Goal: Task Accomplishment & Management: Complete application form

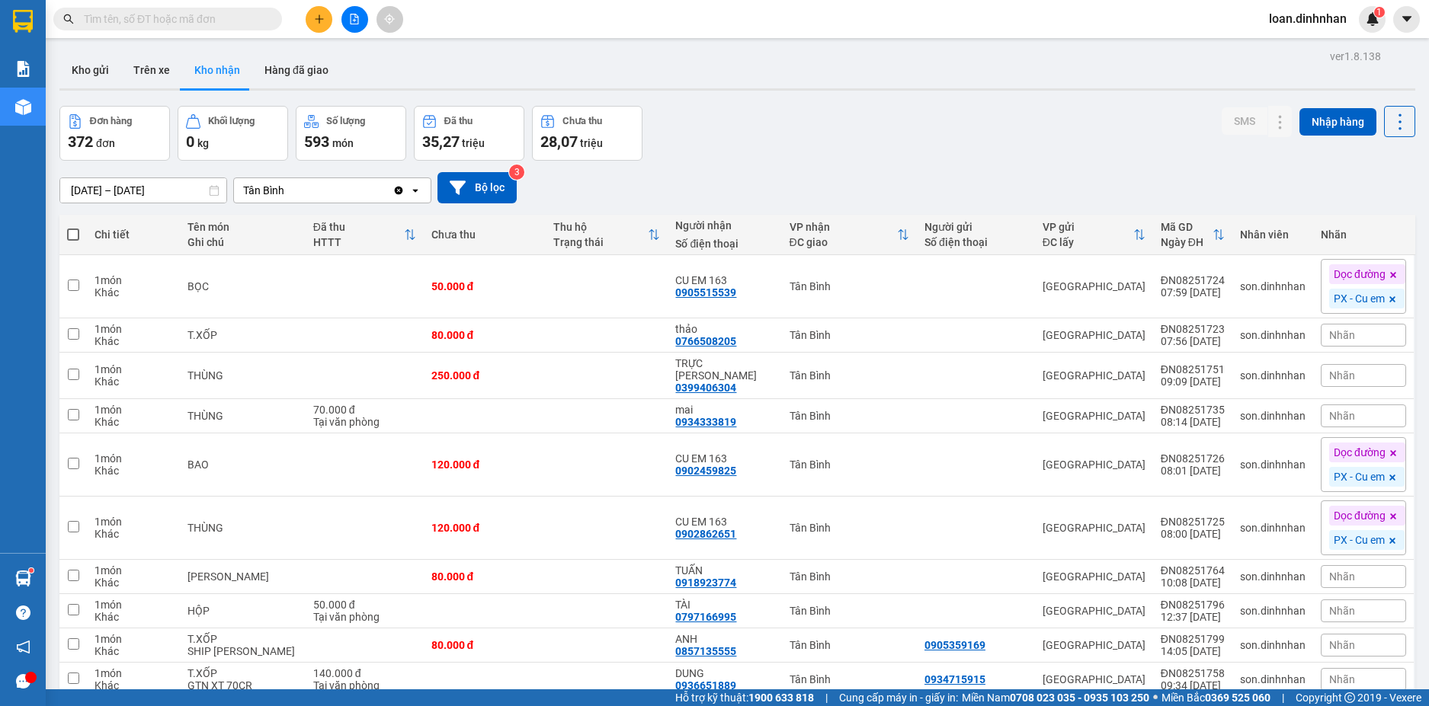
click at [258, 22] on input "text" at bounding box center [174, 19] width 180 height 17
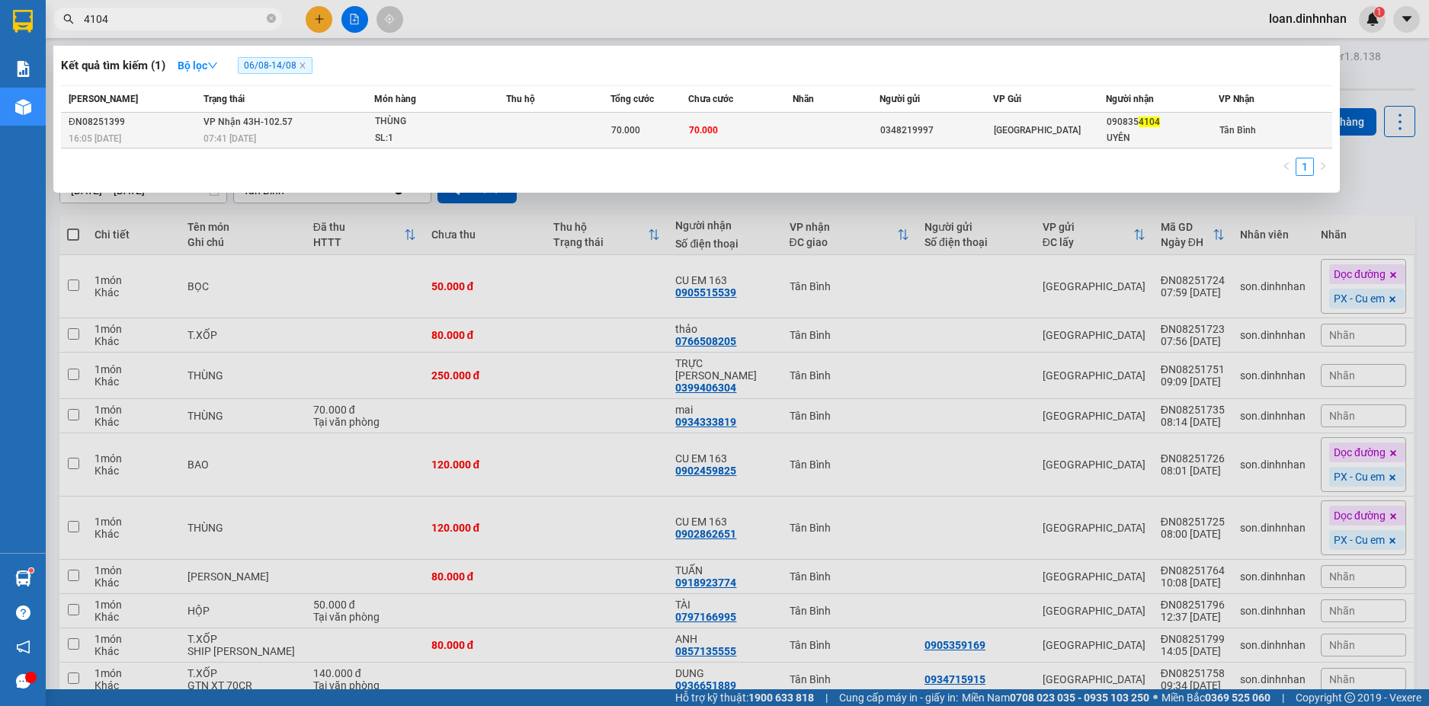
type input "4104"
click at [429, 119] on div "THÙNG" at bounding box center [432, 122] width 114 height 17
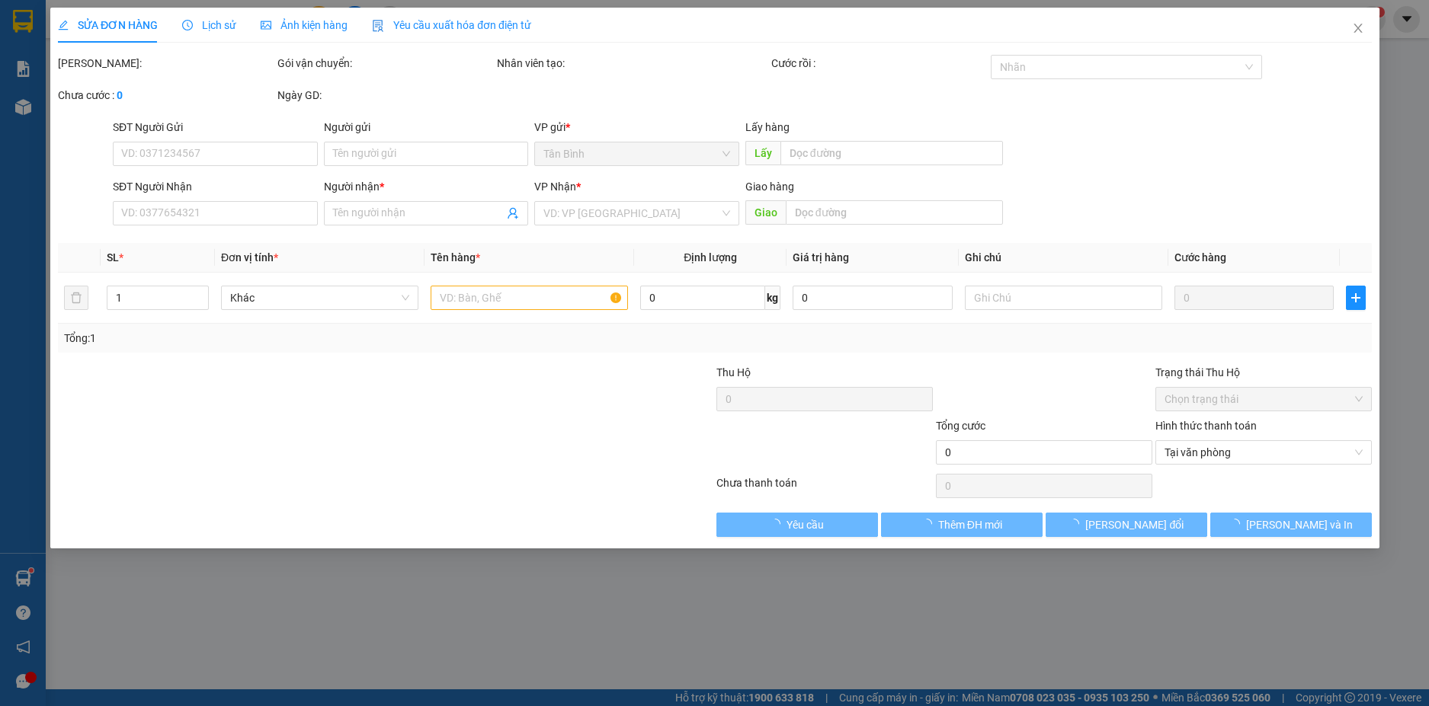
type input "0348219997"
type input "0908354104"
type input "UYÊN"
type input "70.000"
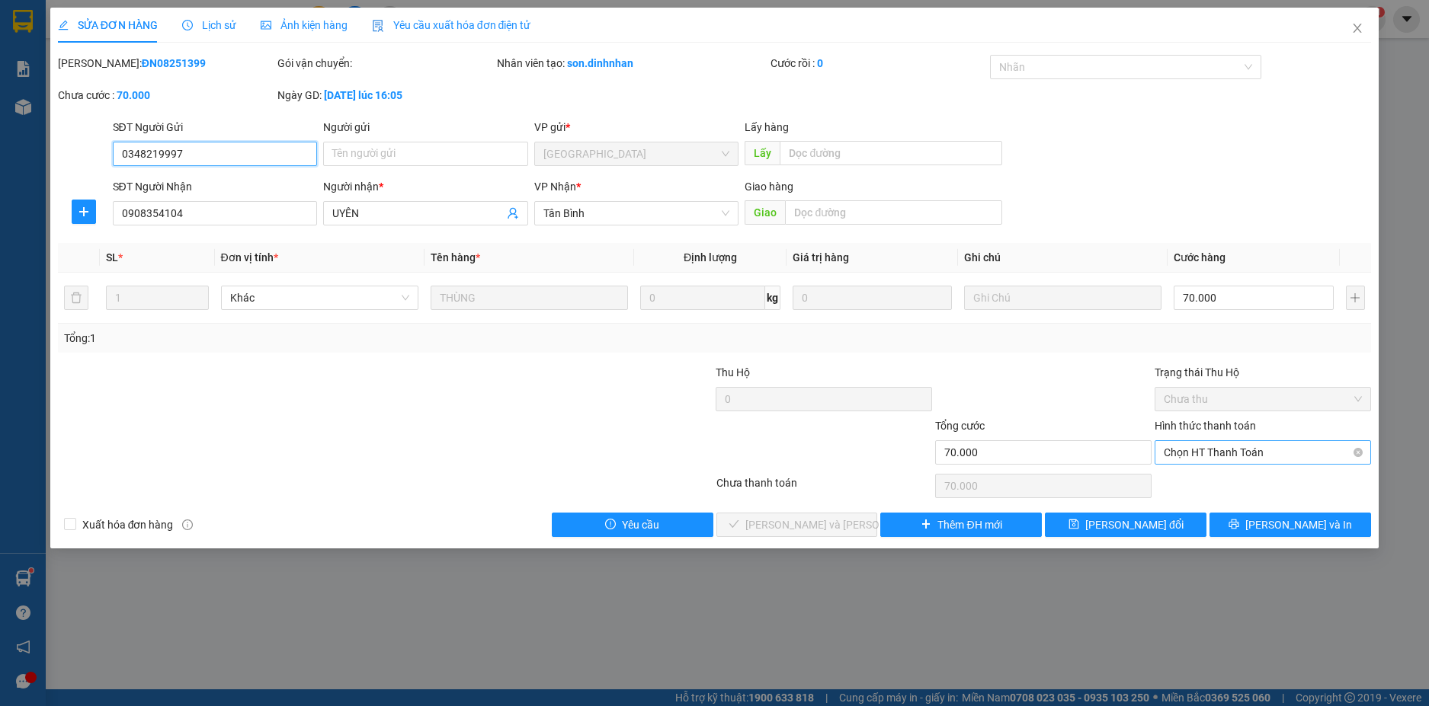
drag, startPoint x: 1272, startPoint y: 442, endPoint x: 1272, endPoint y: 455, distance: 13.0
click at [1272, 443] on span "Chọn HT Thanh Toán" at bounding box center [1262, 452] width 198 height 23
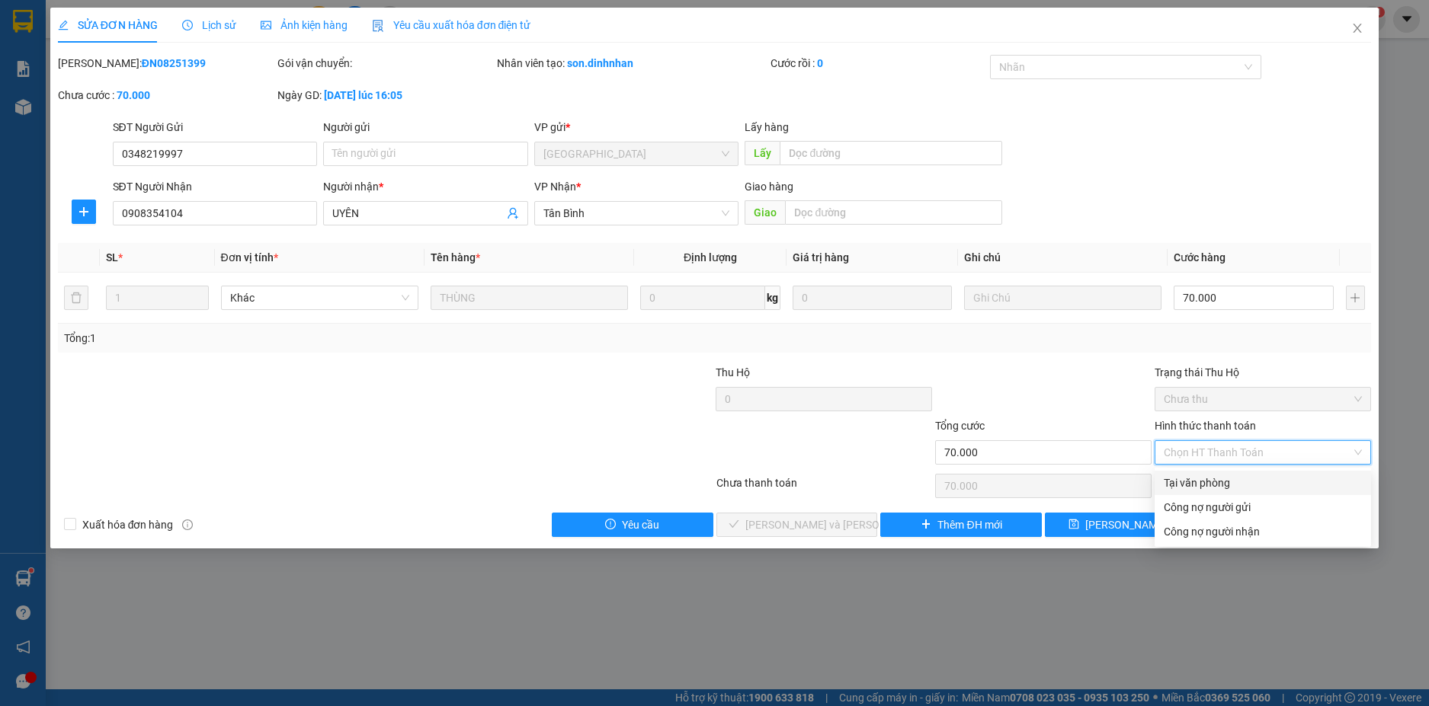
click at [1255, 484] on div "Tại văn phòng" at bounding box center [1262, 483] width 198 height 17
type input "0"
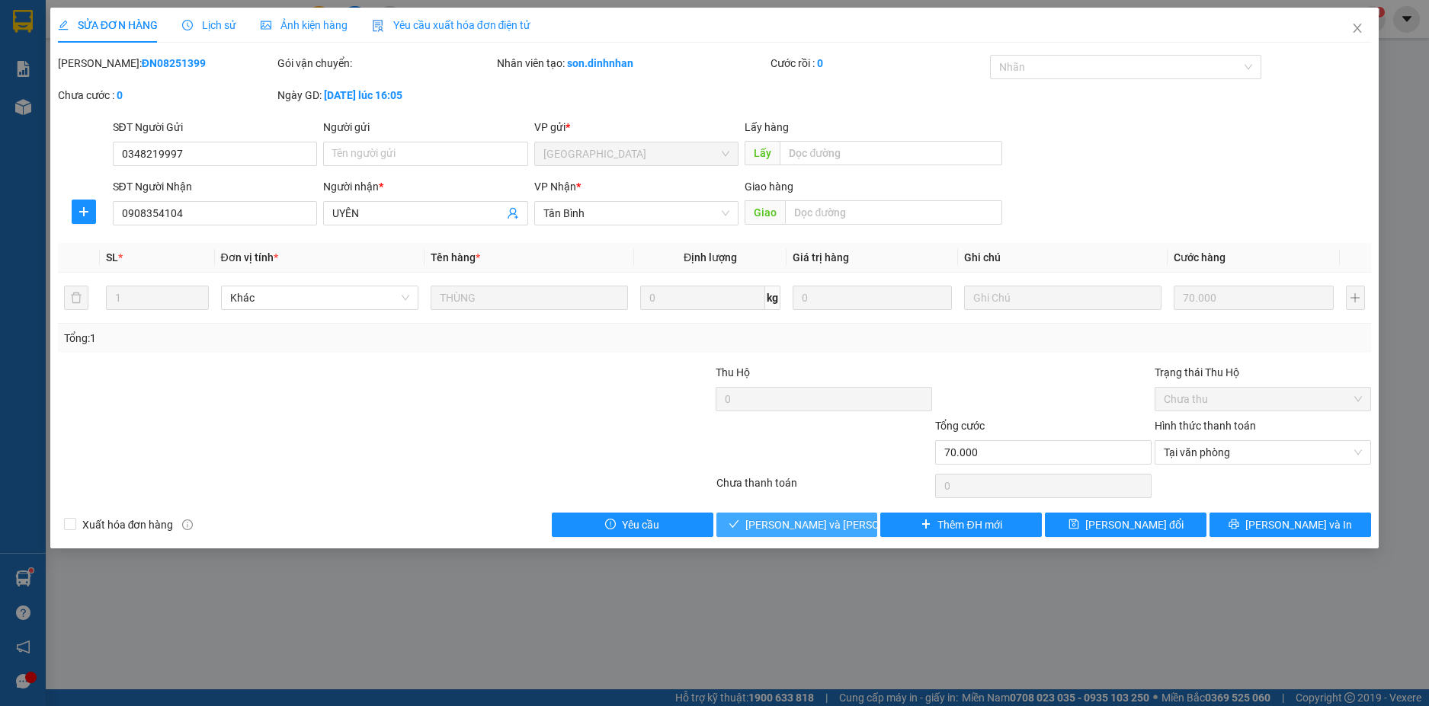
click at [774, 520] on span "[PERSON_NAME] và [PERSON_NAME] hàng" at bounding box center [848, 525] width 206 height 17
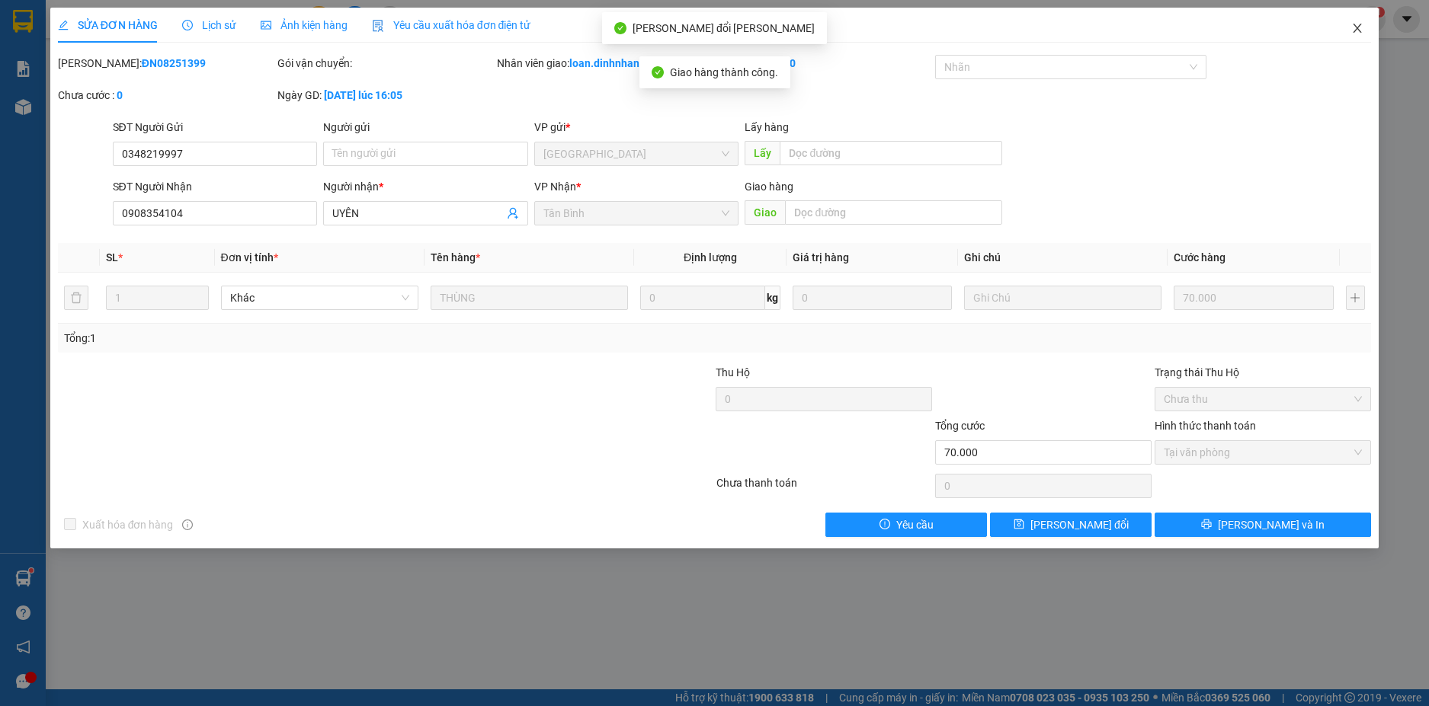
click at [1359, 20] on span "Close" at bounding box center [1357, 29] width 43 height 43
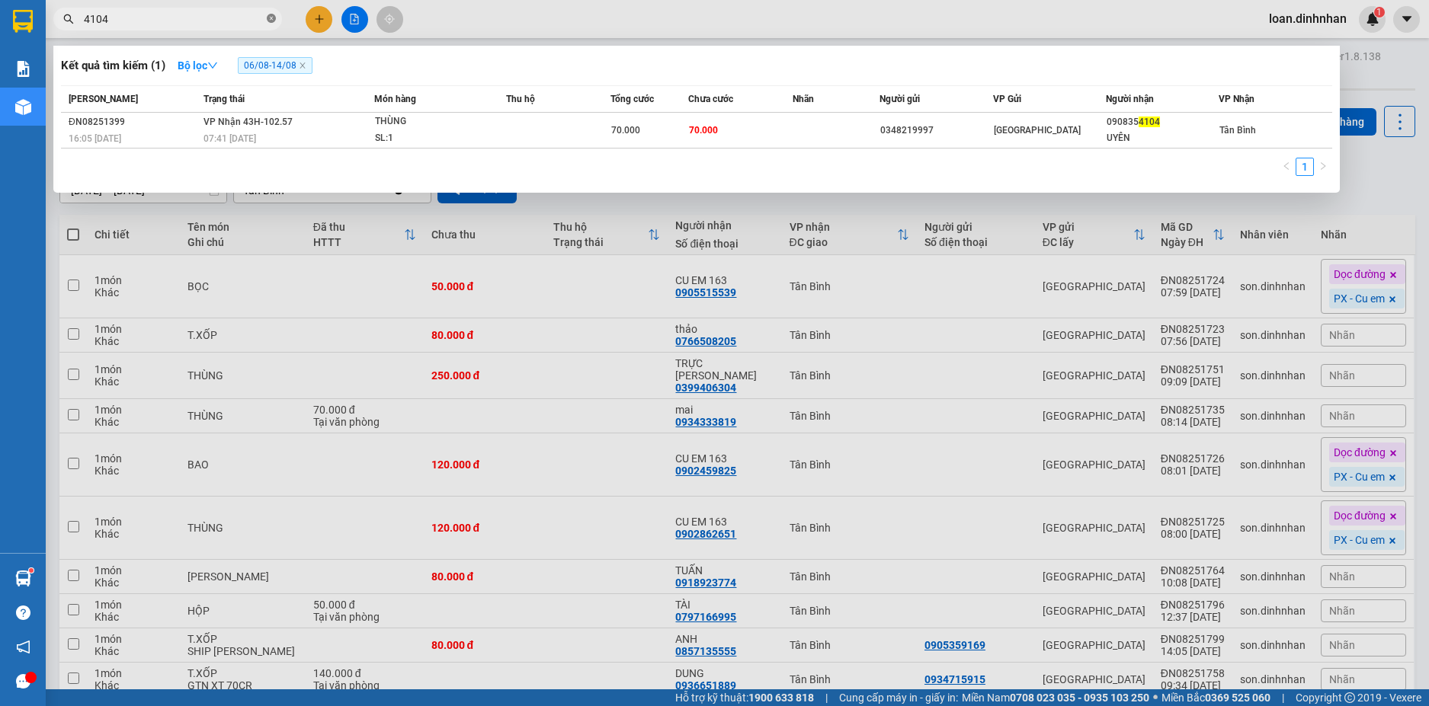
click at [273, 13] on span at bounding box center [271, 19] width 9 height 14
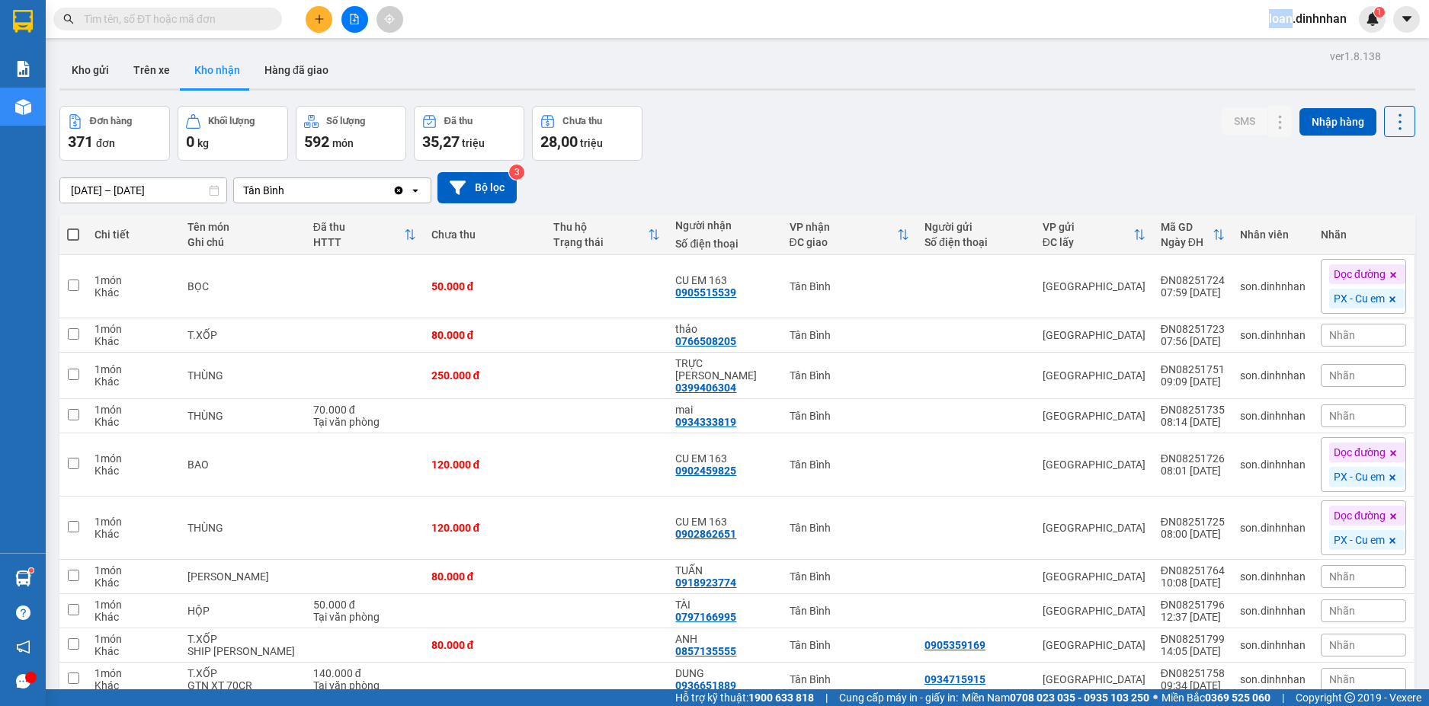
click at [273, 13] on span at bounding box center [271, 19] width 9 height 17
click at [239, 21] on input "text" at bounding box center [174, 19] width 180 height 17
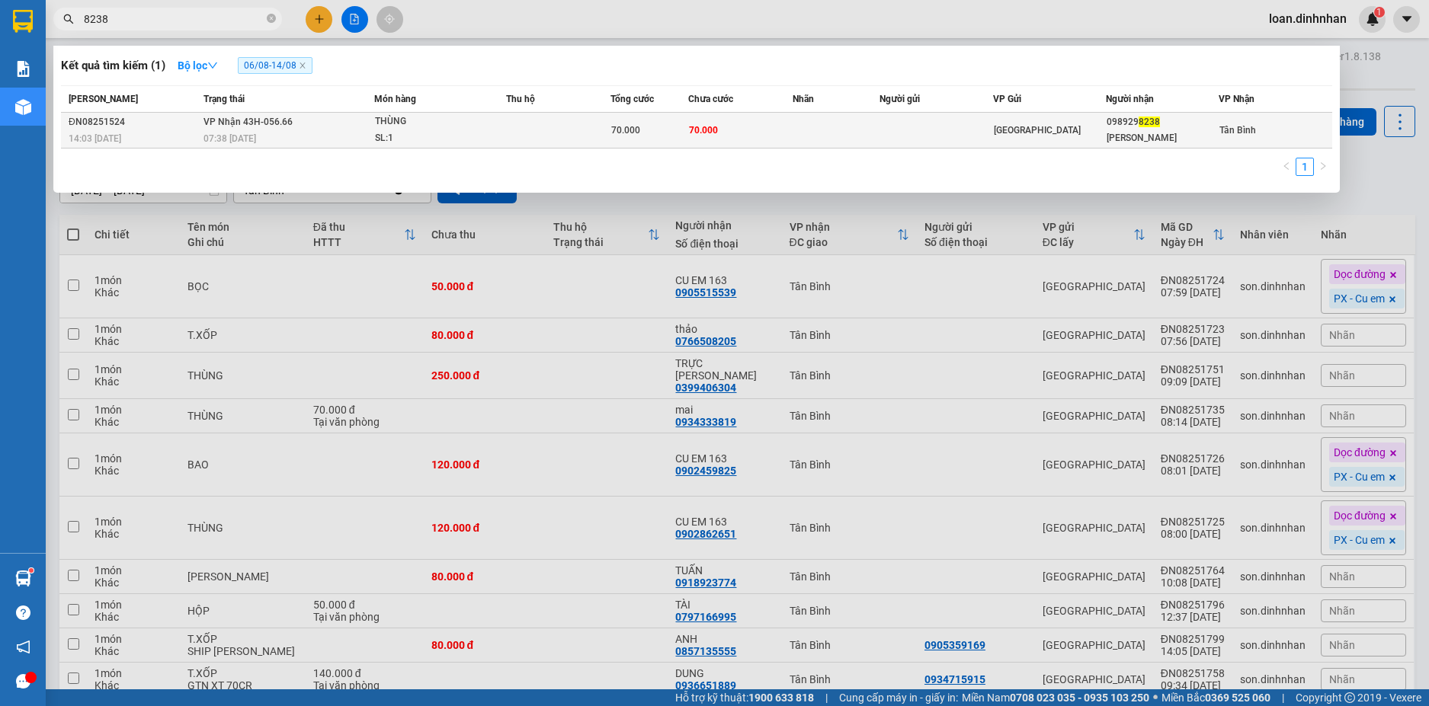
type input "8238"
click at [542, 126] on td at bounding box center [558, 131] width 104 height 36
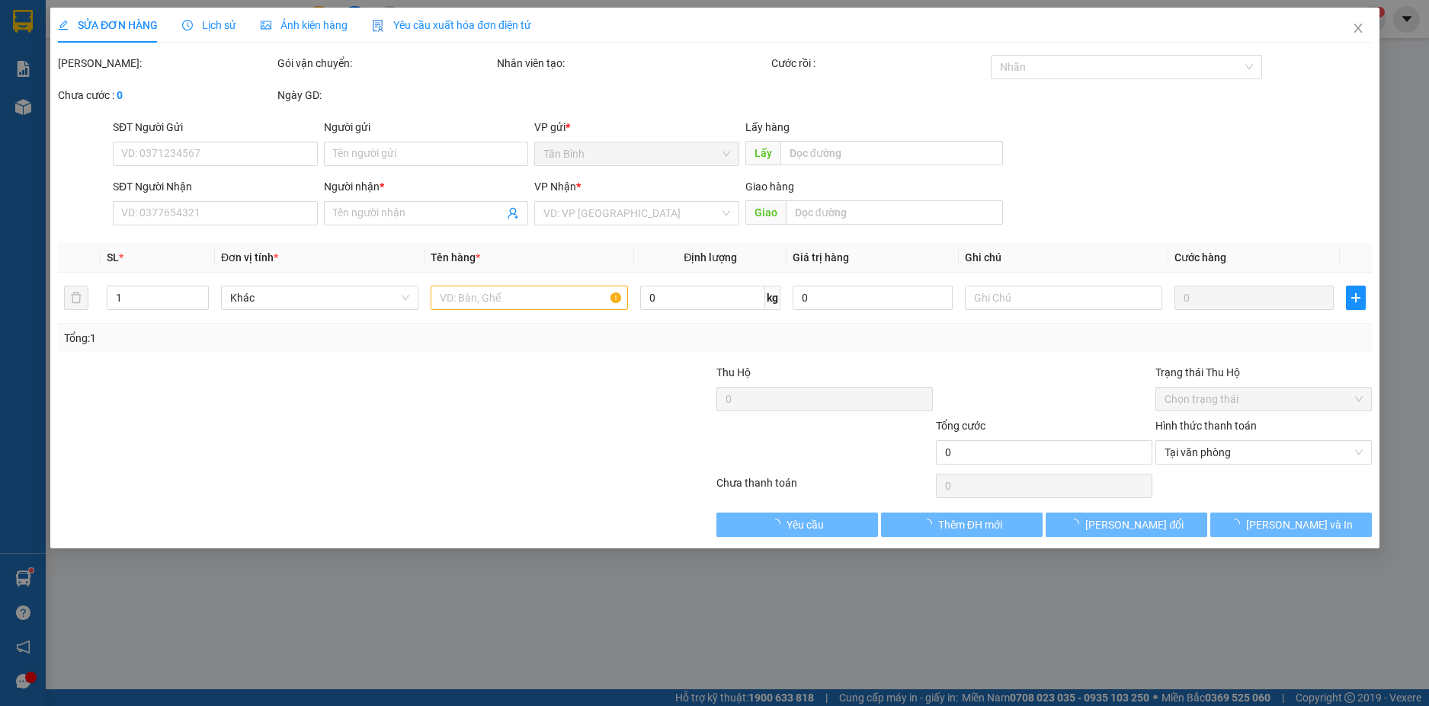
type input "0989298238"
type input "[PERSON_NAME]"
type input "70.000"
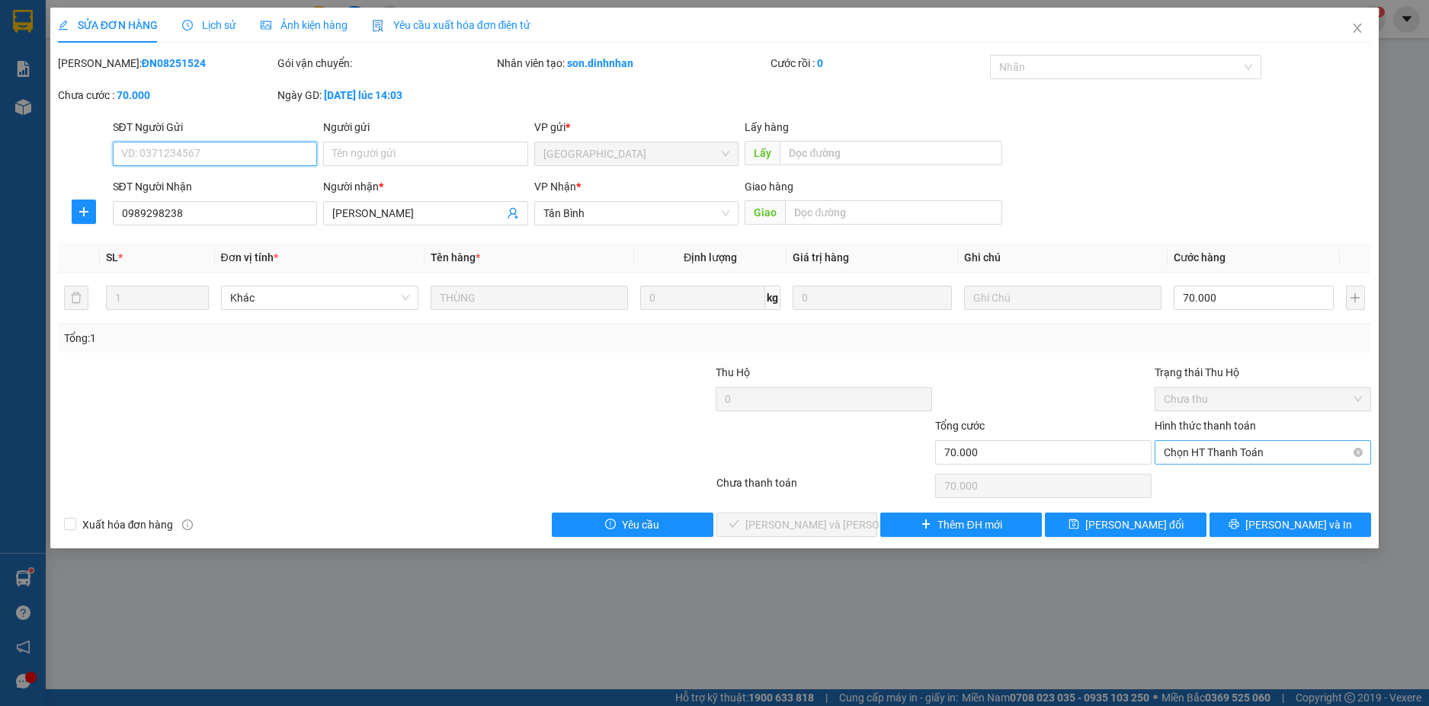
click at [1239, 455] on span "Chọn HT Thanh Toán" at bounding box center [1262, 452] width 198 height 23
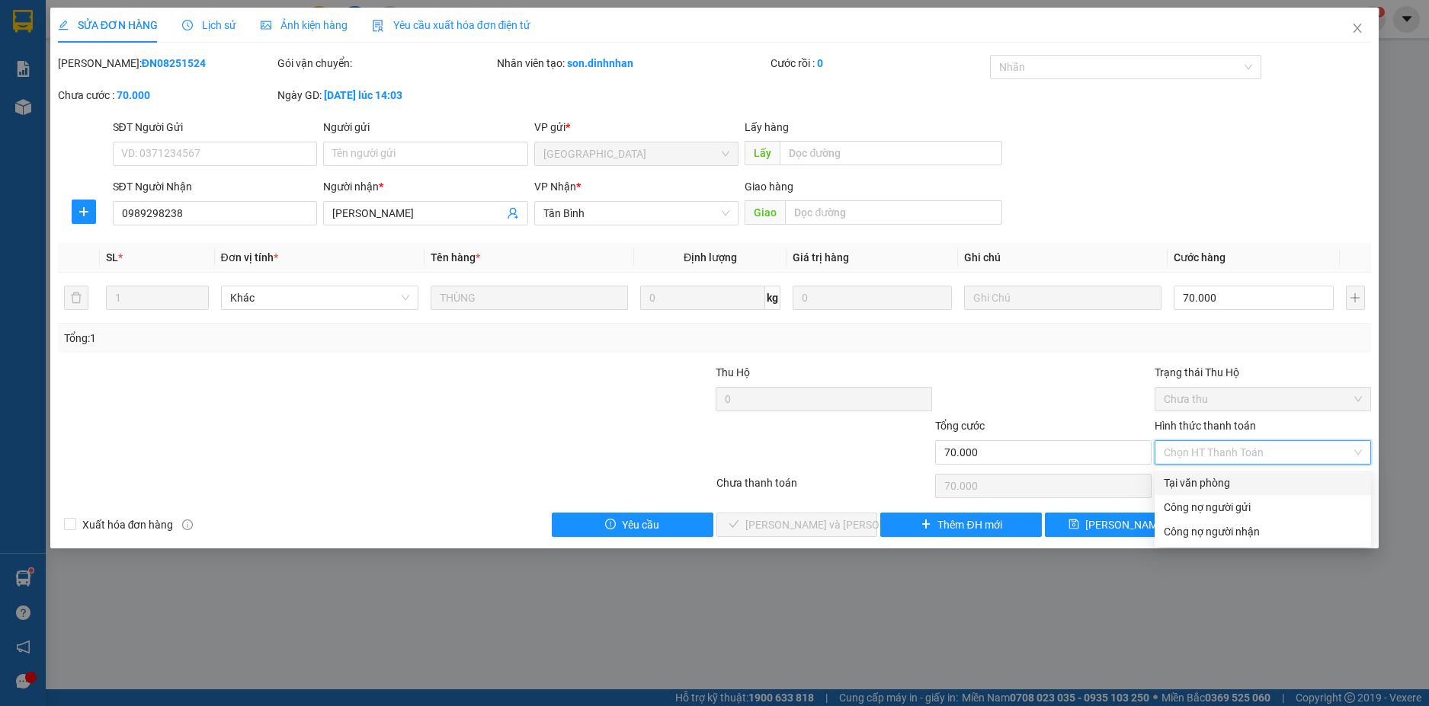
drag, startPoint x: 1177, startPoint y: 472, endPoint x: 1170, endPoint y: 477, distance: 8.7
click at [1177, 472] on div "Tại văn phòng" at bounding box center [1262, 483] width 216 height 24
type input "0"
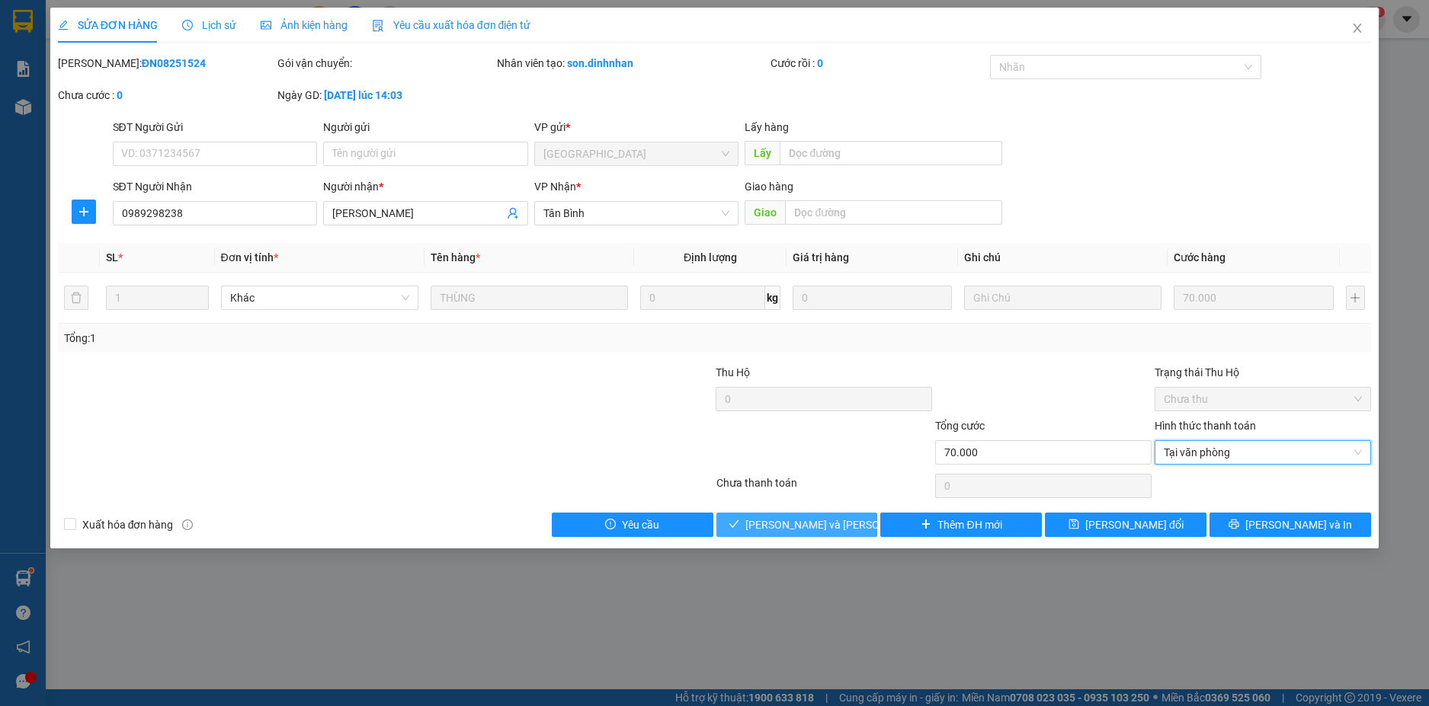
drag, startPoint x: 800, startPoint y: 523, endPoint x: 834, endPoint y: 523, distance: 34.3
click at [802, 523] on span "[PERSON_NAME] và [PERSON_NAME] hàng" at bounding box center [848, 525] width 206 height 17
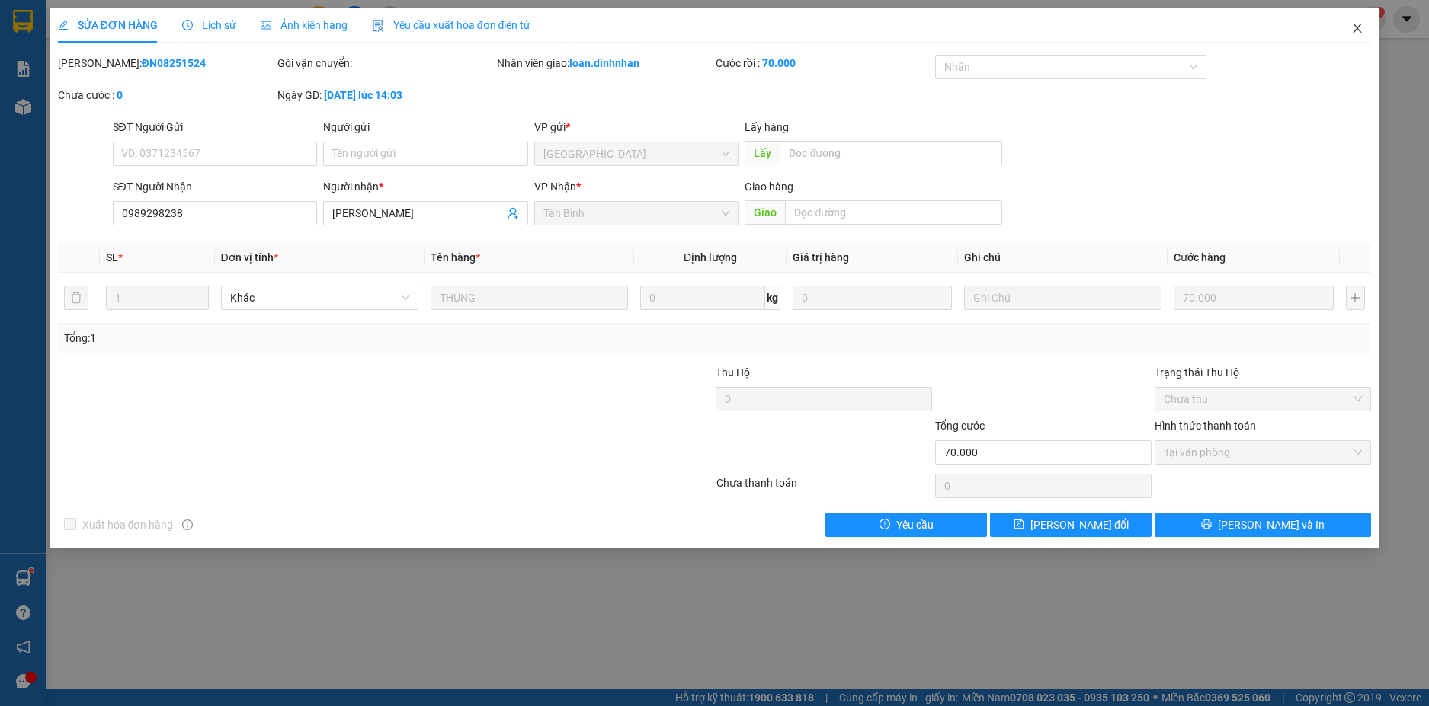
click at [1359, 27] on icon "close" at bounding box center [1357, 28] width 8 height 9
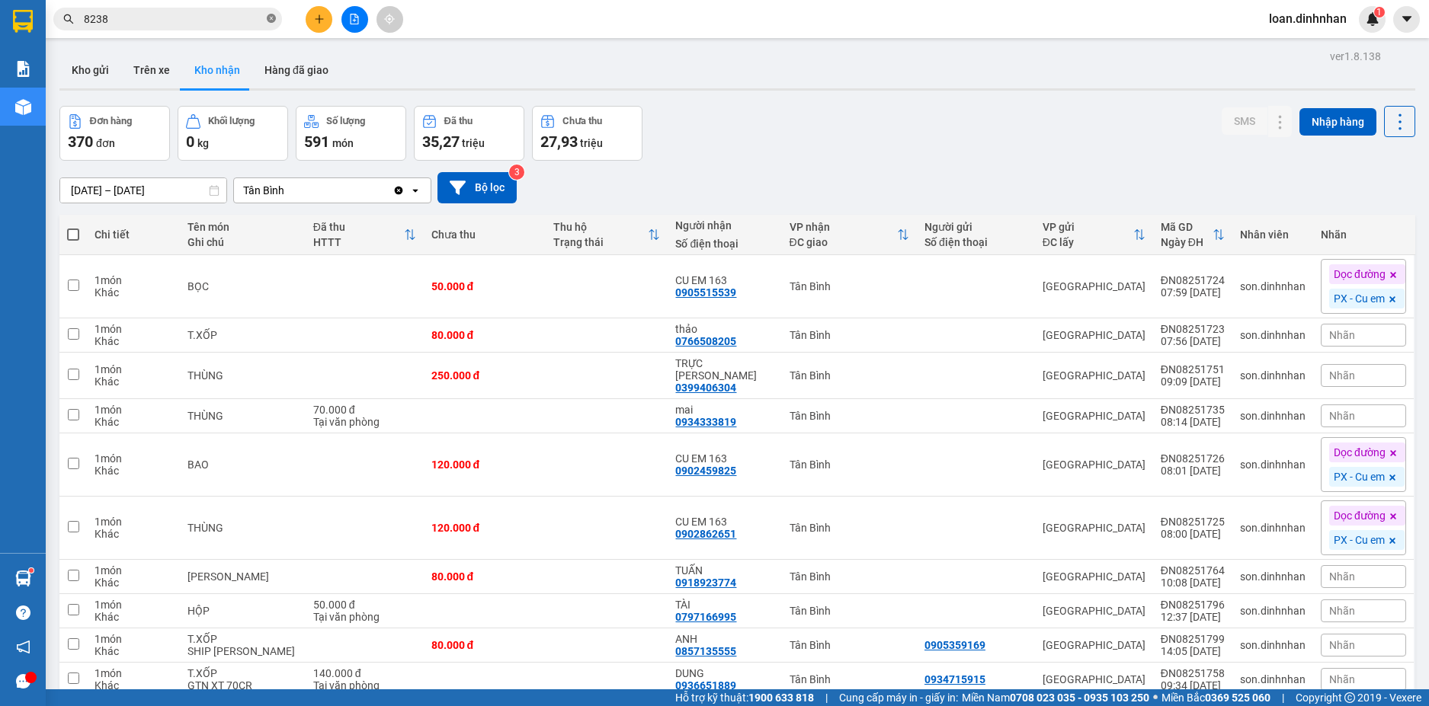
click at [270, 20] on icon "close-circle" at bounding box center [271, 18] width 9 height 9
click at [270, 19] on span at bounding box center [271, 19] width 9 height 17
click at [251, 24] on input "text" at bounding box center [174, 19] width 180 height 17
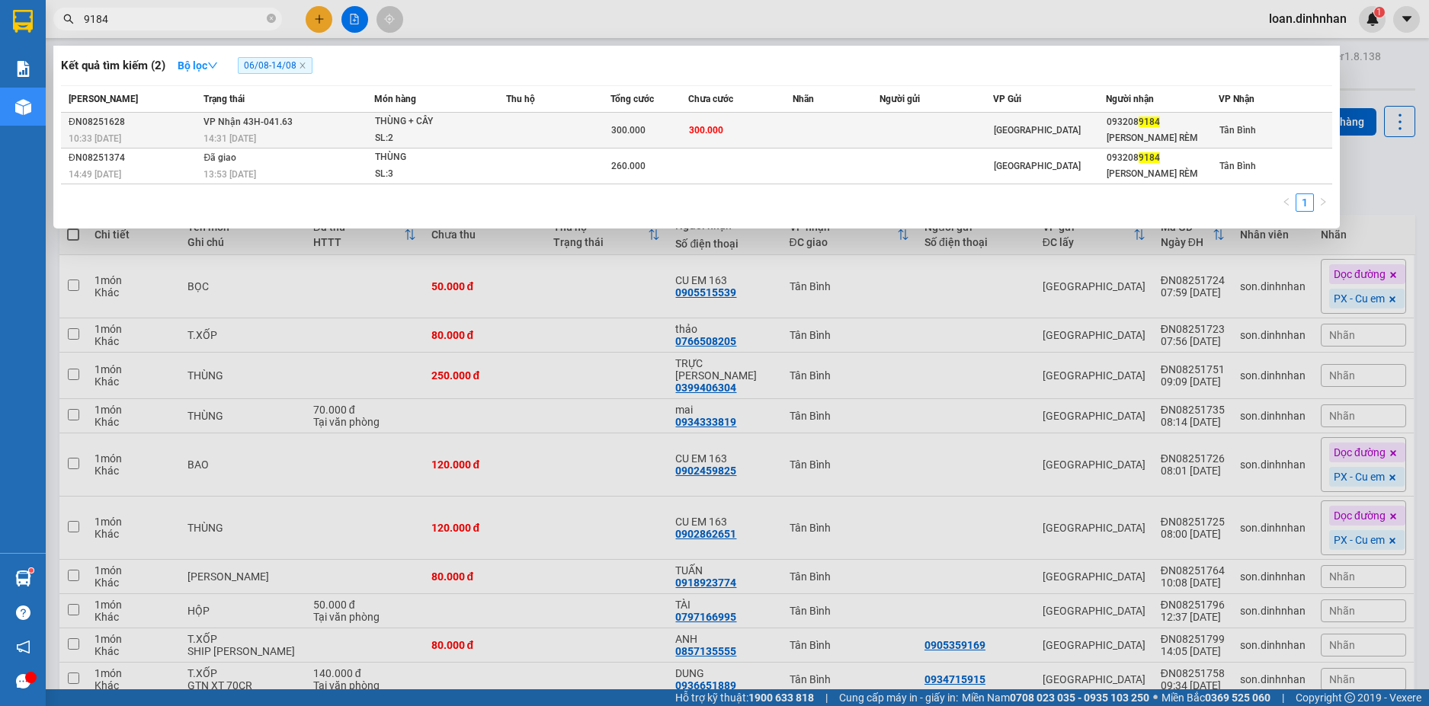
type input "9184"
click at [503, 119] on span "THÙNG + CÂY SL: 2" at bounding box center [440, 130] width 130 height 33
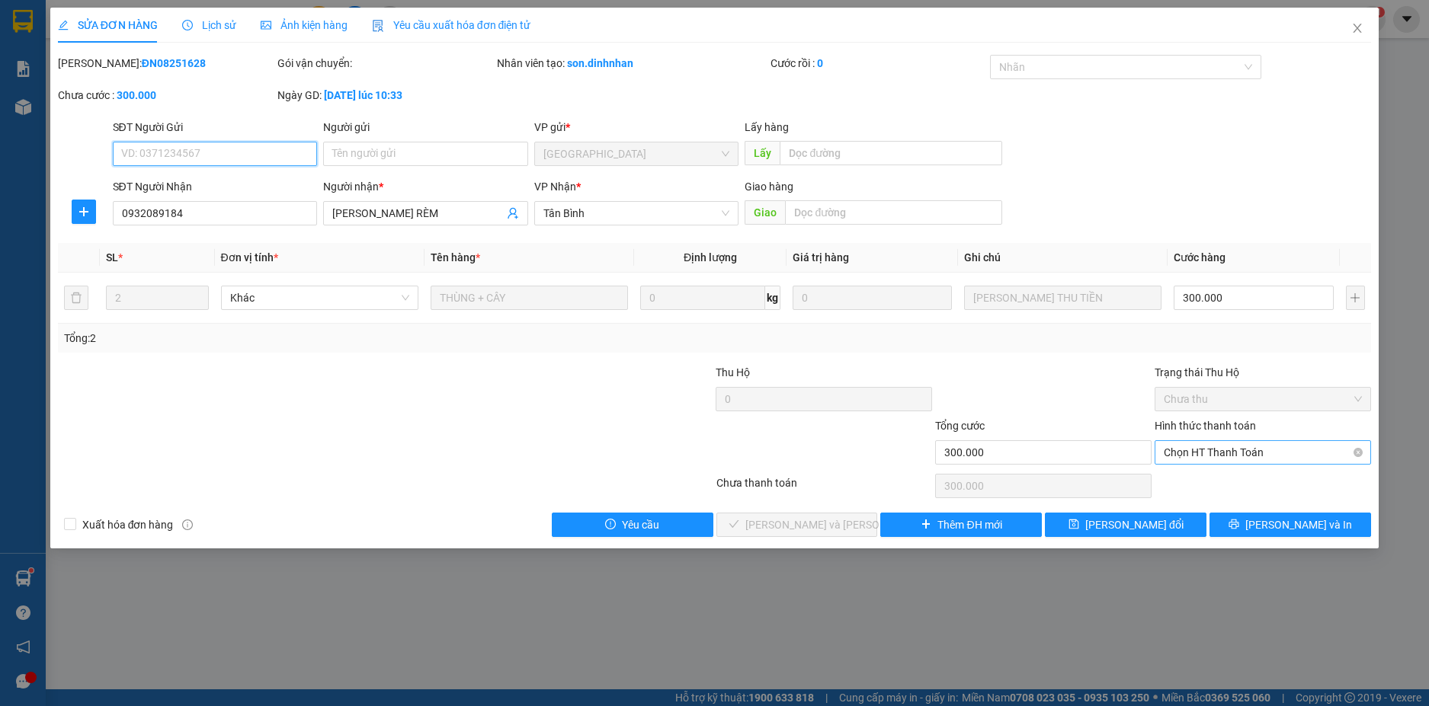
click at [1196, 456] on span "Chọn HT Thanh Toán" at bounding box center [1262, 452] width 198 height 23
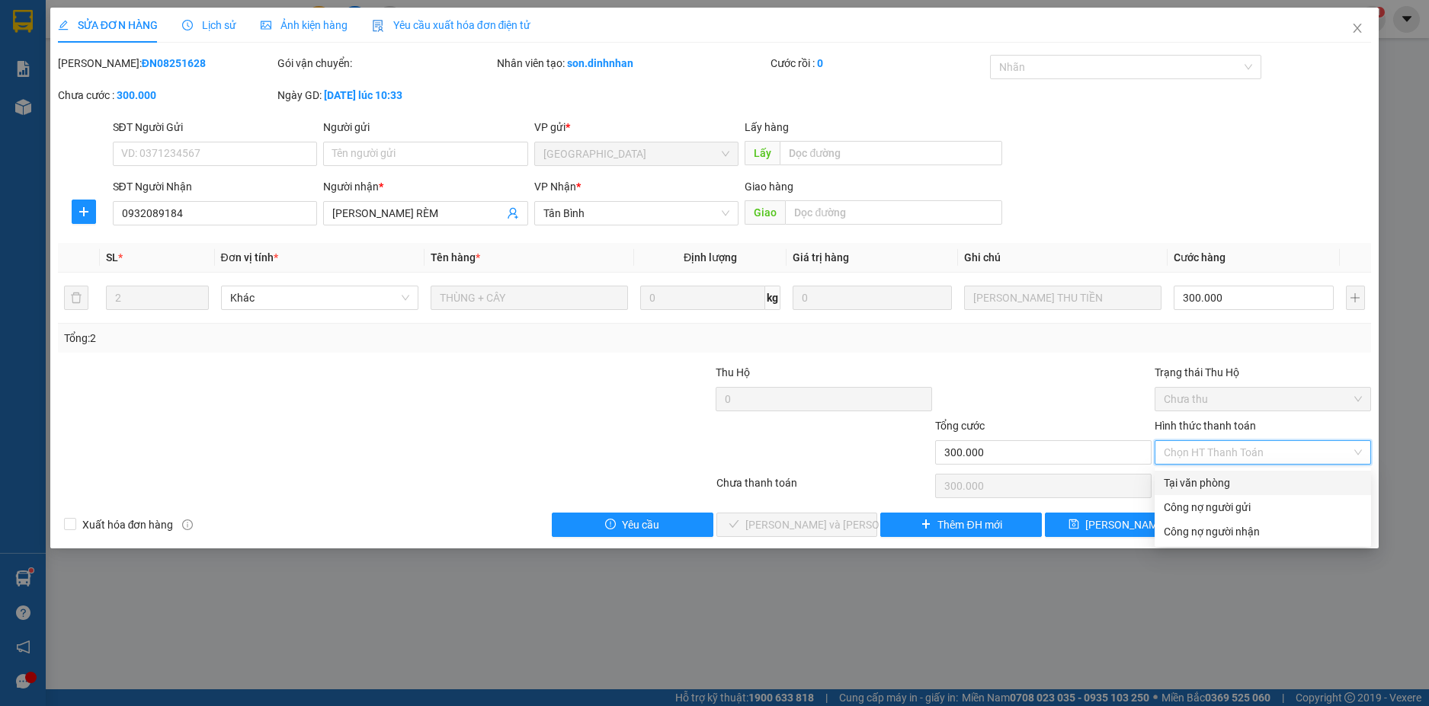
drag, startPoint x: 1193, startPoint y: 478, endPoint x: 1073, endPoint y: 519, distance: 127.2
click at [1192, 480] on div "Tại văn phòng" at bounding box center [1262, 483] width 198 height 17
type input "0"
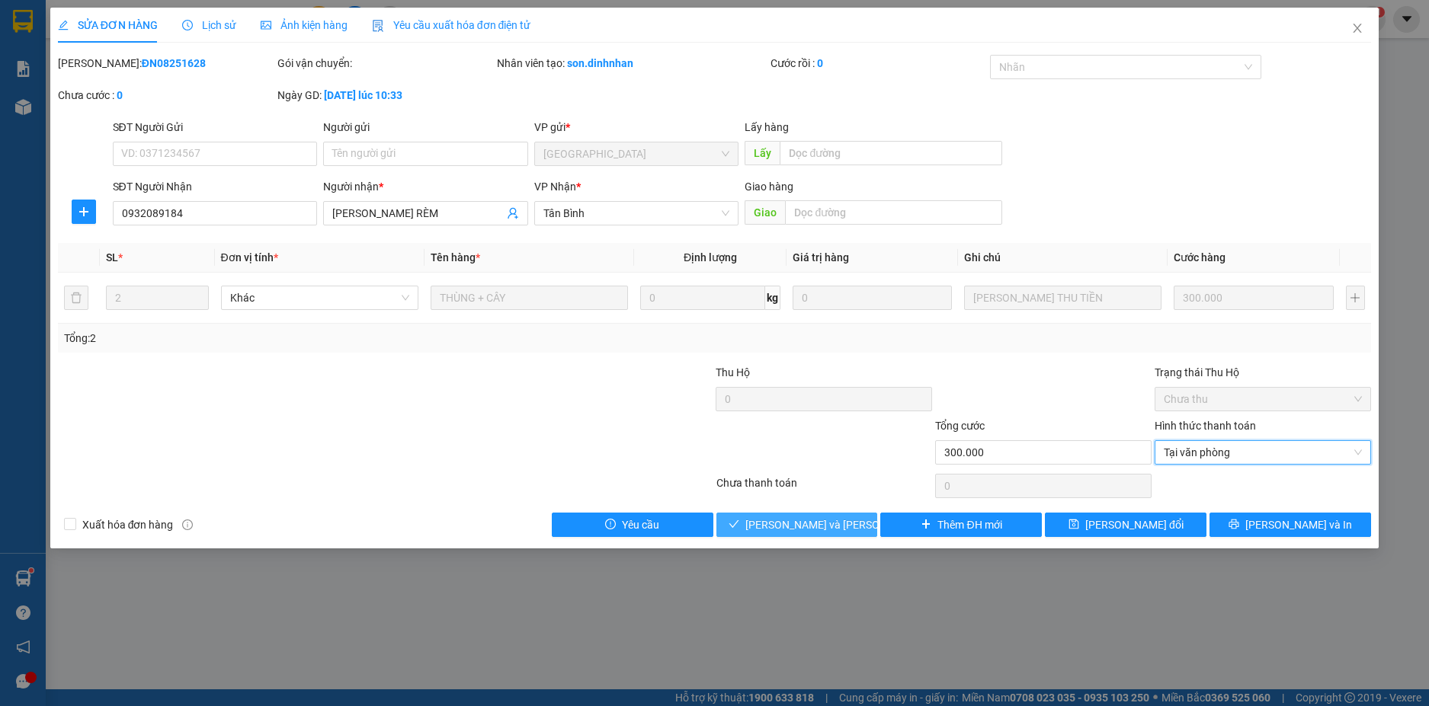
click at [803, 523] on span "[PERSON_NAME] và [PERSON_NAME] hàng" at bounding box center [848, 525] width 206 height 17
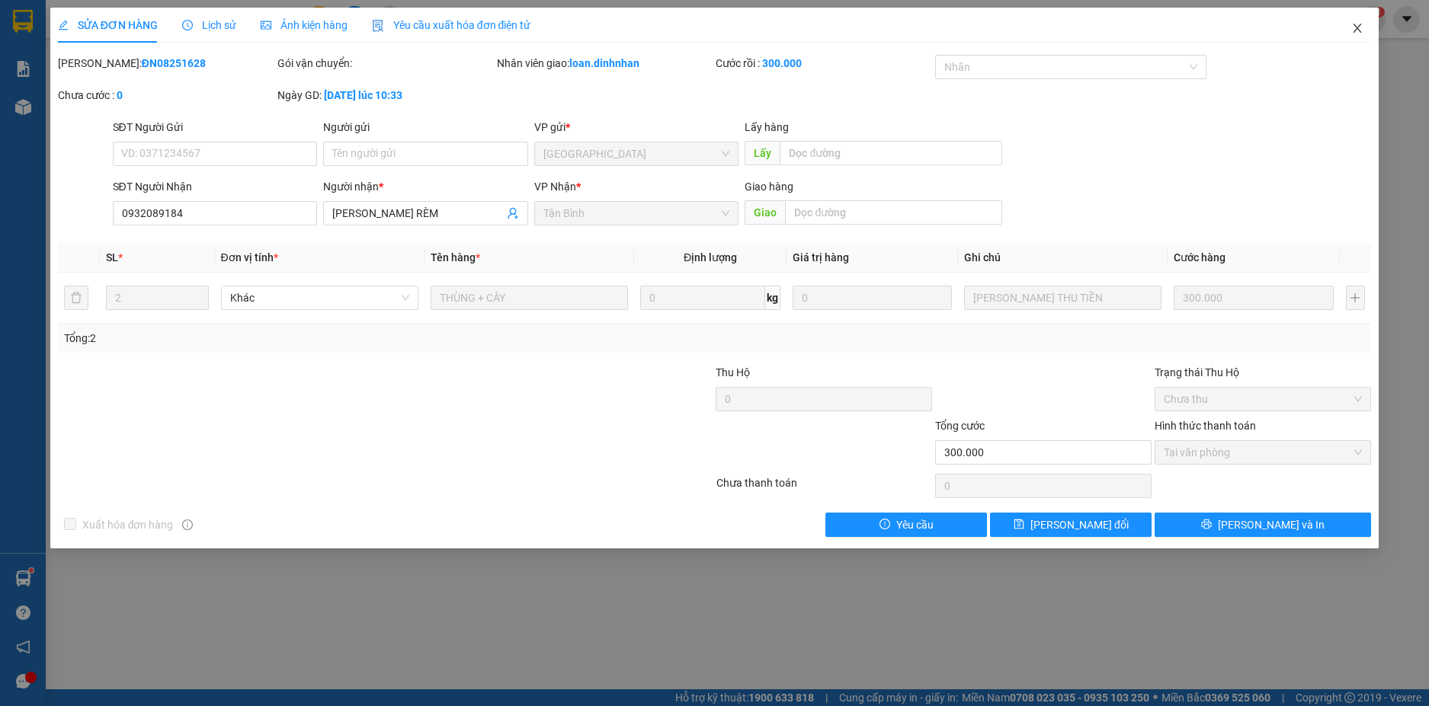
click at [1352, 25] on icon "close" at bounding box center [1357, 28] width 12 height 12
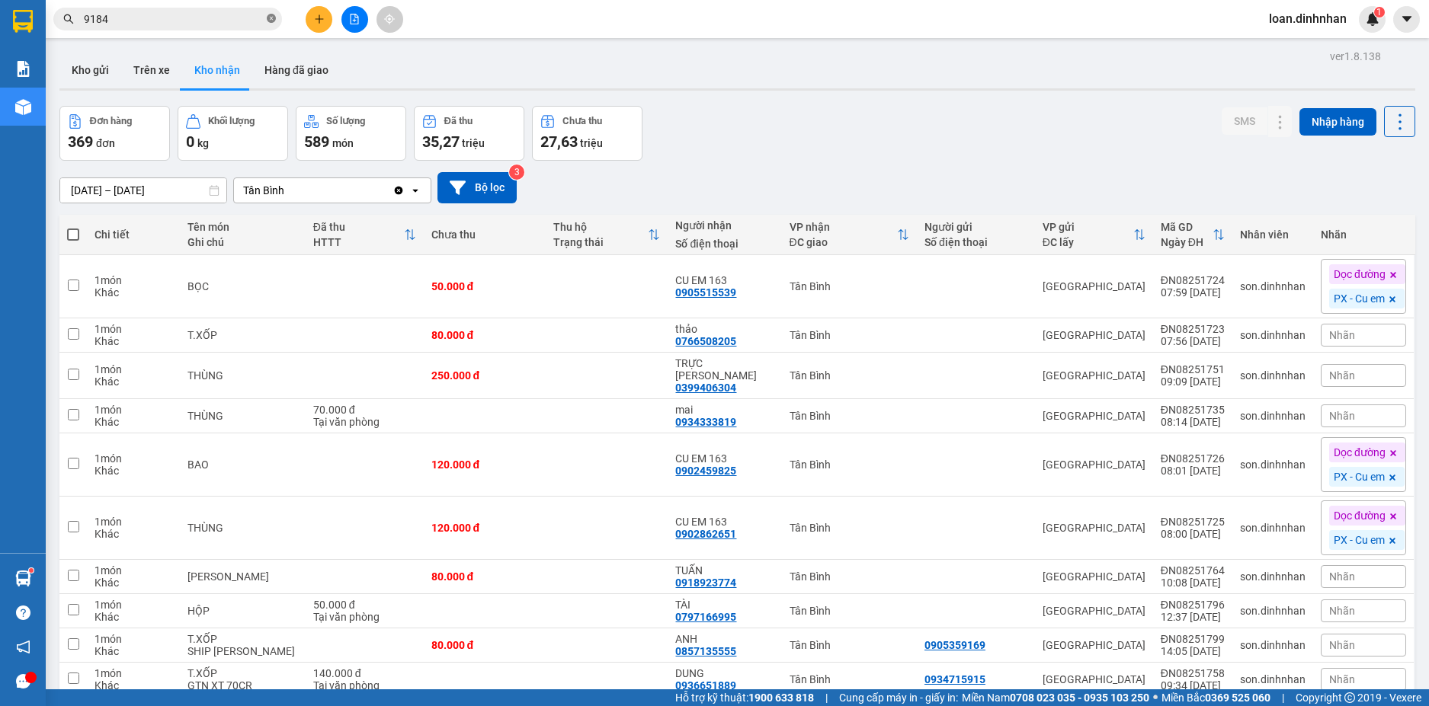
click at [274, 18] on icon "close-circle" at bounding box center [271, 18] width 9 height 9
click at [273, 18] on span at bounding box center [271, 19] width 9 height 17
click at [263, 20] on input "text" at bounding box center [174, 19] width 180 height 17
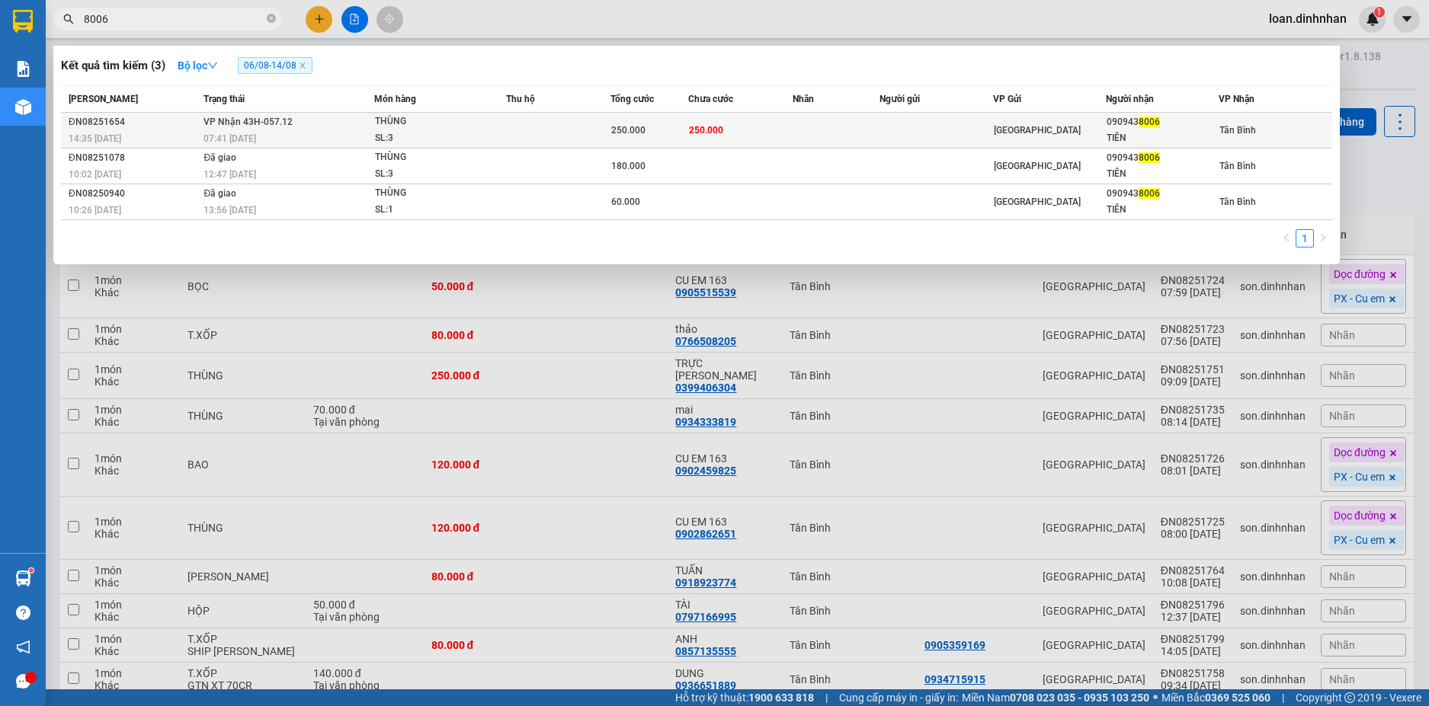
type input "8006"
click at [521, 120] on td at bounding box center [558, 131] width 104 height 36
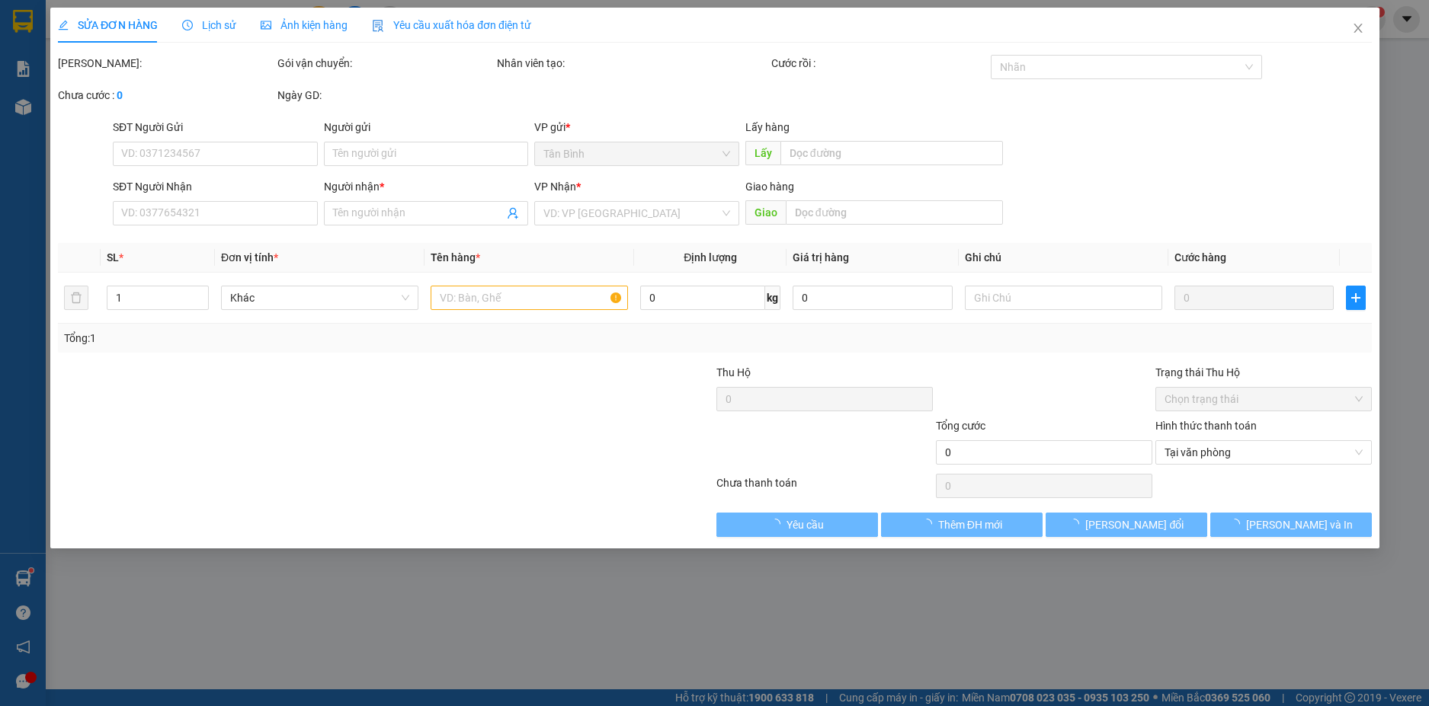
type input "0909438006"
type input "TIÊN"
type input "250.000"
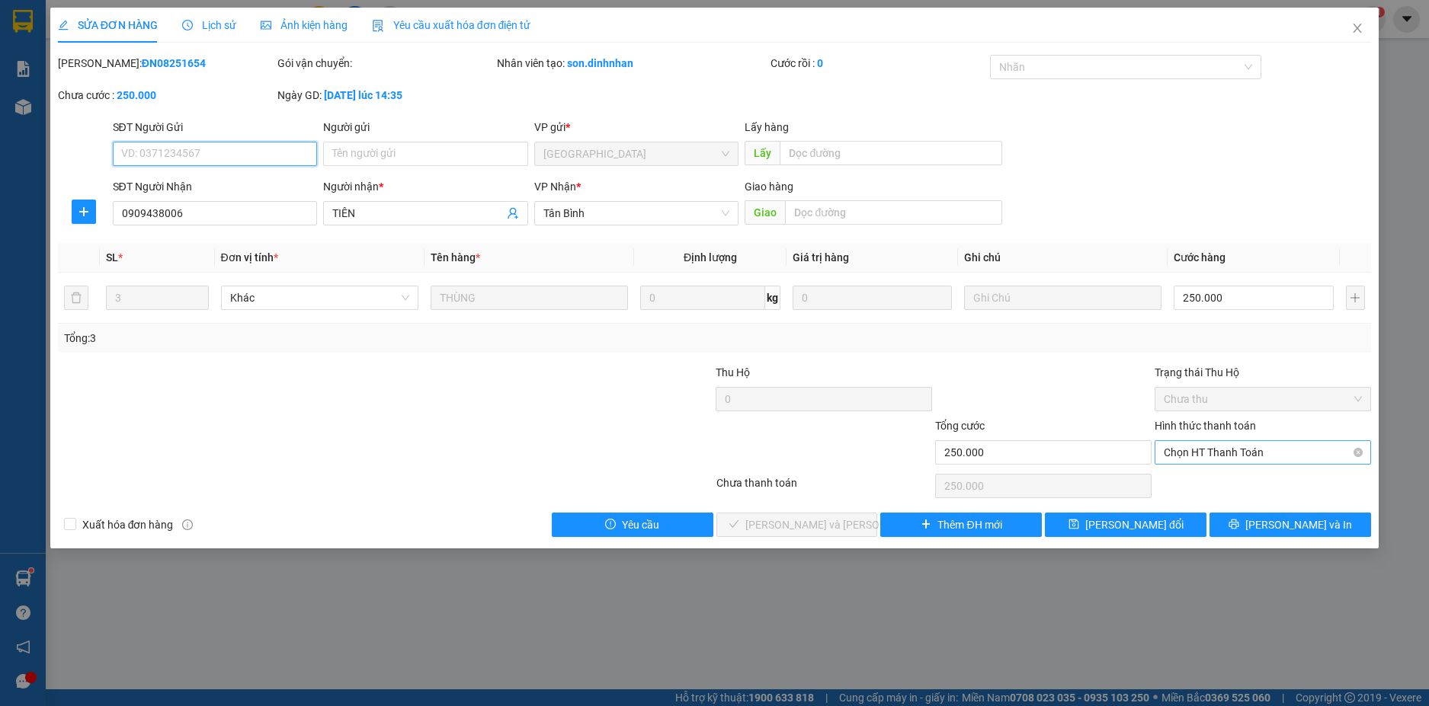
click at [1202, 448] on span "Chọn HT Thanh Toán" at bounding box center [1262, 452] width 198 height 23
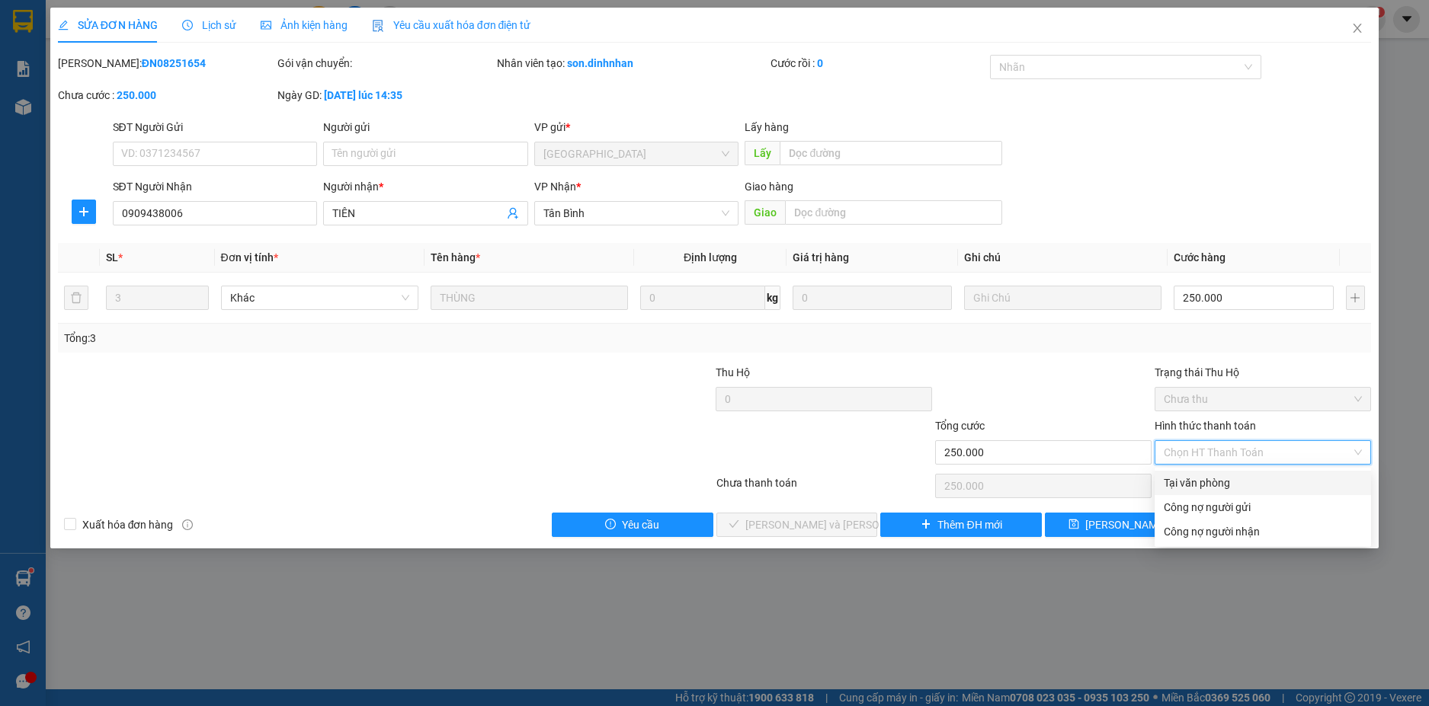
drag, startPoint x: 1187, startPoint y: 480, endPoint x: 1183, endPoint y: 489, distance: 10.2
click at [1189, 482] on div "Tại văn phòng" at bounding box center [1262, 483] width 198 height 17
type input "0"
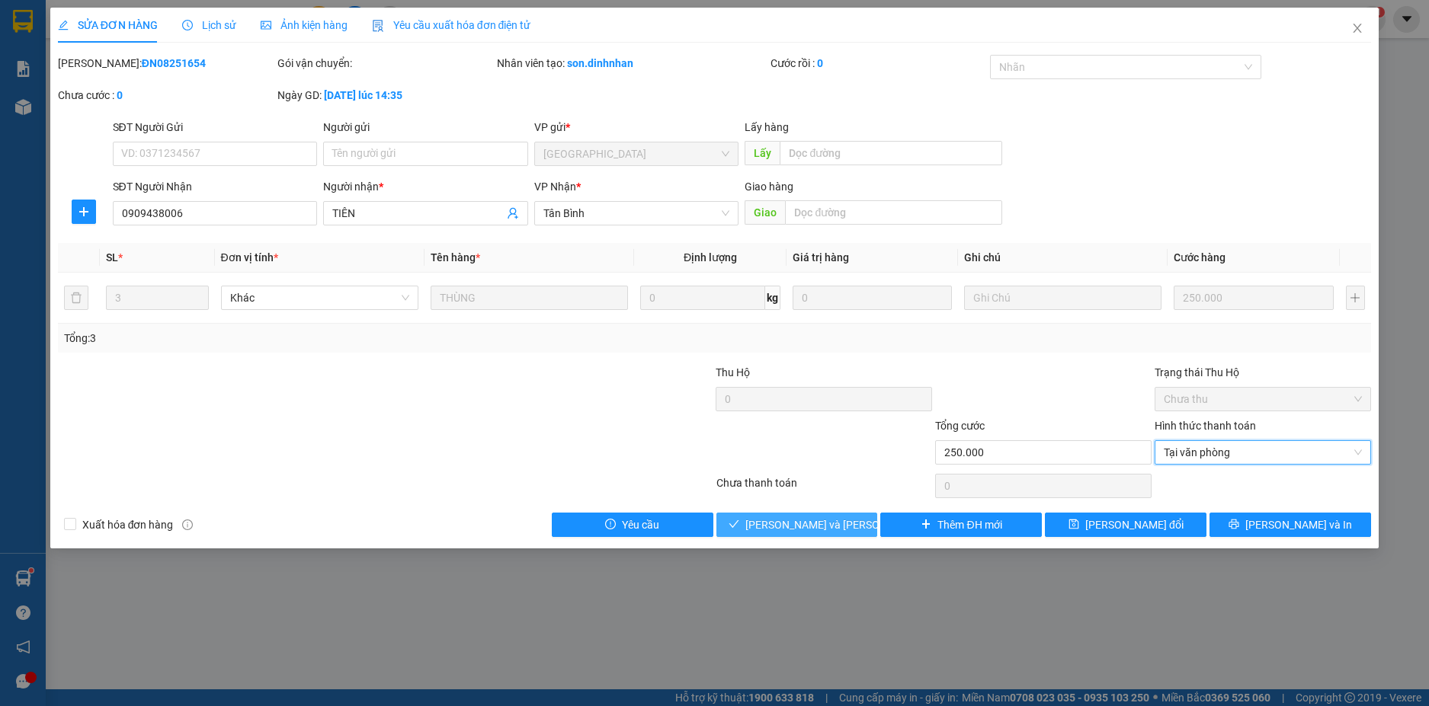
click at [824, 517] on span "[PERSON_NAME] và [PERSON_NAME] hàng" at bounding box center [848, 525] width 206 height 17
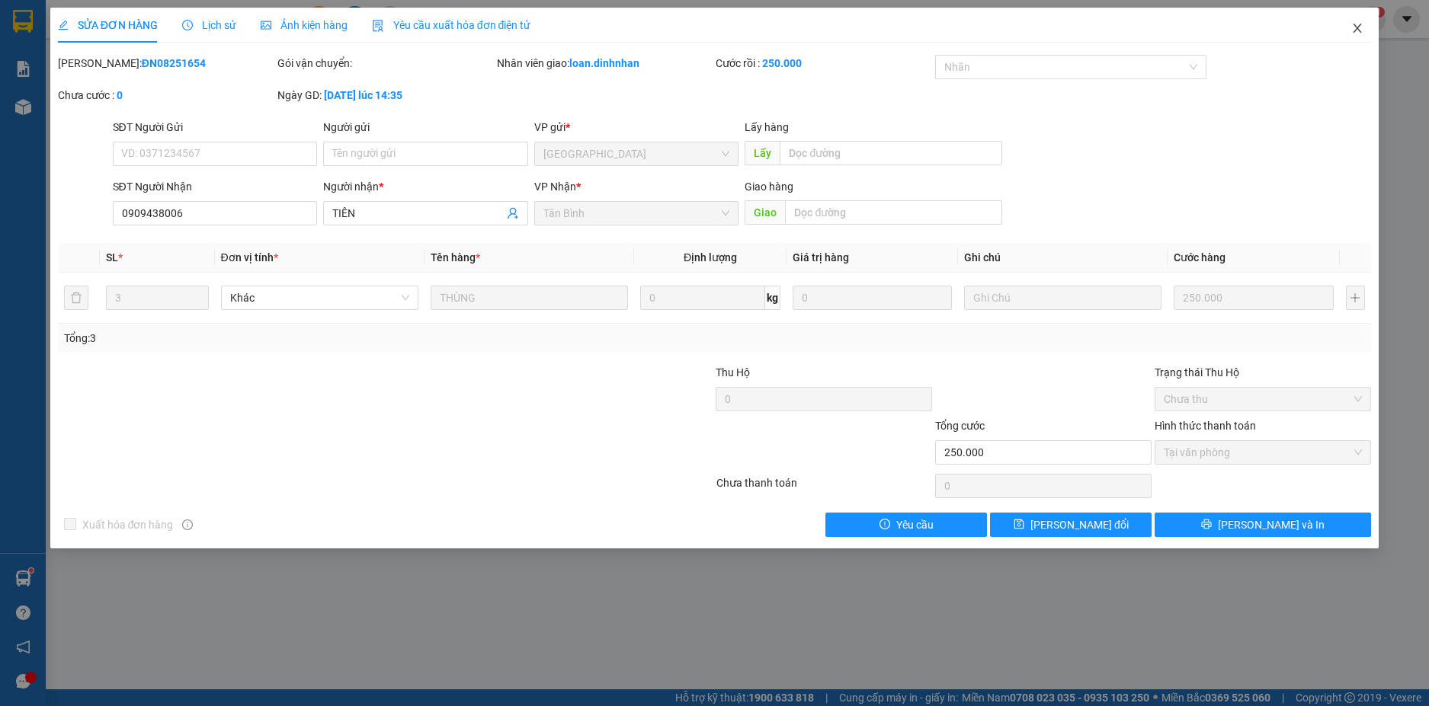
drag, startPoint x: 1362, startPoint y: 21, endPoint x: 595, endPoint y: 21, distance: 766.5
click at [1360, 23] on span "Close" at bounding box center [1357, 29] width 43 height 43
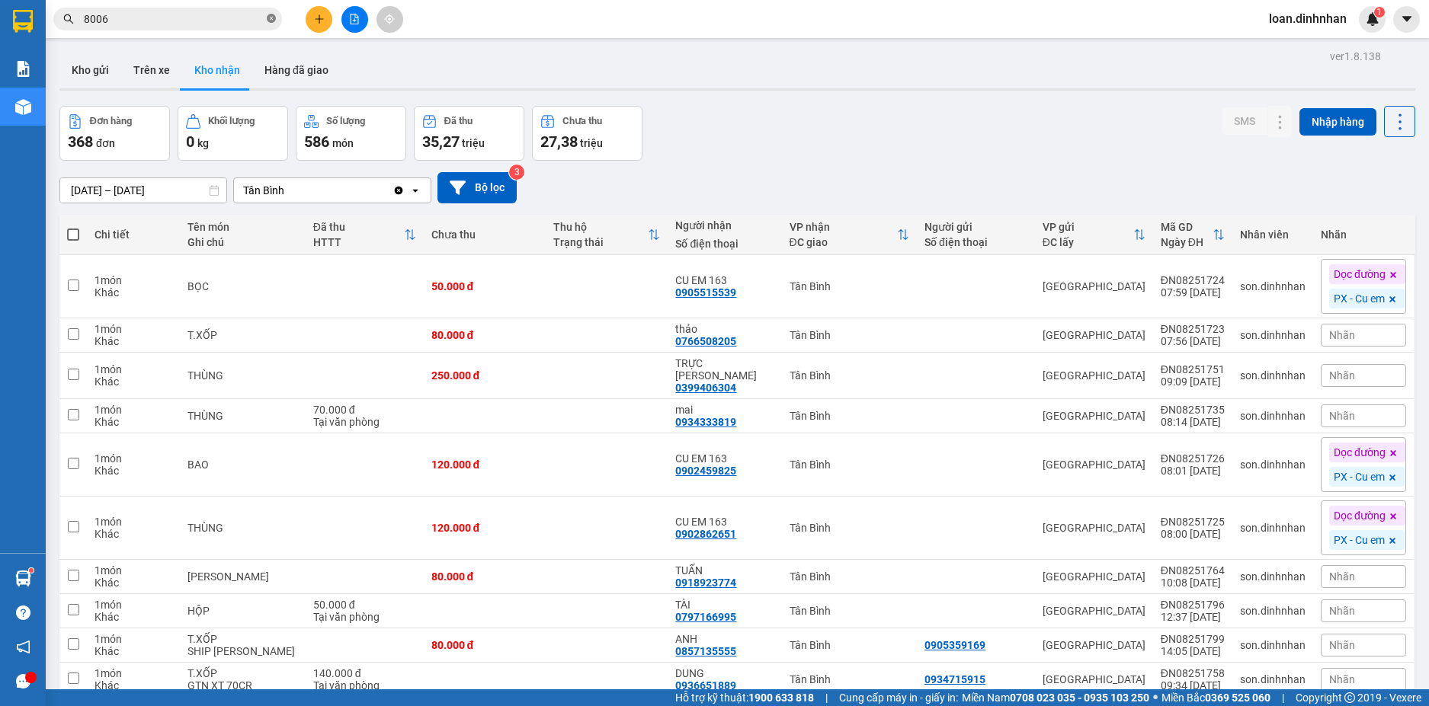
click at [268, 18] on icon "close-circle" at bounding box center [271, 18] width 9 height 9
click at [268, 18] on span at bounding box center [271, 19] width 9 height 17
click at [270, 17] on span at bounding box center [271, 19] width 9 height 17
drag, startPoint x: 246, startPoint y: 14, endPoint x: 228, endPoint y: 21, distance: 19.5
click at [228, 21] on span at bounding box center [167, 19] width 229 height 23
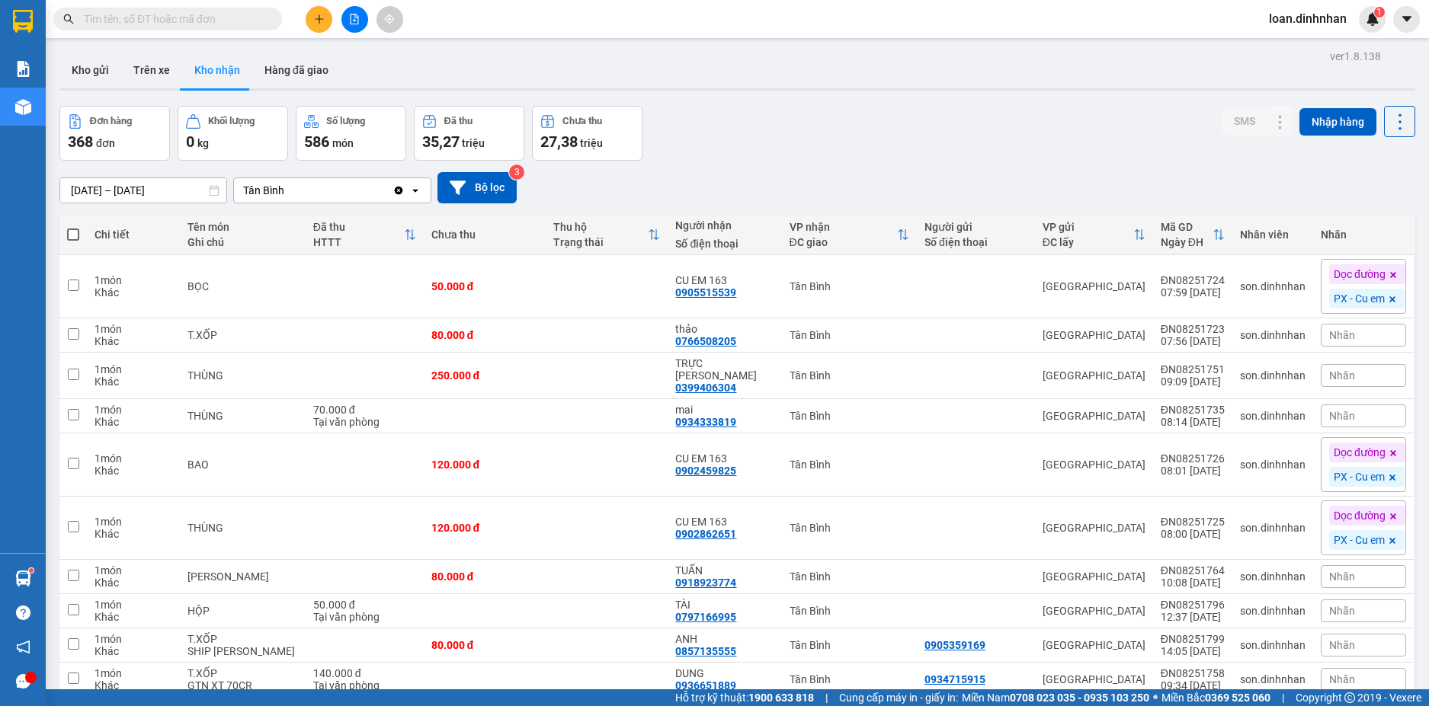
click at [227, 21] on input "text" at bounding box center [174, 19] width 180 height 17
click at [213, 11] on input "text" at bounding box center [174, 19] width 180 height 17
drag, startPoint x: 213, startPoint y: 11, endPoint x: 199, endPoint y: 15, distance: 14.2
click at [211, 11] on input "text" at bounding box center [174, 19] width 180 height 17
click at [200, 20] on input "text" at bounding box center [174, 19] width 180 height 17
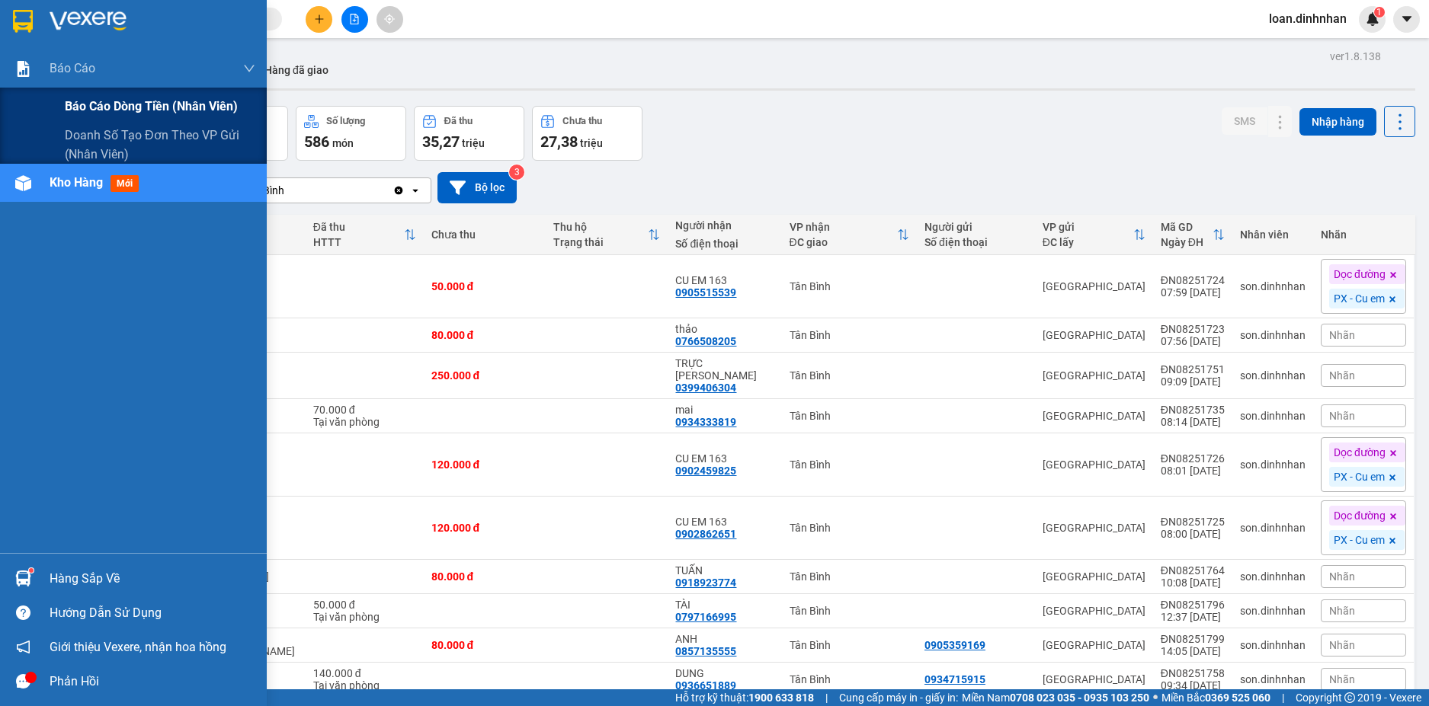
click at [113, 100] on span "Báo cáo dòng tiền (nhân viên)" at bounding box center [151, 106] width 173 height 19
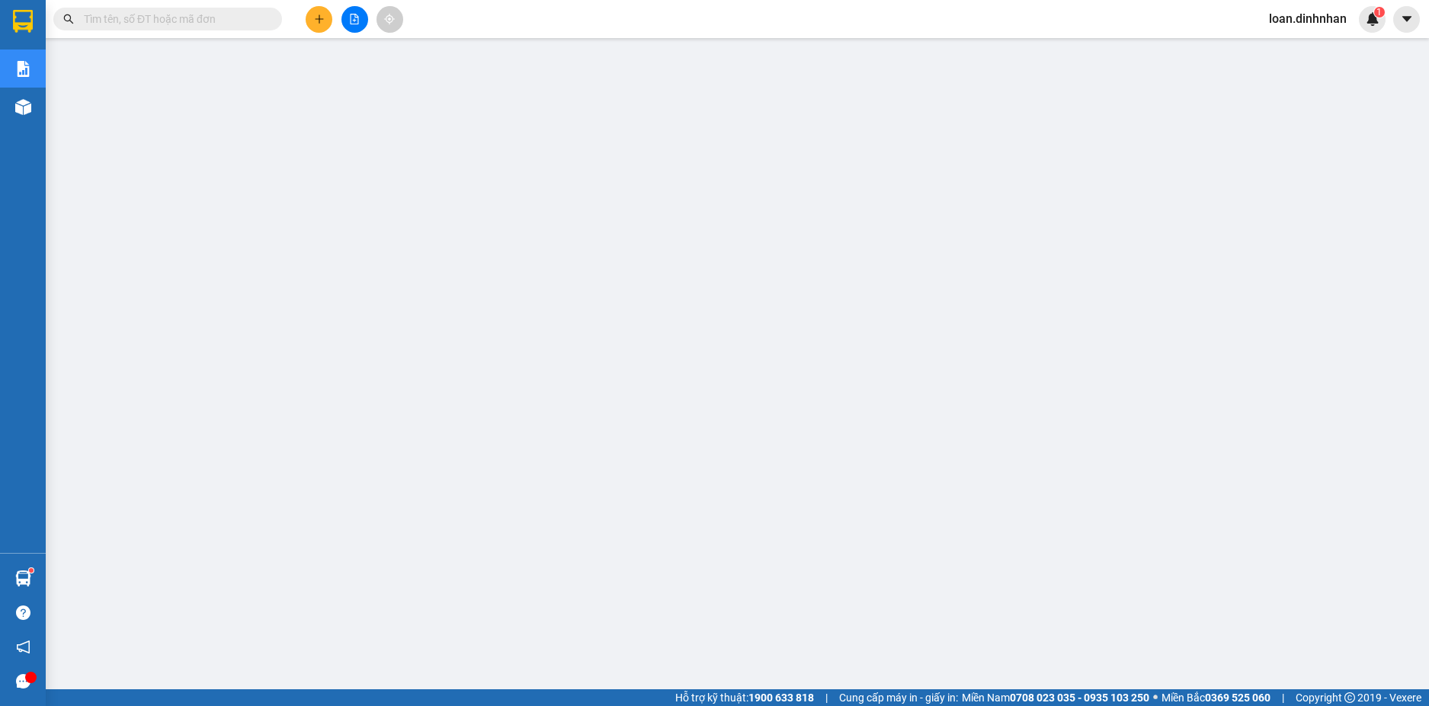
click at [265, 21] on span at bounding box center [167, 19] width 229 height 23
click at [270, 22] on span at bounding box center [167, 19] width 229 height 23
click at [206, 21] on input "text" at bounding box center [174, 19] width 180 height 17
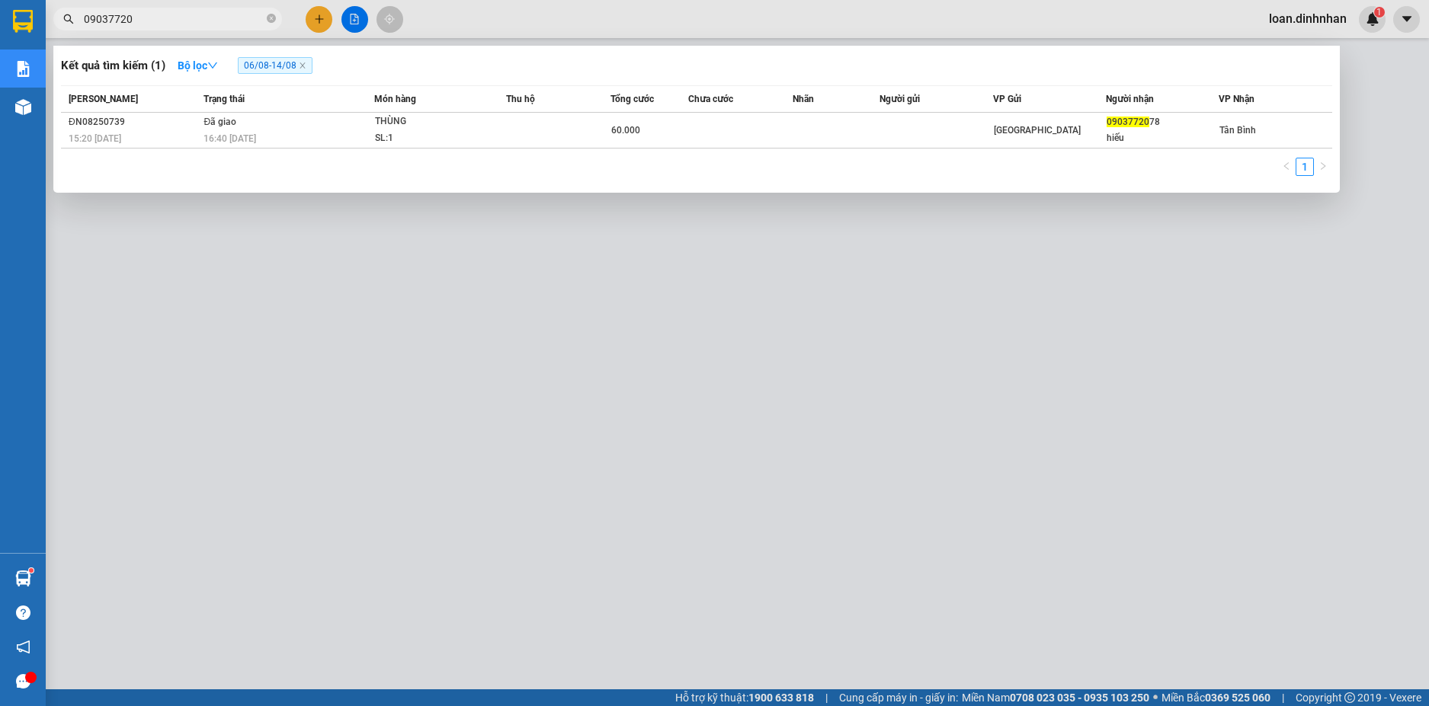
type input "09037720"
drag, startPoint x: 277, startPoint y: 12, endPoint x: 263, endPoint y: 13, distance: 13.7
click at [274, 12] on span "09037720" at bounding box center [167, 19] width 229 height 23
click at [264, 17] on span "09037720" at bounding box center [167, 19] width 229 height 23
click at [270, 19] on icon "close-circle" at bounding box center [271, 18] width 9 height 9
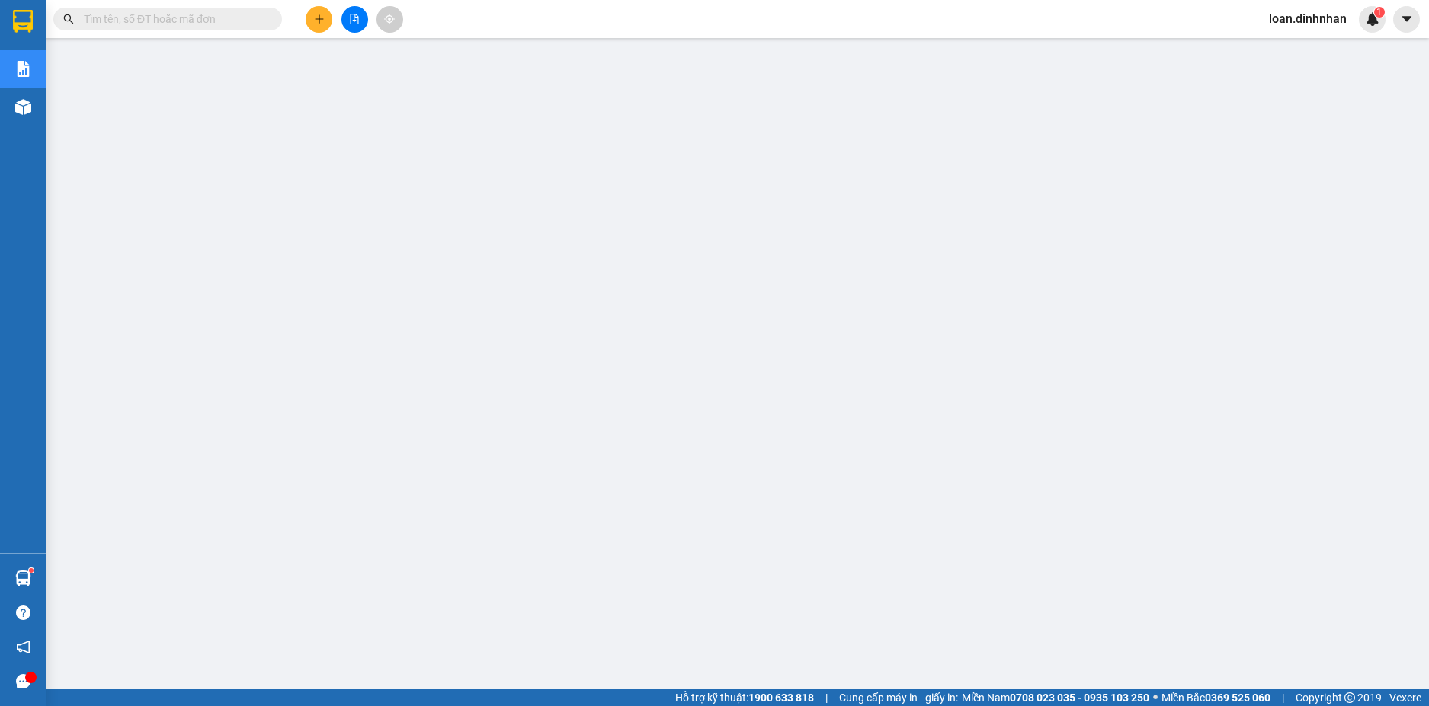
drag, startPoint x: 272, startPoint y: 19, endPoint x: 274, endPoint y: 11, distance: 8.5
click at [273, 18] on span at bounding box center [271, 19] width 9 height 17
click at [222, 24] on input "text" at bounding box center [174, 19] width 180 height 17
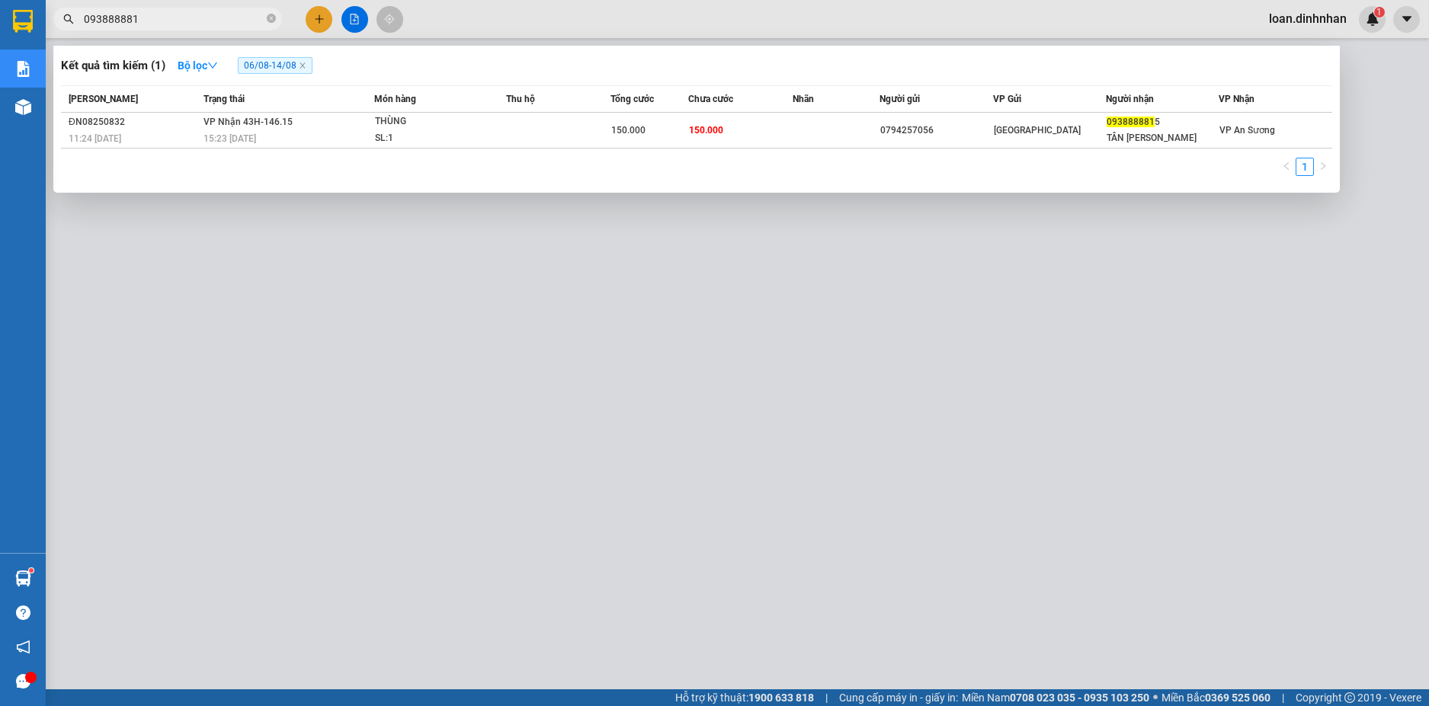
type input "0938888815"
click at [269, 15] on icon "close-circle" at bounding box center [271, 18] width 9 height 9
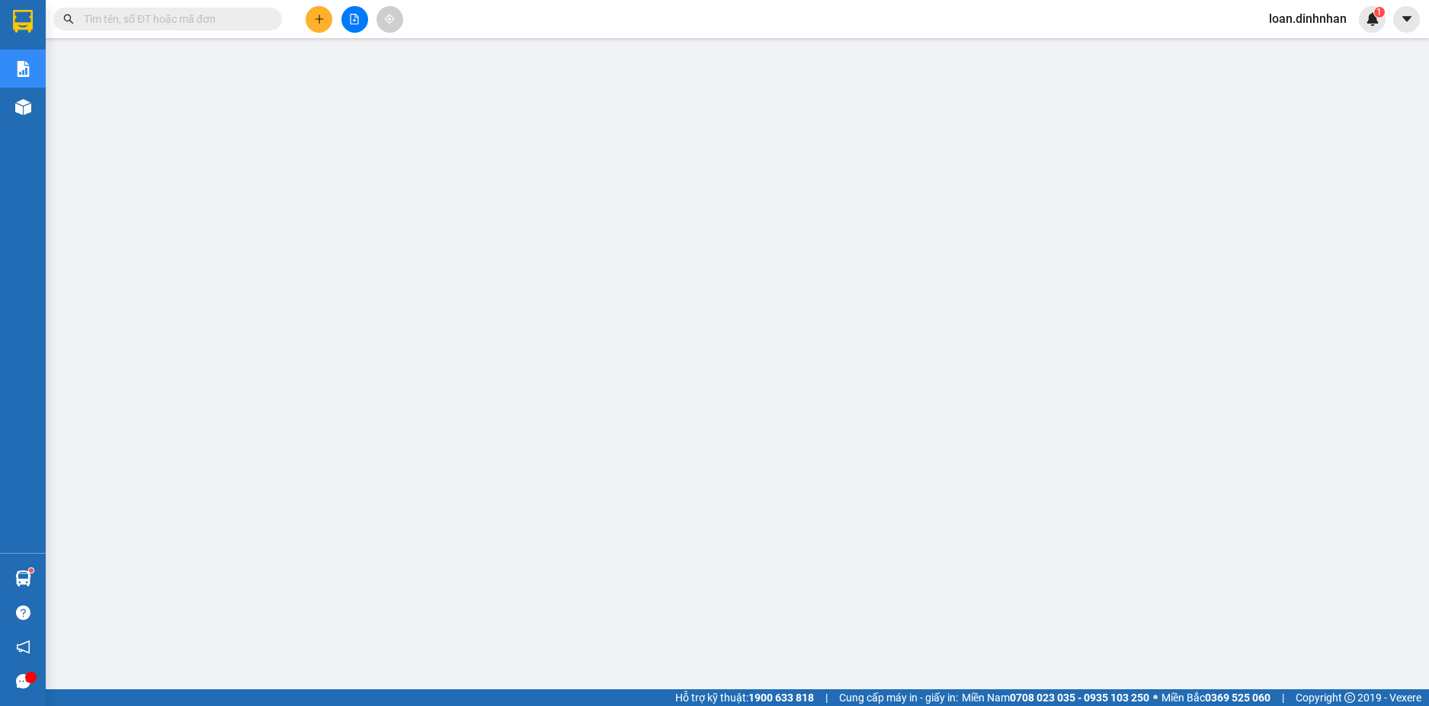
drag, startPoint x: 250, startPoint y: 16, endPoint x: 264, endPoint y: 17, distance: 13.7
click at [251, 16] on input "text" at bounding box center [174, 19] width 180 height 17
click at [271, 26] on span at bounding box center [271, 19] width 9 height 17
click at [226, 20] on input "text" at bounding box center [174, 19] width 180 height 17
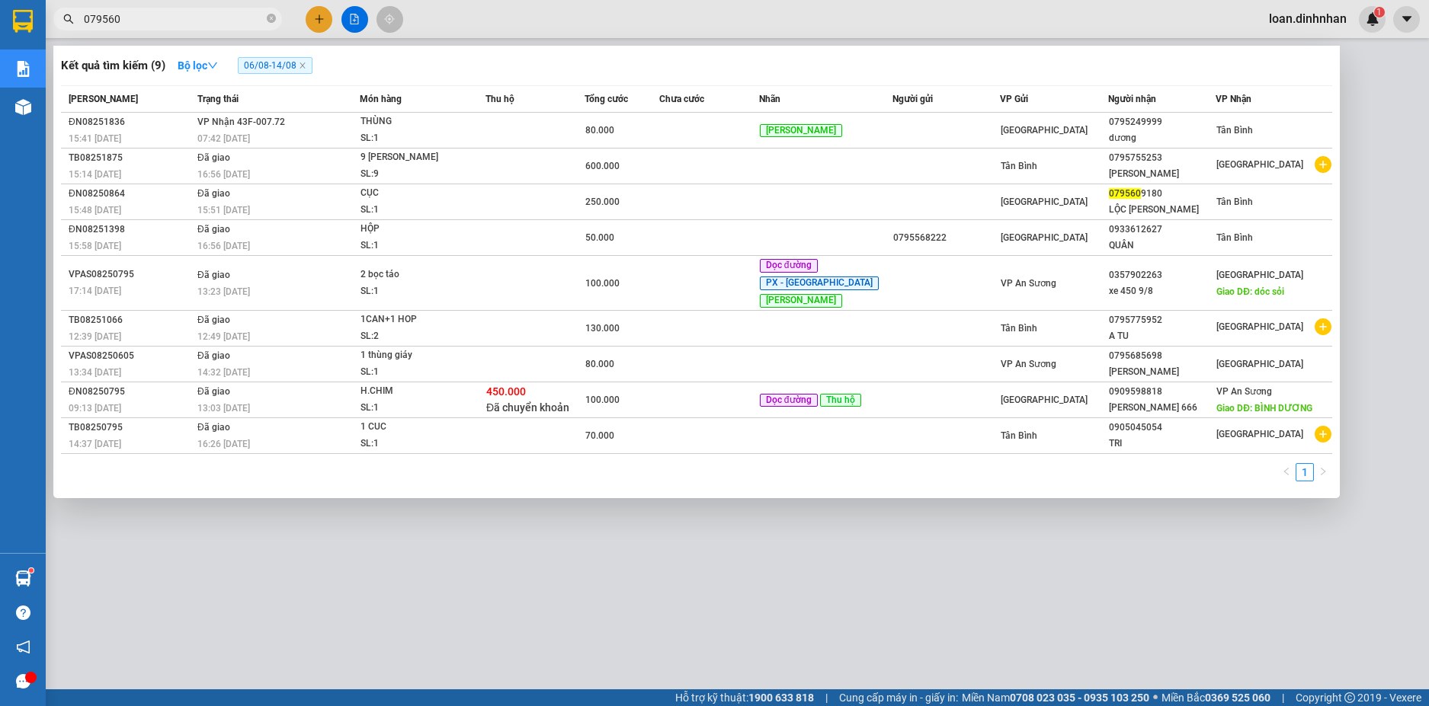
type input "0795609"
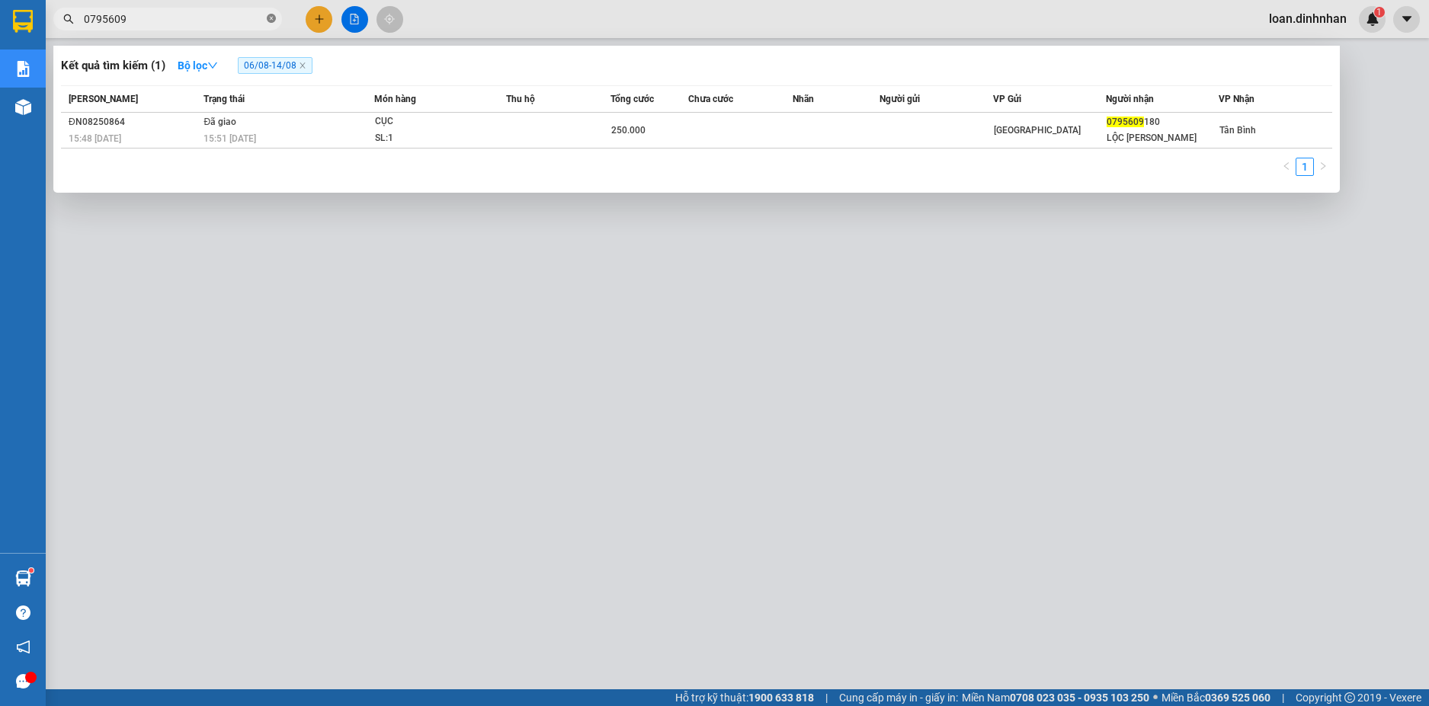
click at [270, 13] on span at bounding box center [271, 19] width 9 height 14
type input "0942639963"
click at [266, 18] on span "0942639963" at bounding box center [167, 19] width 229 height 23
click at [274, 17] on icon "close-circle" at bounding box center [271, 18] width 9 height 9
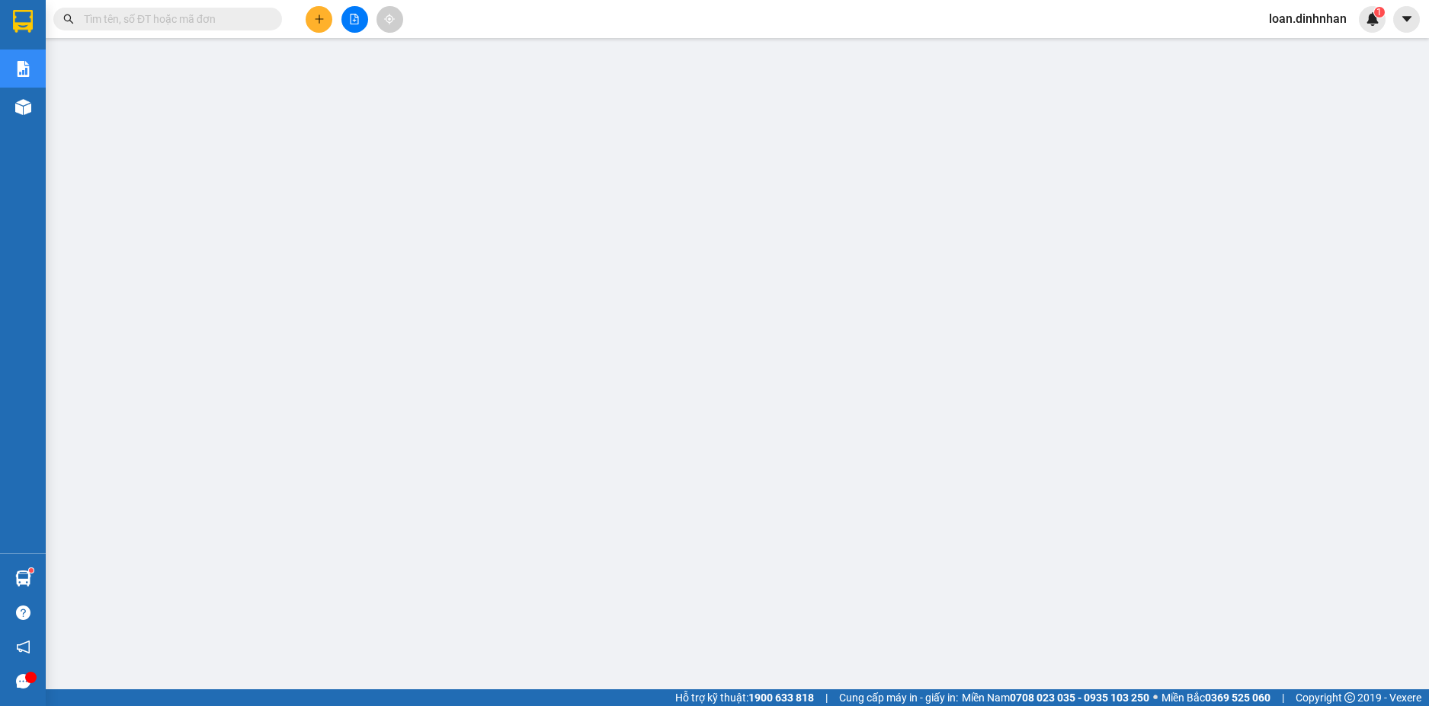
click at [268, 14] on span at bounding box center [271, 19] width 9 height 17
click at [121, 11] on input "text" at bounding box center [174, 19] width 180 height 17
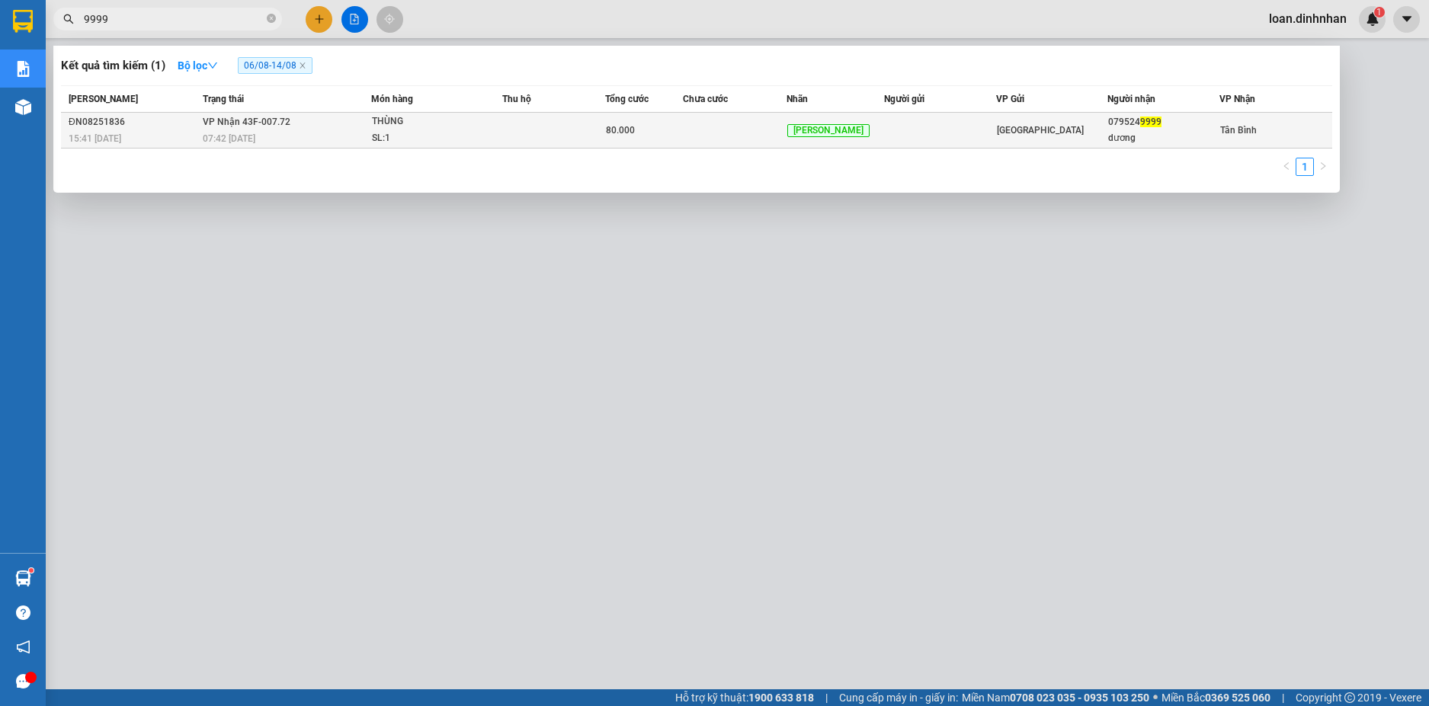
type input "9999"
click at [392, 122] on div "THÙNG" at bounding box center [429, 122] width 114 height 17
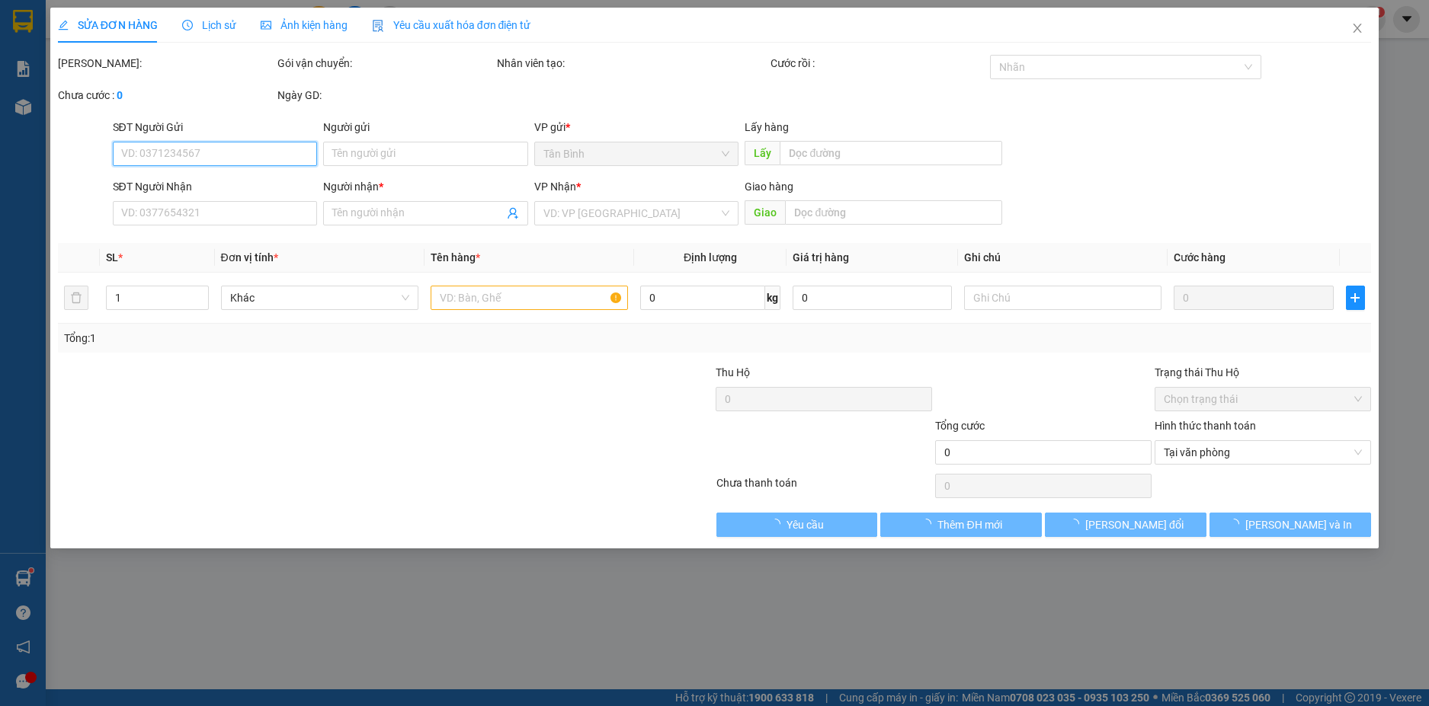
type input "0795249999"
type input "dương"
type input "80.000"
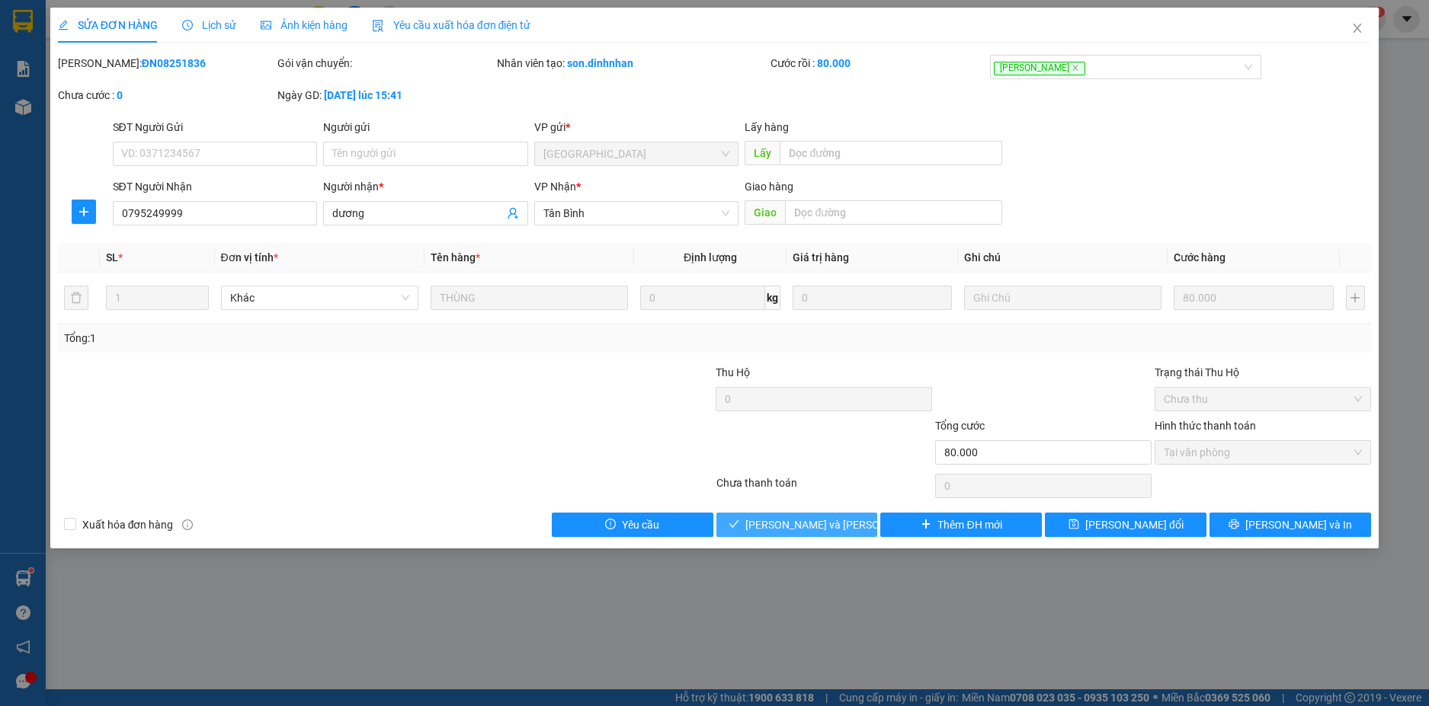
click at [805, 536] on button "[PERSON_NAME] và [PERSON_NAME] hàng" at bounding box center [797, 525] width 162 height 24
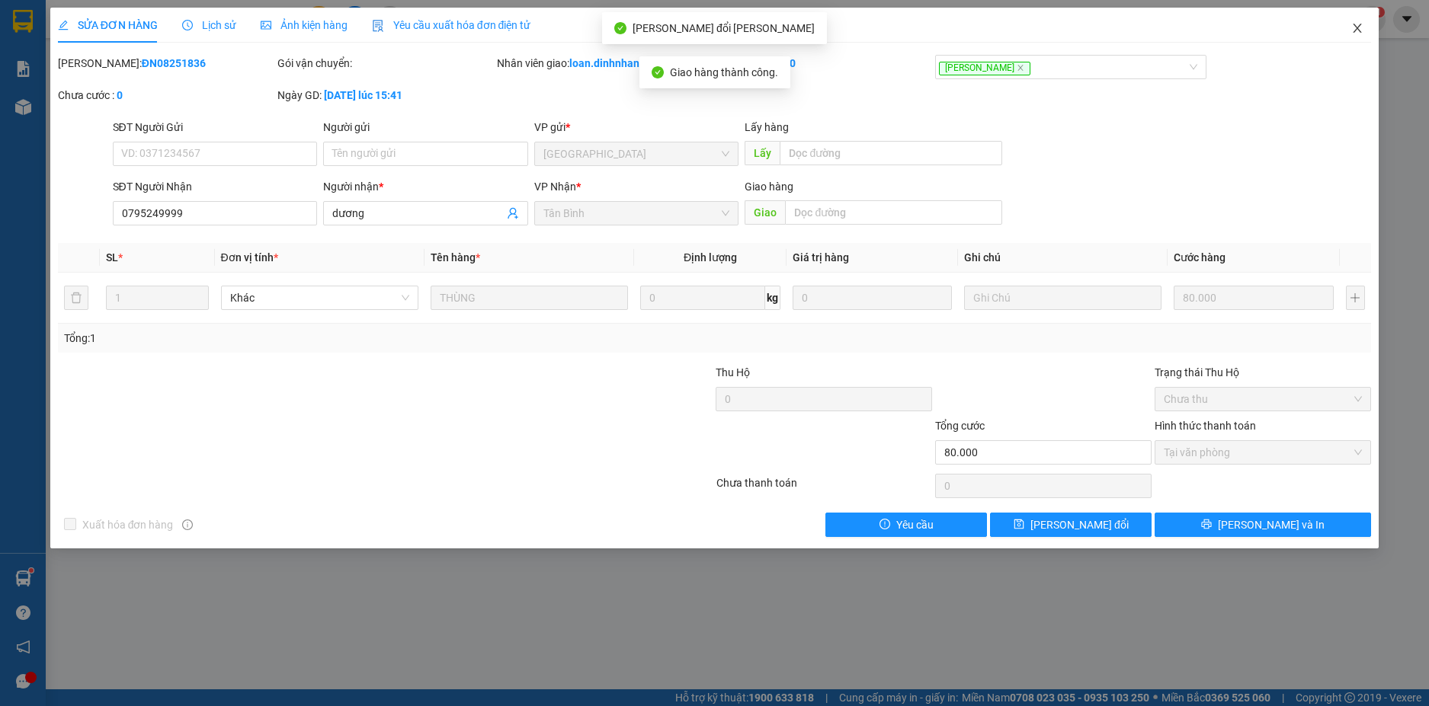
drag, startPoint x: 1351, startPoint y: 28, endPoint x: 1351, endPoint y: 40, distance: 11.4
click at [1351, 30] on icon "close" at bounding box center [1357, 28] width 12 height 12
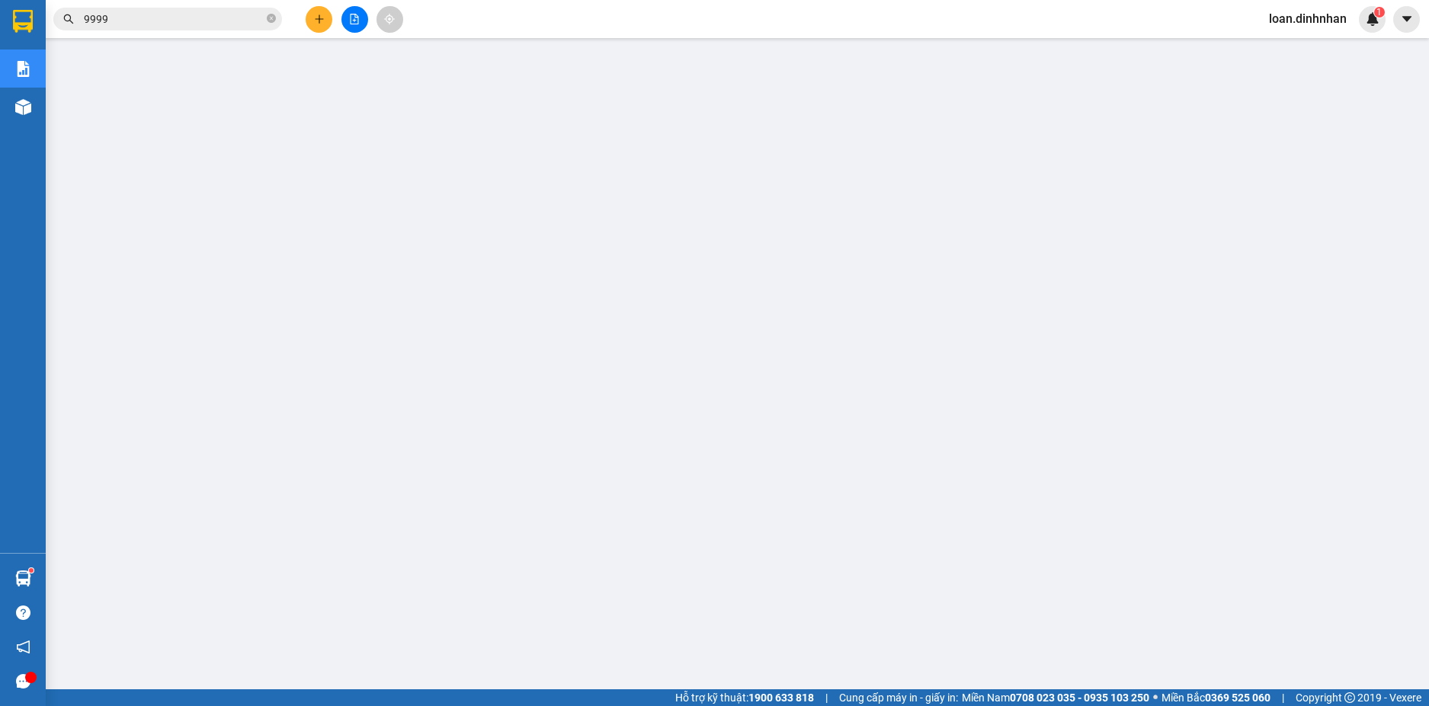
click at [251, 20] on input "9999" at bounding box center [174, 19] width 180 height 17
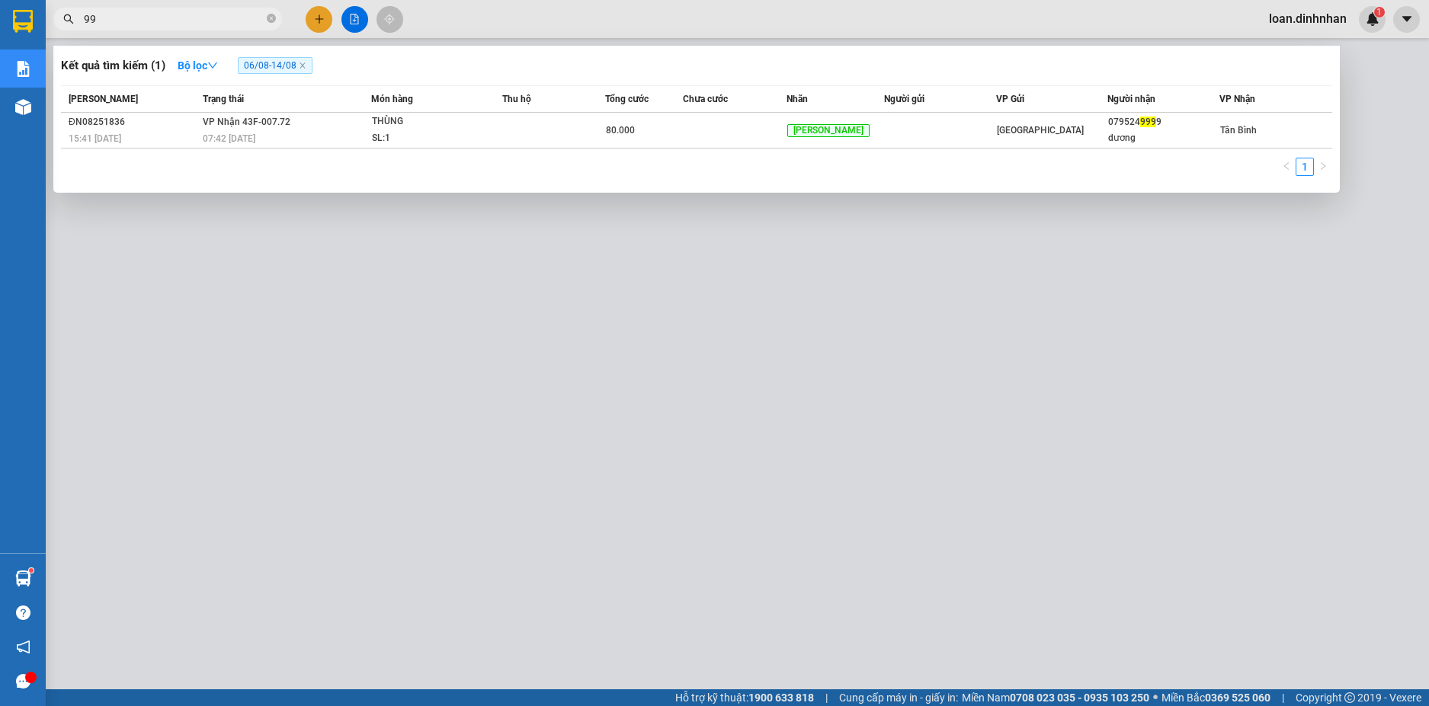
type input "9"
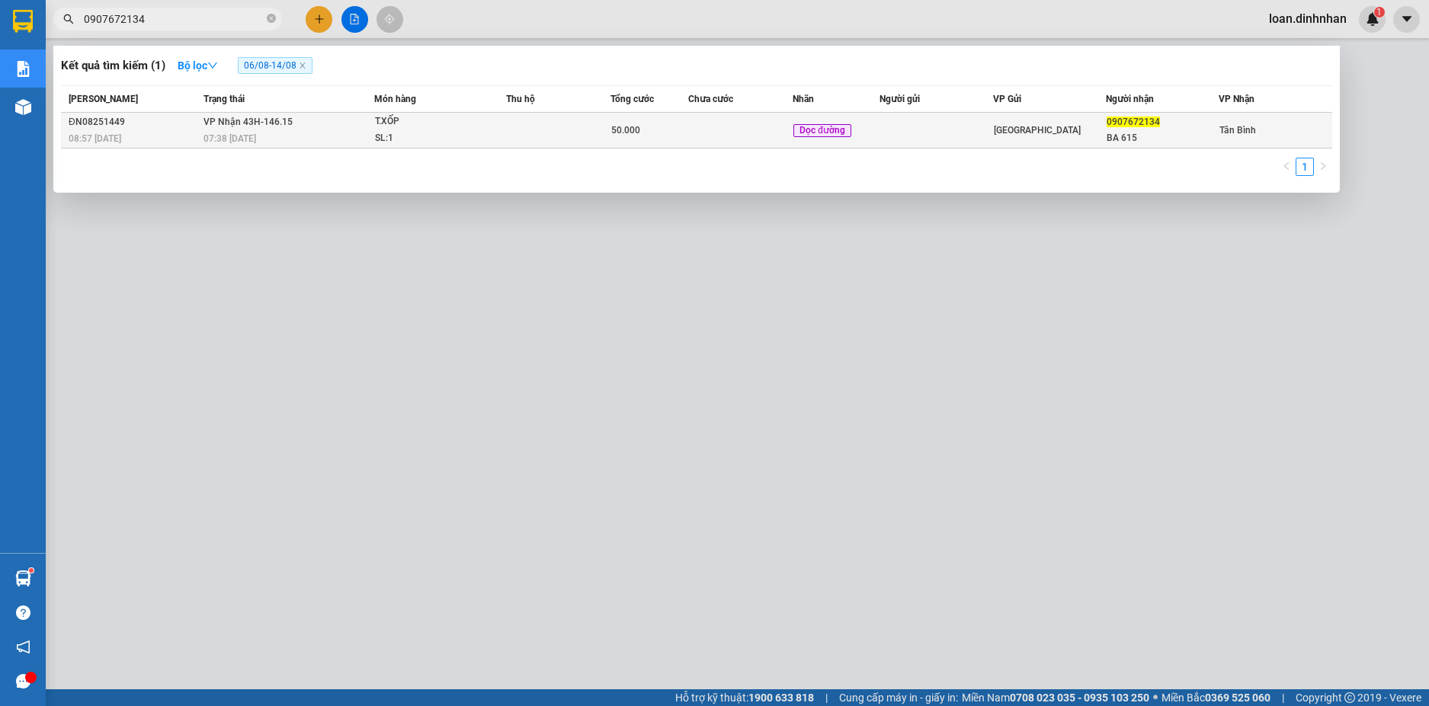
type input "0907672134"
click at [651, 139] on td "50.000" at bounding box center [649, 131] width 78 height 36
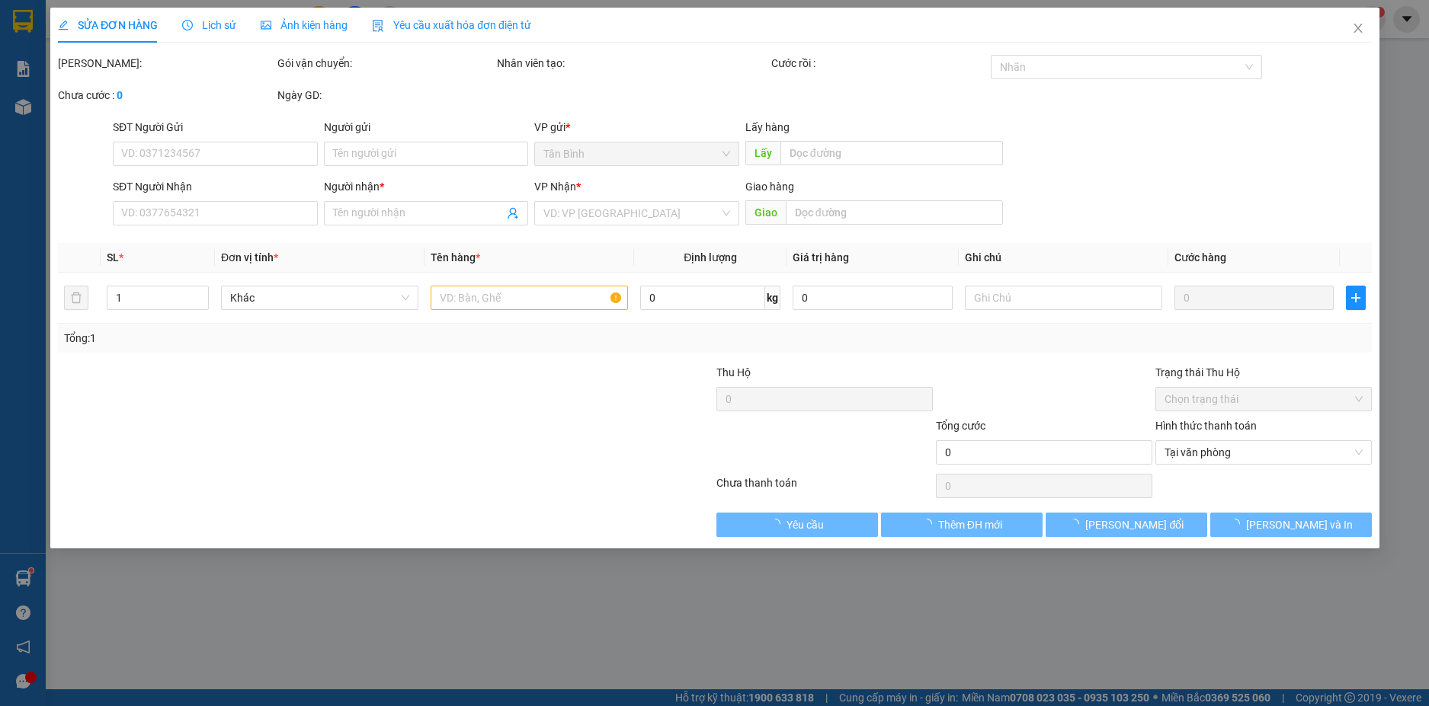
type input "0907672134"
type input "BA 615"
type input "50.000"
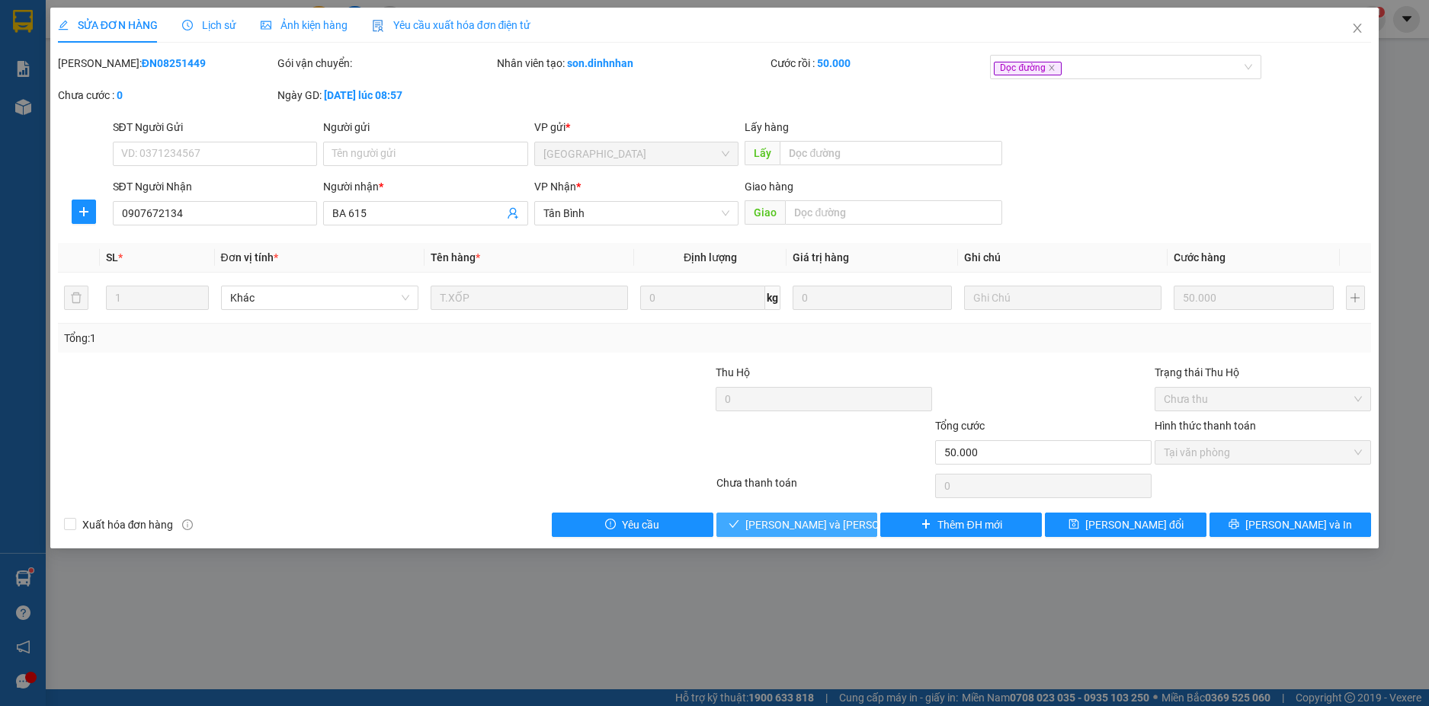
drag, startPoint x: 838, startPoint y: 525, endPoint x: 845, endPoint y: 515, distance: 12.0
click at [840, 523] on span "[PERSON_NAME] và [PERSON_NAME] hàng" at bounding box center [848, 525] width 206 height 17
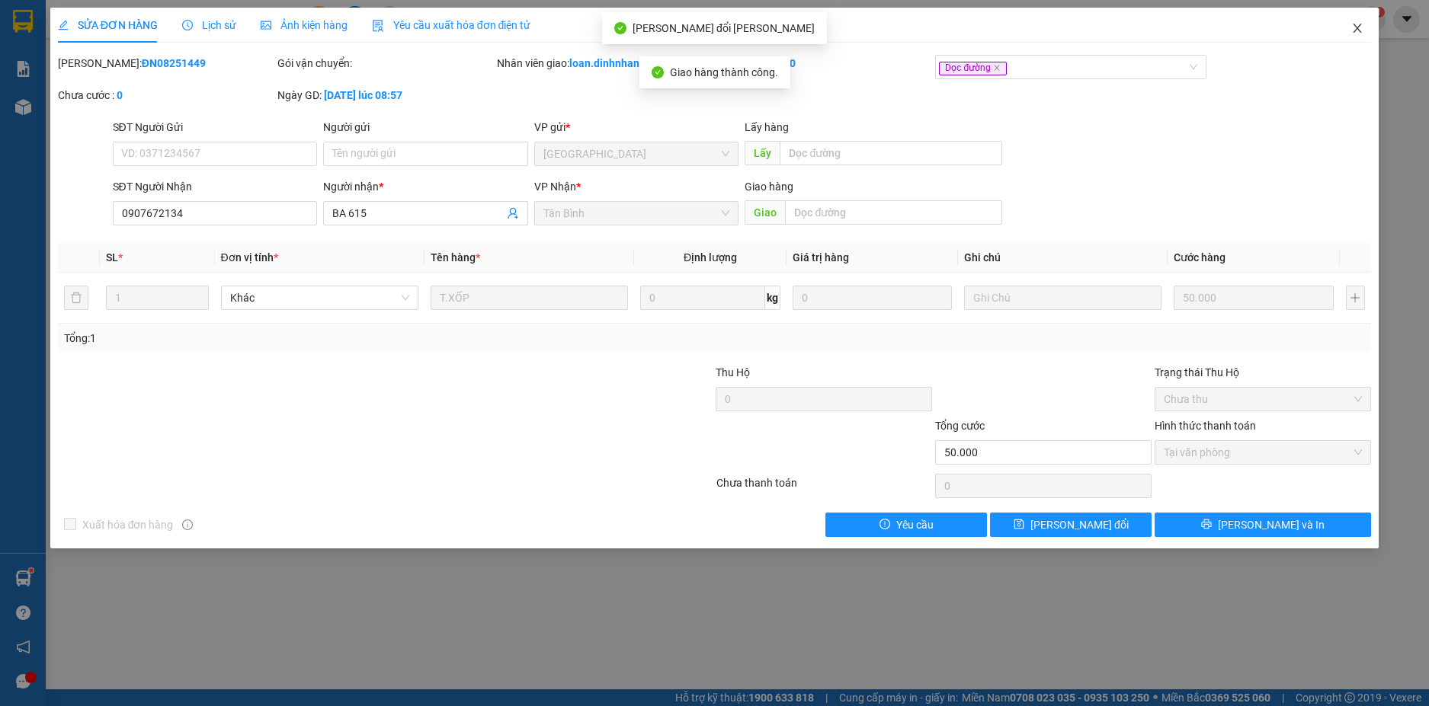
click at [1350, 18] on span "Close" at bounding box center [1357, 29] width 43 height 43
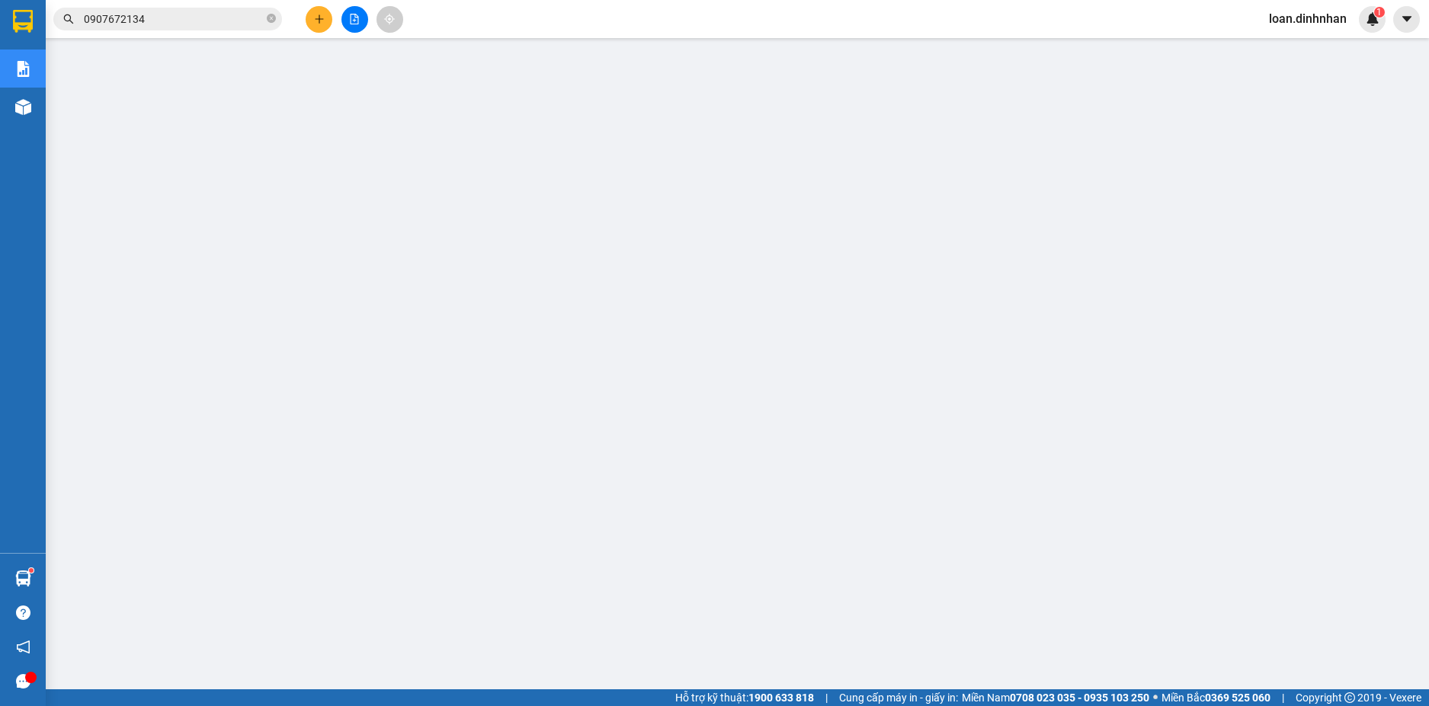
click at [230, 15] on input "0907672134" at bounding box center [174, 19] width 180 height 17
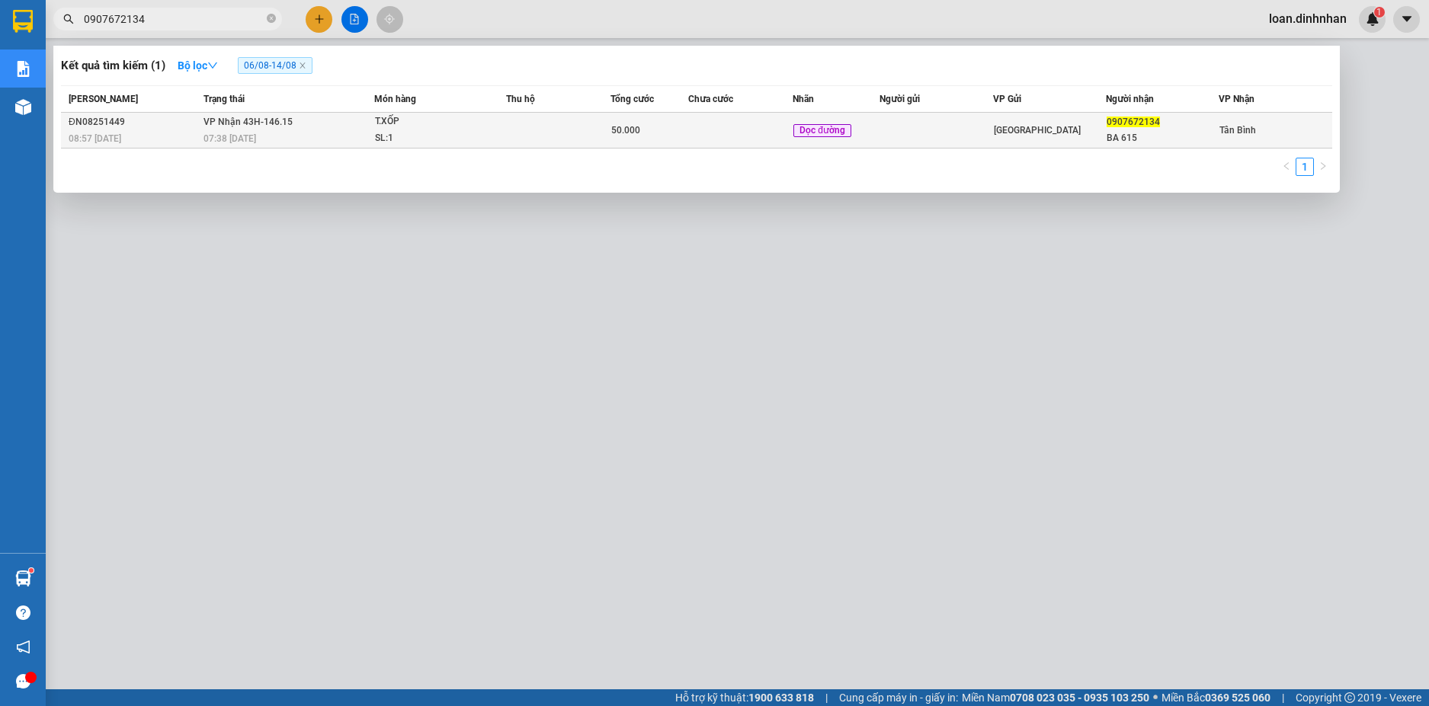
click at [896, 133] on td at bounding box center [935, 131] width 113 height 36
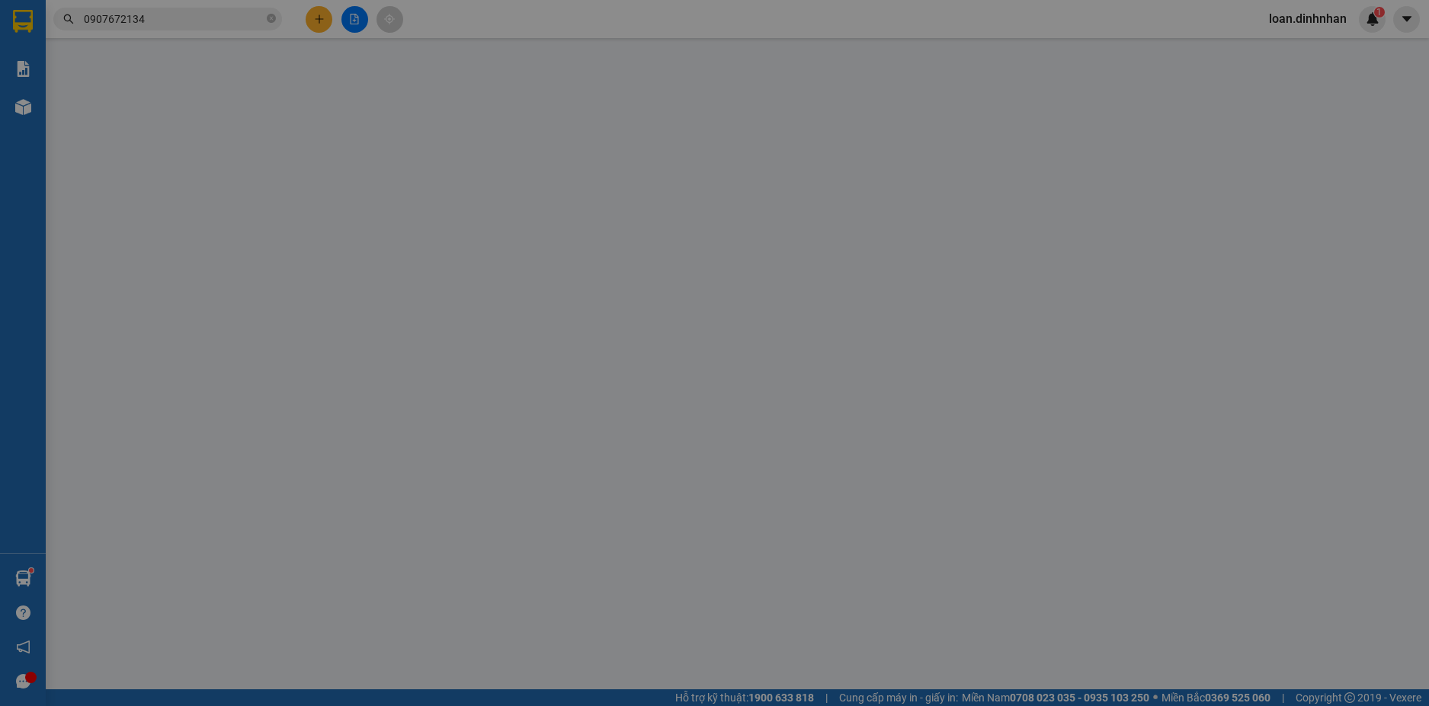
type input "0907672134"
type input "BA 615"
type input "50.000"
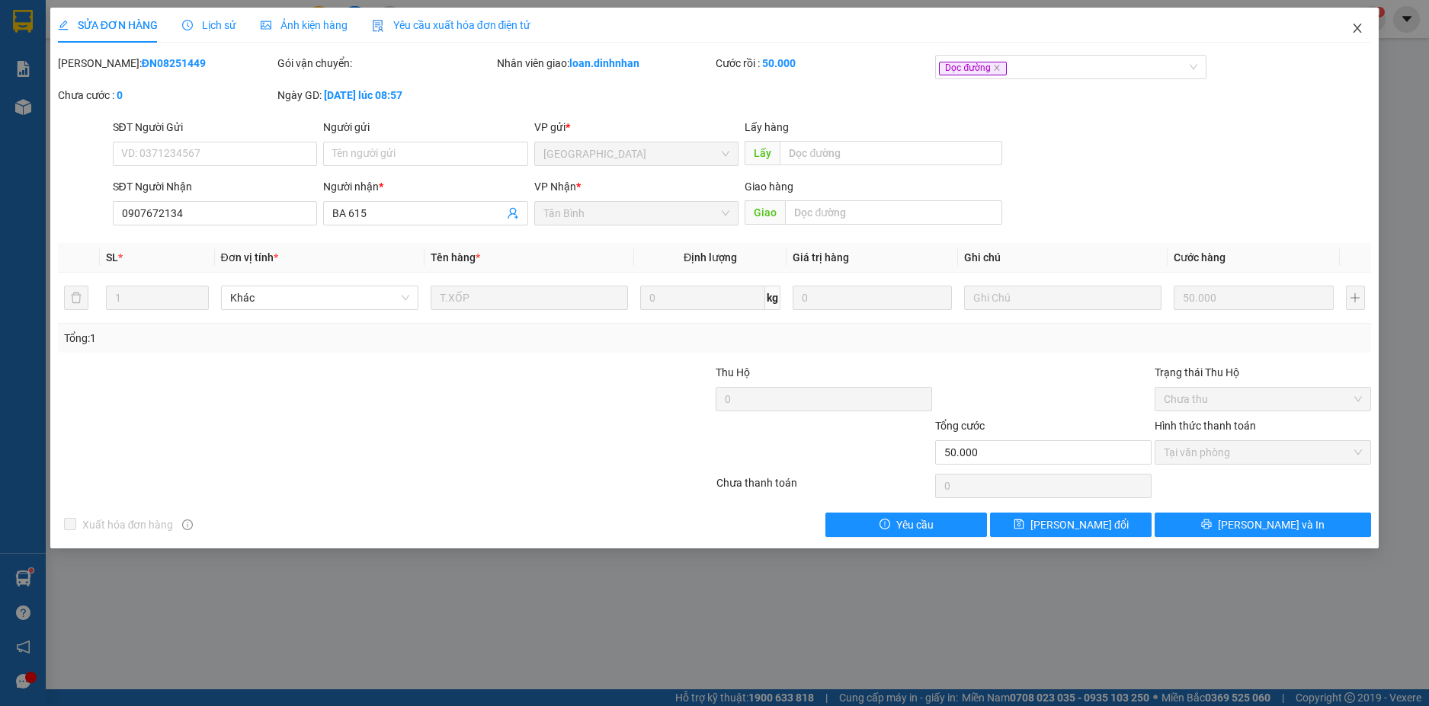
click at [1352, 28] on icon "close" at bounding box center [1357, 28] width 12 height 12
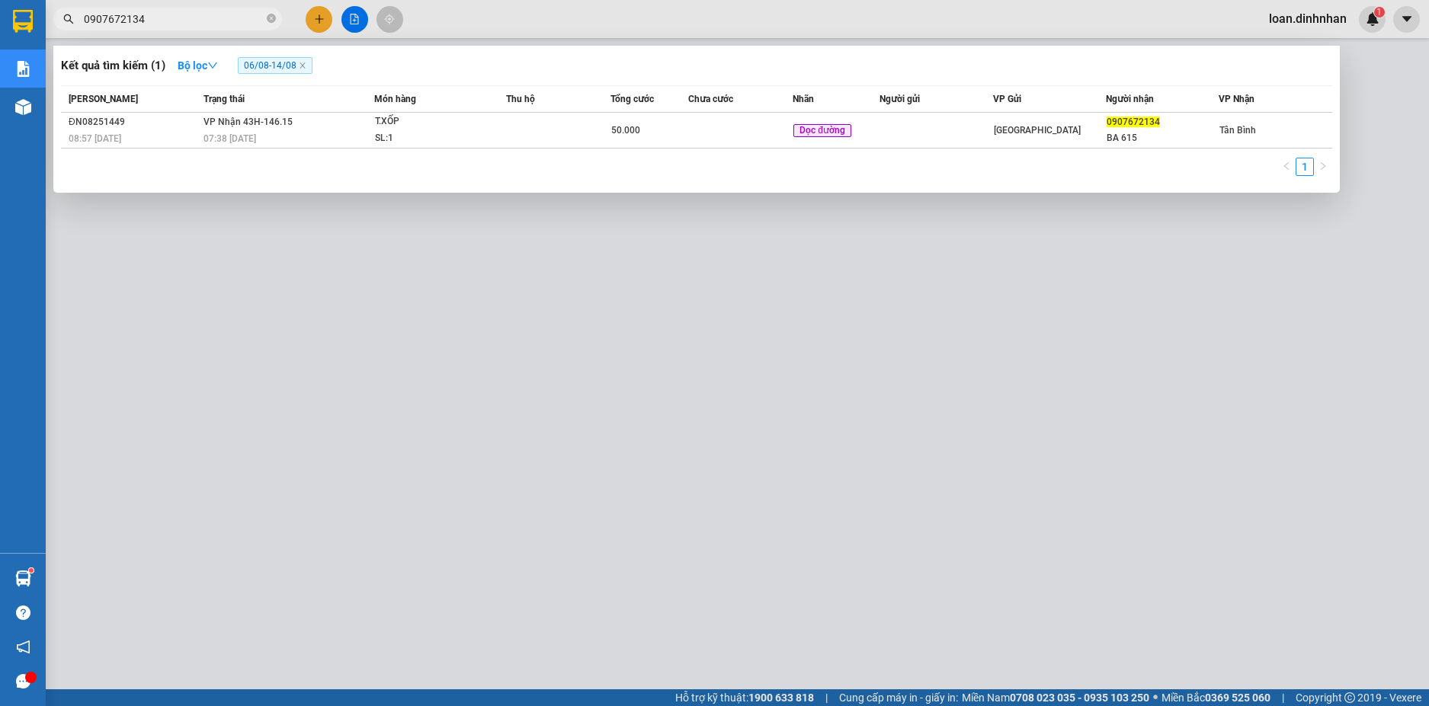
click at [209, 17] on input "0907672134" at bounding box center [174, 19] width 180 height 17
click at [266, 14] on span "0907672134" at bounding box center [167, 19] width 229 height 23
click at [271, 15] on icon "close-circle" at bounding box center [271, 18] width 9 height 9
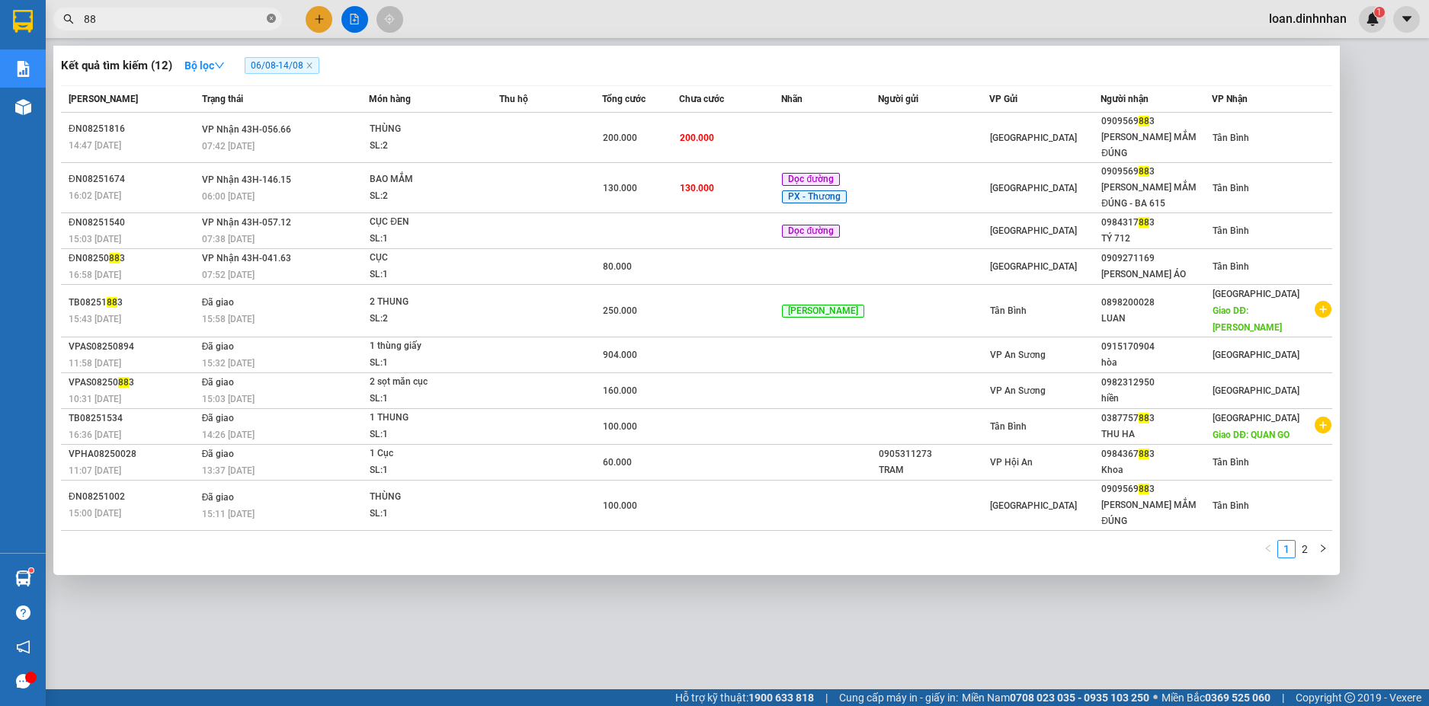
type input "8"
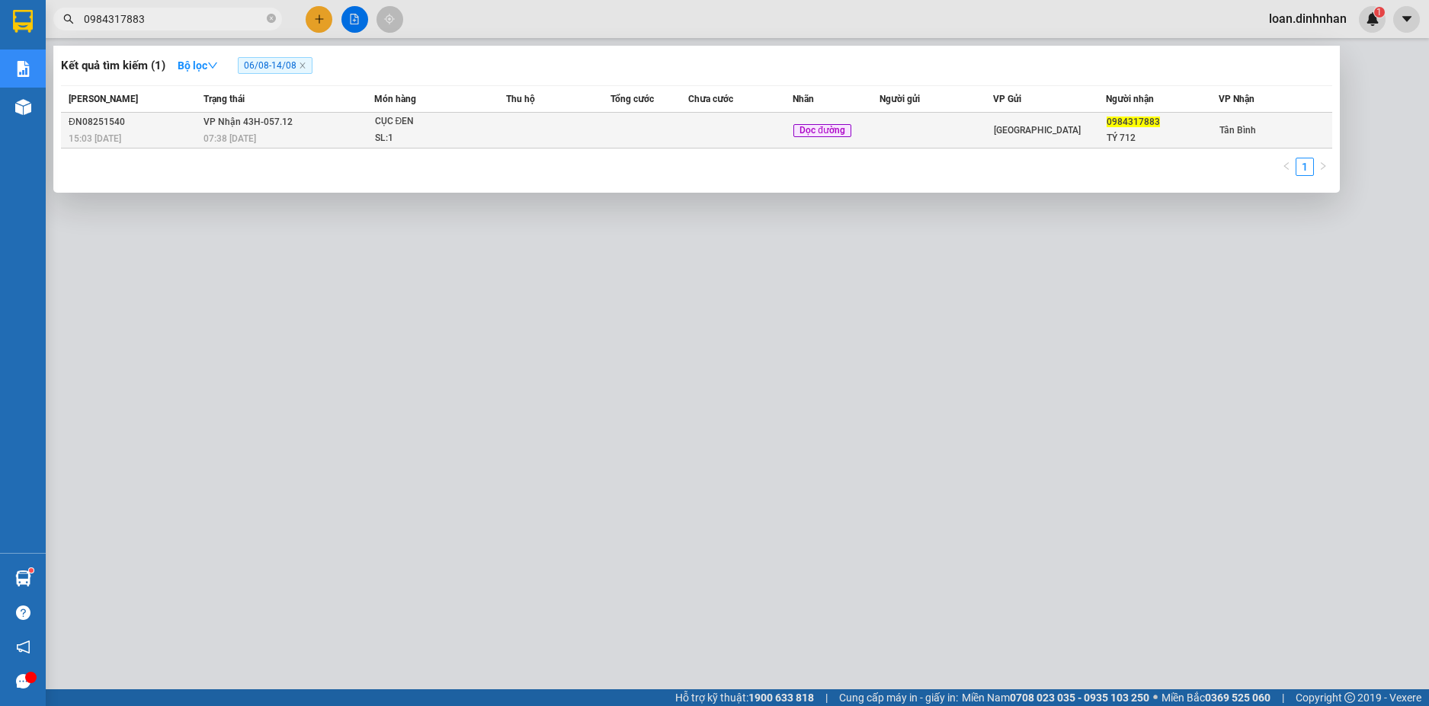
type input "0984317883"
click at [354, 139] on div "07:38 [DATE]" at bounding box center [287, 138] width 169 height 17
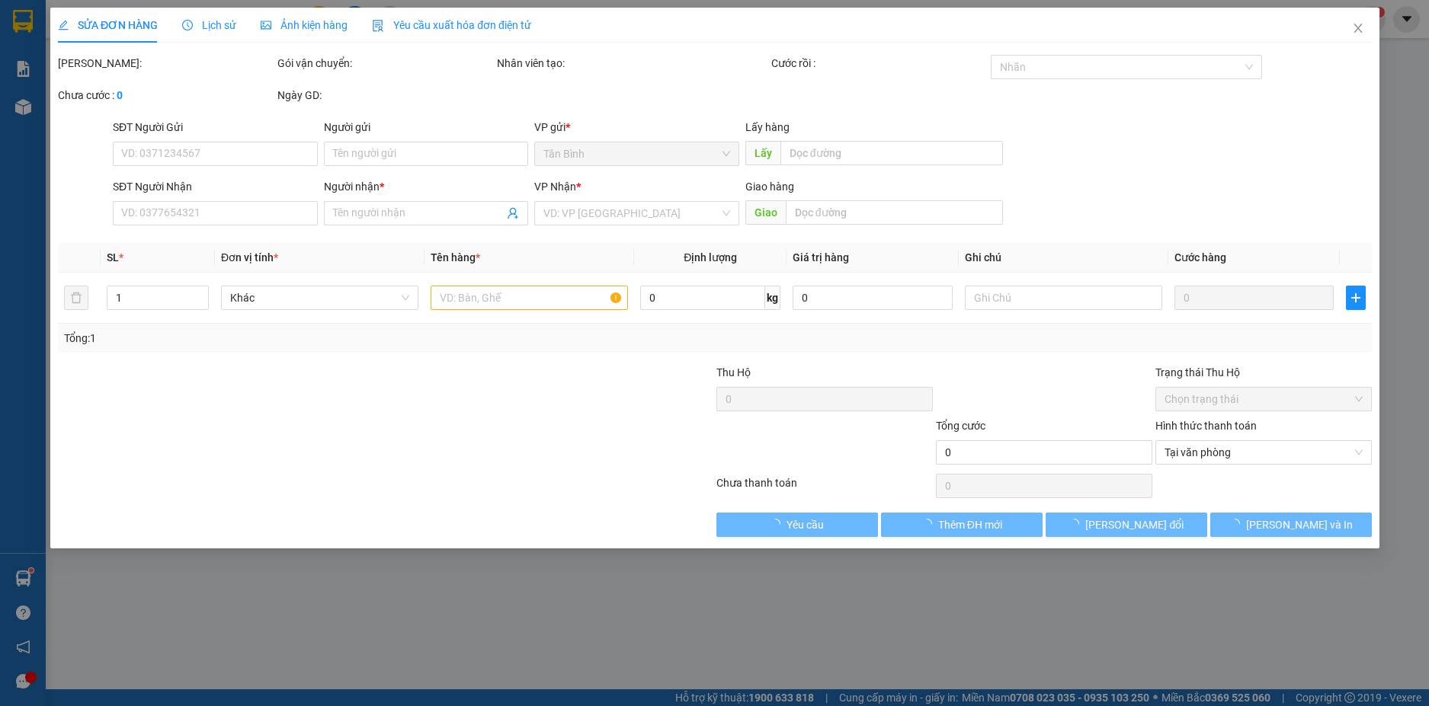
type input "0984317883"
type input "TÝ 712"
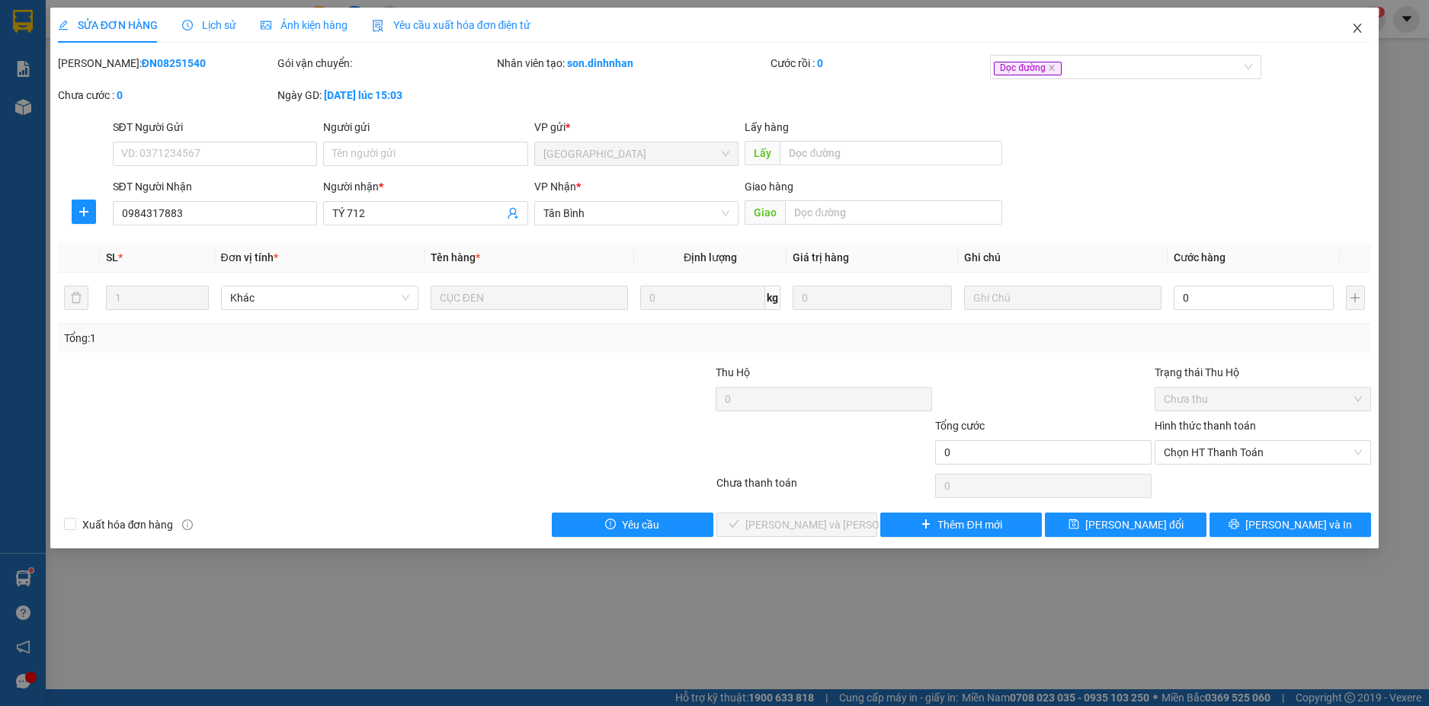
drag, startPoint x: 1350, startPoint y: 32, endPoint x: 1360, endPoint y: 27, distance: 10.9
click at [1360, 27] on span "Close" at bounding box center [1357, 29] width 43 height 43
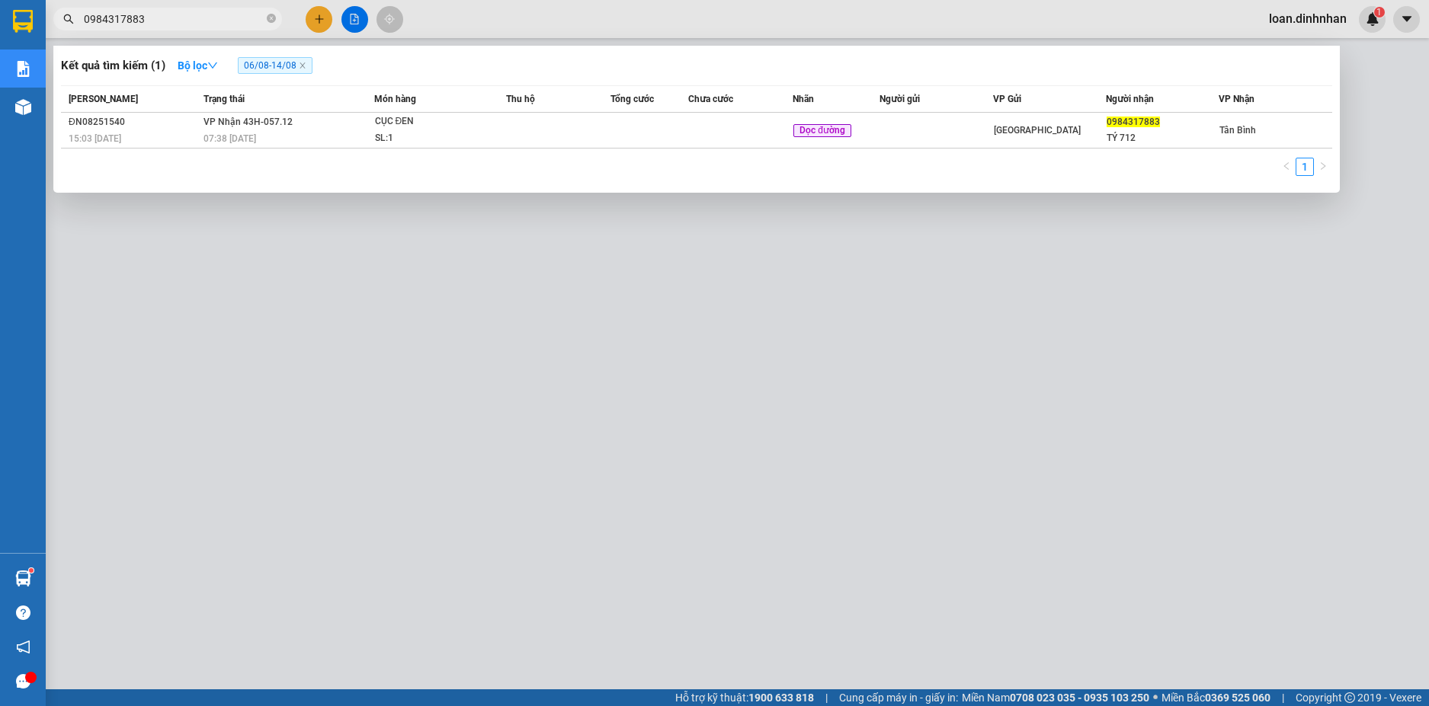
click at [195, 21] on input "0984317883" at bounding box center [174, 19] width 180 height 17
type input "0"
type input "0908354104"
click at [267, 18] on icon "close-circle" at bounding box center [271, 18] width 9 height 9
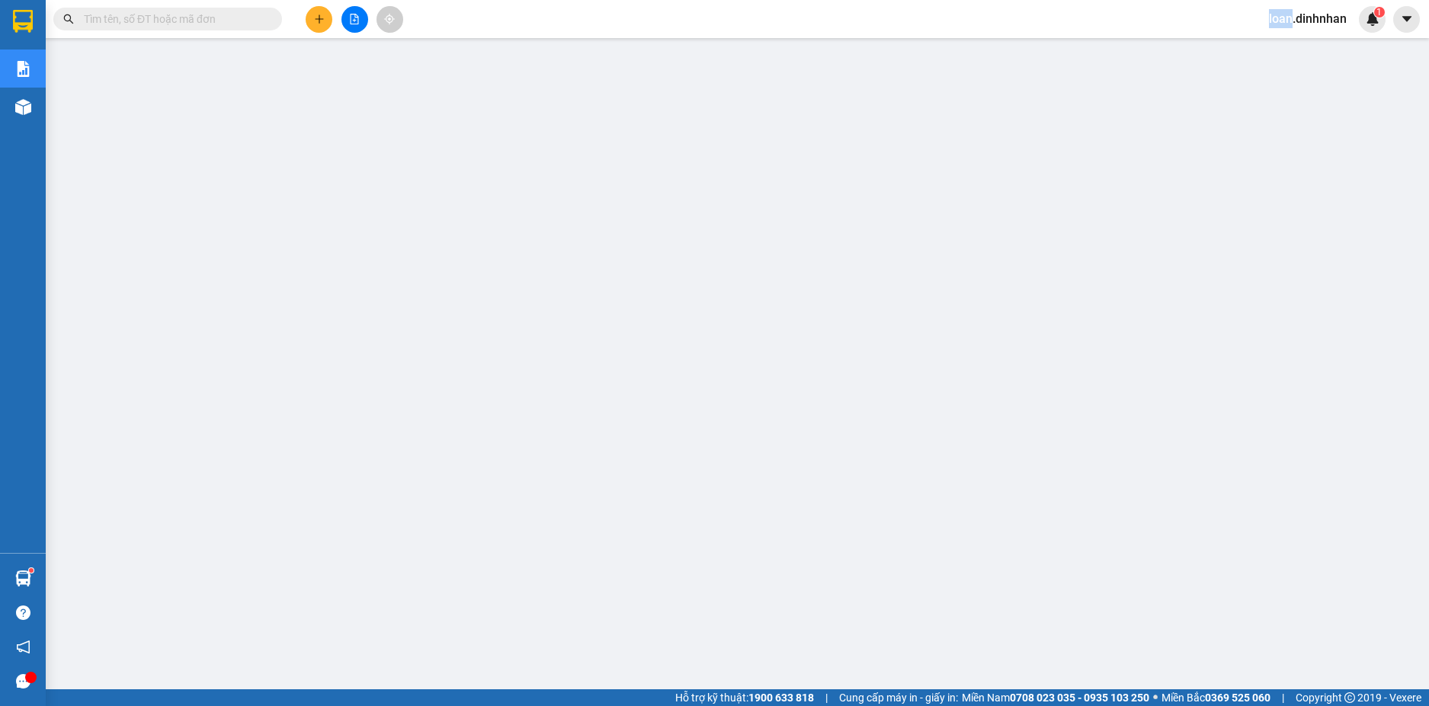
click at [267, 17] on span at bounding box center [271, 19] width 9 height 17
click at [241, 24] on input "text" at bounding box center [174, 19] width 180 height 17
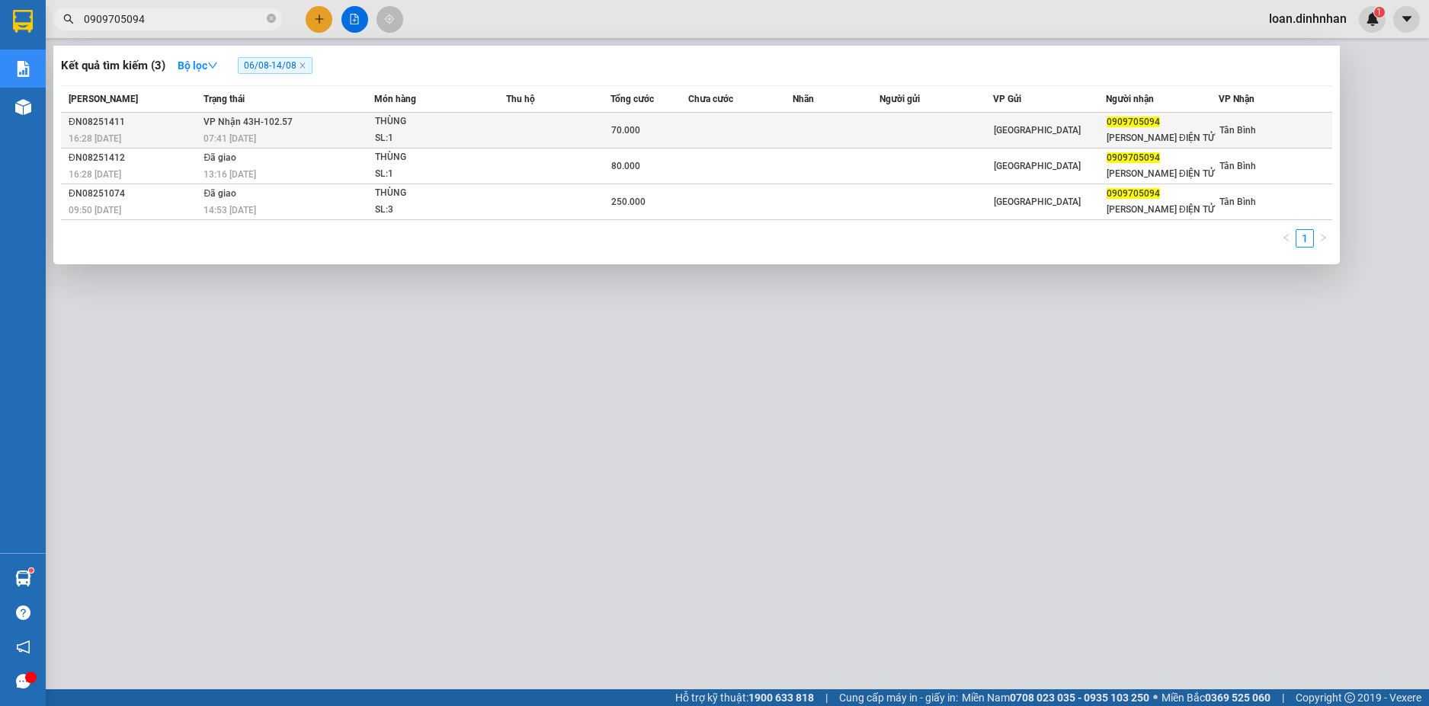
type input "0909705094"
click at [671, 123] on div "70.000" at bounding box center [649, 130] width 77 height 17
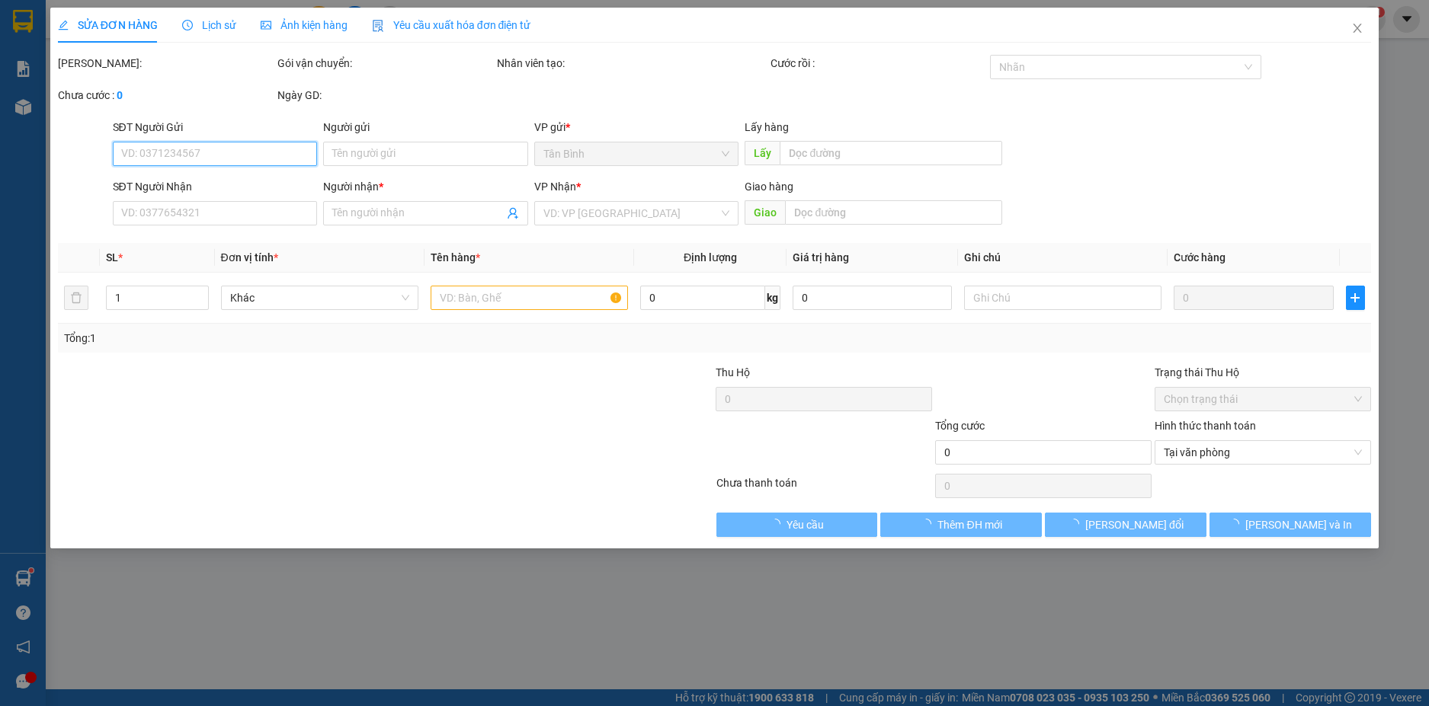
type input "0909705094"
type input "[PERSON_NAME] ĐIỆN TỬ"
type input "70.000"
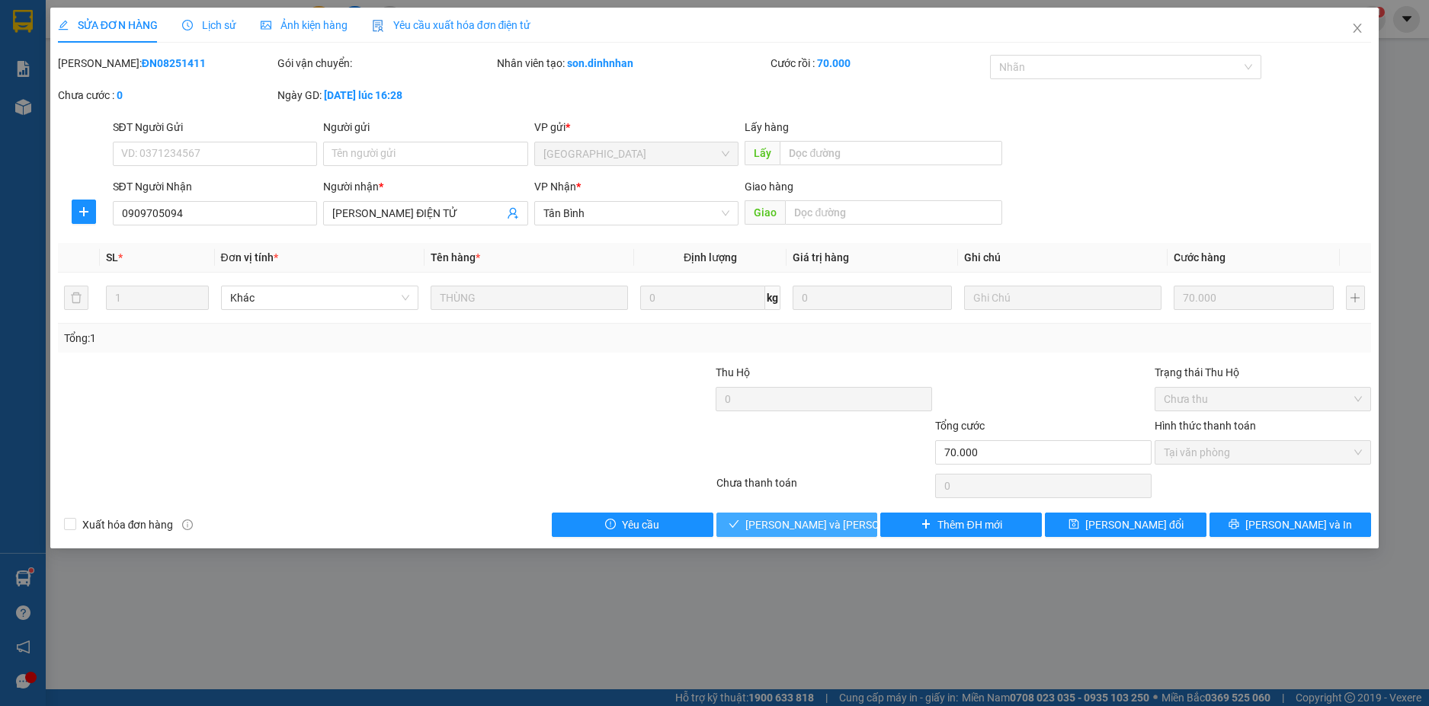
click at [760, 526] on button "[PERSON_NAME] và [PERSON_NAME] hàng" at bounding box center [797, 525] width 162 height 24
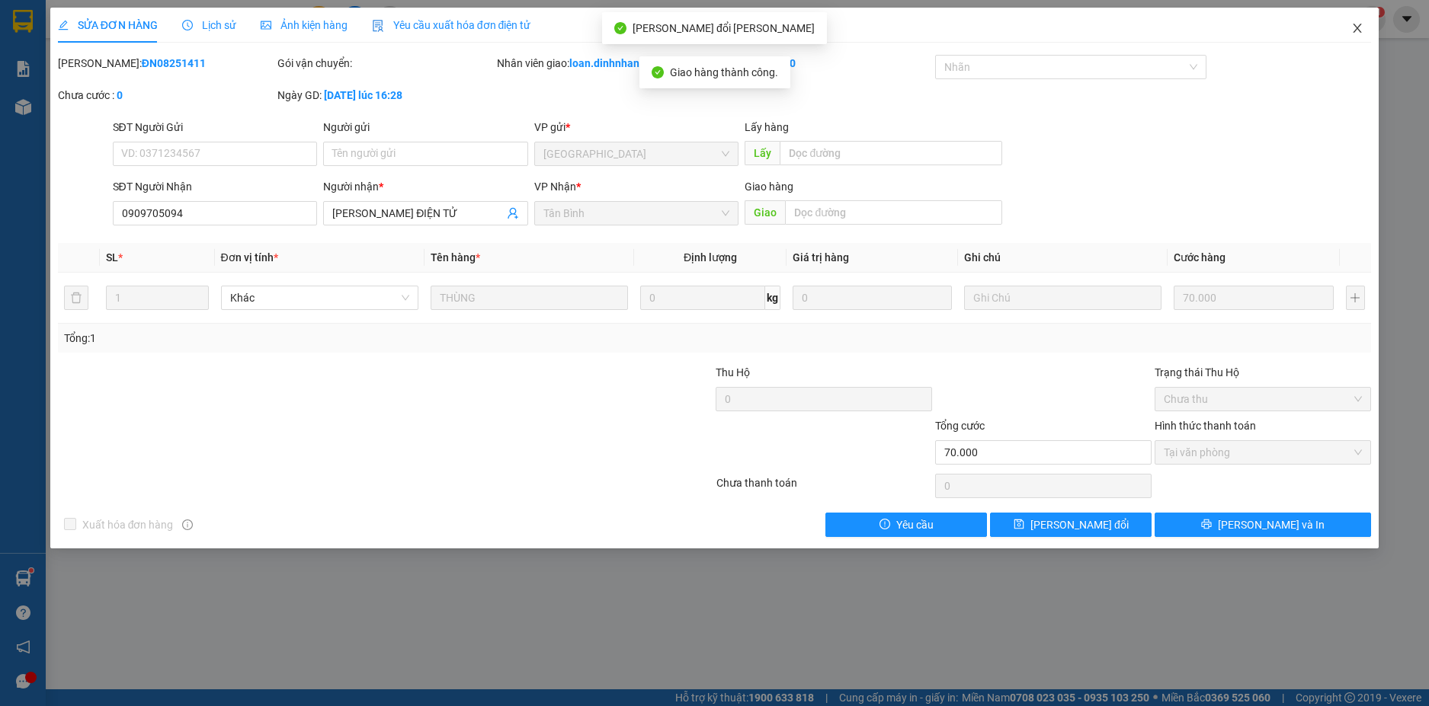
click at [1353, 24] on icon "close" at bounding box center [1357, 28] width 12 height 12
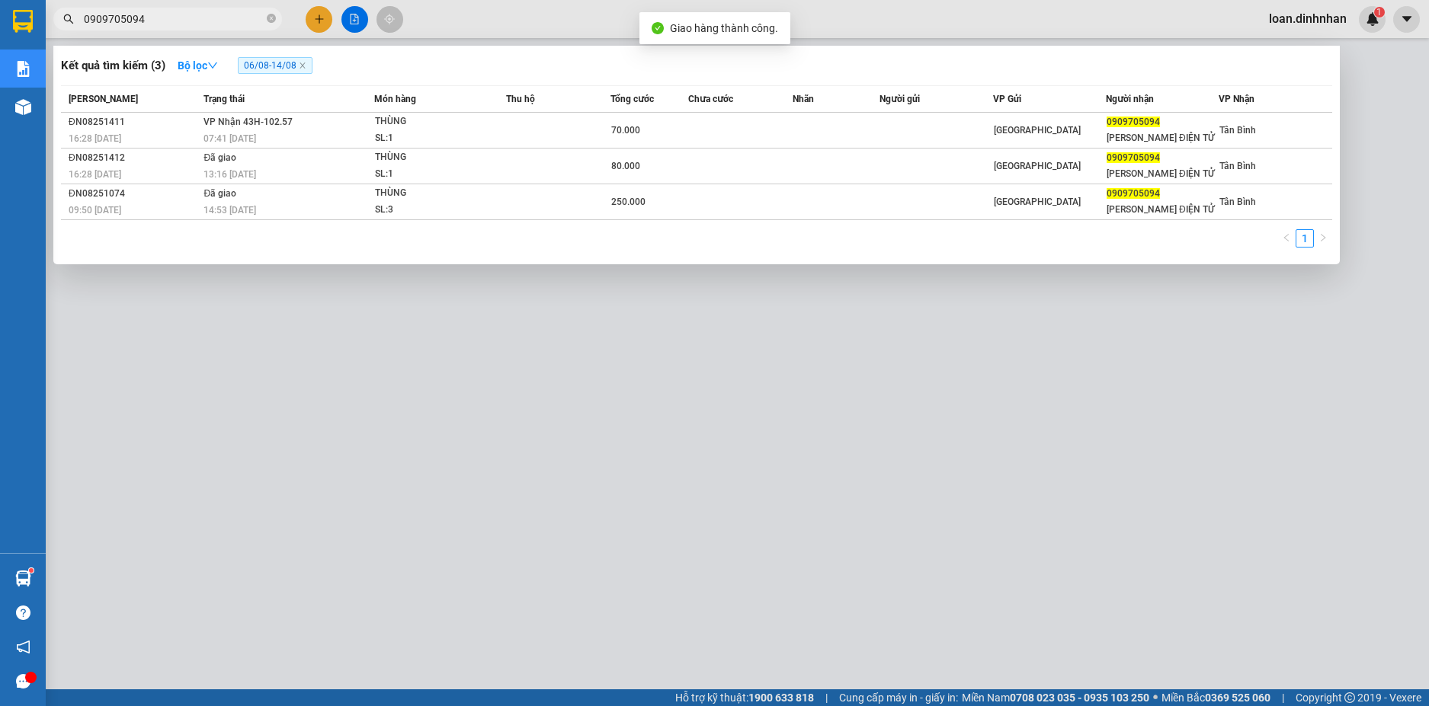
drag, startPoint x: 219, startPoint y: 19, endPoint x: 204, endPoint y: 46, distance: 30.3
click at [217, 19] on input "0909705094" at bounding box center [174, 19] width 180 height 17
click at [271, 19] on icon "close-circle" at bounding box center [271, 18] width 9 height 9
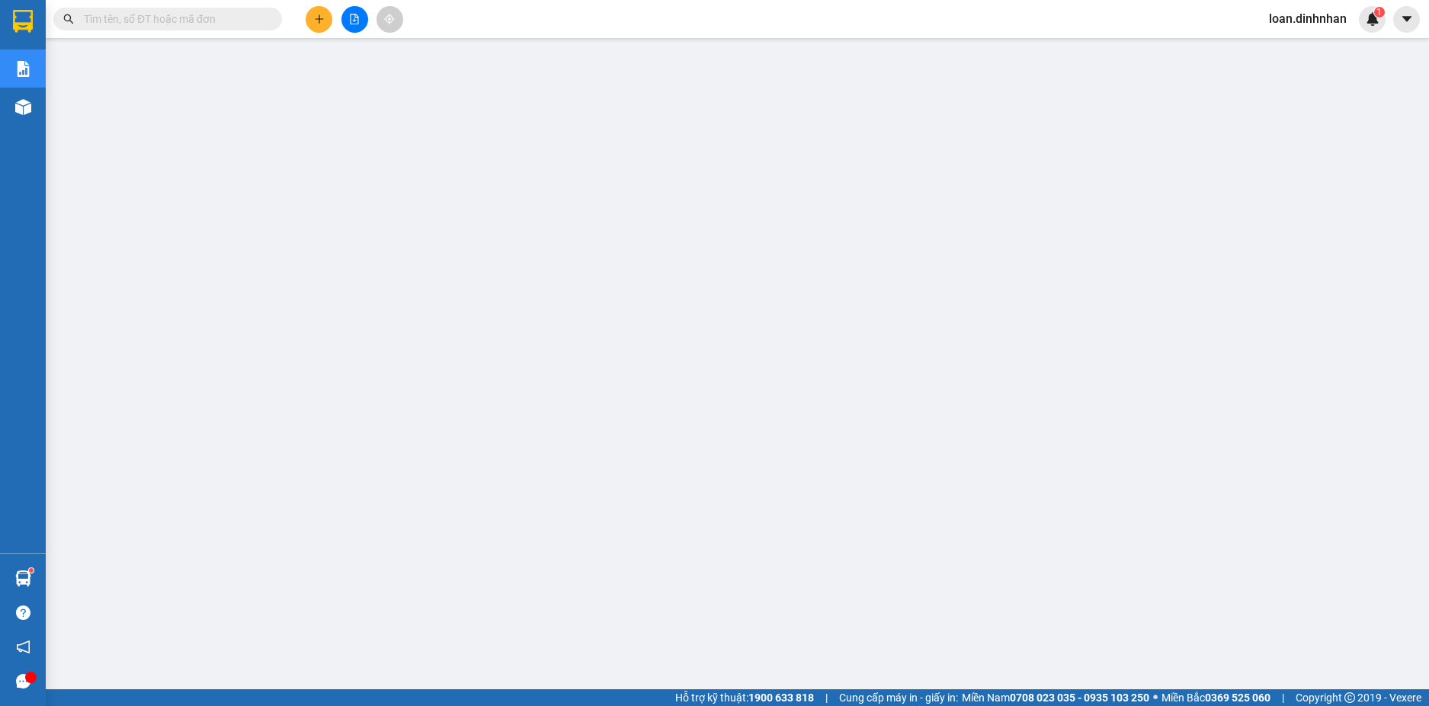
click at [265, 15] on span at bounding box center [167, 19] width 229 height 23
click at [265, 18] on span at bounding box center [167, 19] width 229 height 23
click at [164, 22] on input "text" at bounding box center [174, 19] width 180 height 17
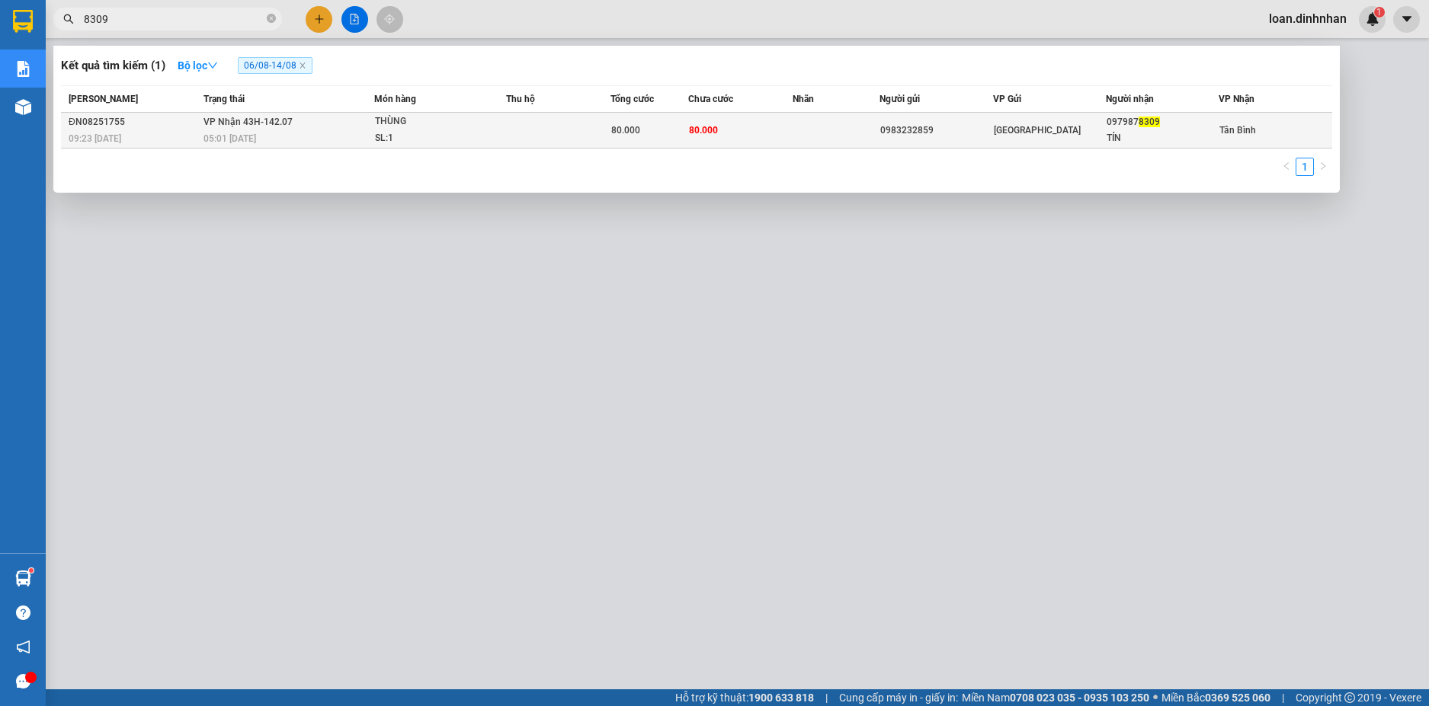
type input "8309"
click at [217, 123] on span "[PERSON_NAME] 43H-142.07" at bounding box center [247, 122] width 89 height 11
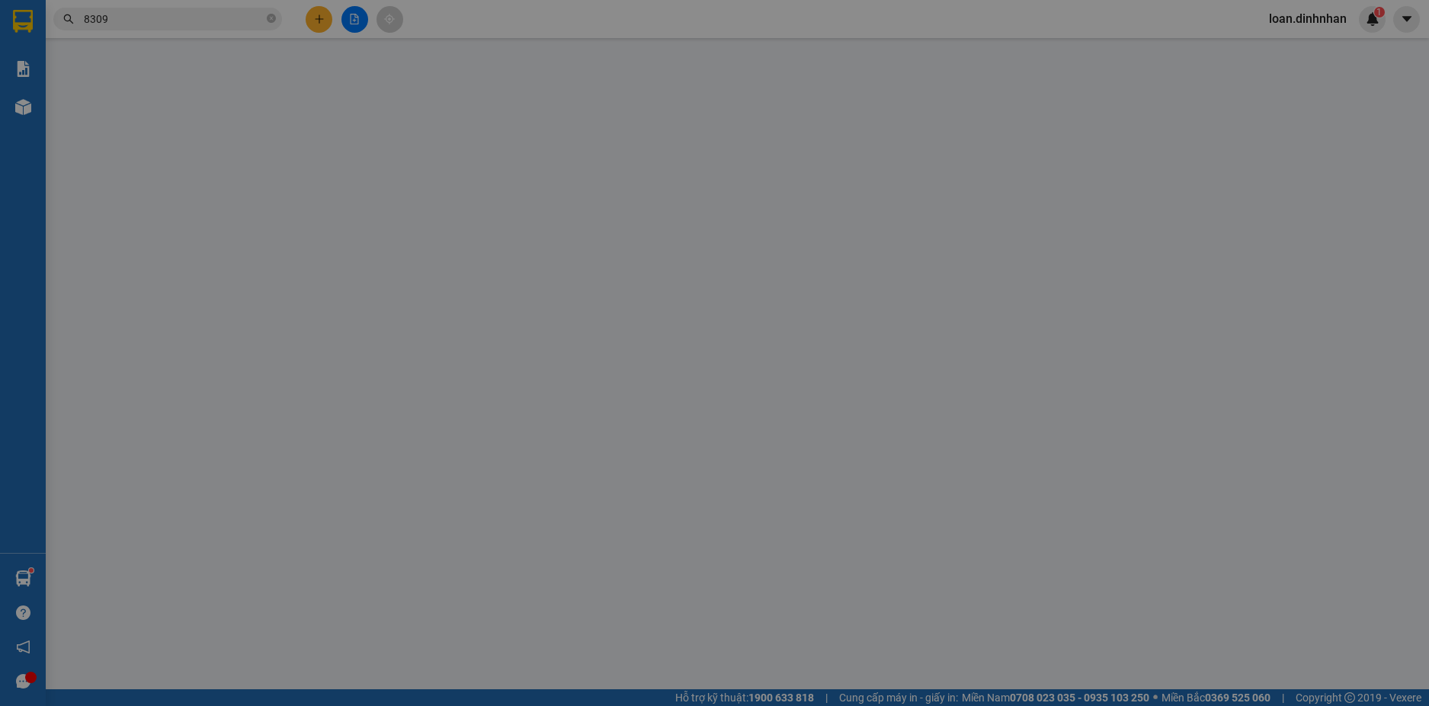
type input "0983232859"
type input "0979878309"
type input "TÍN"
type input "80.000"
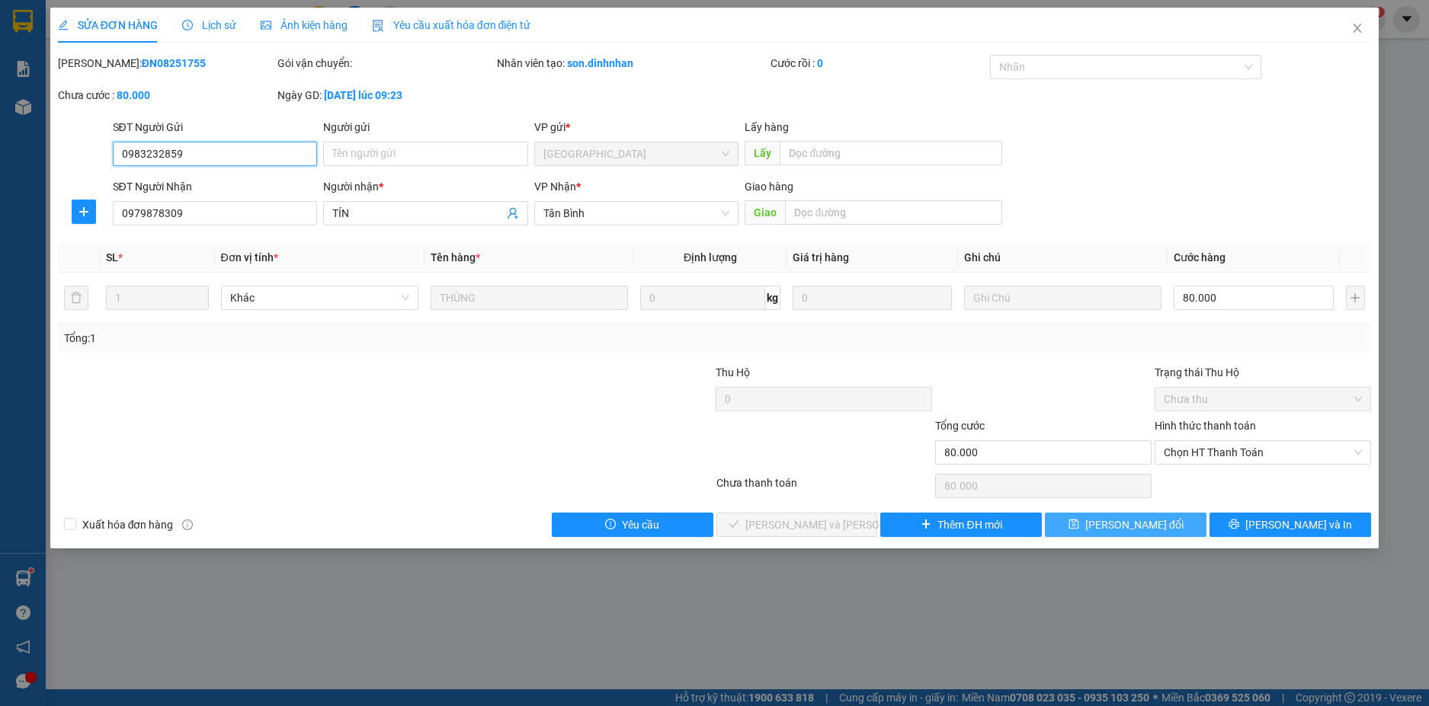
drag, startPoint x: 1170, startPoint y: 453, endPoint x: 1149, endPoint y: 512, distance: 62.4
click at [1169, 459] on span "Chọn HT Thanh Toán" at bounding box center [1262, 452] width 198 height 23
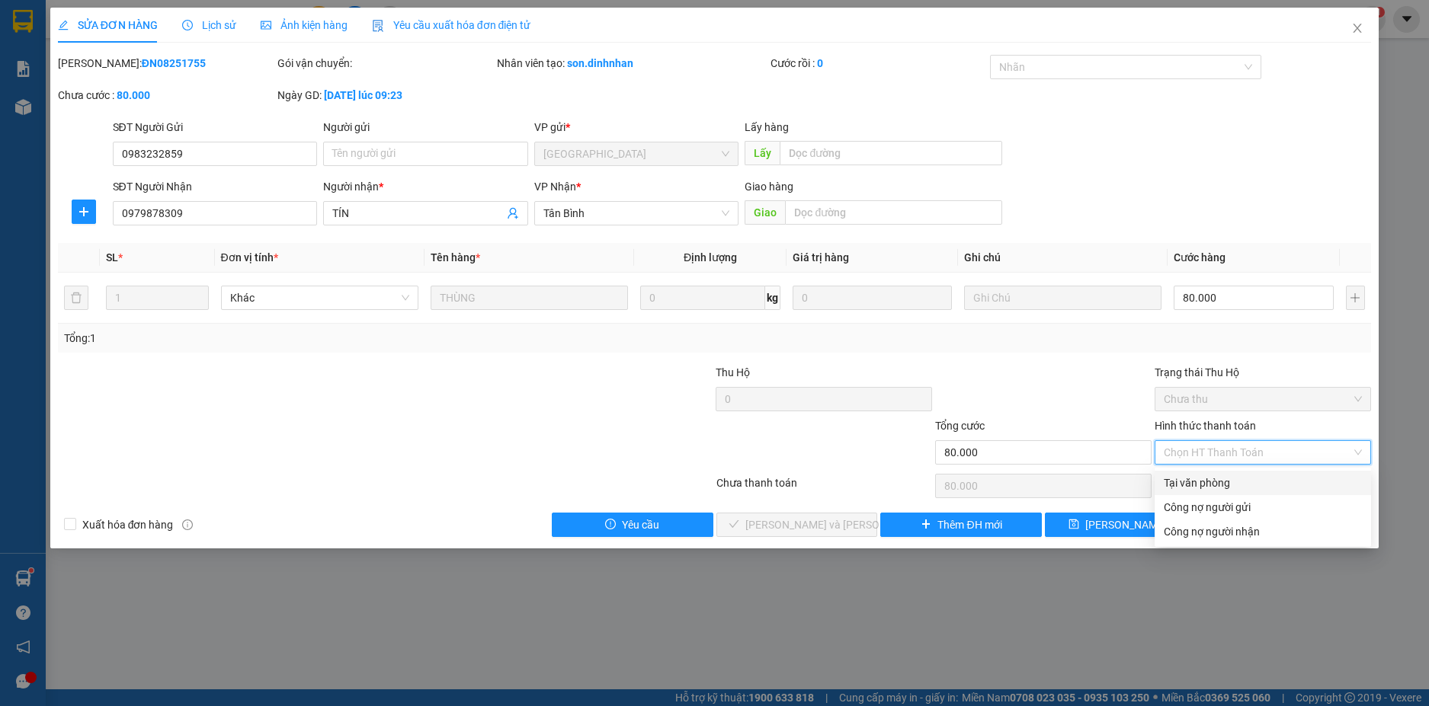
drag, startPoint x: 1176, startPoint y: 483, endPoint x: 978, endPoint y: 516, distance: 200.8
click at [1174, 484] on div "Tại văn phòng" at bounding box center [1262, 483] width 198 height 17
type input "0"
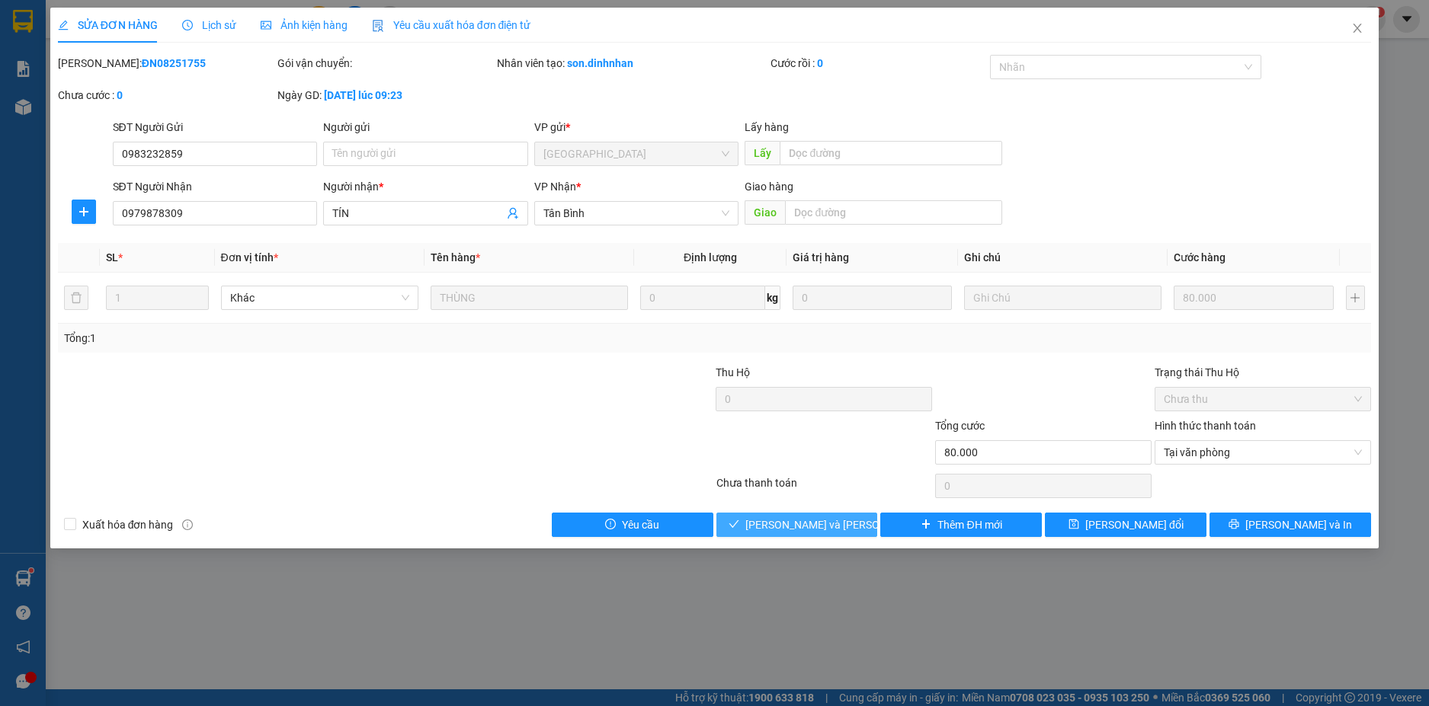
click at [841, 526] on span "[PERSON_NAME] và [PERSON_NAME] hàng" at bounding box center [848, 525] width 206 height 17
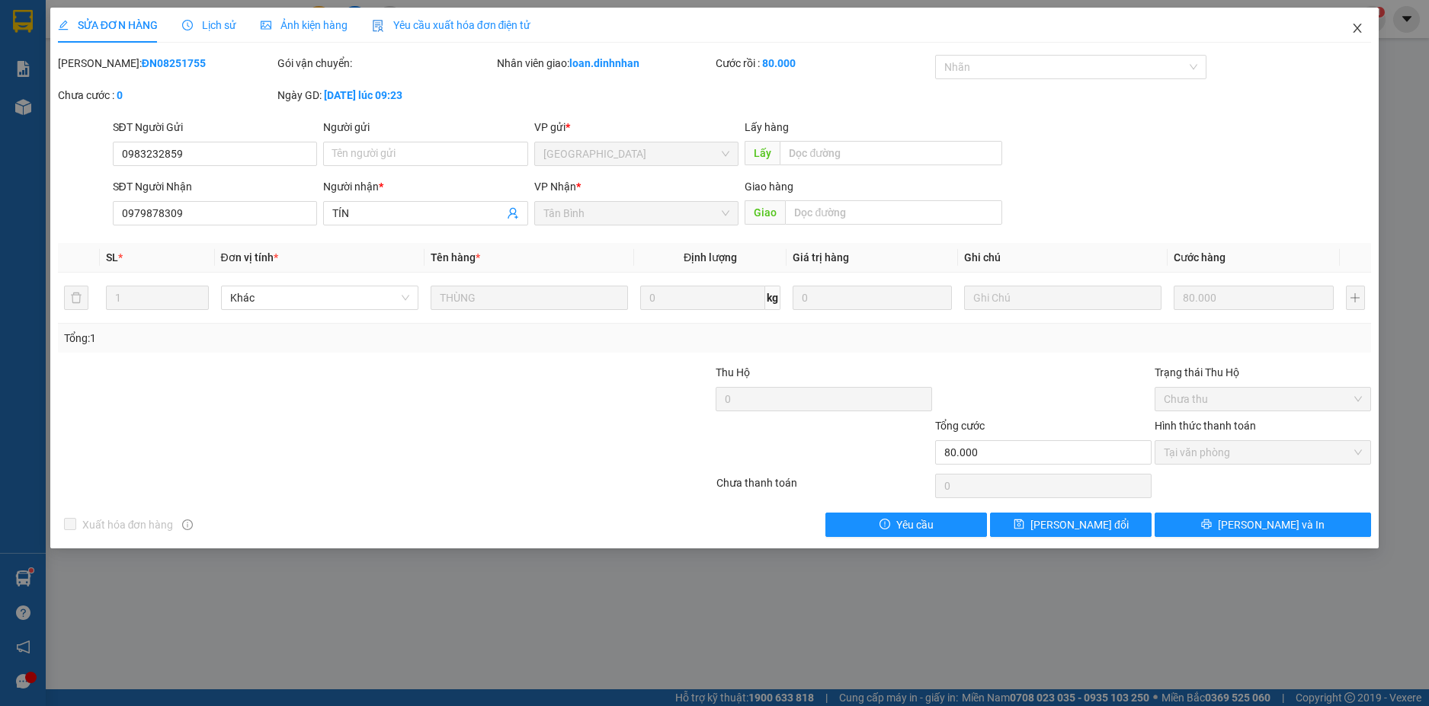
click at [1356, 23] on icon "close" at bounding box center [1357, 28] width 12 height 12
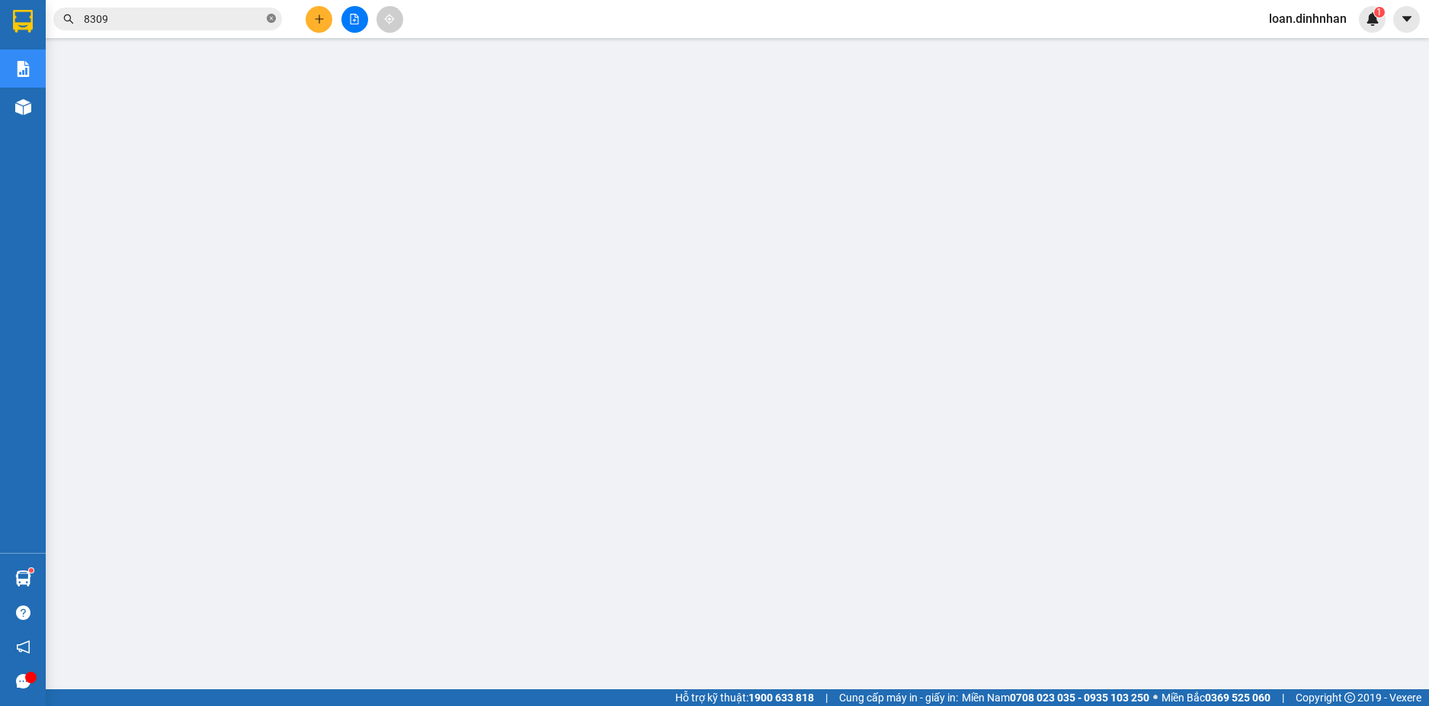
click at [269, 13] on span at bounding box center [271, 19] width 9 height 14
drag, startPoint x: 234, startPoint y: 12, endPoint x: 247, endPoint y: 12, distance: 13.0
click at [247, 12] on input "text" at bounding box center [174, 19] width 180 height 17
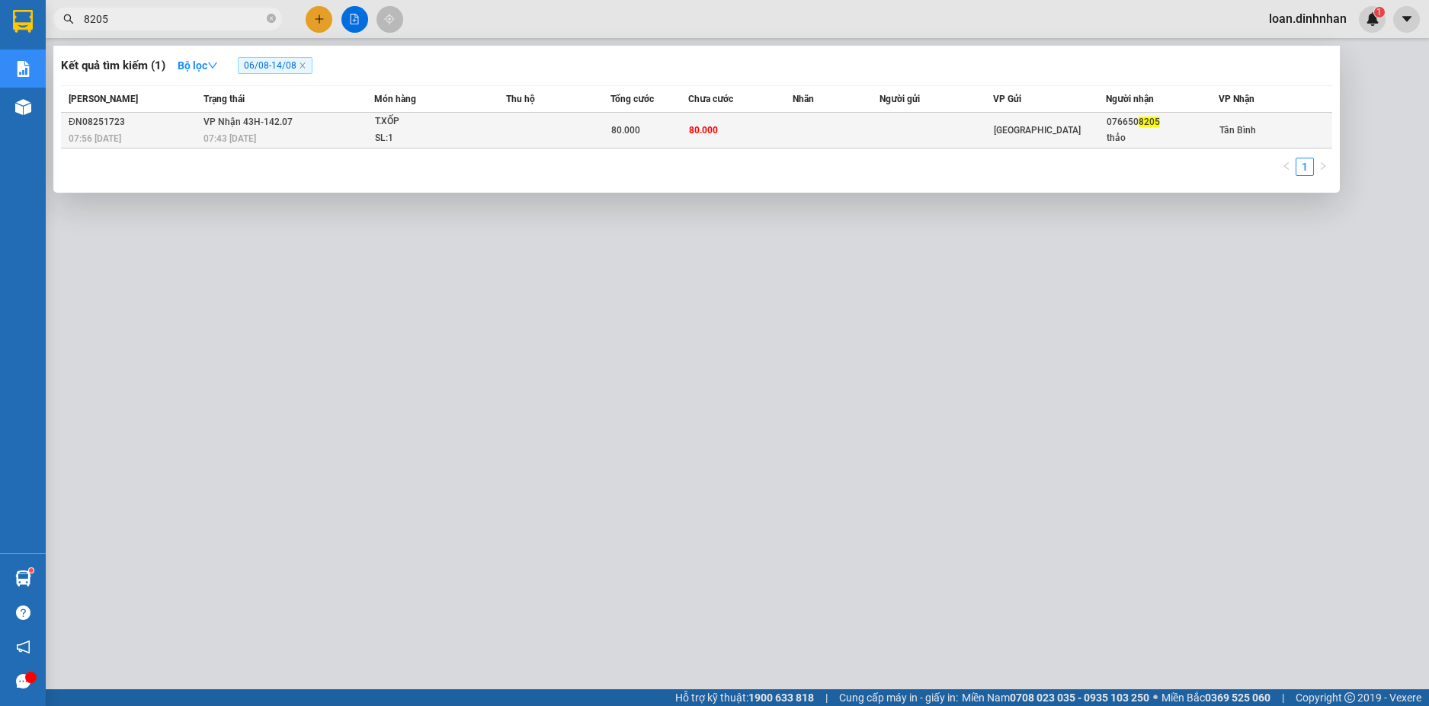
type input "8205"
click at [445, 142] on div "SL: 1" at bounding box center [432, 138] width 114 height 17
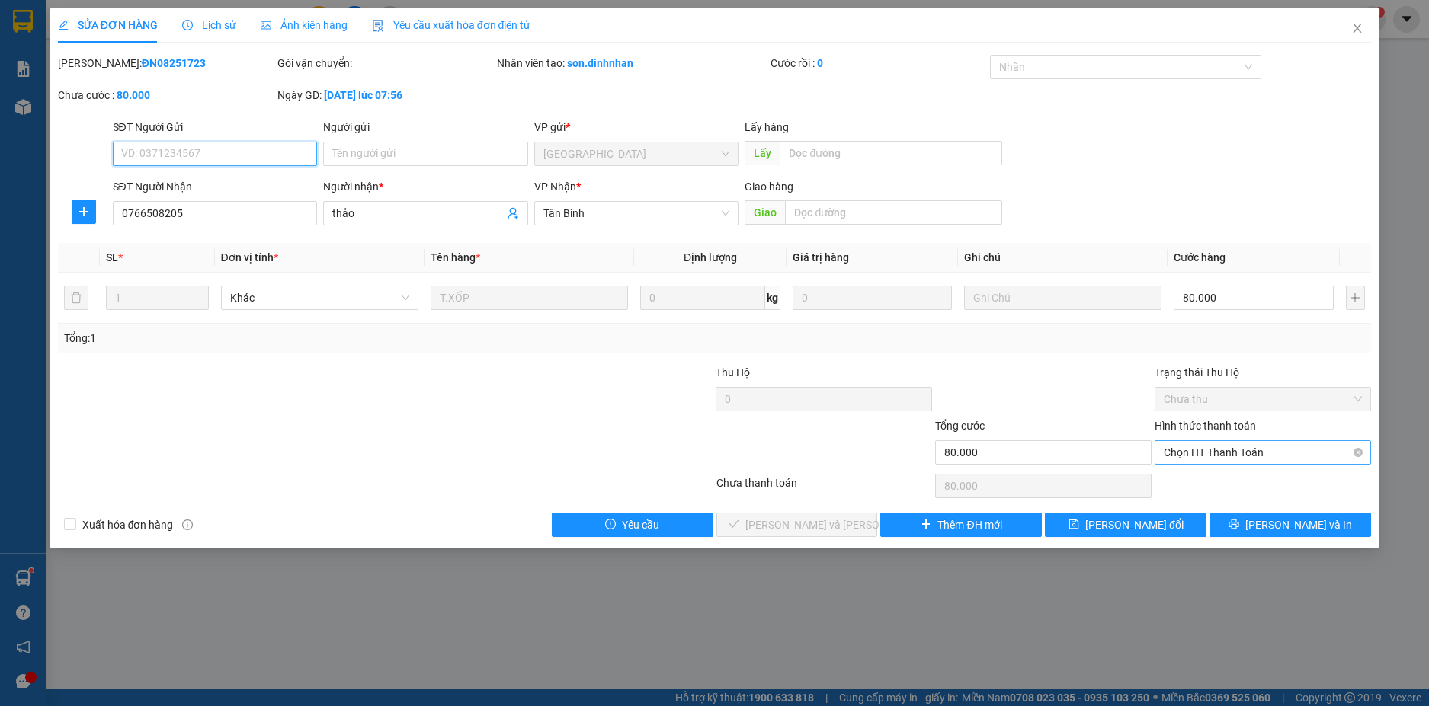
click at [1269, 447] on span "Chọn HT Thanh Toán" at bounding box center [1262, 452] width 198 height 23
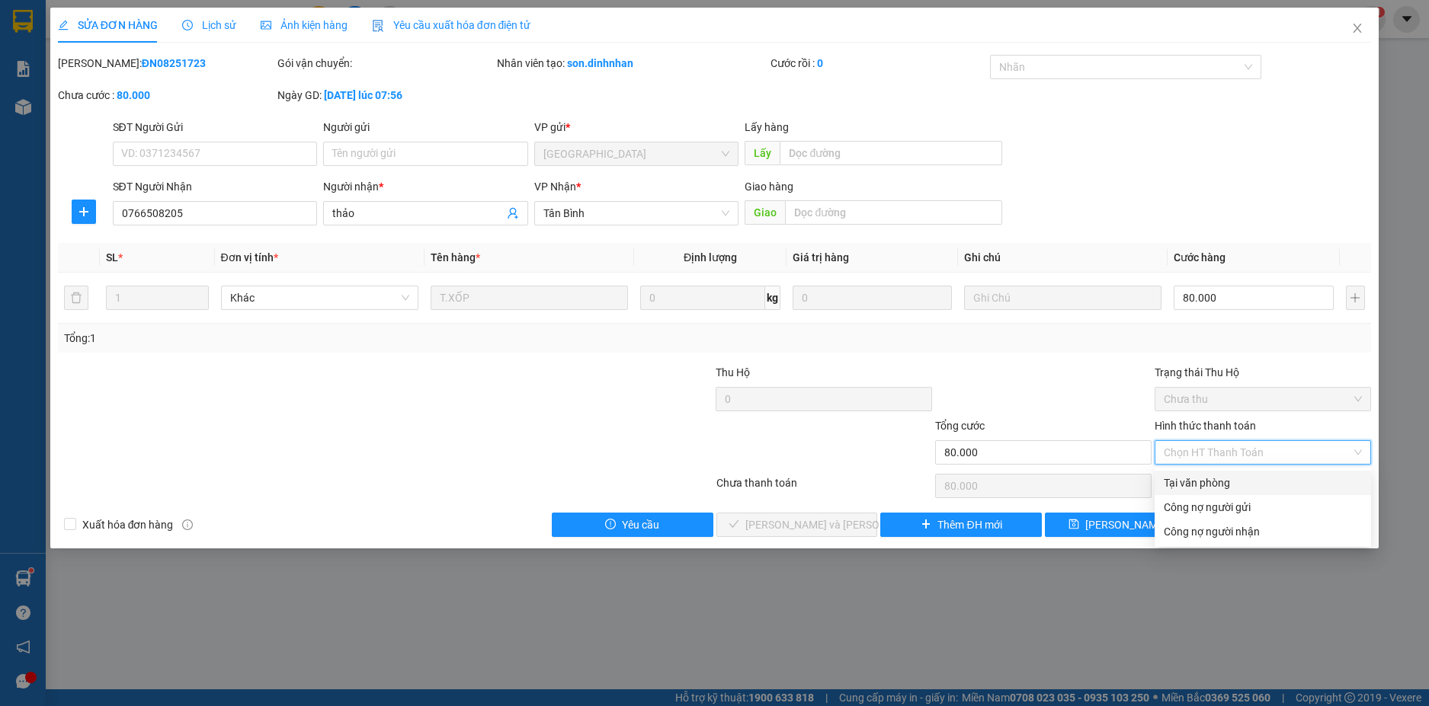
click at [1195, 475] on div "Tại văn phòng" at bounding box center [1262, 483] width 198 height 17
type input "0"
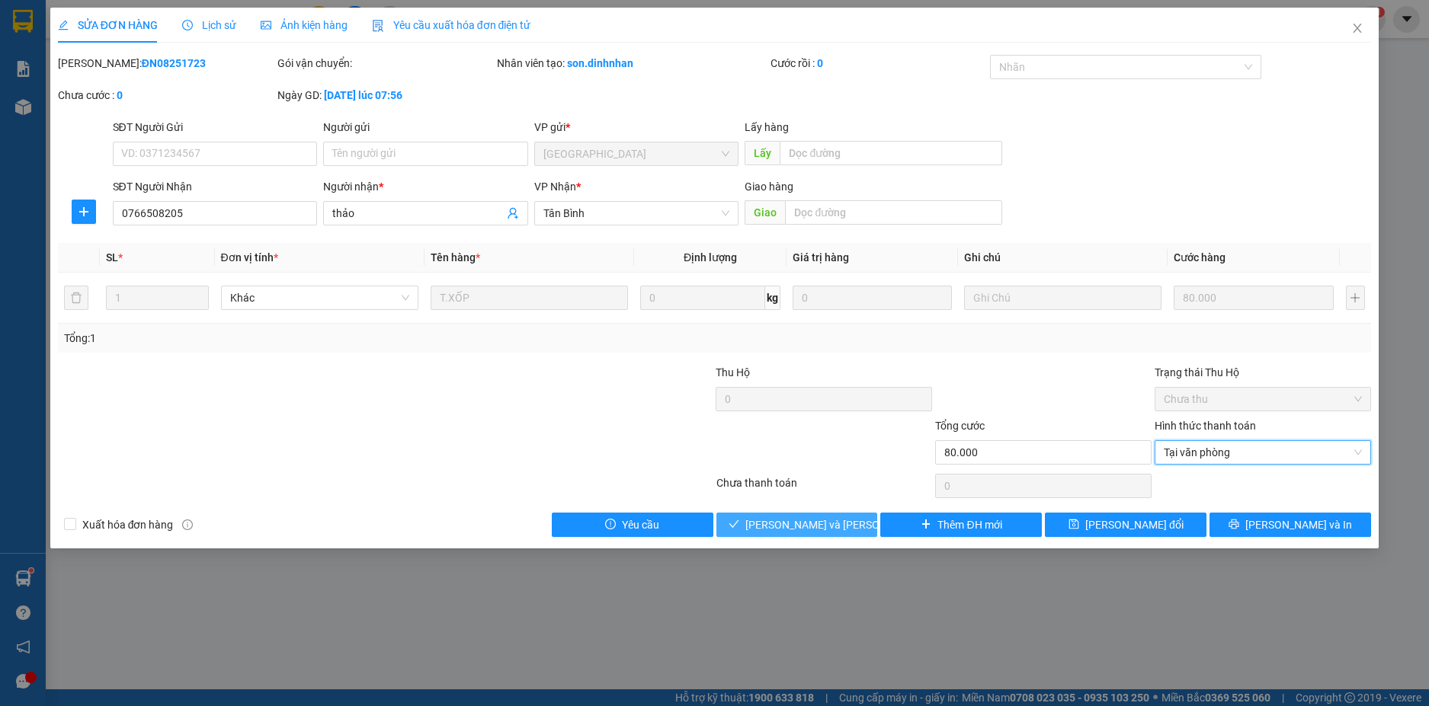
click at [835, 519] on span "[PERSON_NAME] và [PERSON_NAME] hàng" at bounding box center [848, 525] width 206 height 17
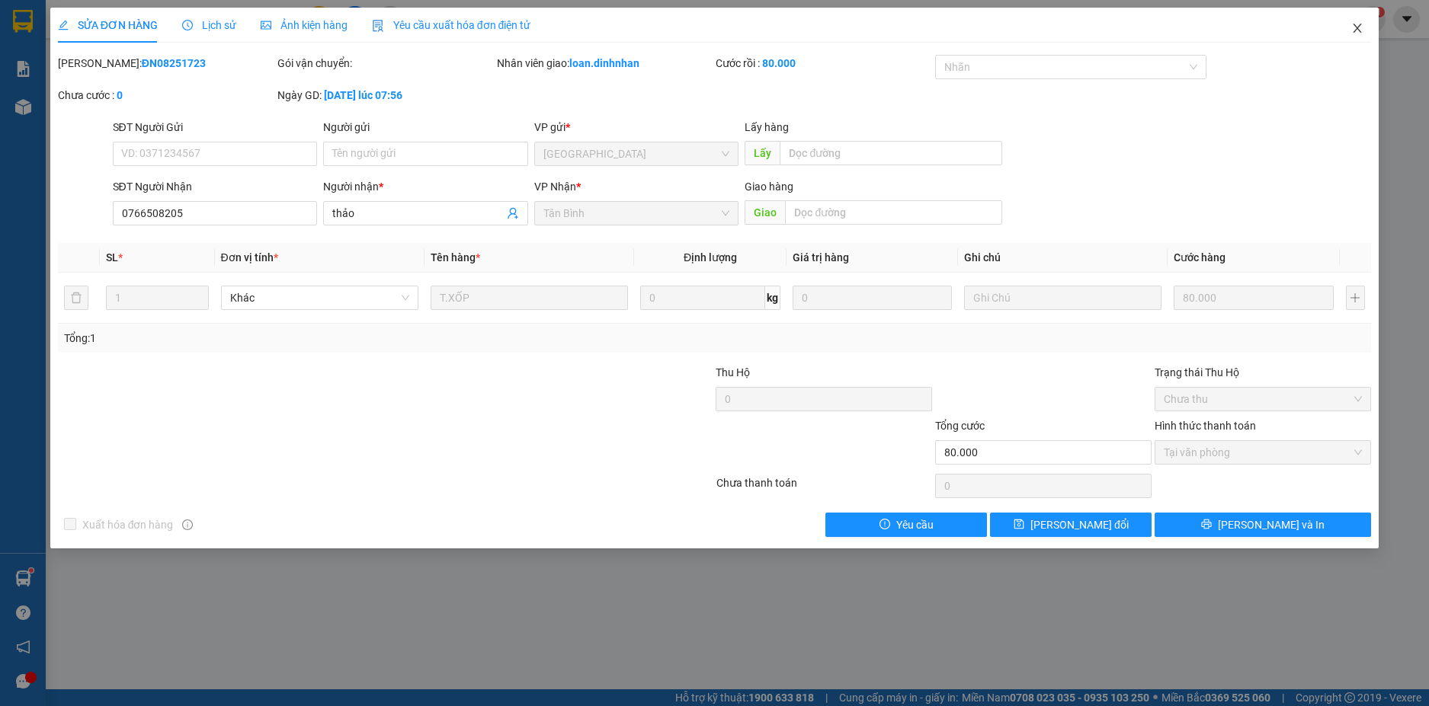
click at [1353, 26] on icon "close" at bounding box center [1357, 28] width 12 height 12
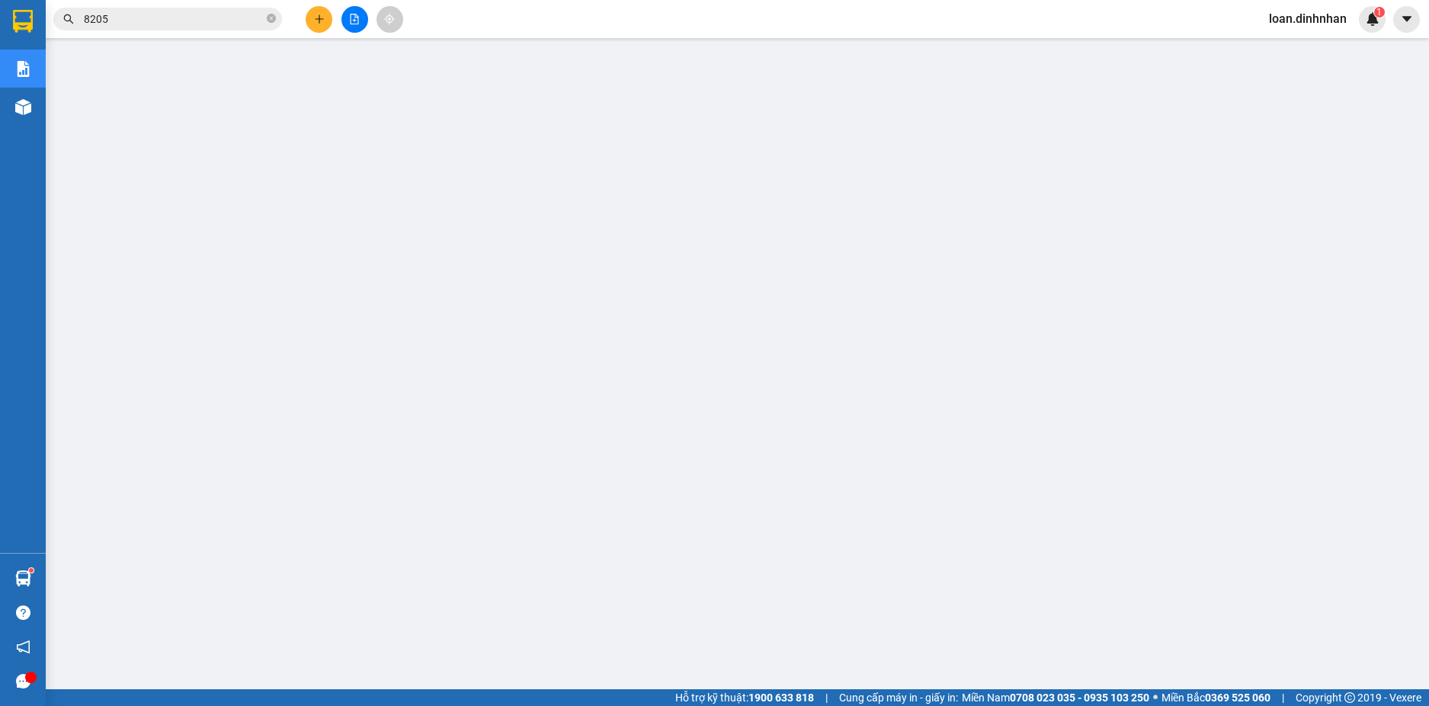
click at [269, 19] on icon "close-circle" at bounding box center [271, 18] width 9 height 9
click at [262, 21] on span at bounding box center [167, 19] width 229 height 23
drag, startPoint x: 262, startPoint y: 21, endPoint x: 306, endPoint y: 23, distance: 43.5
click at [263, 21] on input "text" at bounding box center [174, 19] width 180 height 17
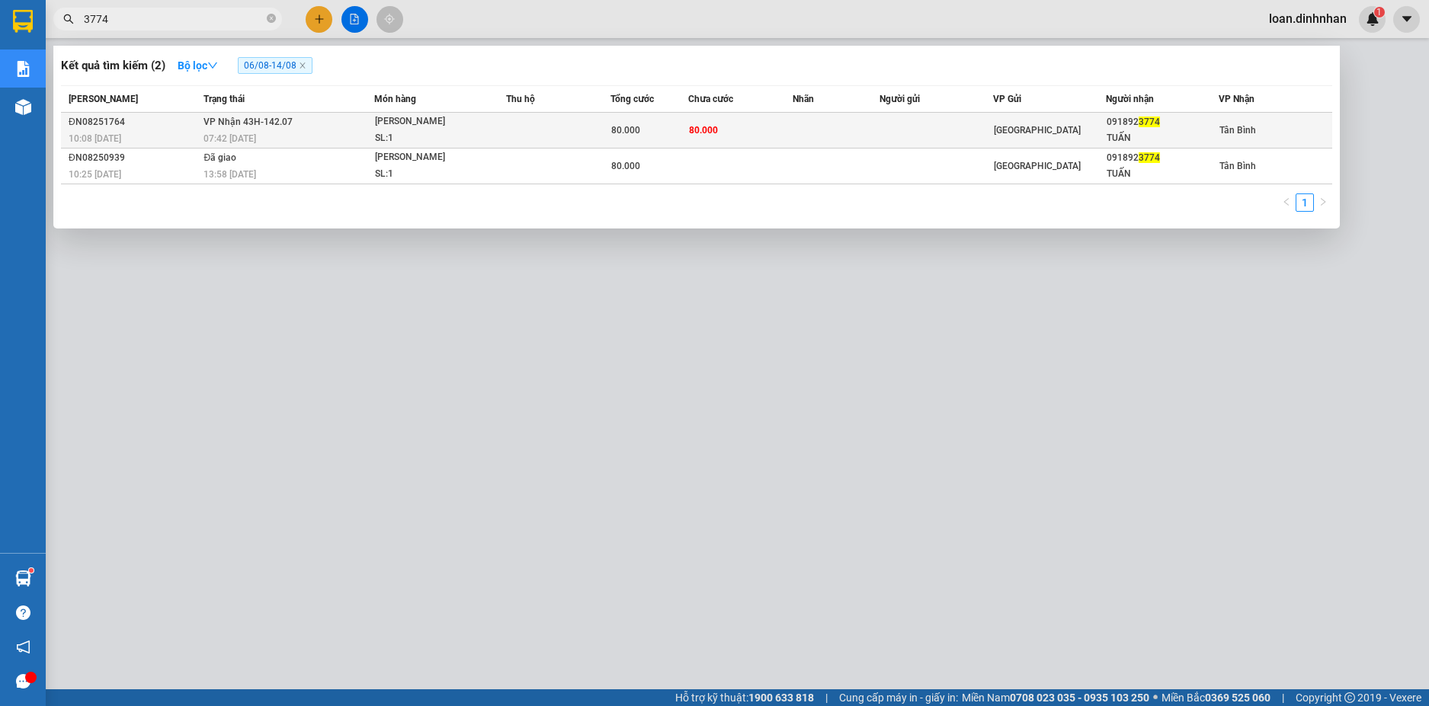
type input "3774"
click at [331, 116] on td "[PERSON_NAME] 43H-142.07 07:42 [DATE]" at bounding box center [287, 131] width 174 height 36
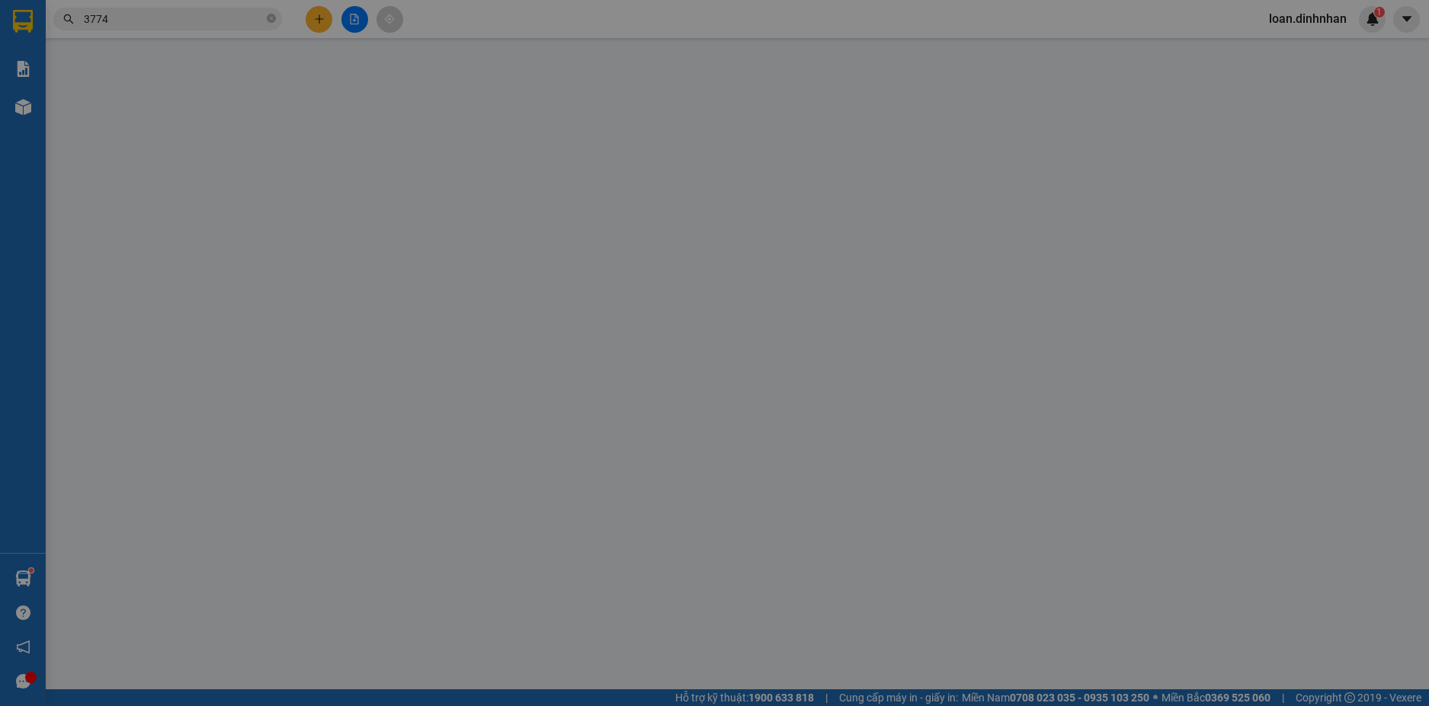
type input "0918923774"
type input "TUẤN"
type input "80.000"
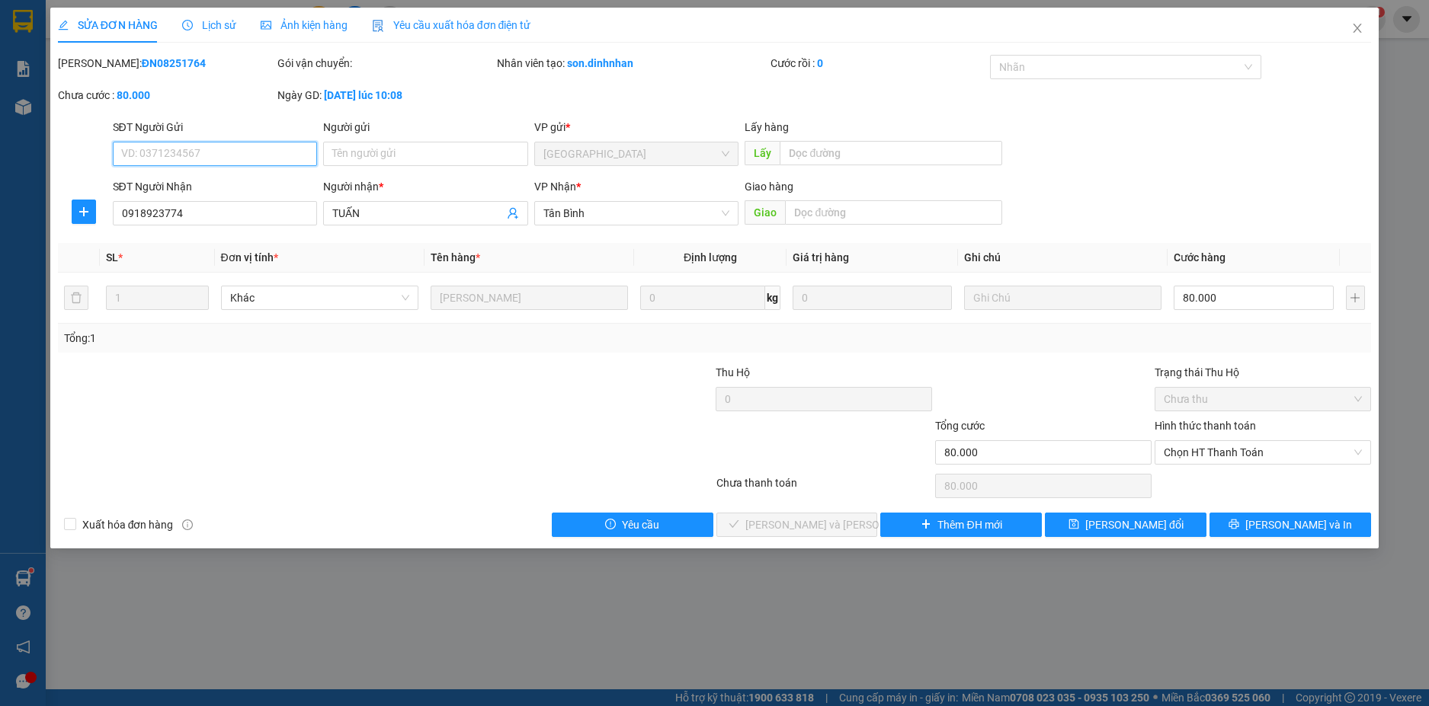
drag, startPoint x: 1317, startPoint y: 444, endPoint x: 1304, endPoint y: 466, distance: 25.4
click at [1317, 444] on span "Chọn HT Thanh Toán" at bounding box center [1262, 452] width 198 height 23
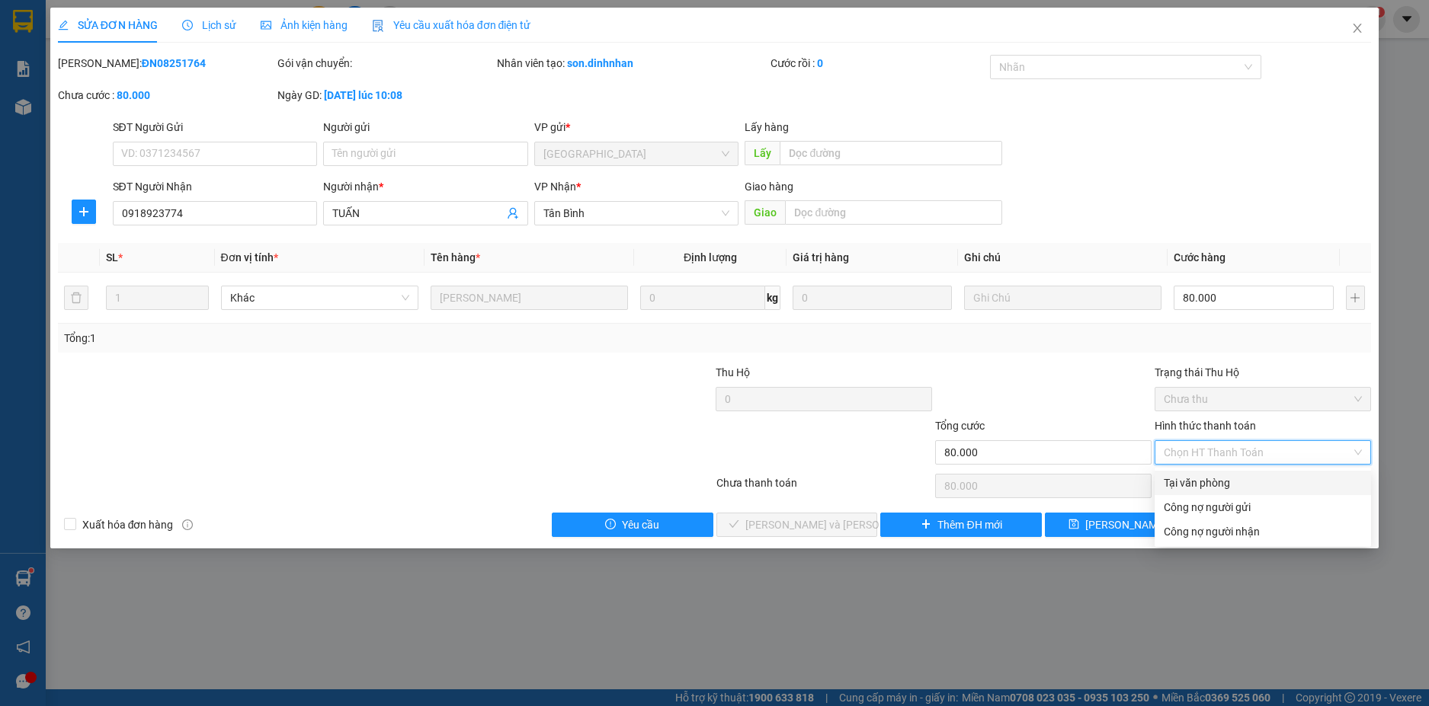
drag, startPoint x: 1231, startPoint y: 480, endPoint x: 1147, endPoint y: 500, distance: 86.1
click at [1226, 480] on div "Tại văn phòng" at bounding box center [1262, 483] width 198 height 17
type input "0"
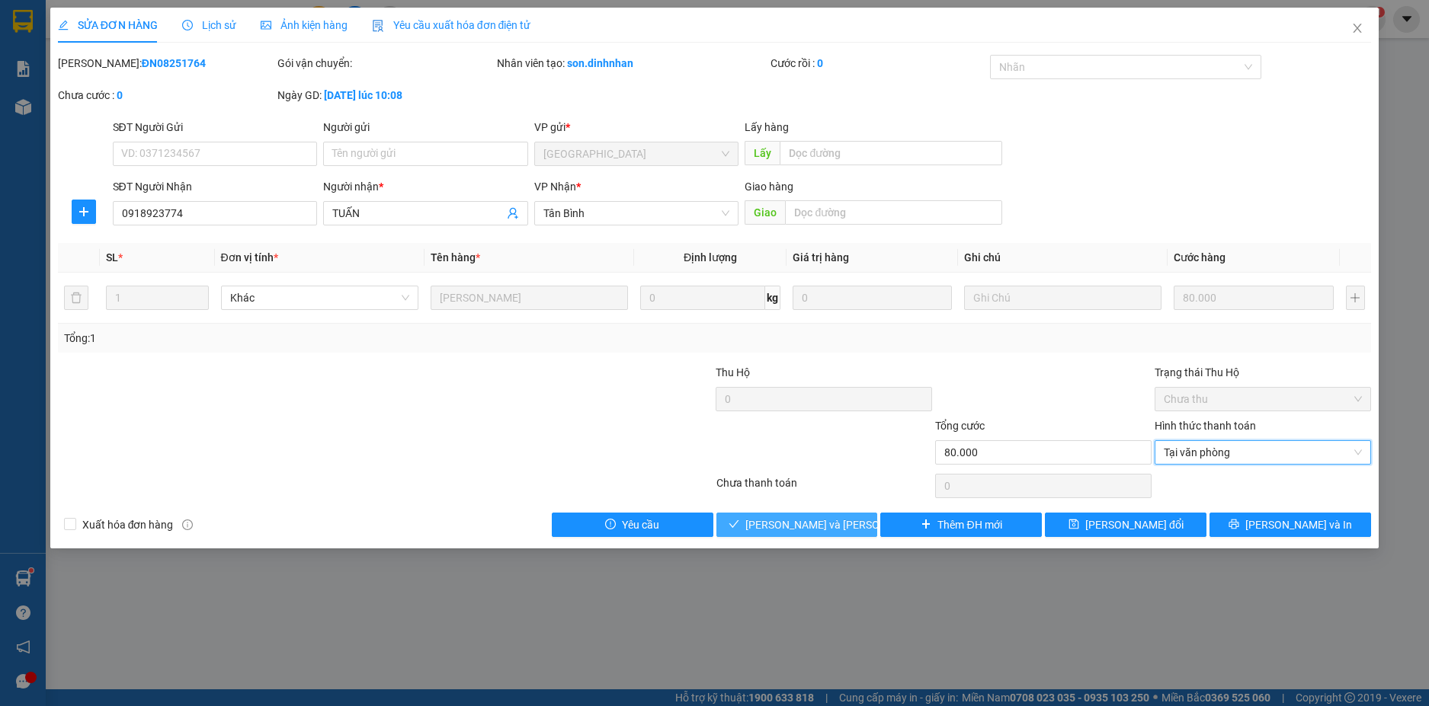
click at [779, 517] on button "[PERSON_NAME] và [PERSON_NAME] hàng" at bounding box center [797, 525] width 162 height 24
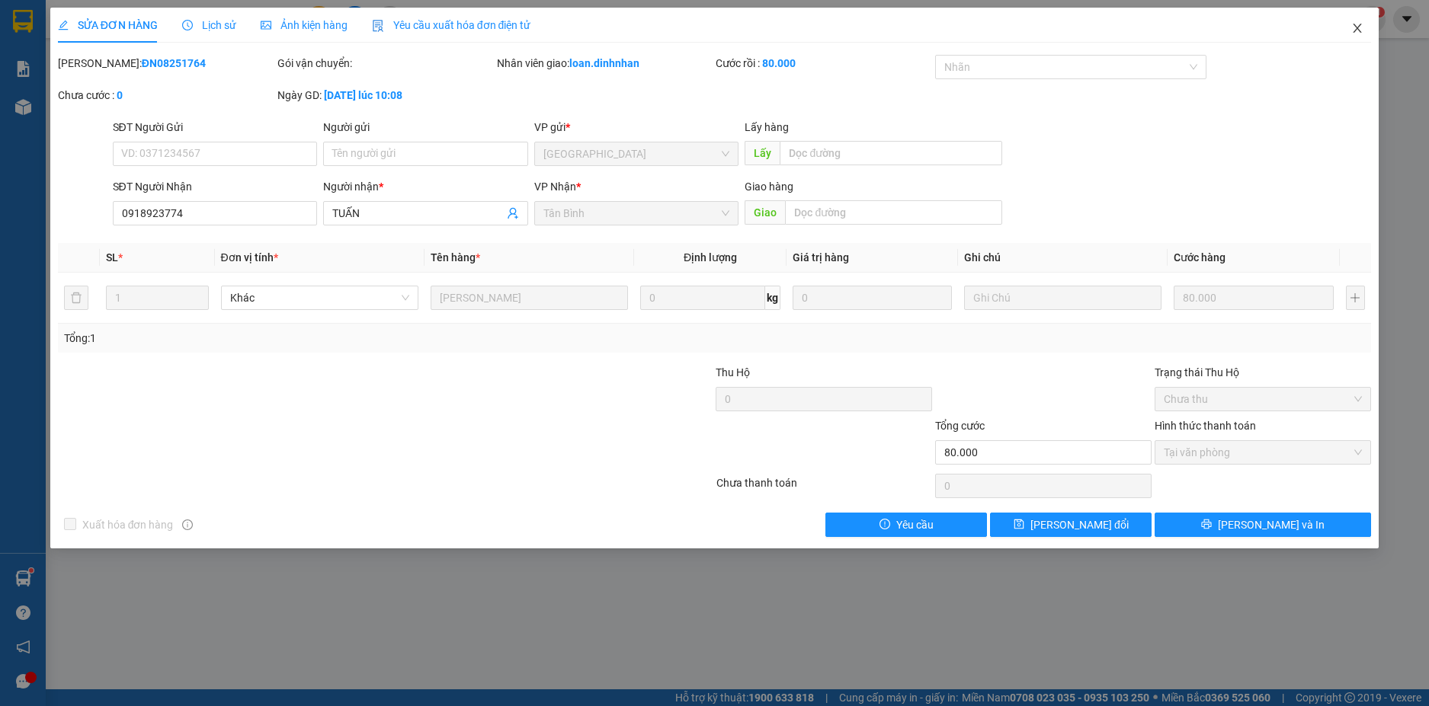
drag, startPoint x: 1360, startPoint y: 26, endPoint x: 1325, endPoint y: 35, distance: 36.2
click at [1356, 27] on icon "close" at bounding box center [1357, 28] width 8 height 9
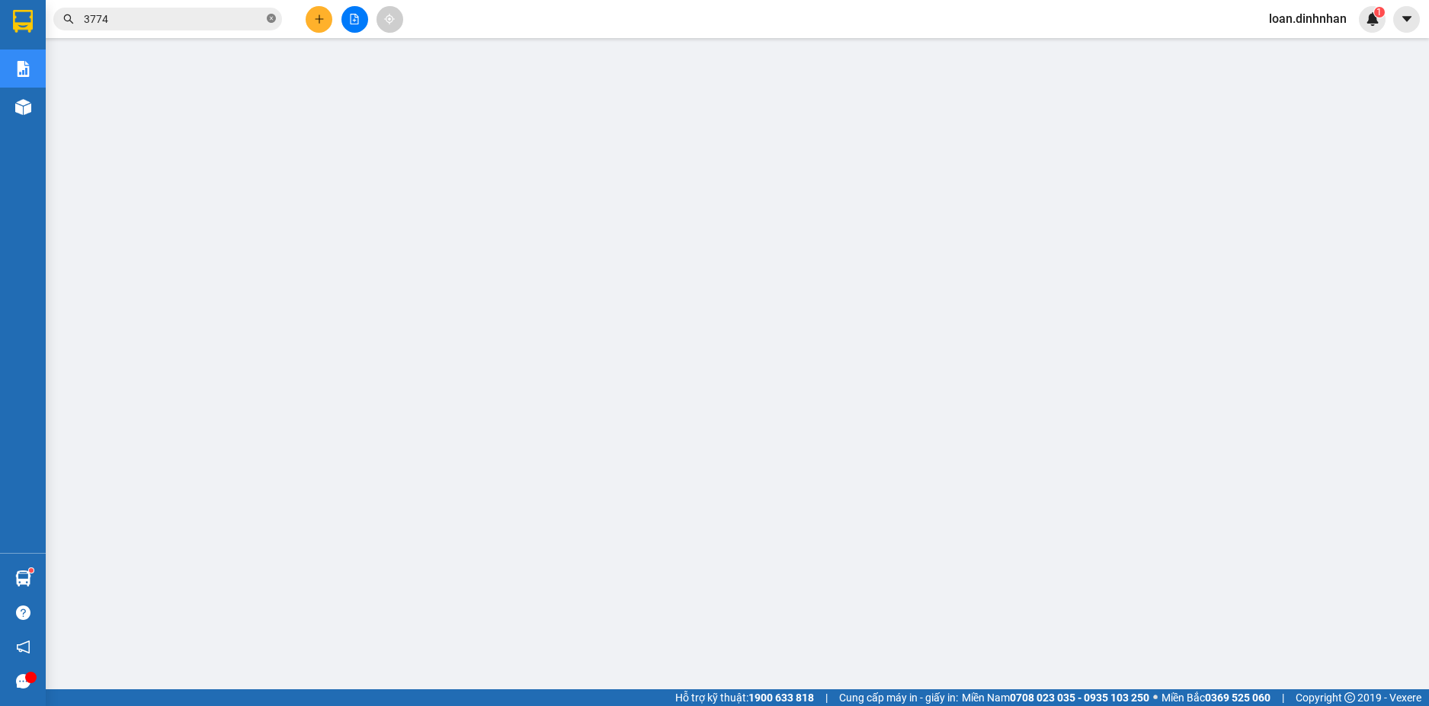
click at [270, 17] on icon "close-circle" at bounding box center [271, 18] width 9 height 9
click at [270, 17] on span at bounding box center [271, 19] width 9 height 17
drag, startPoint x: 270, startPoint y: 16, endPoint x: 243, endPoint y: 22, distance: 27.4
click at [258, 19] on span at bounding box center [167, 19] width 229 height 23
click at [238, 22] on input "text" at bounding box center [174, 19] width 180 height 17
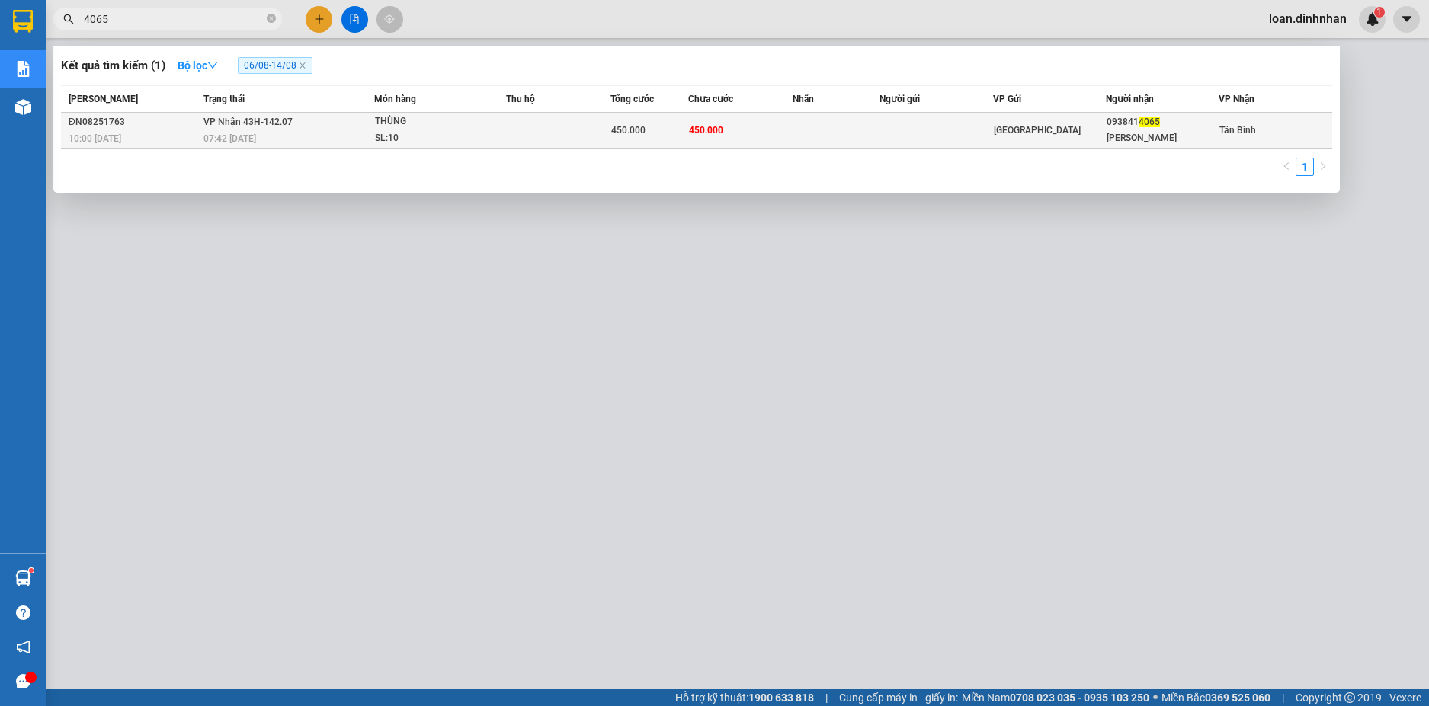
type input "4065"
click at [391, 121] on div "THÙNG" at bounding box center [432, 122] width 114 height 17
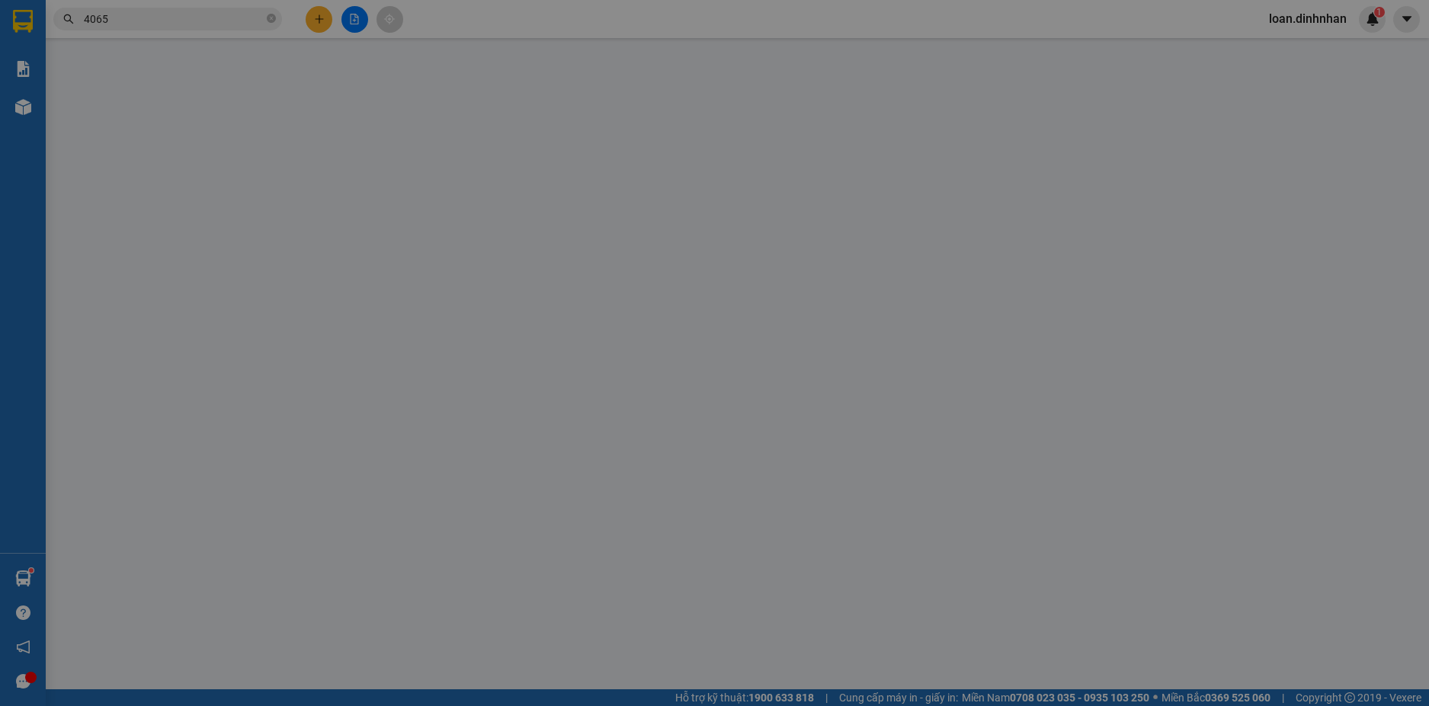
type input "0938414065"
type input "[PERSON_NAME]"
type input "450.000"
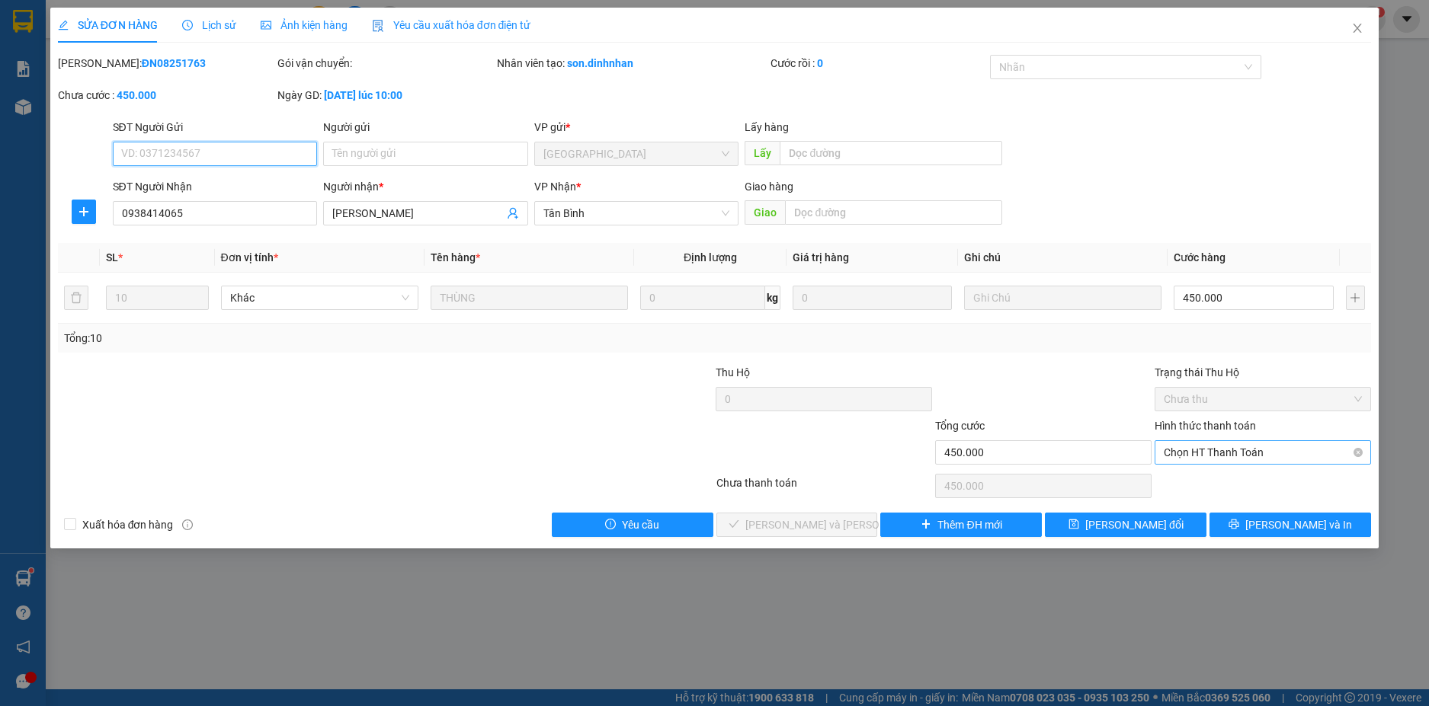
click at [1243, 450] on span "Chọn HT Thanh Toán" at bounding box center [1262, 452] width 198 height 23
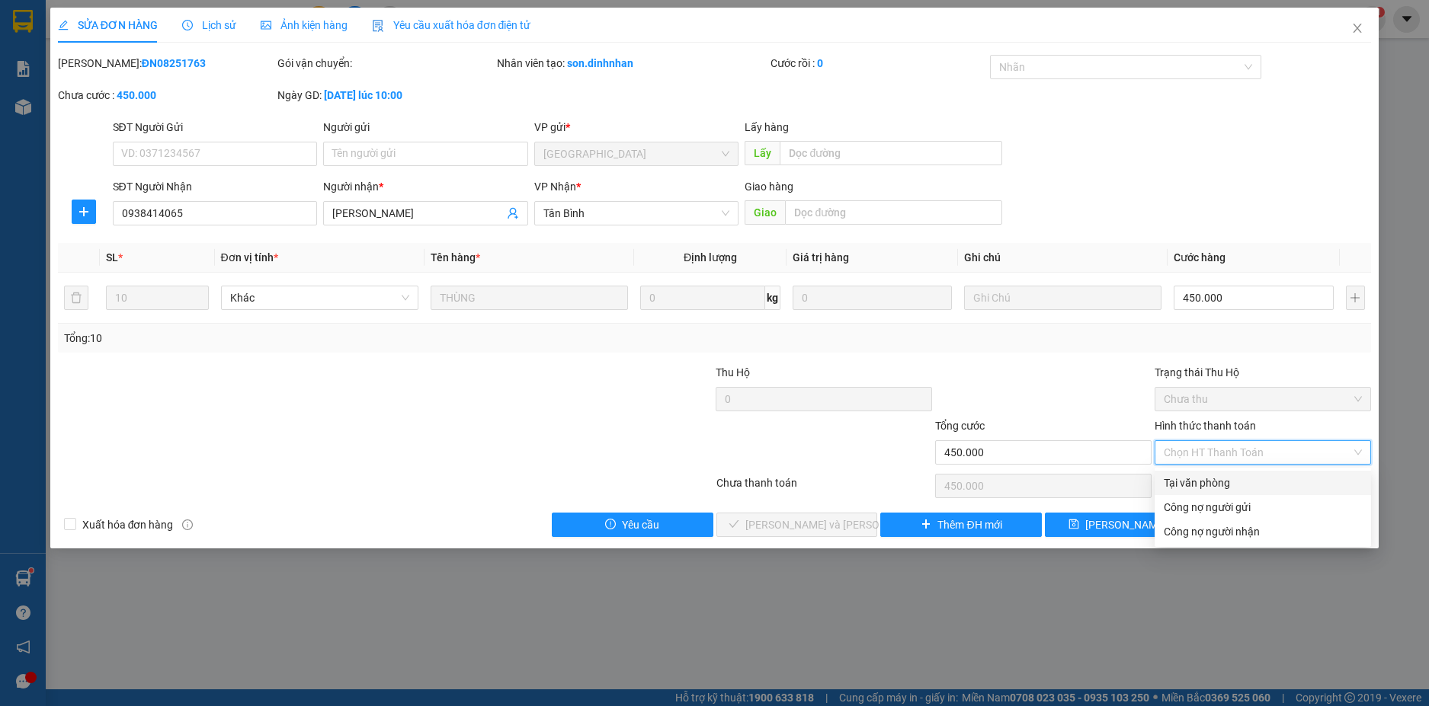
click at [1238, 473] on div "Tại văn phòng" at bounding box center [1262, 483] width 216 height 24
type input "0"
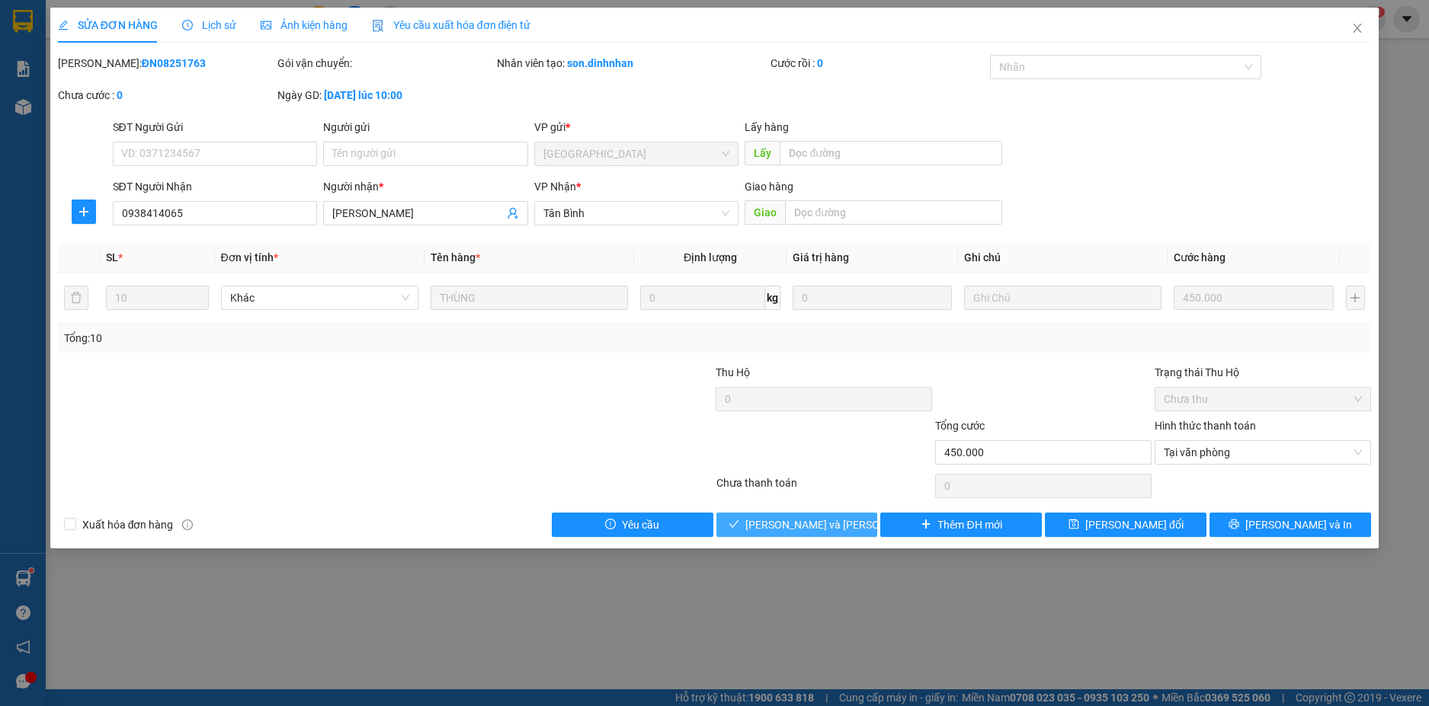
click at [843, 526] on span "[PERSON_NAME] và [PERSON_NAME] hàng" at bounding box center [848, 525] width 206 height 17
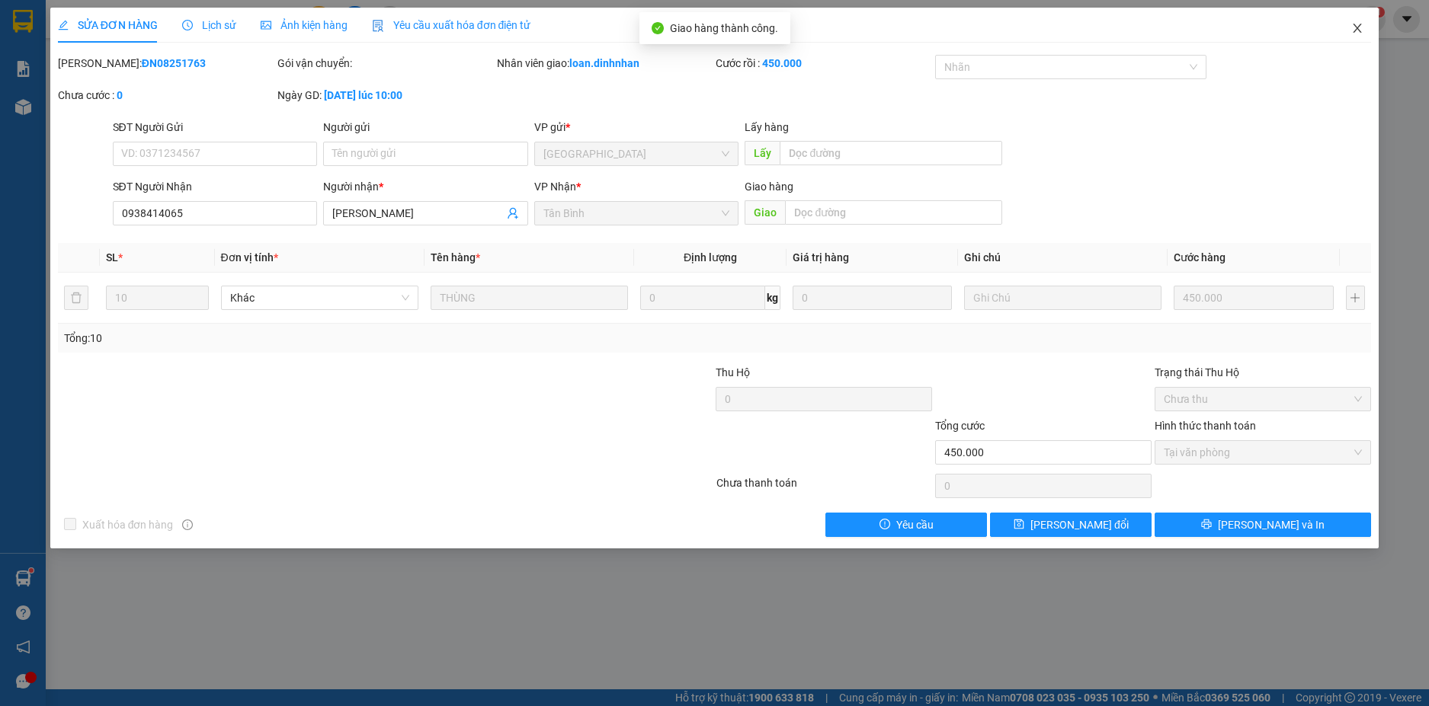
click at [1362, 31] on icon "close" at bounding box center [1357, 28] width 12 height 12
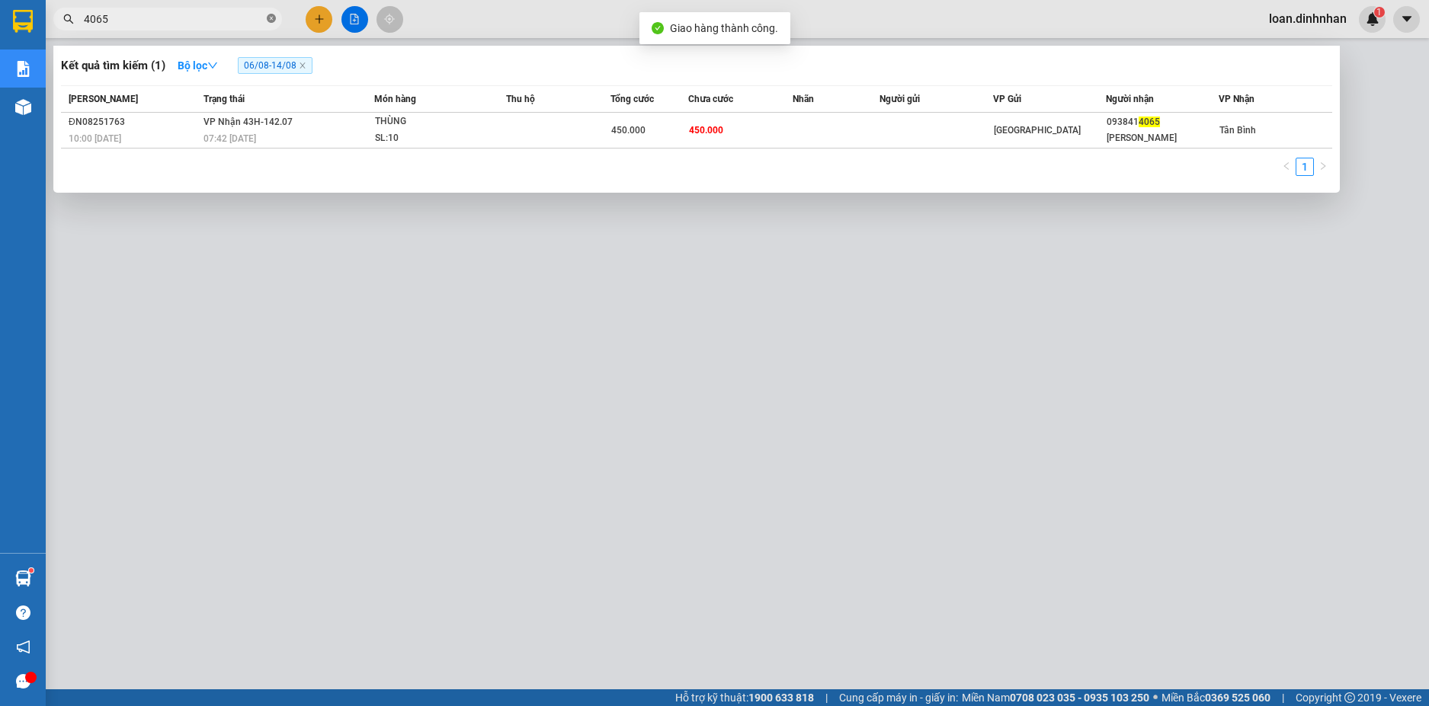
click at [273, 15] on icon "close-circle" at bounding box center [271, 18] width 9 height 9
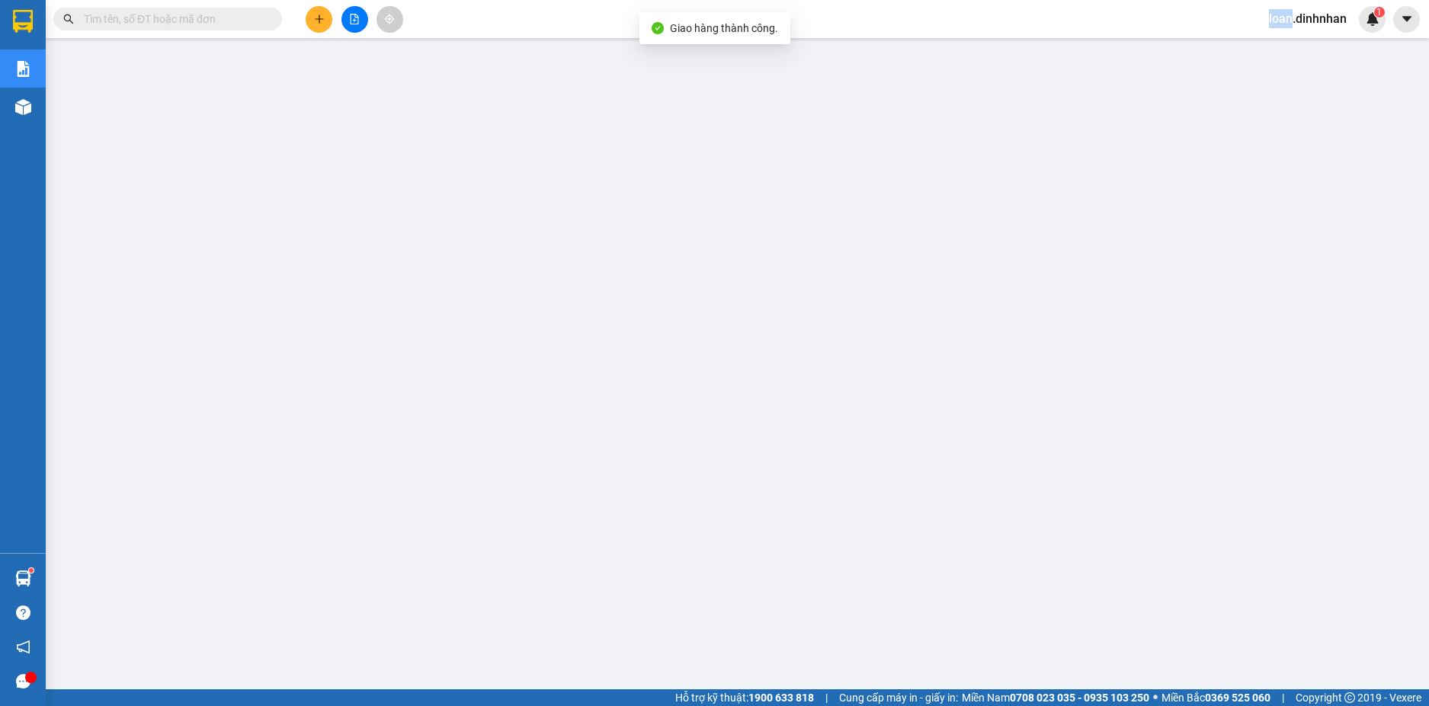
click at [273, 15] on span at bounding box center [271, 19] width 9 height 17
click at [252, 23] on input "text" at bounding box center [174, 19] width 180 height 17
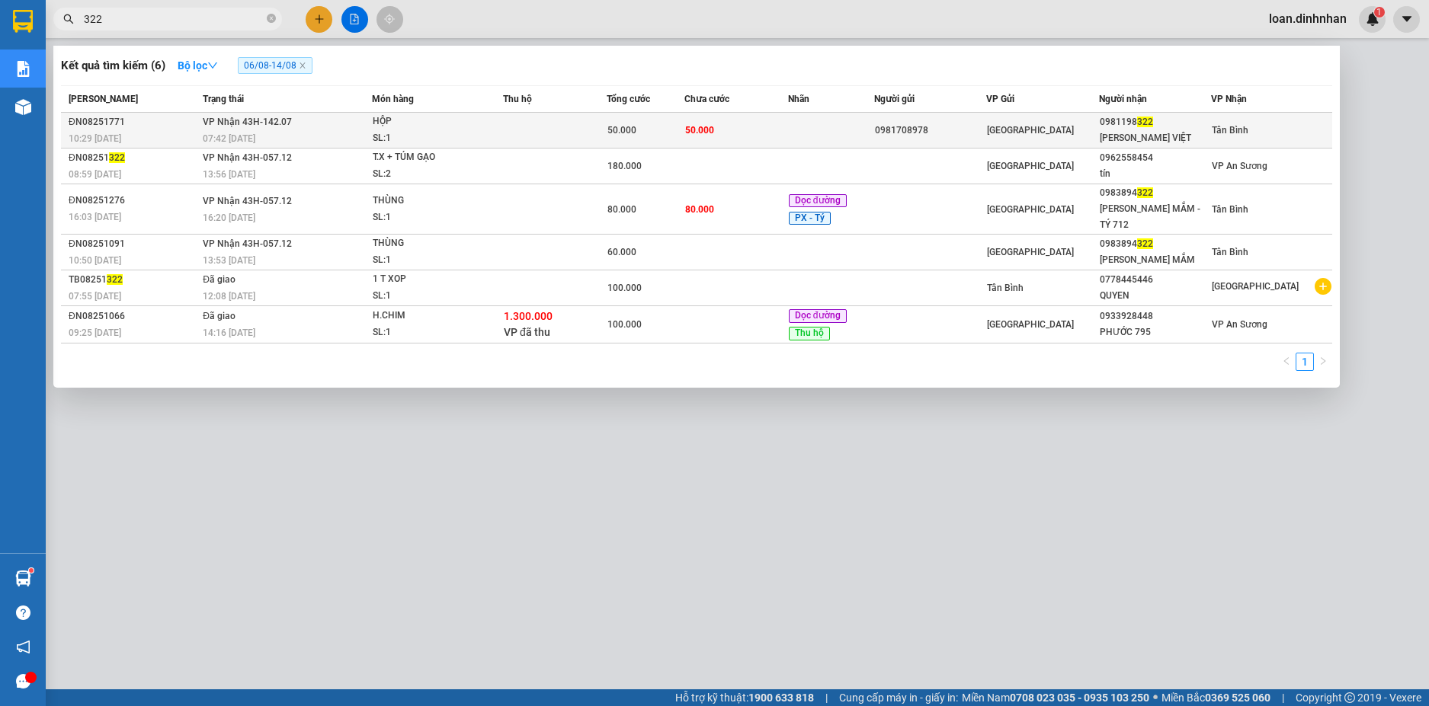
type input "322"
click at [276, 119] on span "[PERSON_NAME] 43H-142.07" at bounding box center [247, 122] width 89 height 11
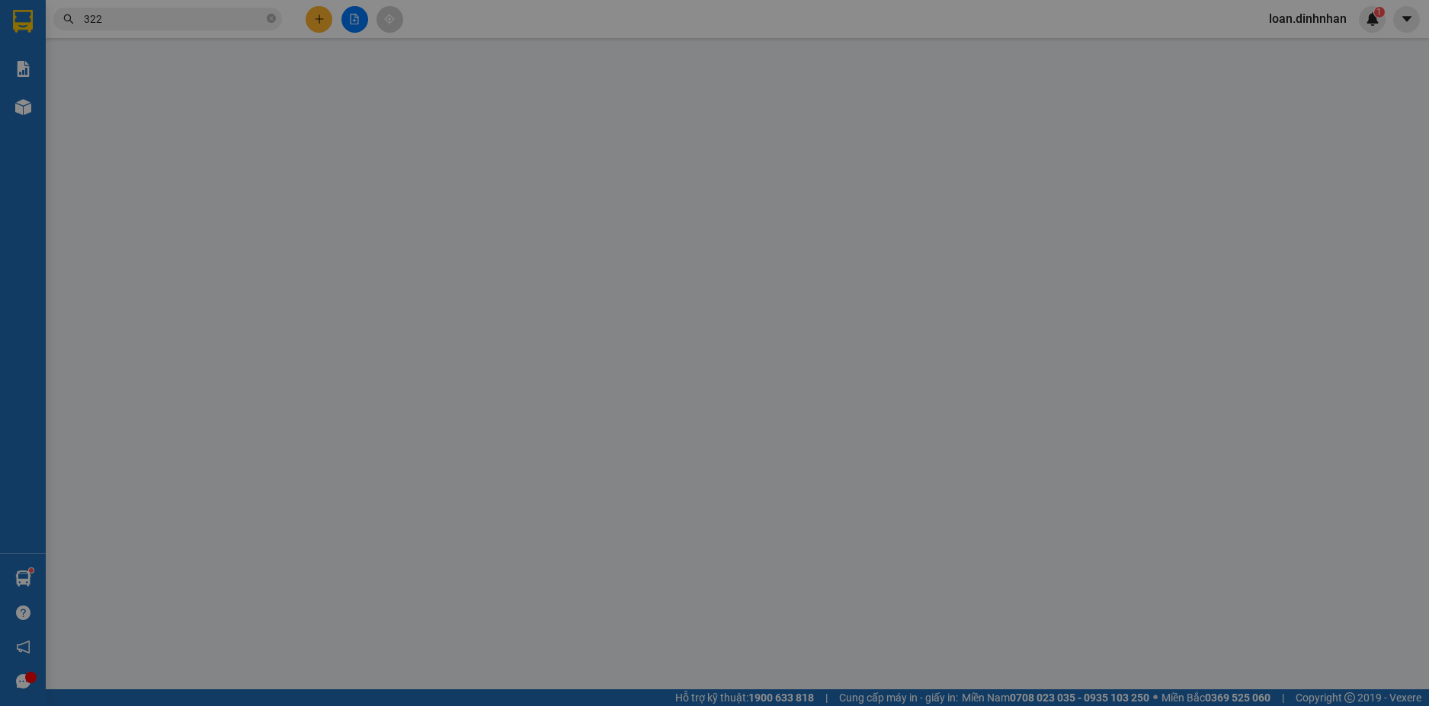
type input "0981708978"
type input "0981198322"
type input "[PERSON_NAME] VIỆT"
type input "50.000"
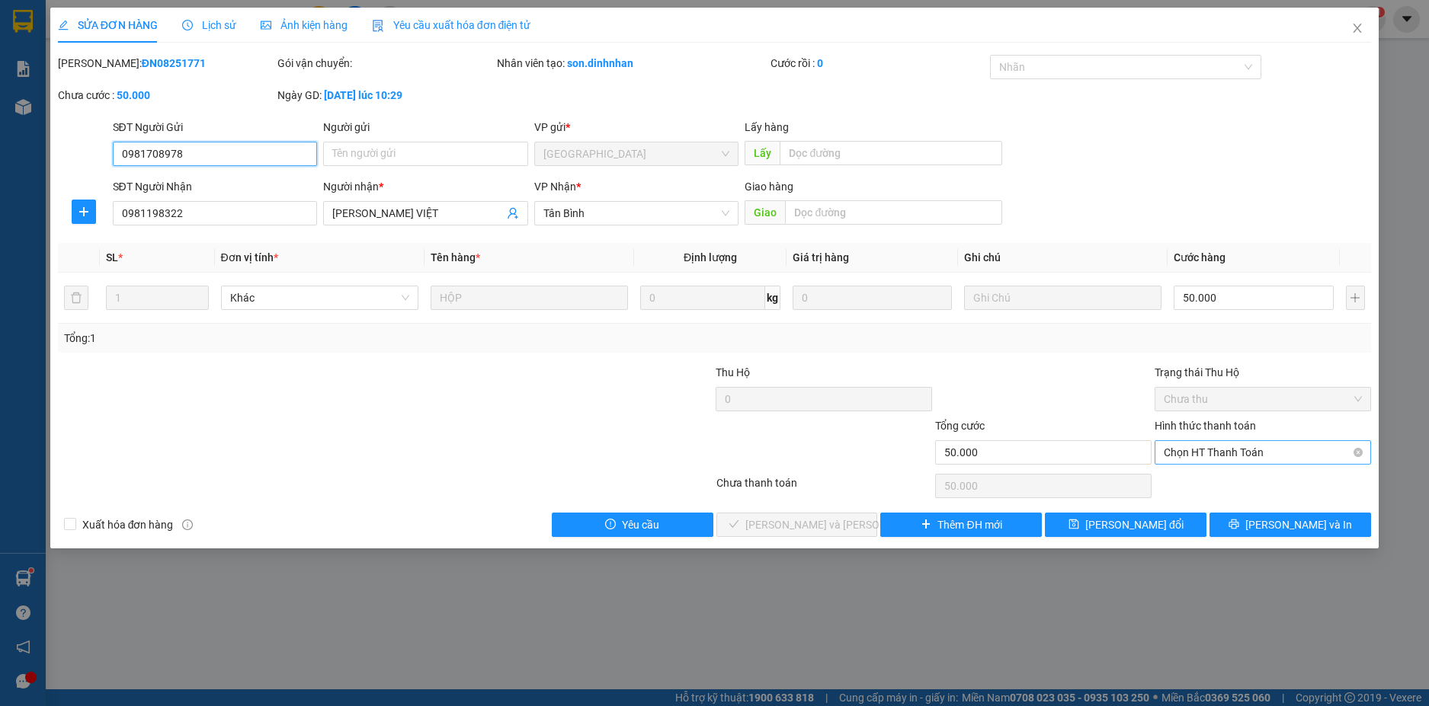
drag, startPoint x: 1199, startPoint y: 443, endPoint x: 1177, endPoint y: 466, distance: 30.7
click at [1199, 444] on span "Chọn HT Thanh Toán" at bounding box center [1262, 452] width 198 height 23
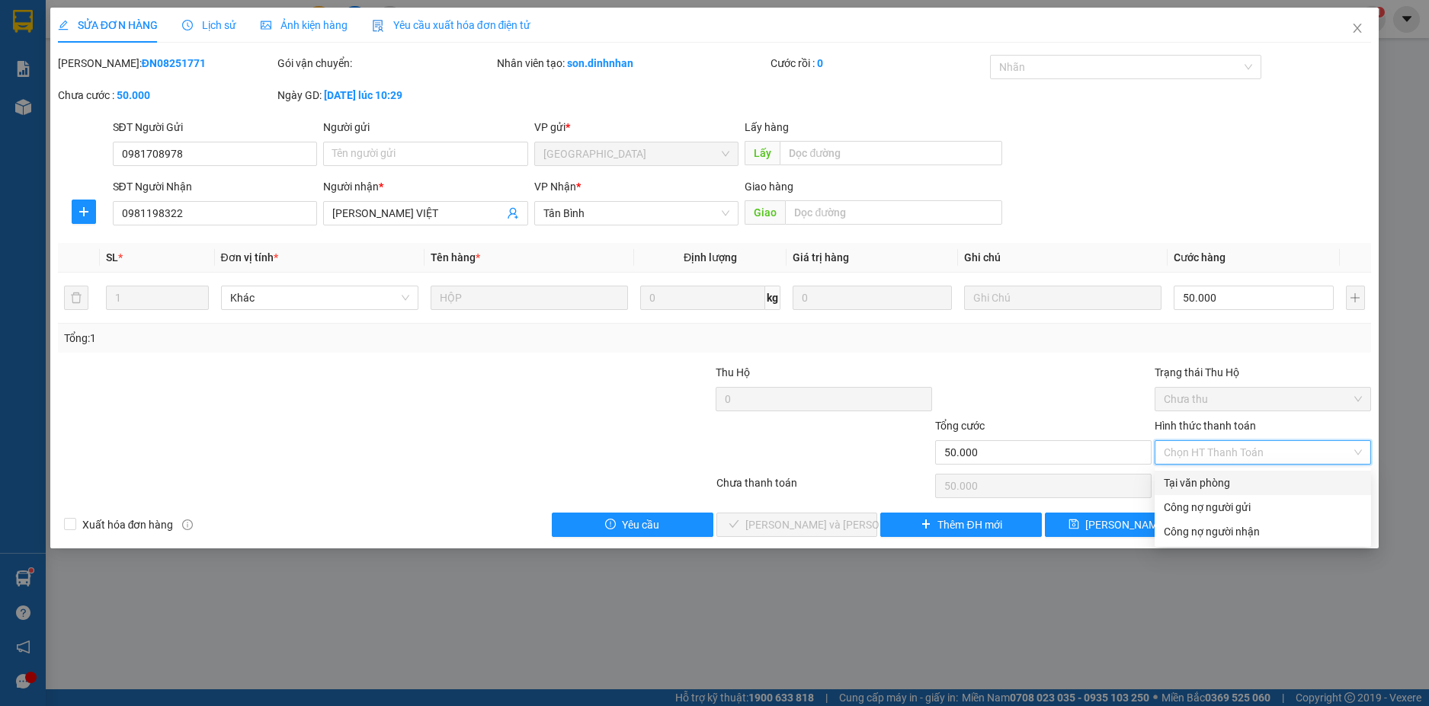
click at [1172, 471] on div "Tại văn phòng" at bounding box center [1262, 483] width 216 height 24
type input "0"
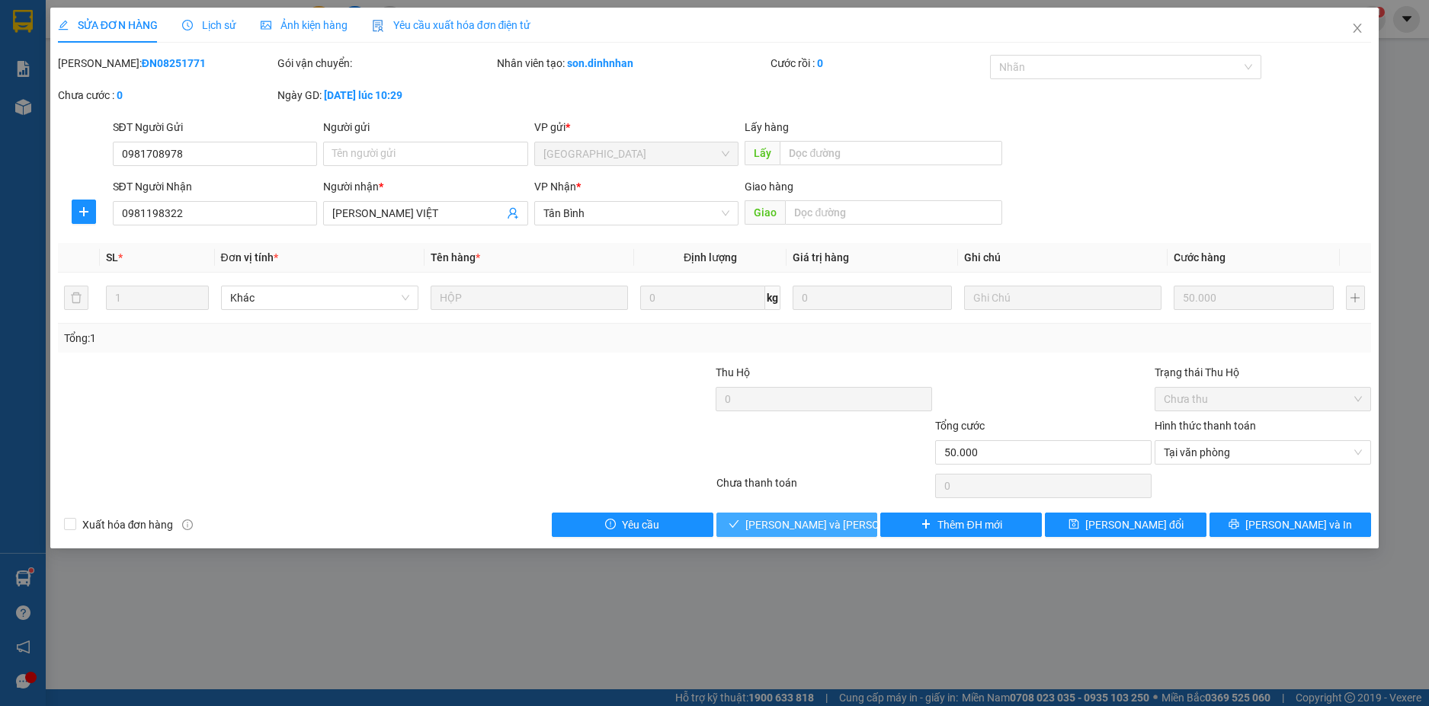
click at [808, 514] on button "[PERSON_NAME] và [PERSON_NAME] hàng" at bounding box center [797, 525] width 162 height 24
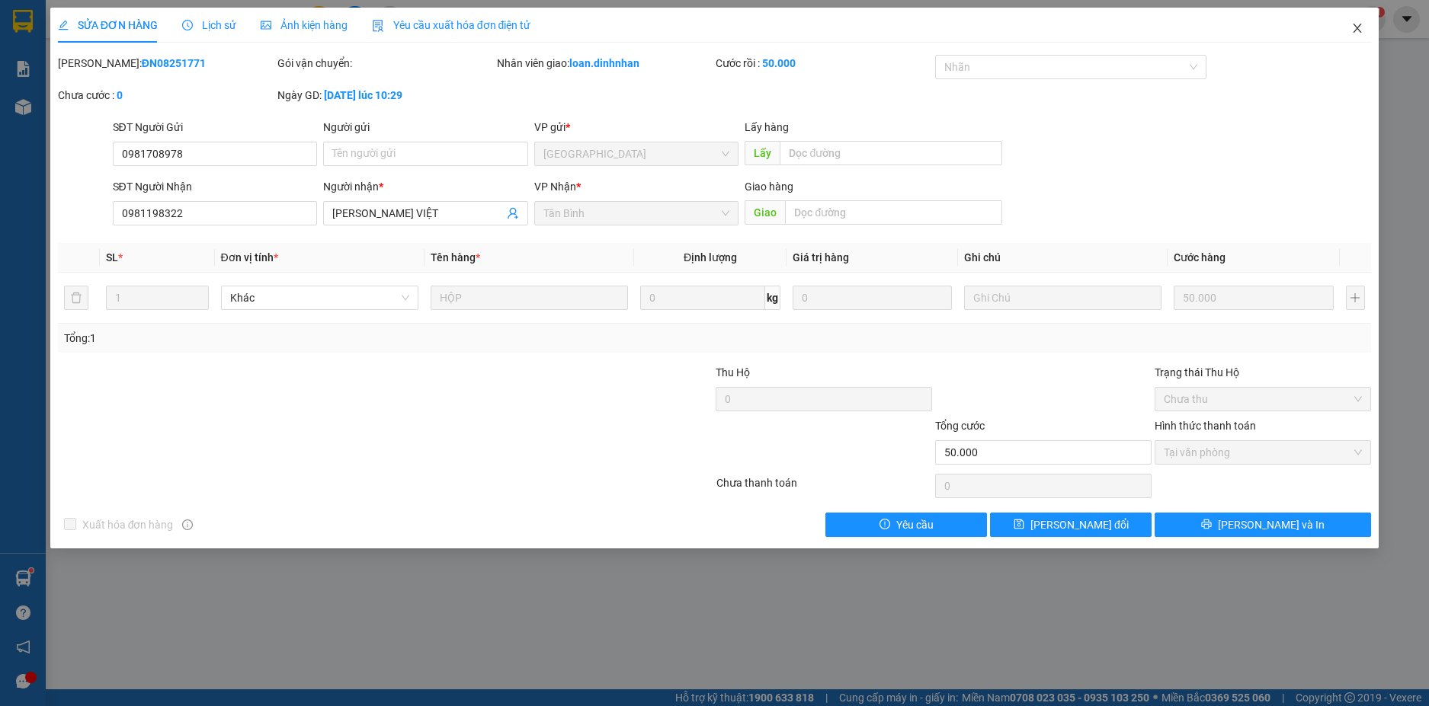
click at [1355, 27] on icon "close" at bounding box center [1357, 28] width 8 height 9
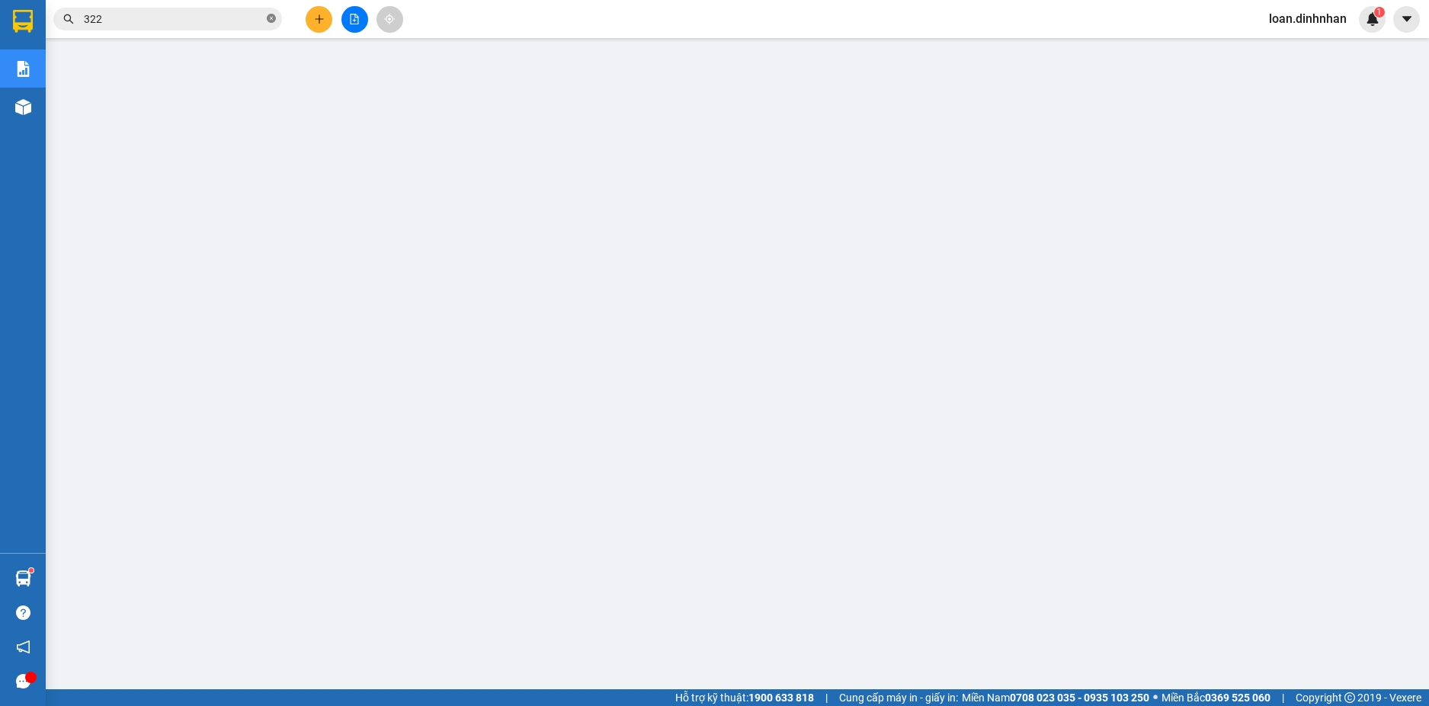
click at [270, 14] on span at bounding box center [271, 19] width 9 height 14
click at [270, 14] on span at bounding box center [271, 19] width 9 height 17
click at [264, 12] on span at bounding box center [167, 19] width 229 height 23
click at [195, 18] on input "text" at bounding box center [174, 19] width 180 height 17
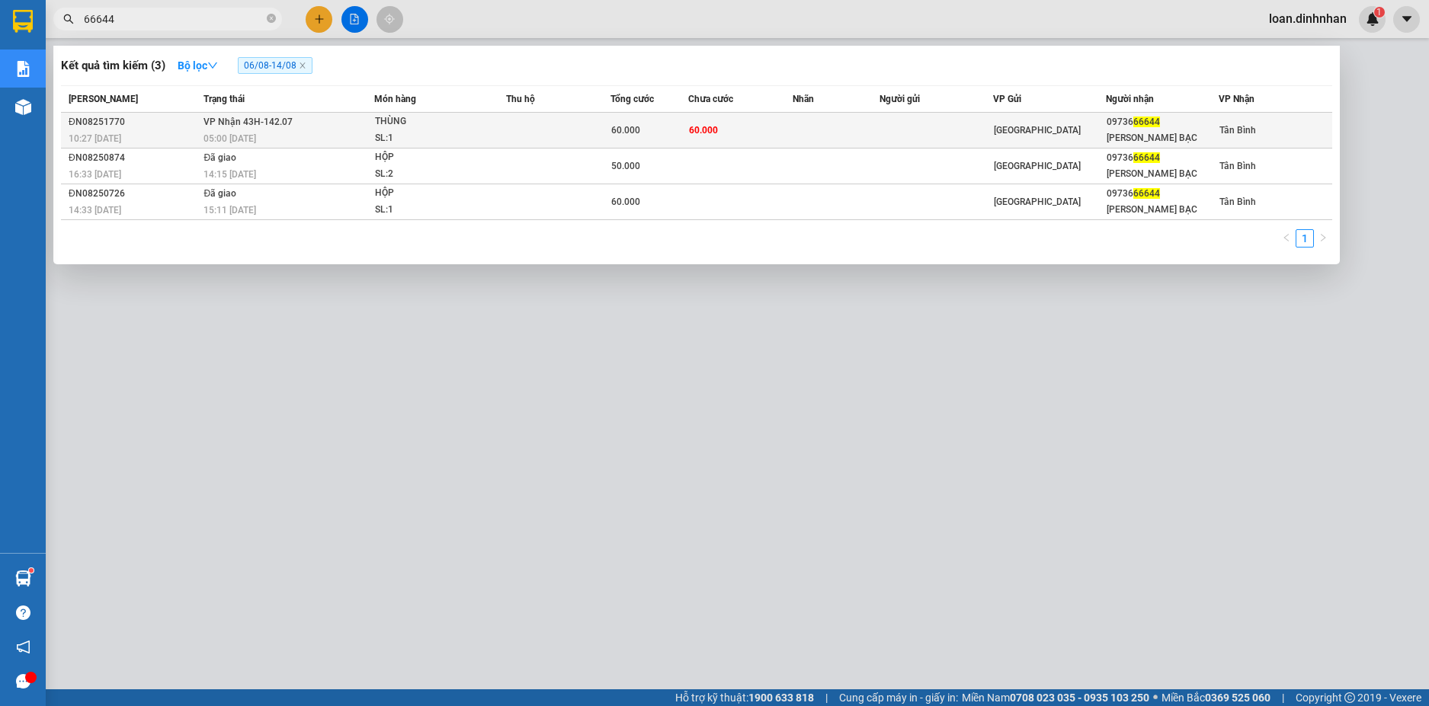
type input "66644"
click at [431, 135] on div "SL: 1" at bounding box center [432, 138] width 114 height 17
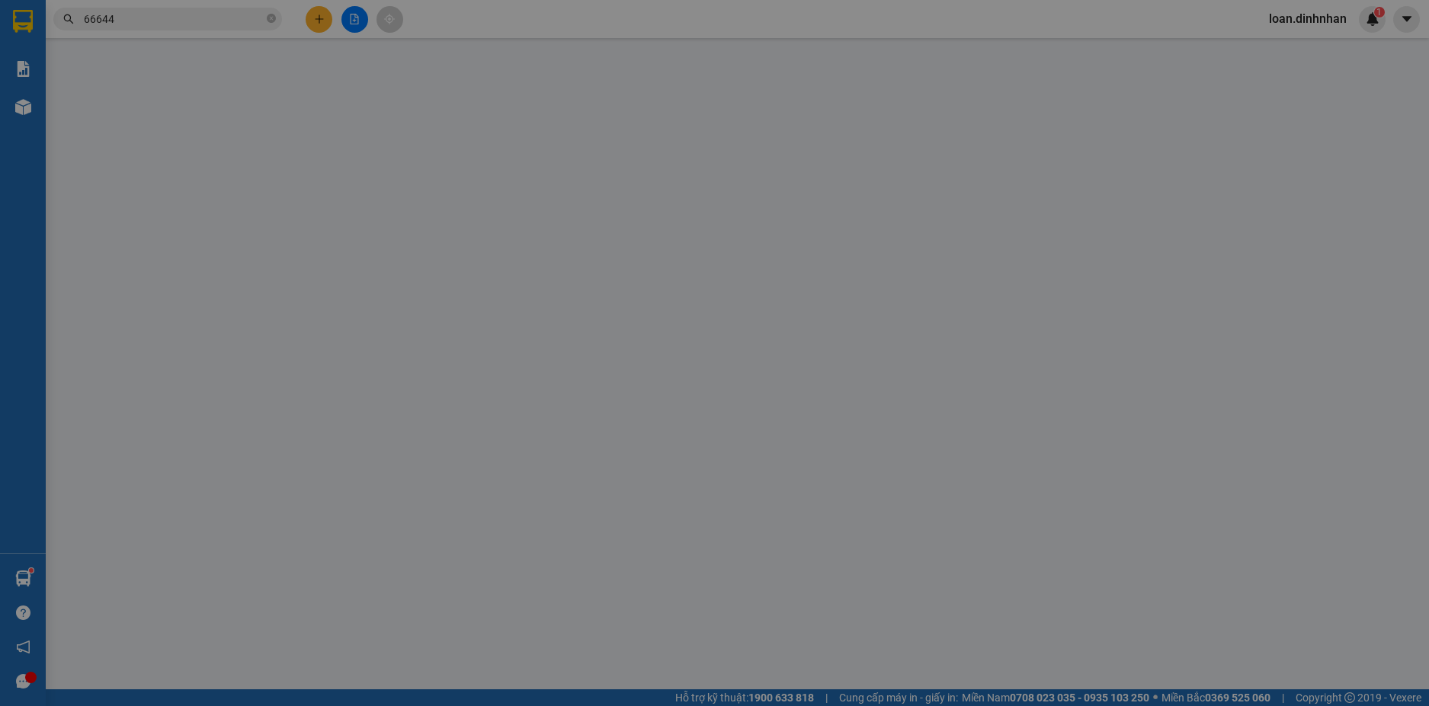
type input "0973666644"
type input "[PERSON_NAME] BẠC"
type input "60.000"
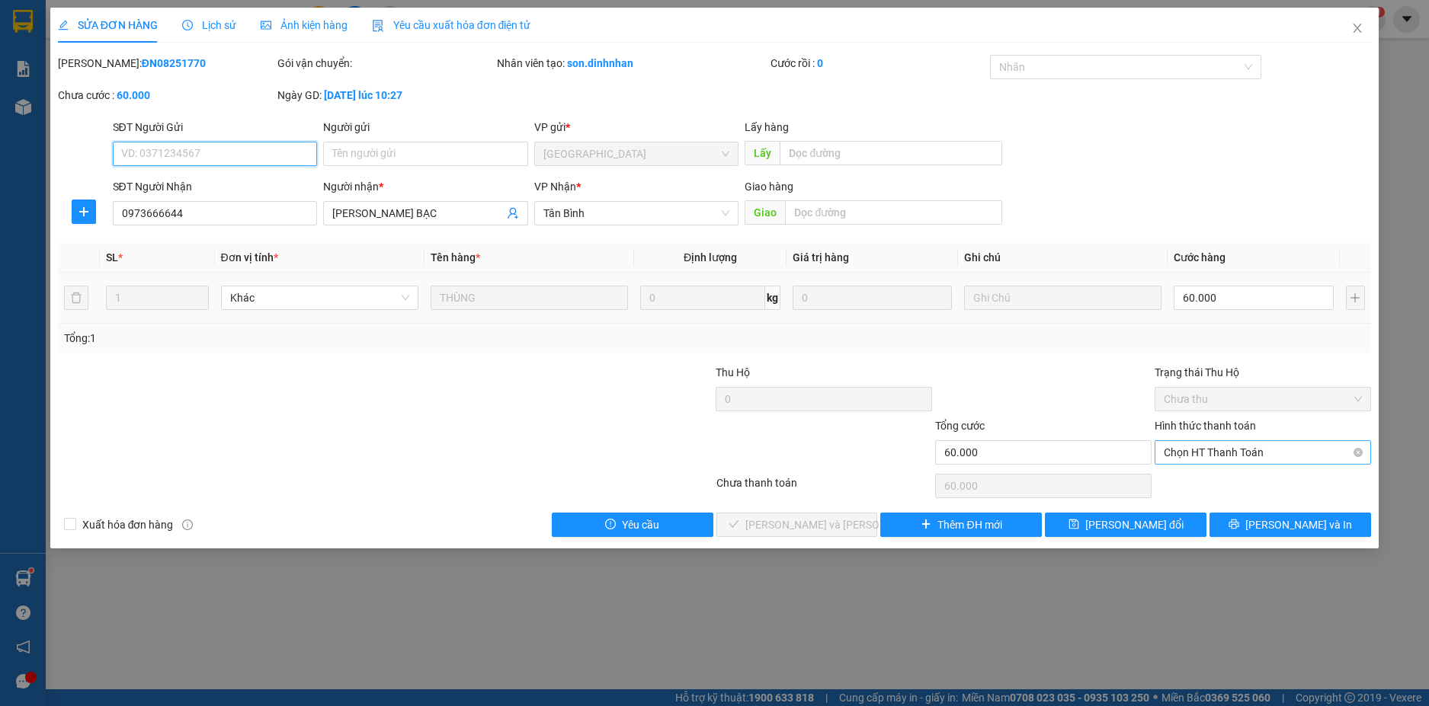
drag, startPoint x: 1259, startPoint y: 448, endPoint x: 1244, endPoint y: 478, distance: 33.1
click at [1256, 458] on span "Chọn HT Thanh Toán" at bounding box center [1262, 452] width 198 height 23
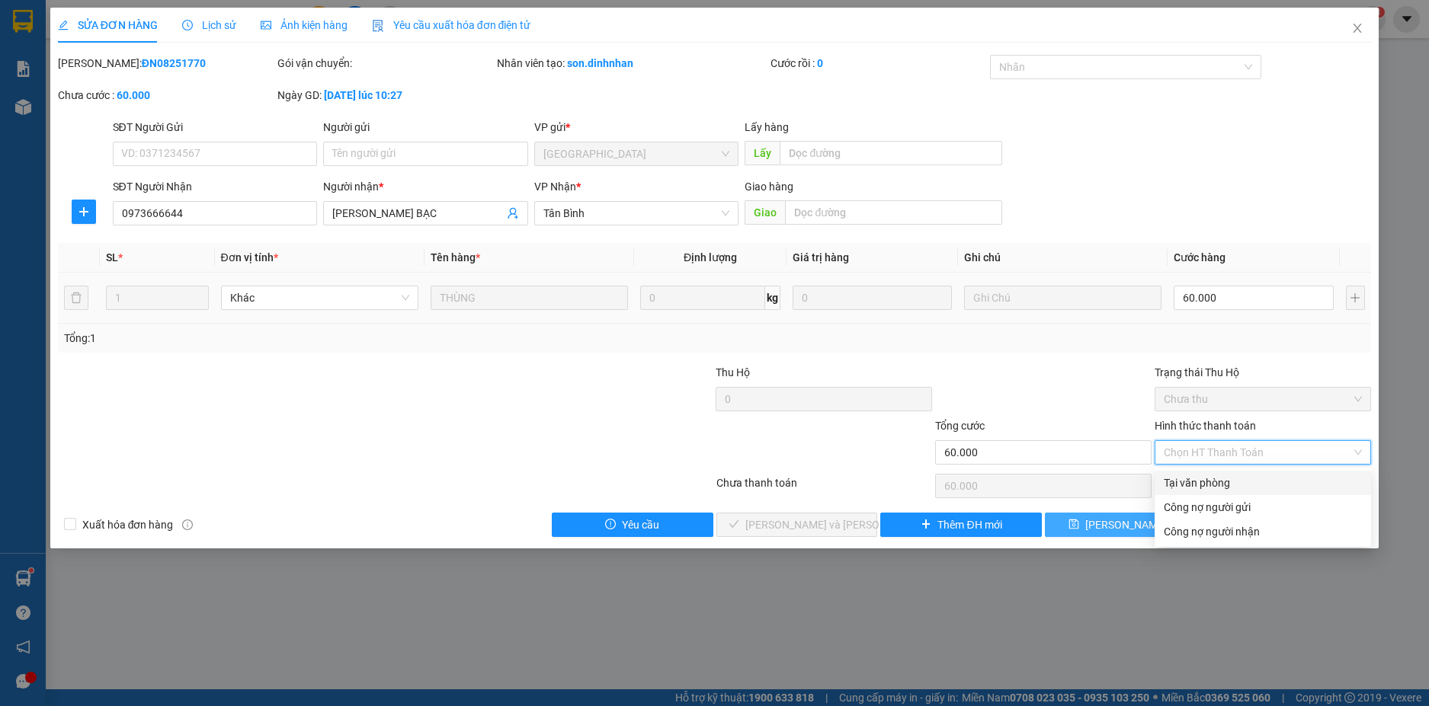
drag, startPoint x: 1234, startPoint y: 475, endPoint x: 1100, endPoint y: 522, distance: 141.2
click at [1214, 491] on div "Tại văn phòng" at bounding box center [1262, 483] width 198 height 17
type input "0"
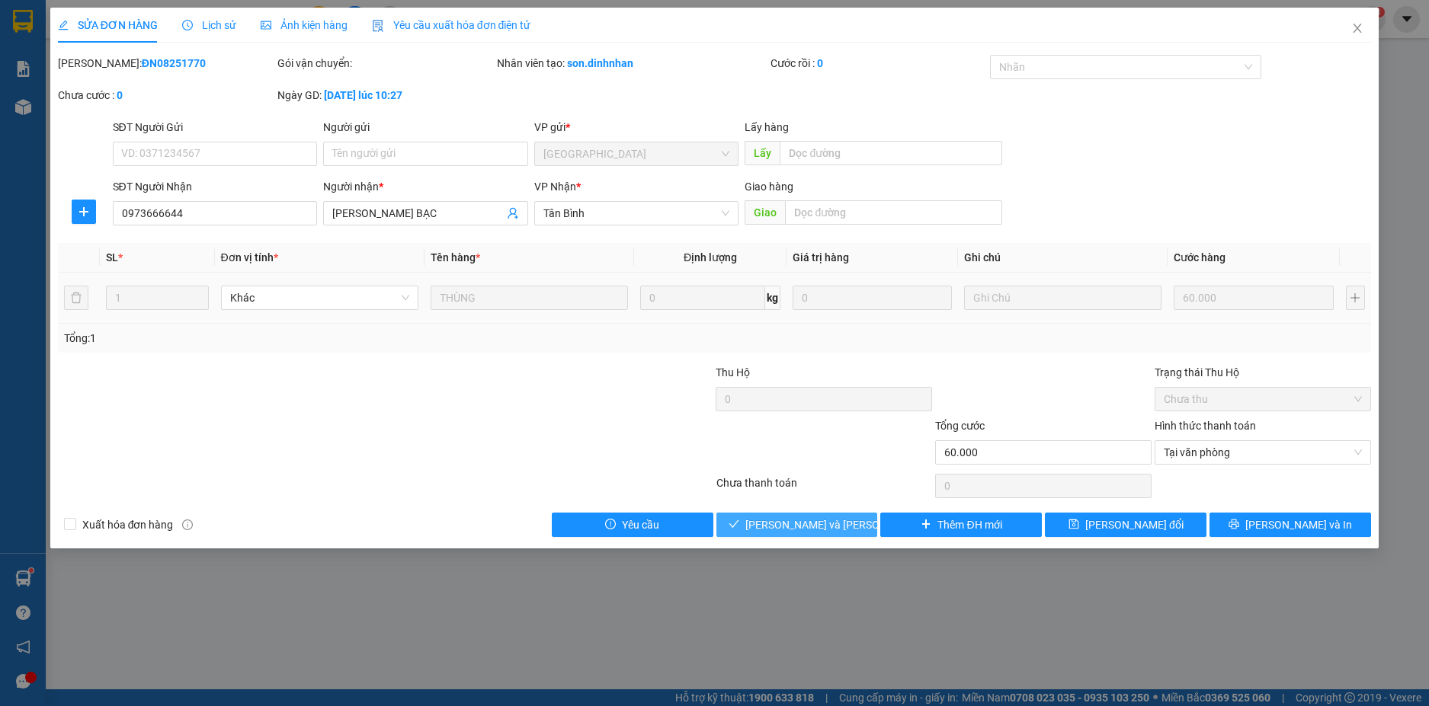
click at [808, 520] on span "[PERSON_NAME] và [PERSON_NAME] hàng" at bounding box center [848, 525] width 206 height 17
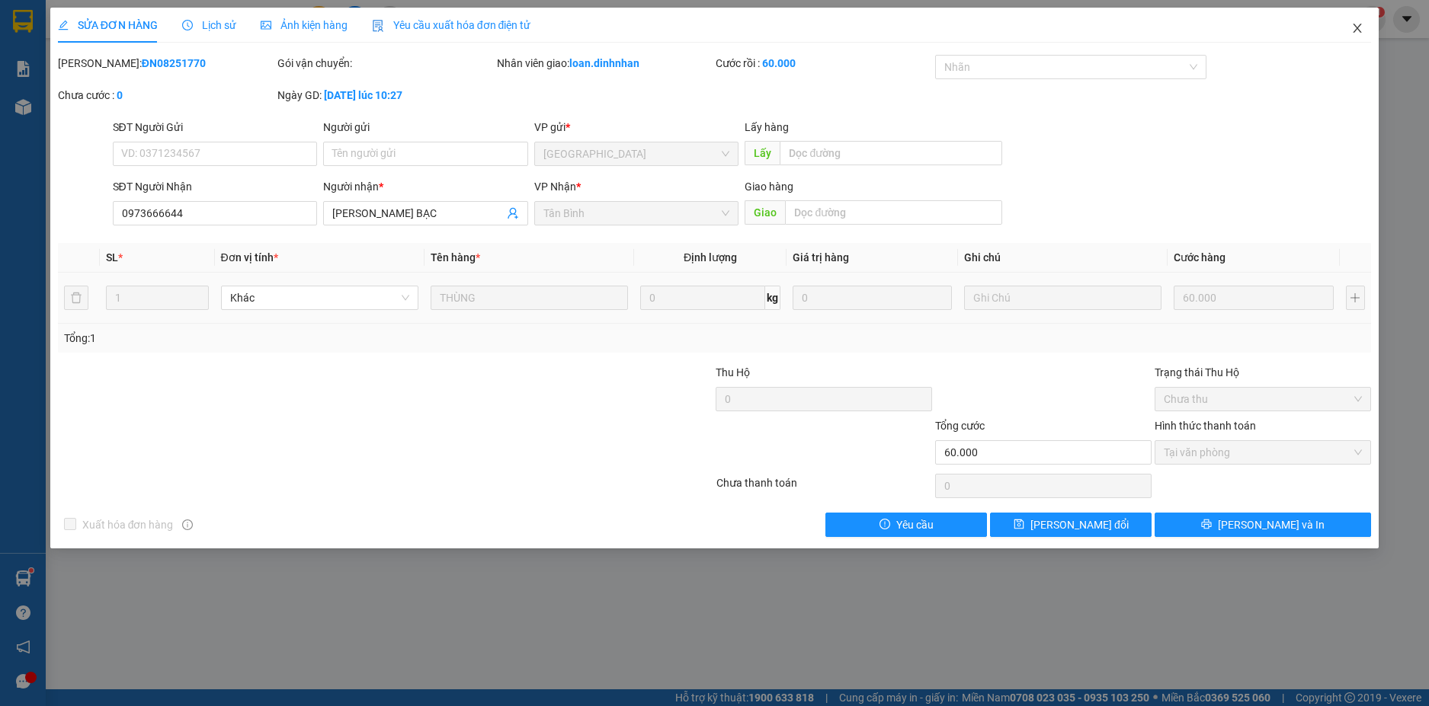
click at [1362, 26] on icon "close" at bounding box center [1357, 28] width 12 height 12
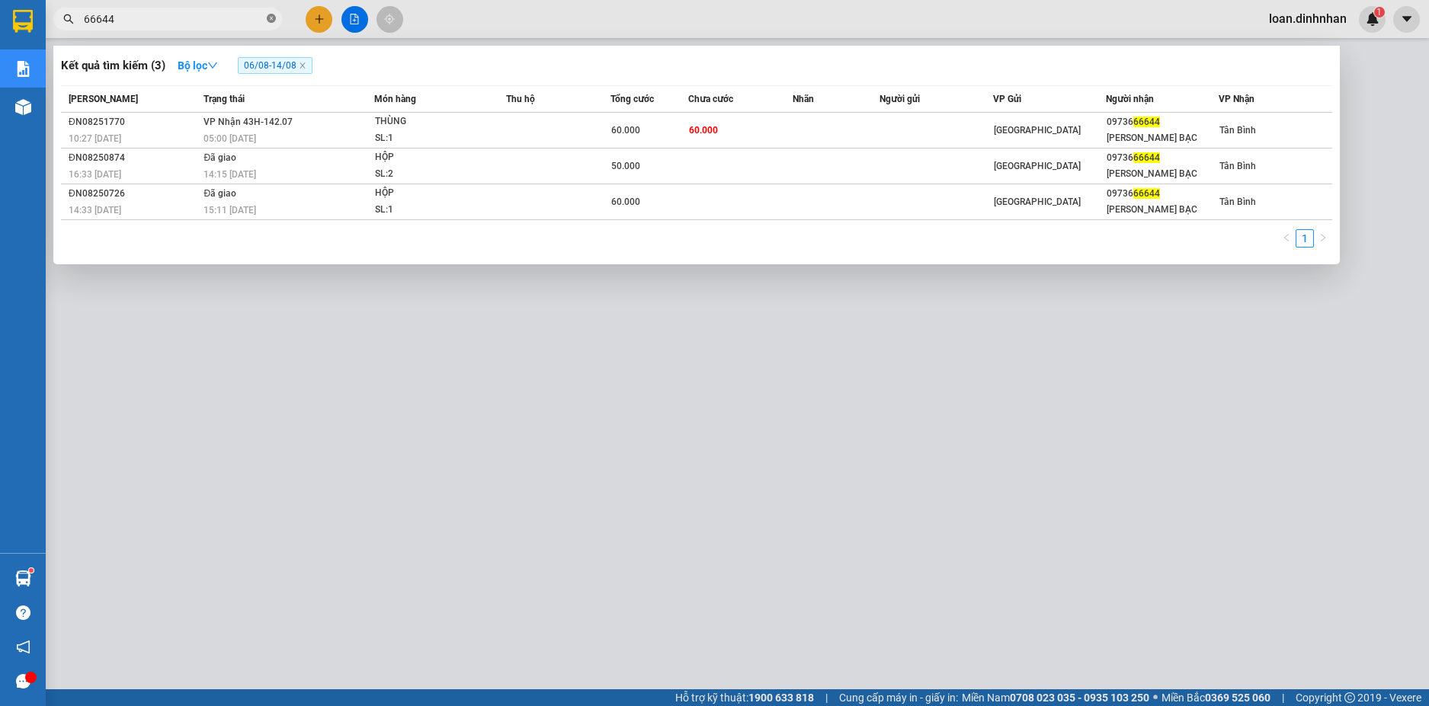
drag, startPoint x: 277, startPoint y: 19, endPoint x: 270, endPoint y: 21, distance: 8.0
click at [270, 21] on span "66644" at bounding box center [167, 19] width 229 height 23
drag, startPoint x: 269, startPoint y: 21, endPoint x: 267, endPoint y: 14, distance: 8.0
click at [269, 19] on icon "close-circle" at bounding box center [271, 18] width 9 height 9
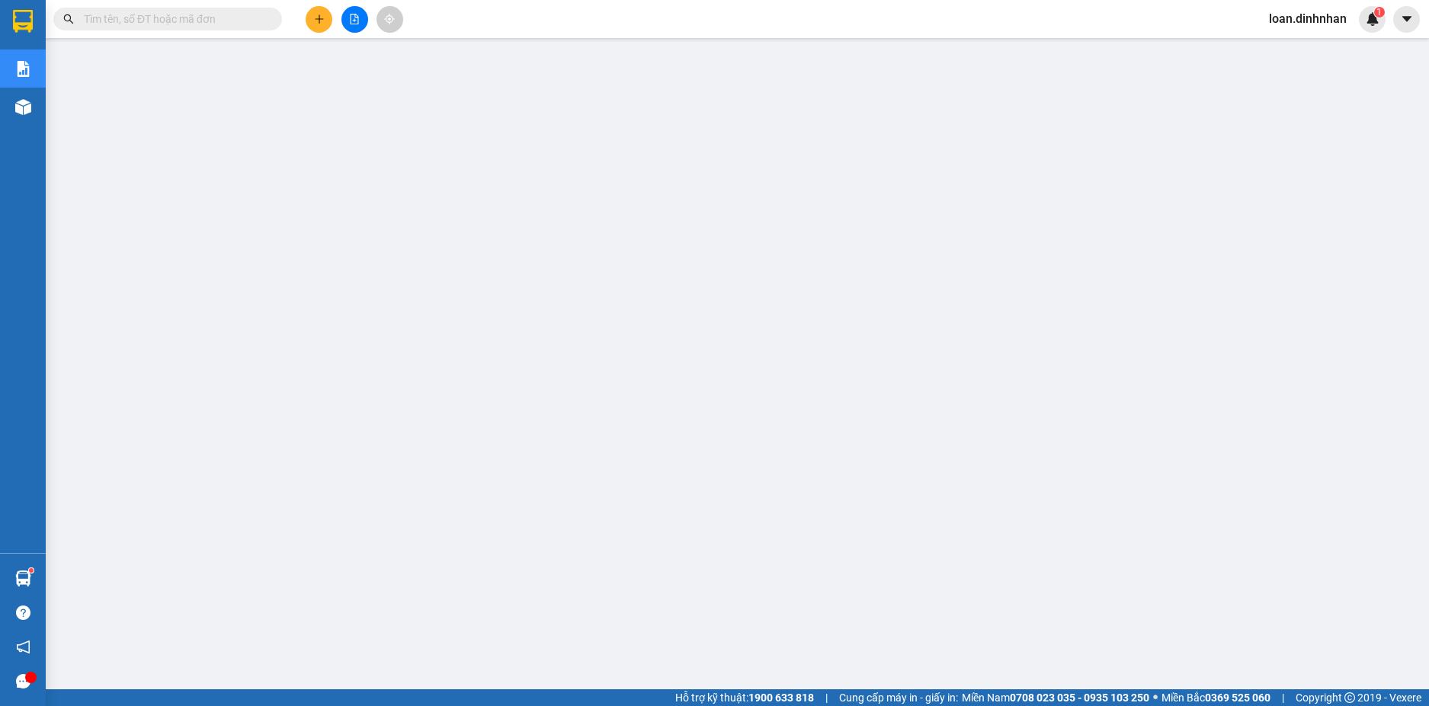
click at [266, 13] on span at bounding box center [167, 19] width 229 height 23
drag, startPoint x: 265, startPoint y: 11, endPoint x: 258, endPoint y: 14, distance: 8.0
click at [261, 13] on span at bounding box center [167, 19] width 229 height 23
click at [252, 18] on input "text" at bounding box center [174, 19] width 180 height 17
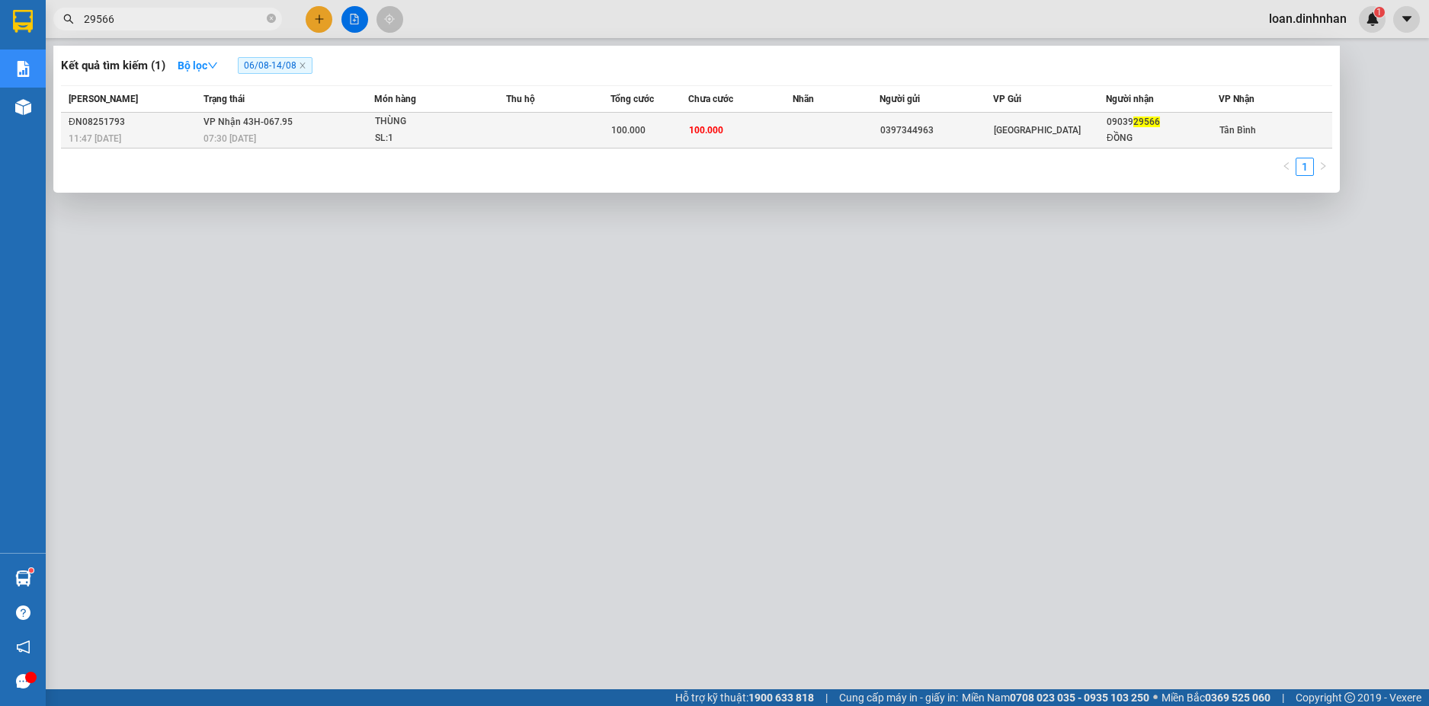
type input "29566"
click at [680, 132] on div "100.000" at bounding box center [649, 130] width 77 height 17
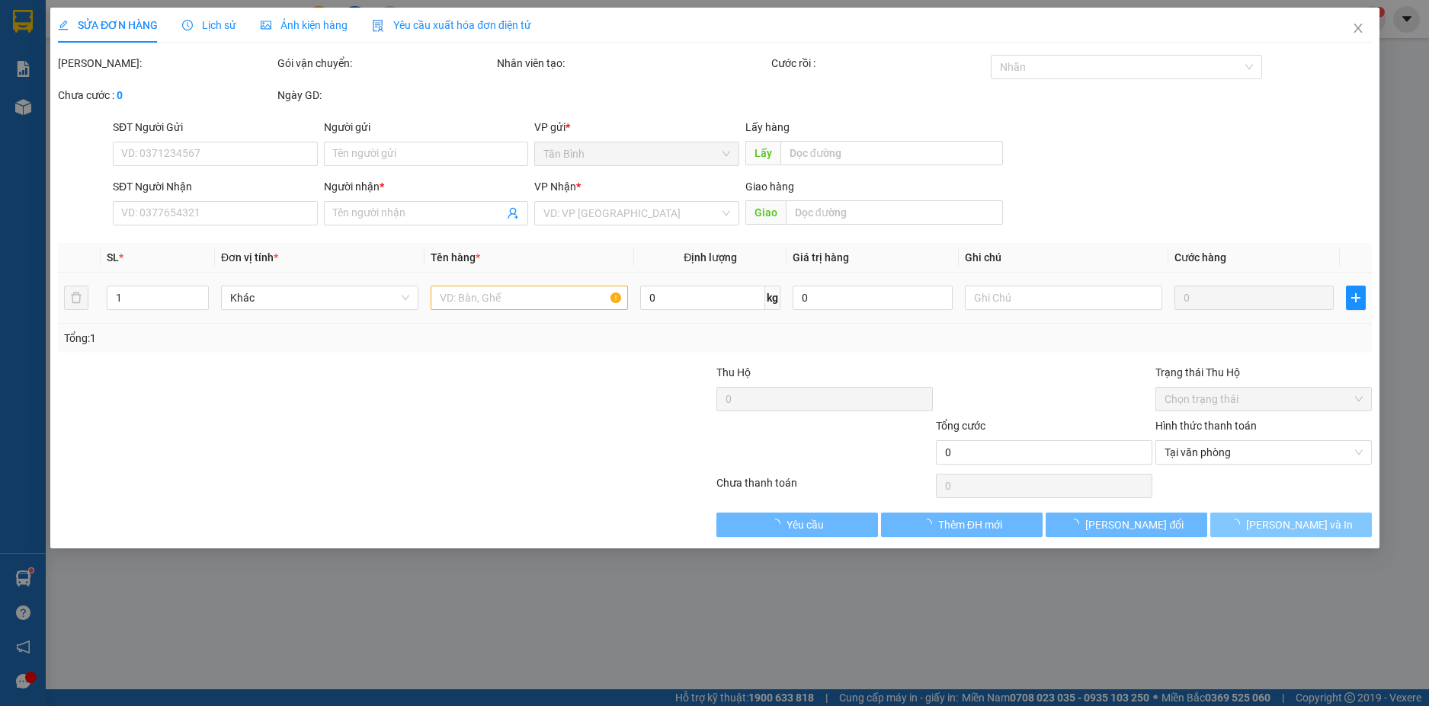
type input "0397344963"
type input "0903929566"
type input "ĐỒNG"
type input "100.000"
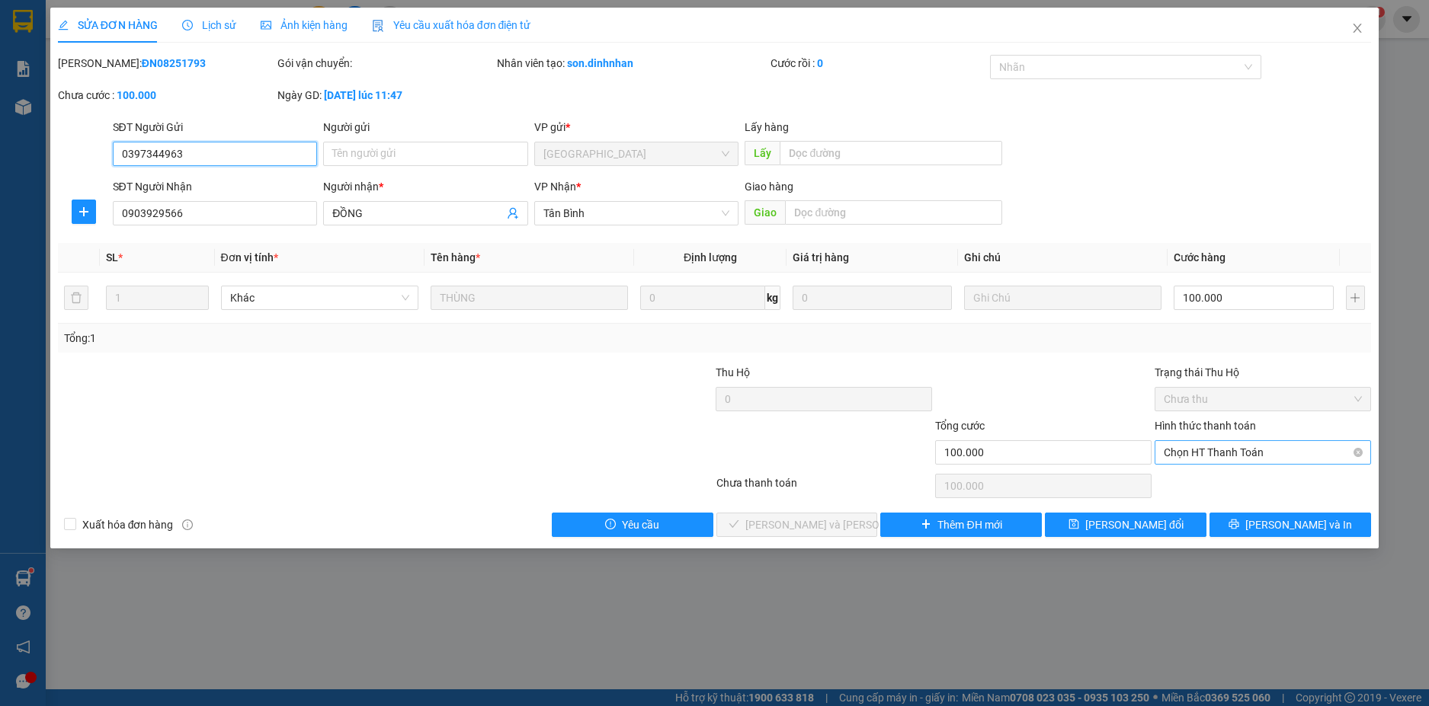
click at [1258, 452] on span "Chọn HT Thanh Toán" at bounding box center [1262, 452] width 198 height 23
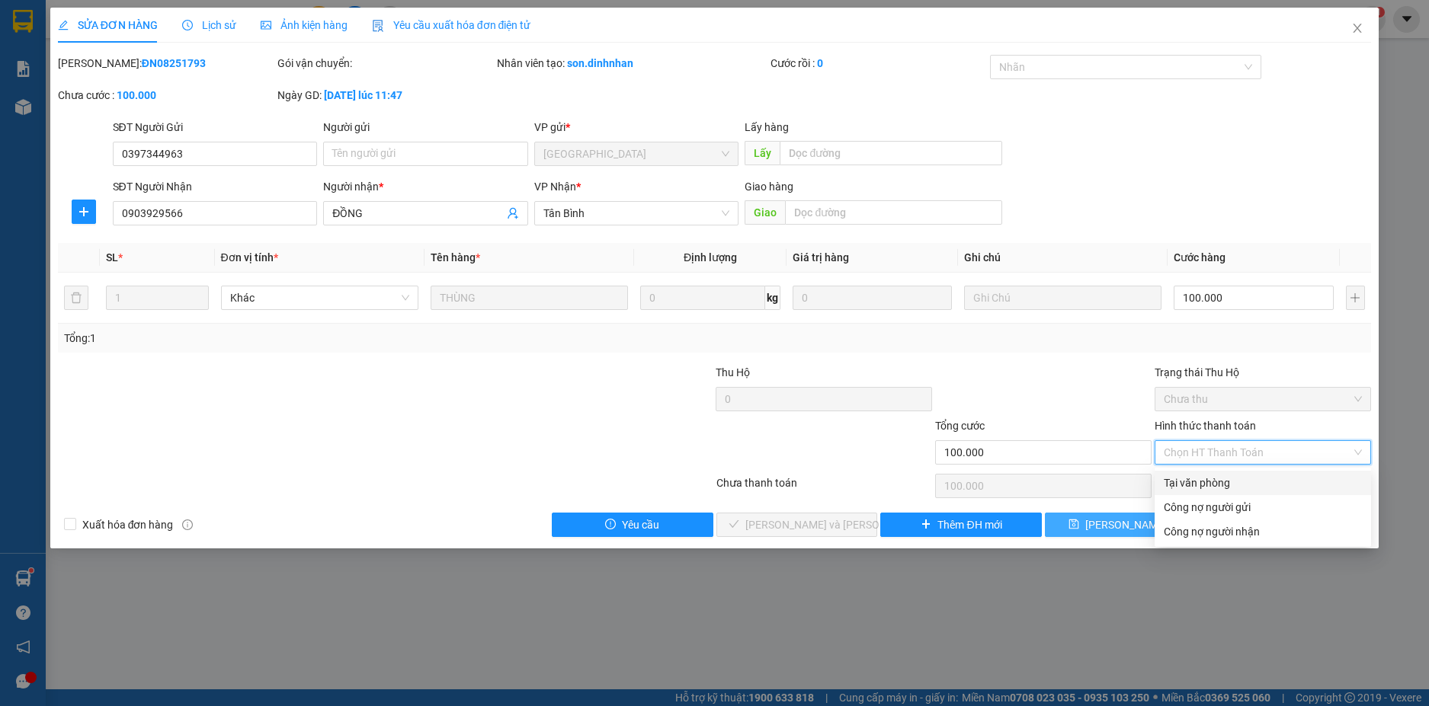
drag, startPoint x: 1223, startPoint y: 477, endPoint x: 1063, endPoint y: 522, distance: 166.2
click at [1218, 482] on div "Tại văn phòng" at bounding box center [1262, 483] width 198 height 17
type input "0"
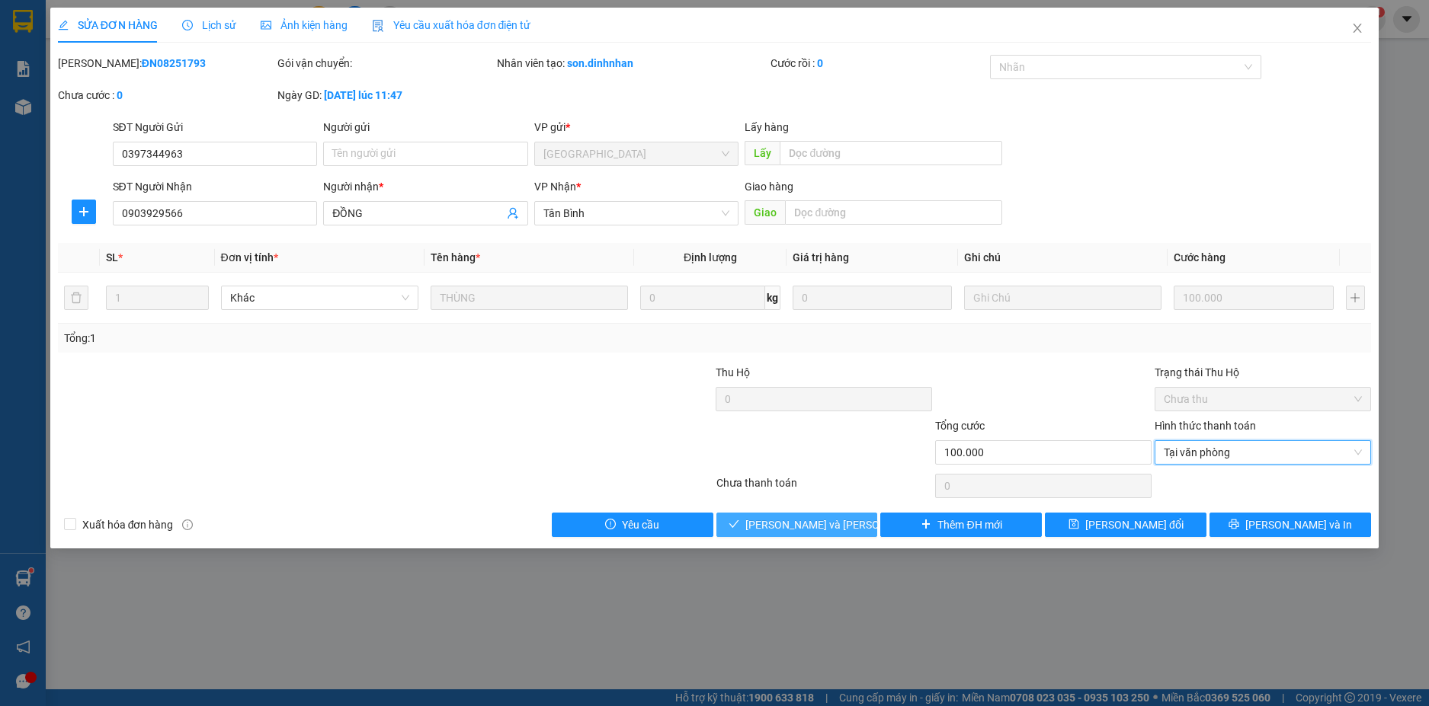
click at [817, 527] on span "[PERSON_NAME] và [PERSON_NAME] hàng" at bounding box center [848, 525] width 206 height 17
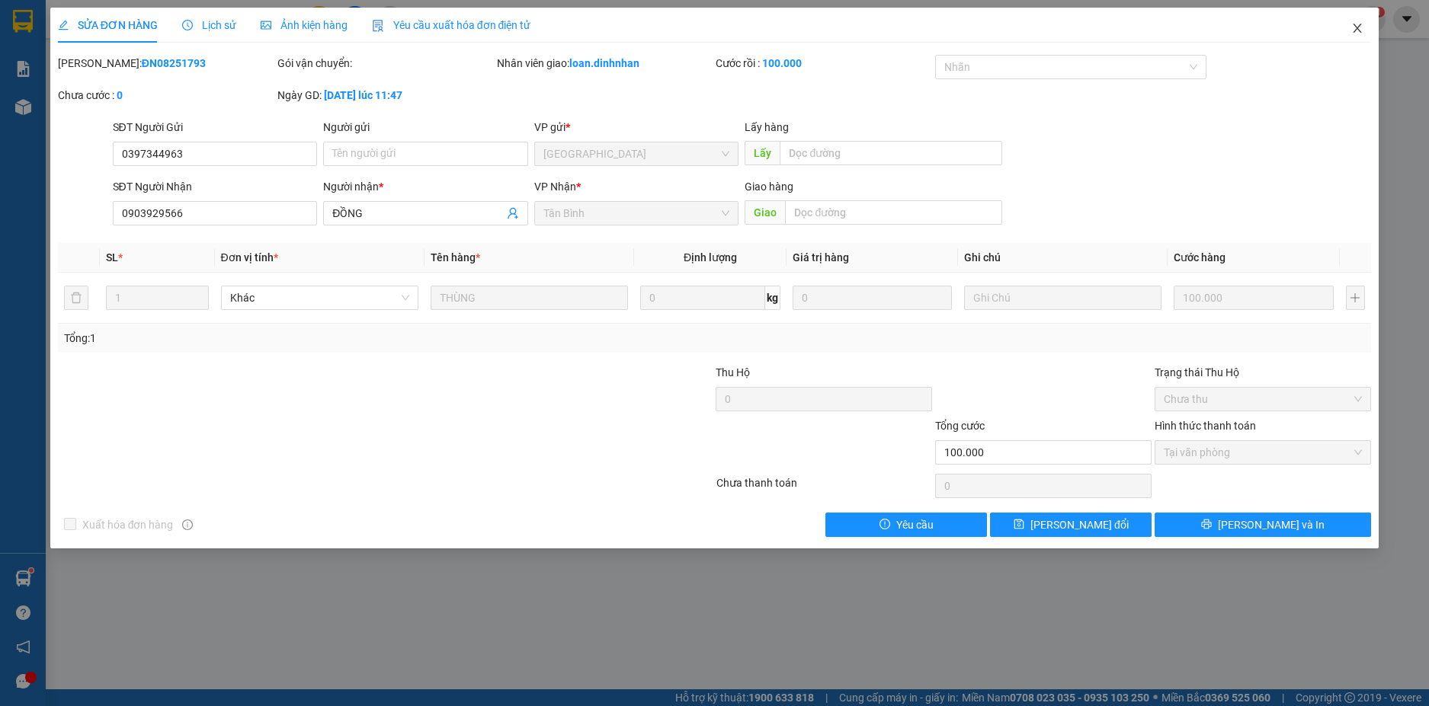
click at [1353, 26] on icon "close" at bounding box center [1357, 28] width 12 height 12
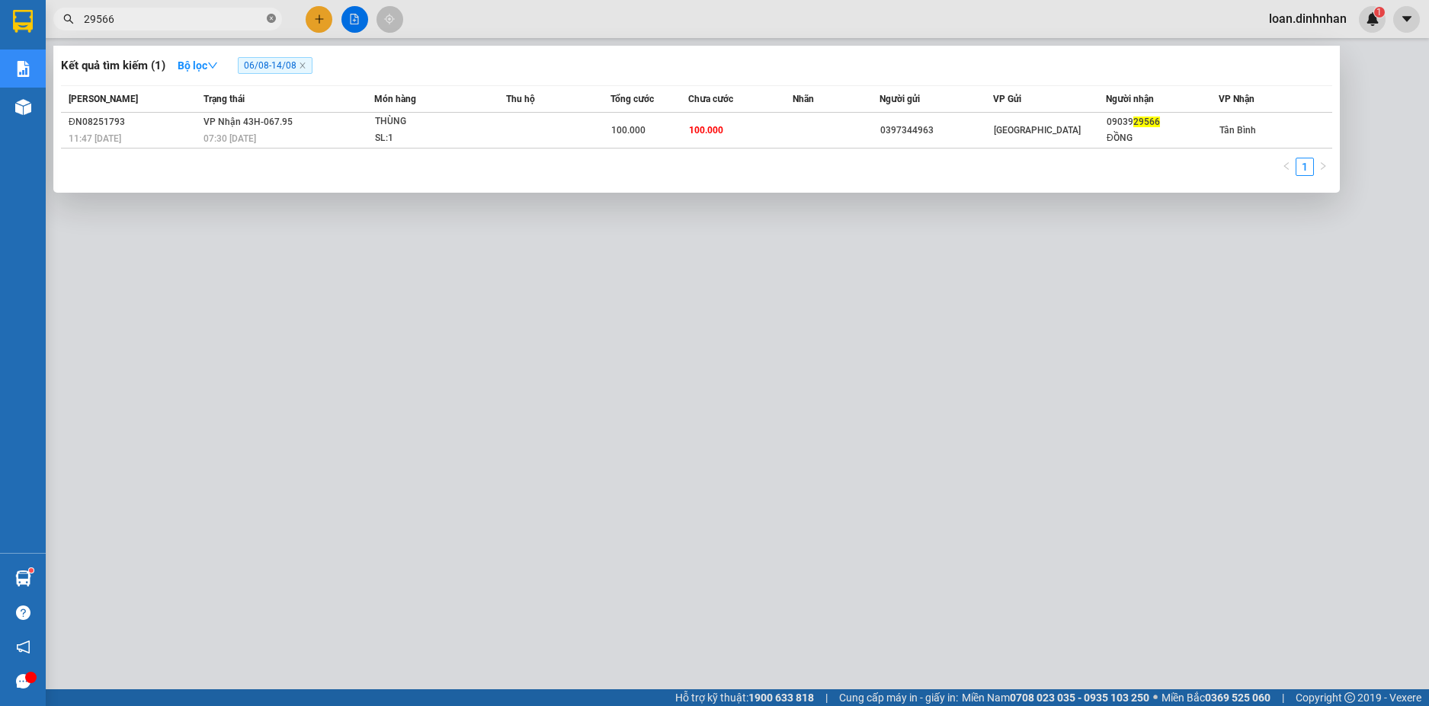
click at [267, 18] on icon "close-circle" at bounding box center [271, 18] width 9 height 9
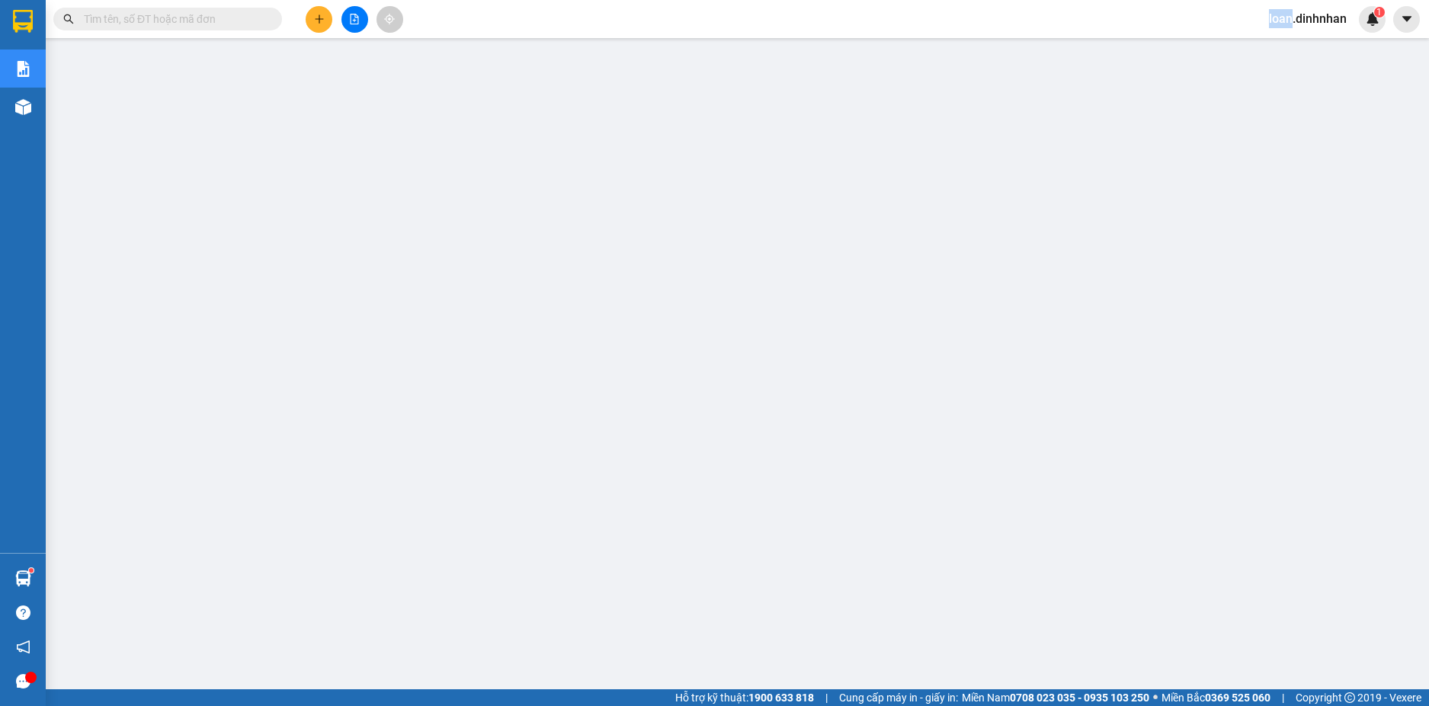
click at [267, 18] on span at bounding box center [271, 19] width 9 height 17
click at [258, 22] on input "text" at bounding box center [174, 19] width 180 height 17
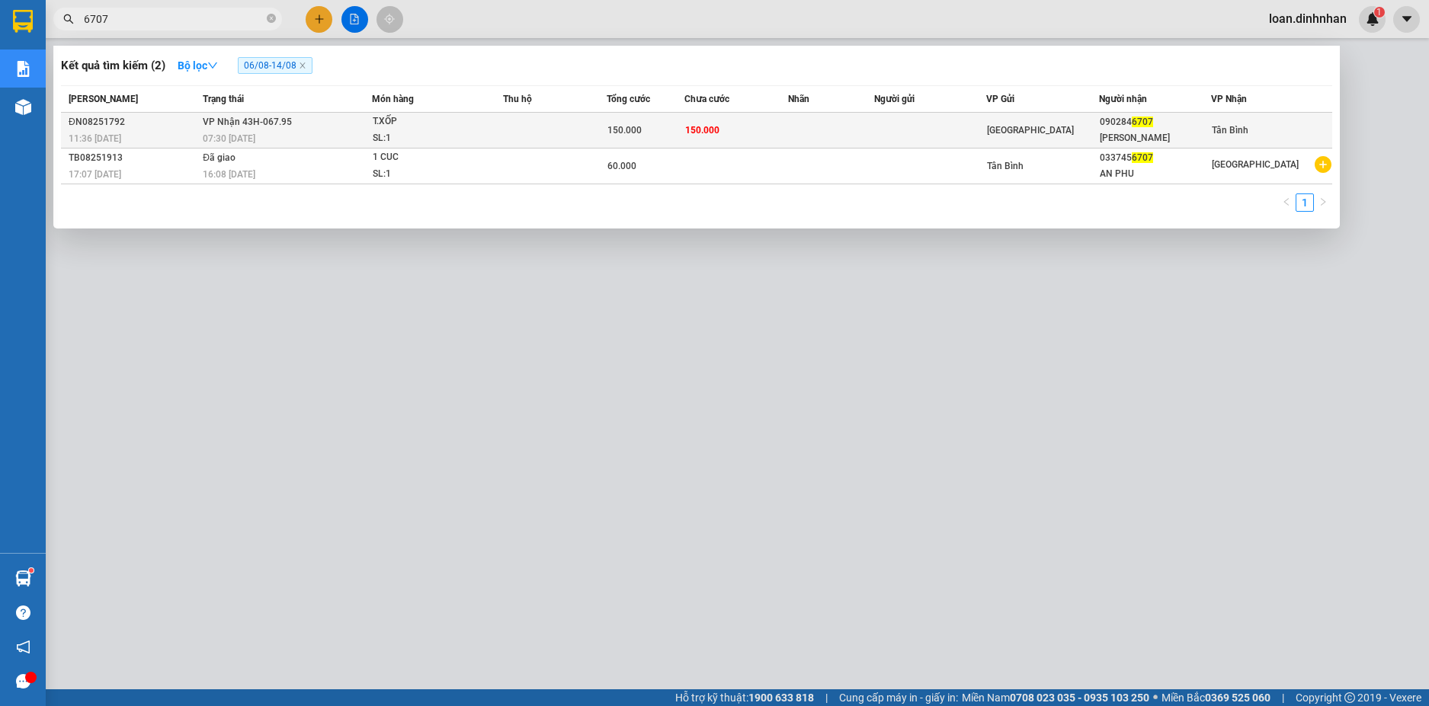
type input "6707"
drag, startPoint x: 342, startPoint y: 125, endPoint x: 374, endPoint y: 130, distance: 32.4
click at [374, 130] on tr "ĐN08251792 11:36 [DATE] [PERSON_NAME] 43H-067.95 07:30 [DATE] T.XỐP SL: 1 150.0…" at bounding box center [696, 131] width 1271 height 36
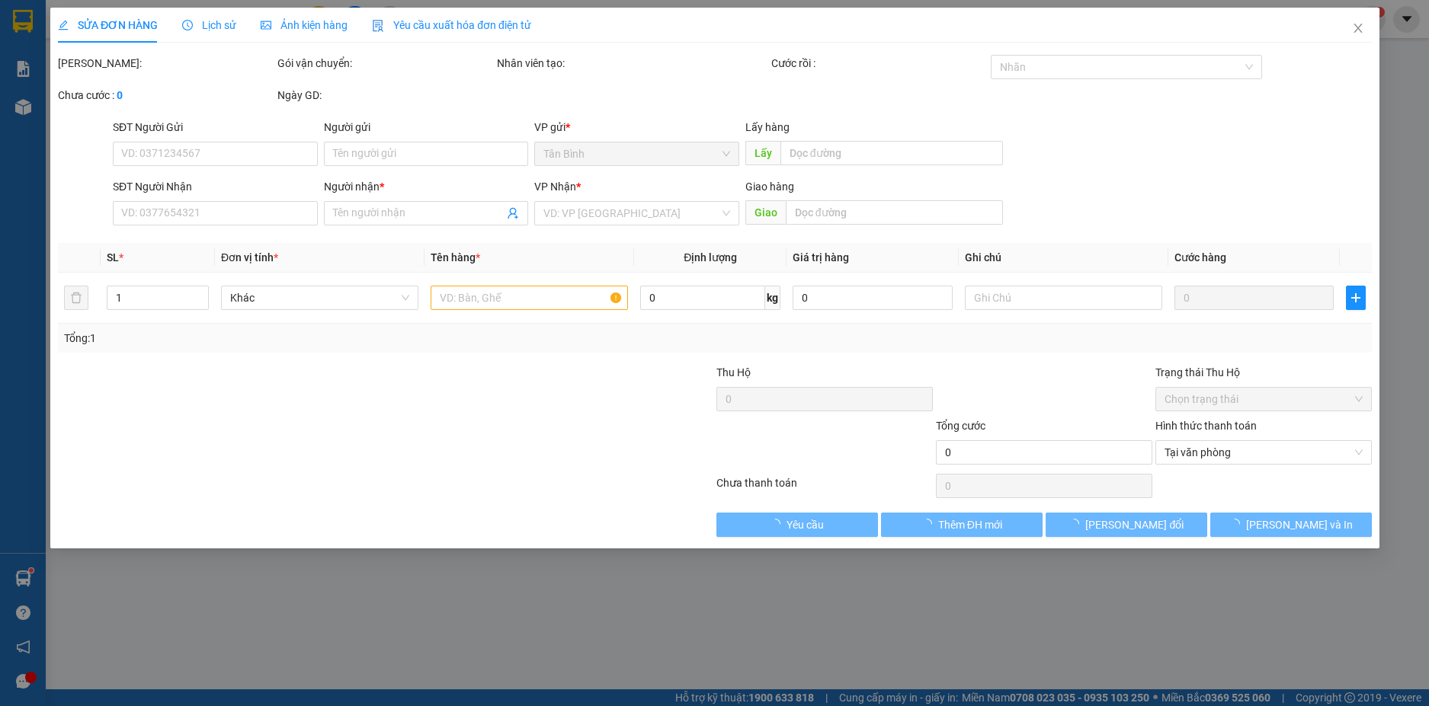
type input "0902846707"
type input "[PERSON_NAME]"
type input "150.000"
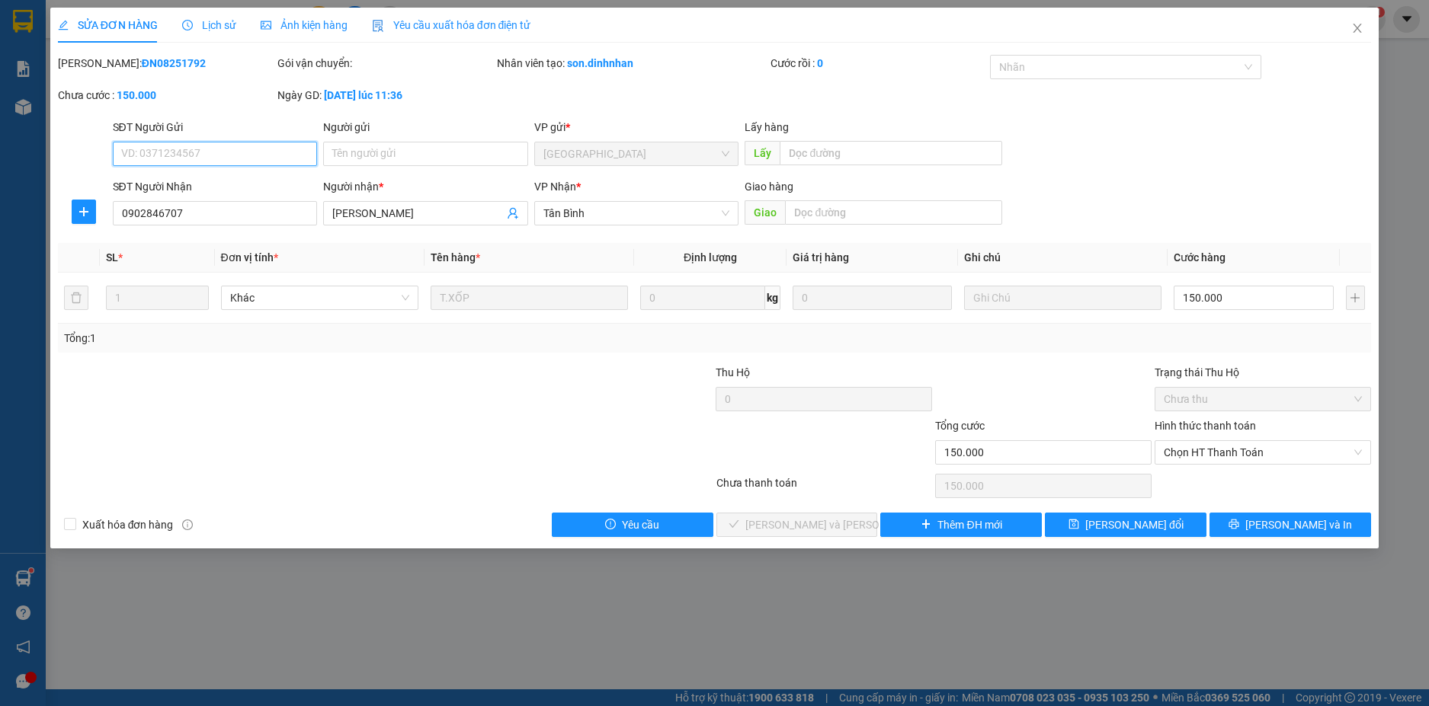
drag, startPoint x: 1289, startPoint y: 451, endPoint x: 1273, endPoint y: 467, distance: 22.6
click at [1288, 453] on span "Chọn HT Thanh Toán" at bounding box center [1262, 452] width 198 height 23
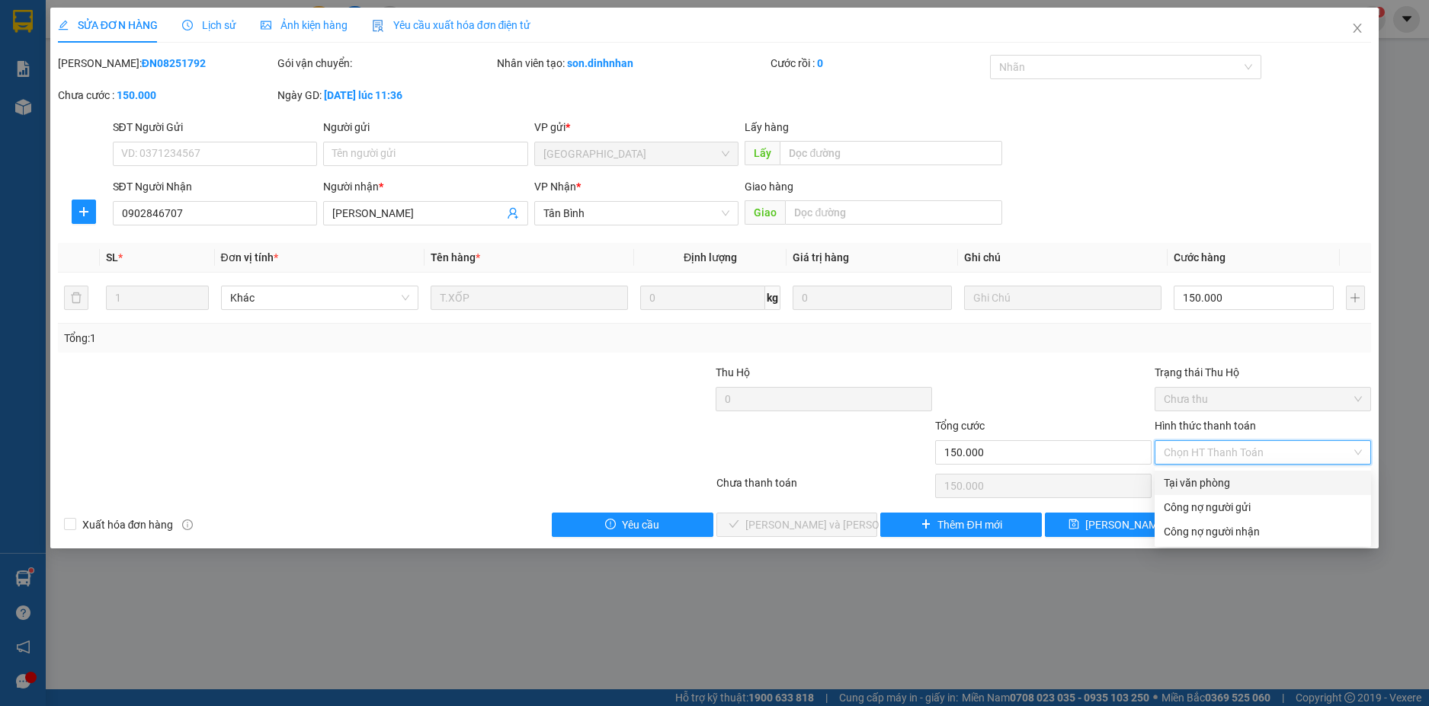
click at [1250, 474] on div "Tại văn phòng" at bounding box center [1262, 483] width 216 height 24
type input "0"
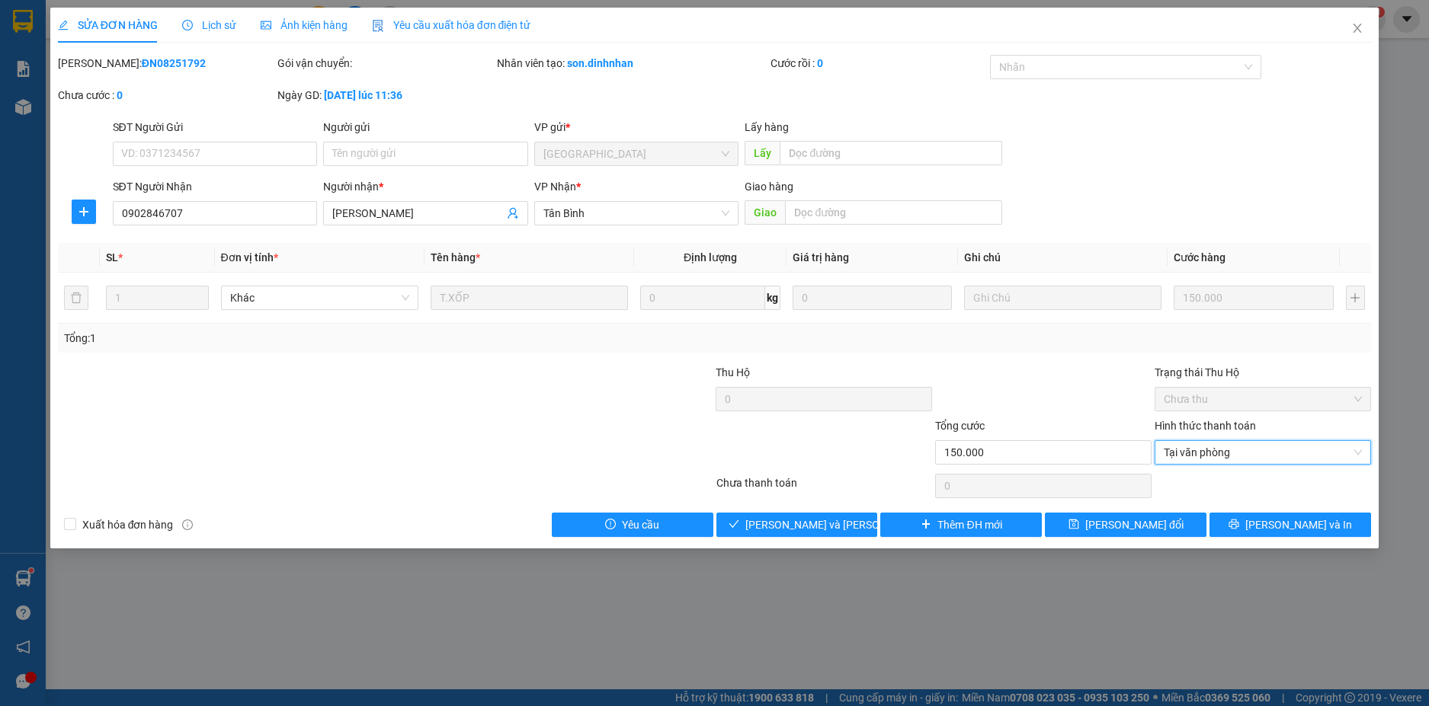
click at [799, 511] on div "Total Paid Fee 0 Total UnPaid Fee 150.000 Cash Collection Total Fee Mã ĐH: ĐN08…" at bounding box center [715, 296] width 1314 height 482
click at [857, 521] on button "[PERSON_NAME] và [PERSON_NAME] hàng" at bounding box center [797, 525] width 162 height 24
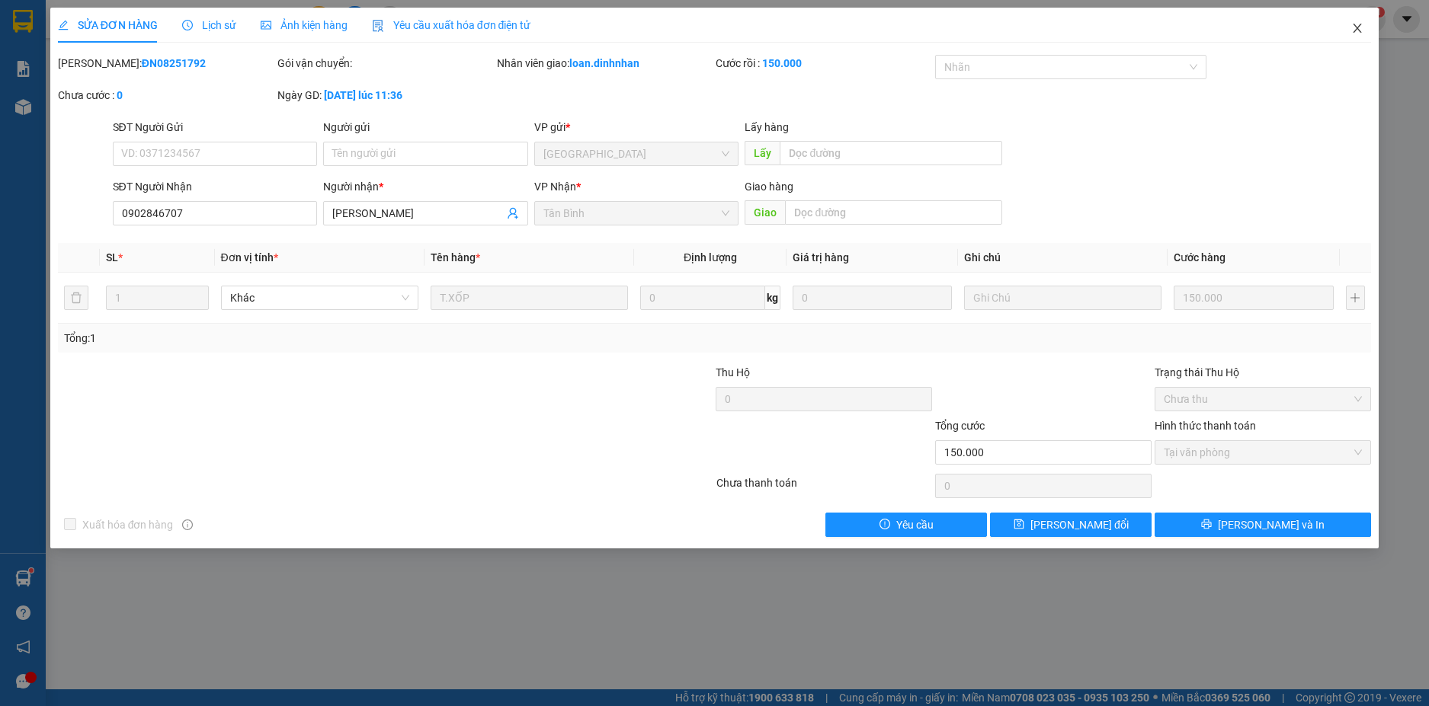
click at [1363, 26] on icon "close" at bounding box center [1357, 28] width 12 height 12
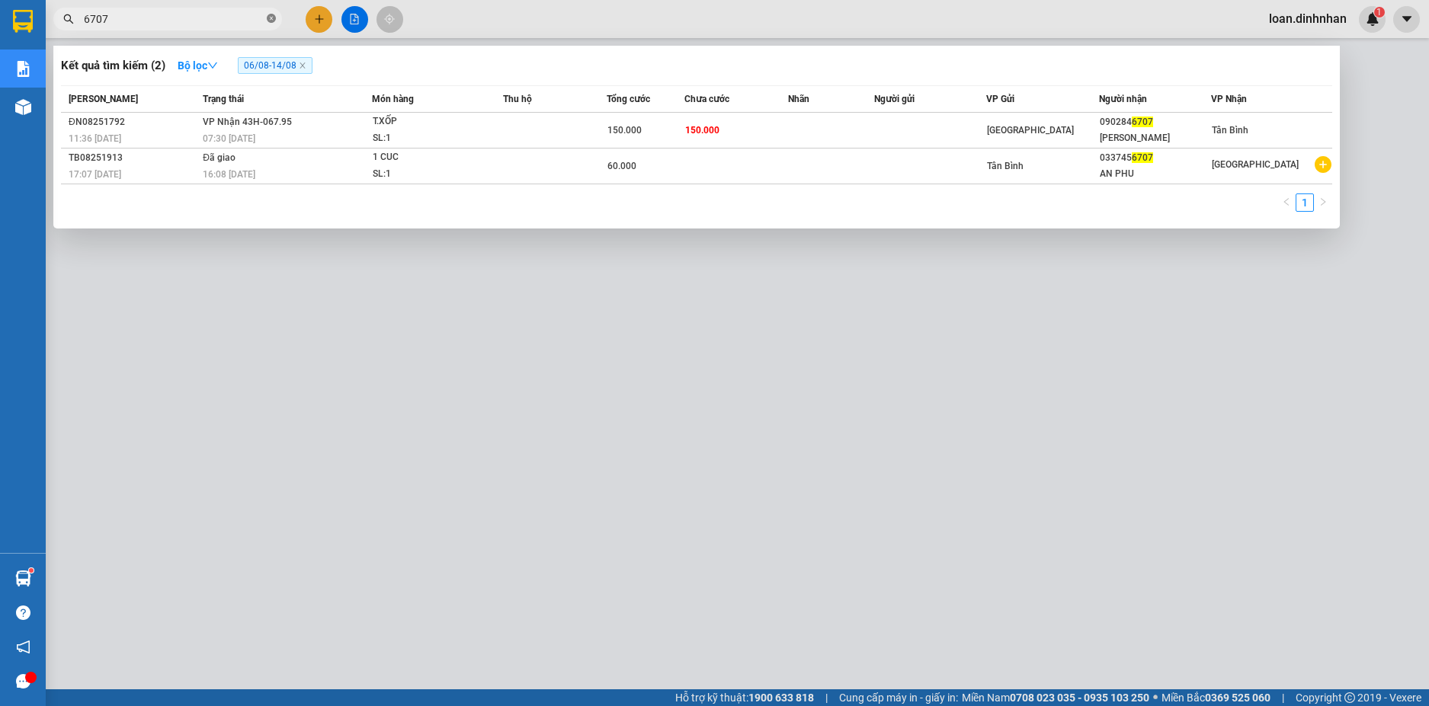
click at [273, 18] on span at bounding box center [271, 19] width 9 height 14
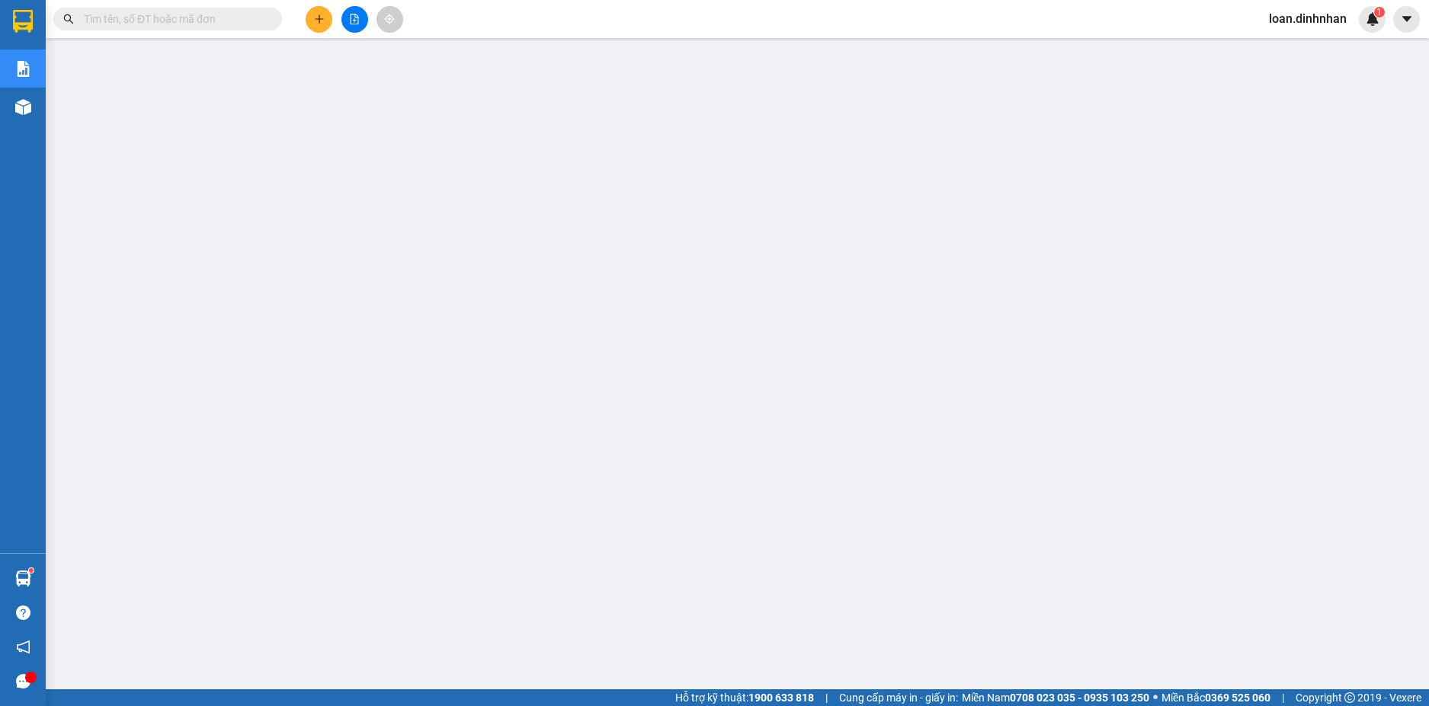
click at [263, 18] on span at bounding box center [167, 19] width 229 height 23
click at [225, 21] on input "text" at bounding box center [174, 19] width 180 height 17
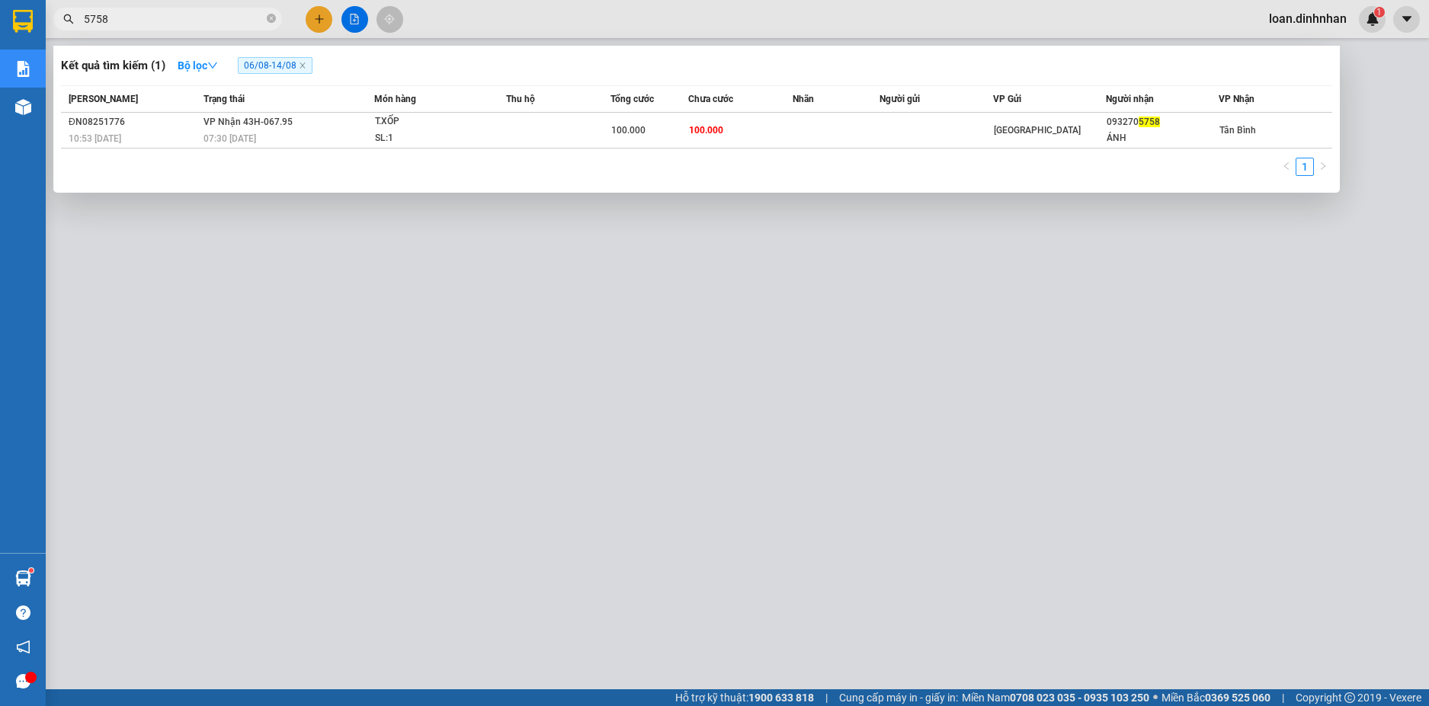
type input "5758"
click at [267, 106] on div "Trạng thái" at bounding box center [287, 99] width 169 height 17
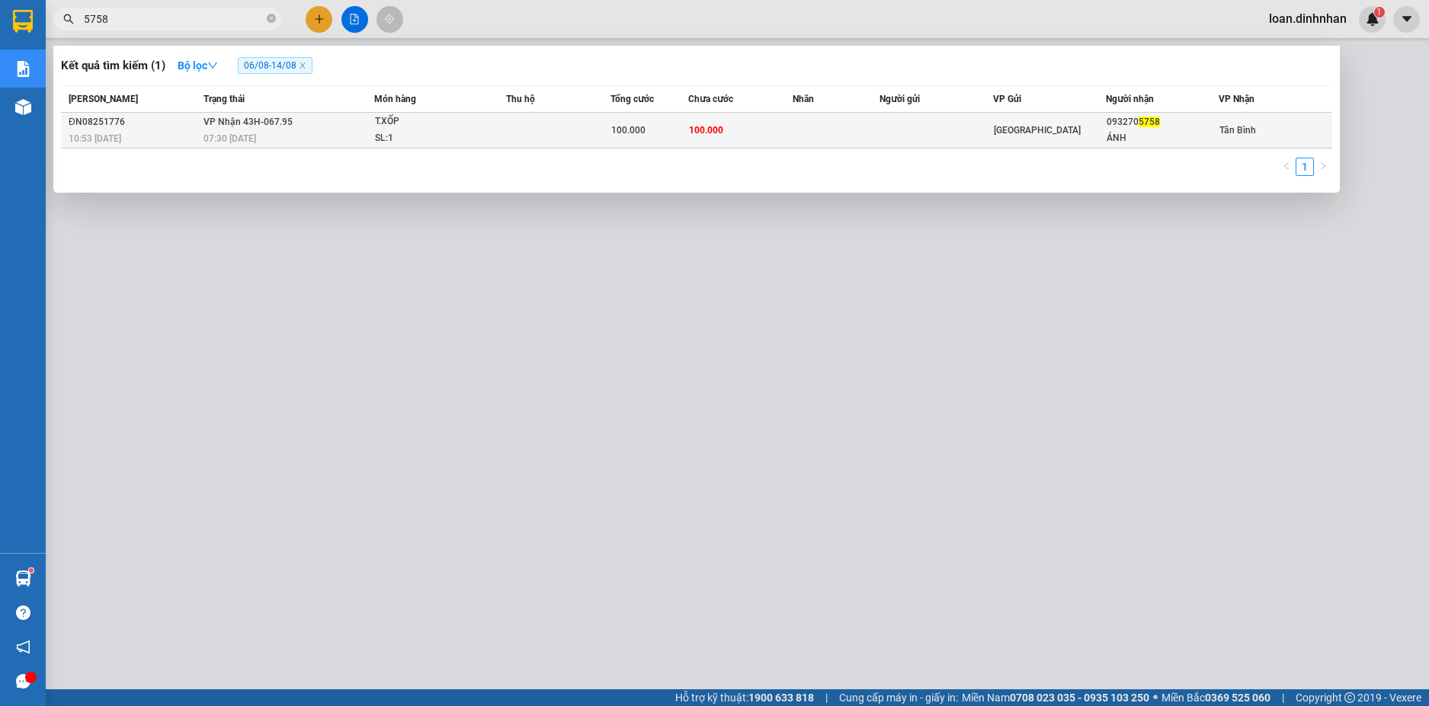
click at [1000, 117] on td "[GEOGRAPHIC_DATA]" at bounding box center [1049, 131] width 113 height 36
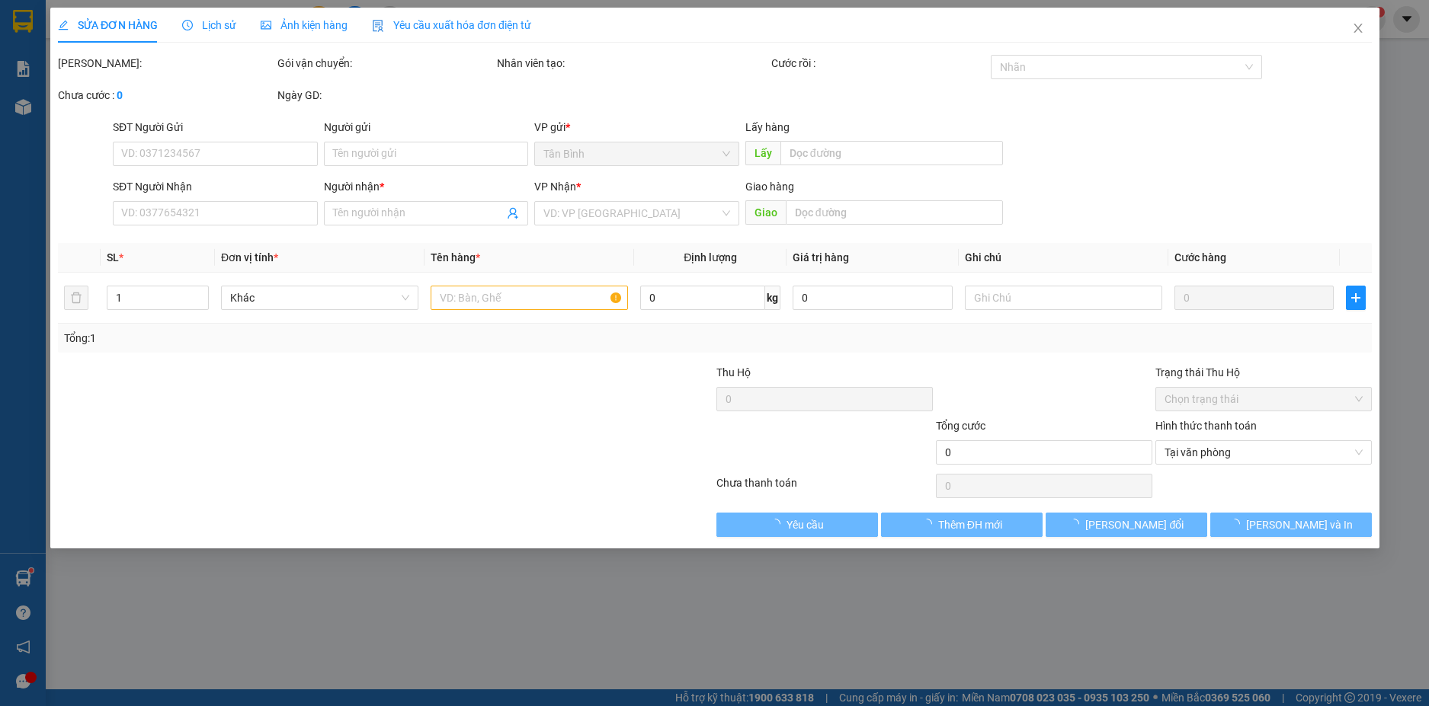
type input "0932705758"
type input "ÁNH"
type input "100.000"
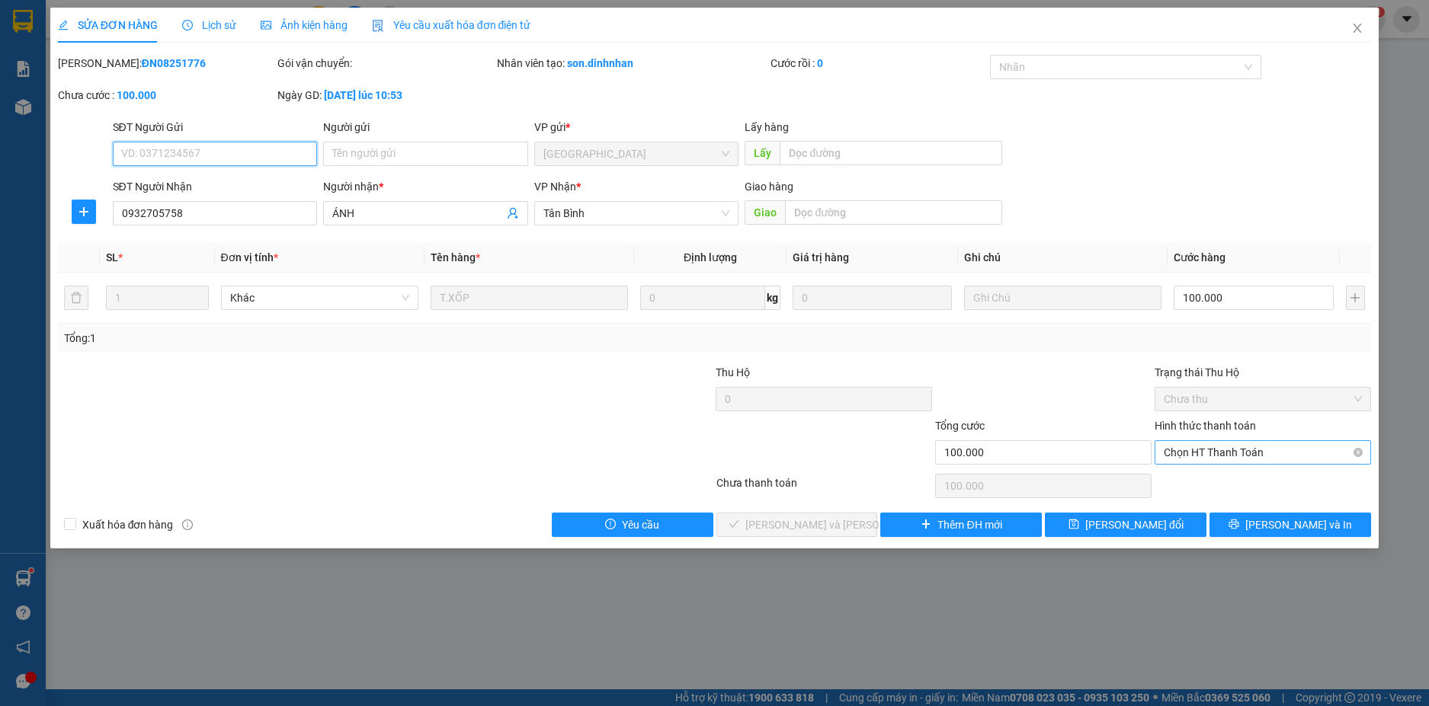
click at [1333, 457] on span "Chọn HT Thanh Toán" at bounding box center [1262, 452] width 198 height 23
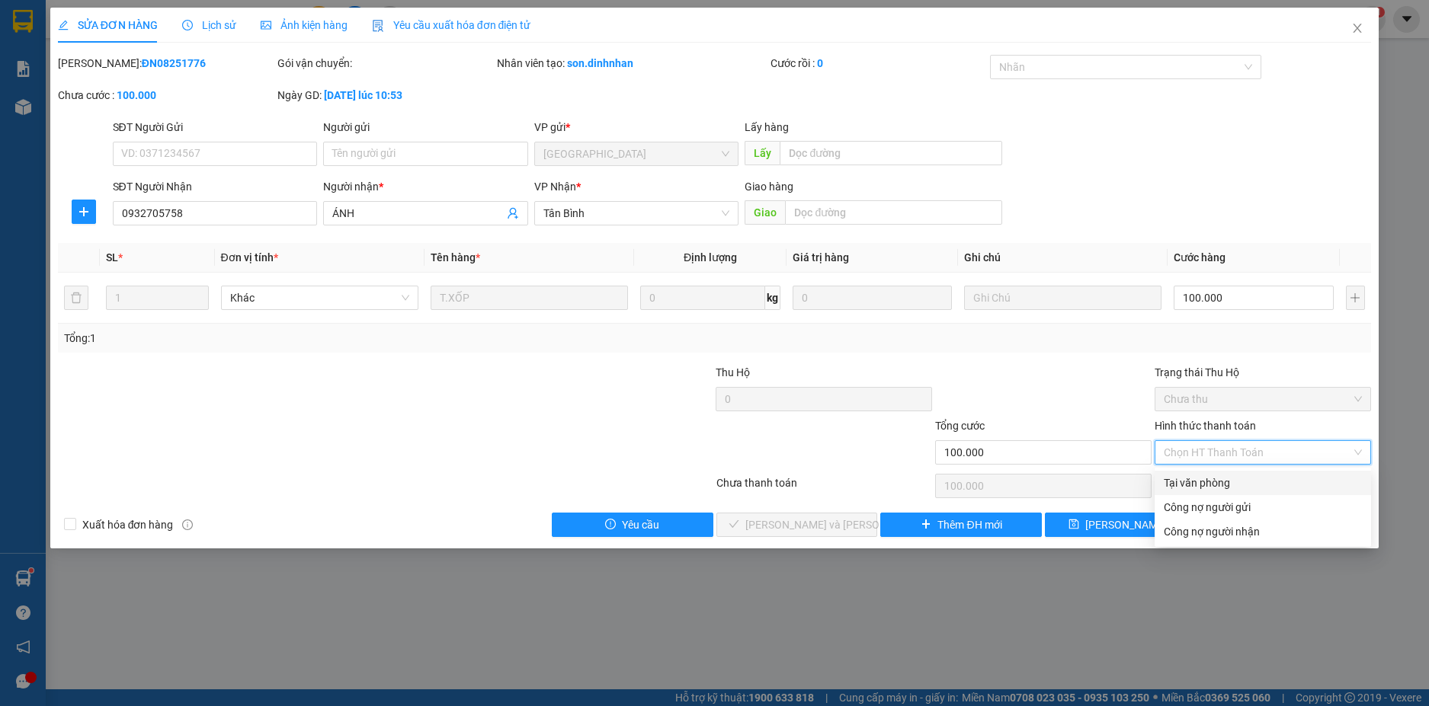
click at [1285, 482] on div "Tại văn phòng" at bounding box center [1262, 483] width 198 height 17
type input "0"
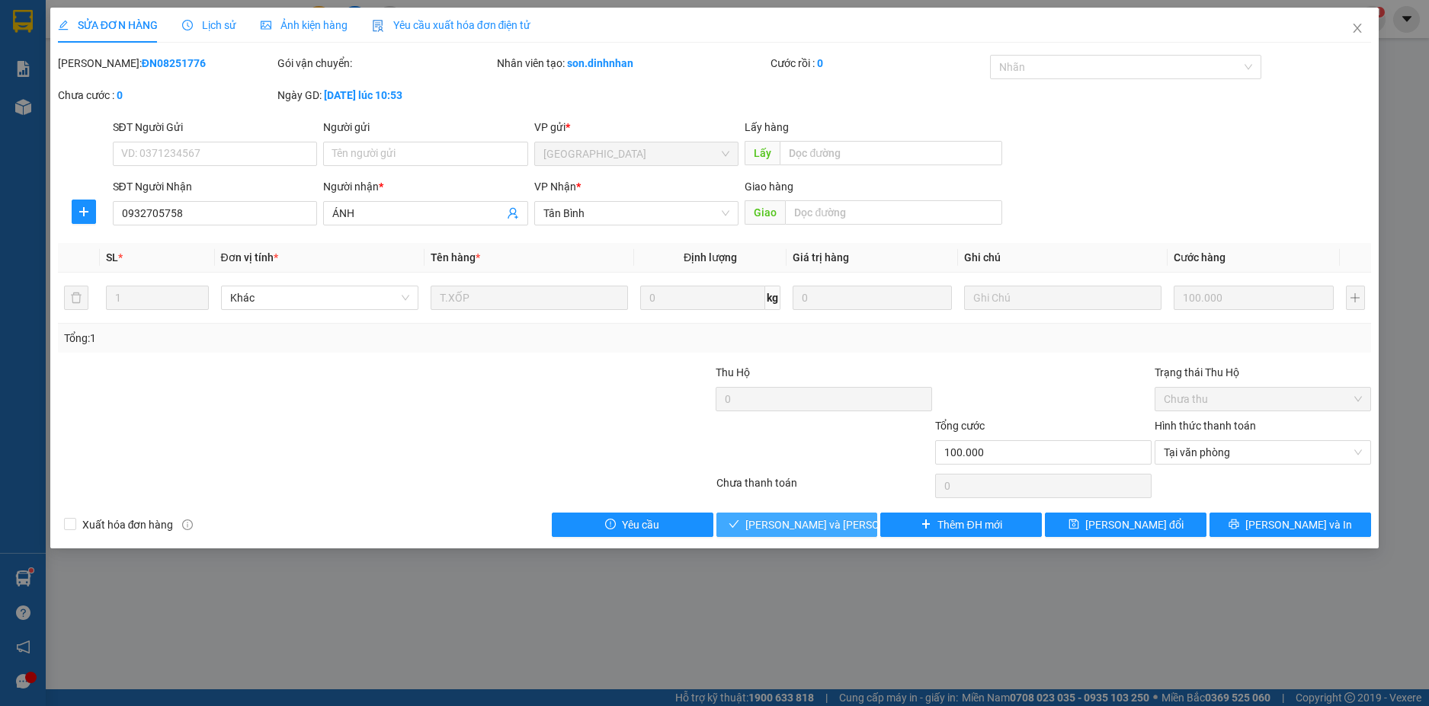
click at [802, 521] on span "[PERSON_NAME] và [PERSON_NAME] hàng" at bounding box center [848, 525] width 206 height 17
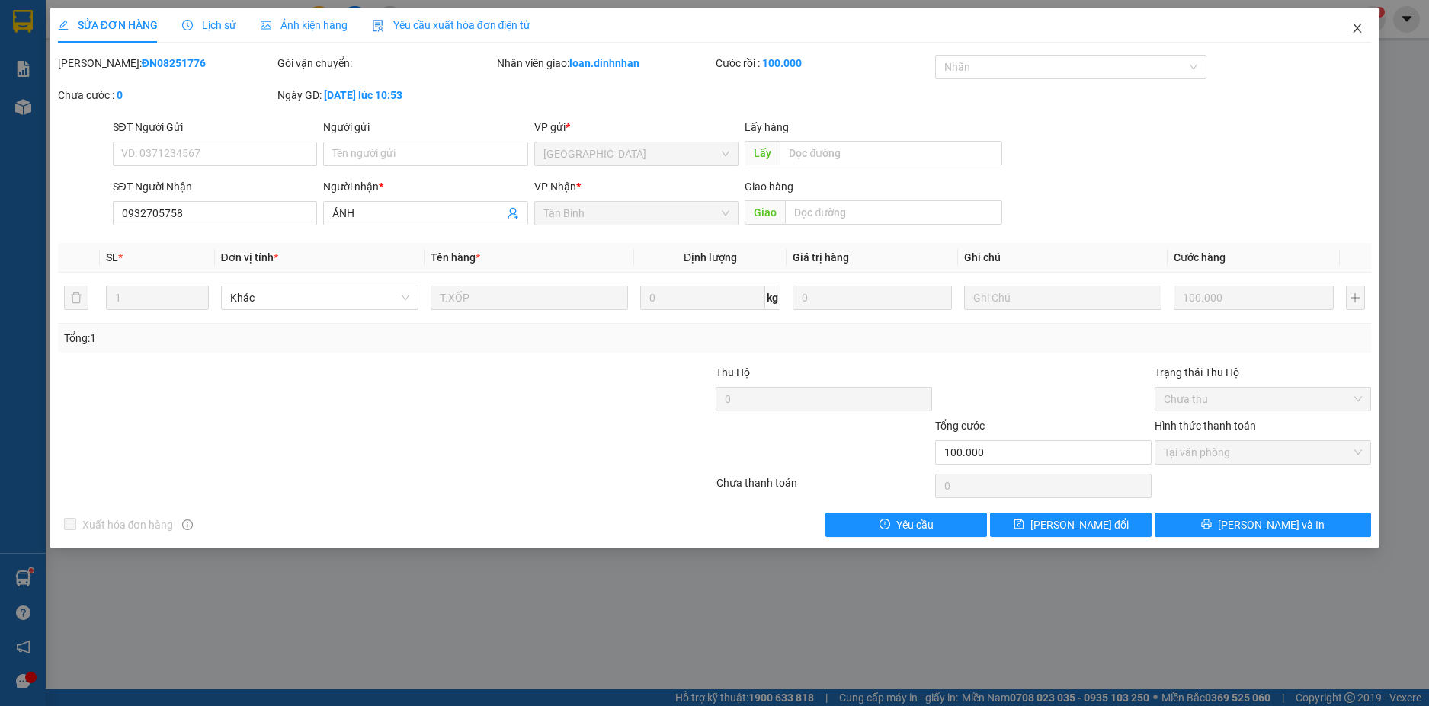
click at [1362, 29] on icon "close" at bounding box center [1357, 28] width 12 height 12
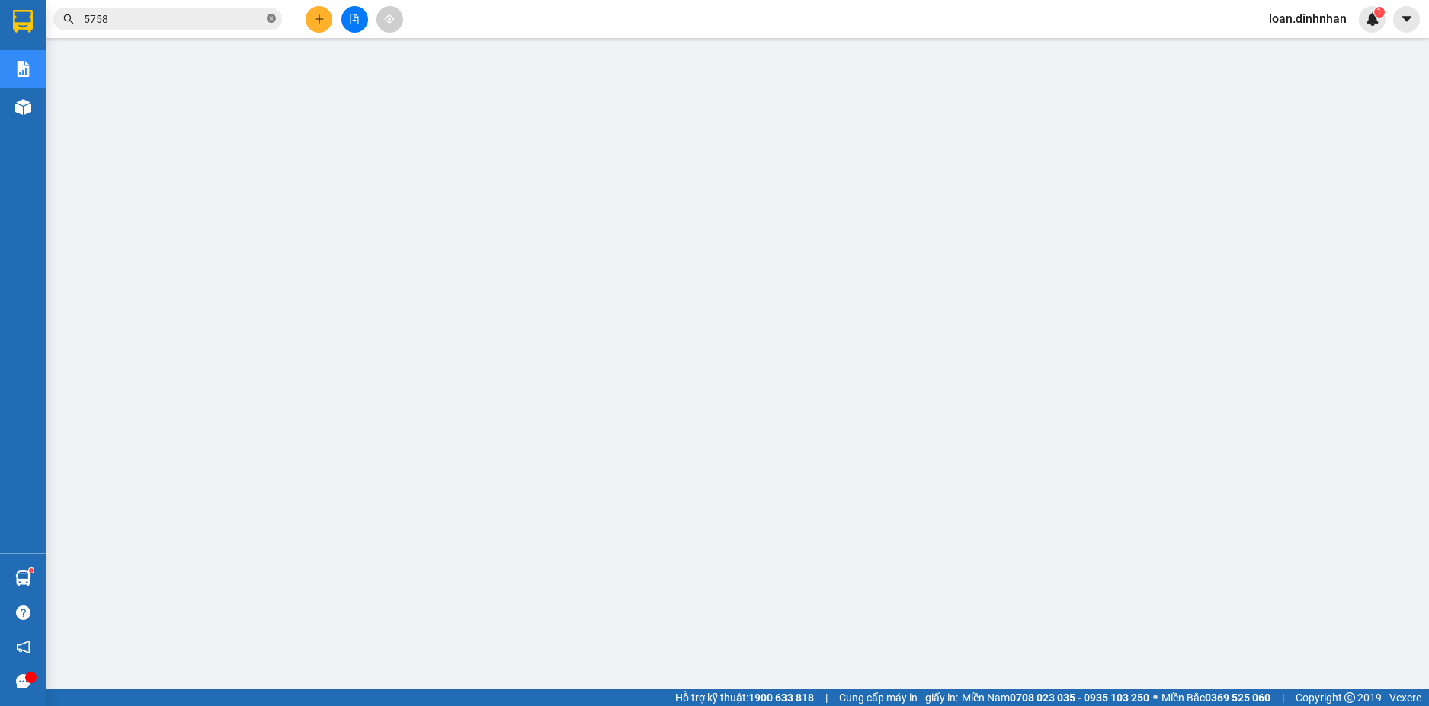
click at [271, 16] on icon "close-circle" at bounding box center [271, 18] width 9 height 9
click at [271, 16] on span at bounding box center [271, 19] width 9 height 17
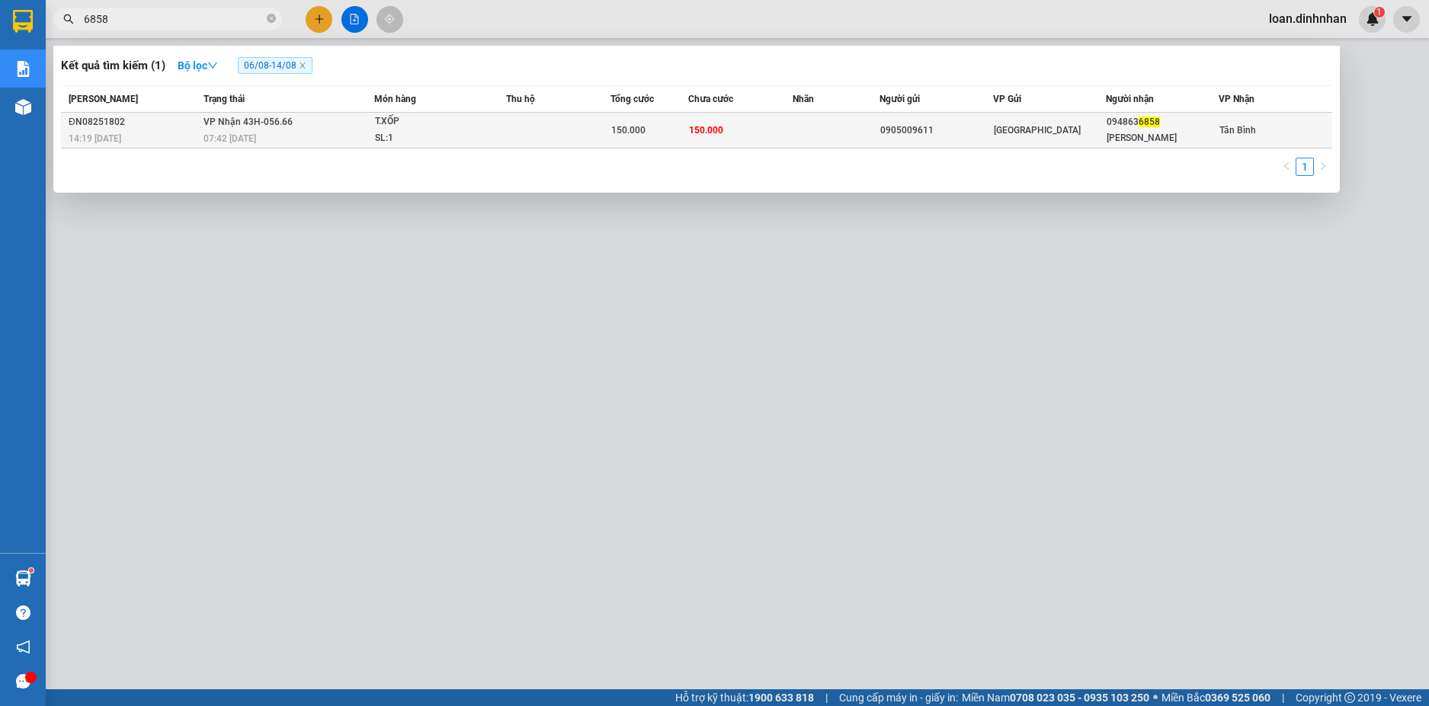
type input "6858"
click at [277, 119] on span "[PERSON_NAME] 43H-056.66" at bounding box center [247, 122] width 89 height 11
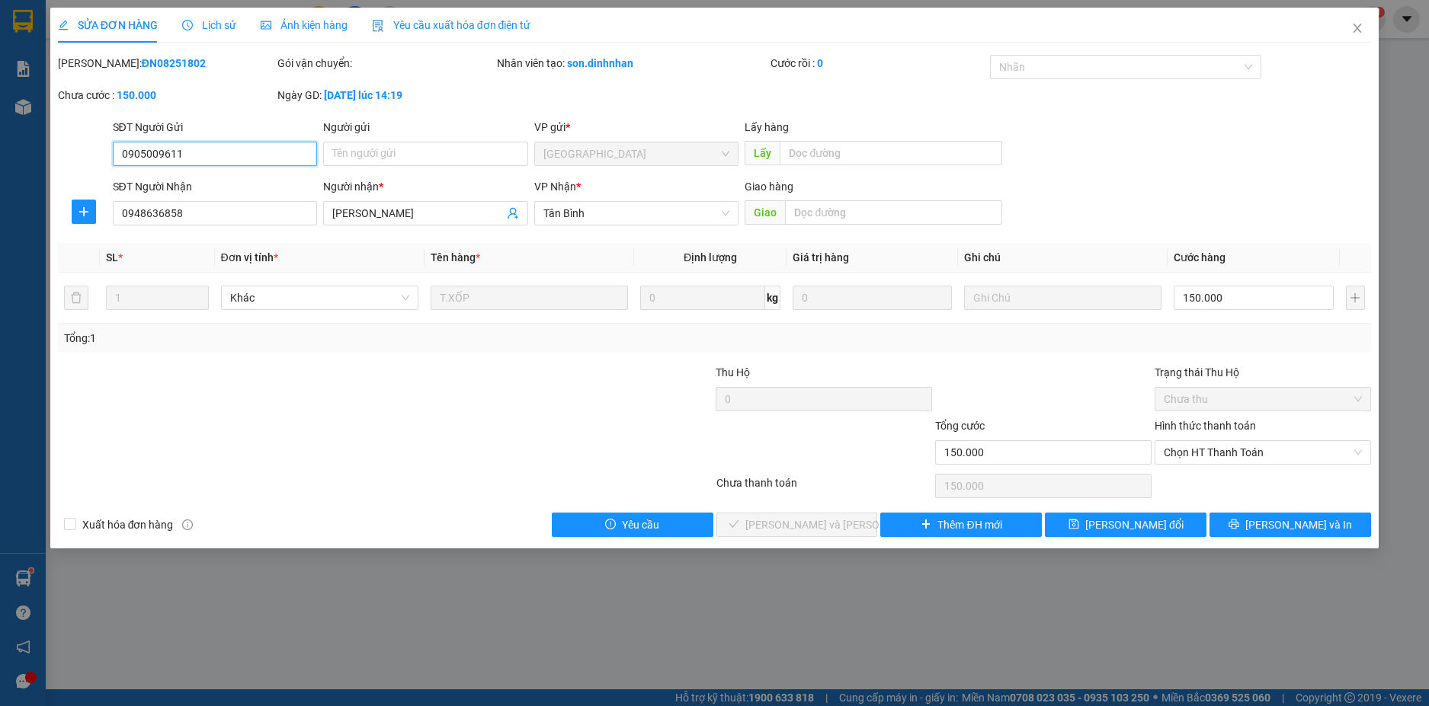
drag, startPoint x: 1227, startPoint y: 458, endPoint x: 1220, endPoint y: 472, distance: 15.3
click at [1226, 460] on span "Chọn HT Thanh Toán" at bounding box center [1262, 452] width 198 height 23
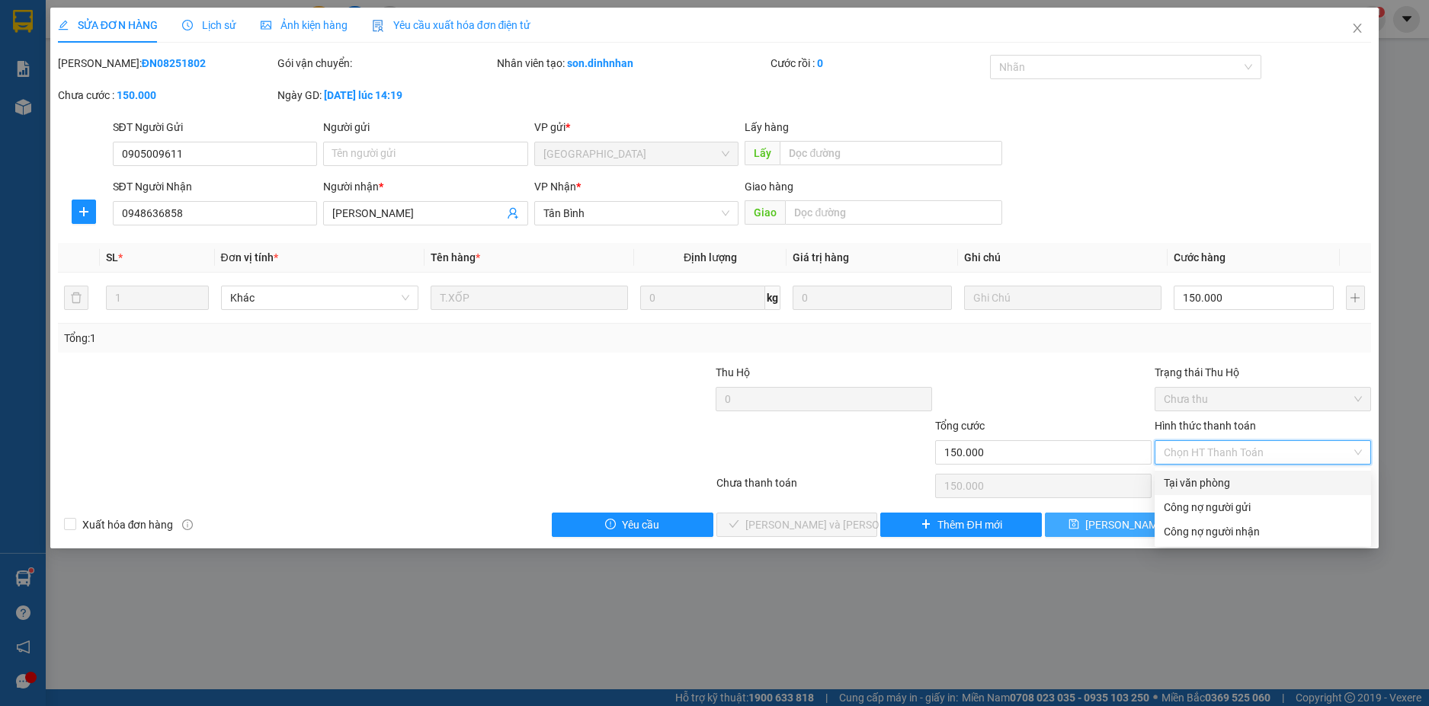
drag, startPoint x: 1217, startPoint y: 482, endPoint x: 1128, endPoint y: 528, distance: 99.5
click at [1210, 488] on div "Tại văn phòng" at bounding box center [1262, 483] width 198 height 17
type input "0"
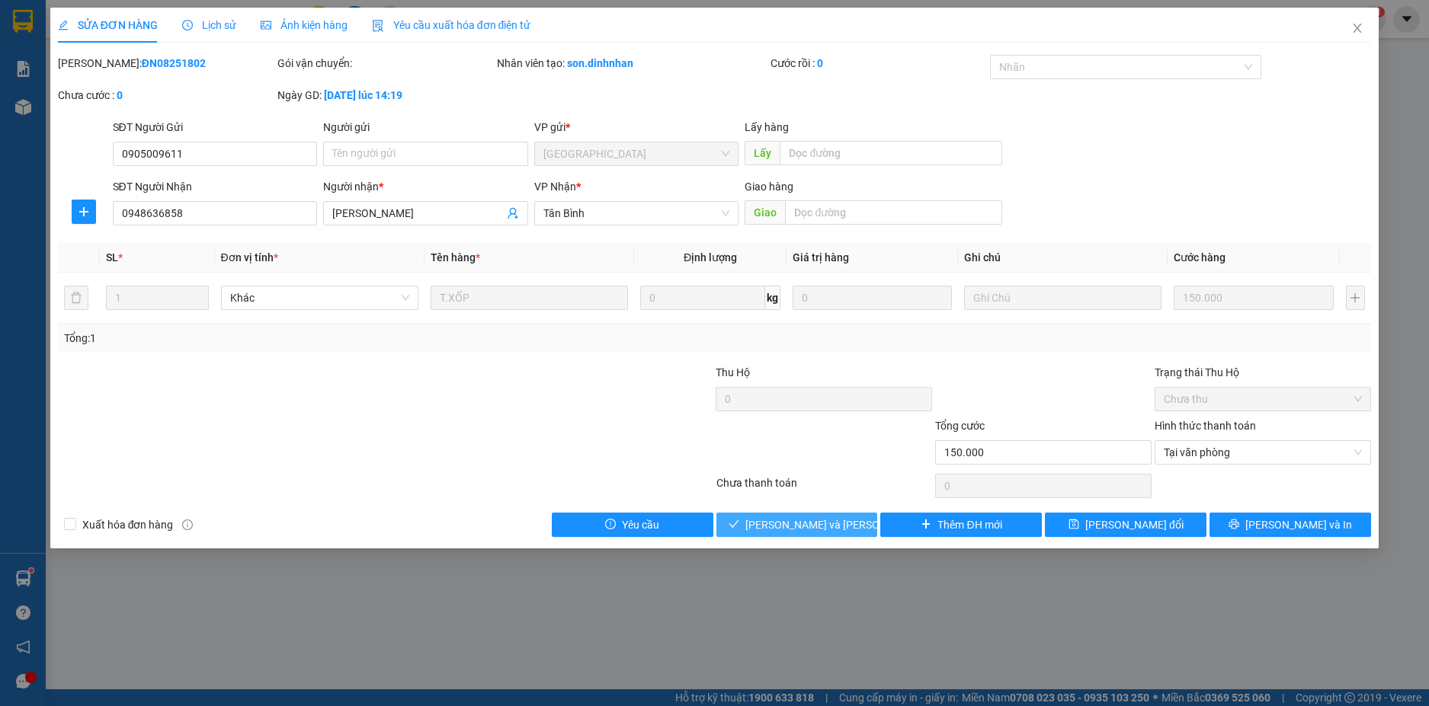
click at [815, 526] on span "[PERSON_NAME] và [PERSON_NAME] hàng" at bounding box center [848, 525] width 206 height 17
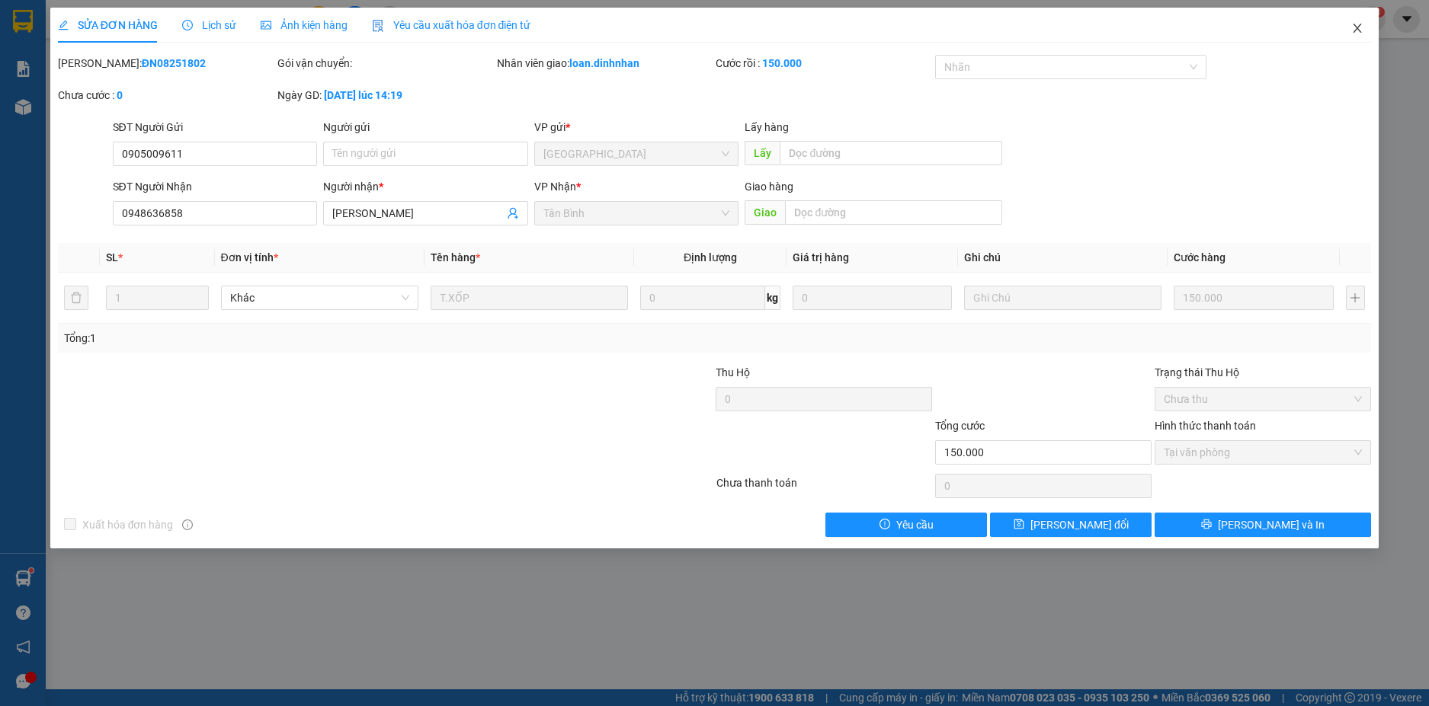
click at [1353, 24] on icon "close" at bounding box center [1357, 28] width 12 height 12
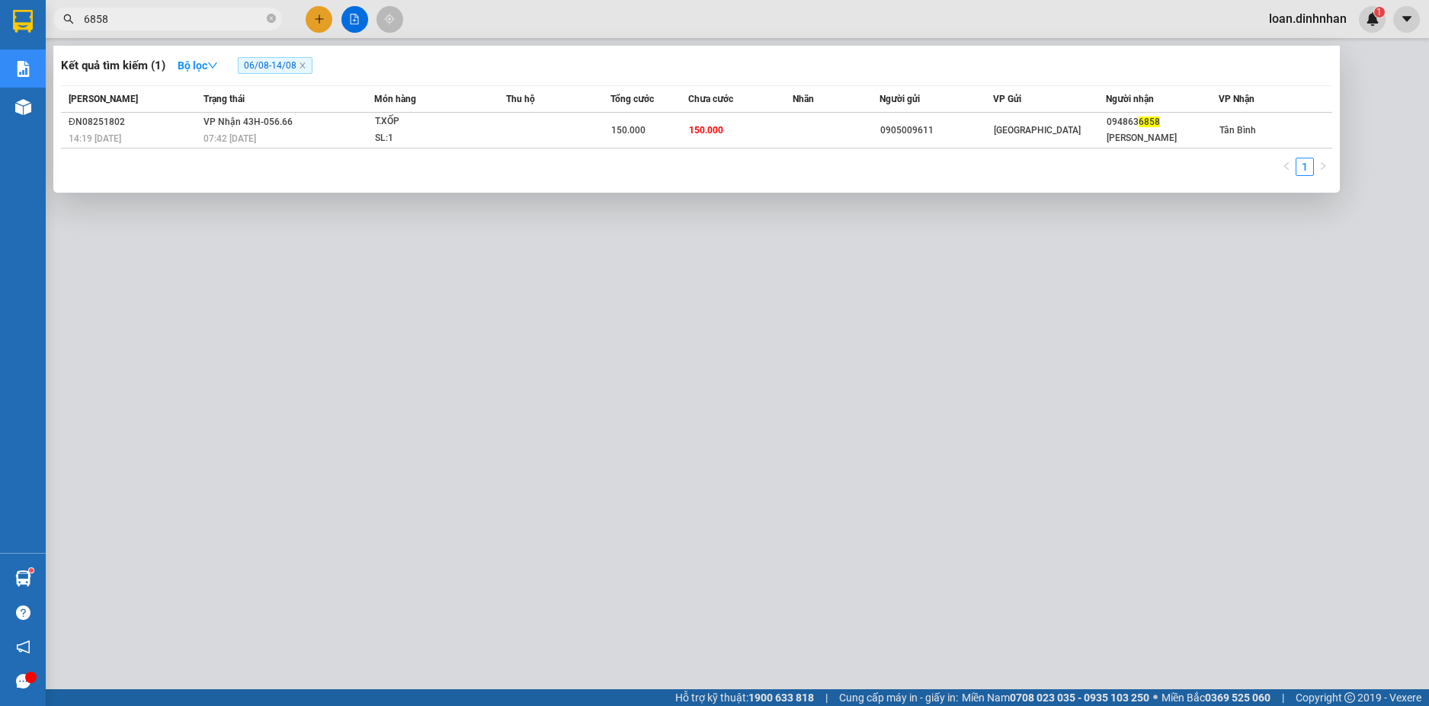
click at [262, 14] on input "6858" at bounding box center [174, 19] width 180 height 17
click at [282, 22] on div "6858" at bounding box center [148, 19] width 297 height 23
click at [267, 20] on icon "close-circle" at bounding box center [271, 18] width 9 height 9
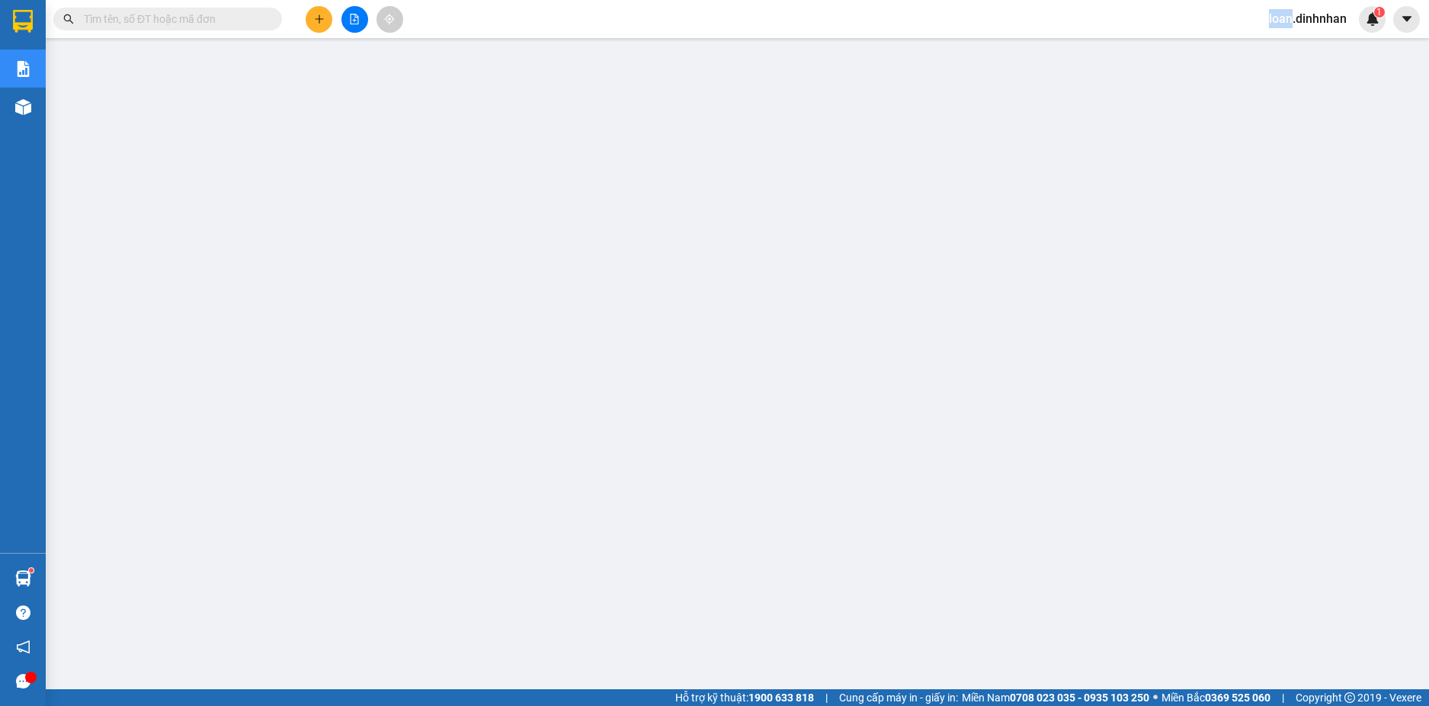
click at [267, 20] on span at bounding box center [271, 19] width 9 height 17
click at [160, 25] on input "text" at bounding box center [174, 19] width 180 height 17
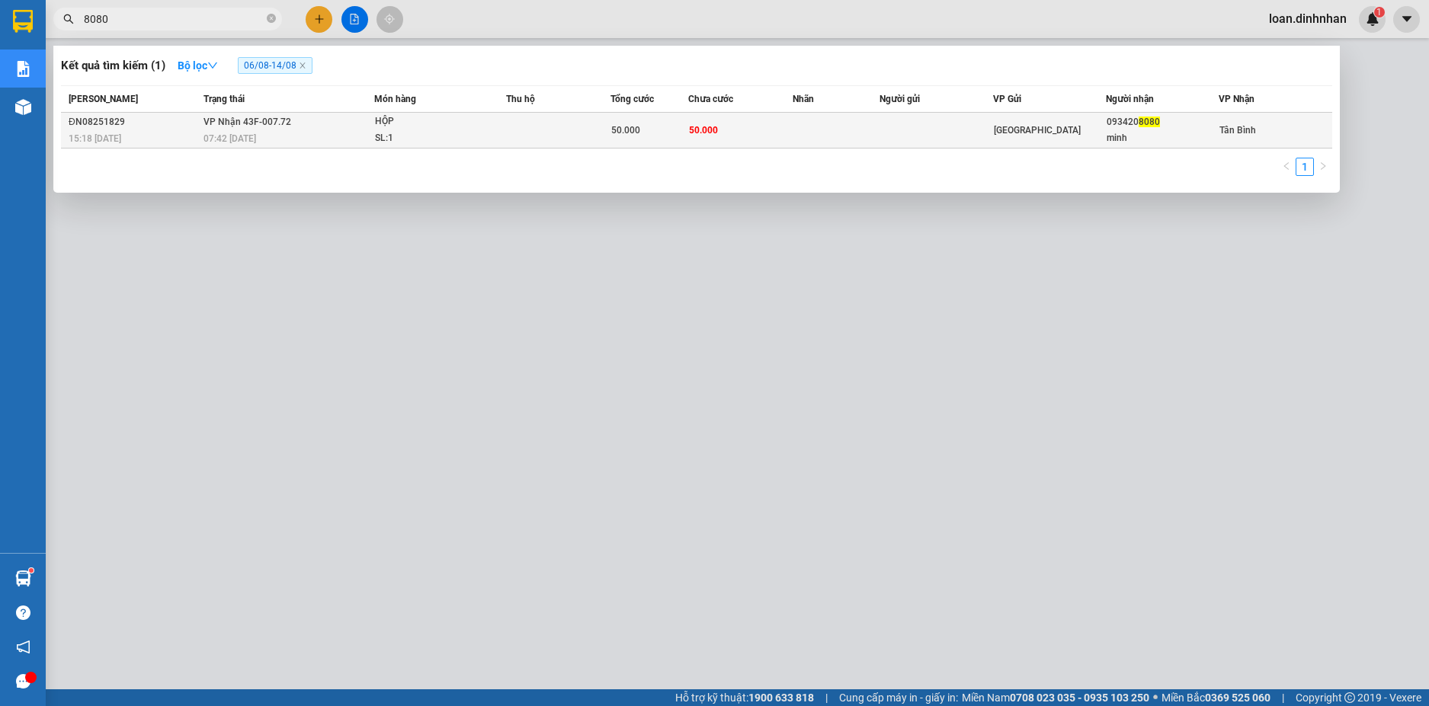
type input "8080"
click at [315, 132] on div "07:42 [DATE]" at bounding box center [287, 138] width 169 height 17
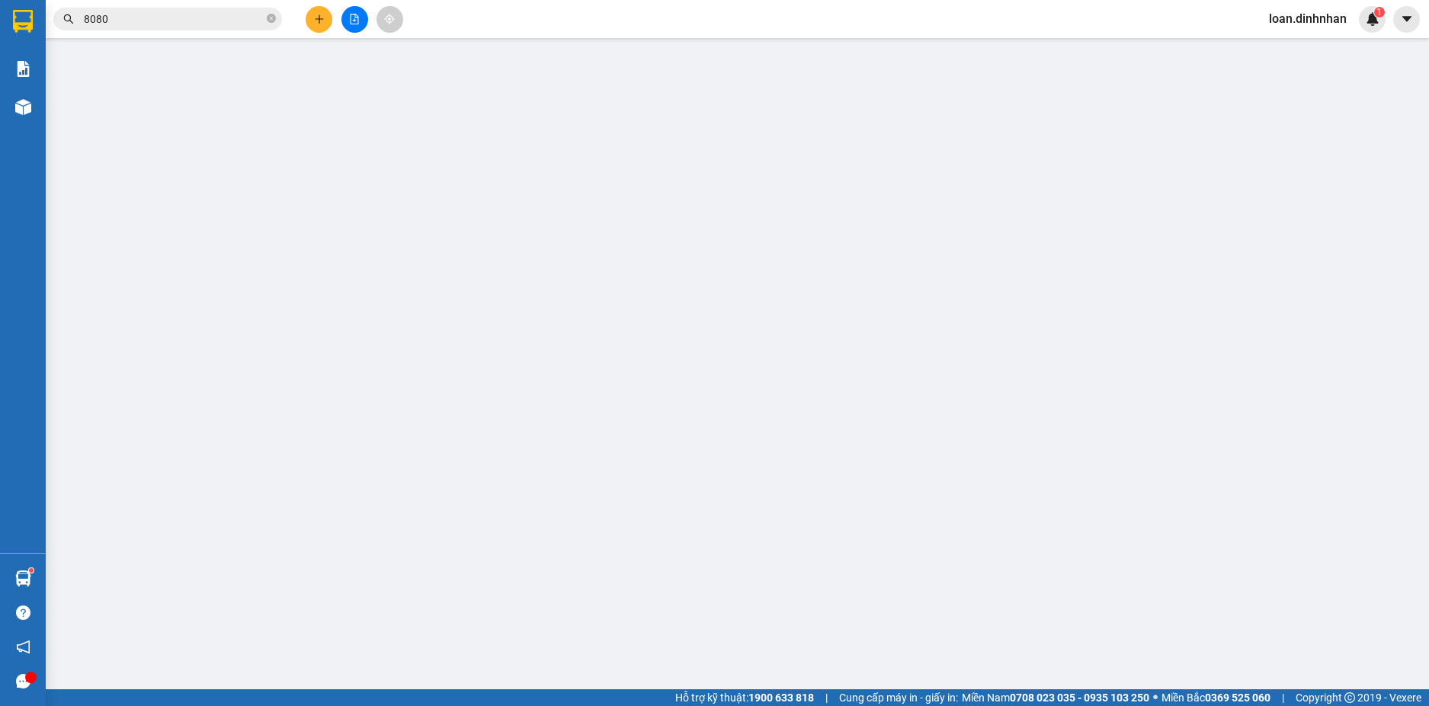
type input "0934208080"
type input "minh"
type input "50.000"
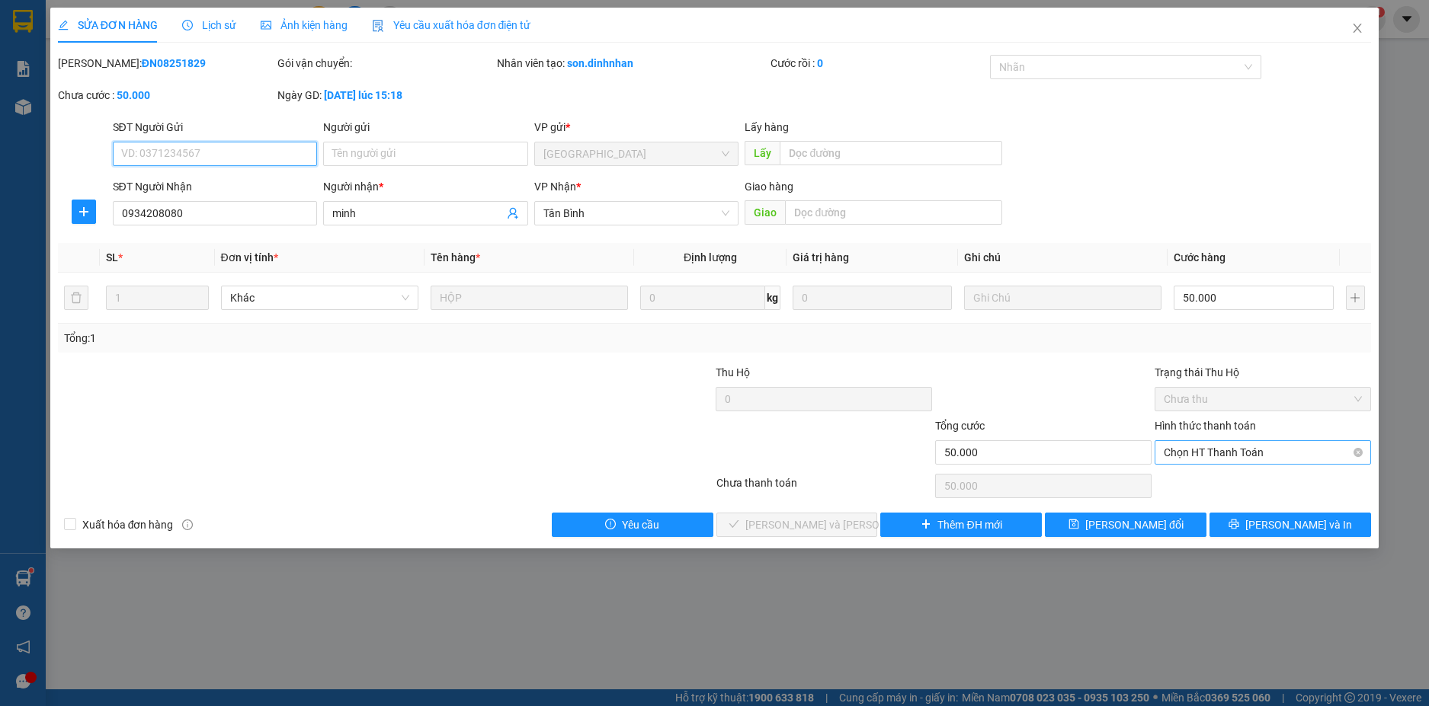
drag, startPoint x: 1359, startPoint y: 459, endPoint x: 1331, endPoint y: 471, distance: 30.4
click at [1353, 462] on span "Chọn HT Thanh Toán" at bounding box center [1262, 452] width 198 height 23
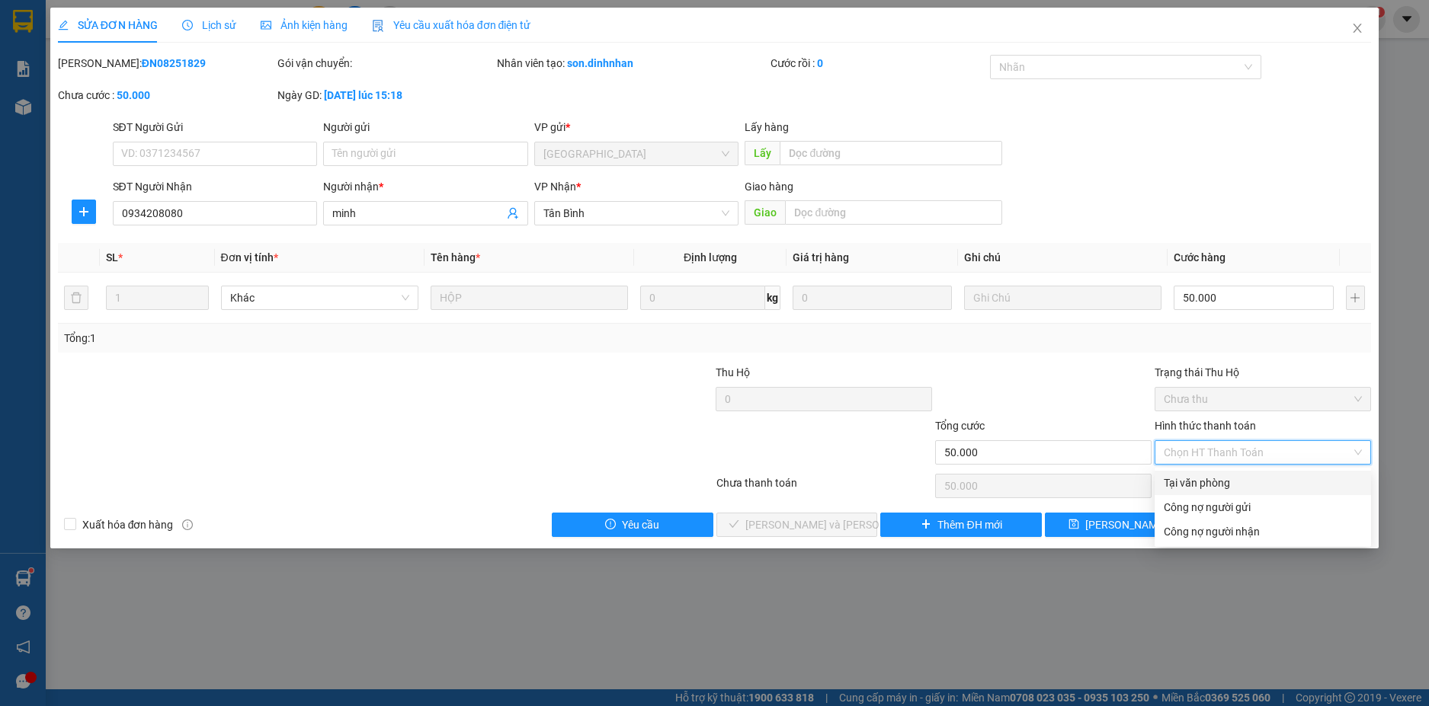
click at [1279, 487] on div "Tại văn phòng" at bounding box center [1262, 483] width 198 height 17
type input "0"
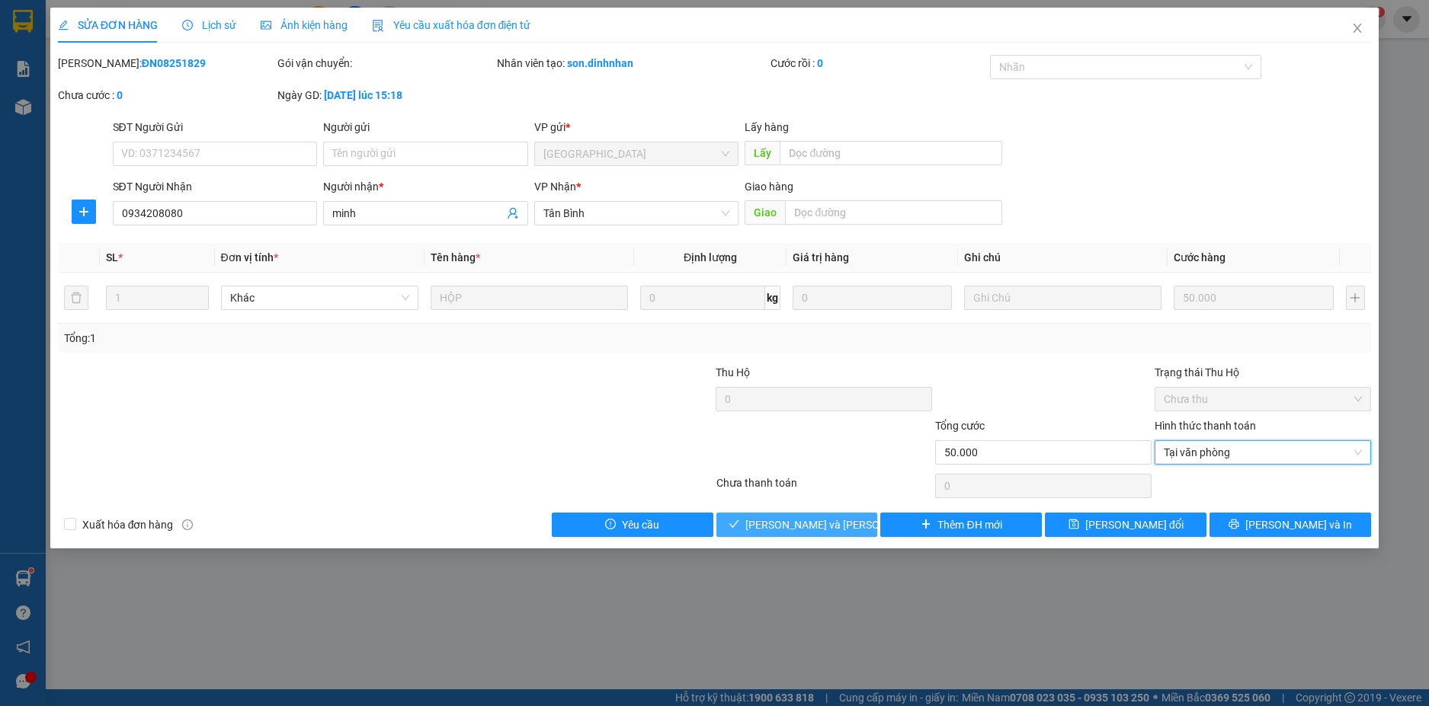
drag, startPoint x: 799, startPoint y: 523, endPoint x: 820, endPoint y: 520, distance: 20.8
click at [800, 523] on span "[PERSON_NAME] và [PERSON_NAME] hàng" at bounding box center [848, 525] width 206 height 17
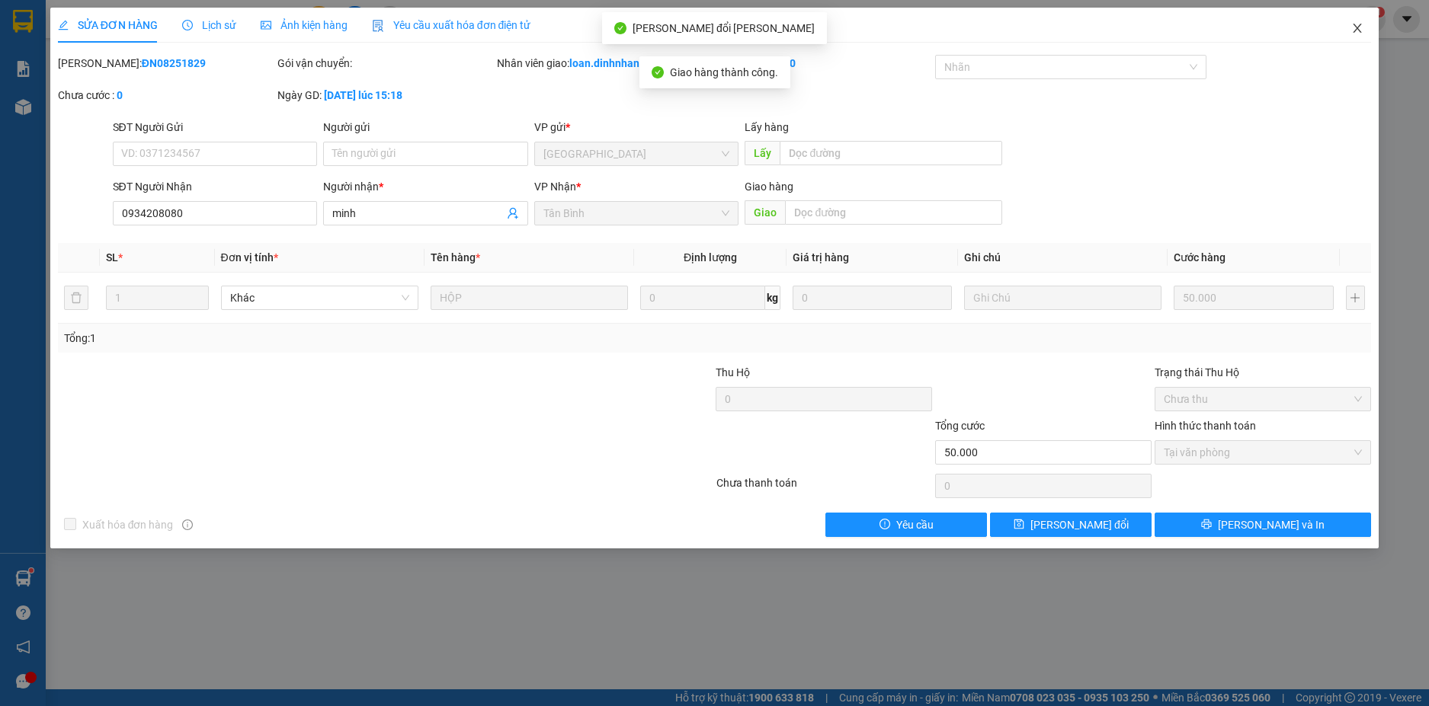
drag, startPoint x: 1359, startPoint y: 28, endPoint x: 1269, endPoint y: 28, distance: 90.7
click at [1353, 28] on icon "close" at bounding box center [1357, 28] width 12 height 12
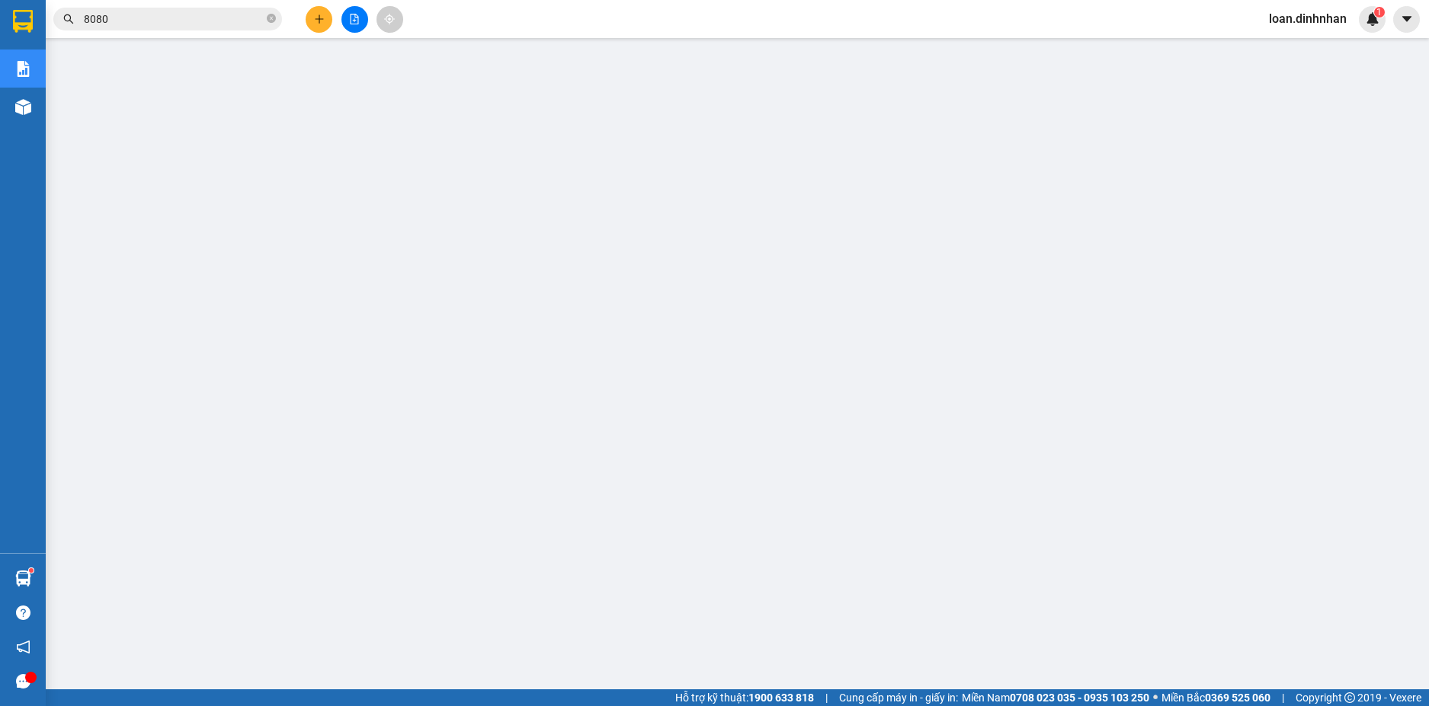
click at [266, 19] on span "8080" at bounding box center [167, 19] width 229 height 23
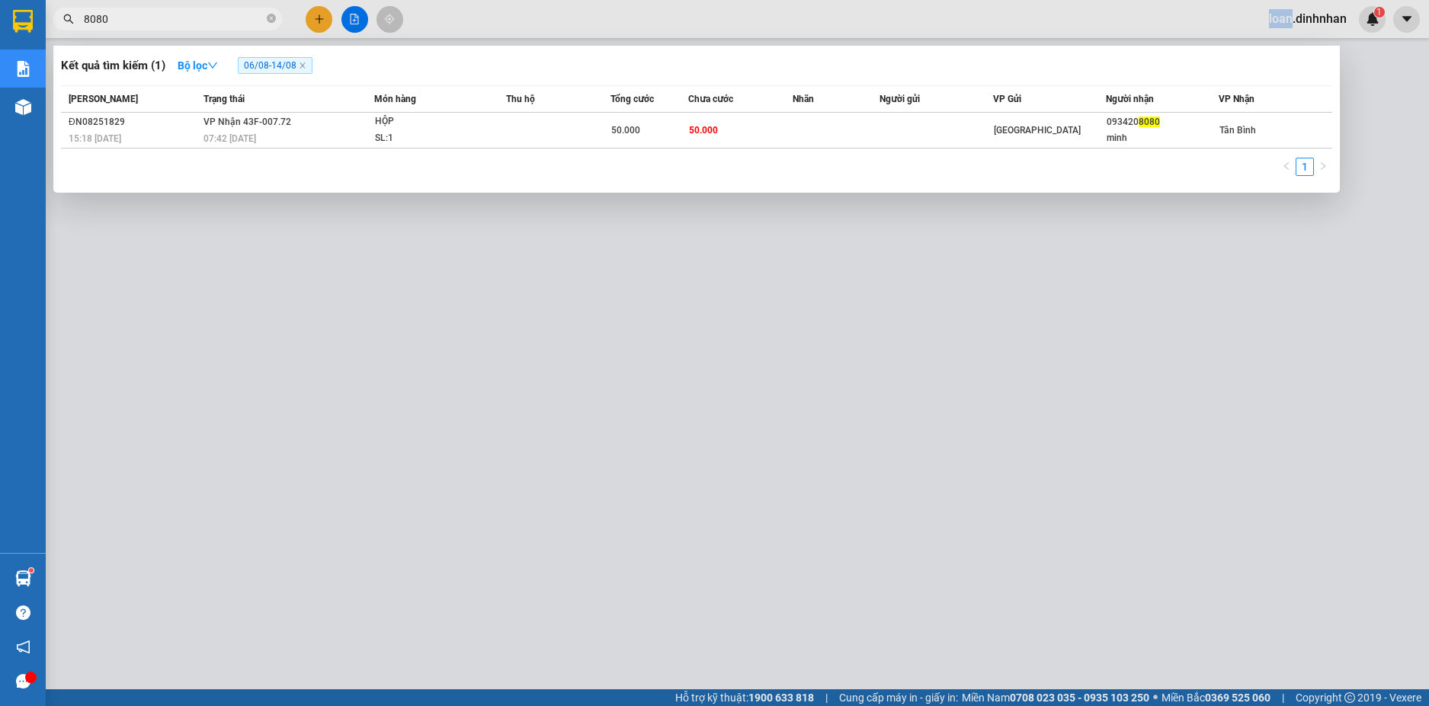
click at [266, 18] on span "8080" at bounding box center [167, 19] width 229 height 23
click at [270, 15] on icon "close-circle" at bounding box center [271, 18] width 9 height 9
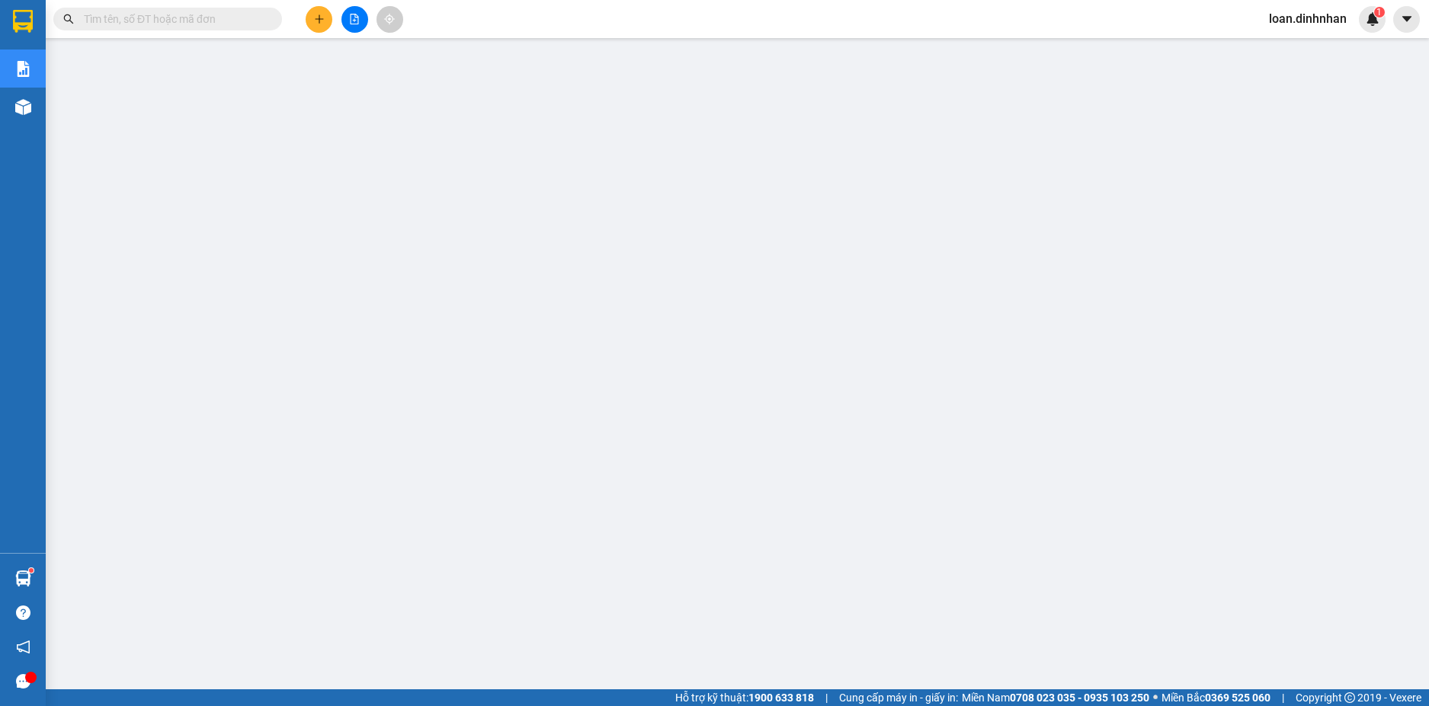
click at [267, 15] on span at bounding box center [271, 19] width 9 height 17
click at [216, 18] on input "text" at bounding box center [174, 19] width 180 height 17
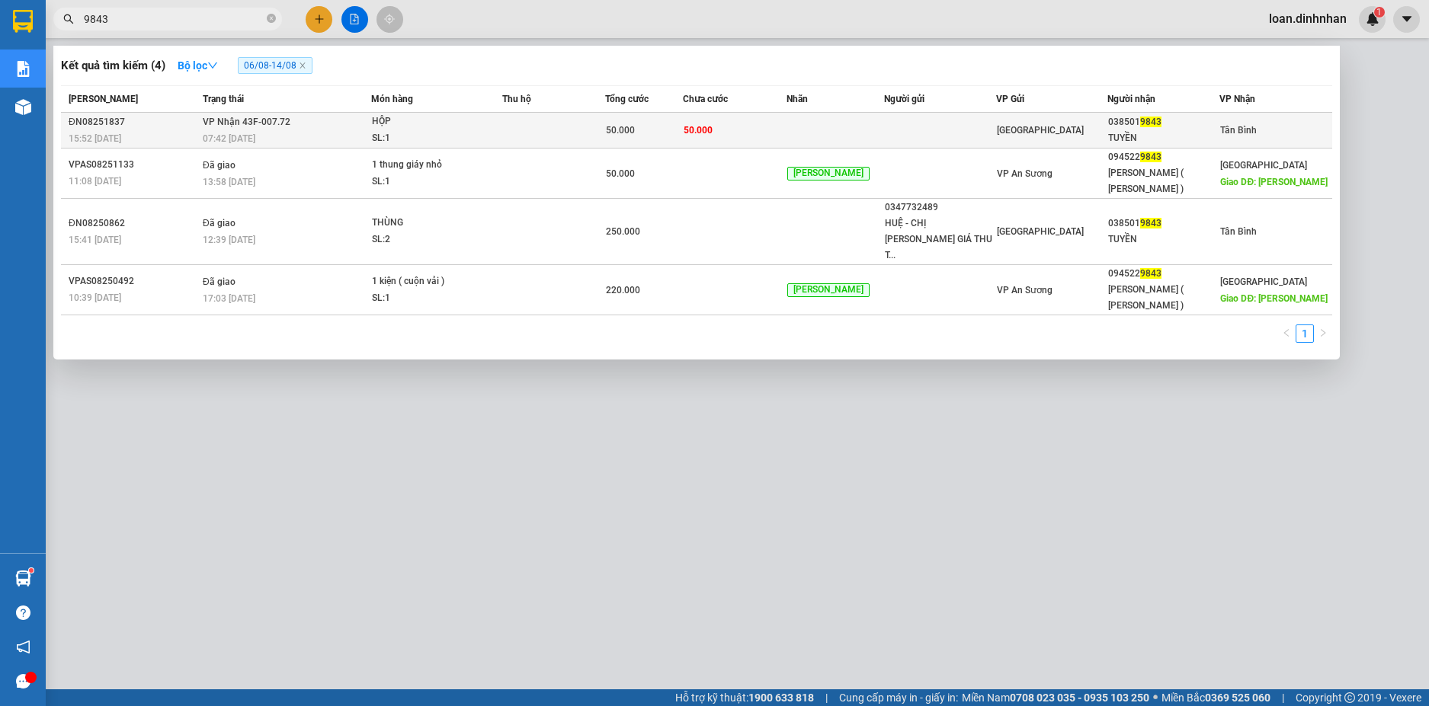
type input "9843"
click at [356, 131] on div "07:42 [DATE]" at bounding box center [287, 138] width 168 height 17
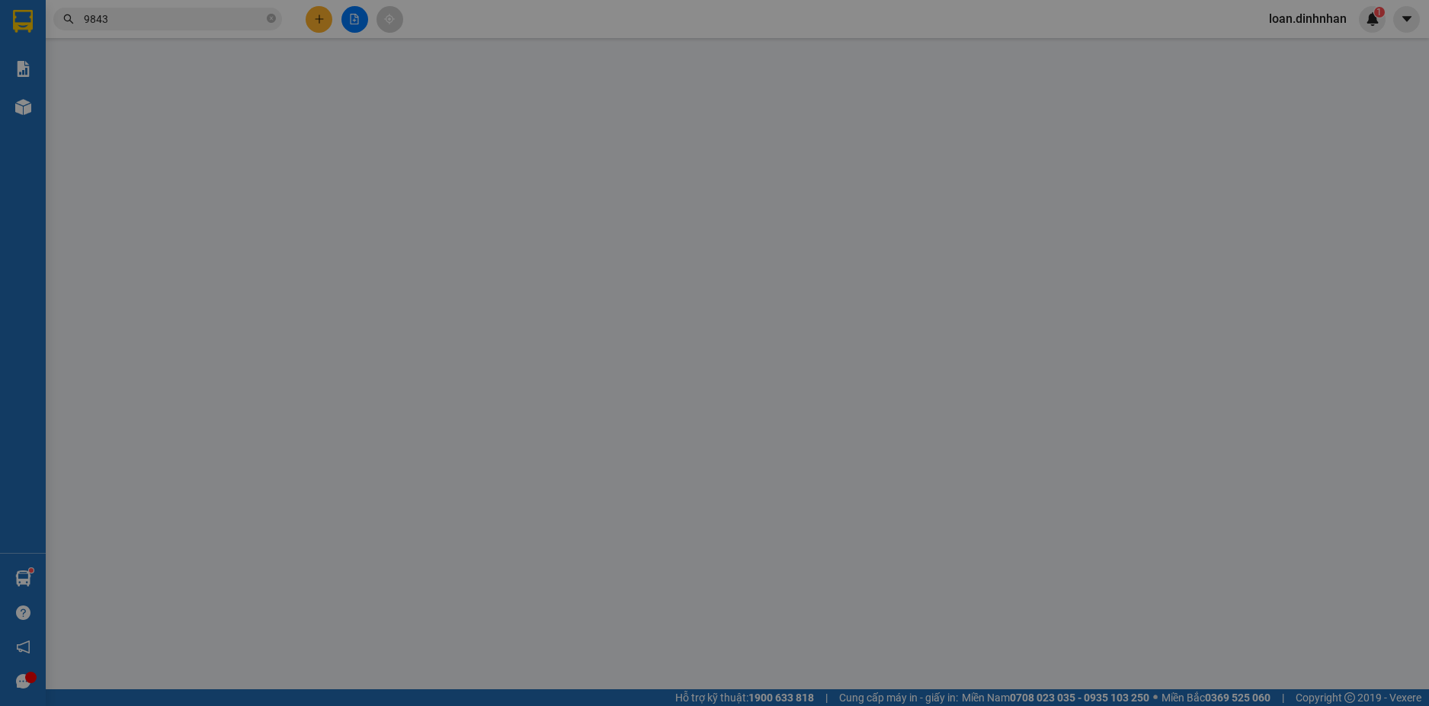
type input "0385019843"
type input "TUYỀN"
type input "50.000"
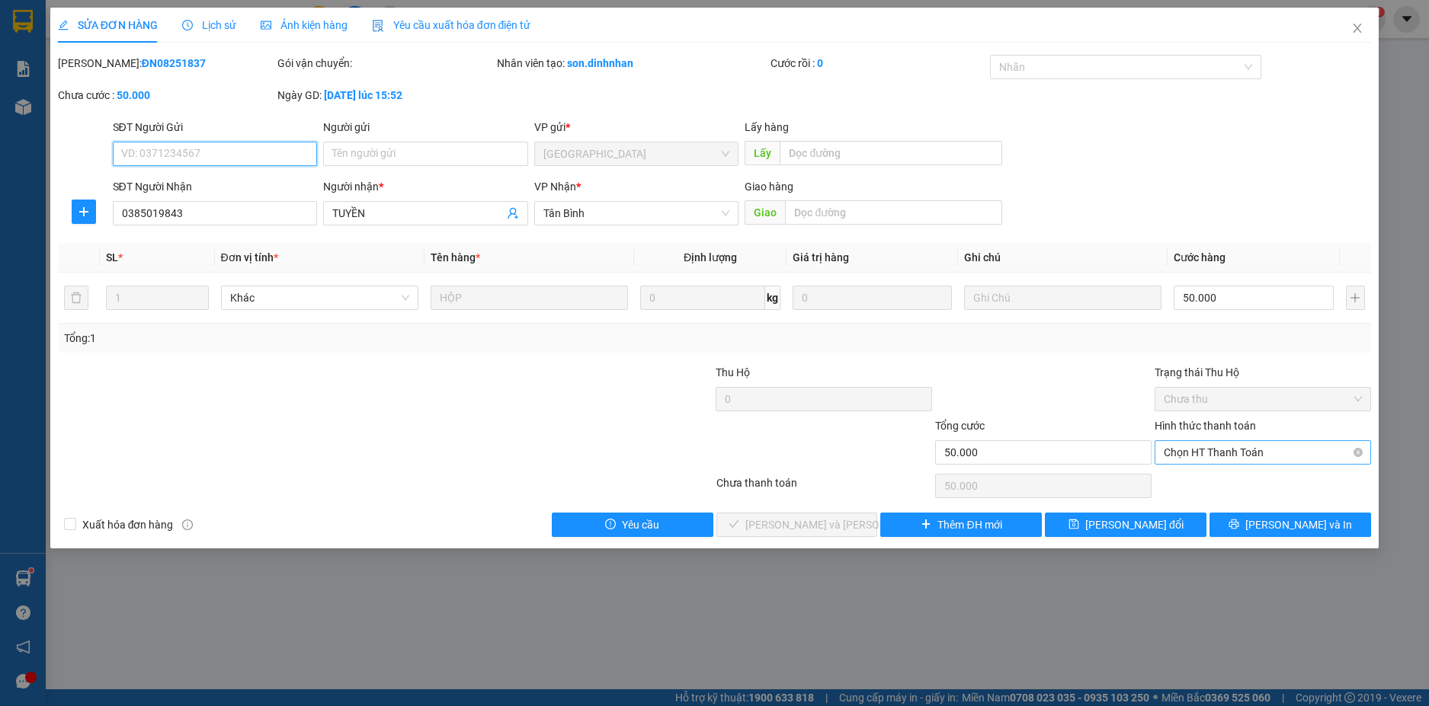
click at [1257, 450] on span "Chọn HT Thanh Toán" at bounding box center [1262, 452] width 198 height 23
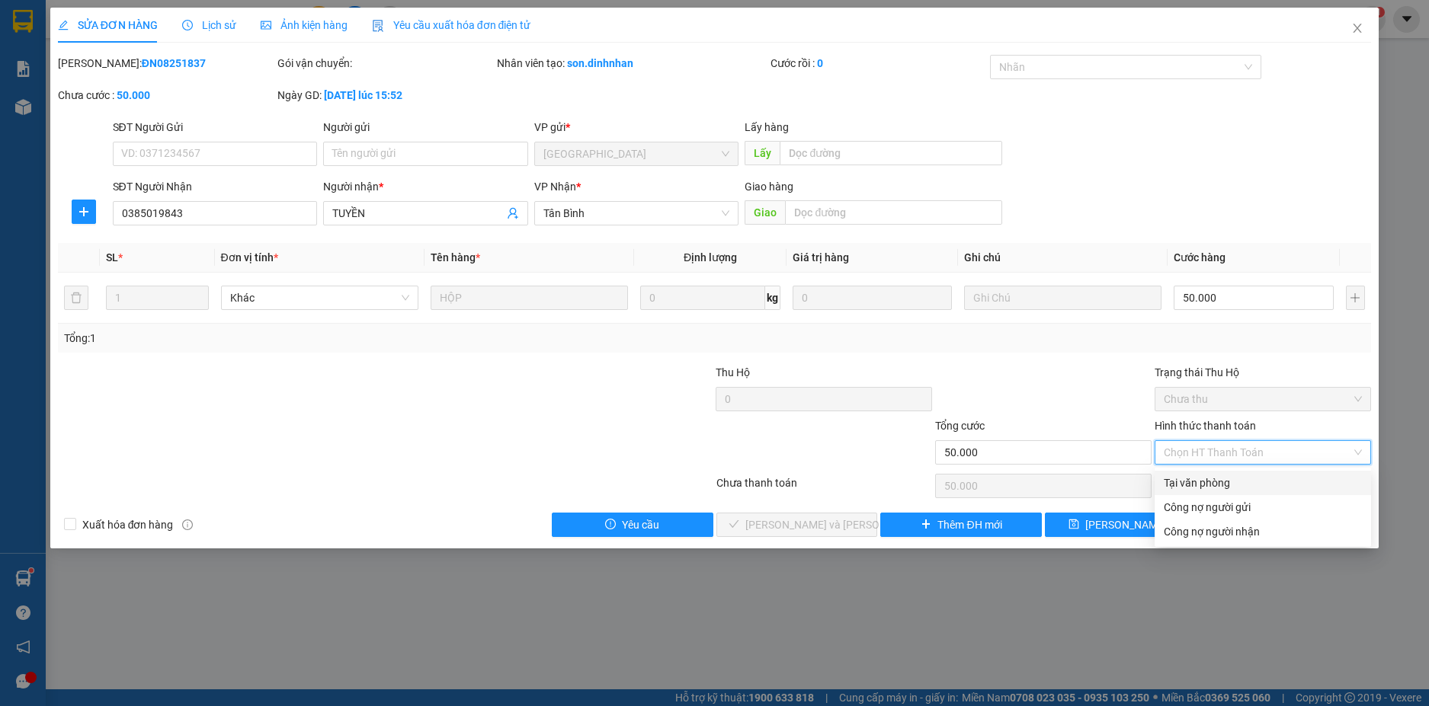
drag, startPoint x: 1243, startPoint y: 466, endPoint x: 984, endPoint y: 511, distance: 262.2
click at [1202, 485] on div "Tại văn phòng" at bounding box center [1262, 483] width 198 height 17
type input "0"
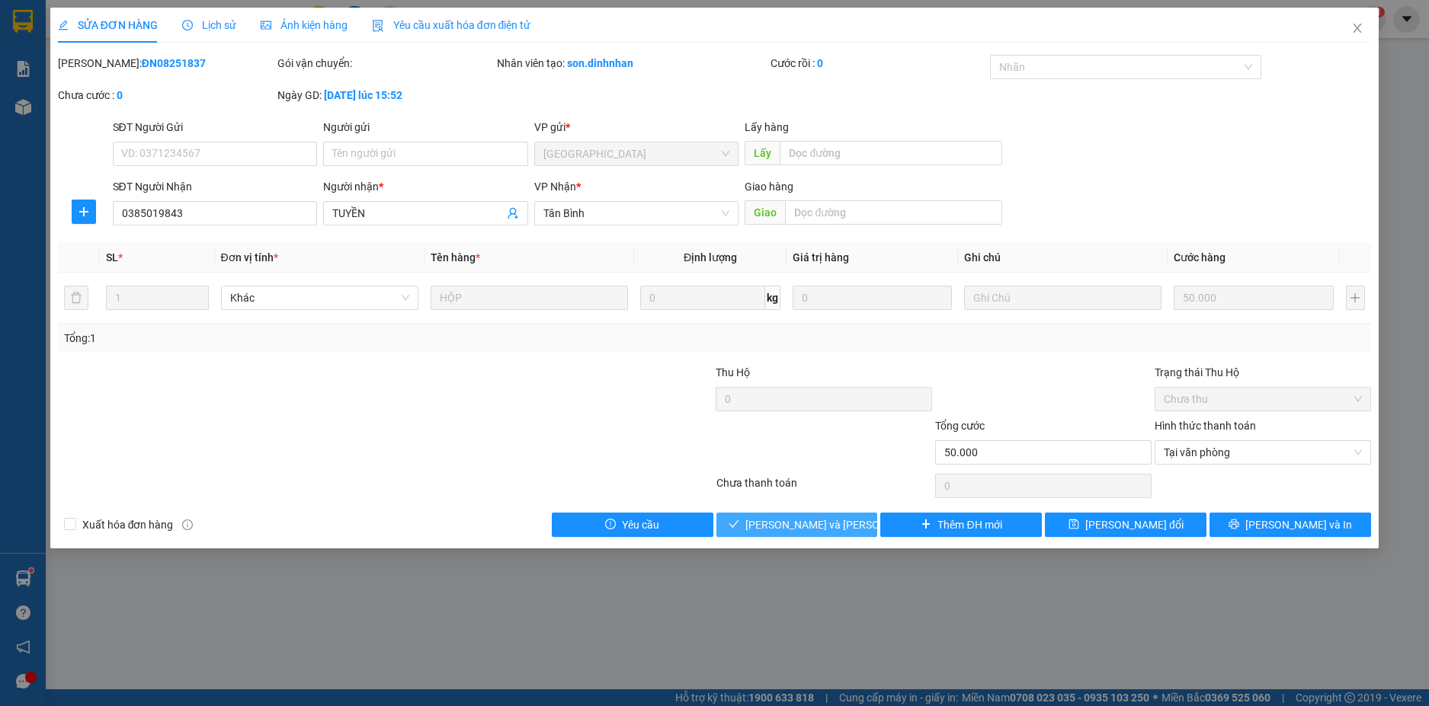
drag, startPoint x: 760, startPoint y: 521, endPoint x: 1038, endPoint y: 420, distance: 296.0
click at [760, 521] on button "[PERSON_NAME] và [PERSON_NAME] hàng" at bounding box center [797, 525] width 162 height 24
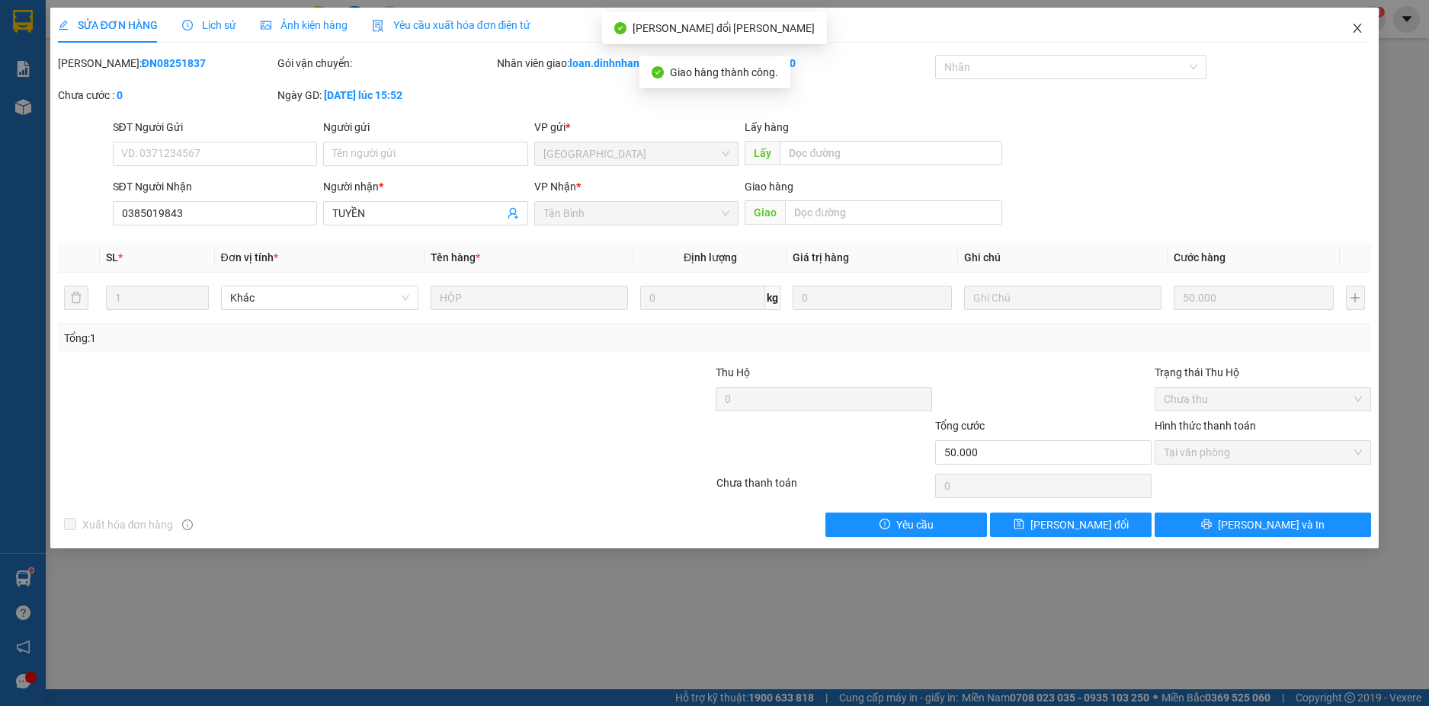
drag, startPoint x: 1361, startPoint y: 27, endPoint x: 1320, endPoint y: 43, distance: 43.7
click at [1359, 27] on icon "close" at bounding box center [1357, 28] width 12 height 12
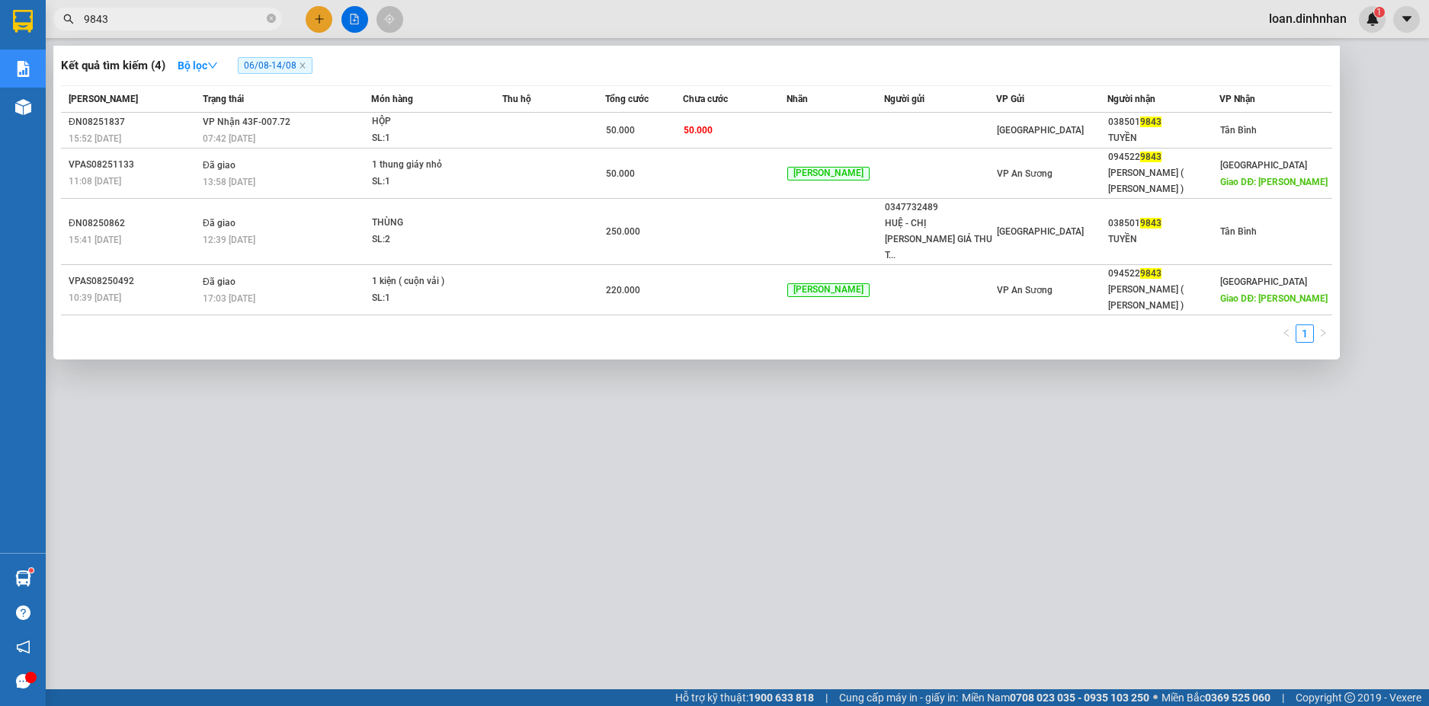
click at [262, 15] on input "9843" at bounding box center [174, 19] width 180 height 17
click at [268, 18] on icon "close-circle" at bounding box center [271, 18] width 9 height 9
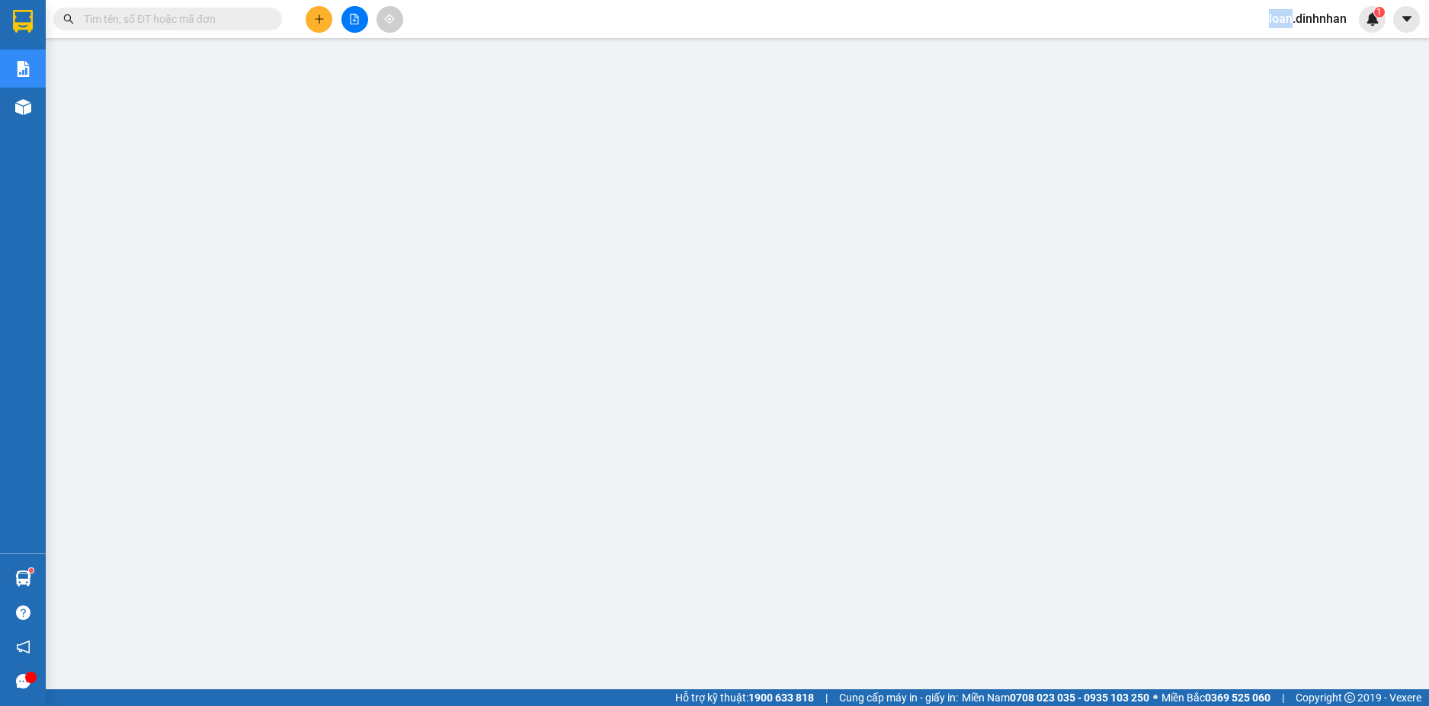
click at [268, 18] on span at bounding box center [271, 19] width 9 height 17
click at [248, 18] on input "text" at bounding box center [174, 19] width 180 height 17
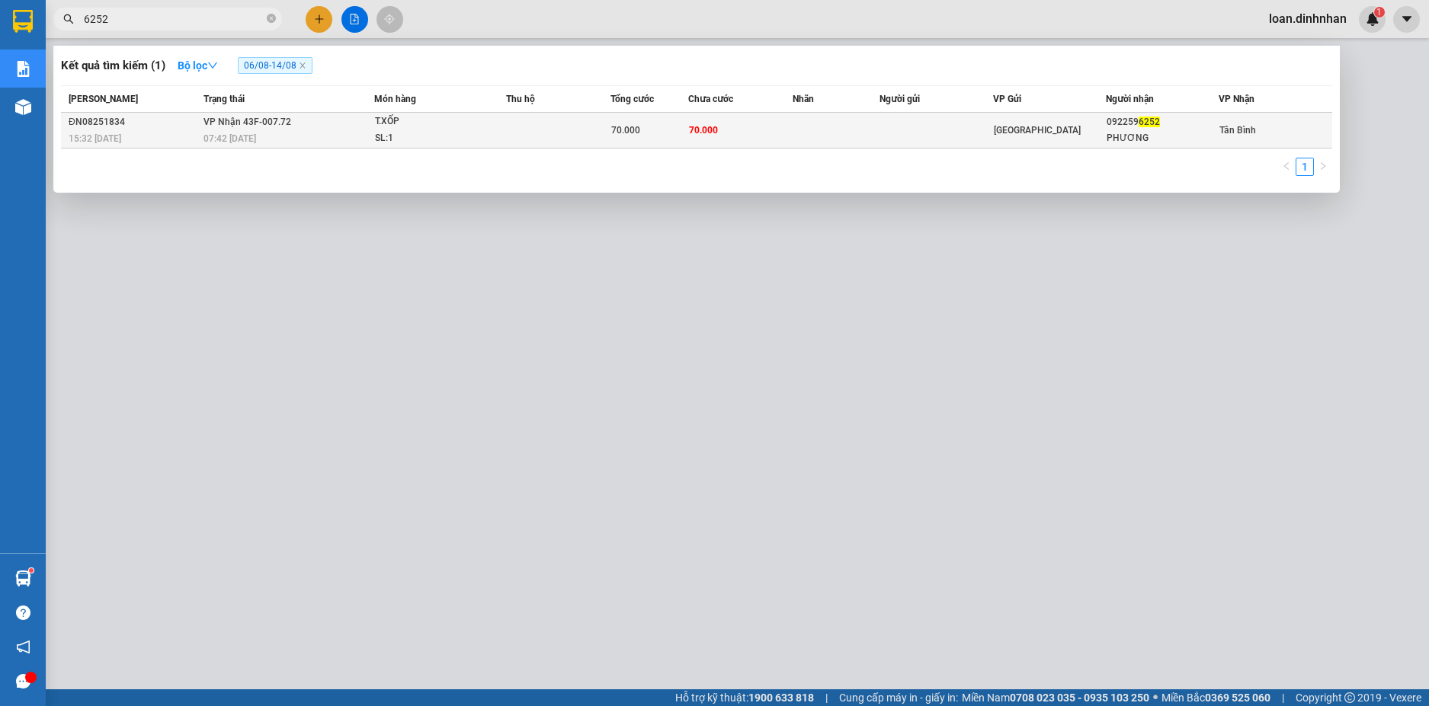
type input "6252"
click at [334, 123] on td "[PERSON_NAME] 43F-007.72 07:42 [DATE]" at bounding box center [287, 131] width 174 height 36
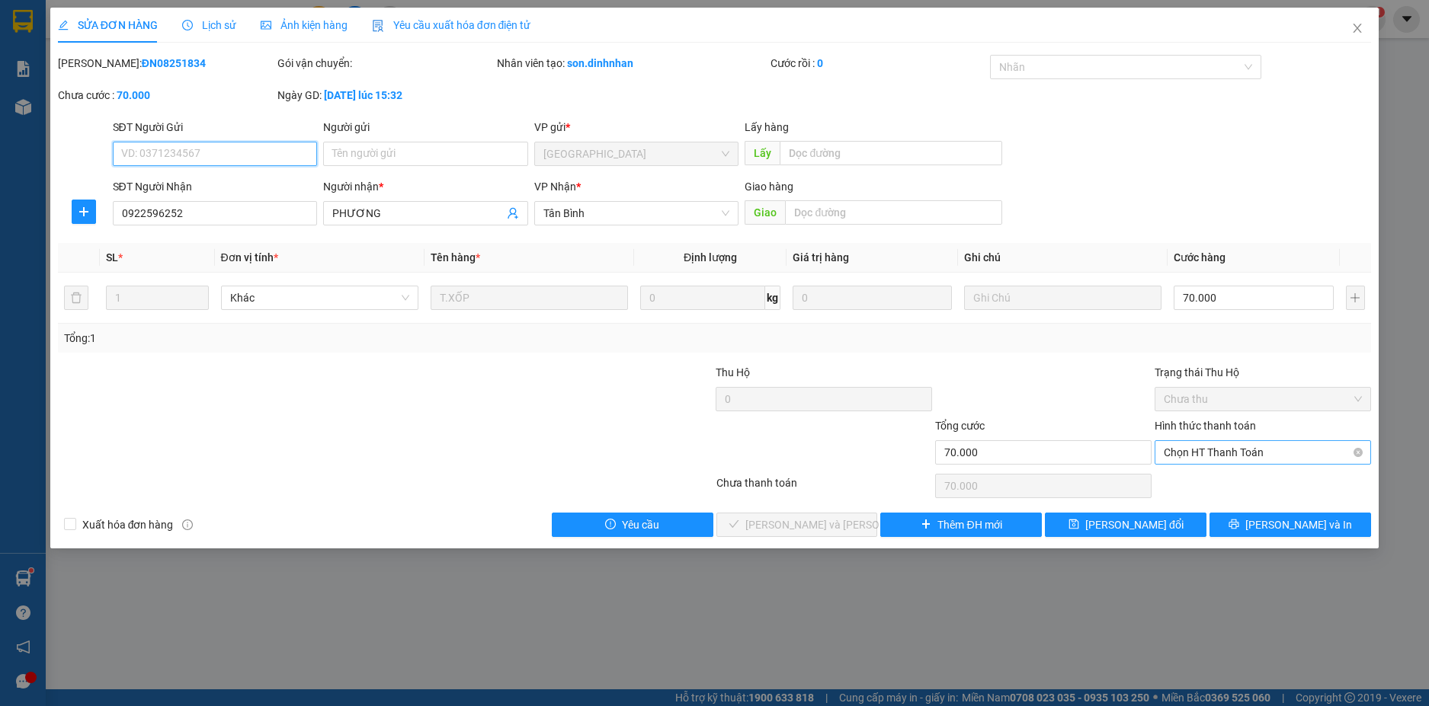
click at [1199, 453] on span "Chọn HT Thanh Toán" at bounding box center [1262, 452] width 198 height 23
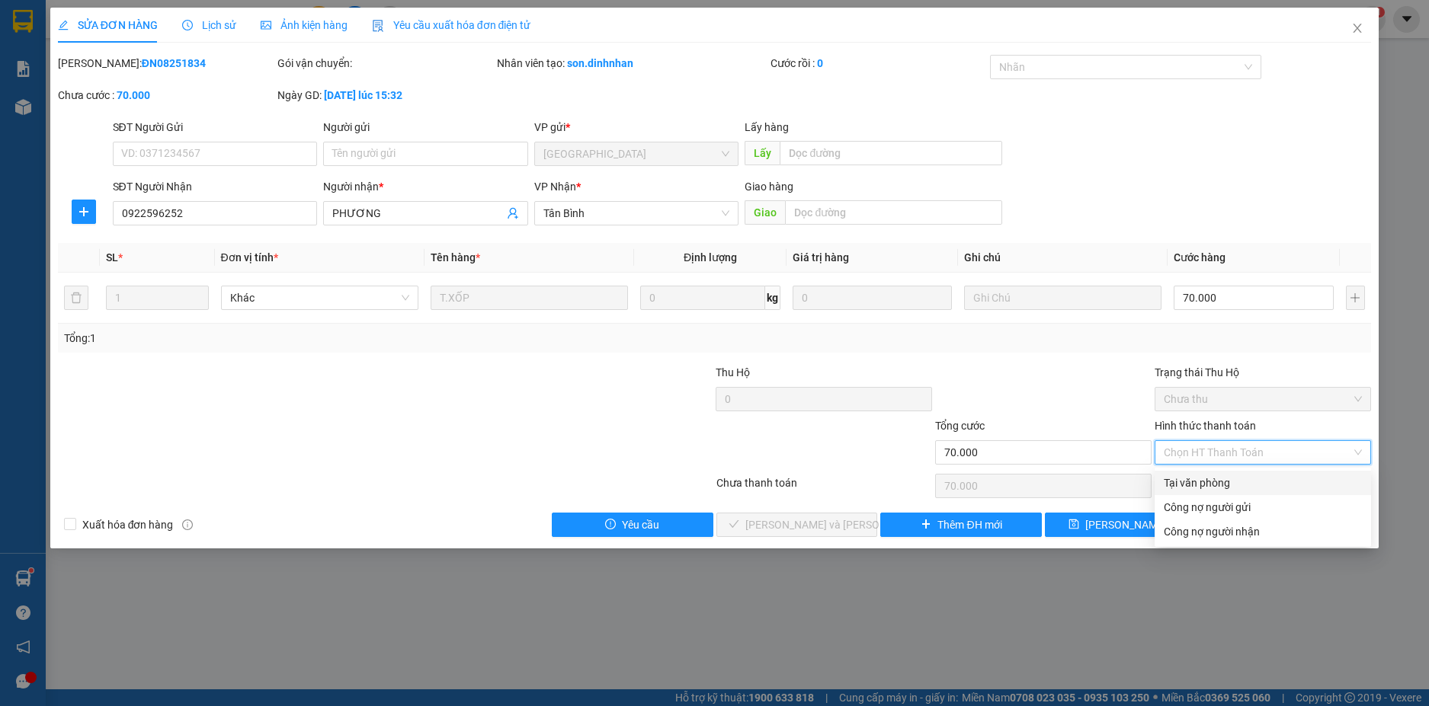
click at [1192, 483] on div "Tại văn phòng" at bounding box center [1262, 483] width 198 height 17
type input "0"
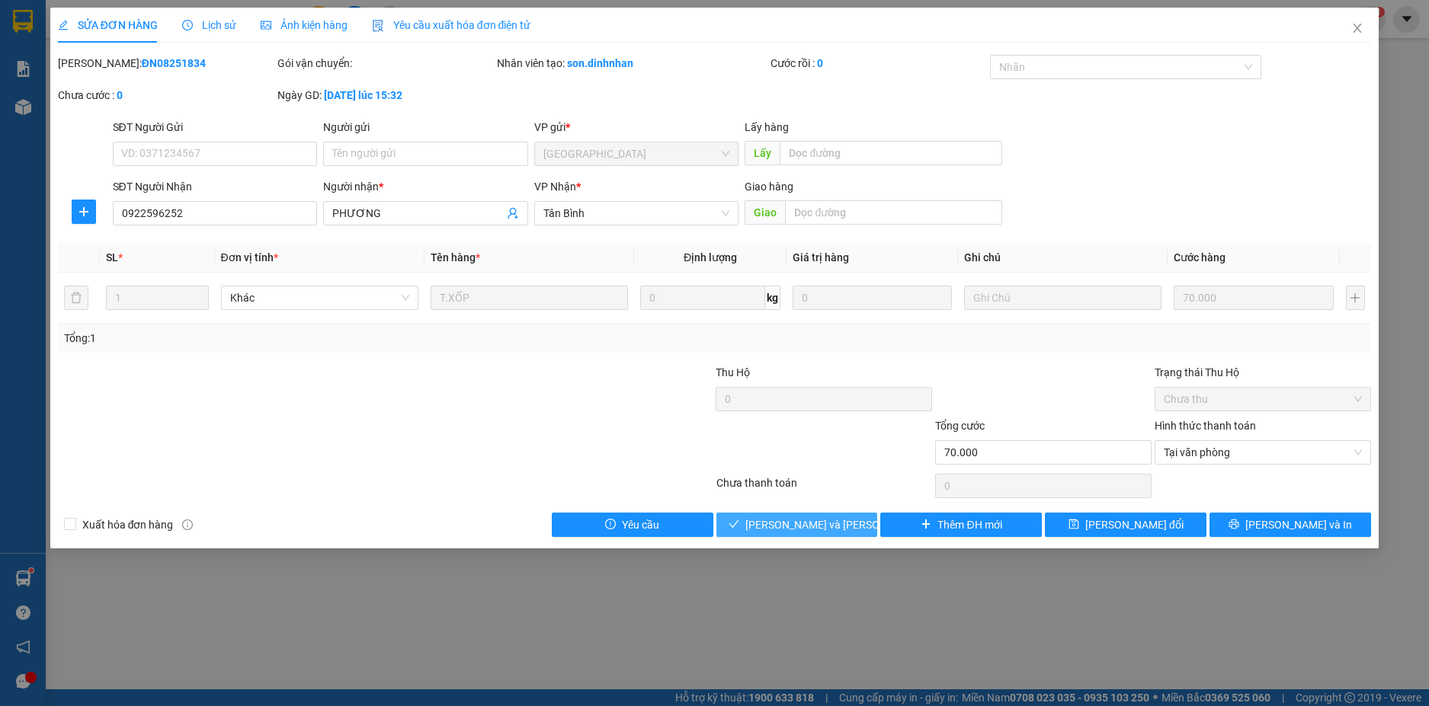
drag, startPoint x: 817, startPoint y: 526, endPoint x: 851, endPoint y: 527, distance: 34.3
click at [818, 527] on span "[PERSON_NAME] và [PERSON_NAME] hàng" at bounding box center [848, 525] width 206 height 17
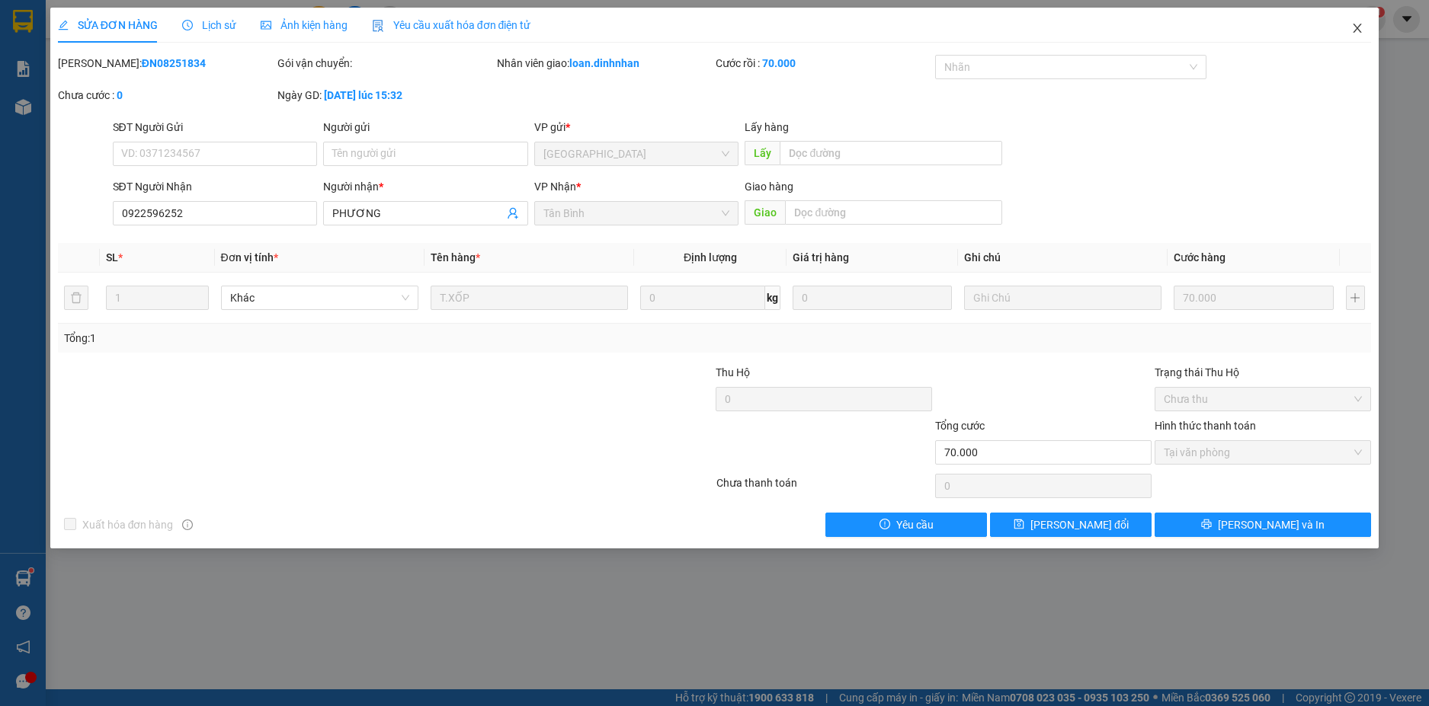
click at [1357, 33] on icon "close" at bounding box center [1357, 28] width 12 height 12
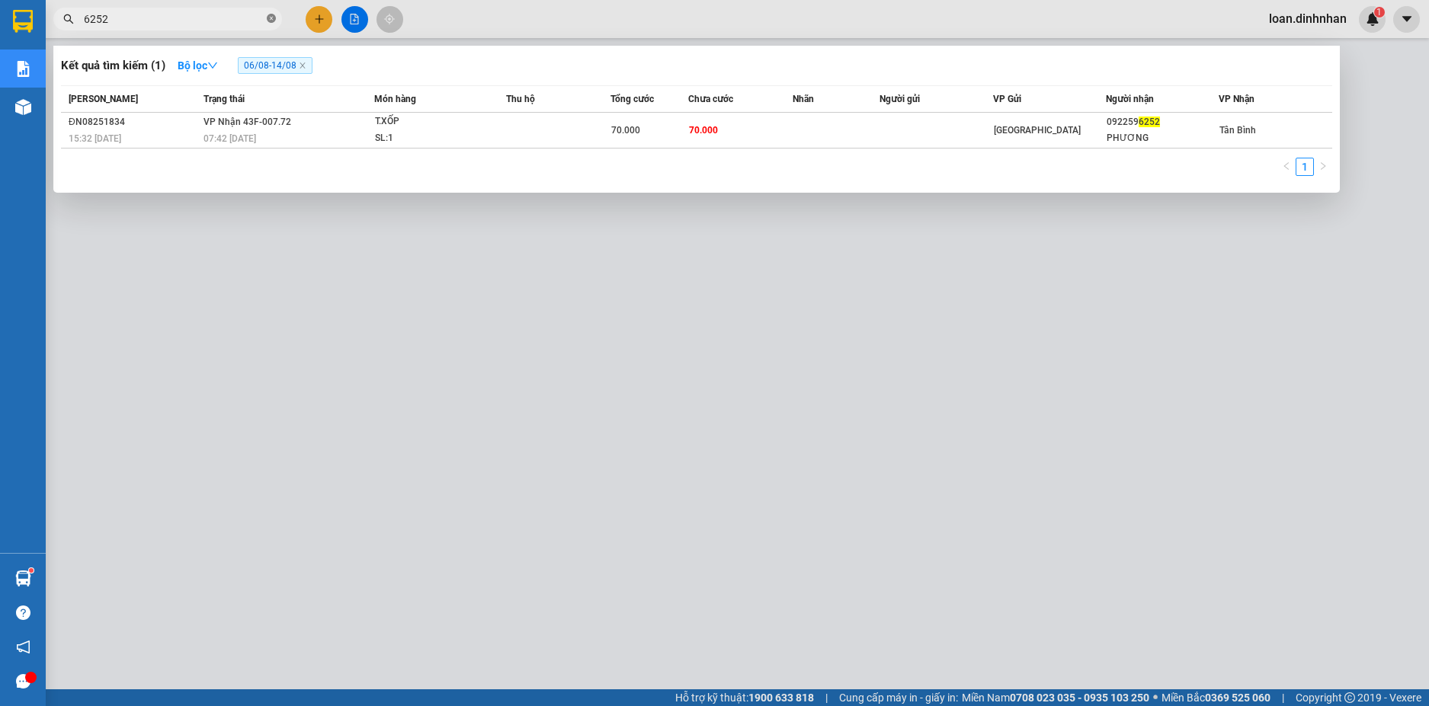
click at [274, 22] on icon "close-circle" at bounding box center [271, 18] width 9 height 9
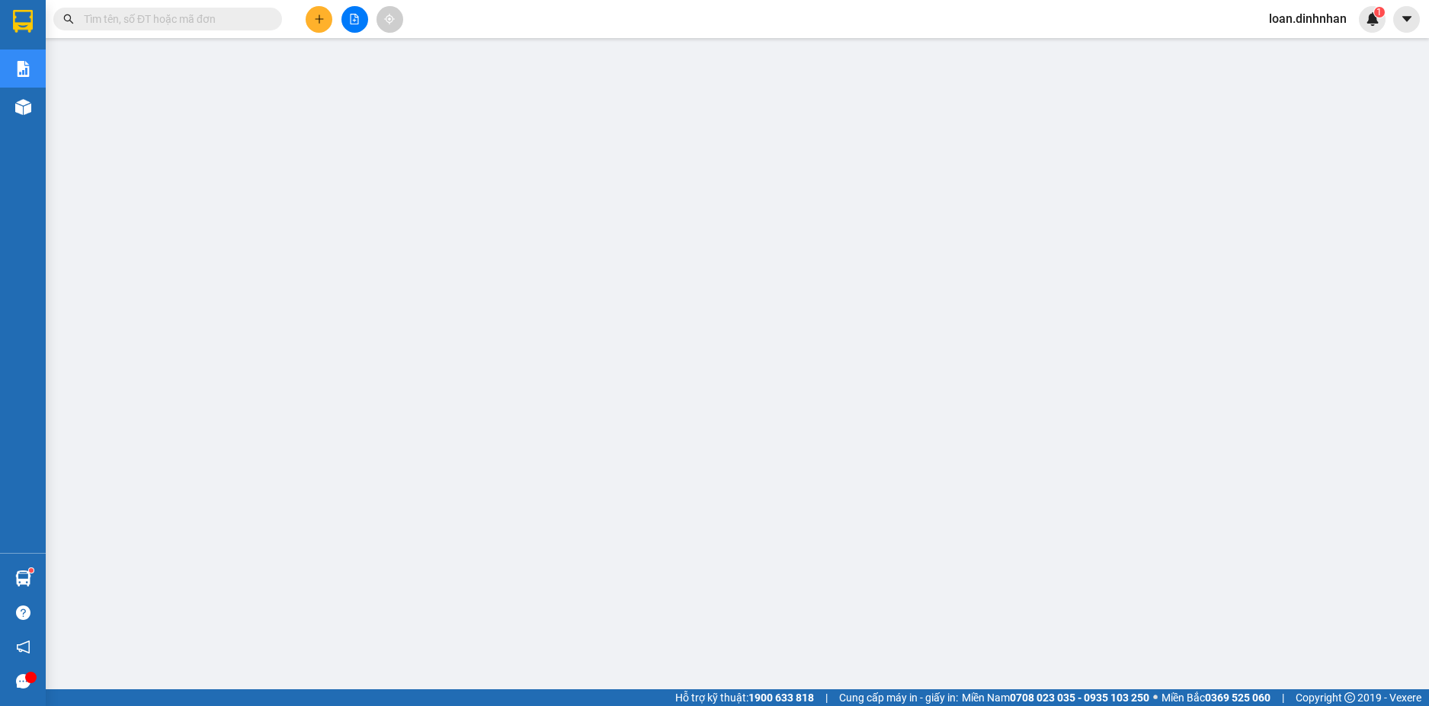
click at [269, 21] on span at bounding box center [271, 19] width 9 height 17
click at [222, 16] on input "text" at bounding box center [174, 19] width 180 height 17
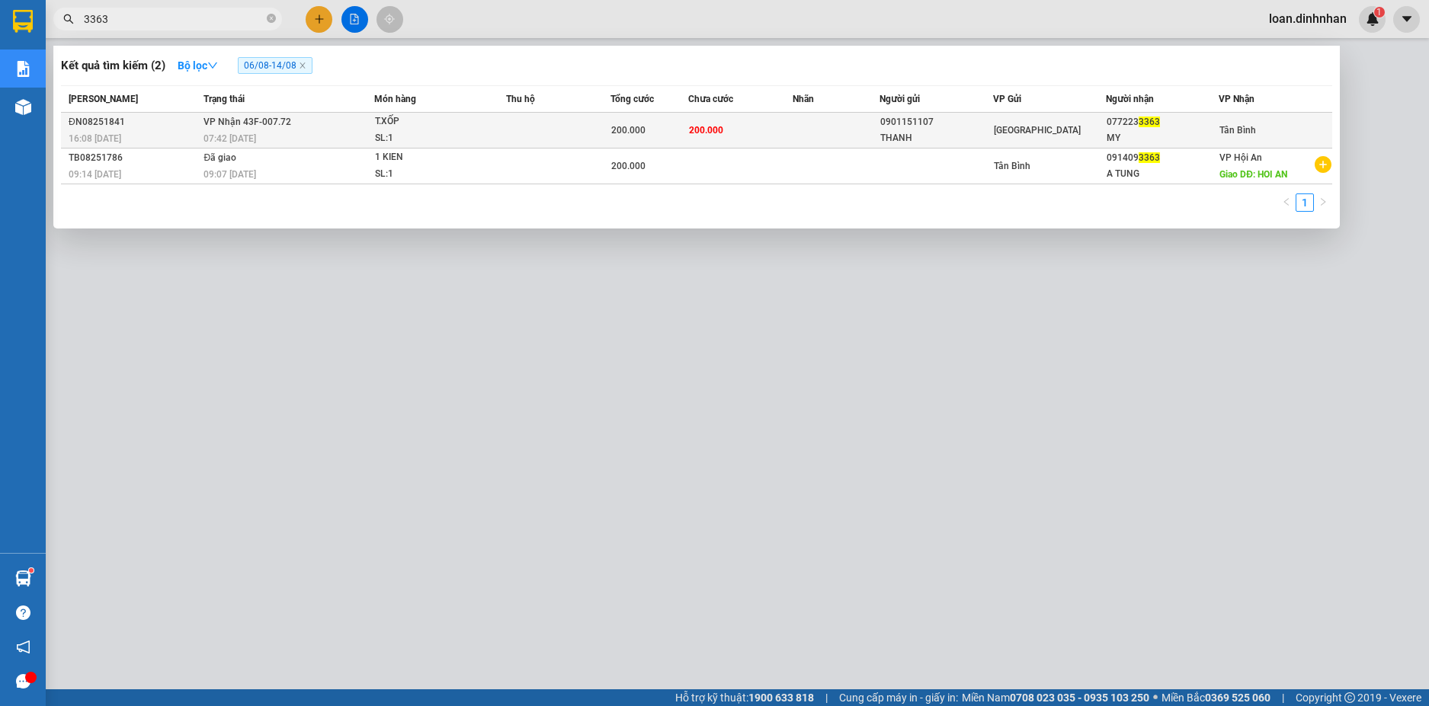
type input "3363"
drag, startPoint x: 386, startPoint y: 136, endPoint x: 401, endPoint y: 138, distance: 15.3
click at [401, 138] on div "SL: 1" at bounding box center [432, 138] width 114 height 17
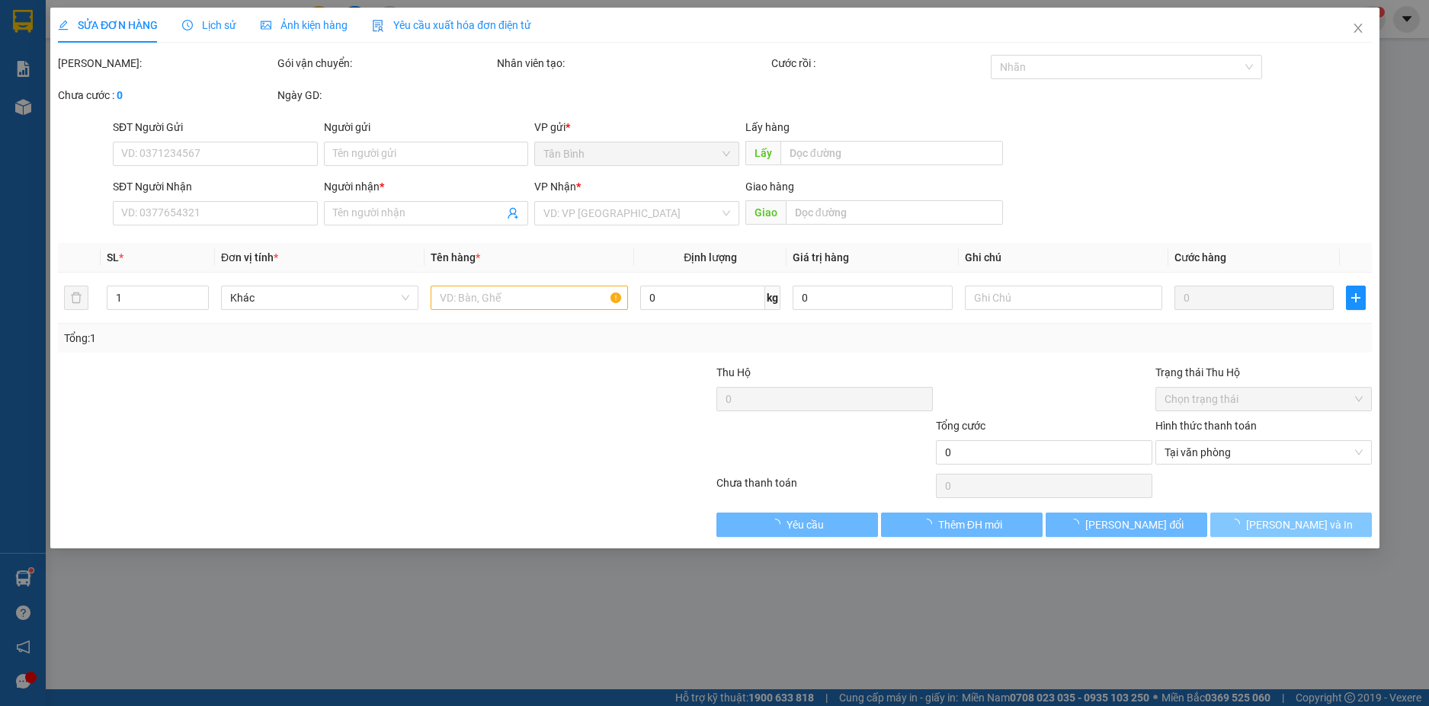
type input "0901151107"
type input "THANH"
type input "0772233363"
type input "MY"
type input "200.000"
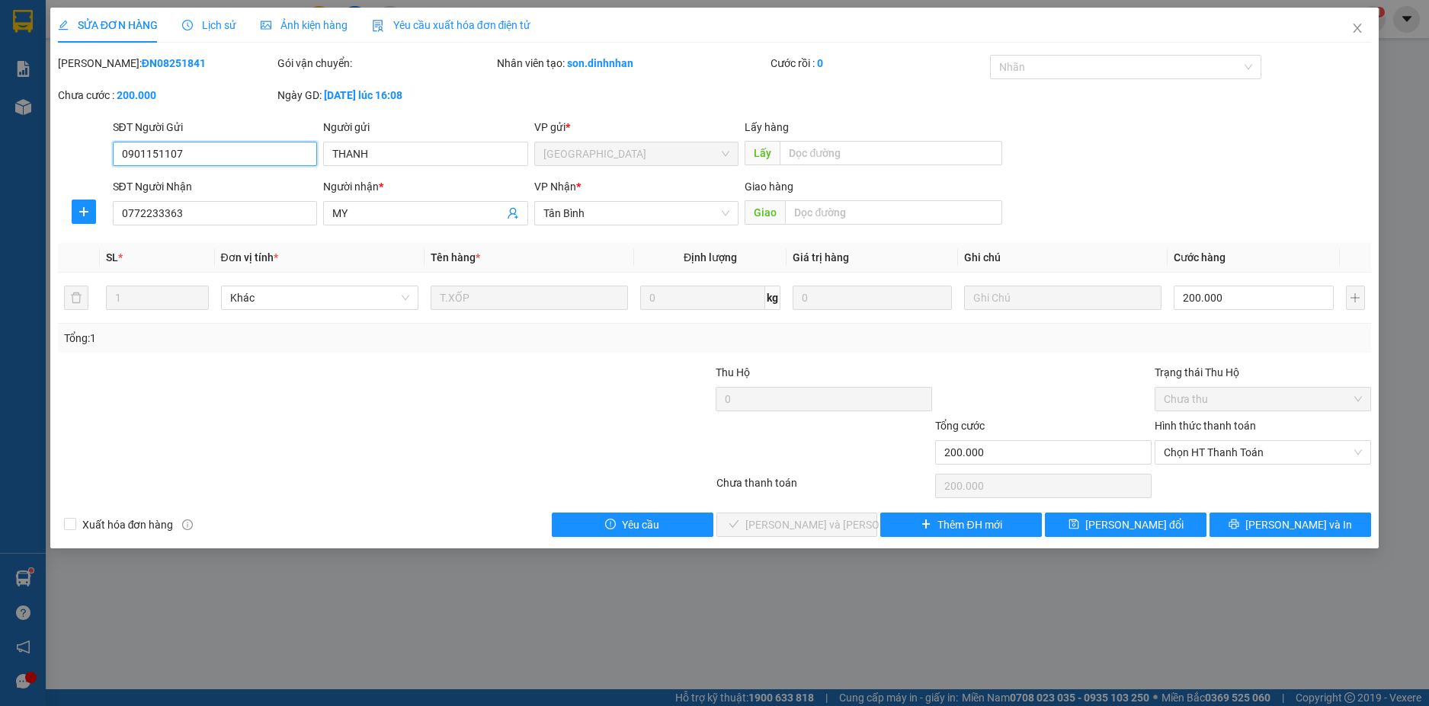
drag, startPoint x: 1293, startPoint y: 446, endPoint x: 1282, endPoint y: 469, distance: 26.2
click at [1289, 458] on span "Chọn HT Thanh Toán" at bounding box center [1262, 452] width 198 height 23
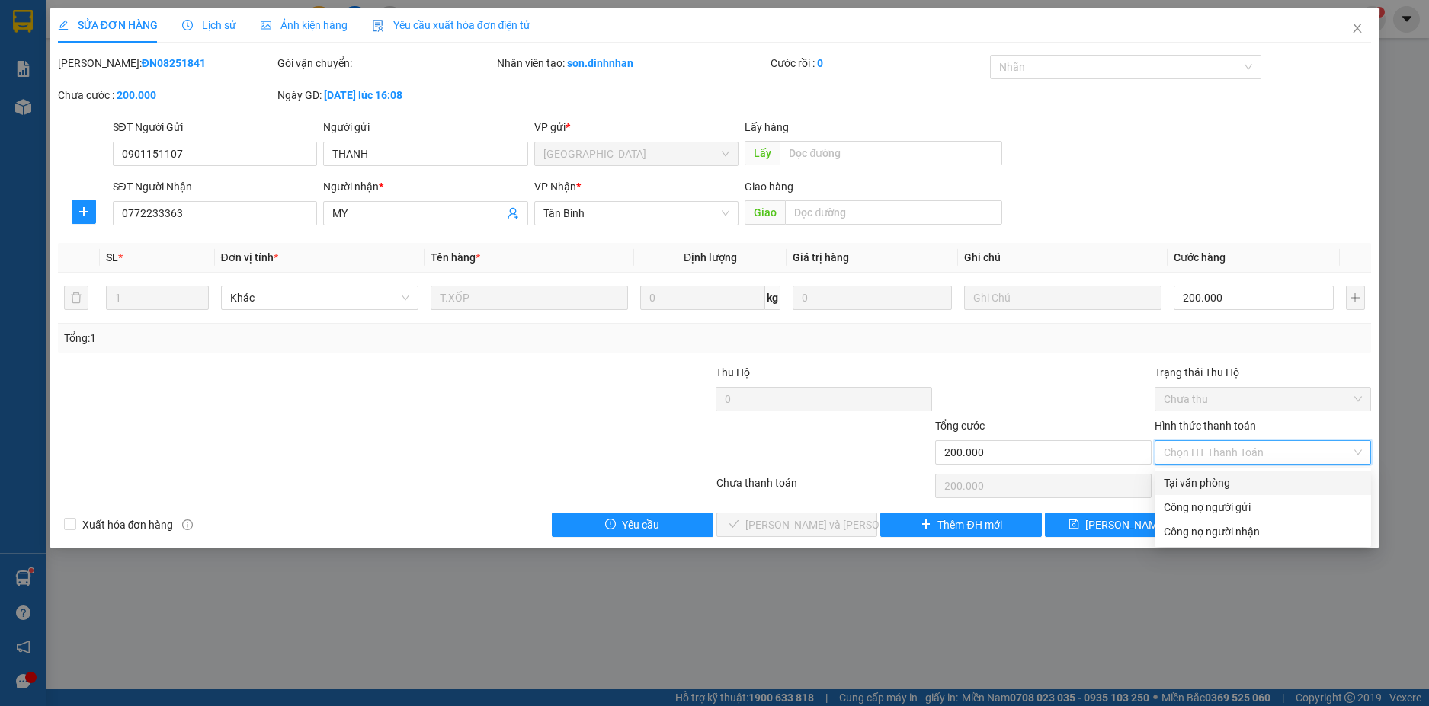
click at [1271, 482] on div "Tại văn phòng" at bounding box center [1262, 483] width 198 height 17
type input "0"
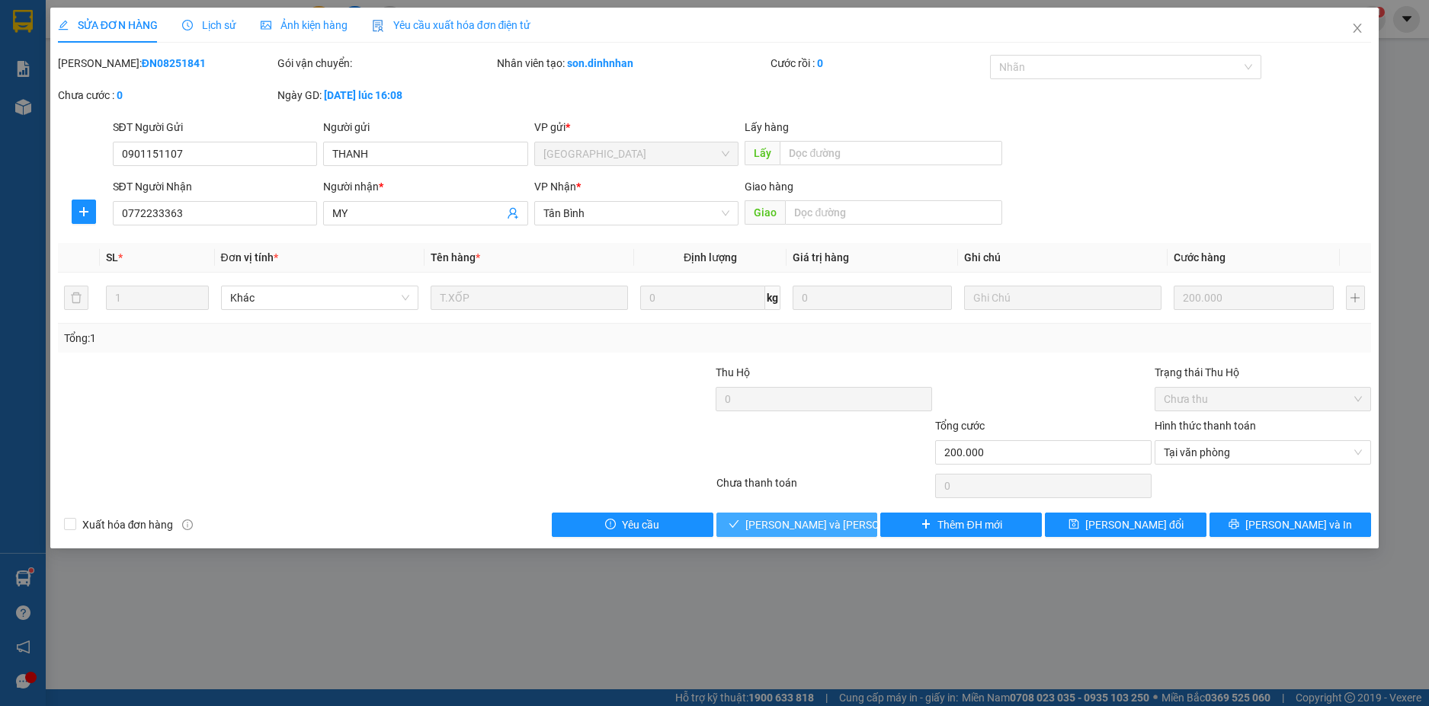
click at [824, 517] on span "[PERSON_NAME] và [PERSON_NAME] hàng" at bounding box center [848, 525] width 206 height 17
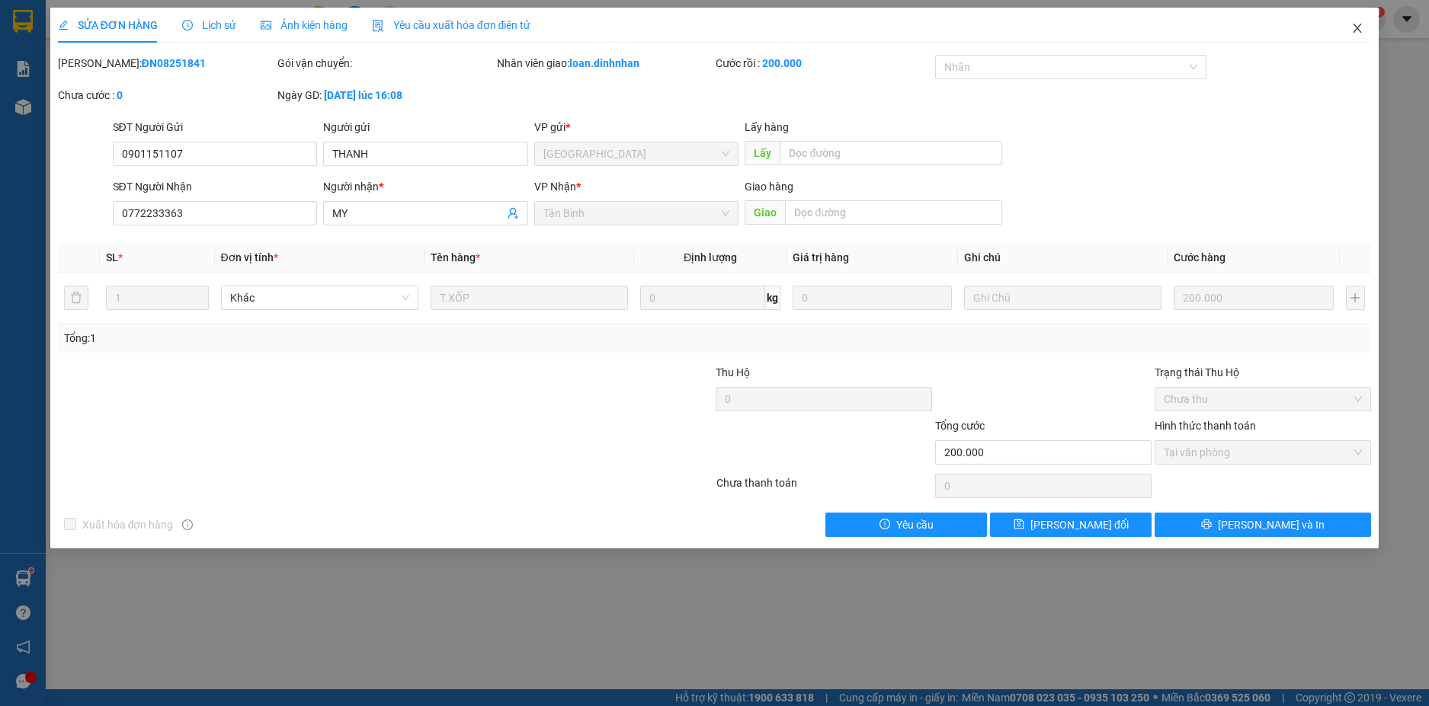
click at [1365, 32] on span "Close" at bounding box center [1357, 29] width 43 height 43
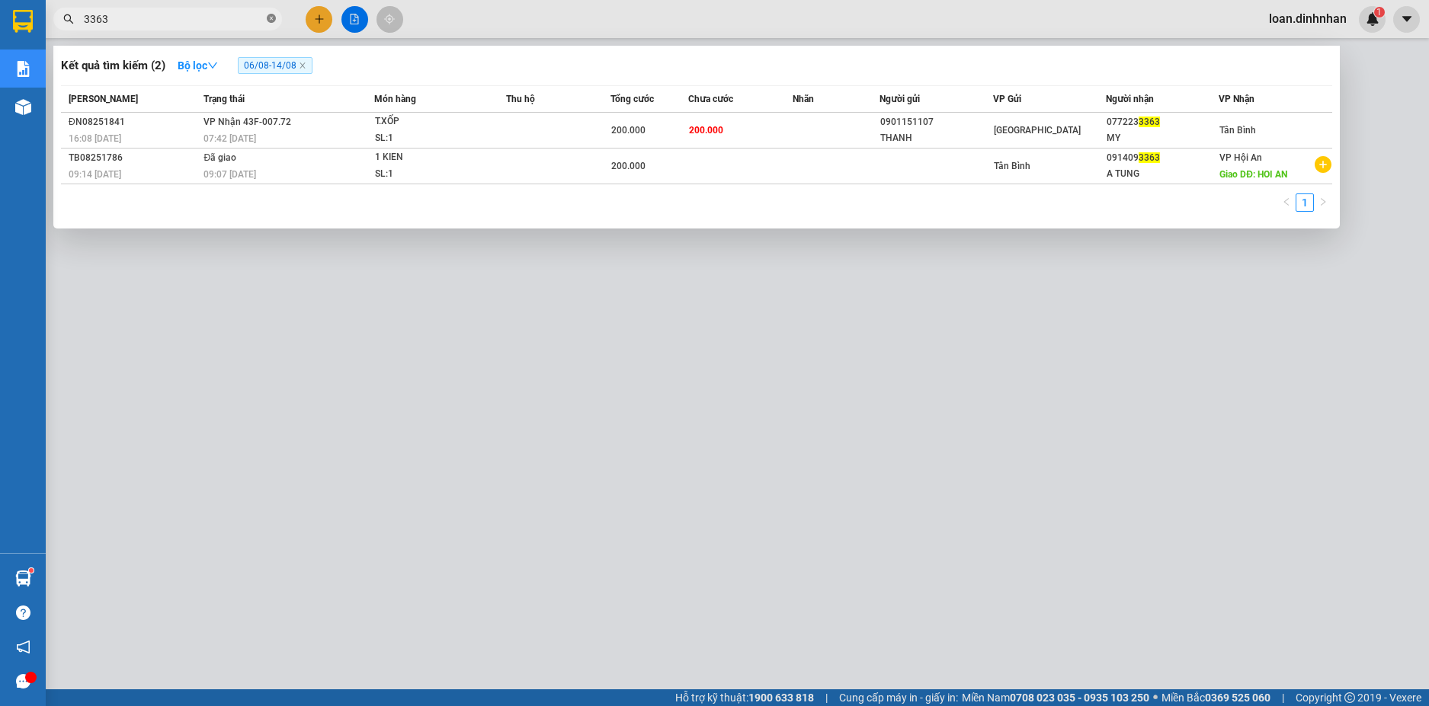
click at [269, 14] on icon "close-circle" at bounding box center [271, 18] width 9 height 9
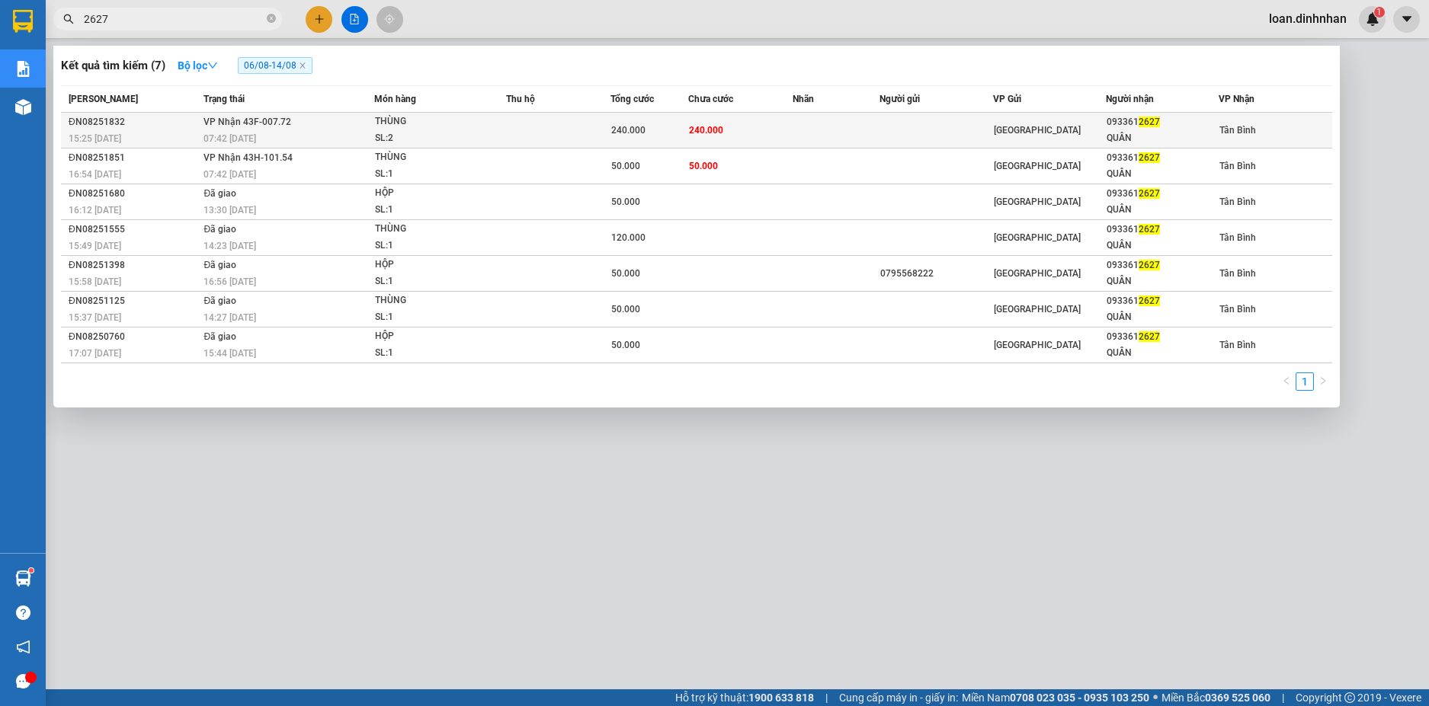
type input "2627"
click at [459, 127] on div "THÙNG" at bounding box center [432, 122] width 114 height 17
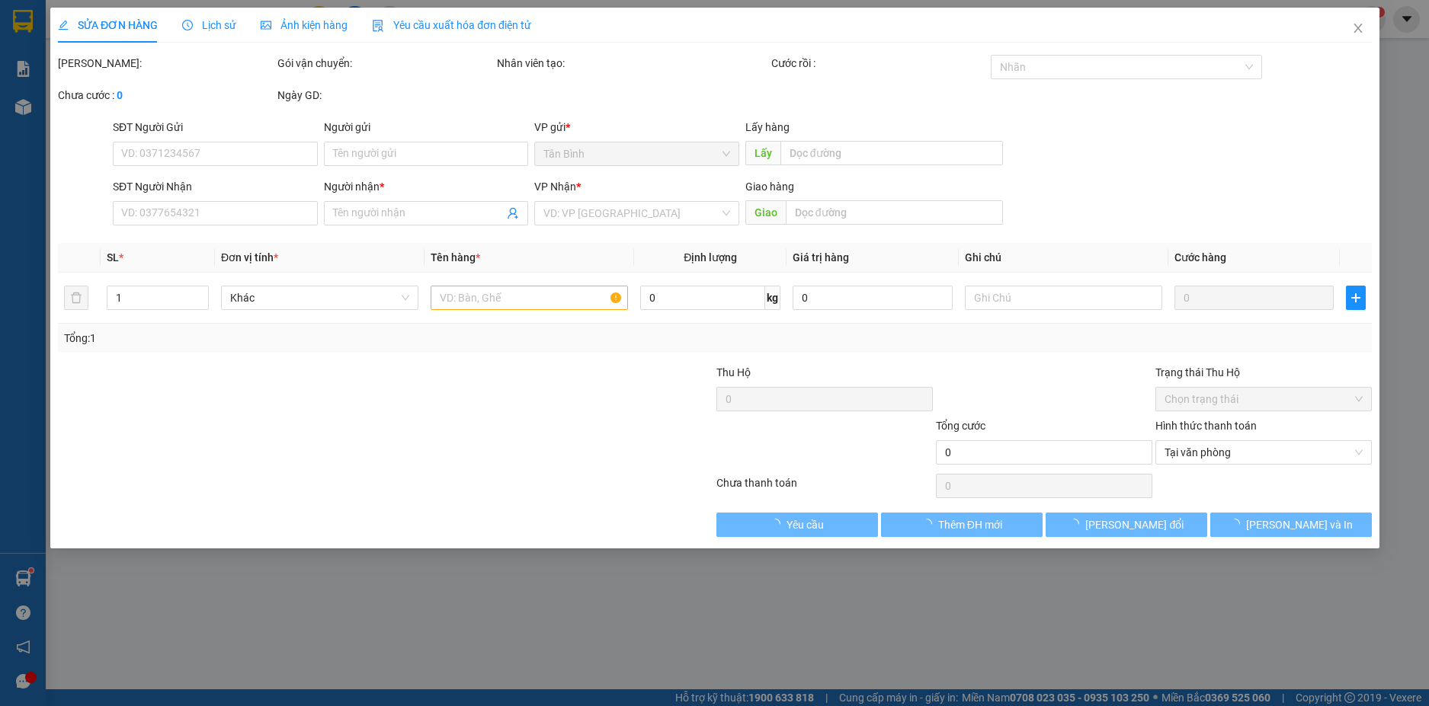
type input "0933612627"
type input "QUÂN"
type input "240.000"
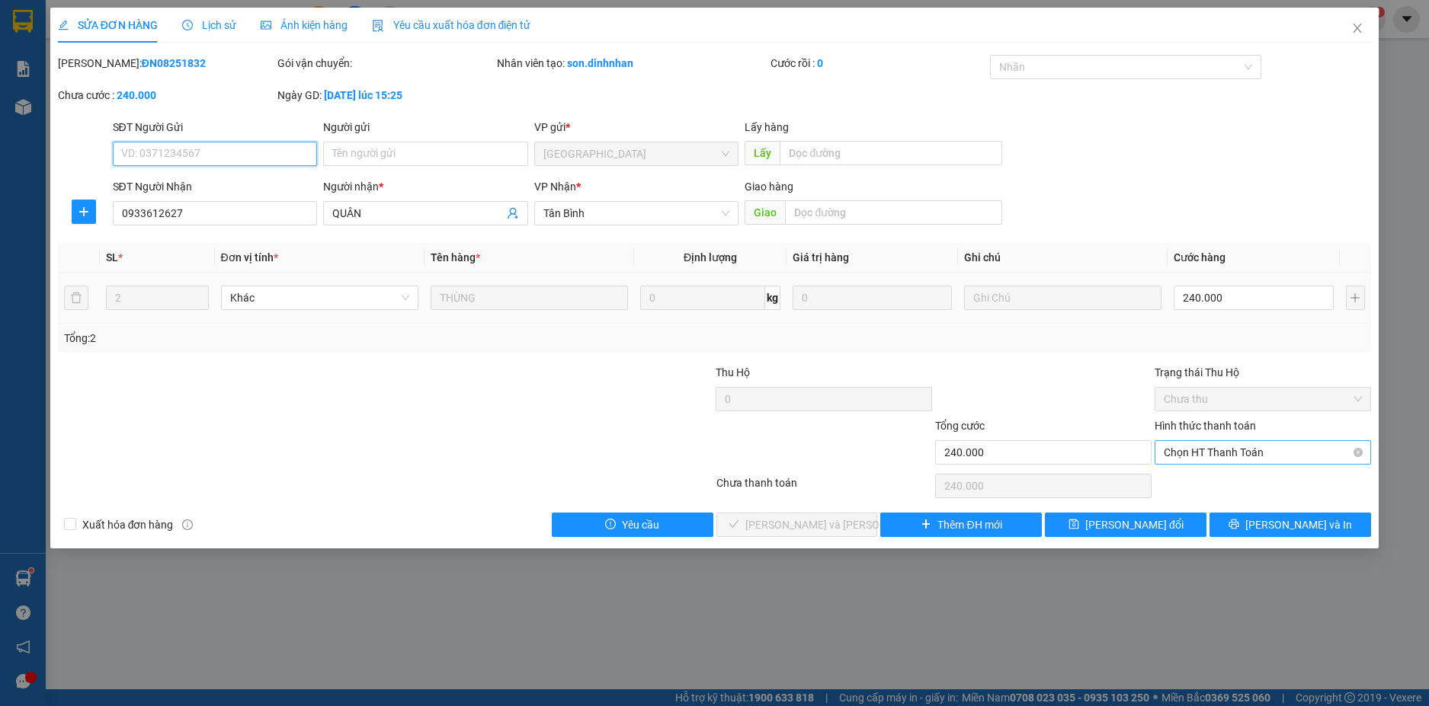
drag, startPoint x: 1211, startPoint y: 444, endPoint x: 1202, endPoint y: 456, distance: 14.2
click at [1212, 447] on span "Chọn HT Thanh Toán" at bounding box center [1262, 452] width 198 height 23
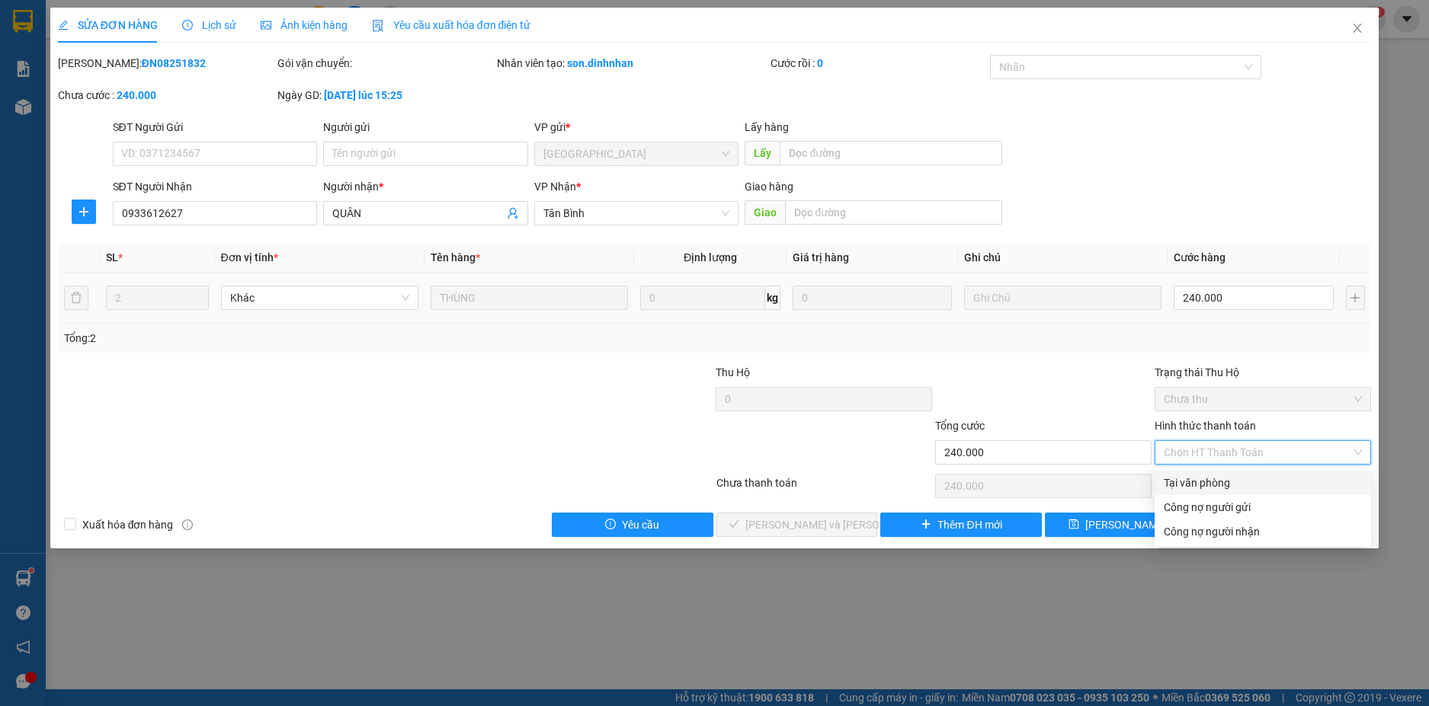
drag, startPoint x: 1195, startPoint y: 481, endPoint x: 1016, endPoint y: 525, distance: 183.7
click at [1195, 482] on div "Tại văn phòng" at bounding box center [1262, 483] width 198 height 17
type input "0"
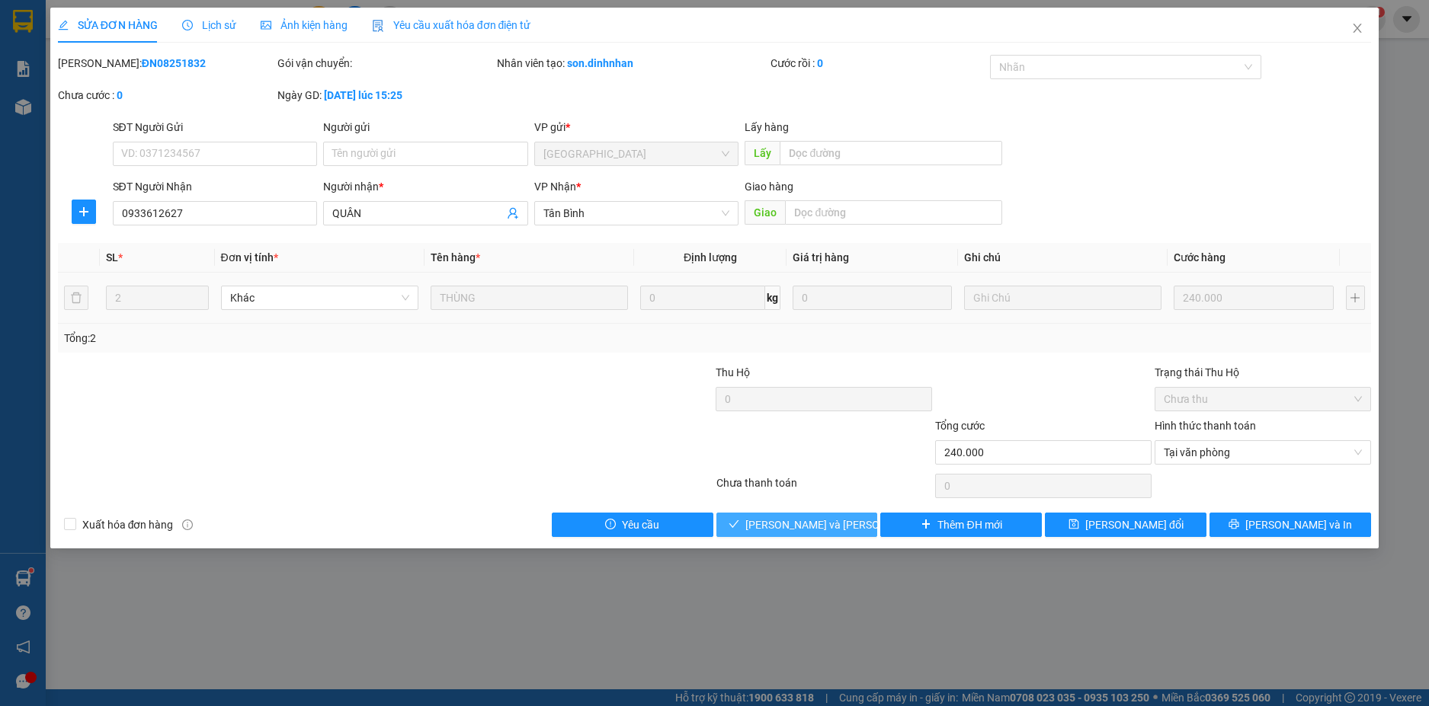
click at [798, 517] on span "[PERSON_NAME] và [PERSON_NAME] hàng" at bounding box center [848, 525] width 206 height 17
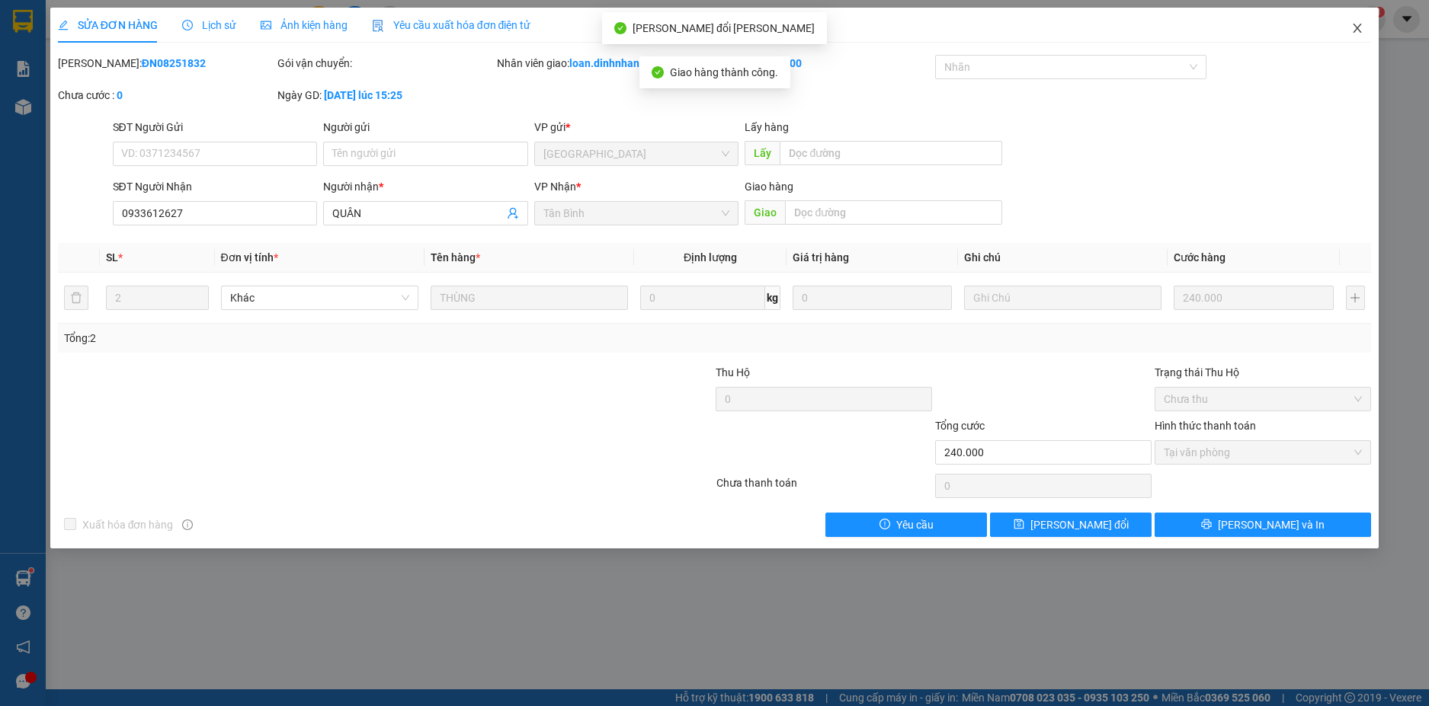
click at [1347, 26] on span "Close" at bounding box center [1357, 29] width 43 height 43
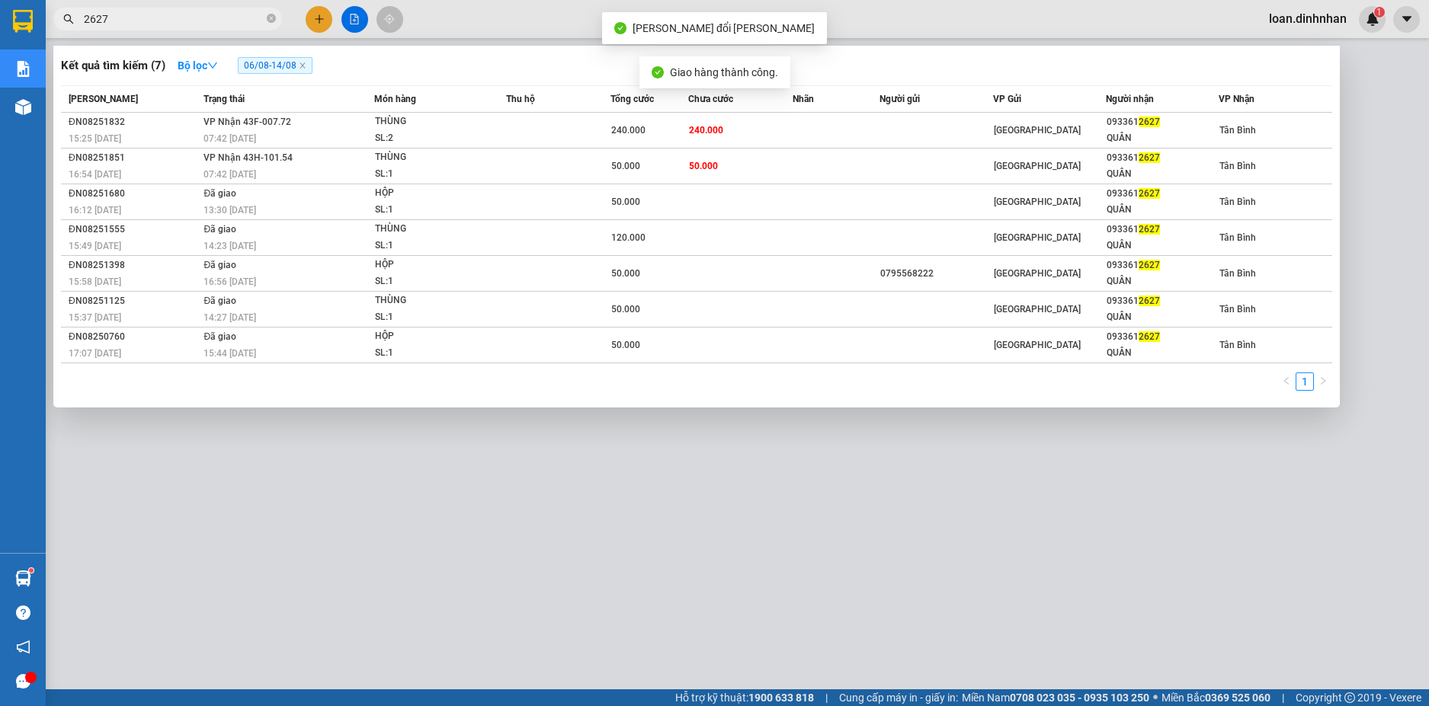
click at [210, 22] on input "2627" at bounding box center [174, 19] width 180 height 17
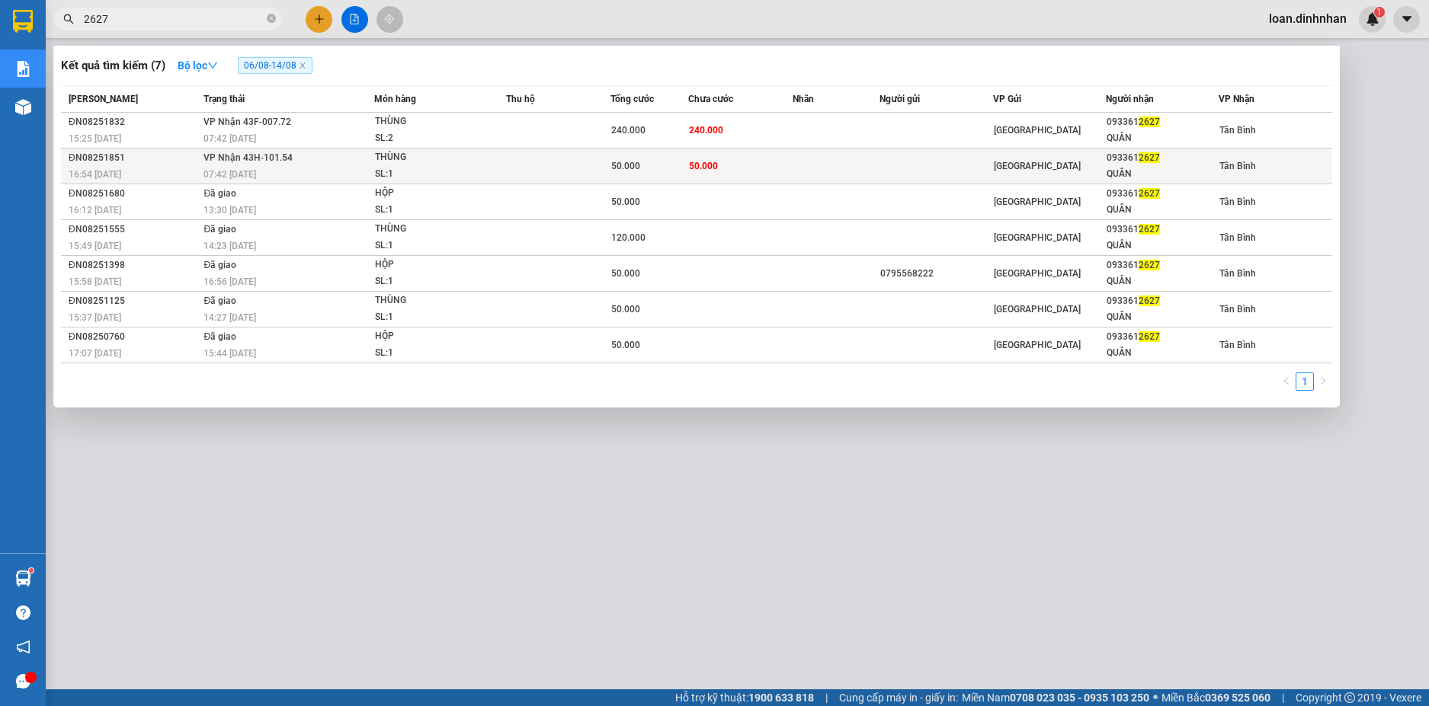
drag, startPoint x: 421, startPoint y: 156, endPoint x: 440, endPoint y: 160, distance: 19.4
click at [440, 160] on div "THÙNG" at bounding box center [432, 157] width 114 height 17
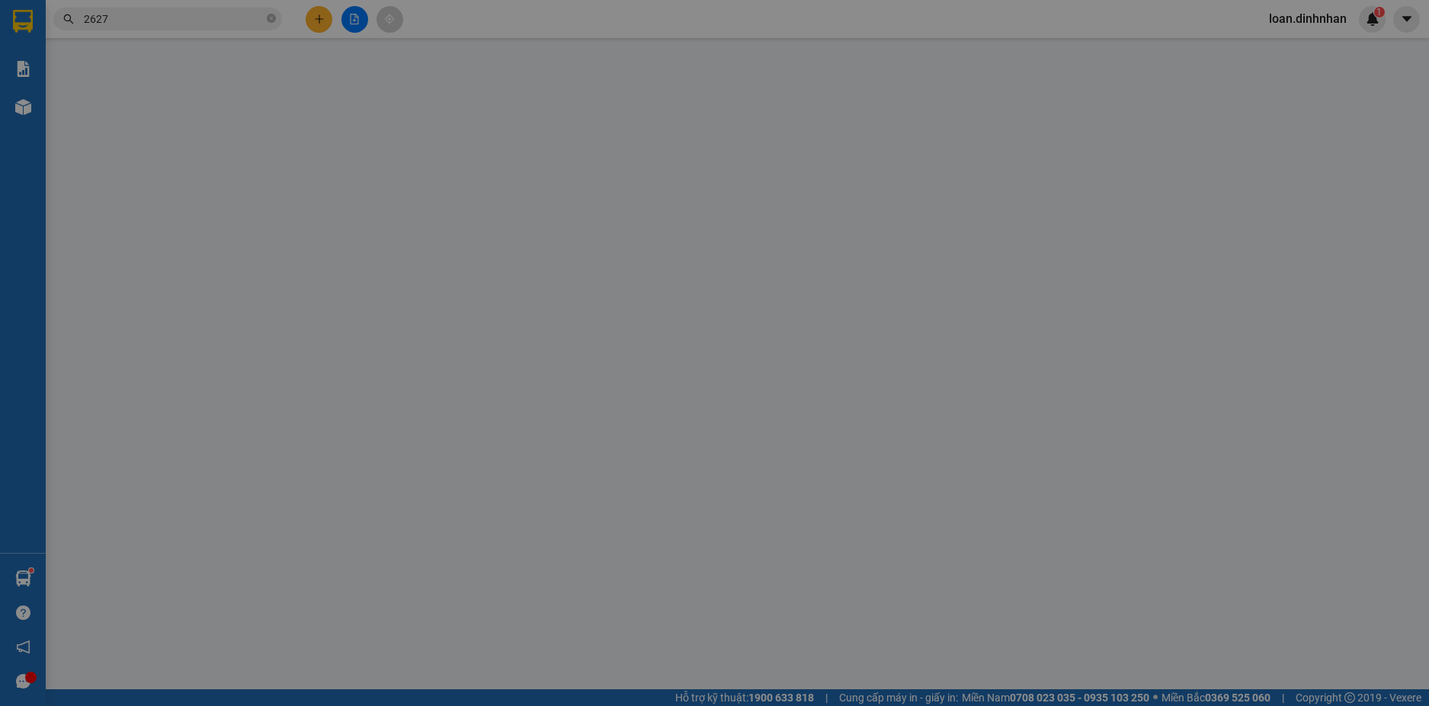
type input "0933612627"
type input "QUÂN"
type input "50.000"
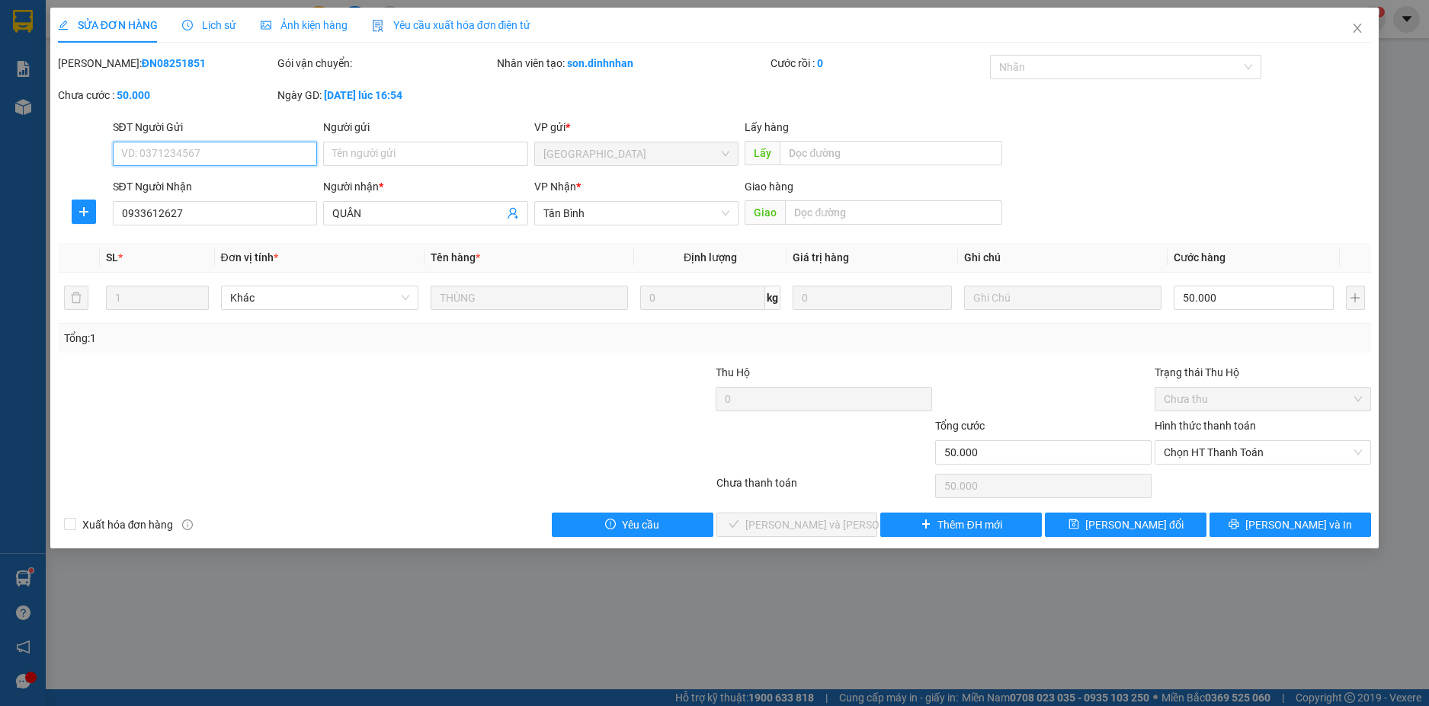
drag, startPoint x: 1182, startPoint y: 450, endPoint x: 1109, endPoint y: 483, distance: 79.8
click at [1174, 456] on span "Chọn HT Thanh Toán" at bounding box center [1262, 452] width 198 height 23
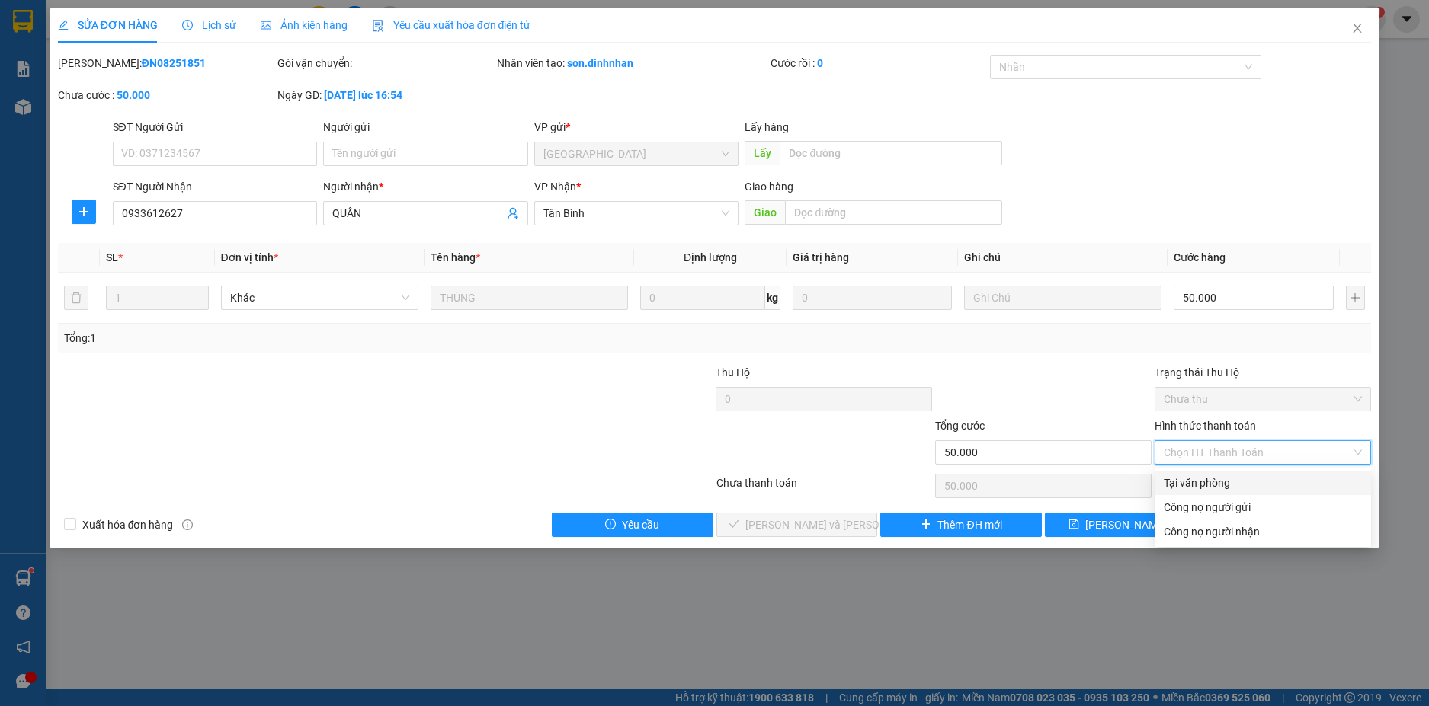
drag, startPoint x: 1184, startPoint y: 478, endPoint x: 1019, endPoint y: 492, distance: 166.0
click at [1176, 479] on div "Tại văn phòng" at bounding box center [1262, 483] width 198 height 17
type input "0"
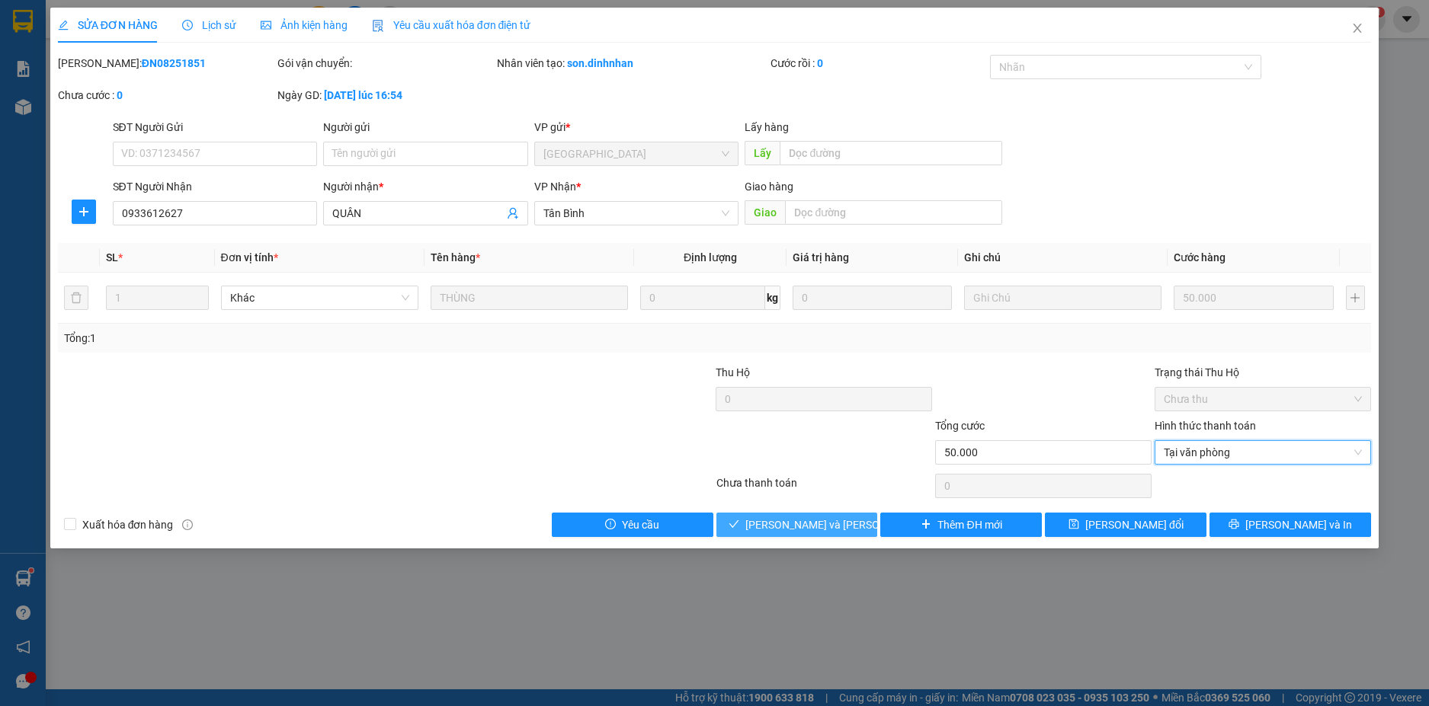
click at [803, 523] on span "[PERSON_NAME] và [PERSON_NAME] hàng" at bounding box center [848, 525] width 206 height 17
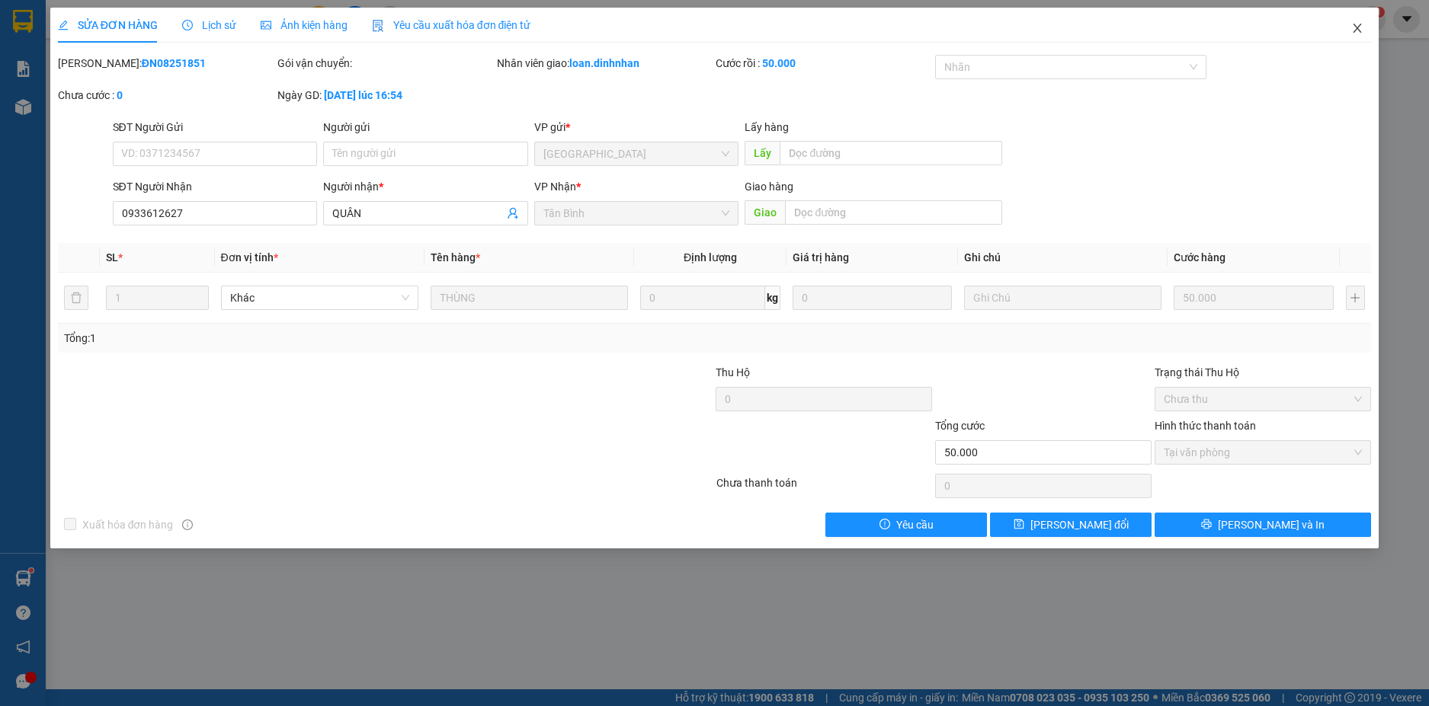
click at [1357, 26] on icon "close" at bounding box center [1357, 28] width 12 height 12
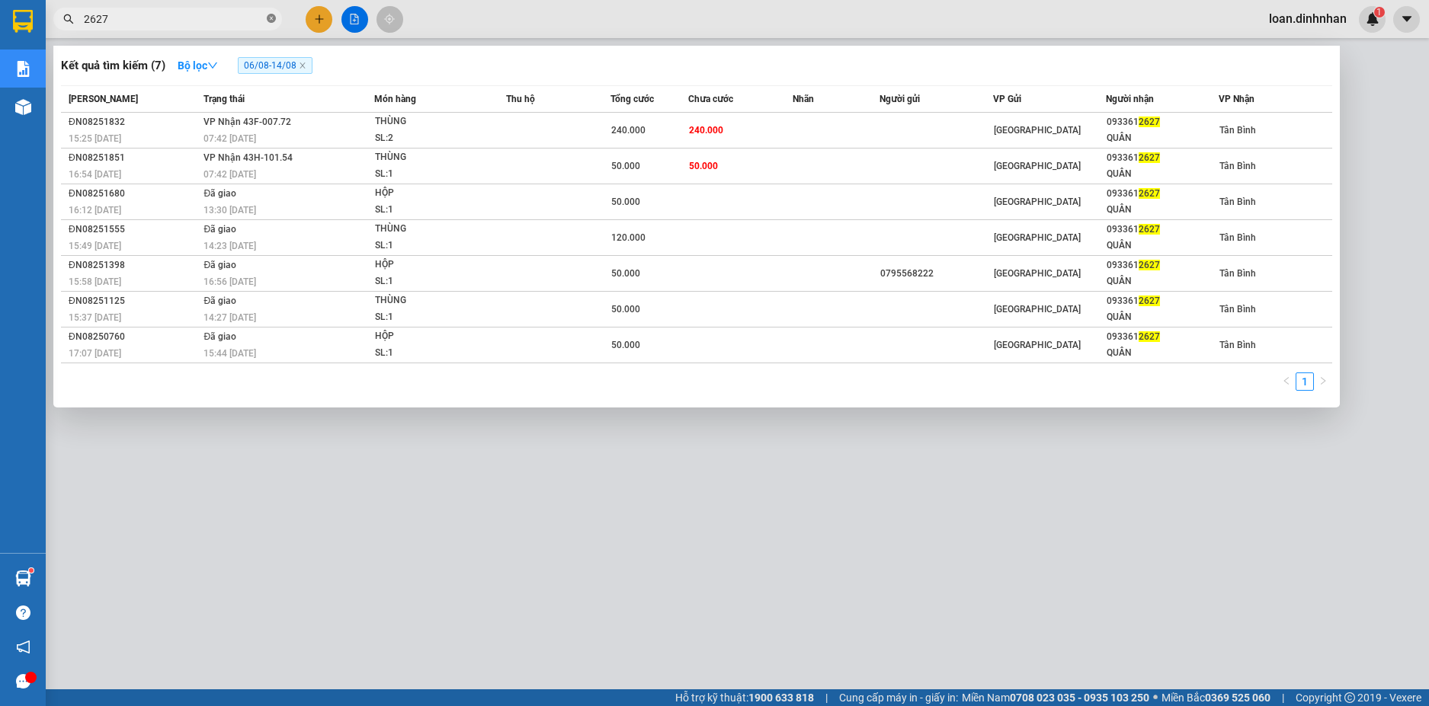
click at [271, 14] on span at bounding box center [271, 19] width 9 height 14
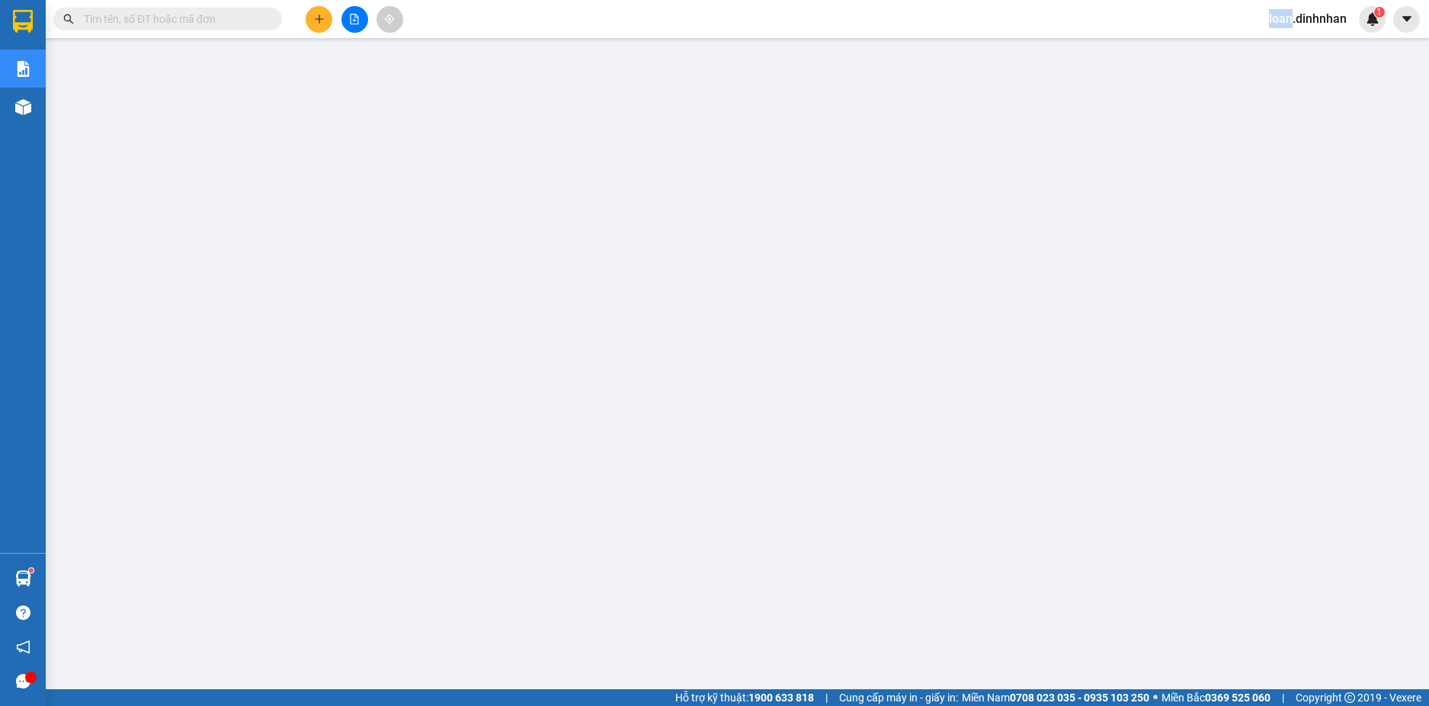
click at [271, 14] on span at bounding box center [271, 19] width 9 height 17
click at [264, 16] on span at bounding box center [167, 19] width 229 height 23
click at [147, 19] on input "text" at bounding box center [174, 19] width 180 height 17
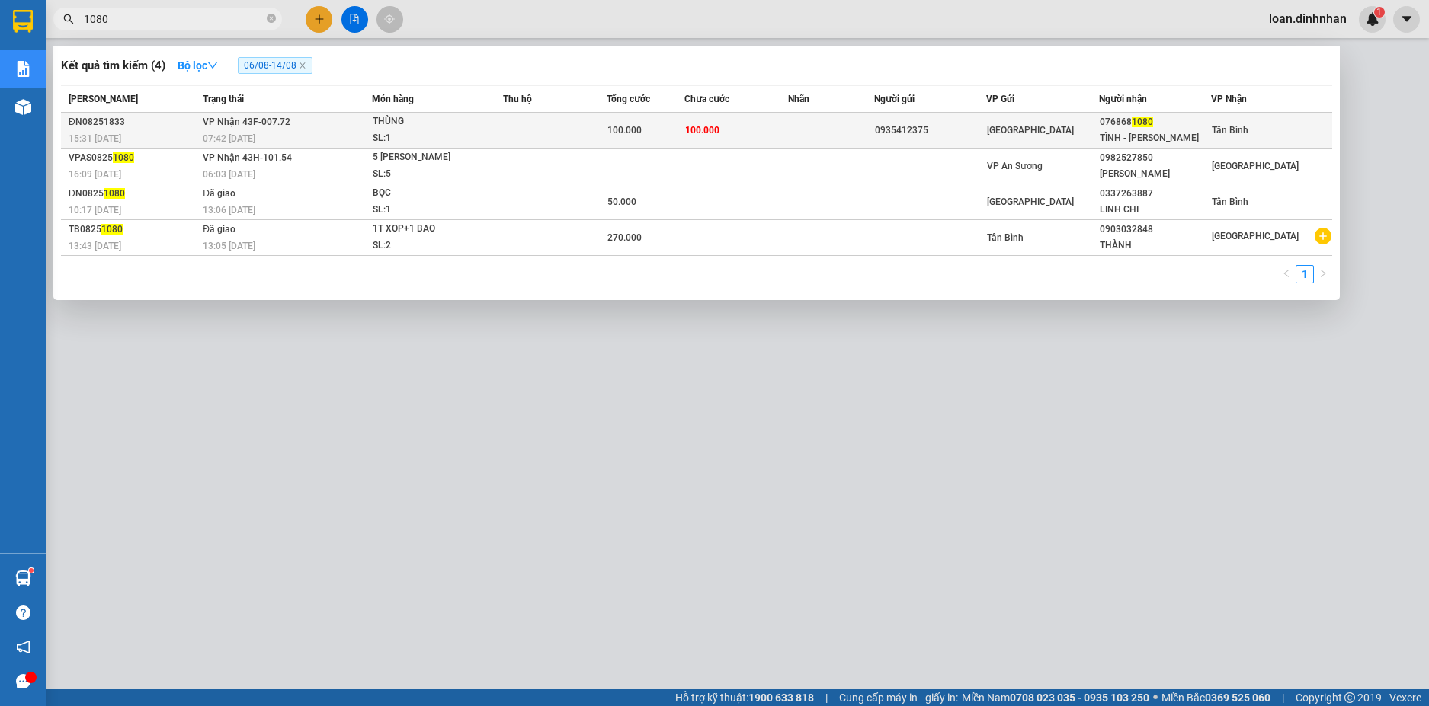
type input "1080"
drag, startPoint x: 411, startPoint y: 122, endPoint x: 418, endPoint y: 132, distance: 12.0
click at [418, 132] on span "[PERSON_NAME]: 1" at bounding box center [438, 130] width 130 height 33
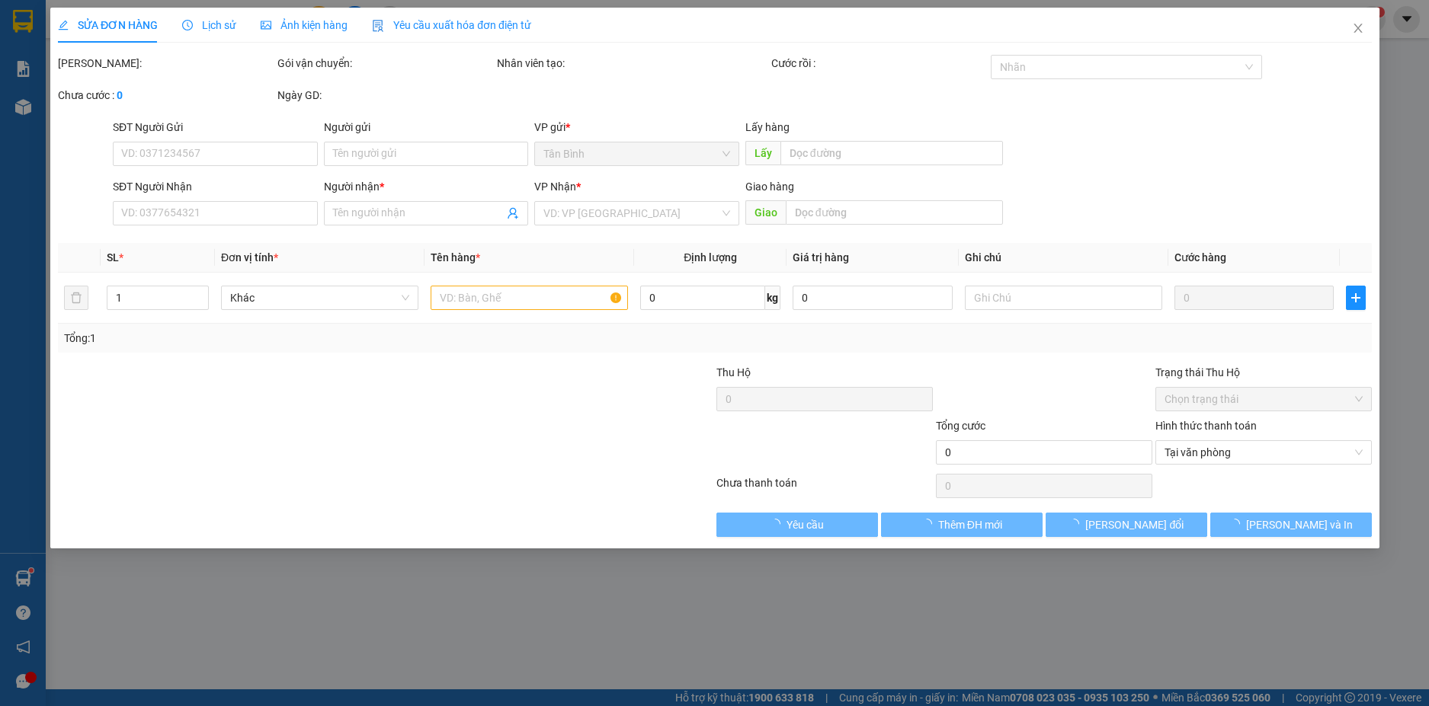
type input "0935412375"
type input "0768681080"
type input "TÌNH - [PERSON_NAME]"
type input "100.000"
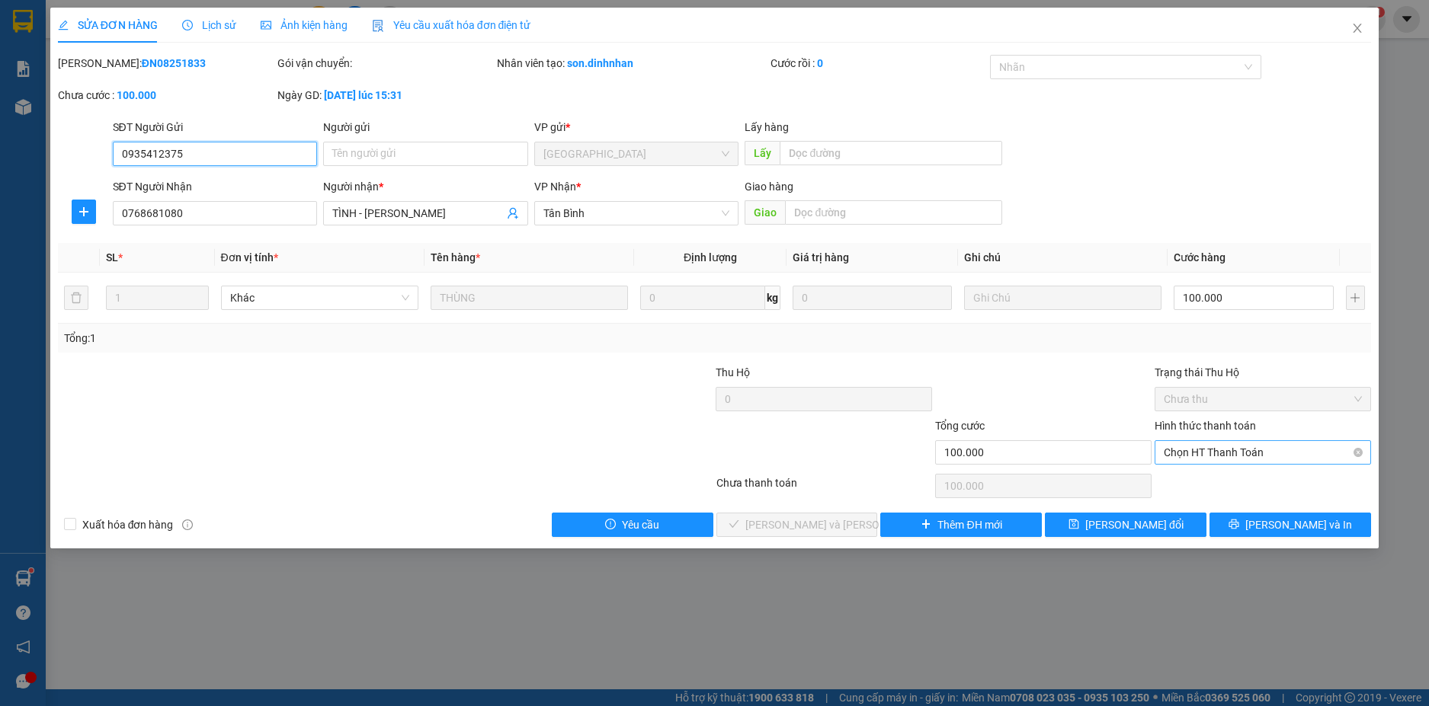
drag, startPoint x: 1186, startPoint y: 440, endPoint x: 1185, endPoint y: 454, distance: 14.6
click at [1185, 454] on div "Chọn HT Thanh Toán" at bounding box center [1262, 452] width 216 height 24
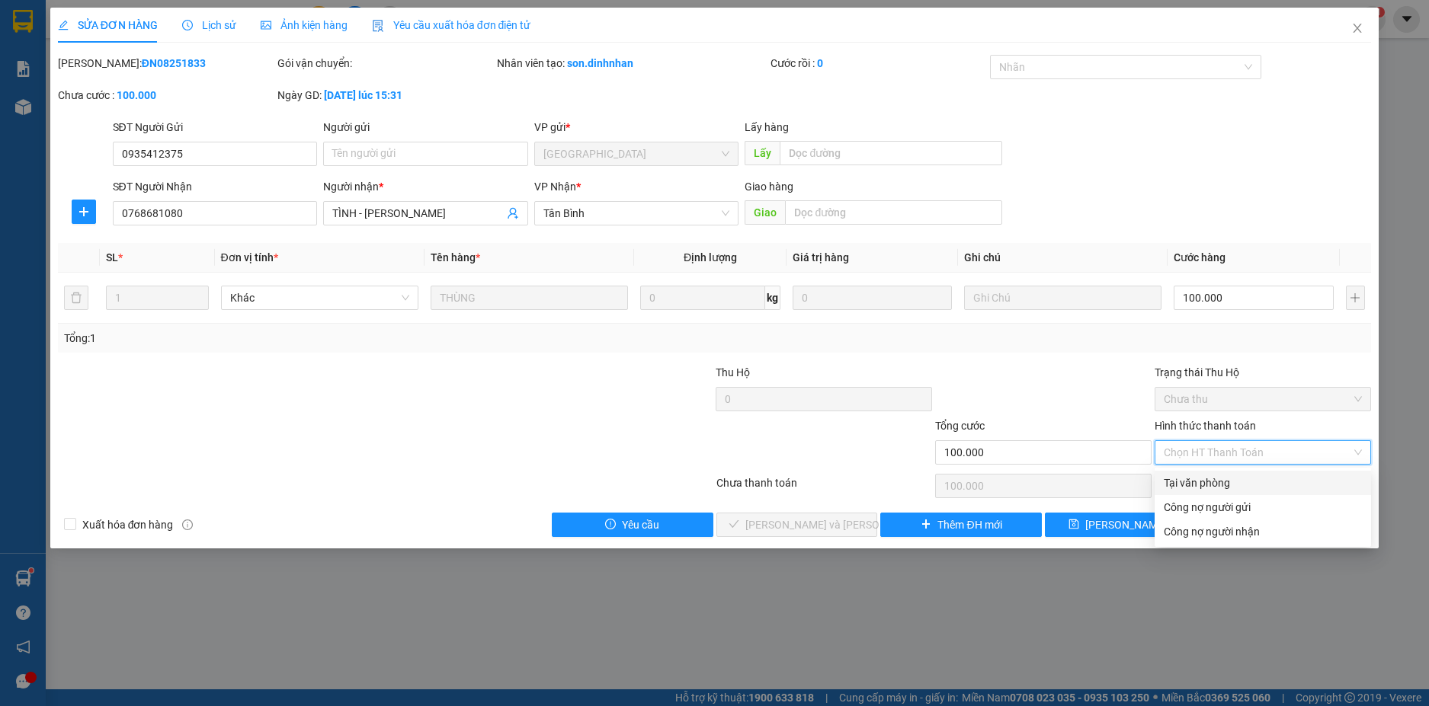
drag, startPoint x: 1173, startPoint y: 482, endPoint x: 994, endPoint y: 565, distance: 197.4
click at [1163, 495] on div "Tại văn [PERSON_NAME] nợ người gửi Công nợ người [PERSON_NAME]" at bounding box center [1262, 507] width 216 height 73
drag, startPoint x: 1284, startPoint y: 486, endPoint x: 1204, endPoint y: 497, distance: 80.7
click at [1266, 489] on div "Tại văn phòng" at bounding box center [1262, 483] width 198 height 17
type input "0"
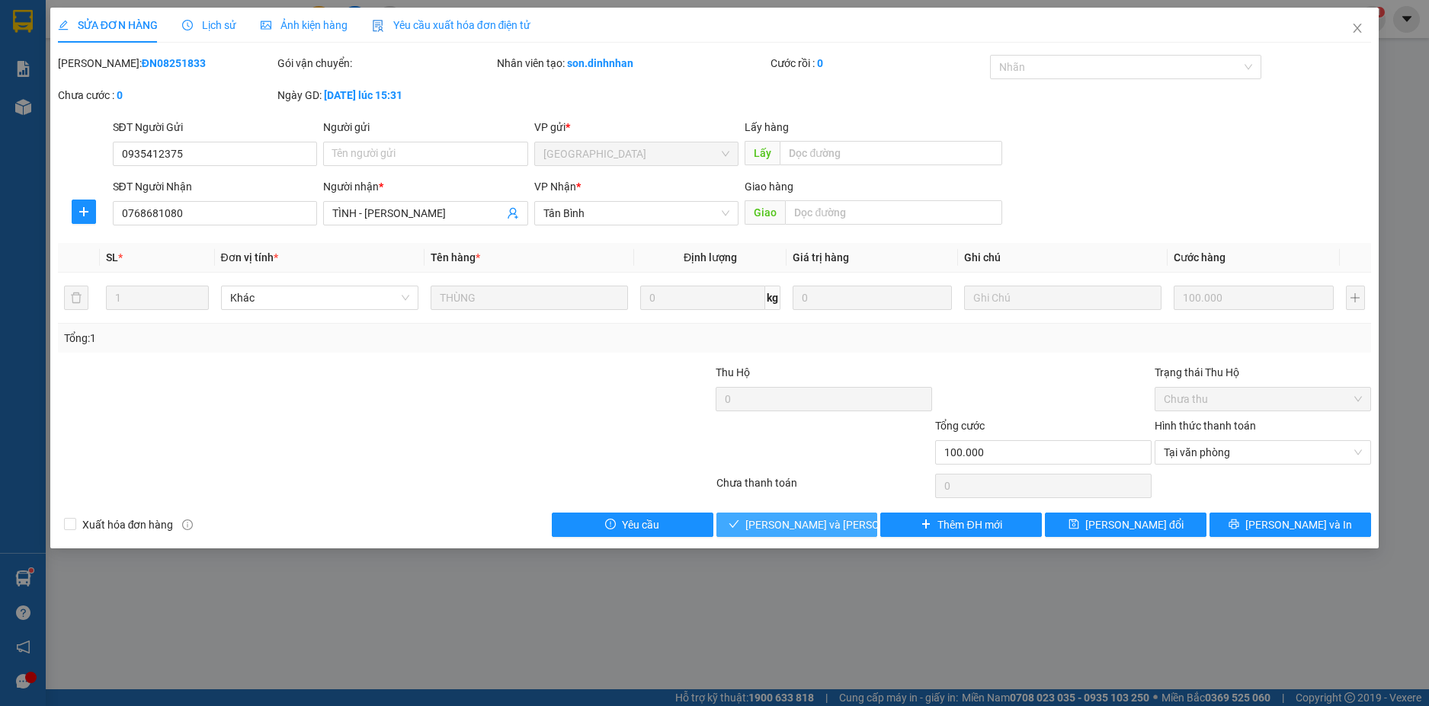
click at [777, 517] on span "[PERSON_NAME] và [PERSON_NAME] hàng" at bounding box center [848, 525] width 206 height 17
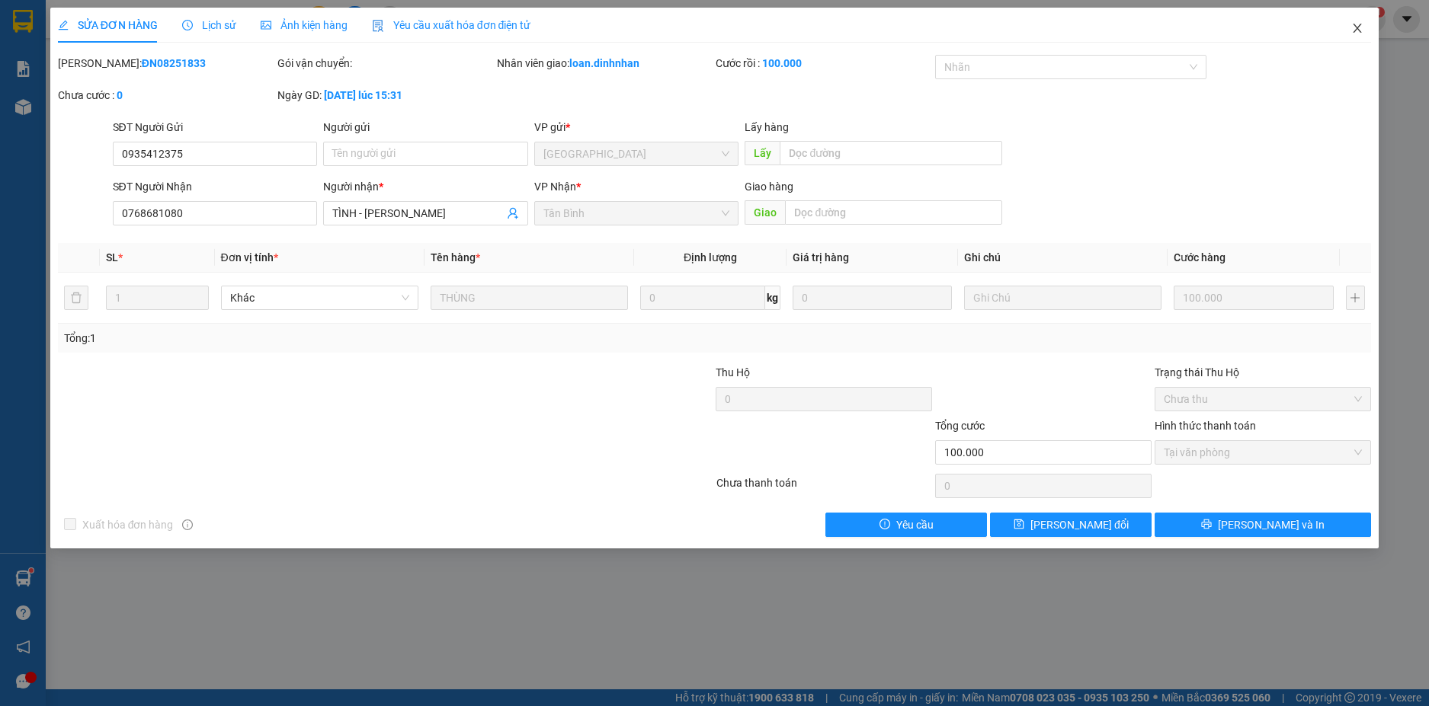
drag, startPoint x: 1358, startPoint y: 24, endPoint x: 1341, endPoint y: 38, distance: 22.1
click at [1341, 38] on span "Close" at bounding box center [1357, 29] width 43 height 43
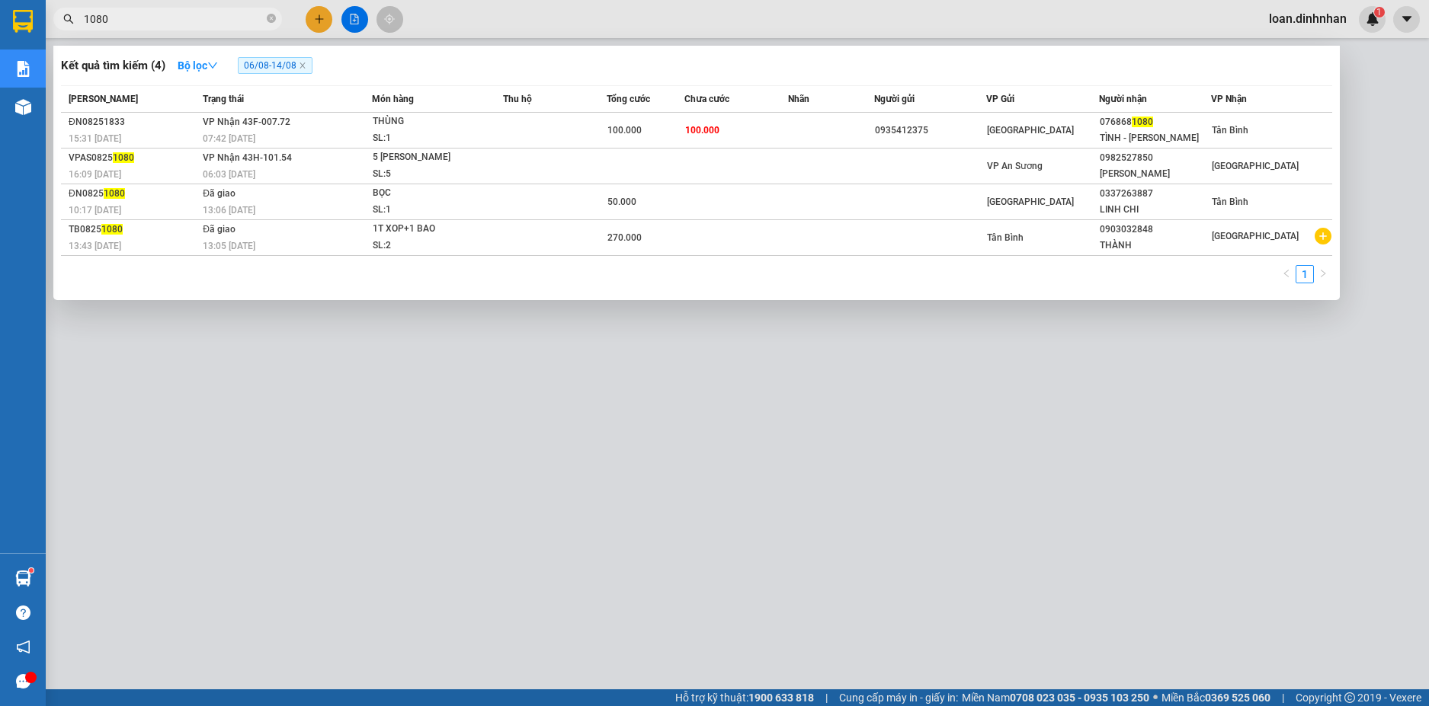
click at [255, 15] on input "1080" at bounding box center [174, 19] width 180 height 17
type input "1"
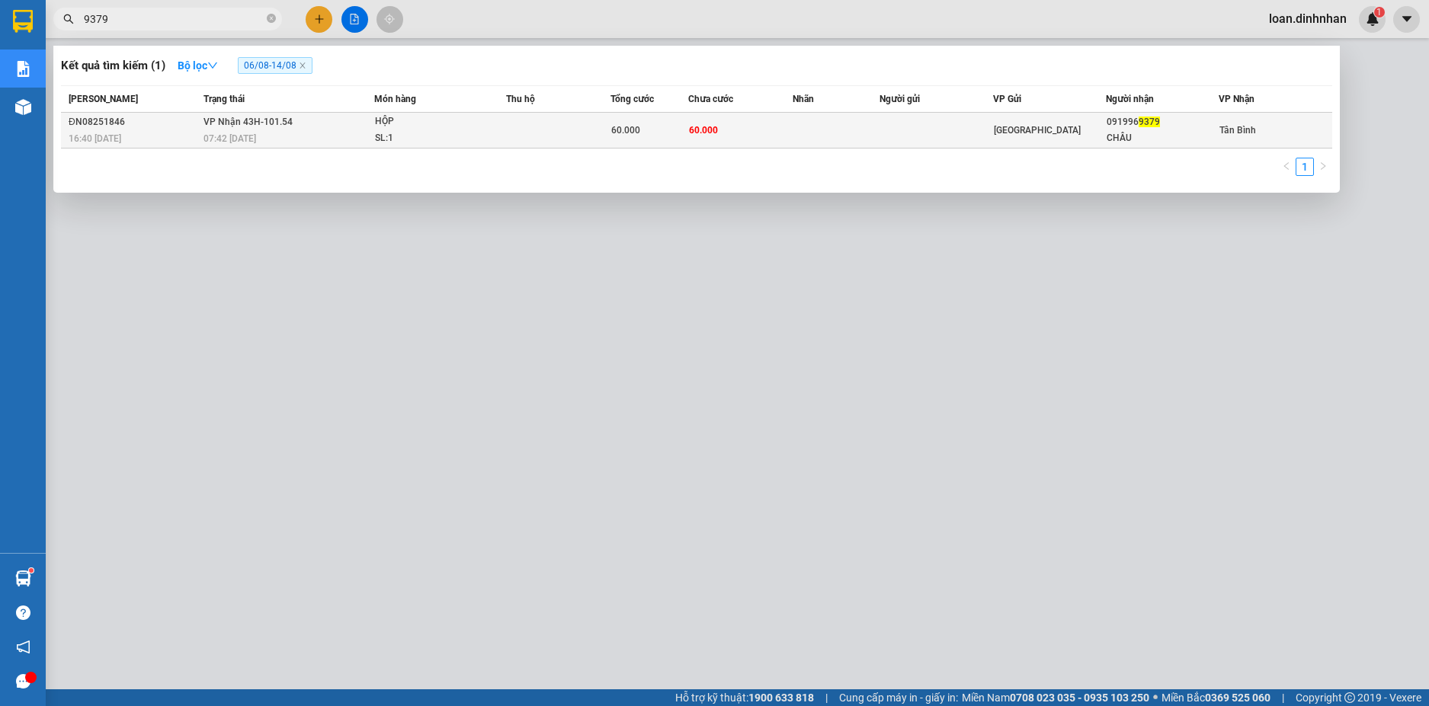
type input "9379"
drag, startPoint x: 606, startPoint y: 121, endPoint x: 621, endPoint y: 142, distance: 25.6
click at [621, 142] on tr "ĐN08251846 16:40 [DATE] [PERSON_NAME] 43H-101.54 07:42 [DATE] HỘP SL: 1 60.000 …" at bounding box center [696, 131] width 1271 height 36
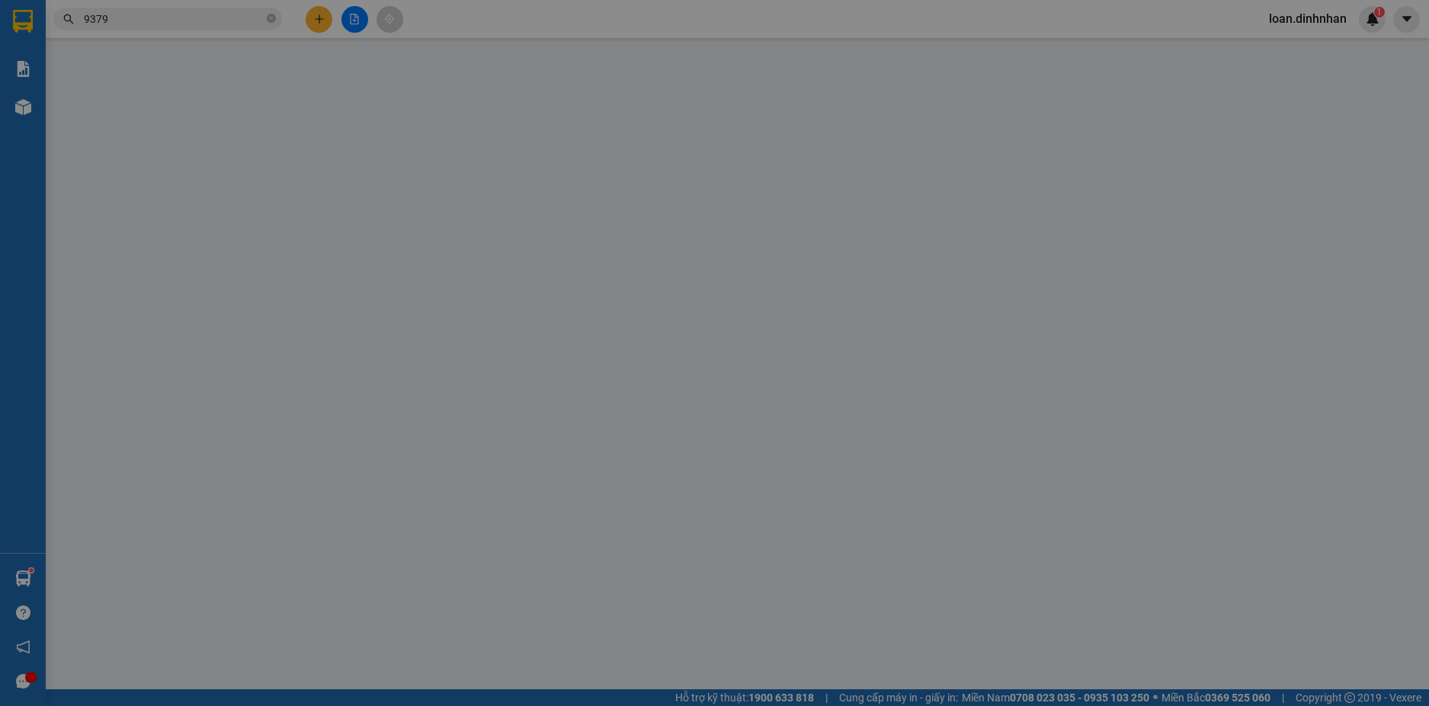
type input "0919969379"
type input "CHÂU"
type input "60.000"
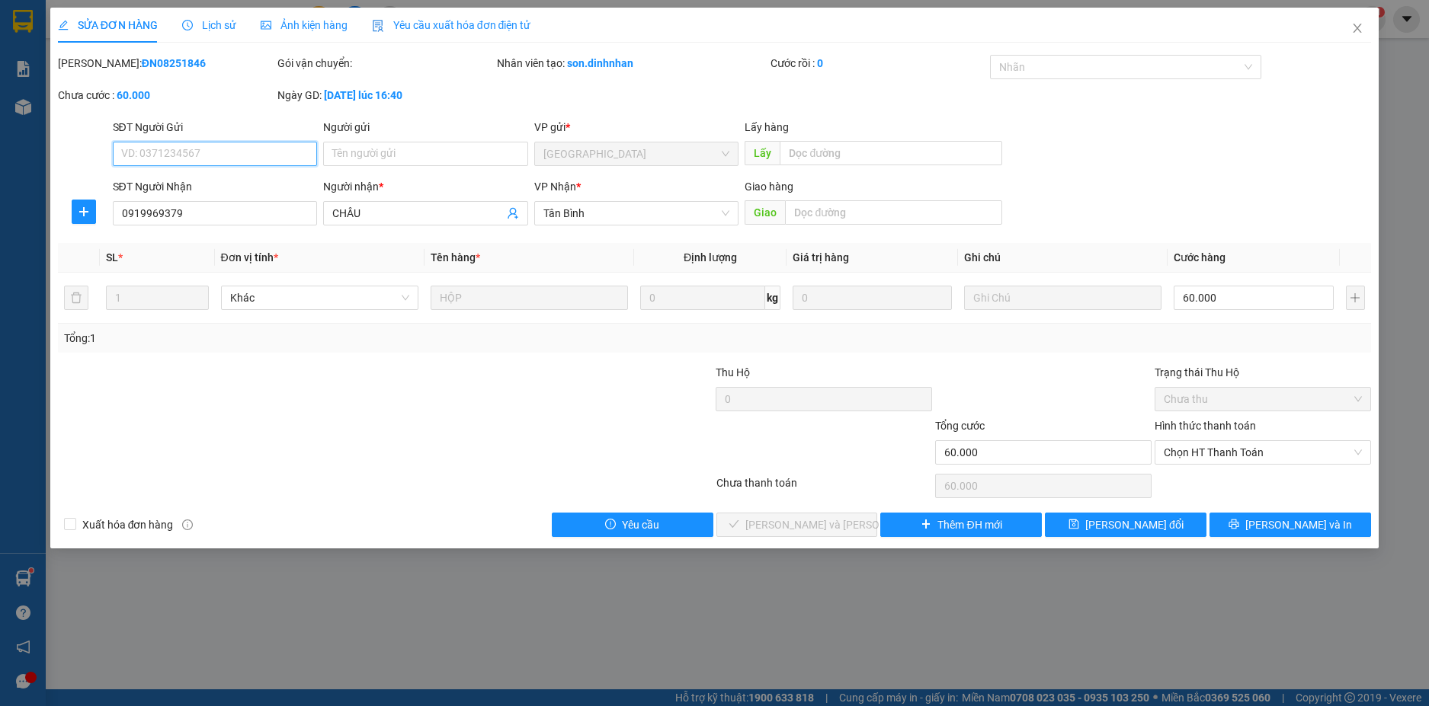
drag, startPoint x: 1332, startPoint y: 455, endPoint x: 1297, endPoint y: 485, distance: 46.0
click at [1329, 459] on span "Chọn HT Thanh Toán" at bounding box center [1262, 452] width 198 height 23
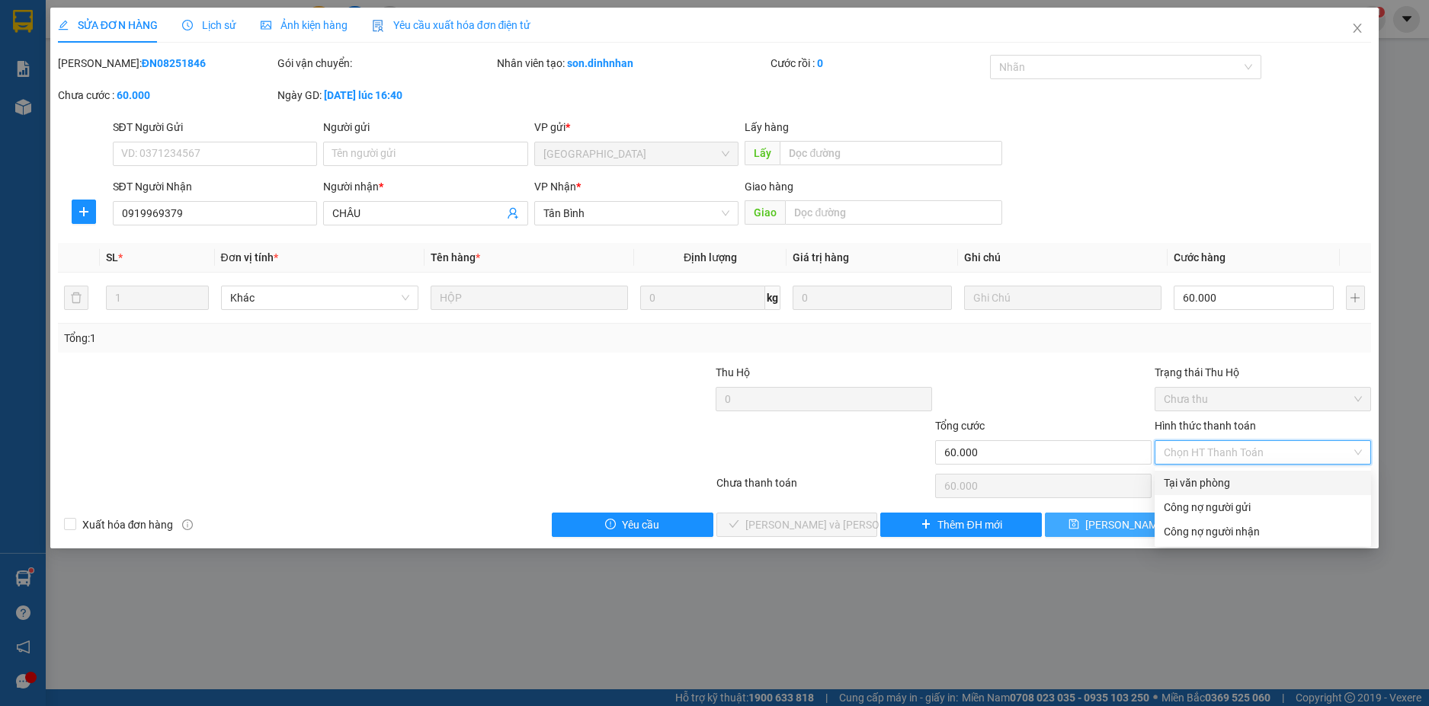
drag, startPoint x: 1292, startPoint y: 477, endPoint x: 1112, endPoint y: 527, distance: 185.8
click at [1269, 486] on div "Tại văn phòng" at bounding box center [1262, 483] width 198 height 17
type input "0"
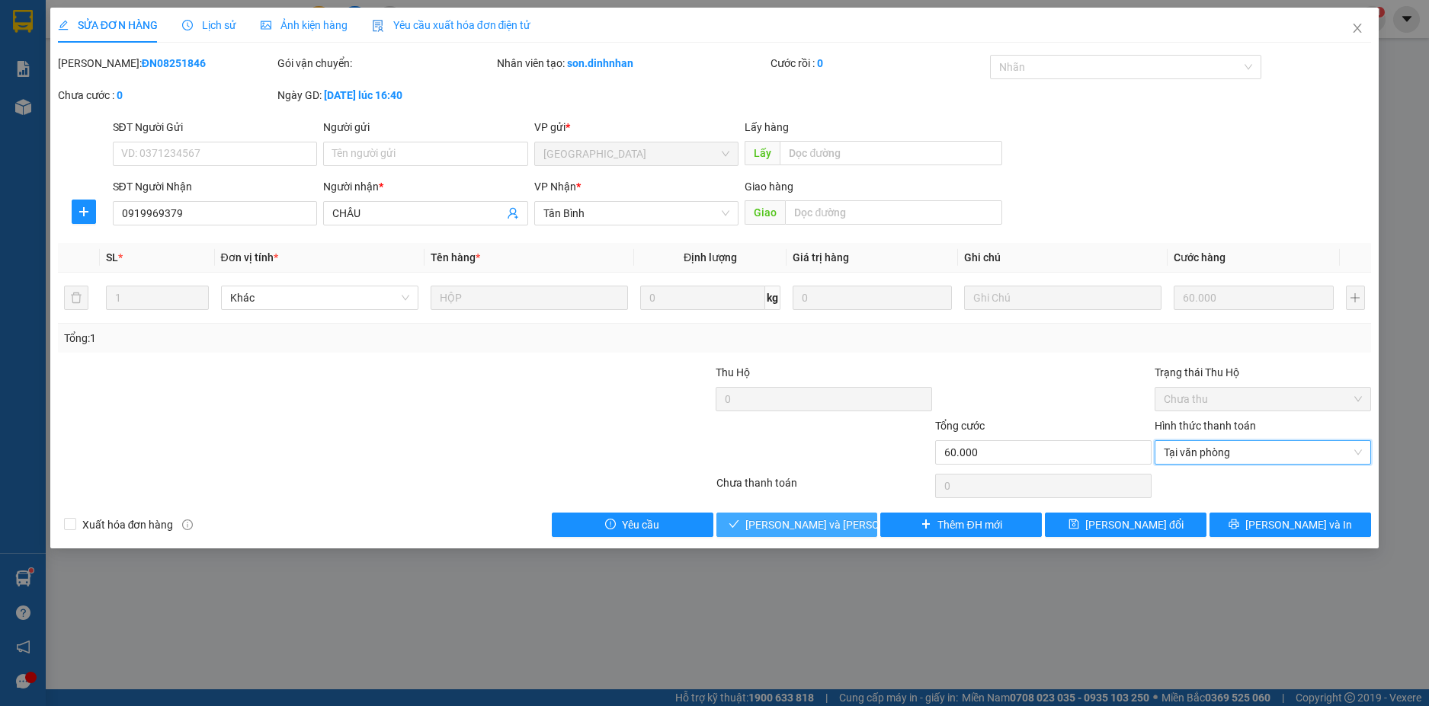
drag, startPoint x: 791, startPoint y: 516, endPoint x: 805, endPoint y: 517, distance: 14.6
click at [797, 517] on span "[PERSON_NAME] và [PERSON_NAME] hàng" at bounding box center [848, 525] width 206 height 17
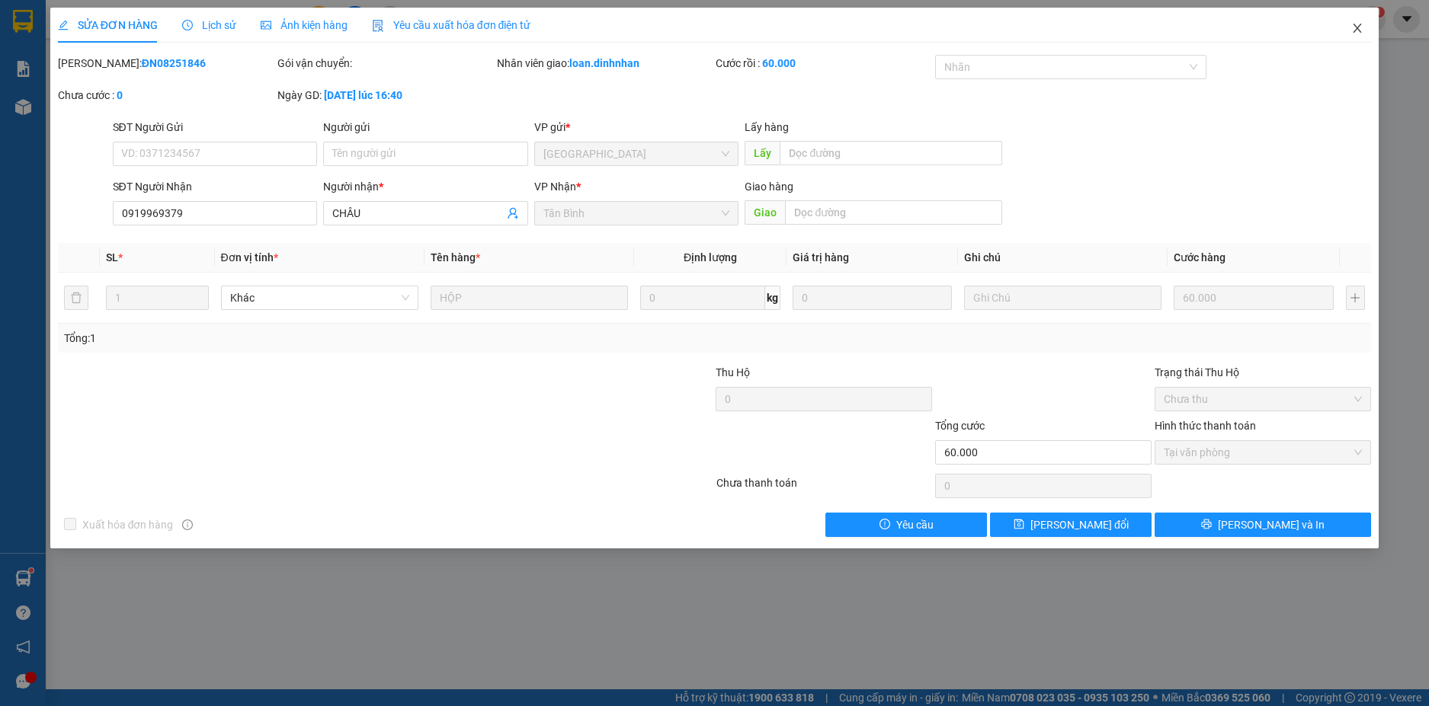
click at [1362, 27] on span "Close" at bounding box center [1357, 29] width 43 height 43
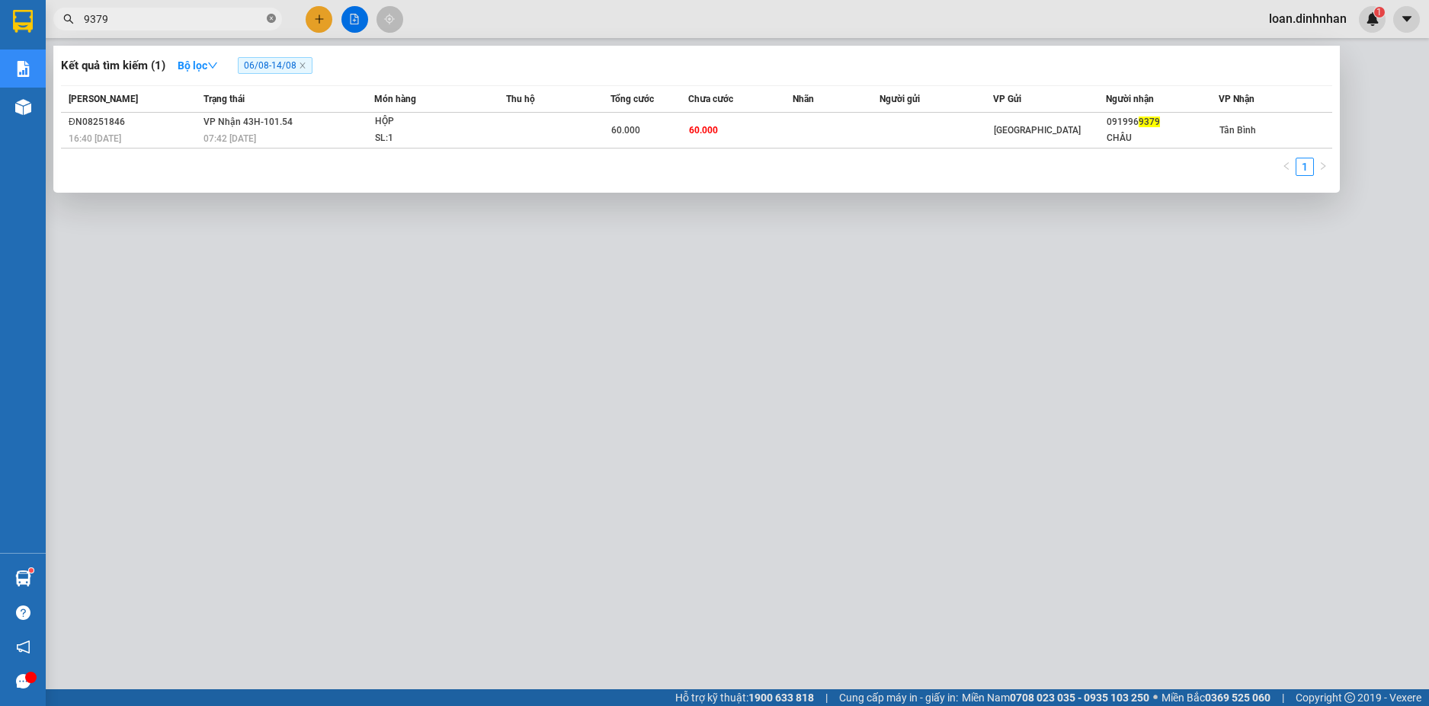
click at [270, 18] on icon "close-circle" at bounding box center [271, 18] width 9 height 9
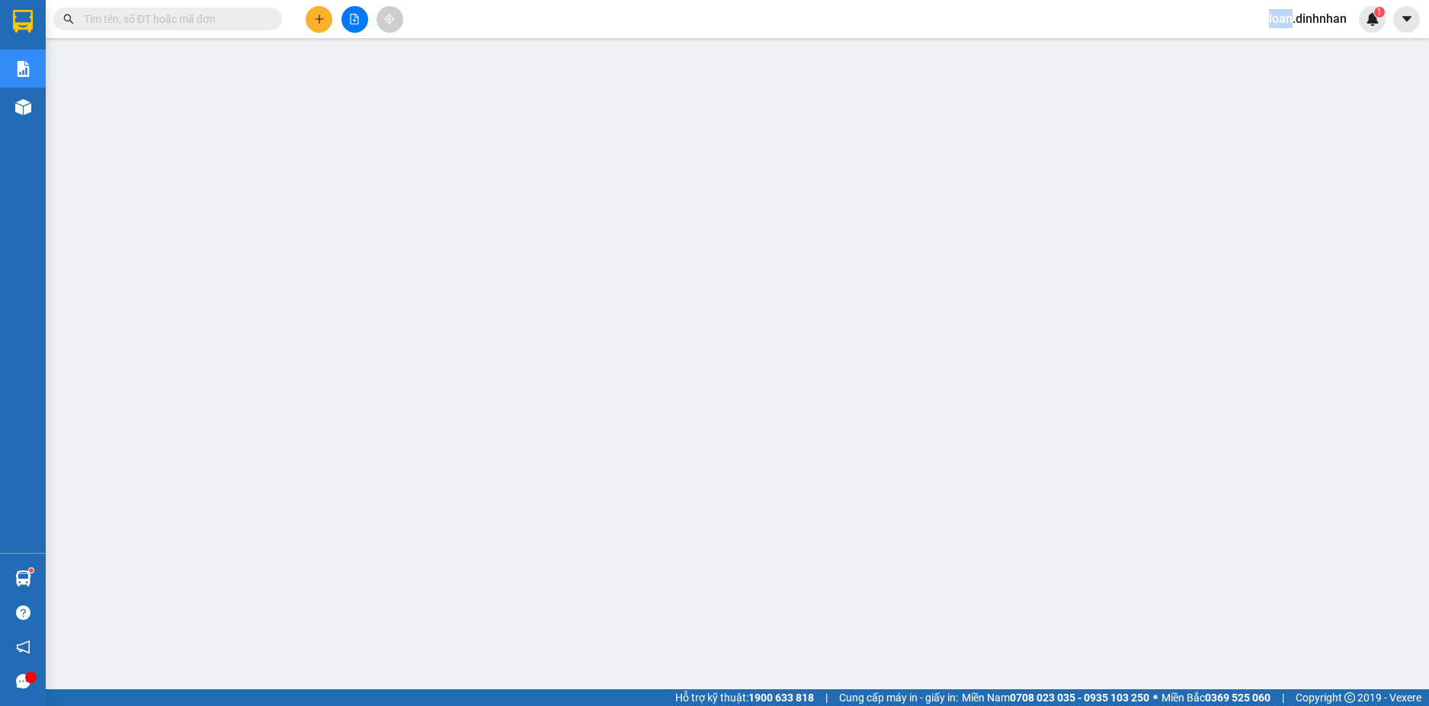
click at [270, 18] on span at bounding box center [271, 19] width 9 height 17
click at [202, 14] on input "text" at bounding box center [174, 19] width 180 height 17
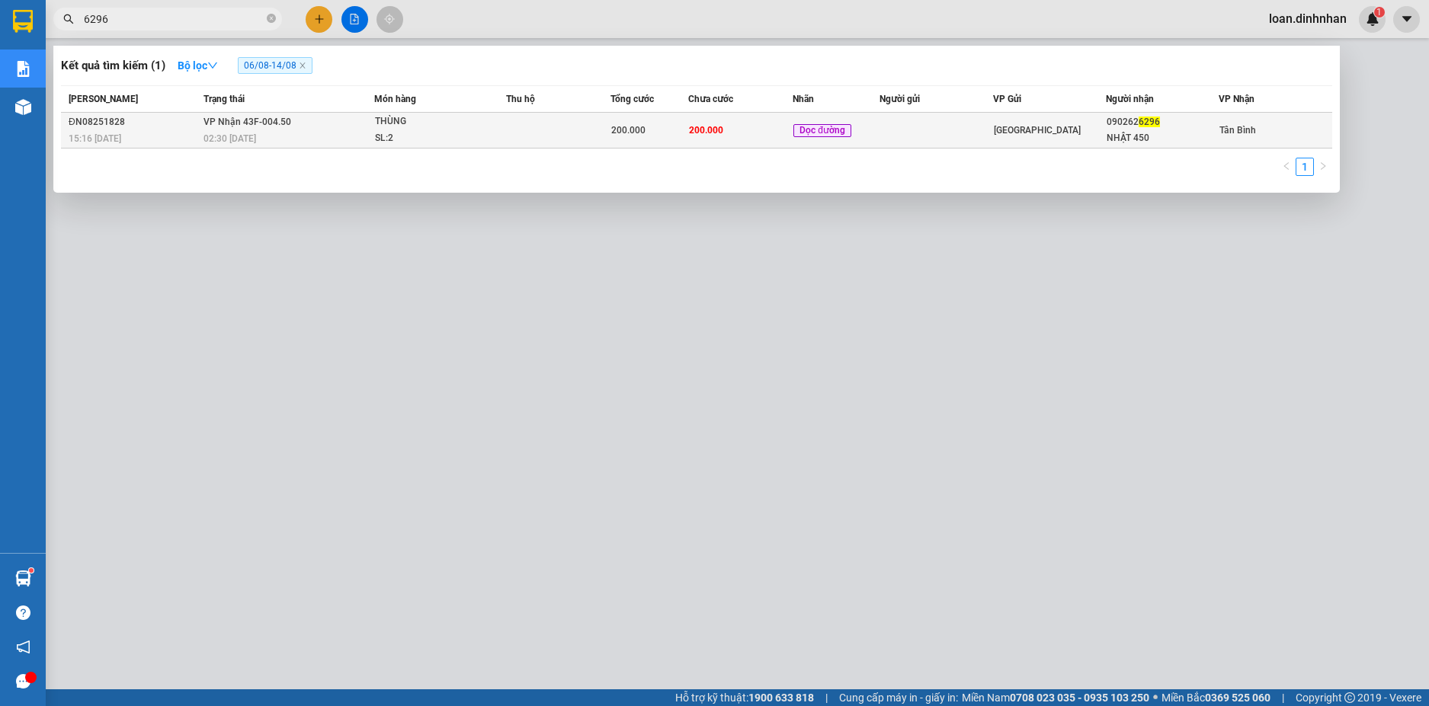
type input "6296"
click at [520, 129] on td at bounding box center [558, 131] width 104 height 36
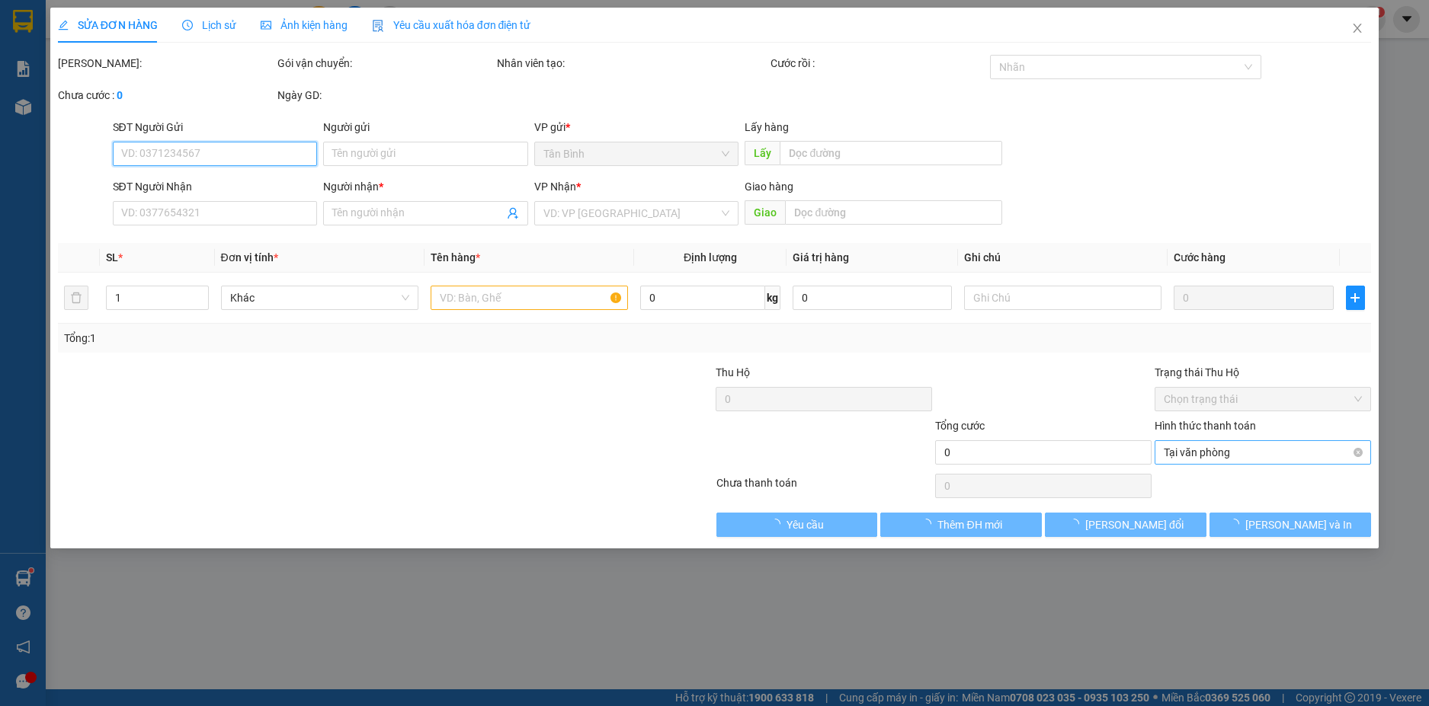
type input "0902626296"
type input "NHẬT 450"
type input "200.000"
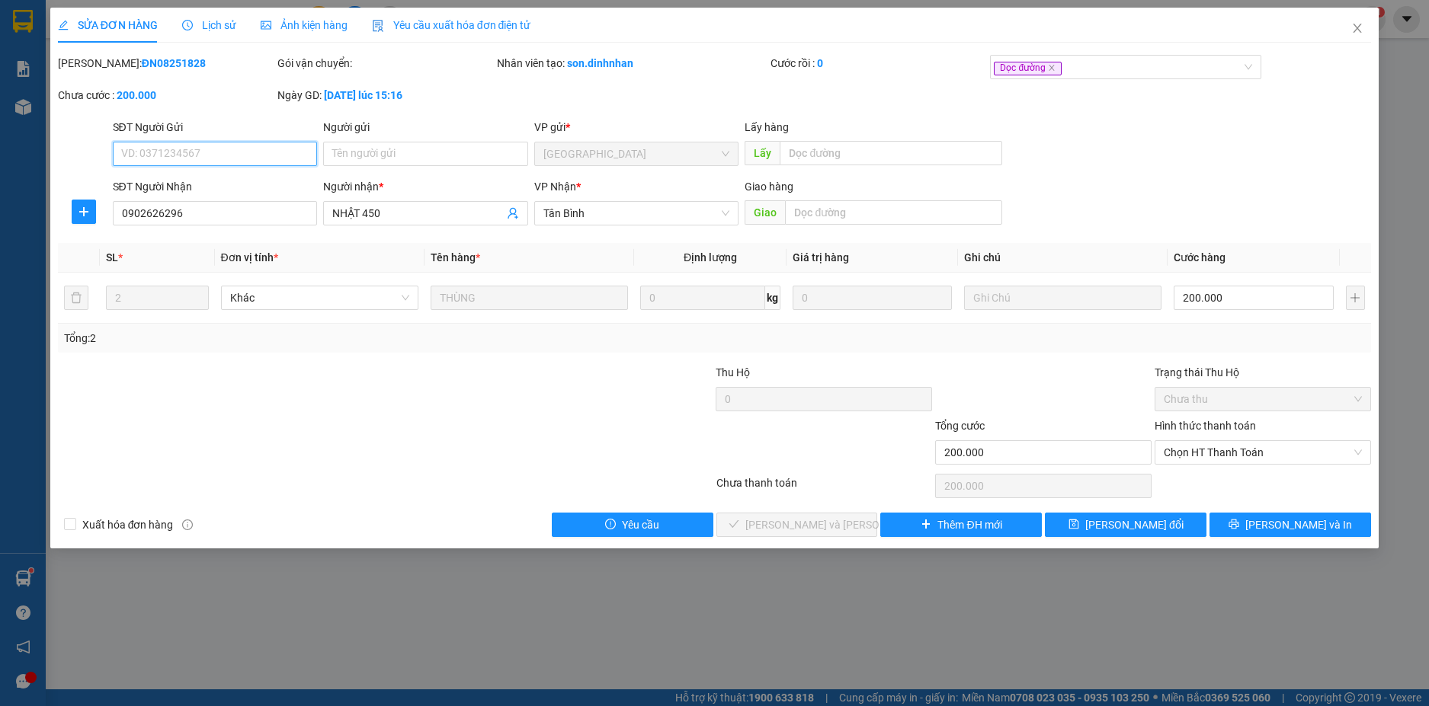
drag, startPoint x: 1205, startPoint y: 455, endPoint x: 1192, endPoint y: 473, distance: 22.0
click at [1203, 459] on span "Chọn HT Thanh Toán" at bounding box center [1262, 452] width 198 height 23
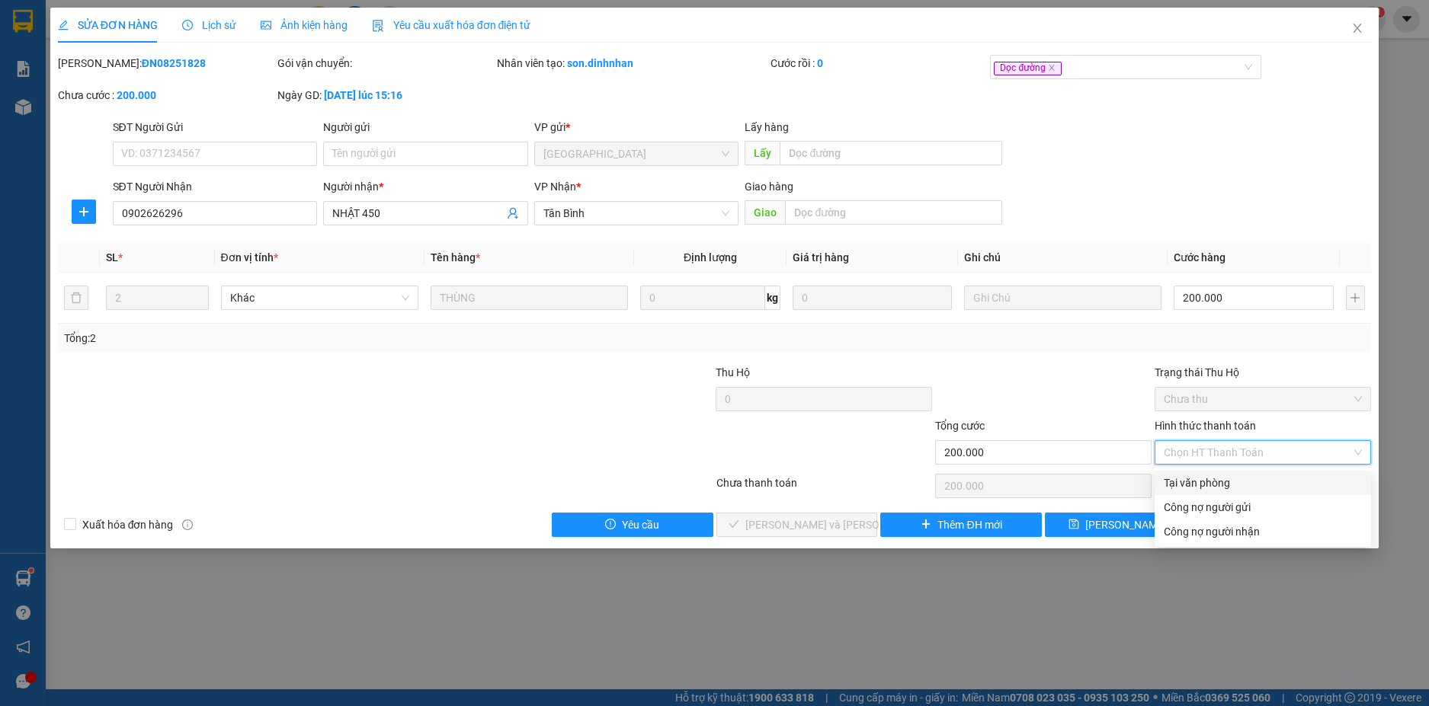
click at [1192, 474] on div "Tại văn phòng" at bounding box center [1262, 483] width 216 height 24
type input "0"
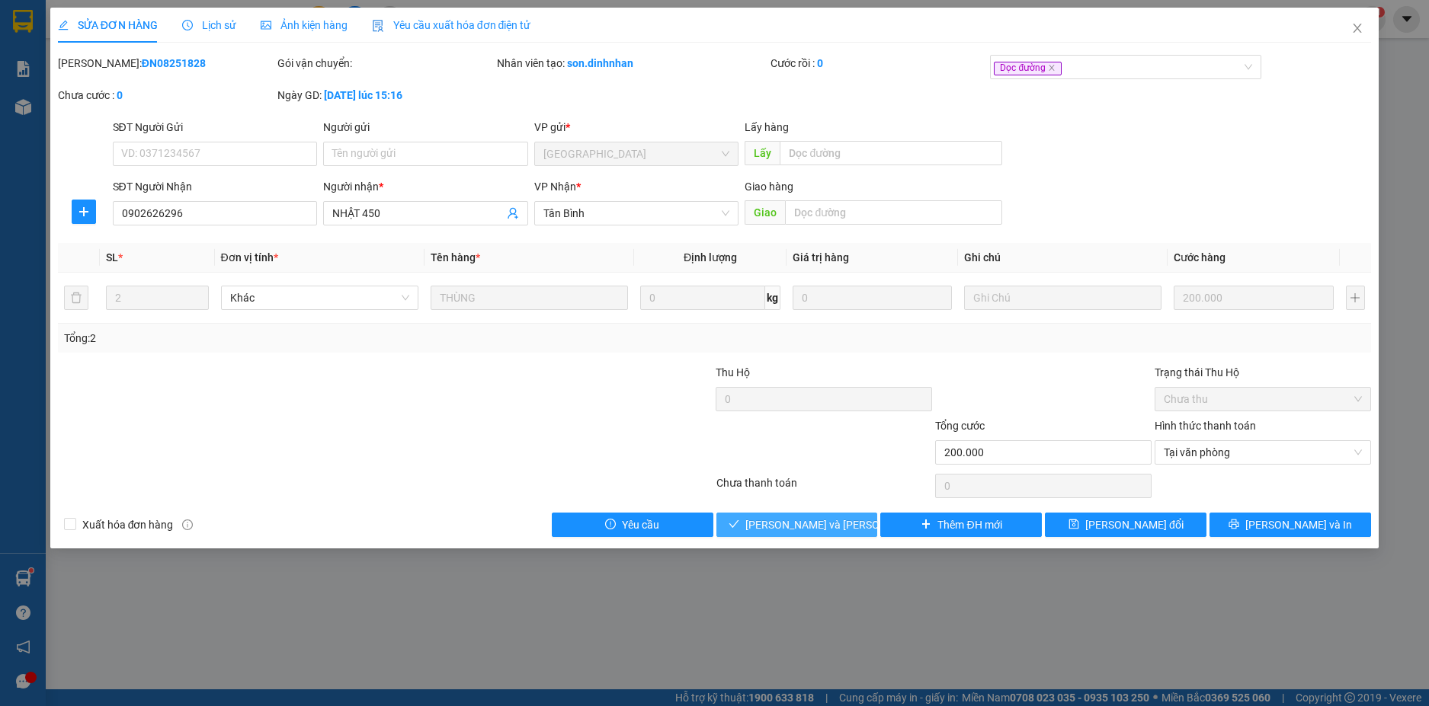
click at [813, 523] on span "[PERSON_NAME] và [PERSON_NAME] hàng" at bounding box center [848, 525] width 206 height 17
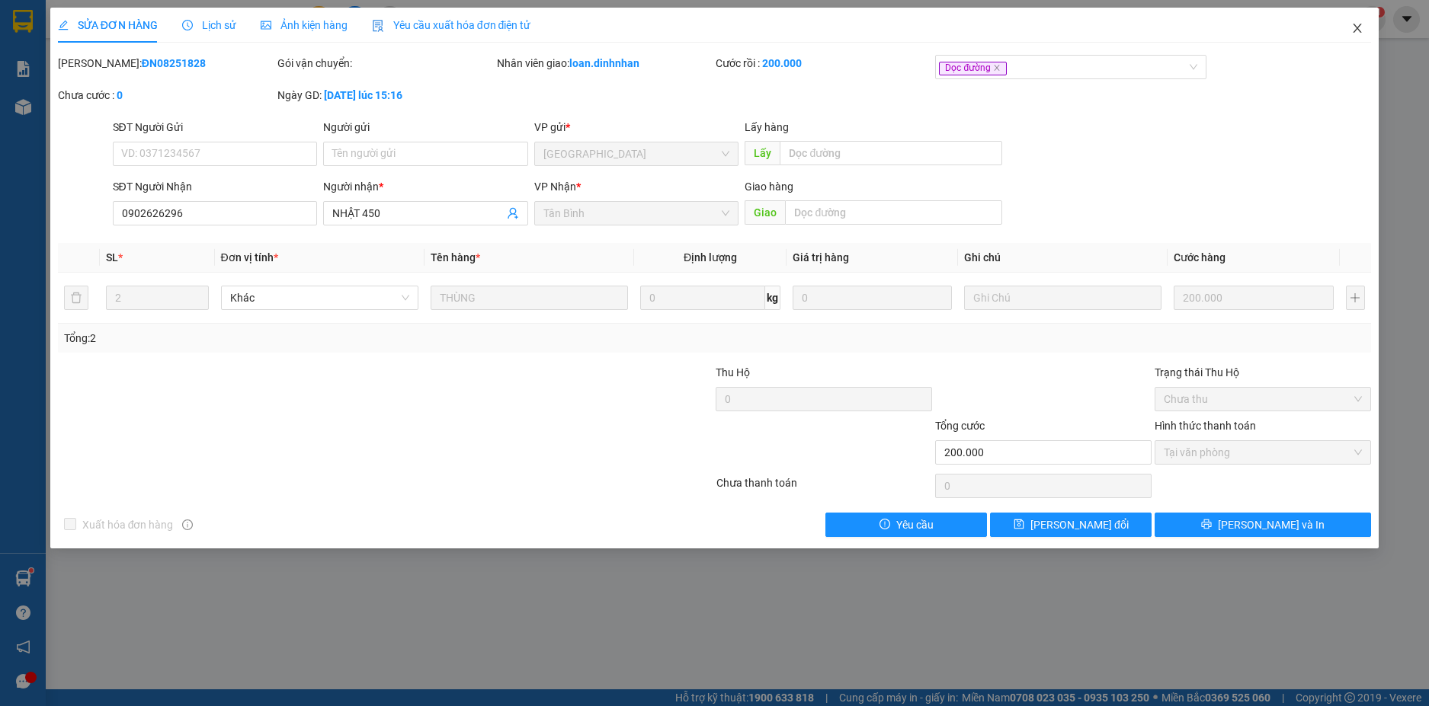
drag, startPoint x: 1361, startPoint y: 29, endPoint x: 1331, endPoint y: 43, distance: 32.7
click at [1359, 30] on icon "close" at bounding box center [1357, 28] width 12 height 12
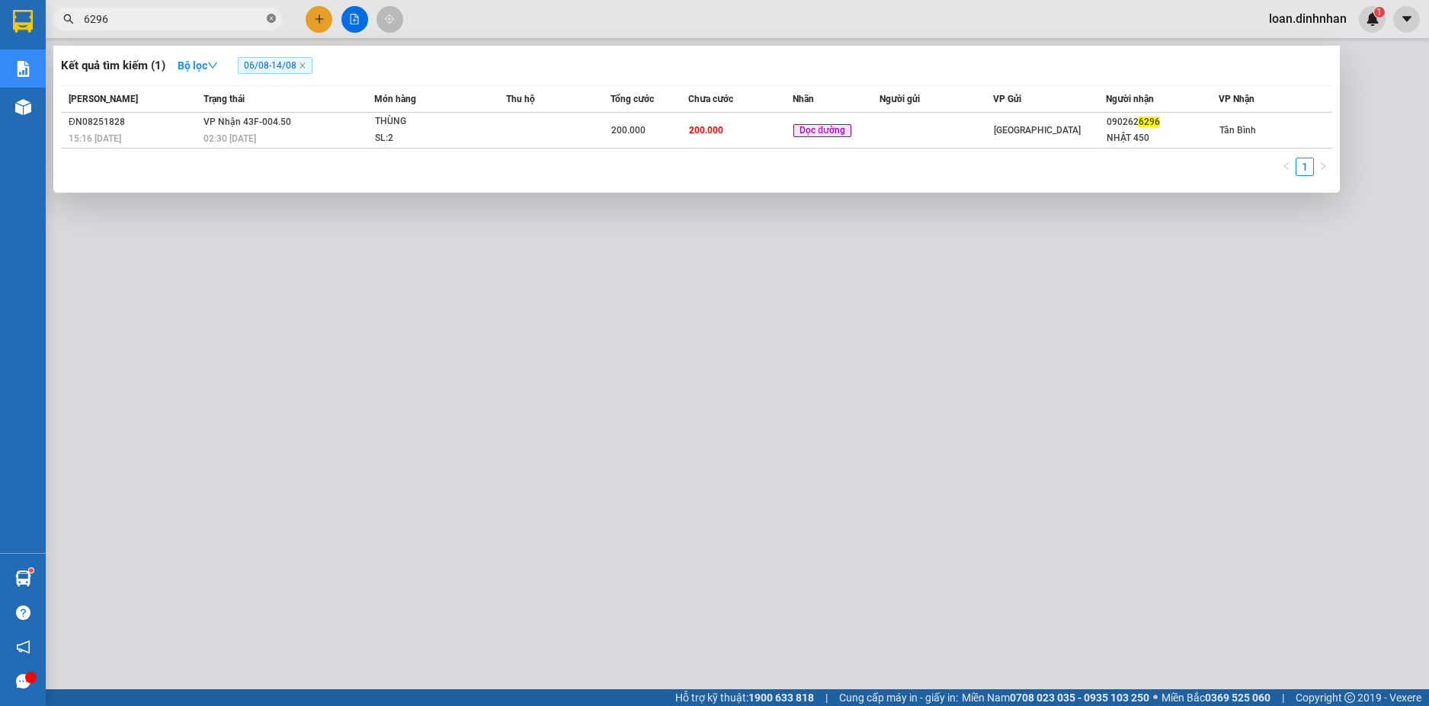
click at [275, 21] on icon "close-circle" at bounding box center [271, 18] width 9 height 9
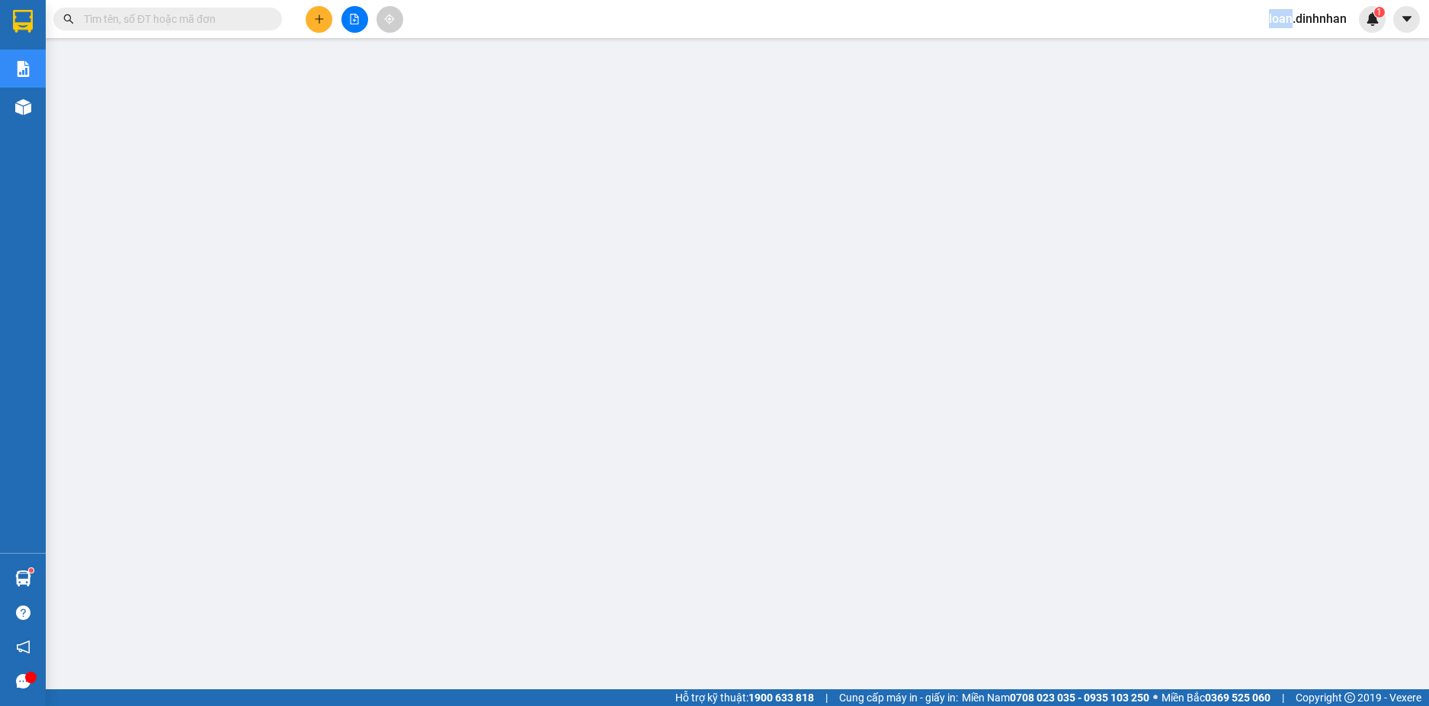
click at [274, 21] on span at bounding box center [271, 19] width 9 height 17
click at [248, 22] on input "text" at bounding box center [174, 19] width 180 height 17
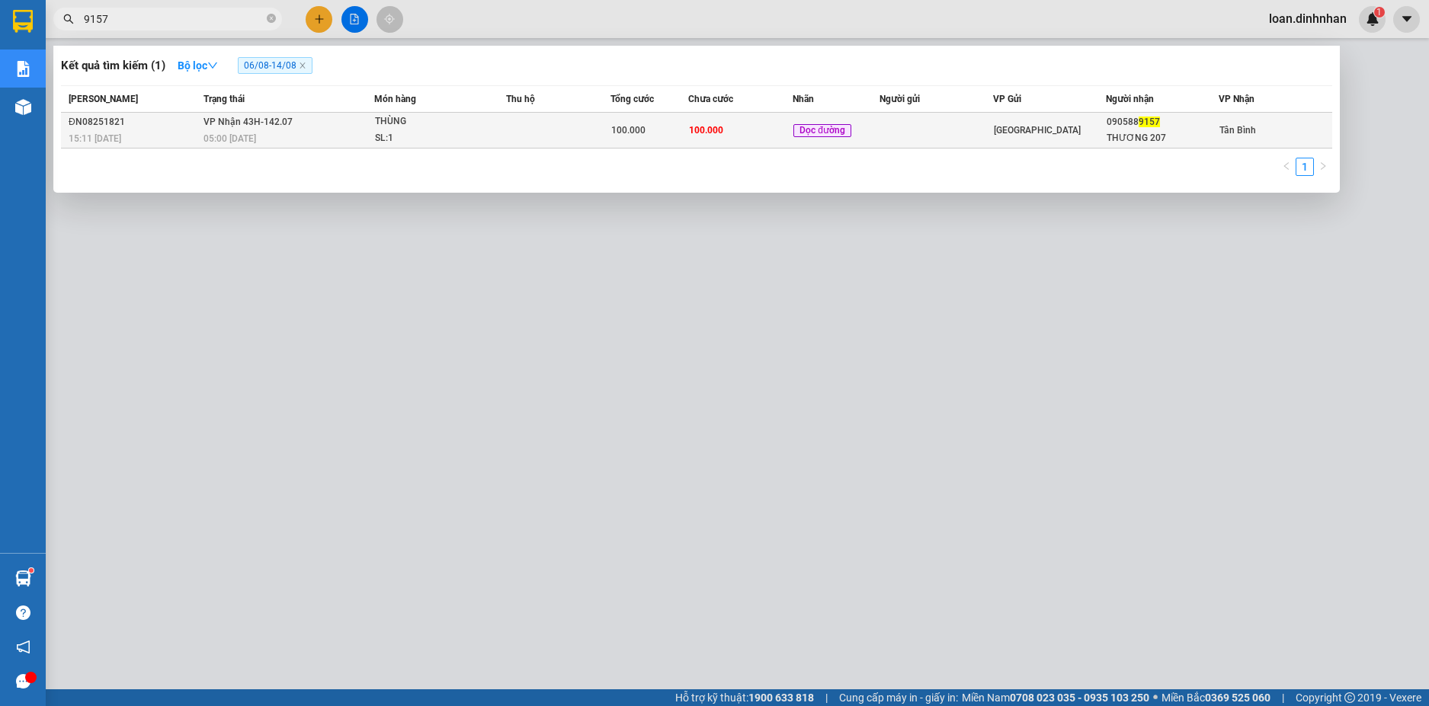
type input "9157"
click at [384, 117] on div "THÙNG" at bounding box center [432, 122] width 114 height 17
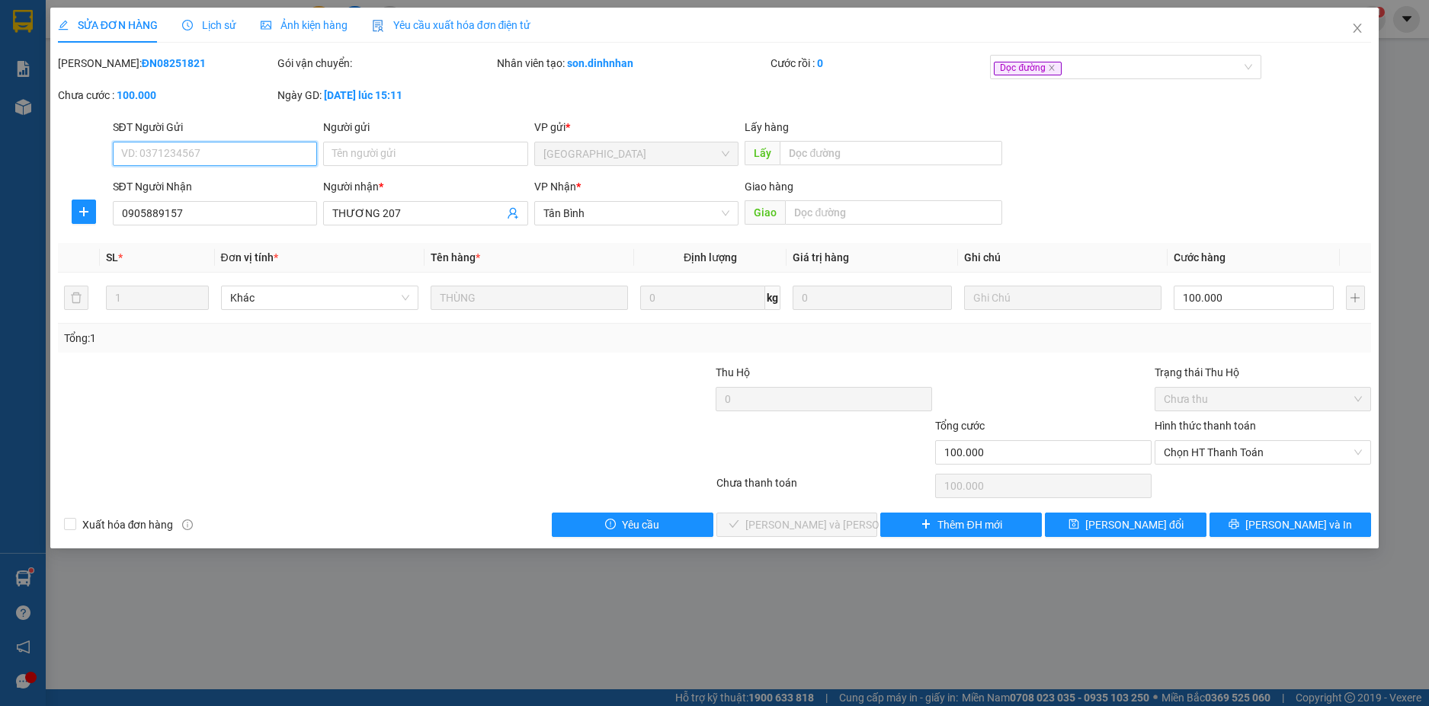
drag, startPoint x: 1237, startPoint y: 448, endPoint x: 1227, endPoint y: 477, distance: 30.9
click at [1234, 459] on span "Chọn HT Thanh Toán" at bounding box center [1262, 452] width 198 height 23
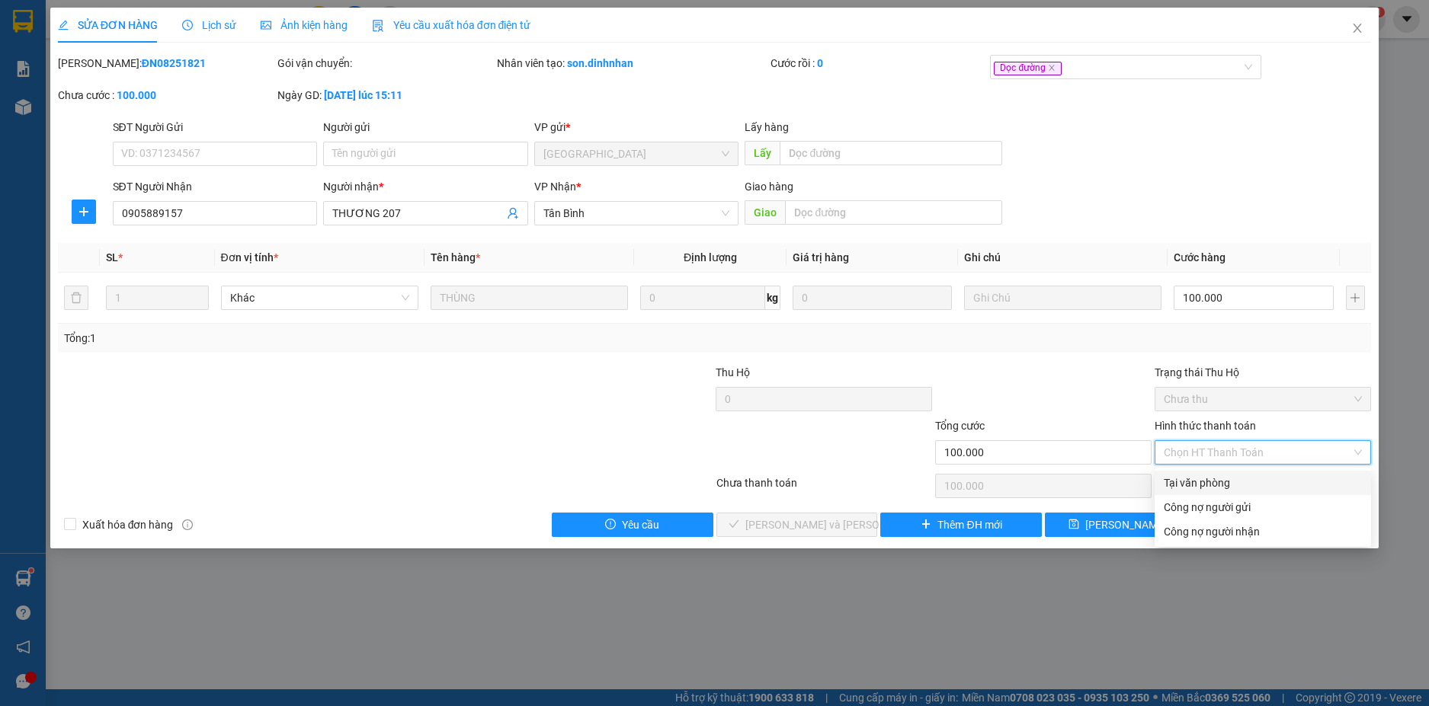
drag, startPoint x: 1228, startPoint y: 475, endPoint x: 1212, endPoint y: 487, distance: 19.7
click at [1227, 478] on div "Tại văn phòng" at bounding box center [1262, 483] width 198 height 17
type input "0"
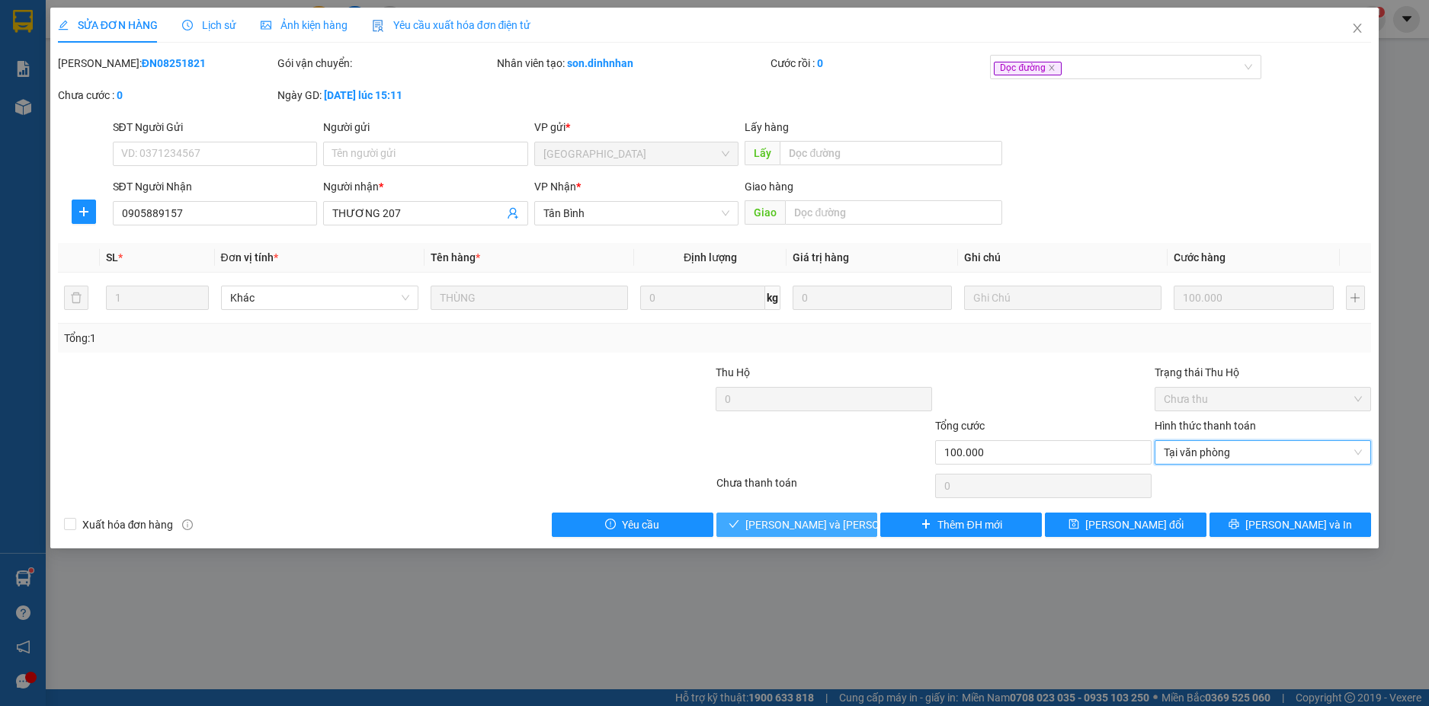
click at [798, 523] on span "[PERSON_NAME] và [PERSON_NAME] hàng" at bounding box center [848, 525] width 206 height 17
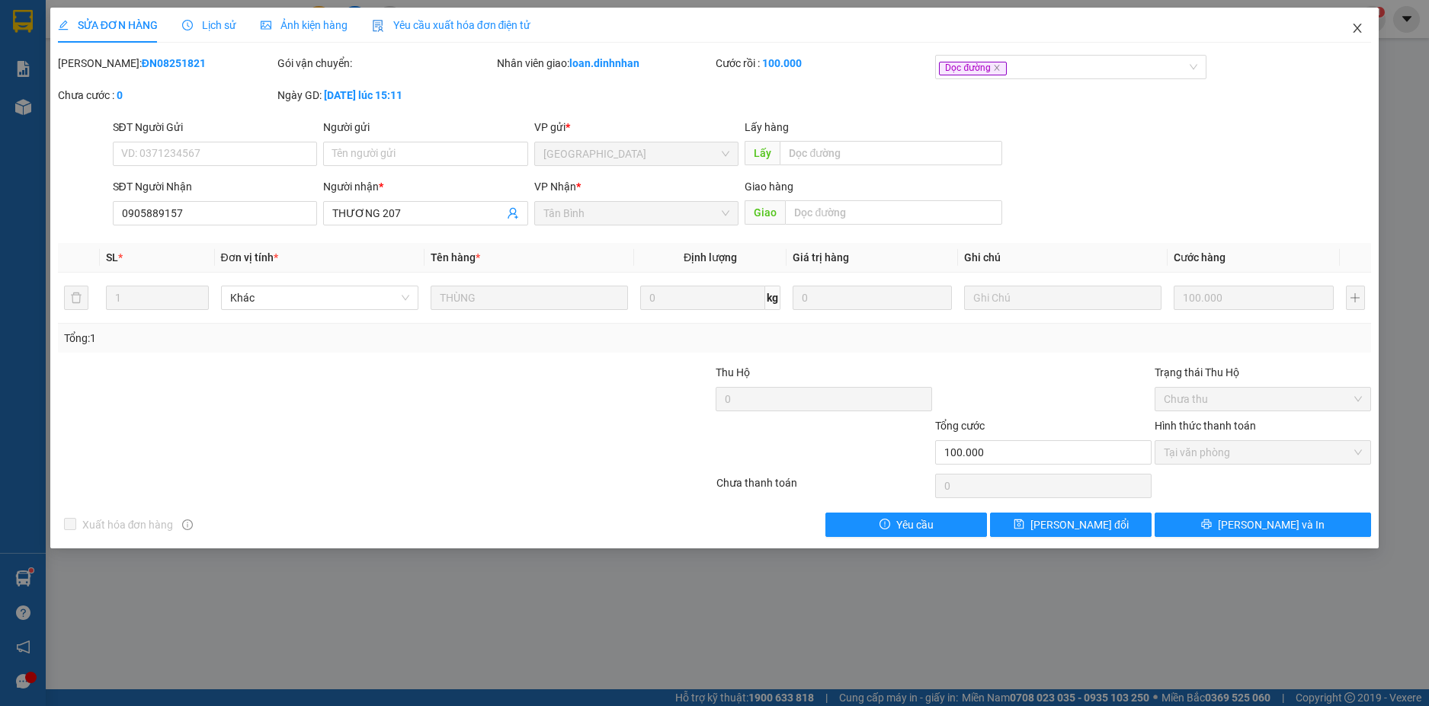
click at [1360, 33] on icon "close" at bounding box center [1357, 28] width 8 height 9
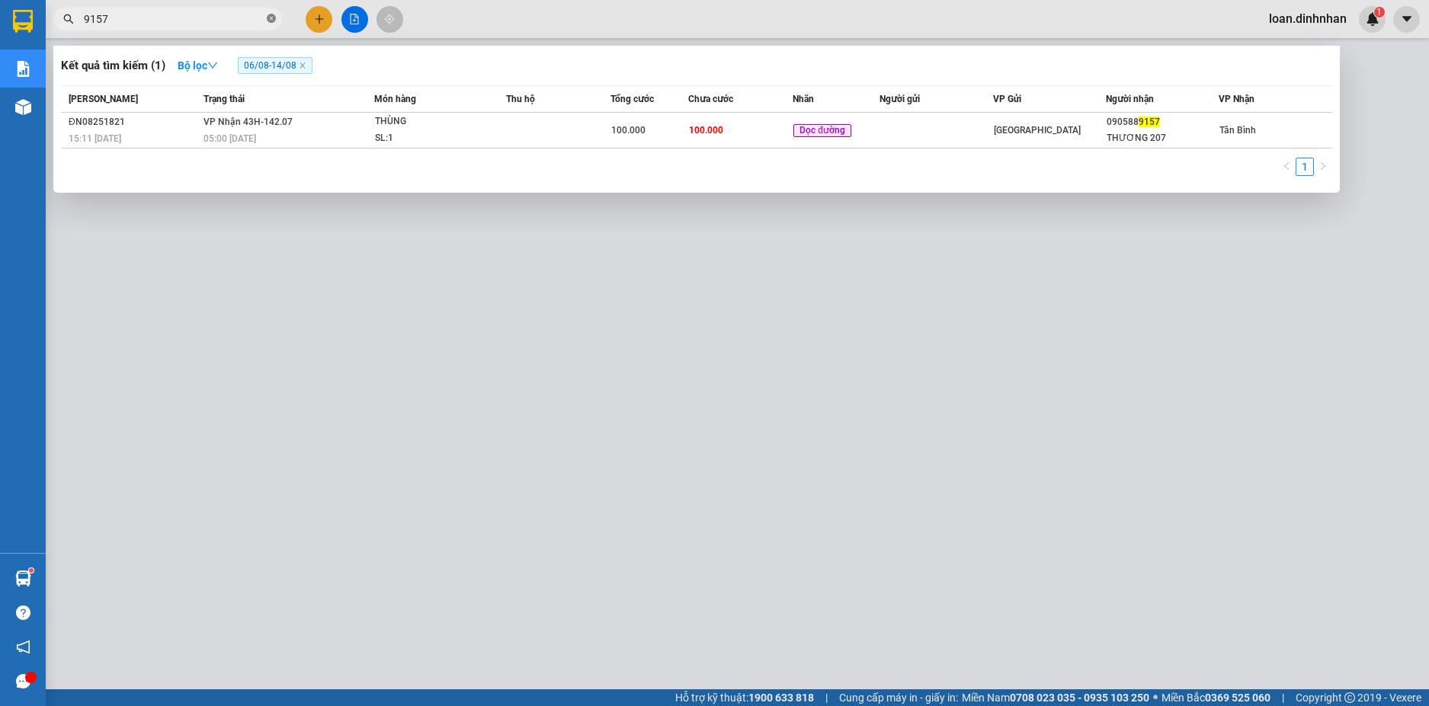
click at [268, 17] on icon "close-circle" at bounding box center [271, 18] width 9 height 9
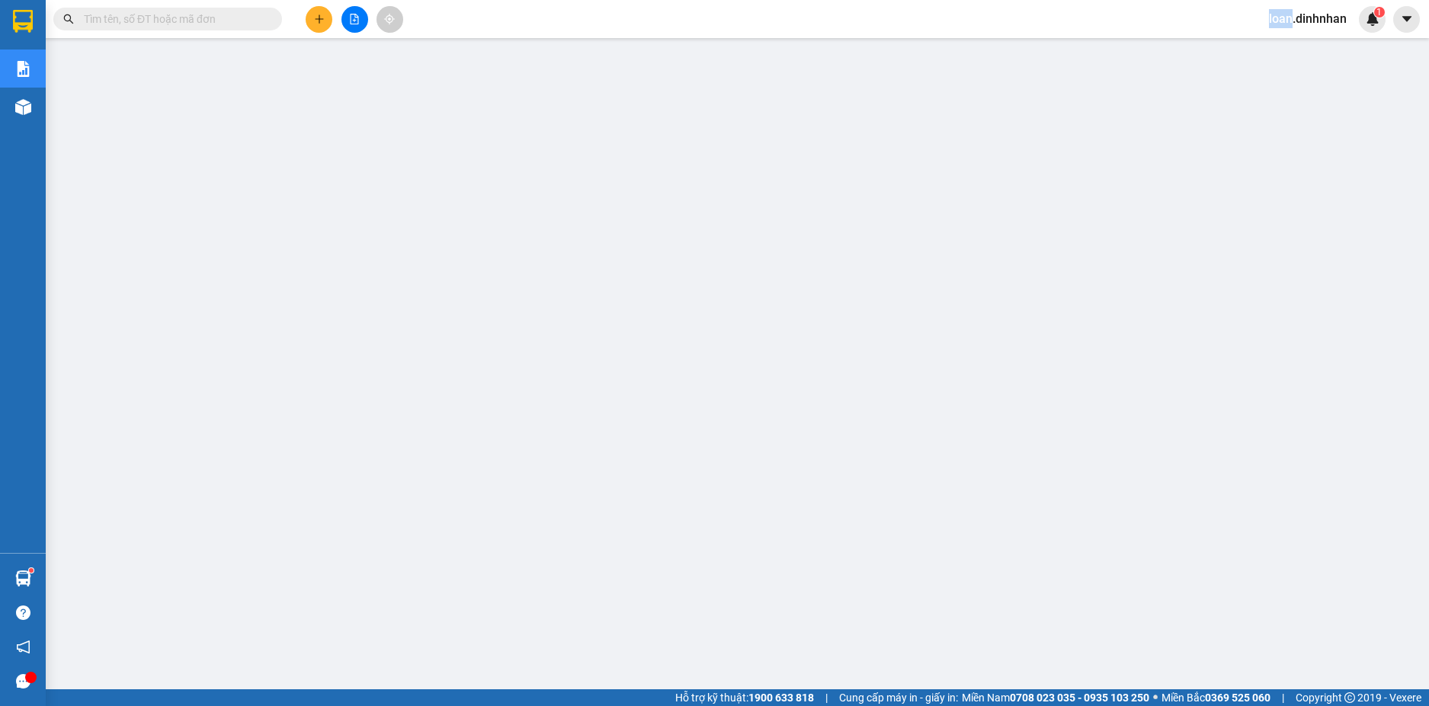
click at [268, 17] on span at bounding box center [271, 19] width 9 height 17
click at [248, 24] on input "text" at bounding box center [174, 19] width 180 height 17
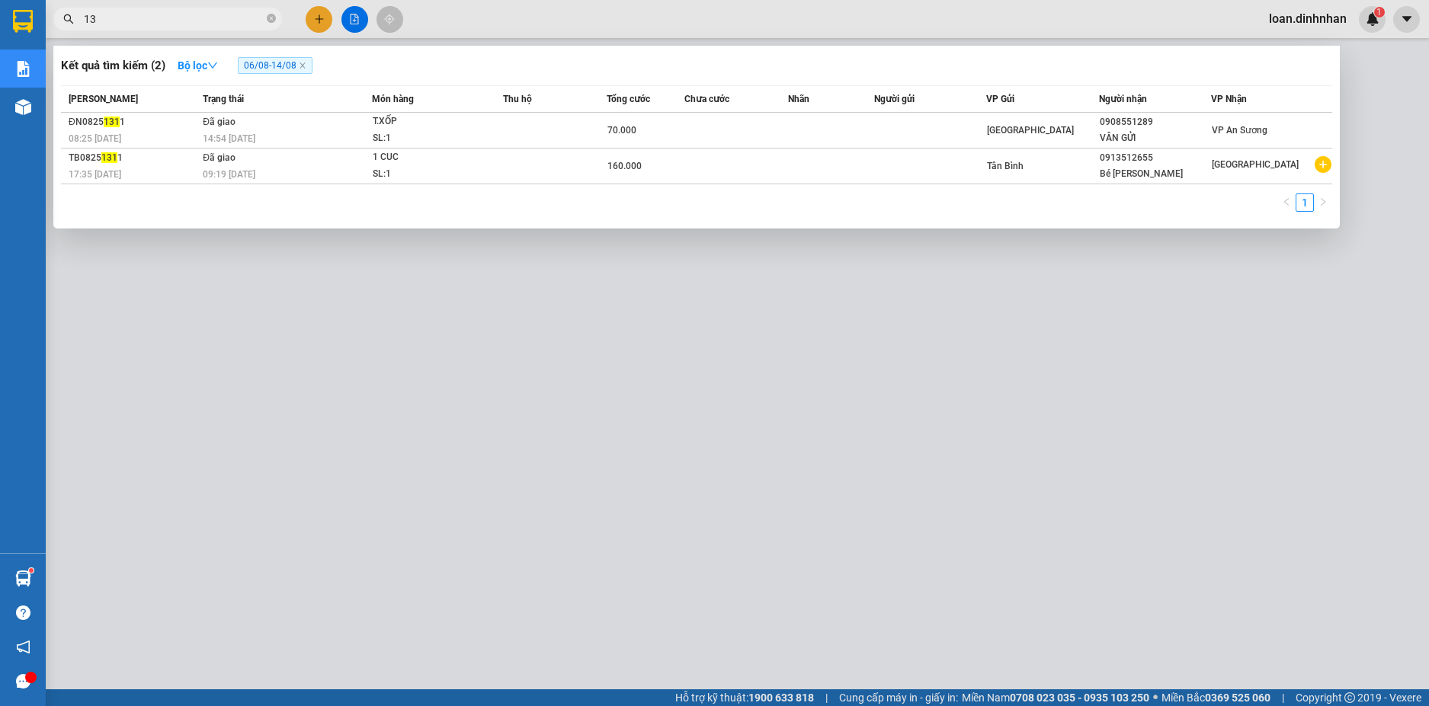
type input "1"
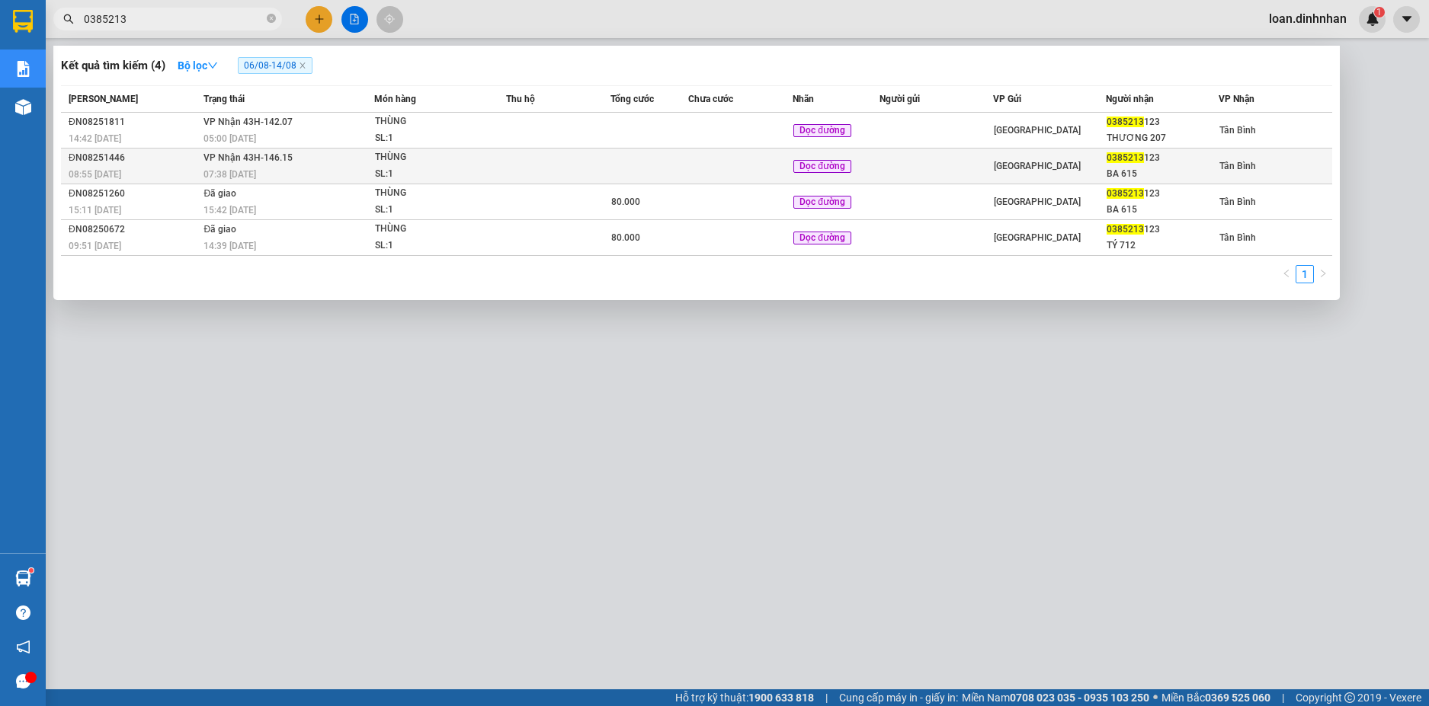
type input "0385213"
click at [338, 165] on td "[PERSON_NAME] 43H-146.15 07:38 [DATE]" at bounding box center [287, 167] width 174 height 36
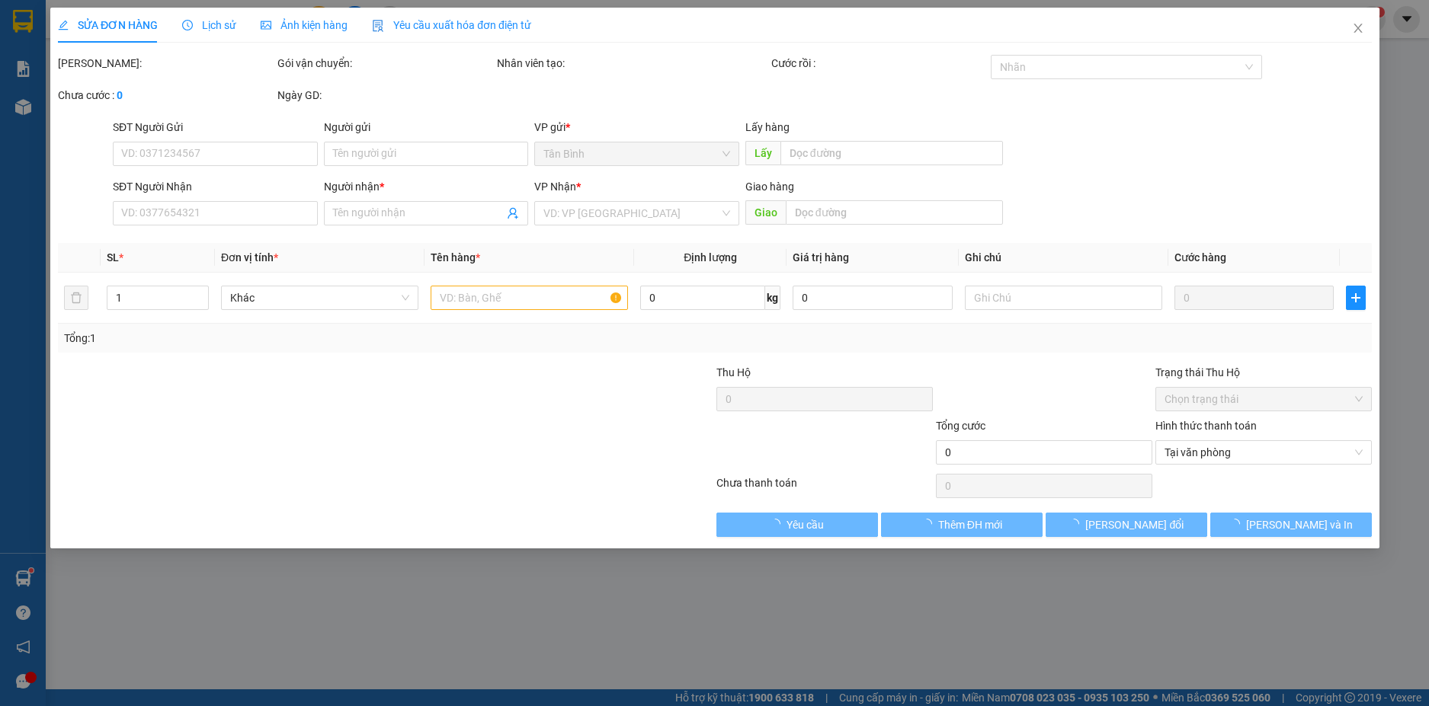
type input "0385213123"
type input "BA 615"
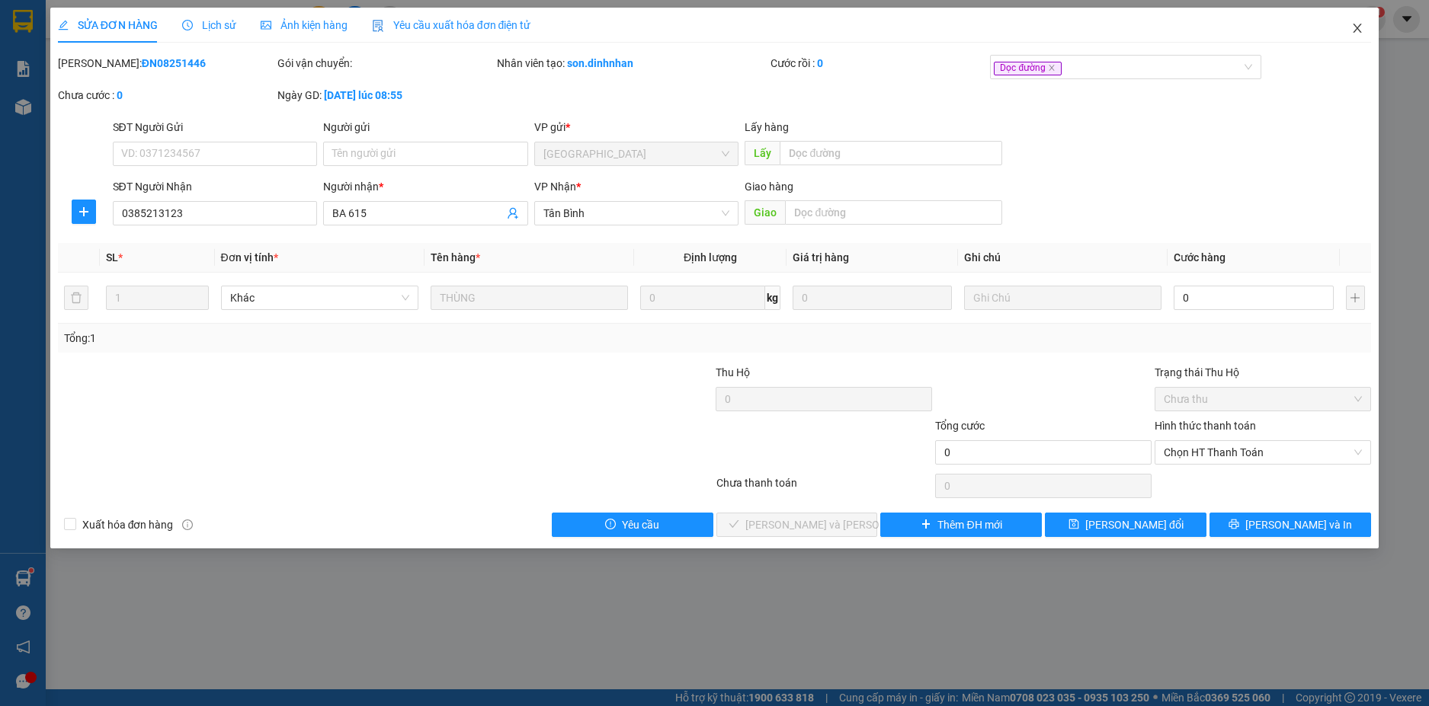
drag, startPoint x: 1359, startPoint y: 24, endPoint x: 1356, endPoint y: 30, distance: 7.8
click at [1356, 30] on icon "close" at bounding box center [1357, 28] width 12 height 12
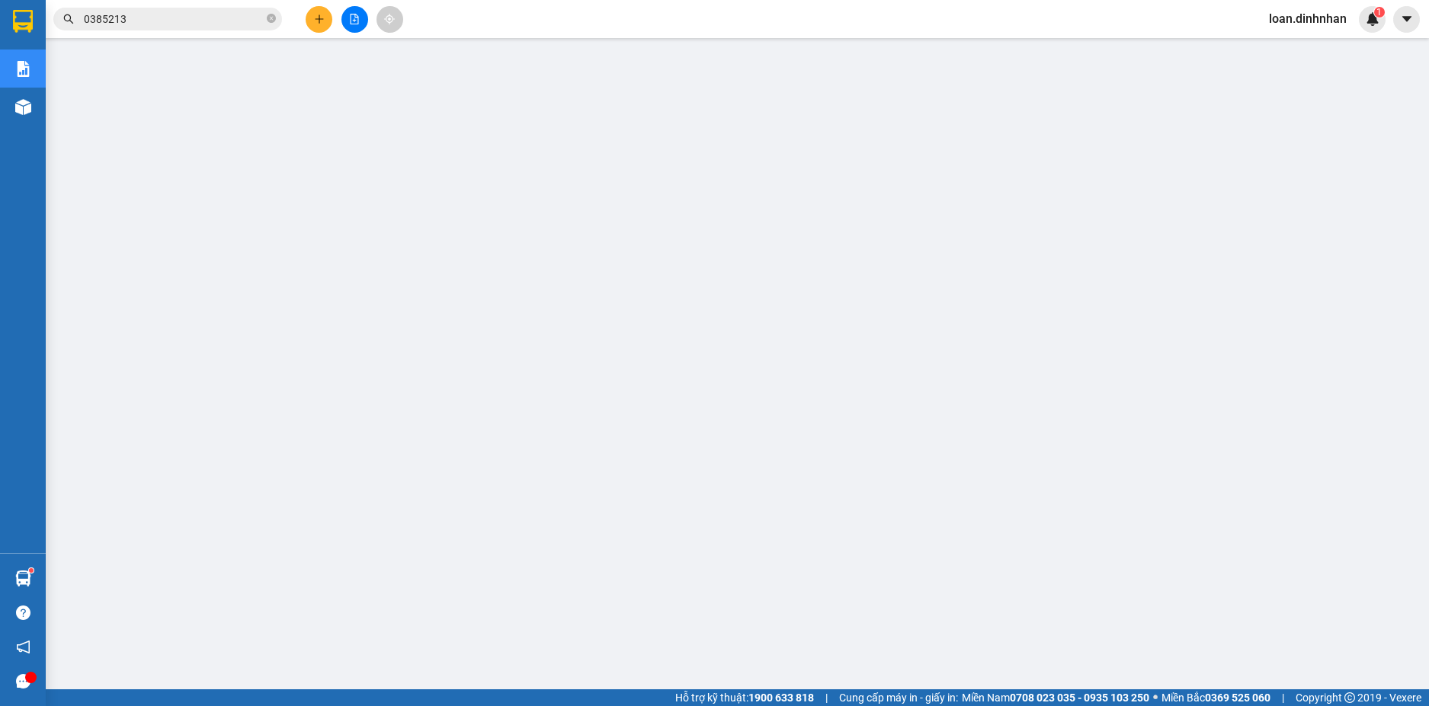
click at [165, 14] on input "0385213" at bounding box center [174, 19] width 180 height 17
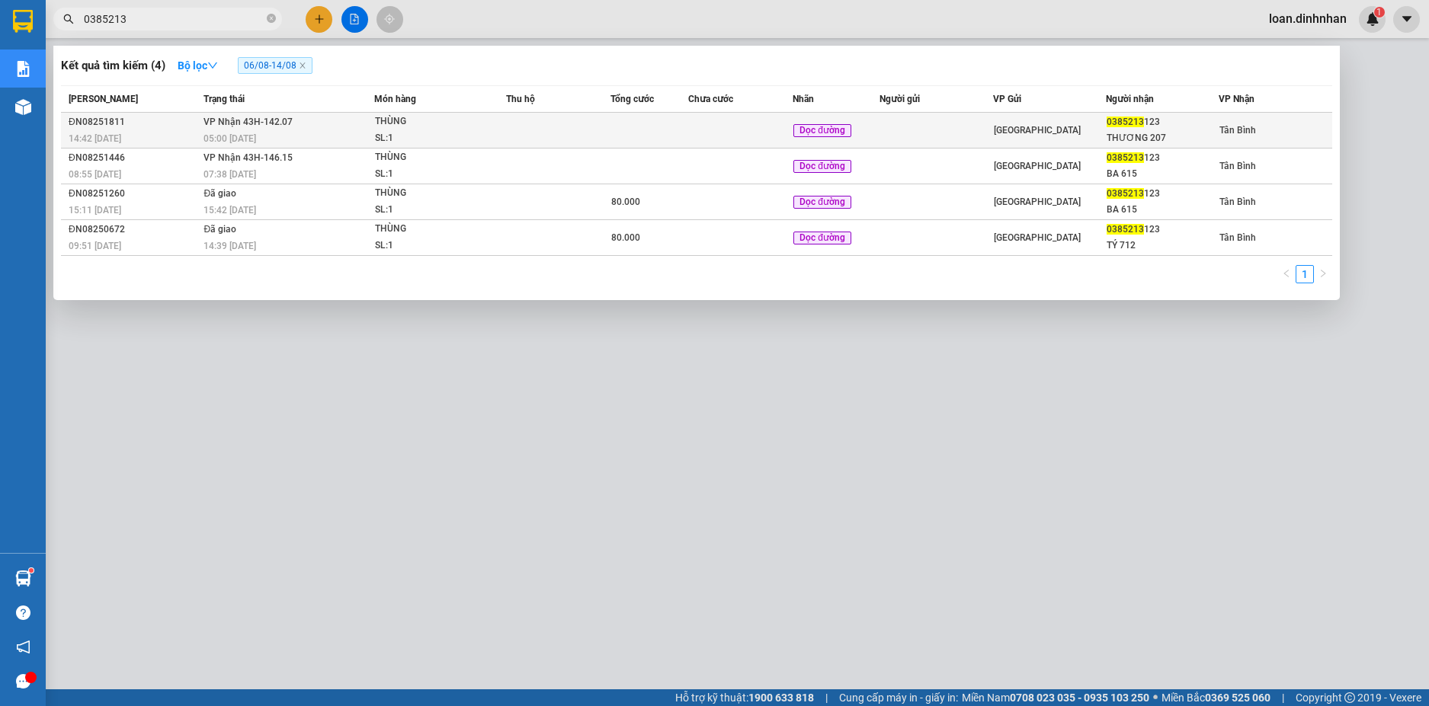
click at [500, 128] on span "[PERSON_NAME]: 1" at bounding box center [440, 130] width 130 height 33
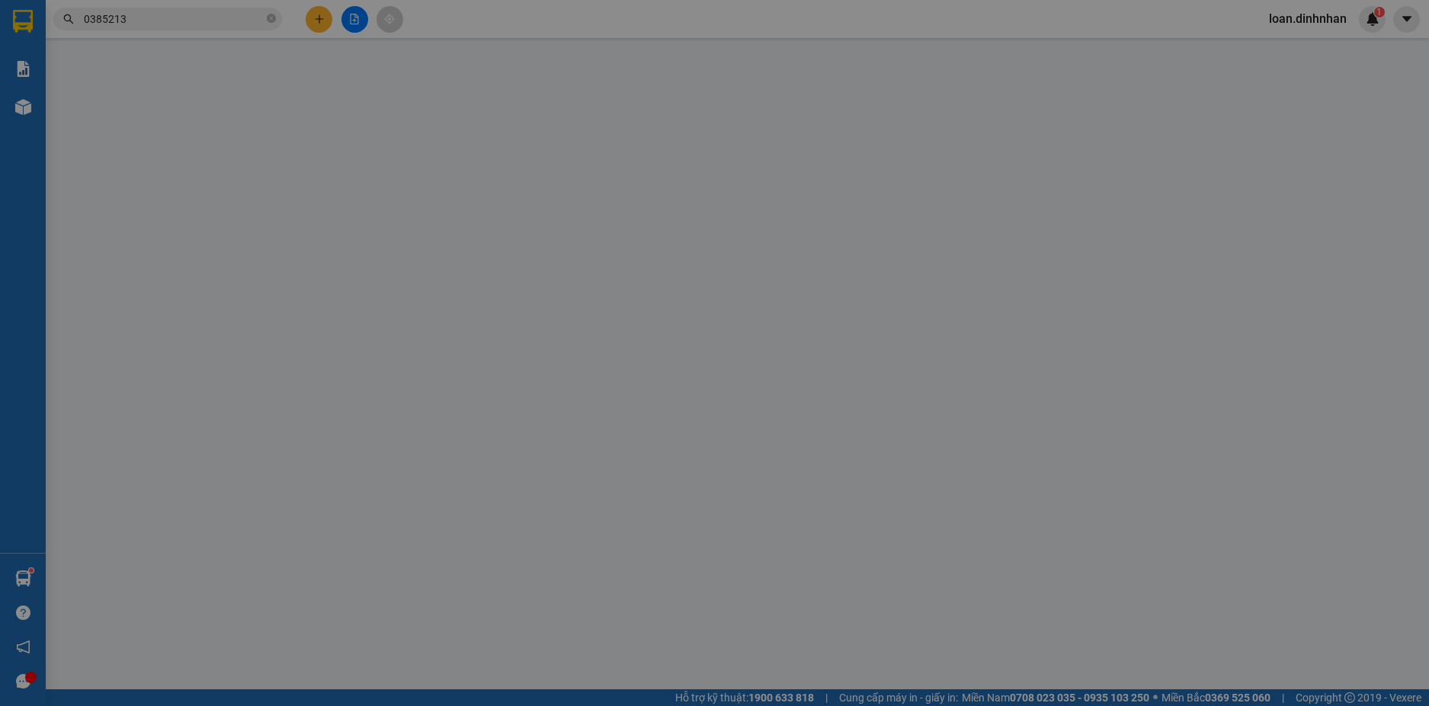
type input "0385213123"
type input "THƯƠNG 207"
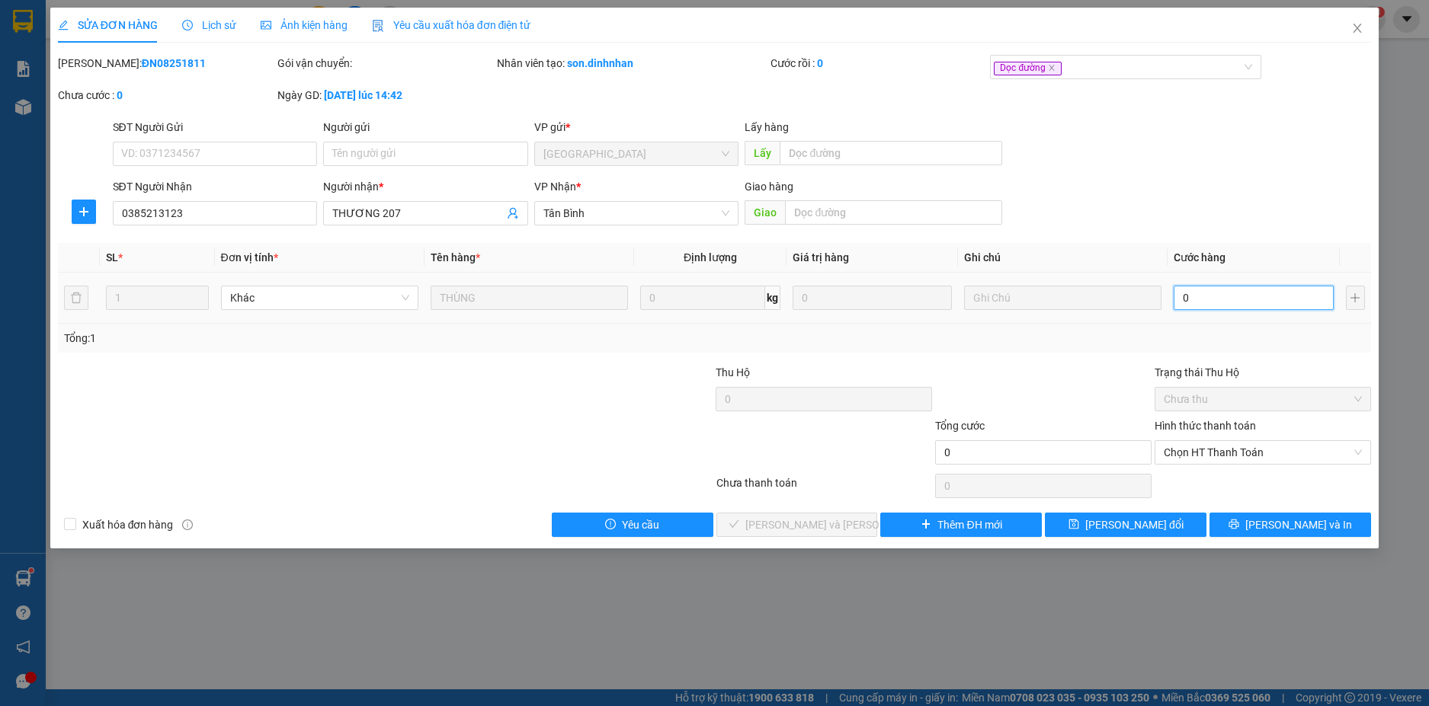
drag, startPoint x: 1231, startPoint y: 299, endPoint x: 1222, endPoint y: 315, distance: 18.7
click at [1230, 299] on input "0" at bounding box center [1252, 298] width 159 height 24
type input "8"
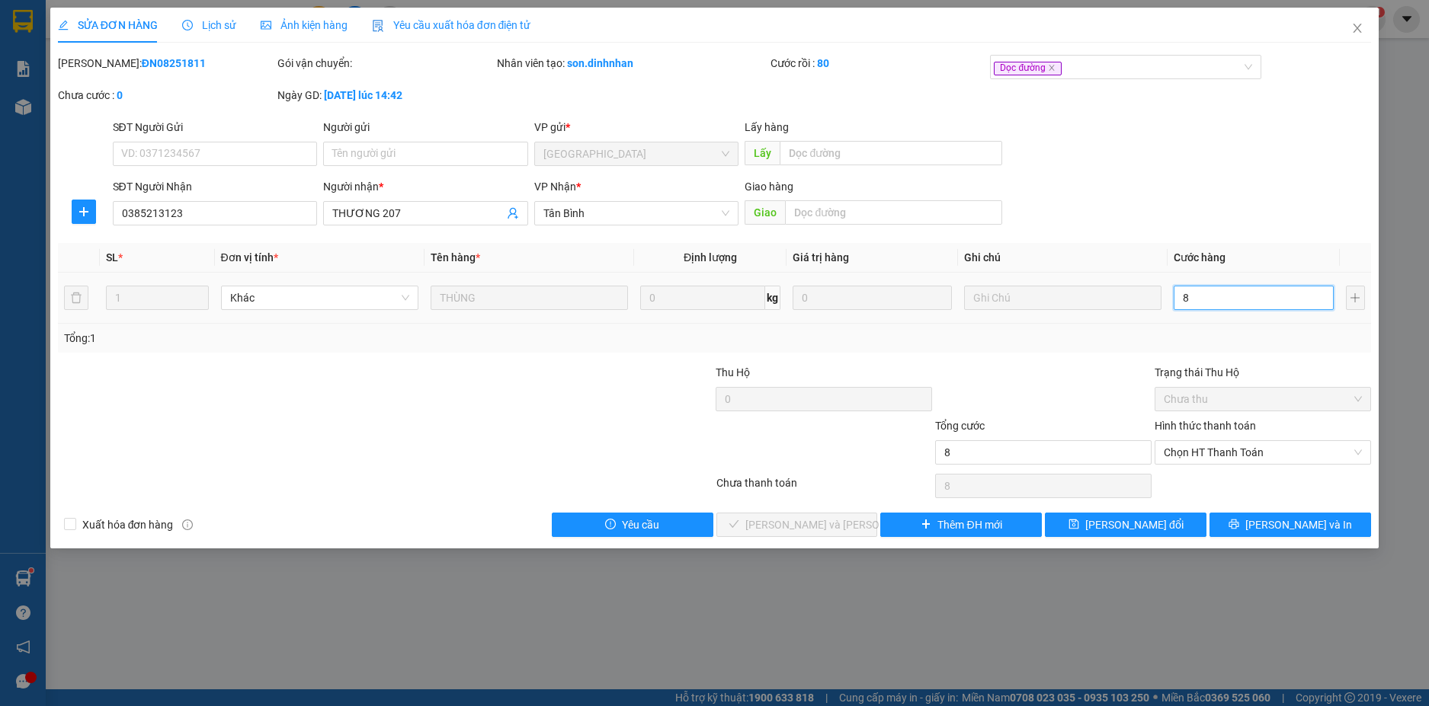
type input "80"
type input "80.000"
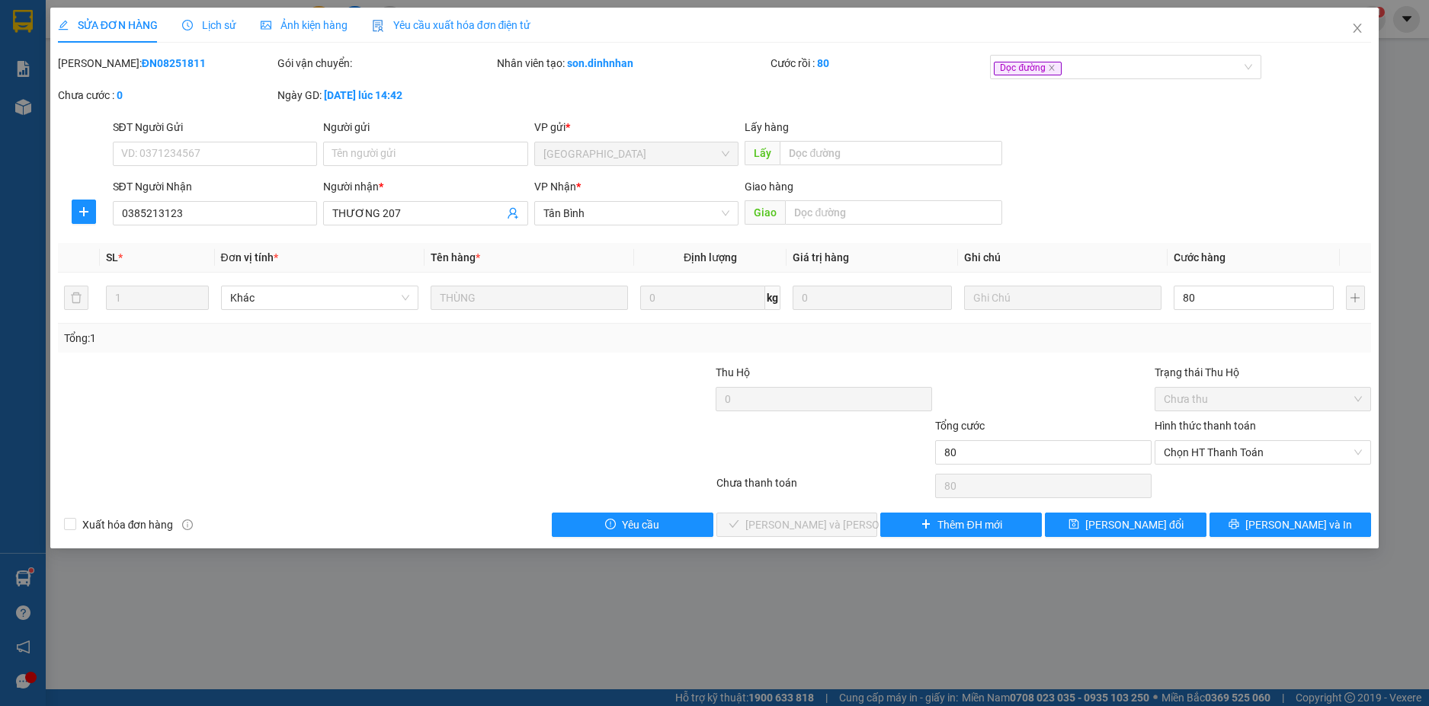
type input "80.000"
click at [1208, 339] on div "Tổng: 1" at bounding box center [714, 338] width 1301 height 17
drag, startPoint x: 1358, startPoint y: 449, endPoint x: 1339, endPoint y: 486, distance: 41.9
click at [1285, 459] on input "Hình thức thanh toán" at bounding box center [1256, 452] width 187 height 23
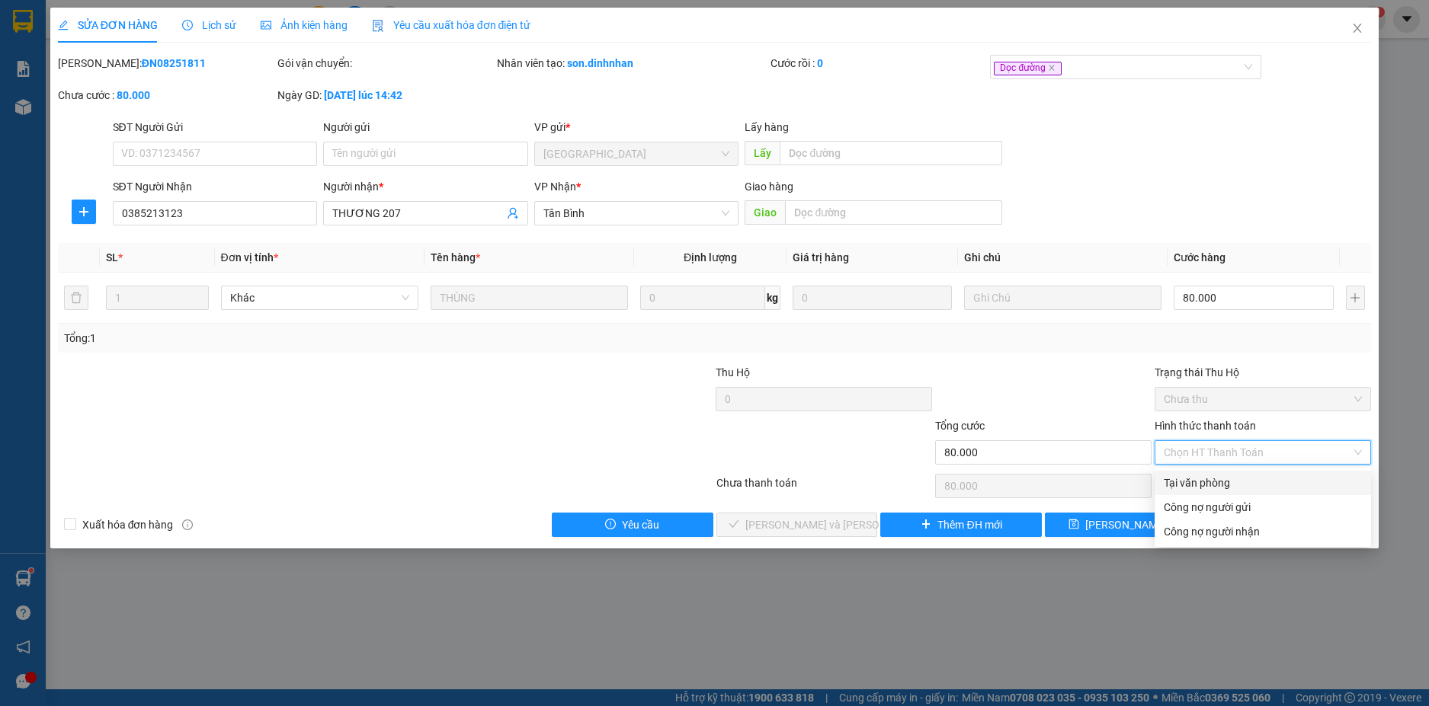
drag, startPoint x: 1270, startPoint y: 481, endPoint x: 1217, endPoint y: 495, distance: 55.3
click at [1267, 482] on div "Tại văn phòng" at bounding box center [1262, 483] width 198 height 17
type input "0"
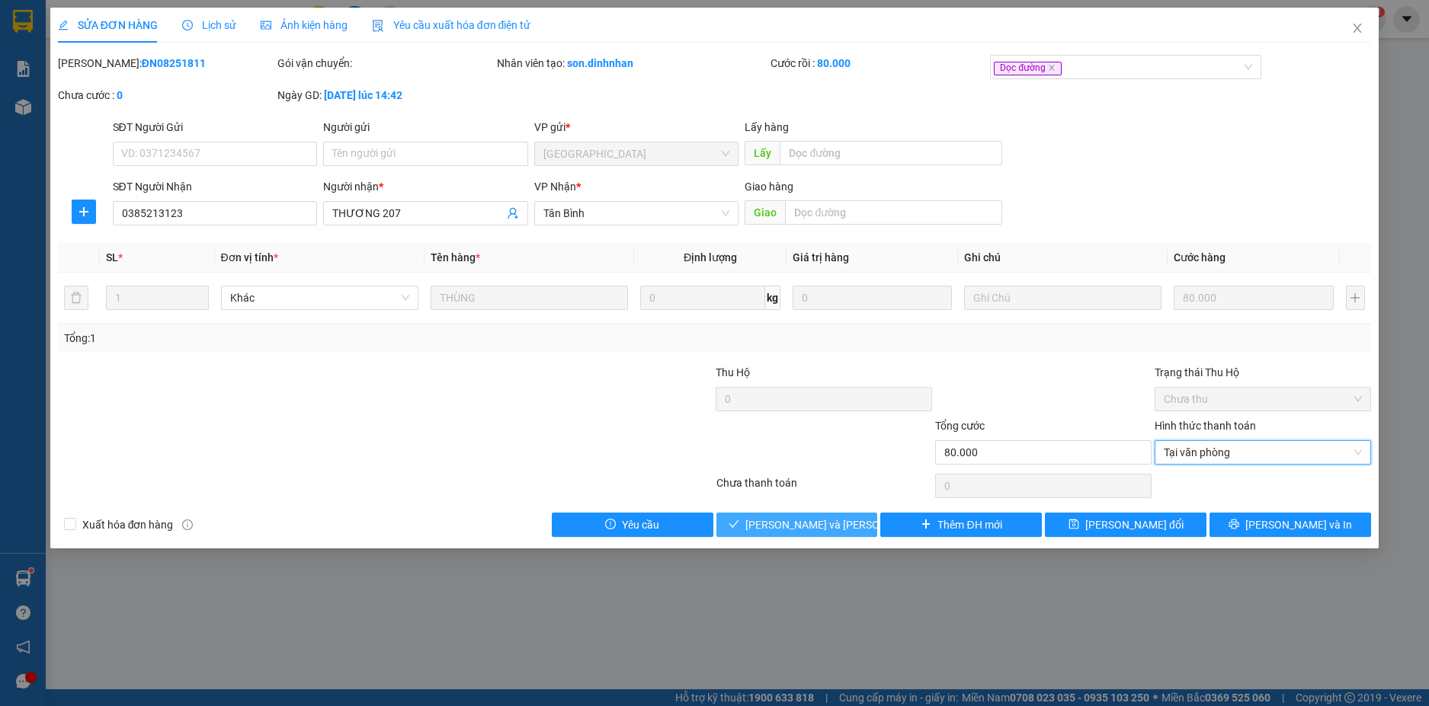
click at [804, 519] on span "[PERSON_NAME] và [PERSON_NAME] hàng" at bounding box center [848, 525] width 206 height 17
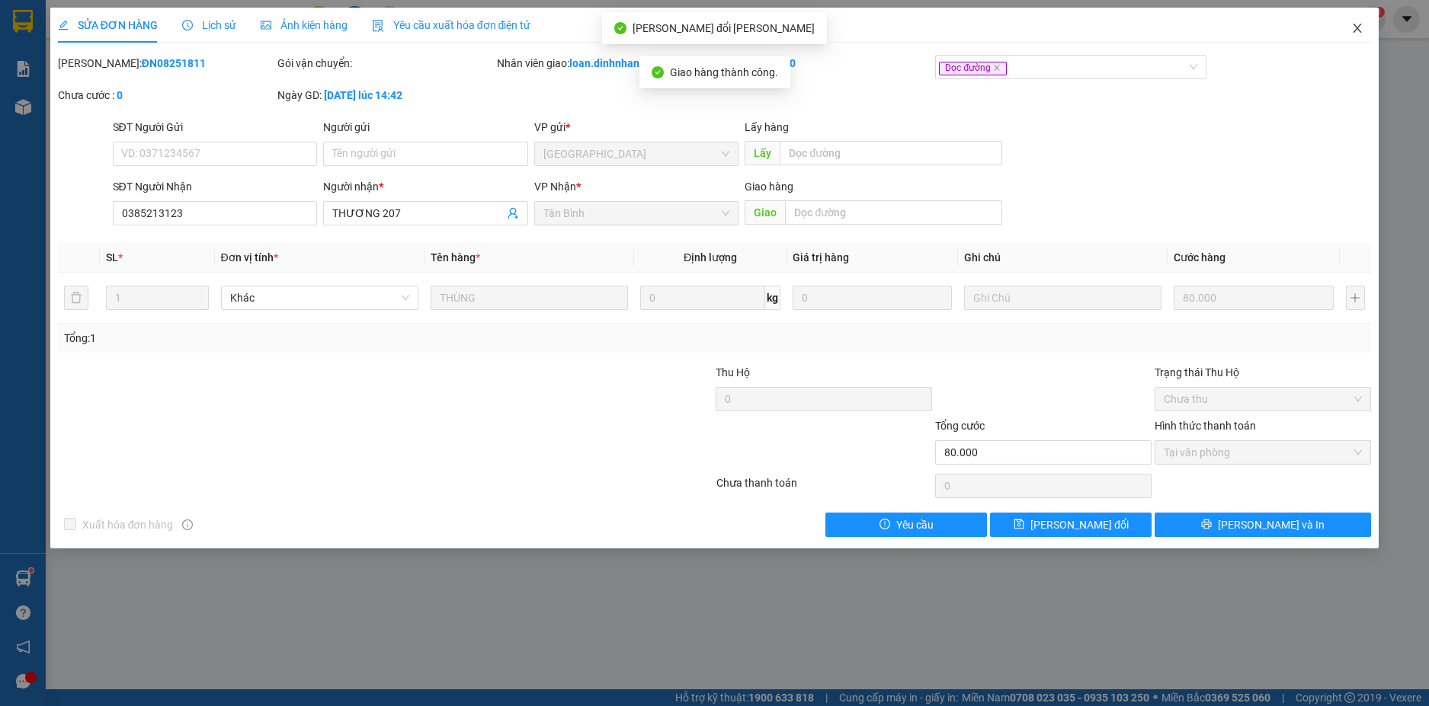
drag, startPoint x: 1358, startPoint y: 24, endPoint x: 1341, endPoint y: 43, distance: 24.8
click at [1355, 29] on icon "close" at bounding box center [1357, 28] width 12 height 12
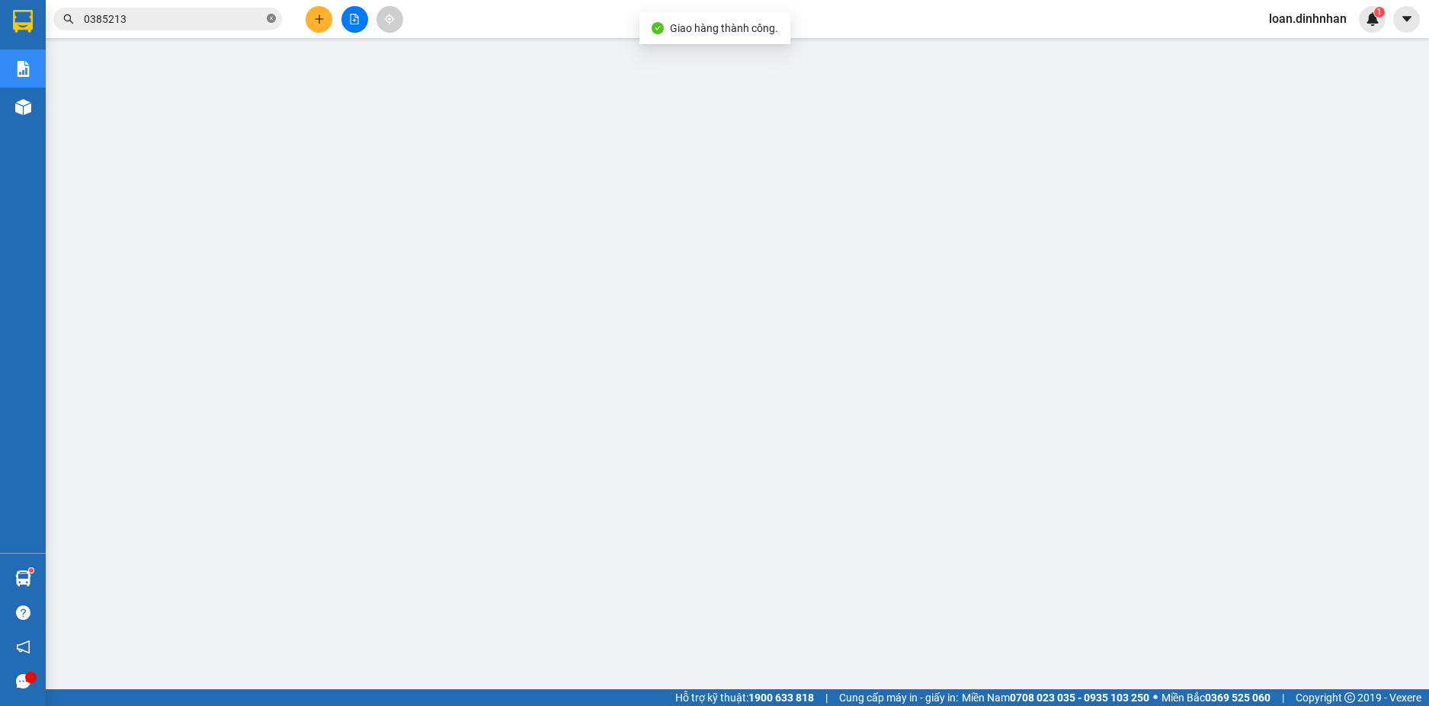
click at [267, 20] on icon "close-circle" at bounding box center [271, 18] width 9 height 9
drag, startPoint x: 253, startPoint y: 20, endPoint x: 245, endPoint y: 28, distance: 11.9
click at [252, 20] on input "text" at bounding box center [174, 19] width 180 height 17
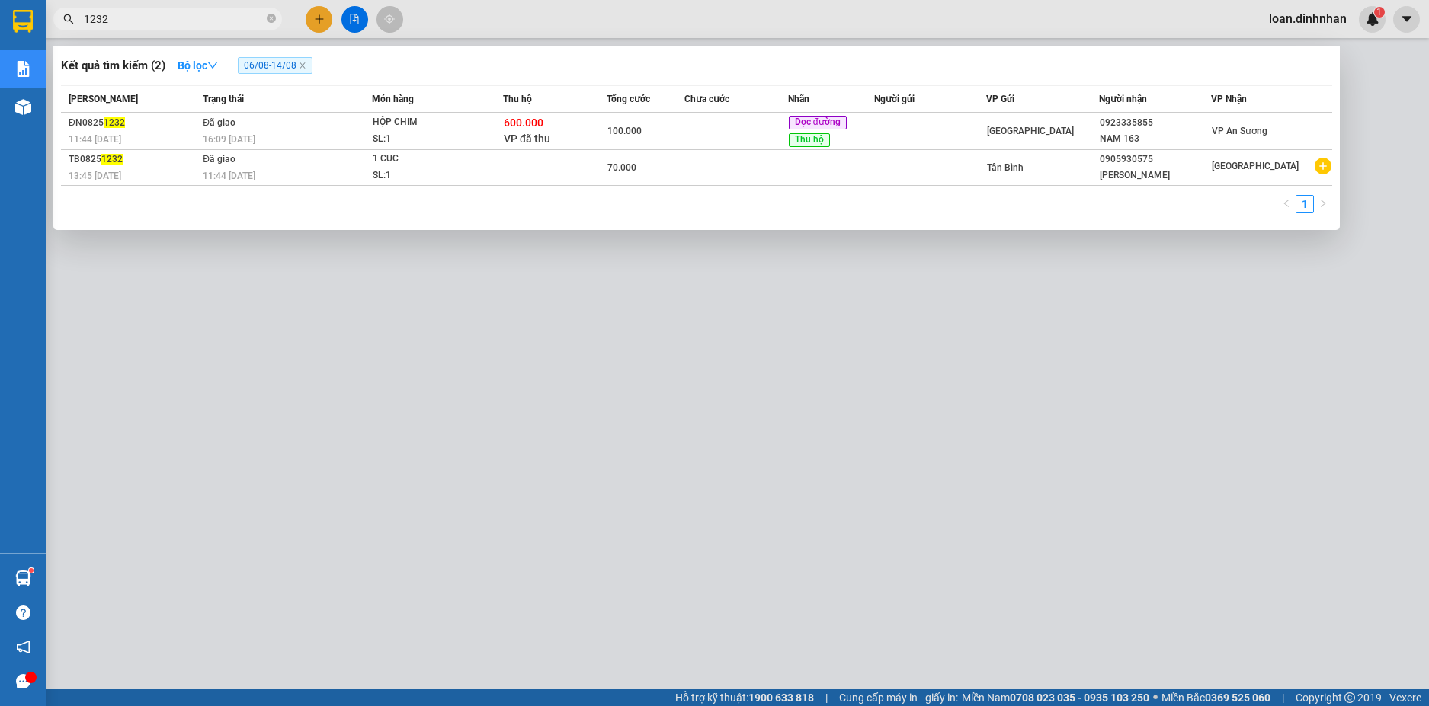
type input "123"
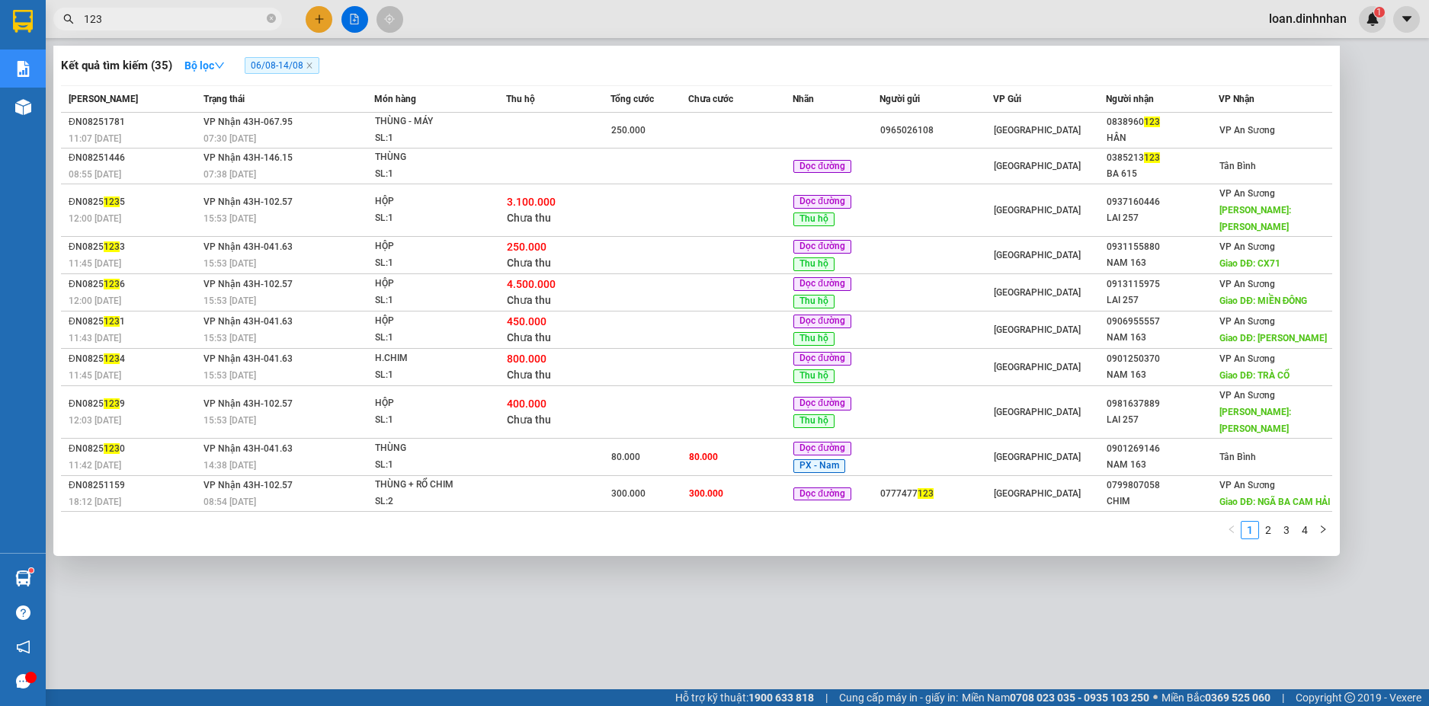
click at [269, 20] on icon "close-circle" at bounding box center [271, 18] width 9 height 9
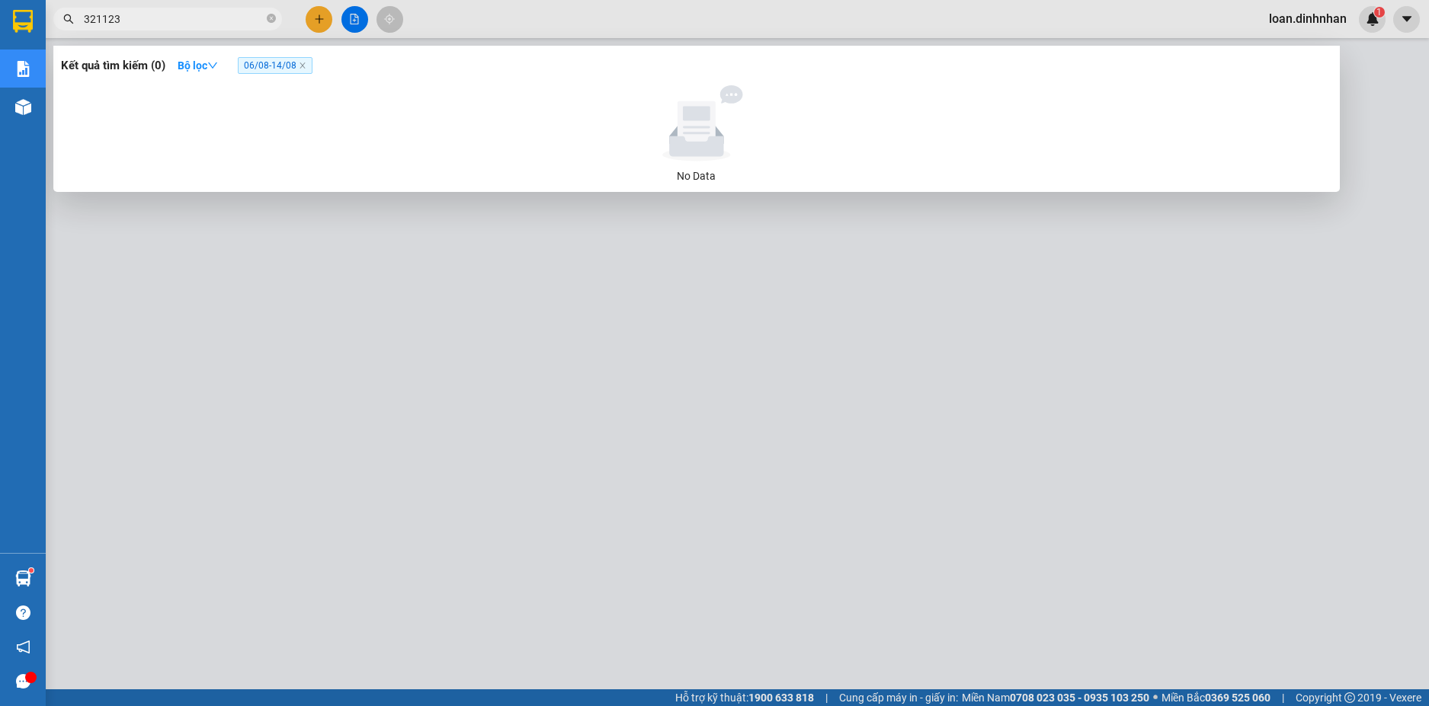
type input "321123"
click at [277, 67] on span "06/08 - 14/08" at bounding box center [275, 65] width 75 height 17
click at [277, 66] on span "06/08 - 14/08" at bounding box center [275, 65] width 75 height 17
drag, startPoint x: 277, startPoint y: 66, endPoint x: 216, endPoint y: 60, distance: 61.9
click at [273, 66] on span "06/08 - 14/08" at bounding box center [275, 65] width 75 height 17
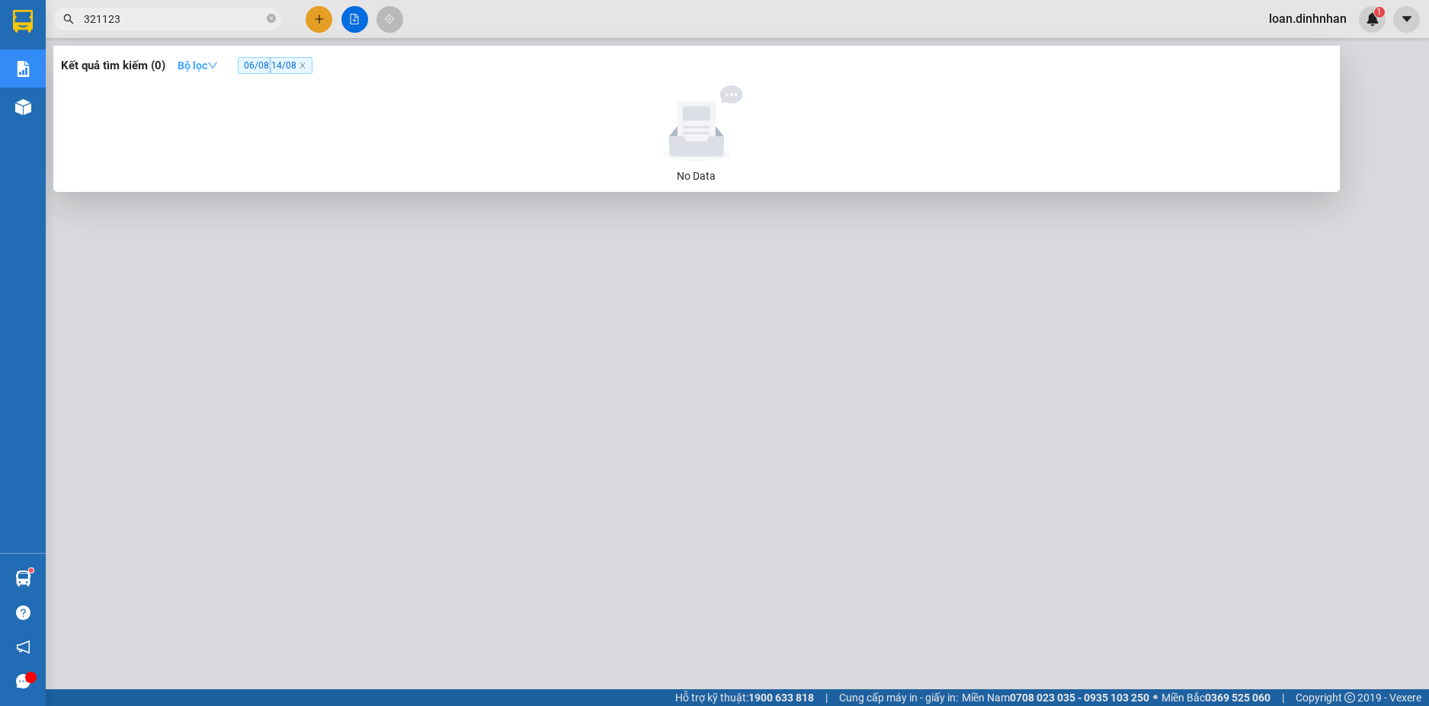
click at [194, 56] on button "Bộ lọc" at bounding box center [197, 65] width 65 height 24
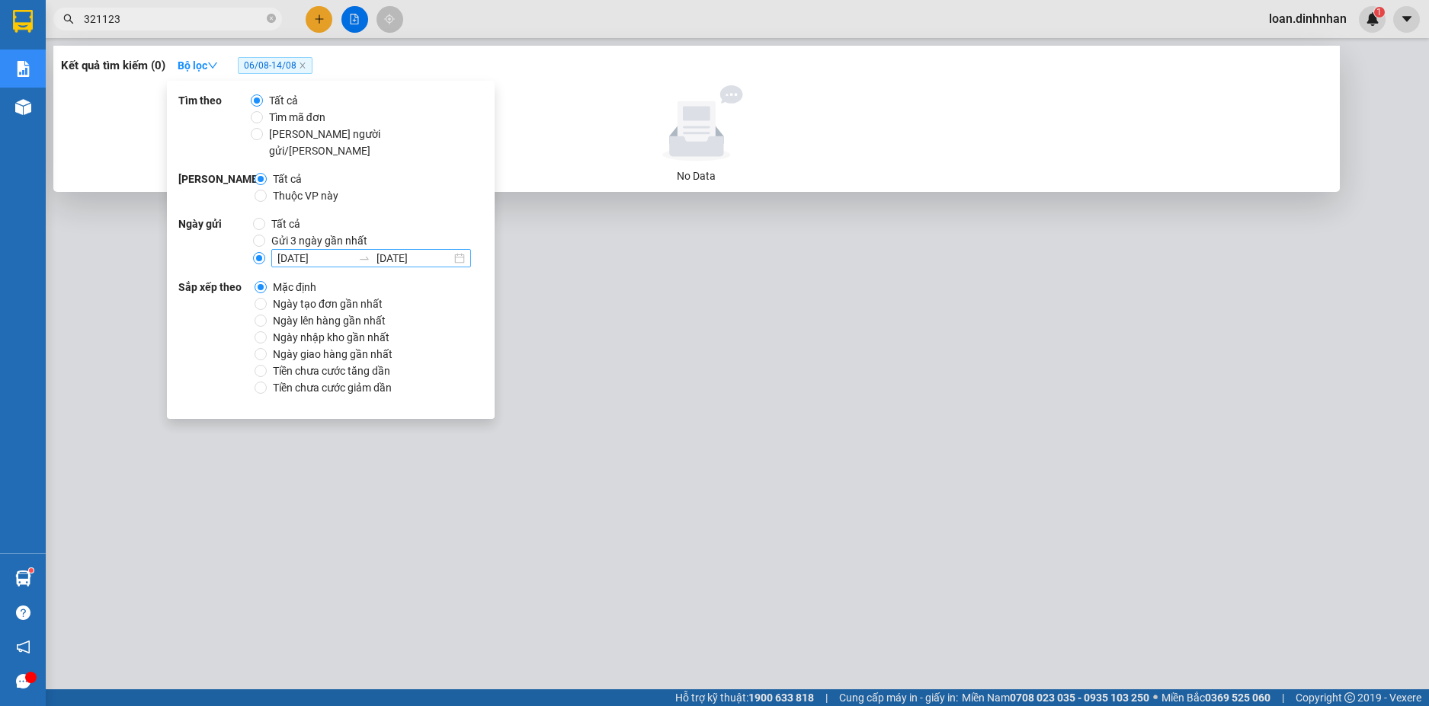
click at [423, 250] on input "[DATE]" at bounding box center [413, 258] width 75 height 17
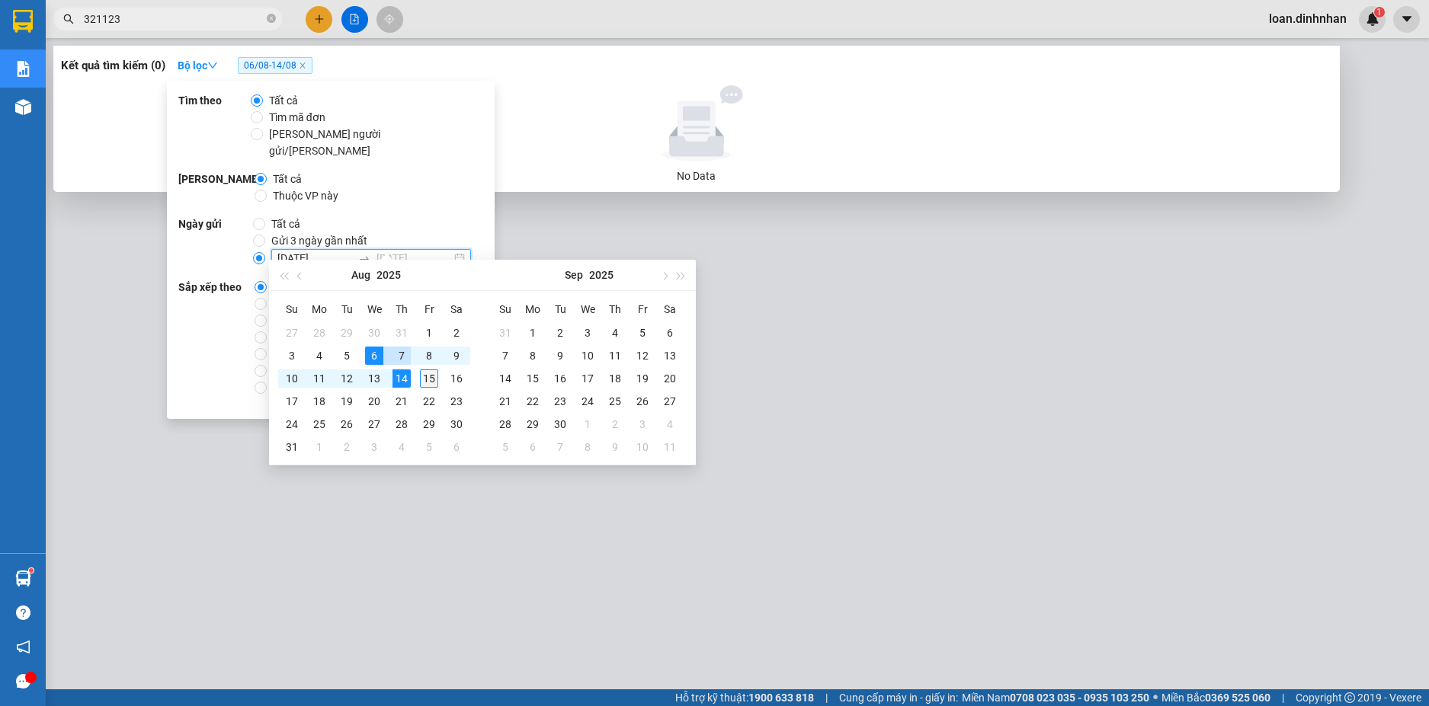
type input "[DATE]"
click at [432, 376] on div "15" at bounding box center [429, 379] width 18 height 18
type input "[DATE]"
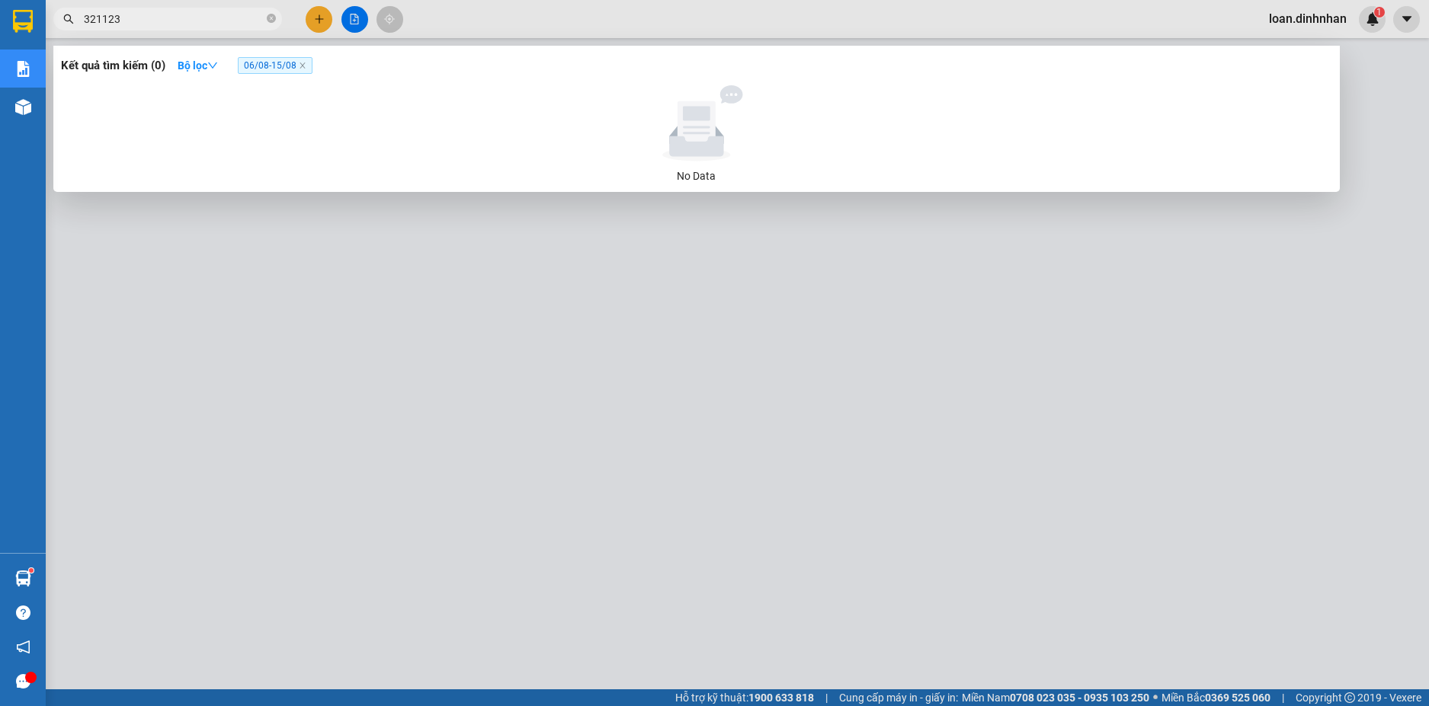
click at [168, 16] on input "321123" at bounding box center [174, 19] width 180 height 17
click at [97, 17] on input "321123" at bounding box center [174, 19] width 180 height 17
type input "1123"
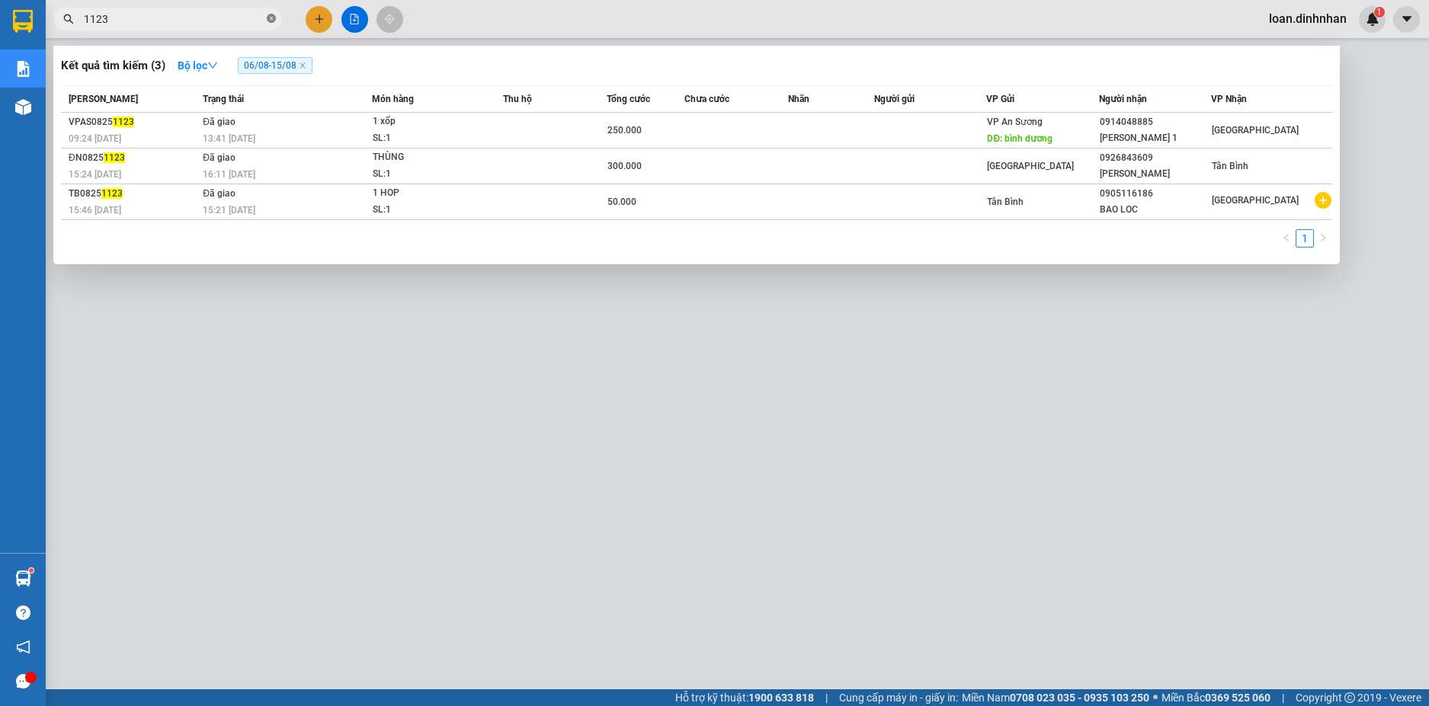
click at [272, 18] on icon "close-circle" at bounding box center [271, 18] width 9 height 9
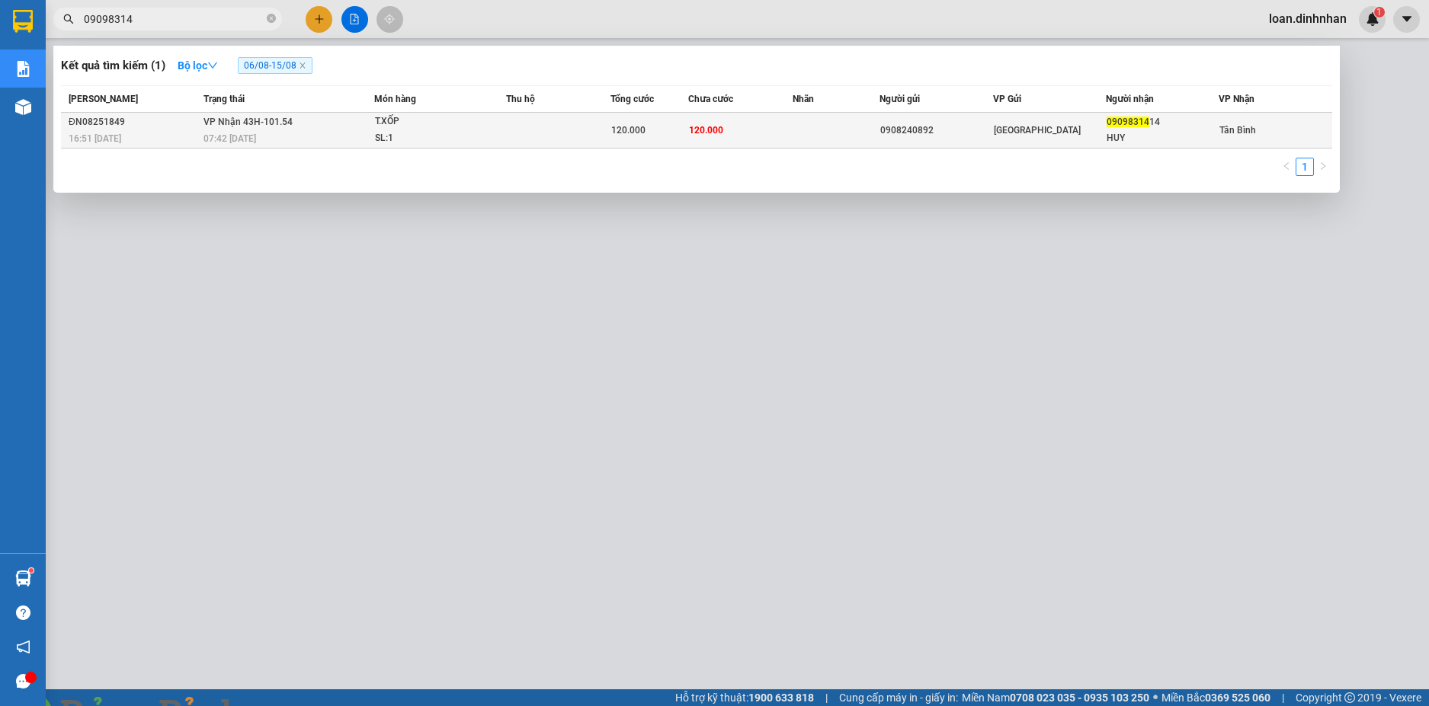
type input "09098314"
click at [511, 117] on td at bounding box center [558, 131] width 104 height 36
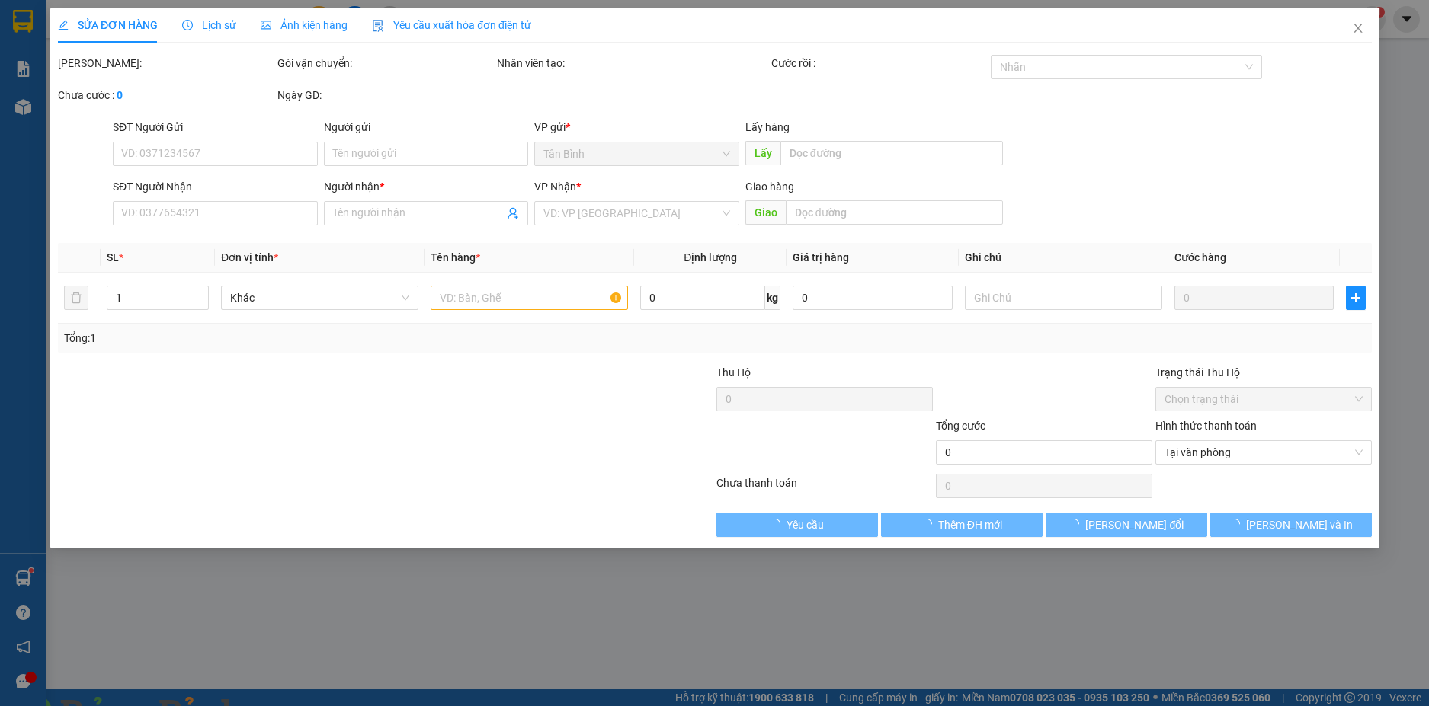
type input "0908240892"
type input "0909831414"
type input "HUY"
type input "120.000"
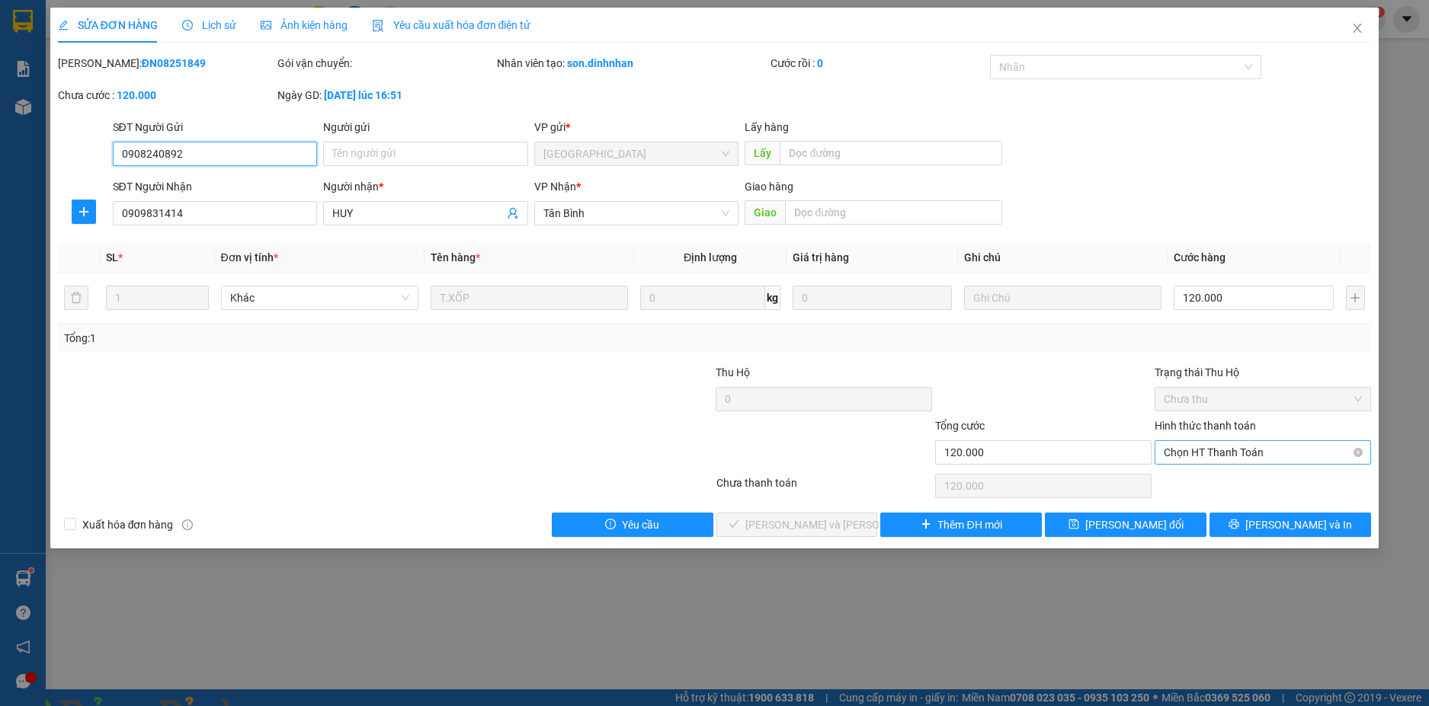
drag, startPoint x: 1259, startPoint y: 449, endPoint x: 1250, endPoint y: 464, distance: 17.8
click at [1256, 453] on span "Chọn HT Thanh Toán" at bounding box center [1262, 452] width 198 height 23
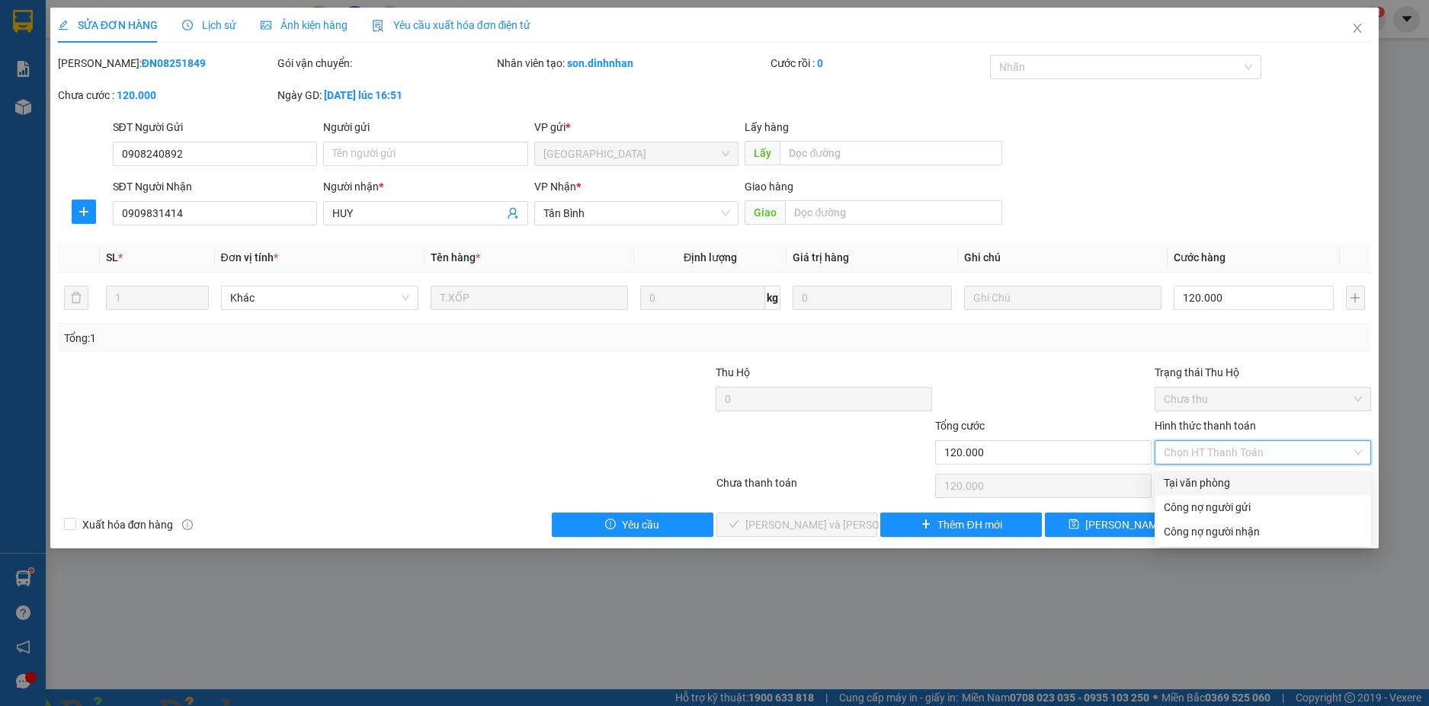
drag, startPoint x: 1240, startPoint y: 478, endPoint x: 1056, endPoint y: 466, distance: 184.7
click at [1240, 478] on div "Tại văn phòng" at bounding box center [1262, 483] width 198 height 17
type input "0"
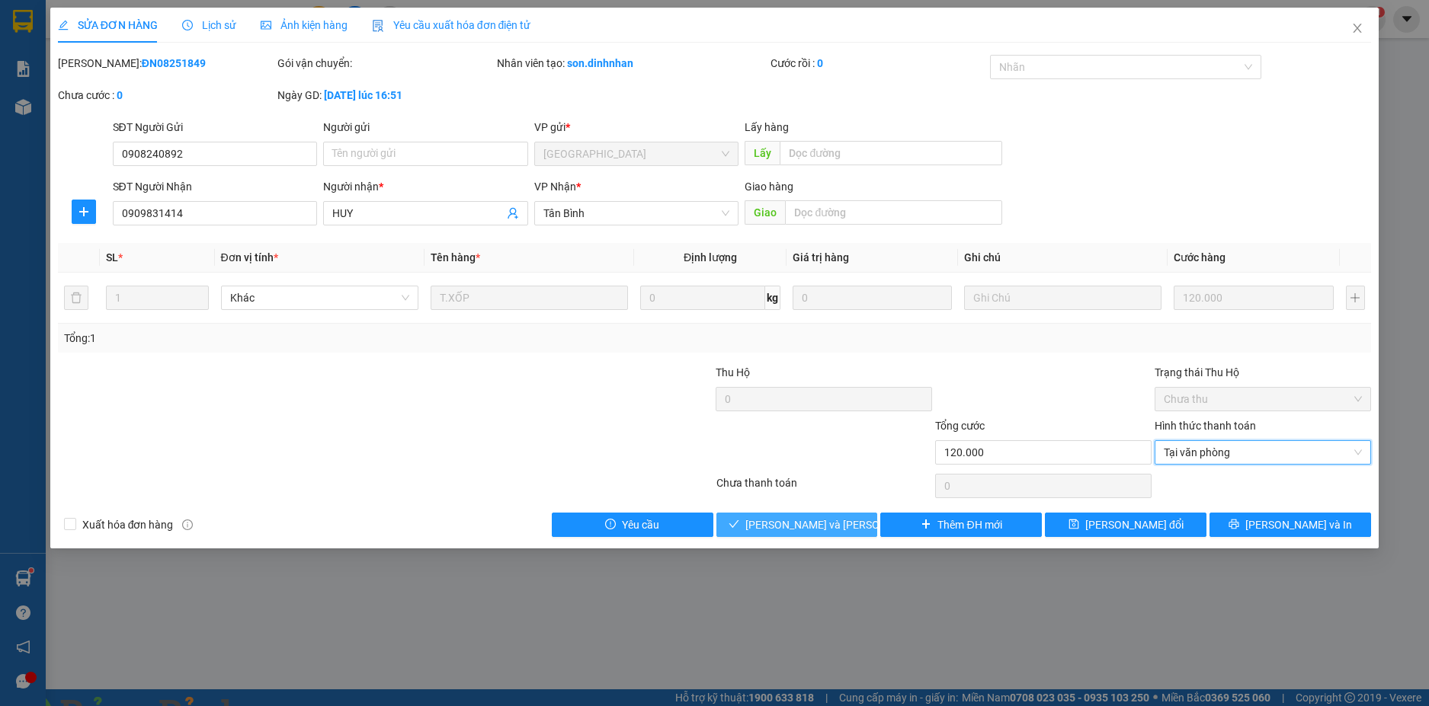
click at [796, 530] on span "[PERSON_NAME] và [PERSON_NAME] hàng" at bounding box center [848, 525] width 206 height 17
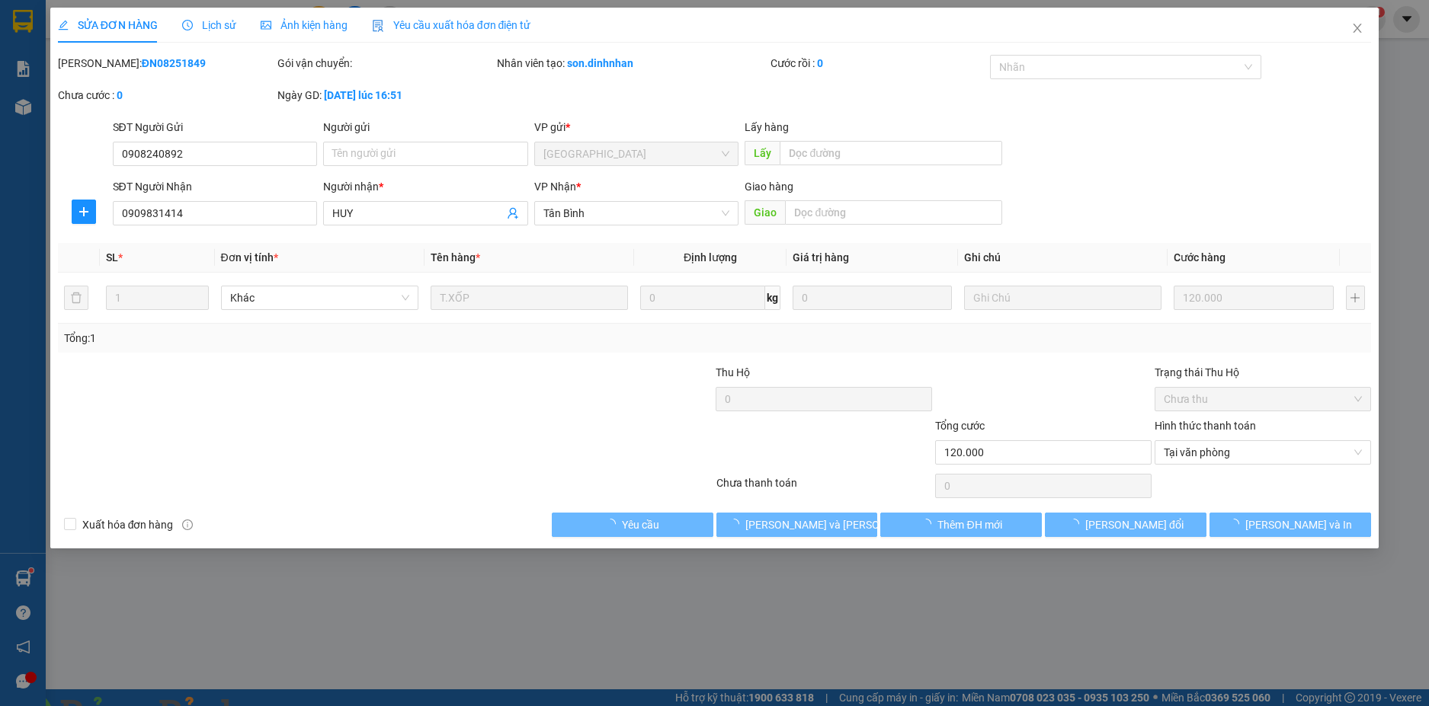
click at [280, 706] on img at bounding box center [275, 715] width 9 height 9
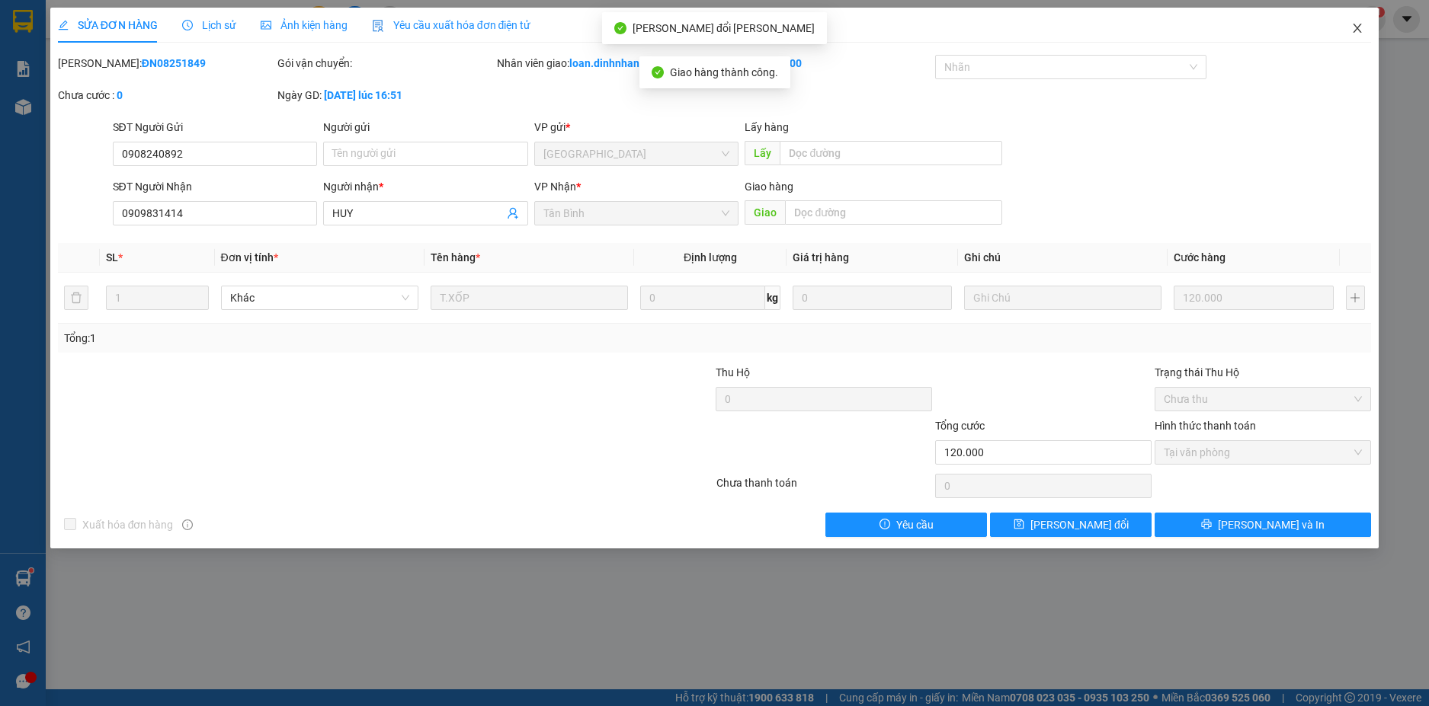
click at [1348, 25] on span "Close" at bounding box center [1357, 29] width 43 height 43
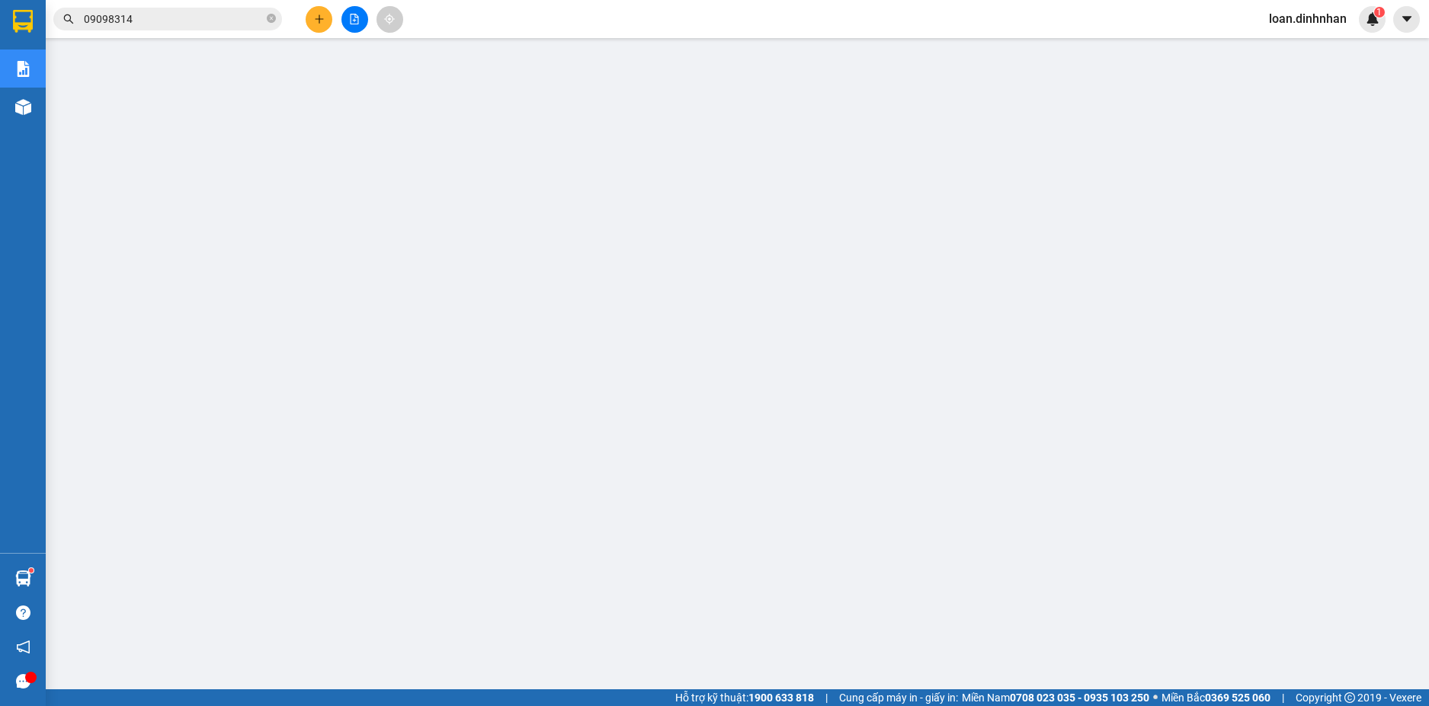
click at [270, 21] on icon "close-circle" at bounding box center [271, 18] width 9 height 9
drag, startPoint x: 270, startPoint y: 21, endPoint x: 251, endPoint y: 21, distance: 19.0
click at [269, 21] on span at bounding box center [271, 19] width 9 height 17
click at [244, 21] on input "text" at bounding box center [174, 19] width 180 height 17
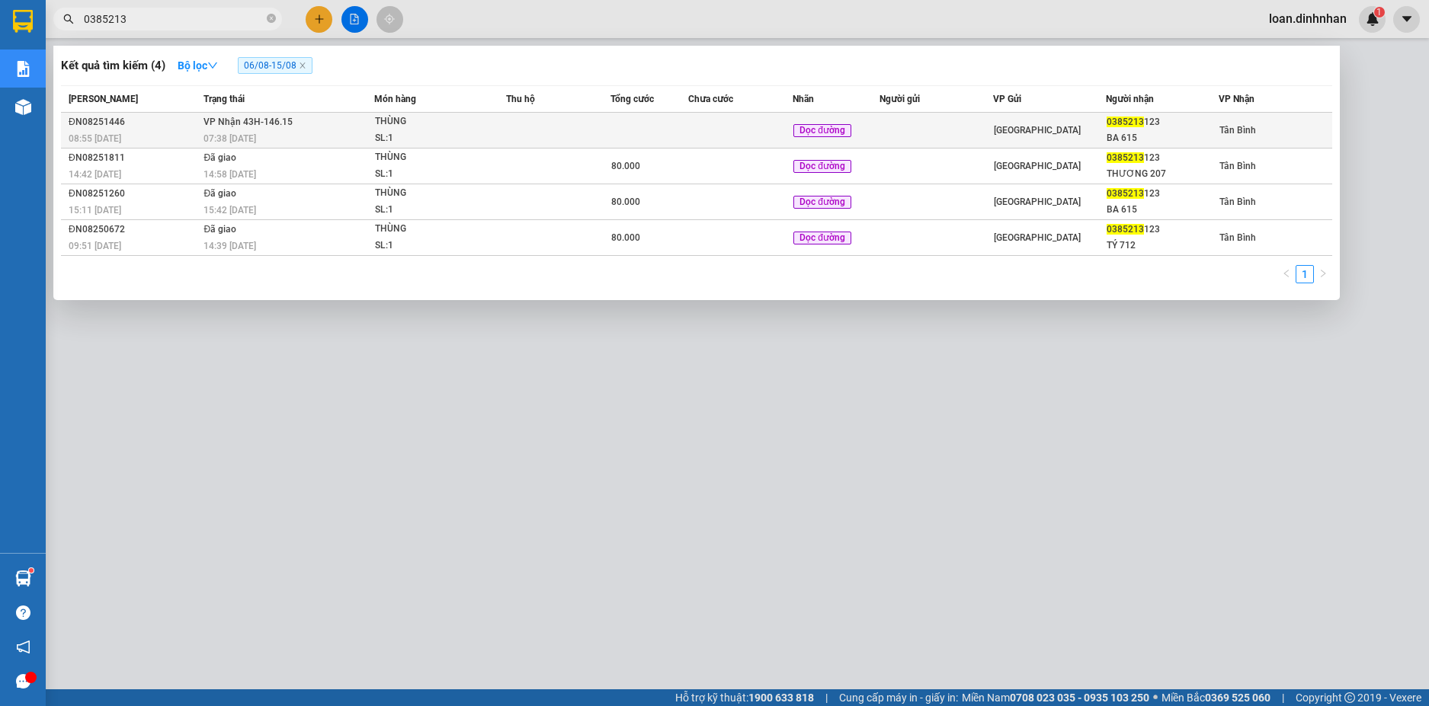
type input "0385213"
click at [790, 132] on td at bounding box center [740, 131] width 104 height 36
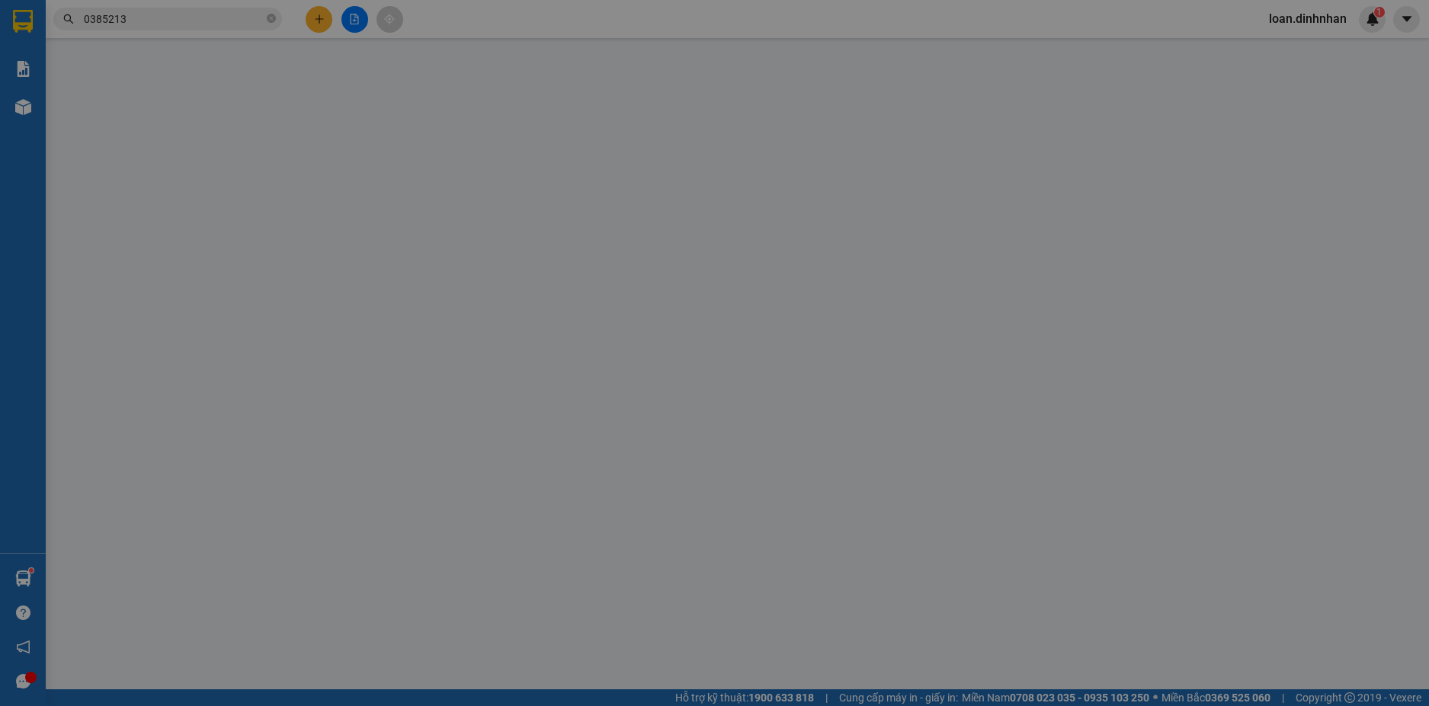
type input "0385213123"
type input "BA 615"
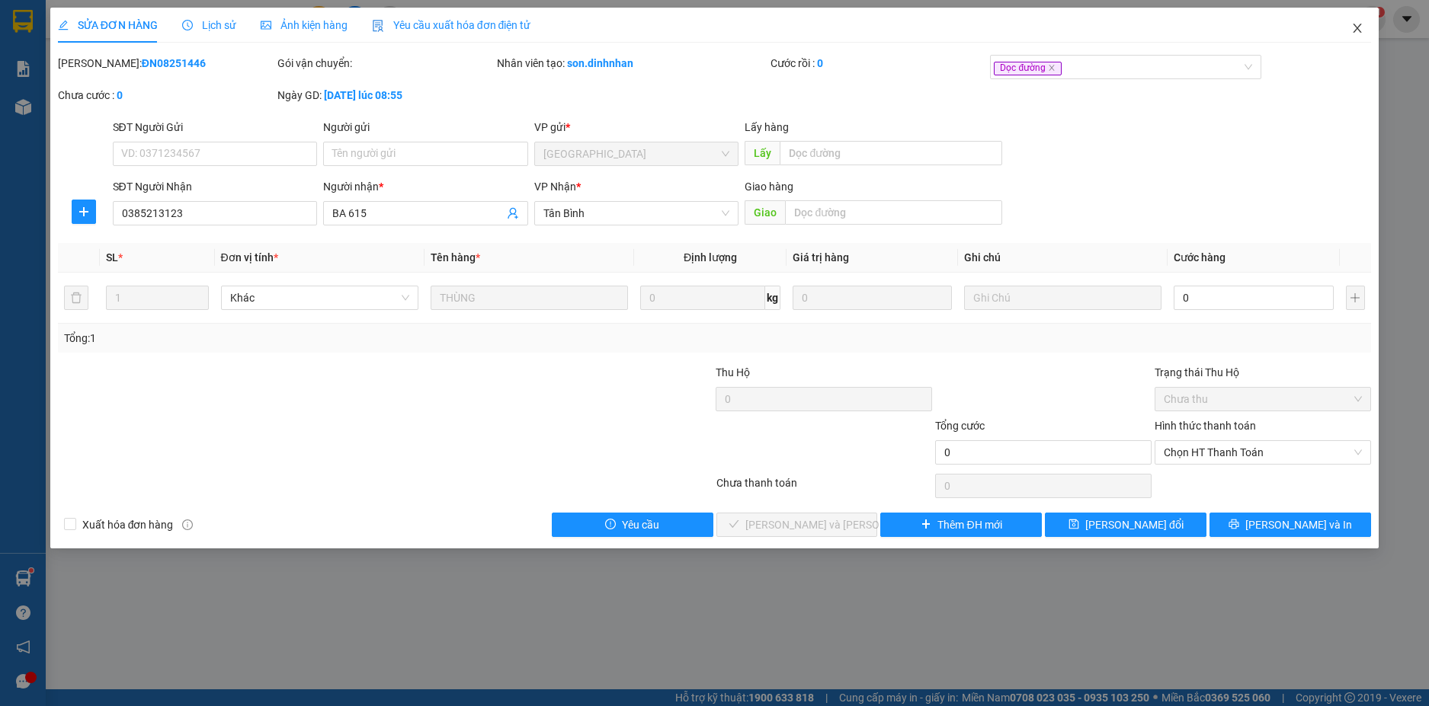
drag, startPoint x: 1363, startPoint y: 27, endPoint x: 1307, endPoint y: 41, distance: 58.2
click at [1363, 26] on icon "close" at bounding box center [1357, 28] width 12 height 12
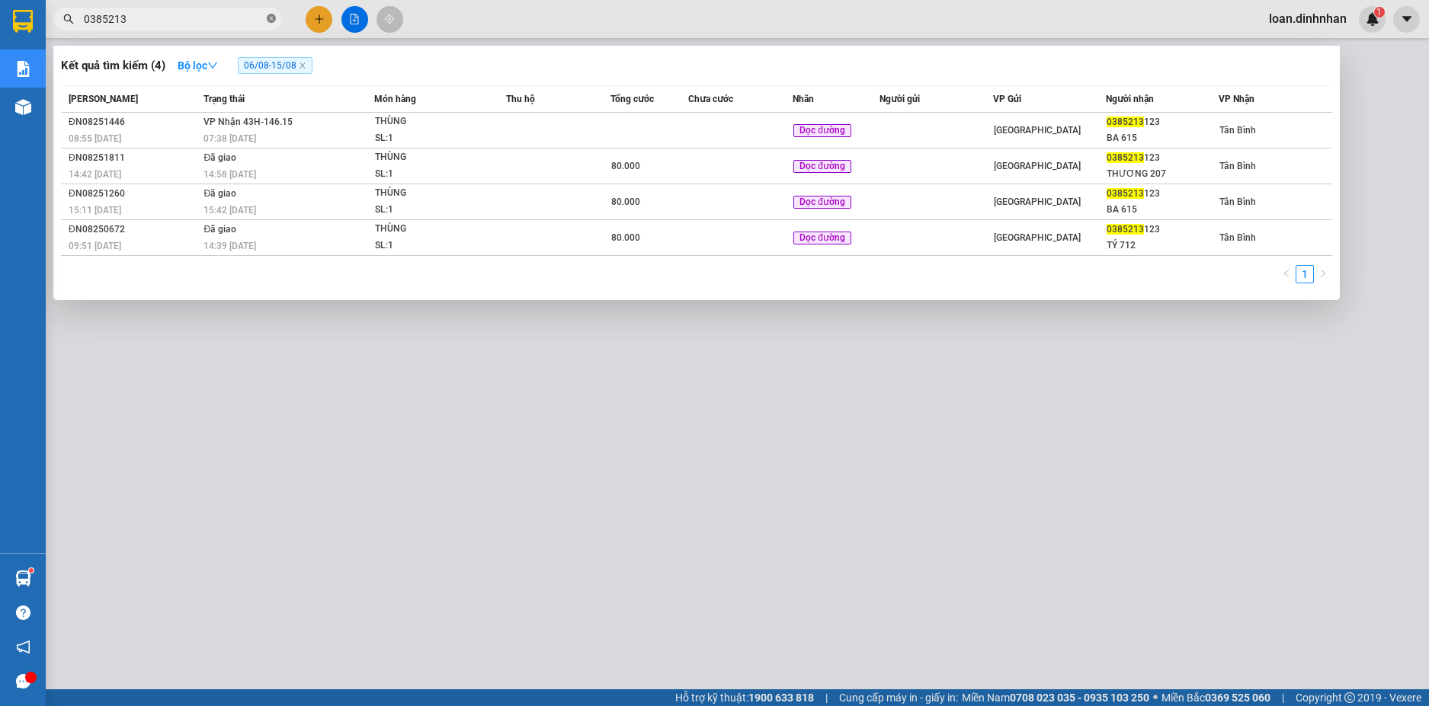
click at [267, 16] on icon "close-circle" at bounding box center [271, 18] width 9 height 9
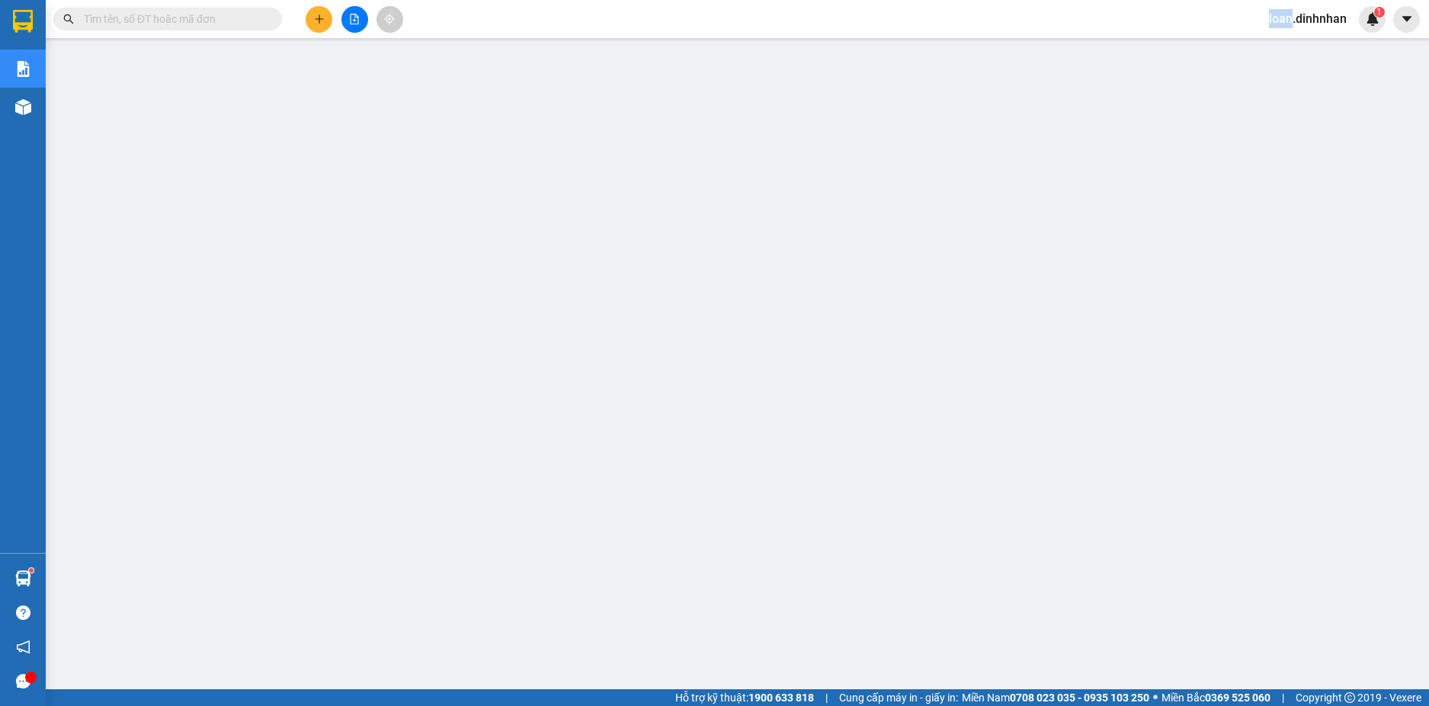
drag, startPoint x: 267, startPoint y: 16, endPoint x: 248, endPoint y: 17, distance: 19.1
click at [264, 17] on span at bounding box center [167, 19] width 229 height 23
click at [248, 17] on input "text" at bounding box center [174, 19] width 180 height 17
drag, startPoint x: 216, startPoint y: 28, endPoint x: 206, endPoint y: 29, distance: 9.2
click at [210, 29] on span at bounding box center [167, 19] width 229 height 23
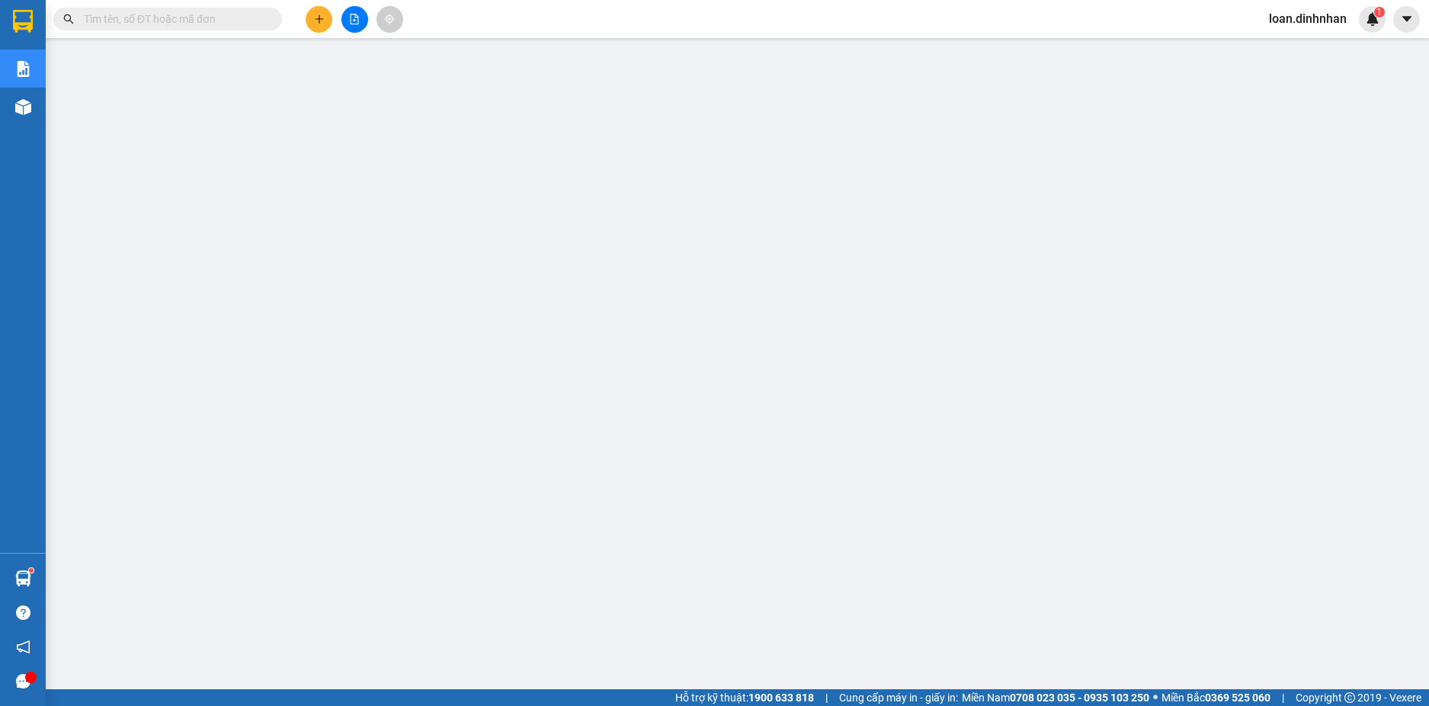
click at [214, 16] on input "text" at bounding box center [174, 19] width 180 height 17
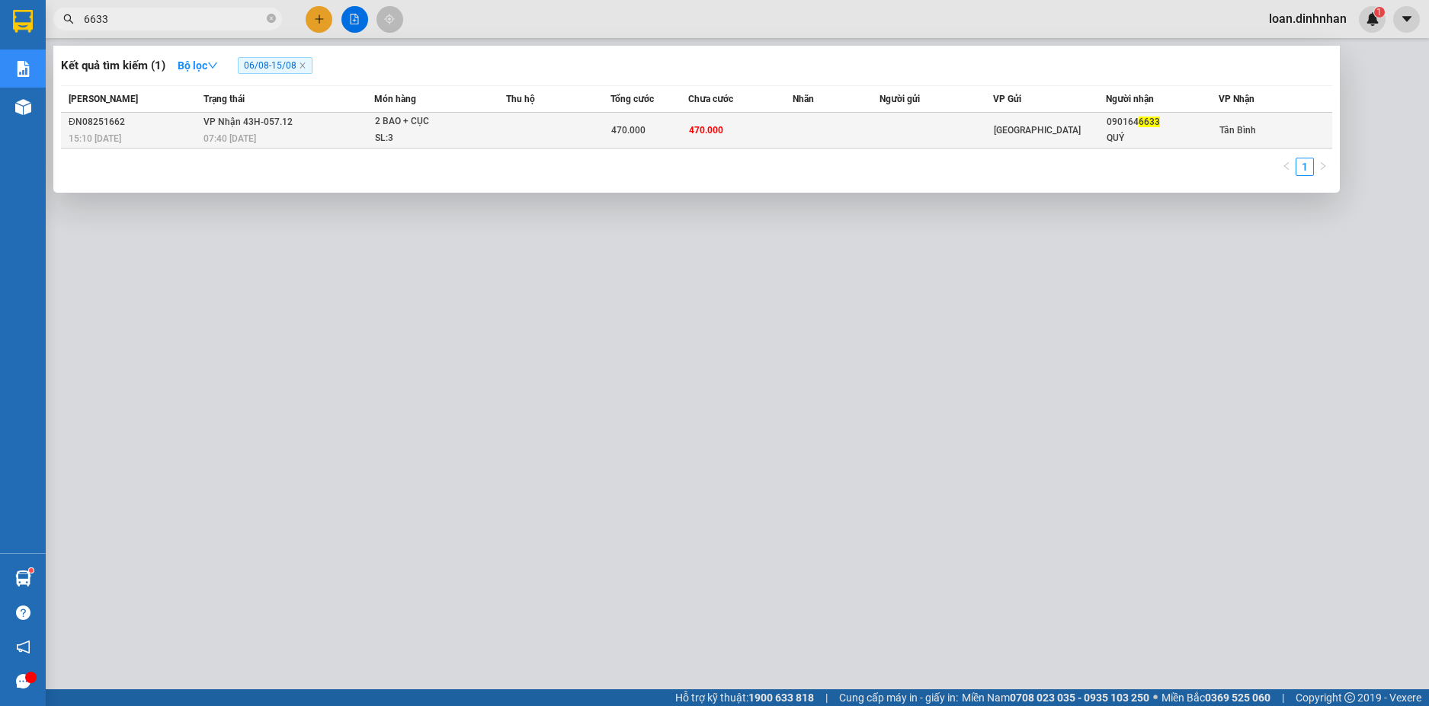
type input "6633"
click at [858, 133] on td at bounding box center [835, 131] width 87 height 36
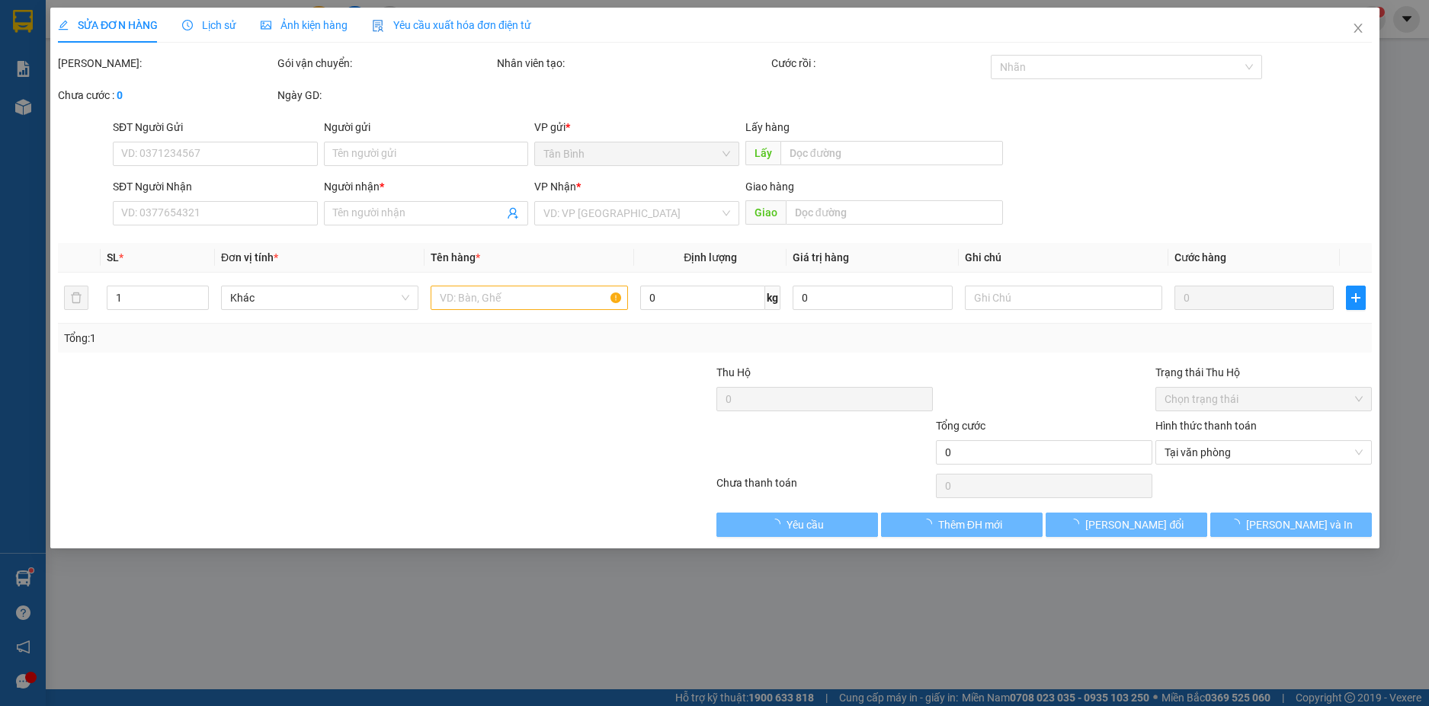
type input "0901646633"
type input "QUÝ"
type input "470.000"
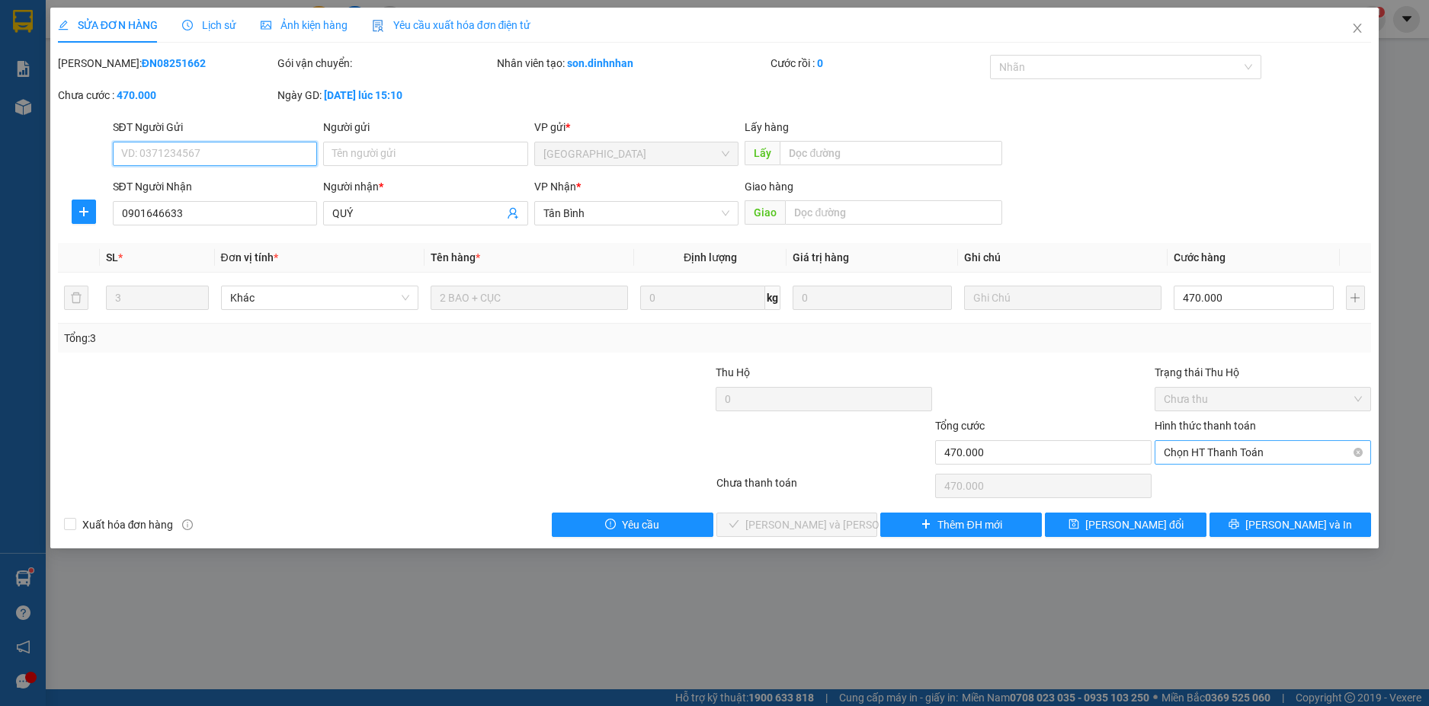
click at [1175, 460] on span "Chọn HT Thanh Toán" at bounding box center [1262, 452] width 198 height 23
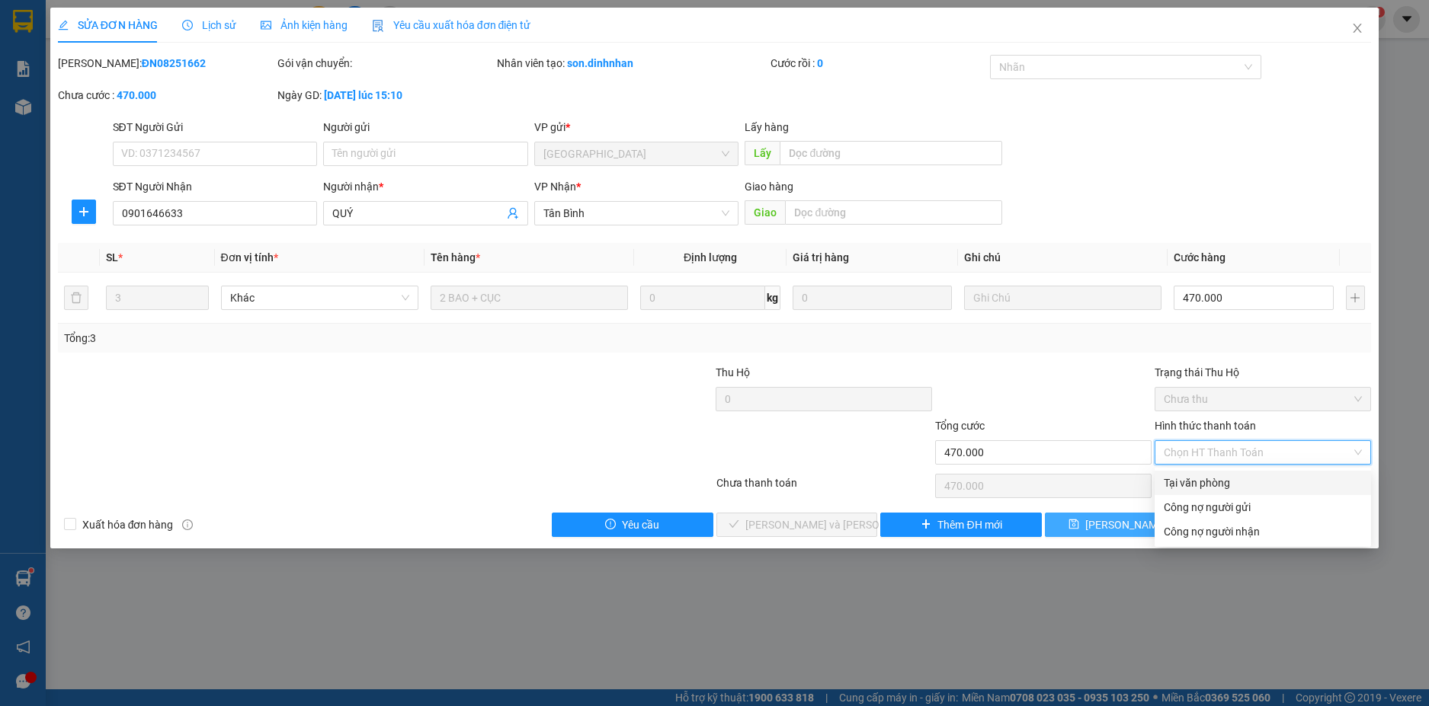
drag, startPoint x: 1189, startPoint y: 482, endPoint x: 1134, endPoint y: 517, distance: 66.2
click at [1189, 482] on div "Tại văn phòng" at bounding box center [1262, 483] width 198 height 17
type input "0"
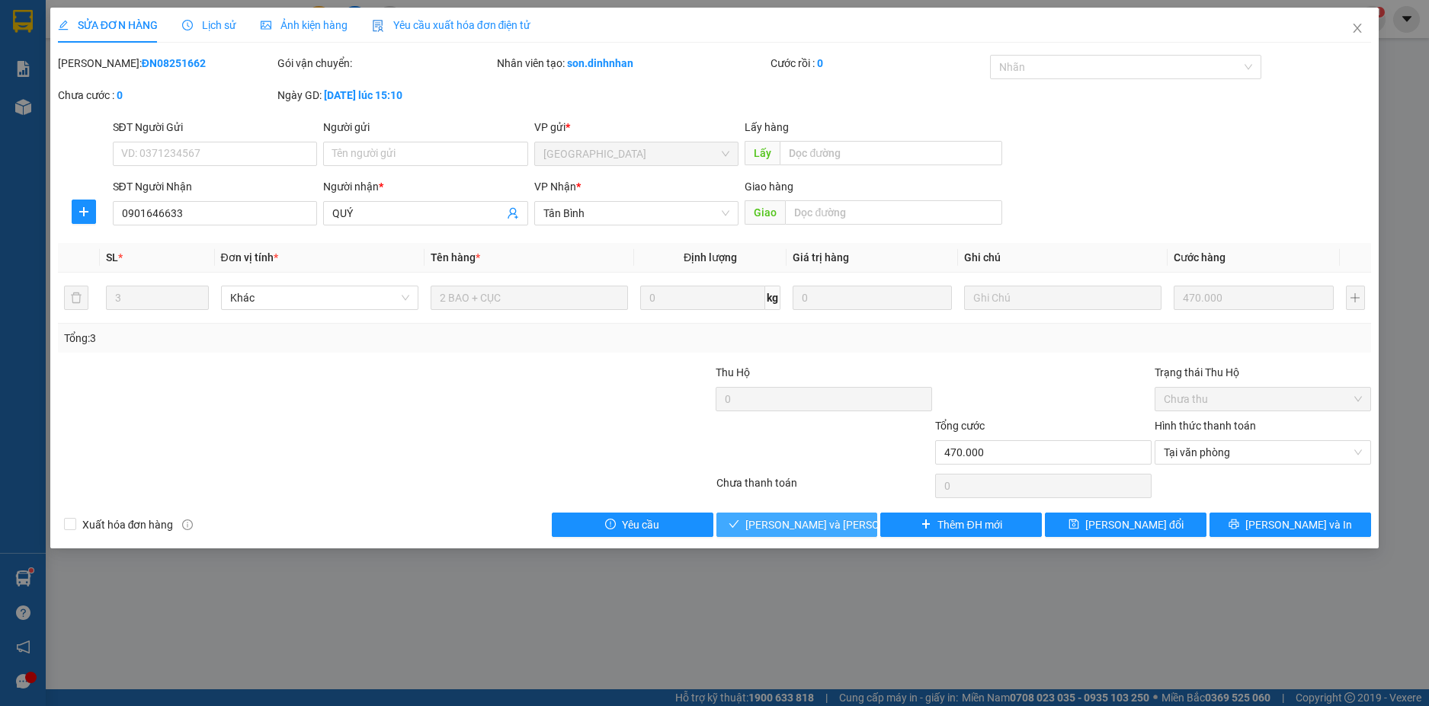
click at [785, 521] on span "[PERSON_NAME] và [PERSON_NAME] hàng" at bounding box center [848, 525] width 206 height 17
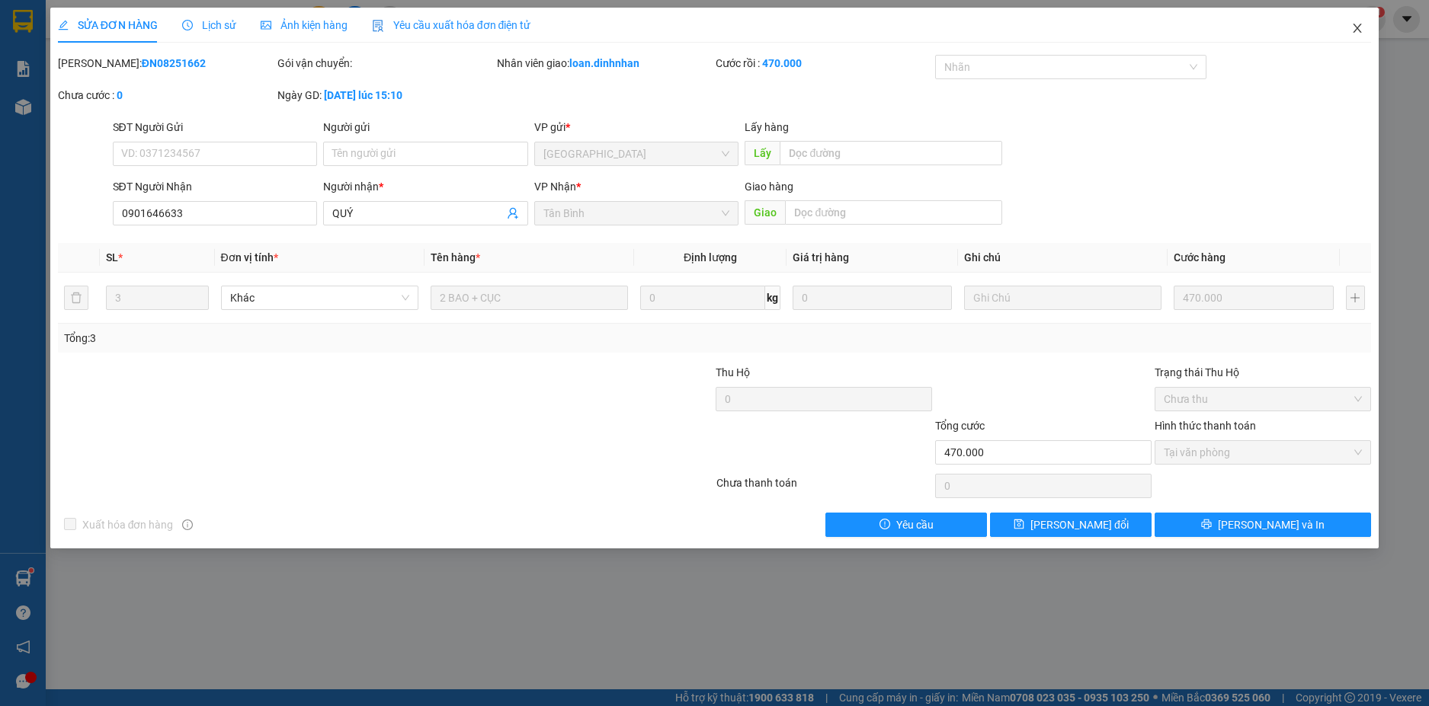
click at [1355, 29] on icon "close" at bounding box center [1357, 28] width 12 height 12
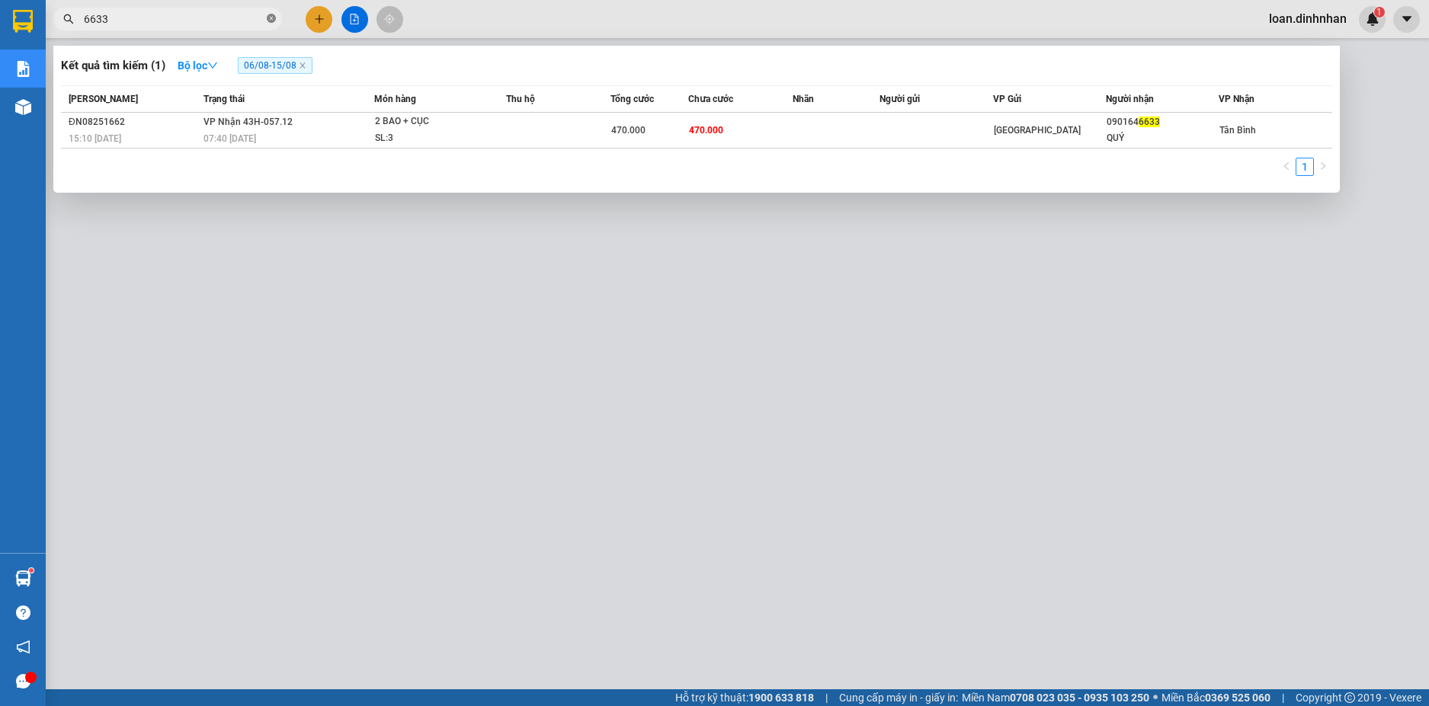
click at [272, 19] on icon "close-circle" at bounding box center [271, 18] width 9 height 9
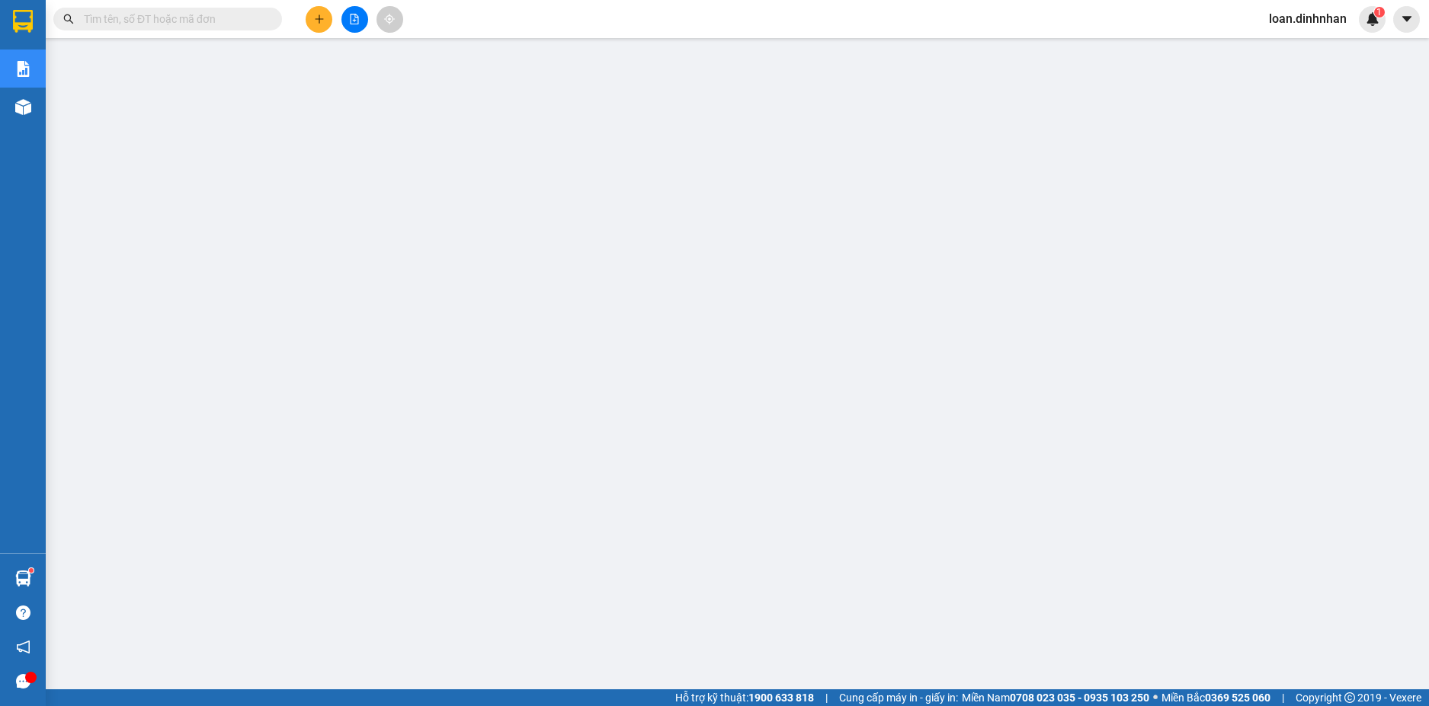
click at [272, 19] on span at bounding box center [271, 19] width 9 height 17
click at [181, 14] on input "text" at bounding box center [174, 19] width 180 height 17
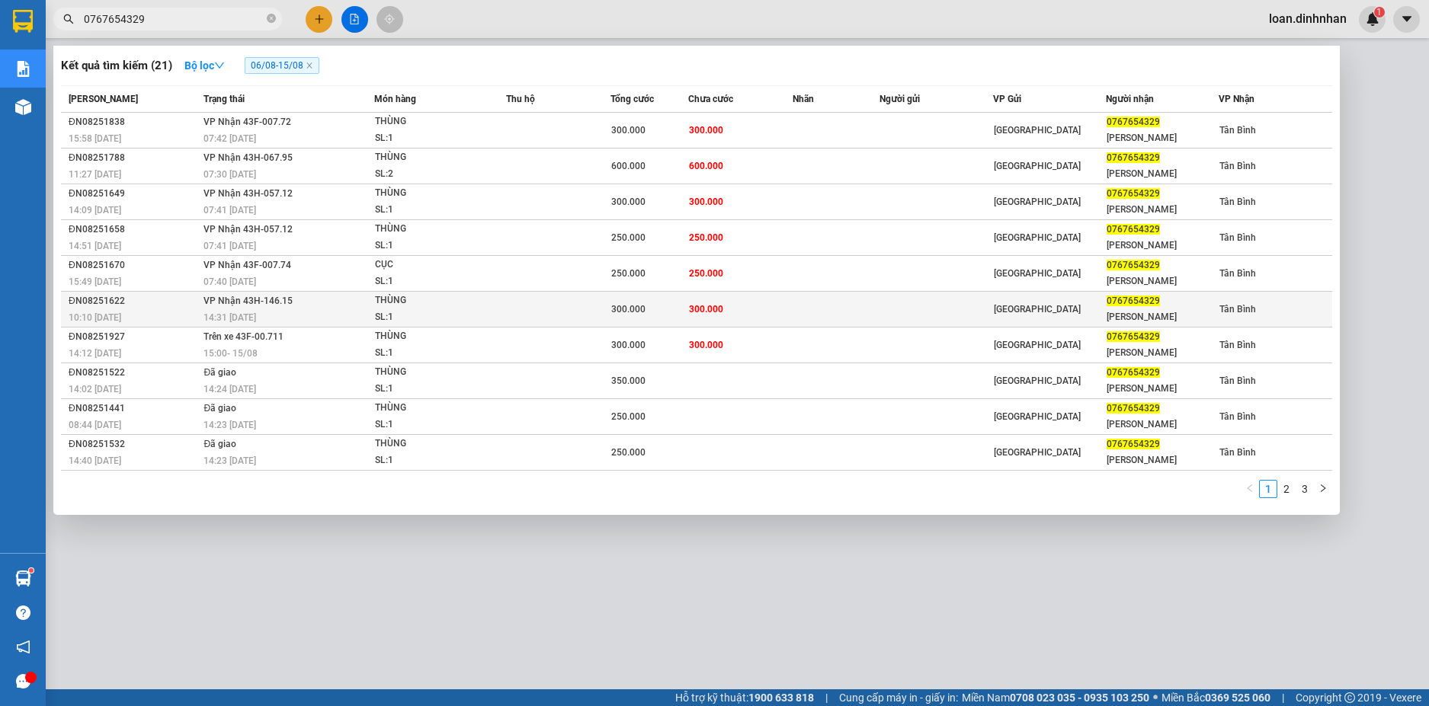
type input "0767654329"
click at [360, 318] on div "14:31 [DATE]" at bounding box center [287, 317] width 169 height 17
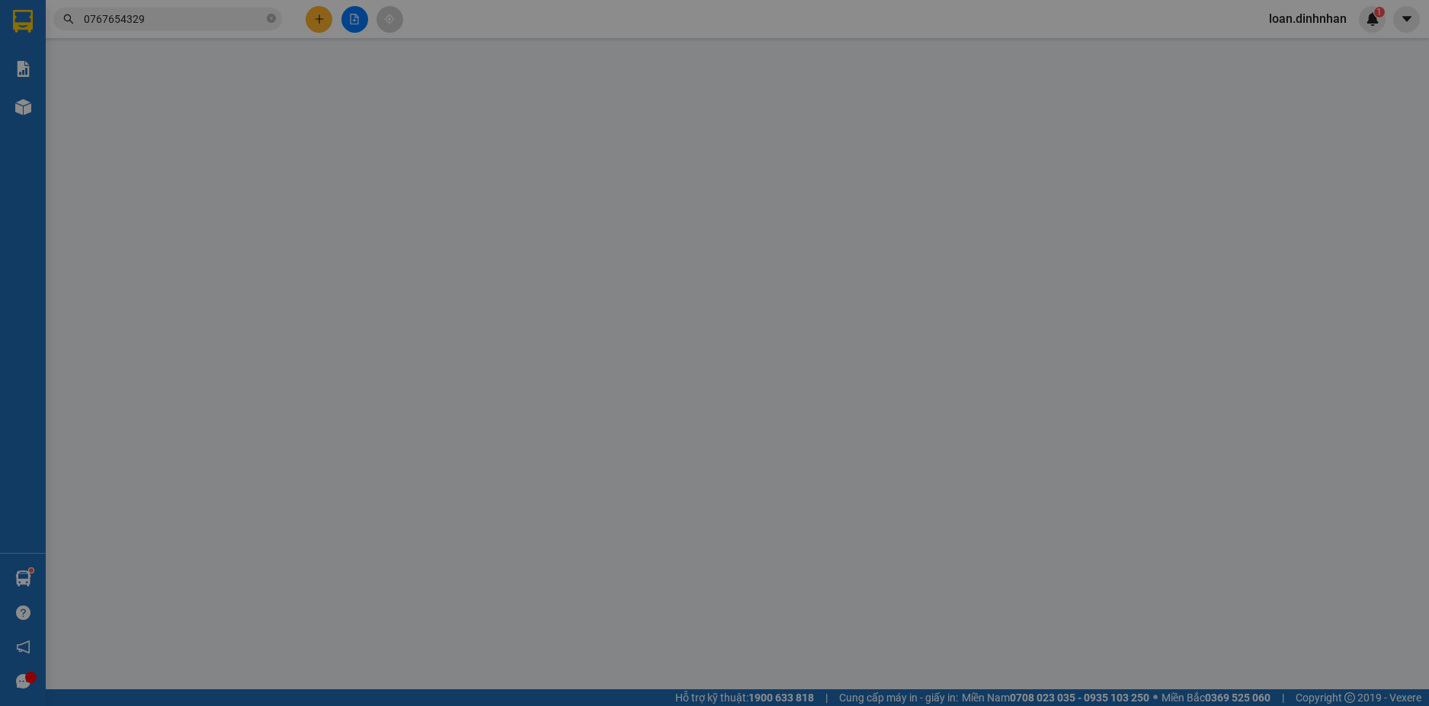
type input "0767654329"
type input "[PERSON_NAME]"
type input "300.000"
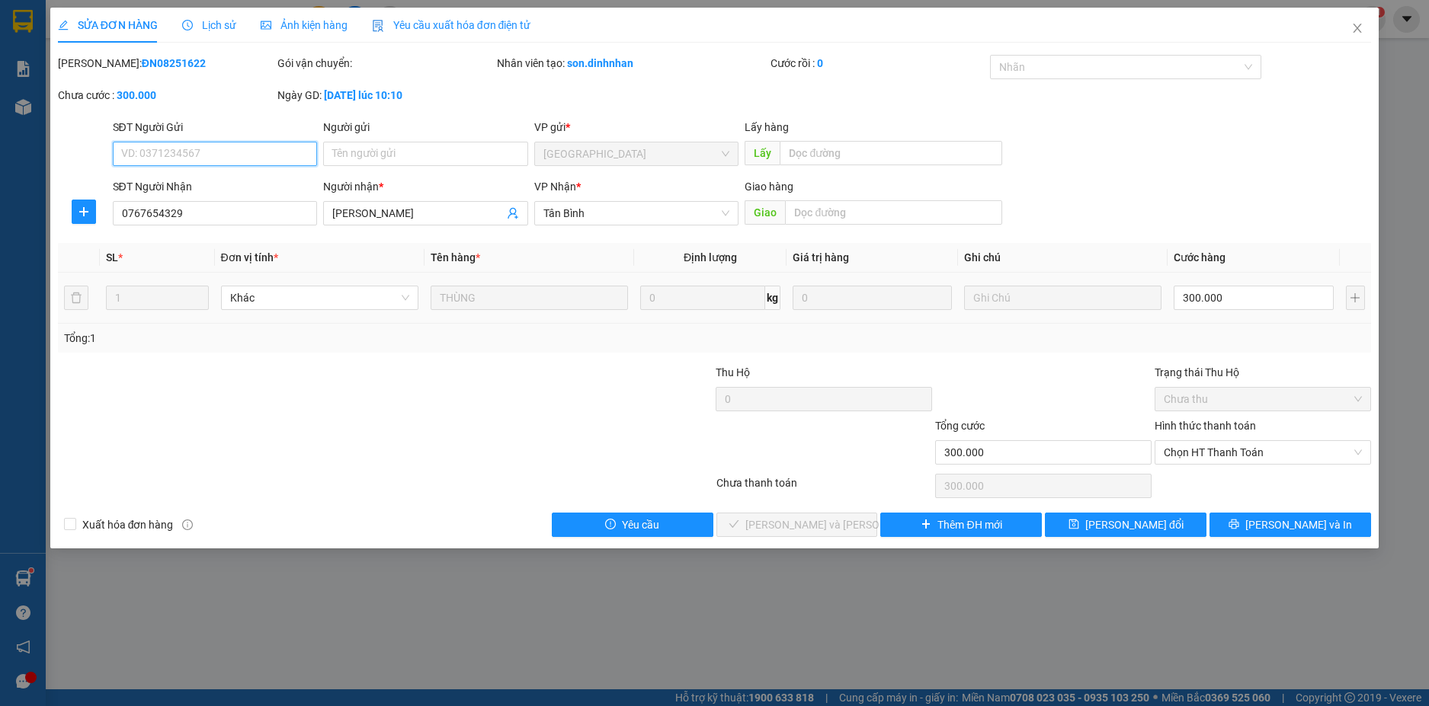
drag, startPoint x: 1206, startPoint y: 450, endPoint x: 1194, endPoint y: 473, distance: 25.9
click at [1203, 456] on span "Chọn HT Thanh Toán" at bounding box center [1262, 452] width 198 height 23
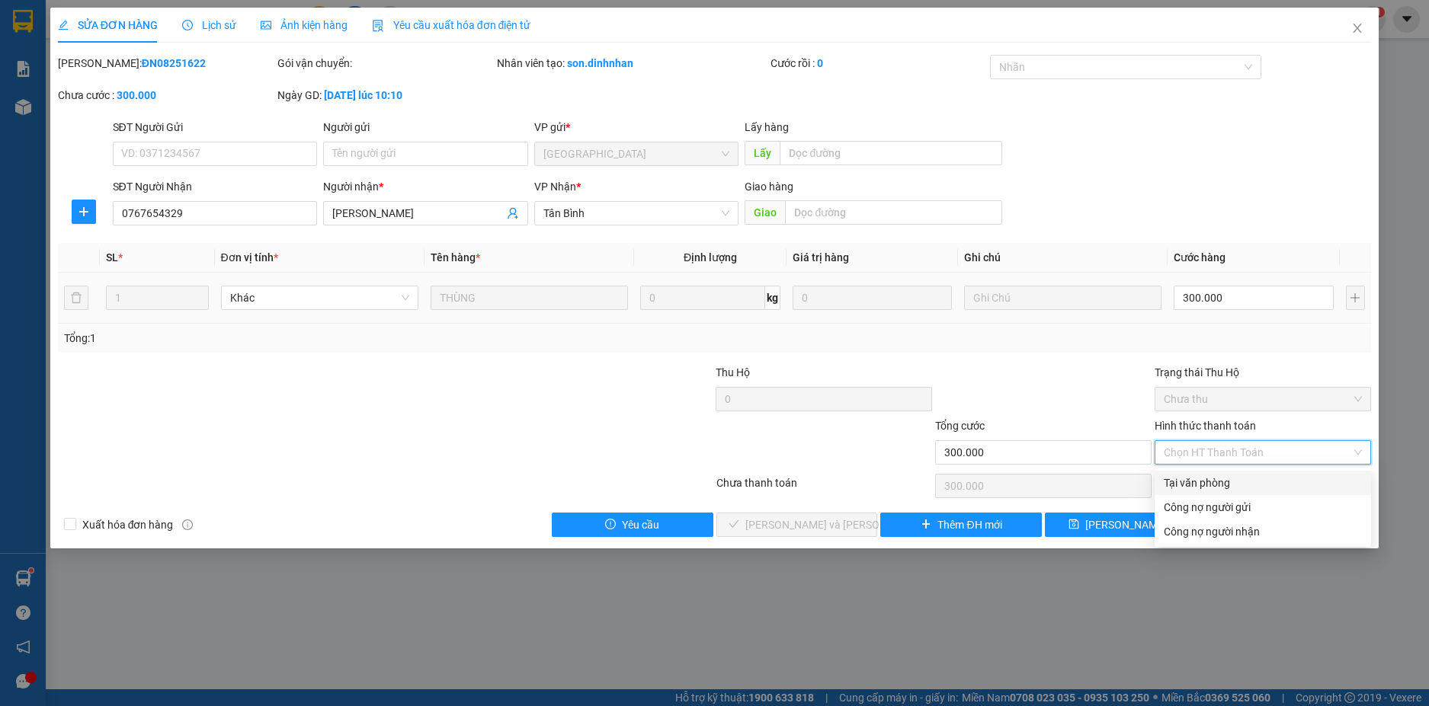
click at [1188, 482] on div "Tại văn phòng" at bounding box center [1262, 483] width 198 height 17
type input "0"
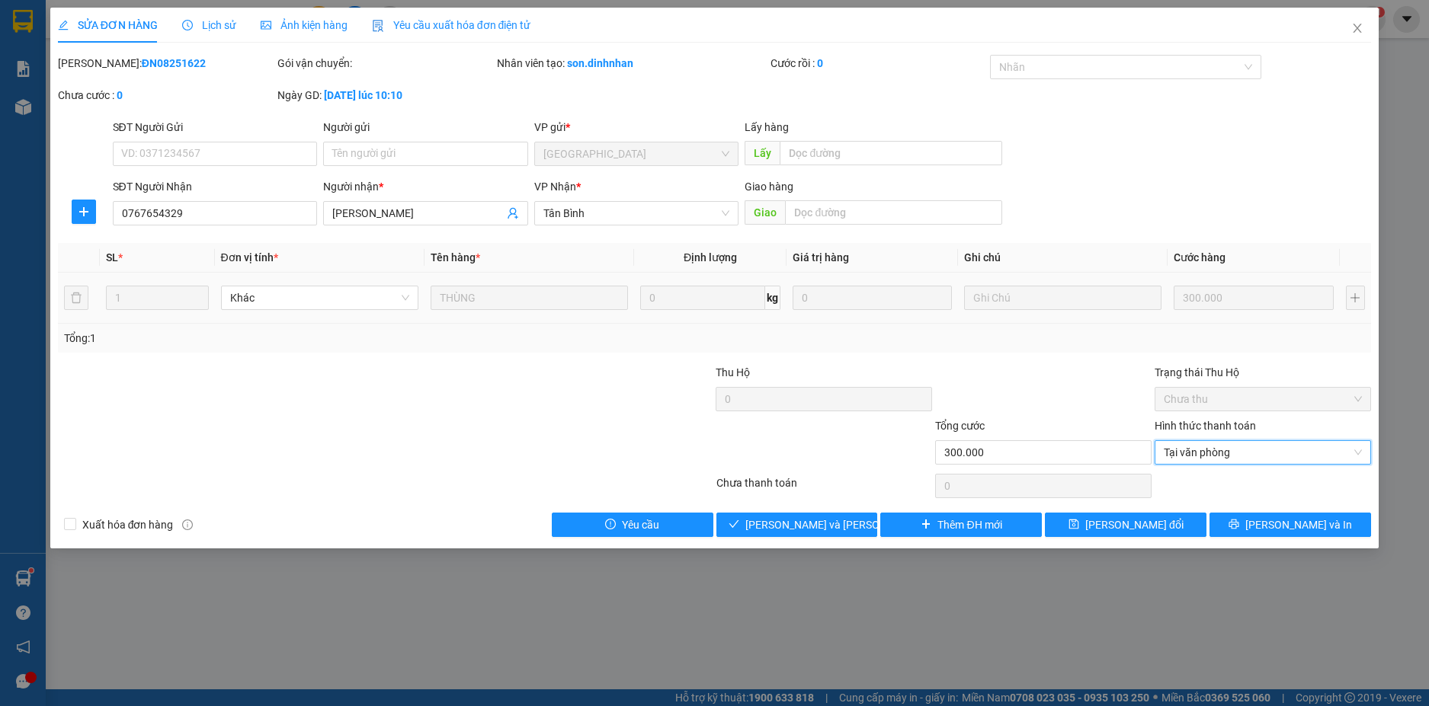
click at [789, 539] on div "SỬA ĐƠN HÀNG Lịch sử [PERSON_NAME] hàng Yêu cầu xuất [PERSON_NAME] điện tử Tota…" at bounding box center [714, 278] width 1329 height 541
click at [791, 526] on span "[PERSON_NAME] và [PERSON_NAME] hàng" at bounding box center [848, 525] width 206 height 17
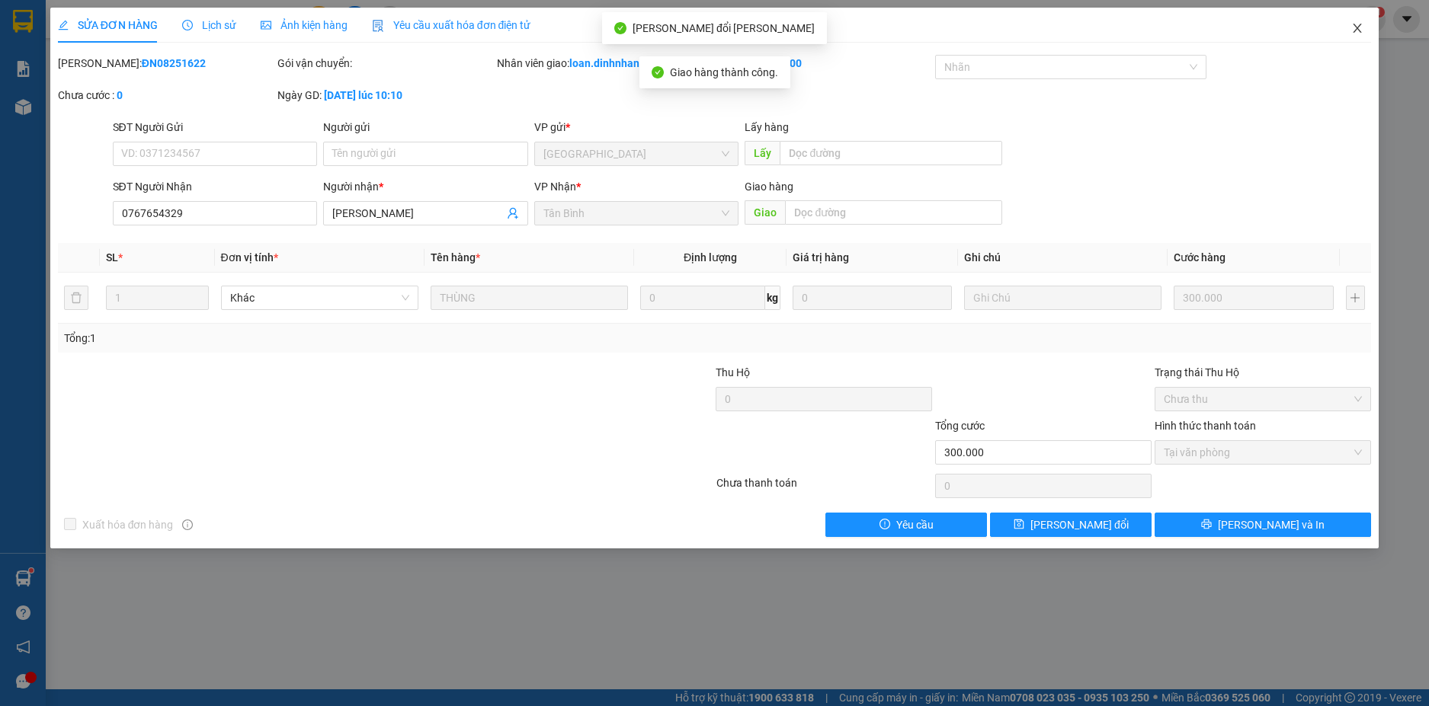
drag, startPoint x: 1356, startPoint y: 20, endPoint x: 1300, endPoint y: 38, distance: 59.3
click at [1357, 20] on span "Close" at bounding box center [1357, 29] width 43 height 43
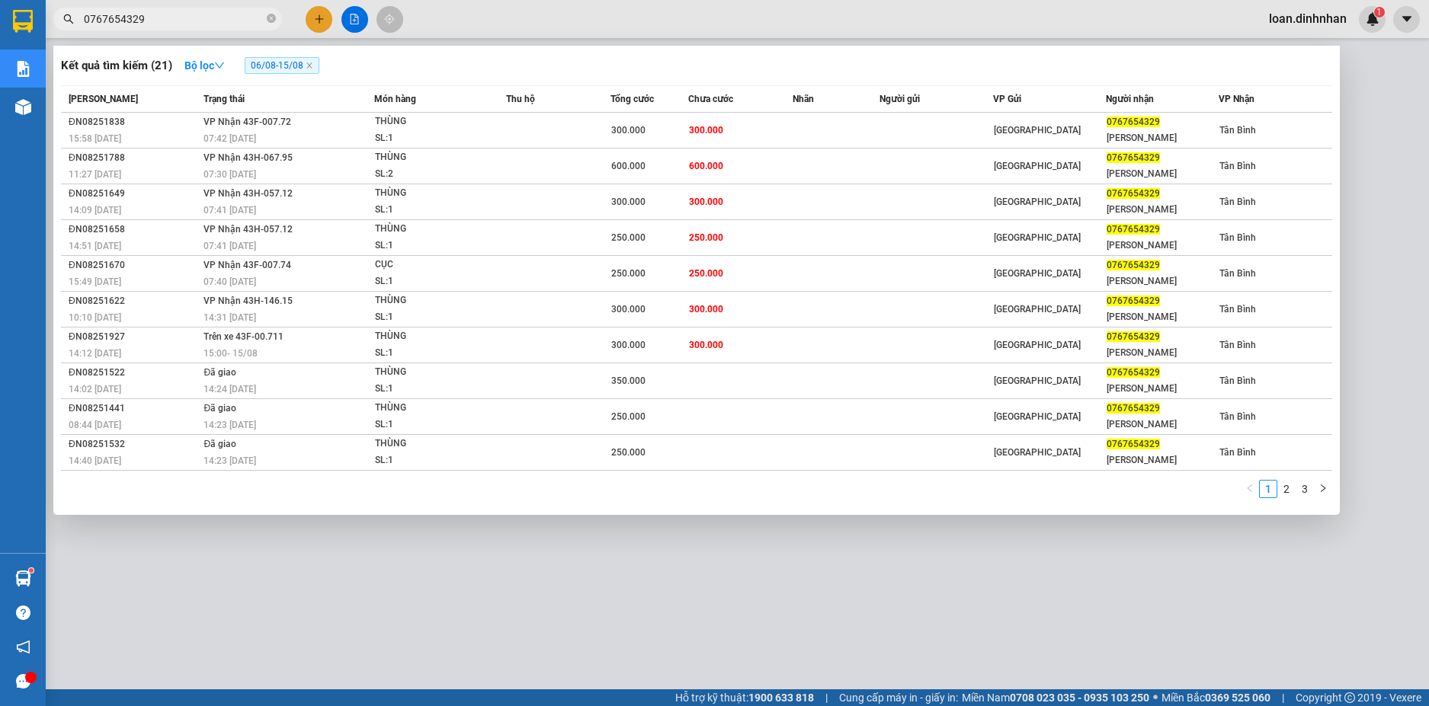
click at [166, 10] on span "0767654329" at bounding box center [167, 19] width 229 height 23
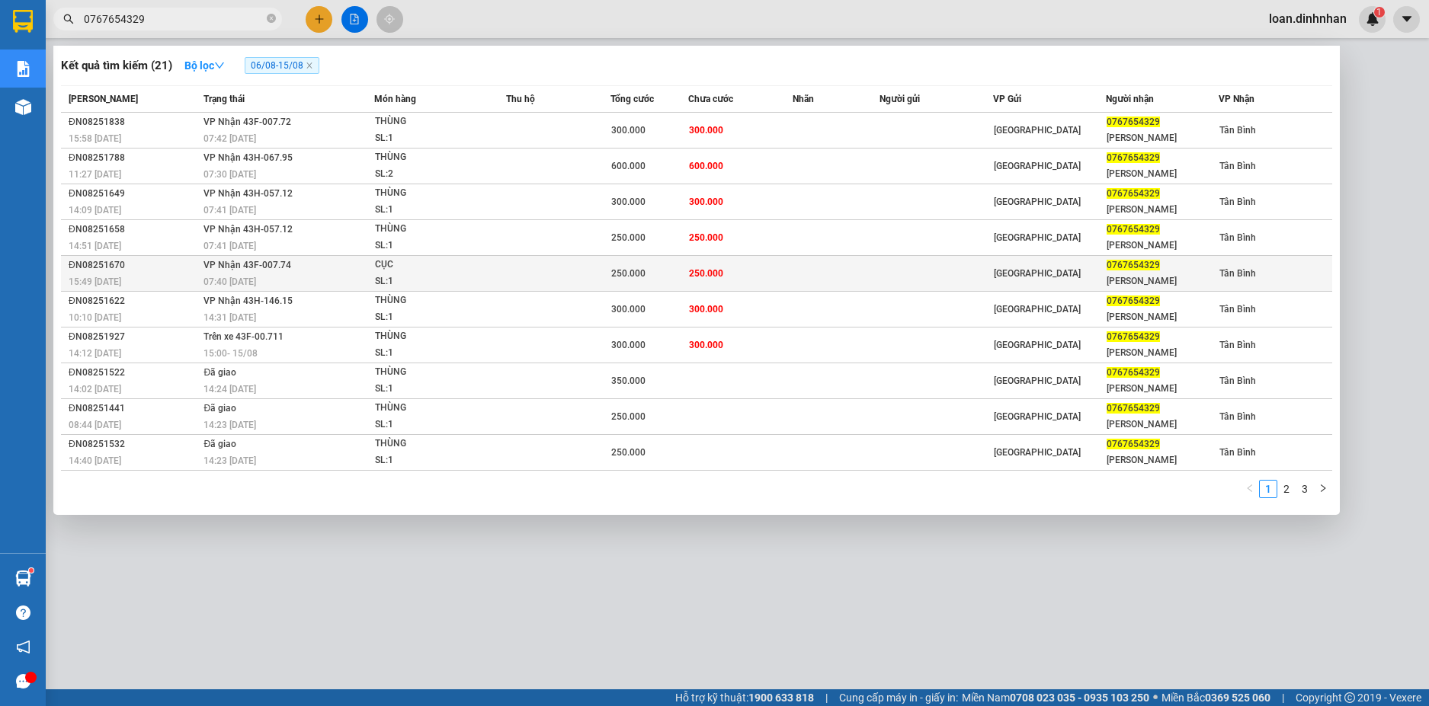
click at [510, 278] on td at bounding box center [558, 274] width 104 height 36
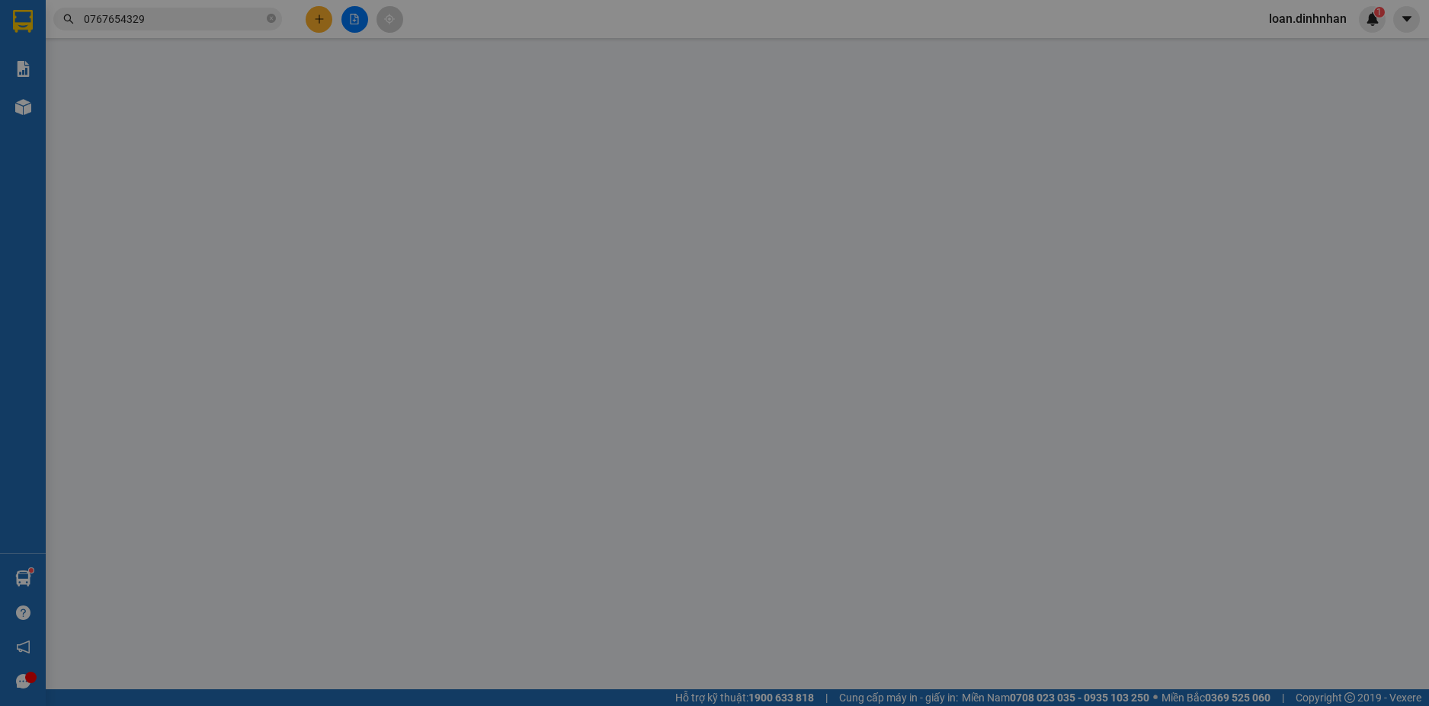
type input "0767654329"
type input "[PERSON_NAME]"
type input "250.000"
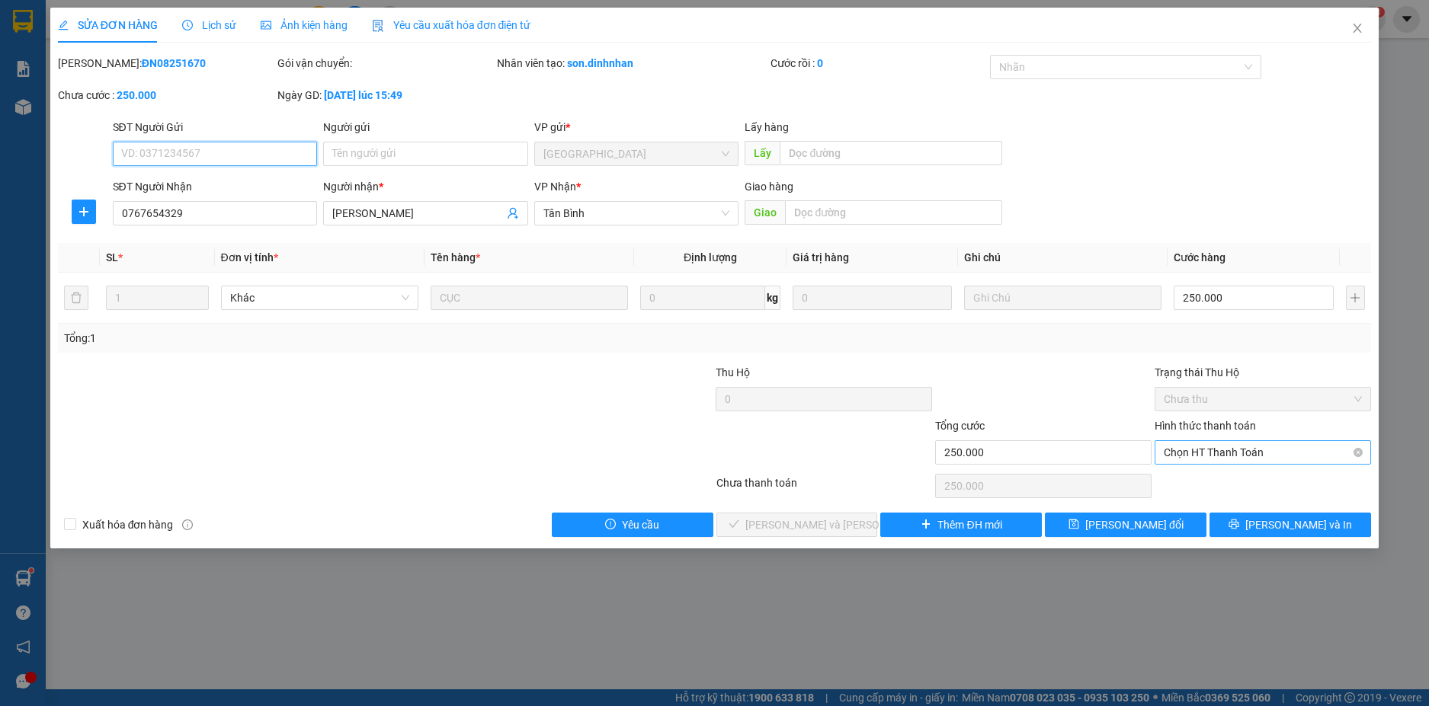
click at [1202, 450] on span "Chọn HT Thanh Toán" at bounding box center [1262, 452] width 198 height 23
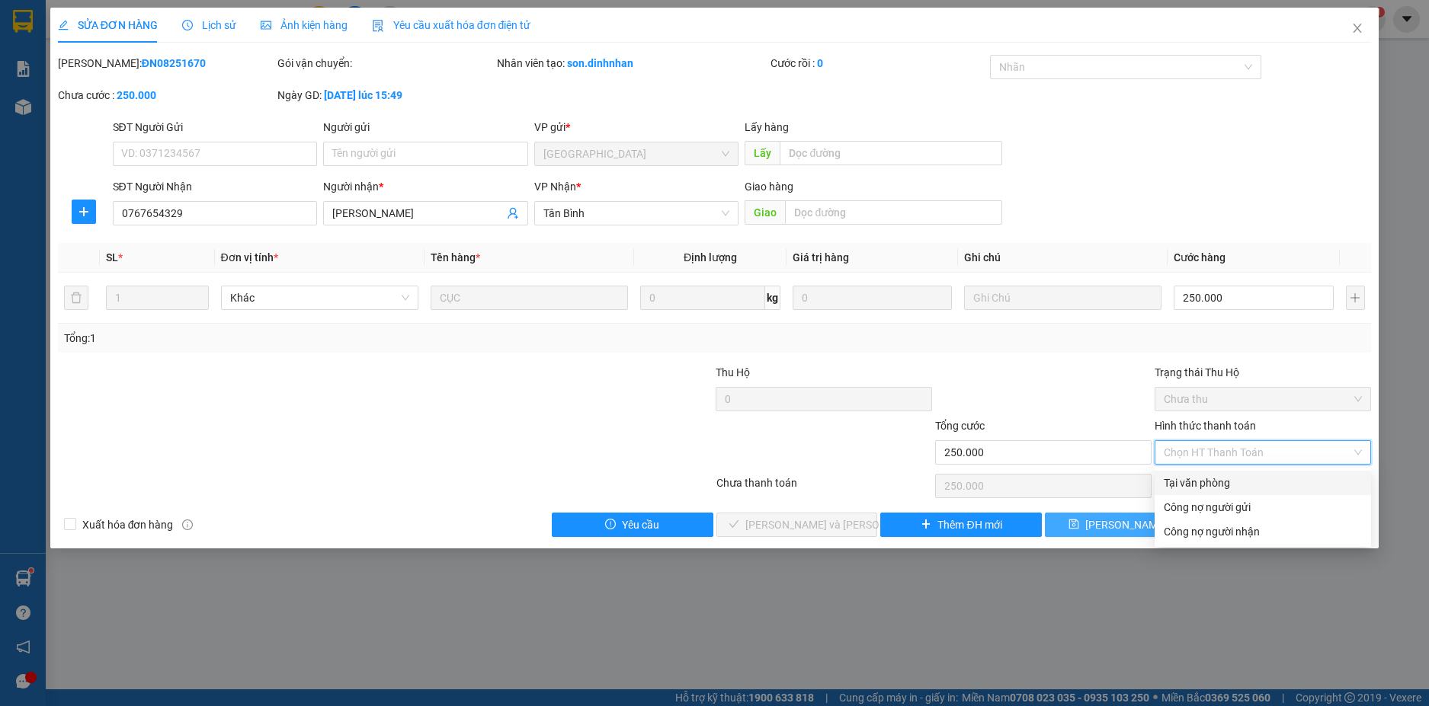
drag, startPoint x: 1193, startPoint y: 474, endPoint x: 1083, endPoint y: 527, distance: 121.7
click at [1190, 478] on div "Tại văn phòng" at bounding box center [1262, 483] width 216 height 24
type input "0"
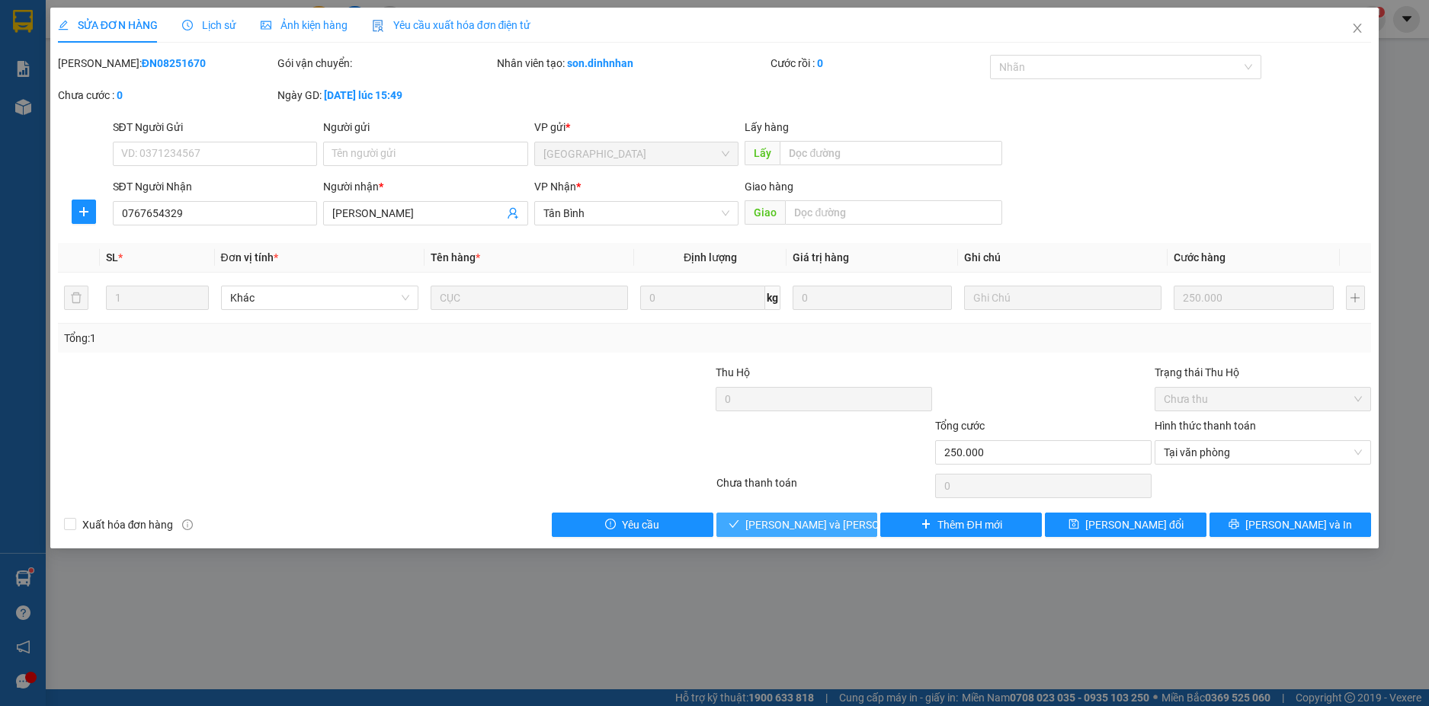
click at [793, 517] on span "[PERSON_NAME] và [PERSON_NAME] hàng" at bounding box center [848, 525] width 206 height 17
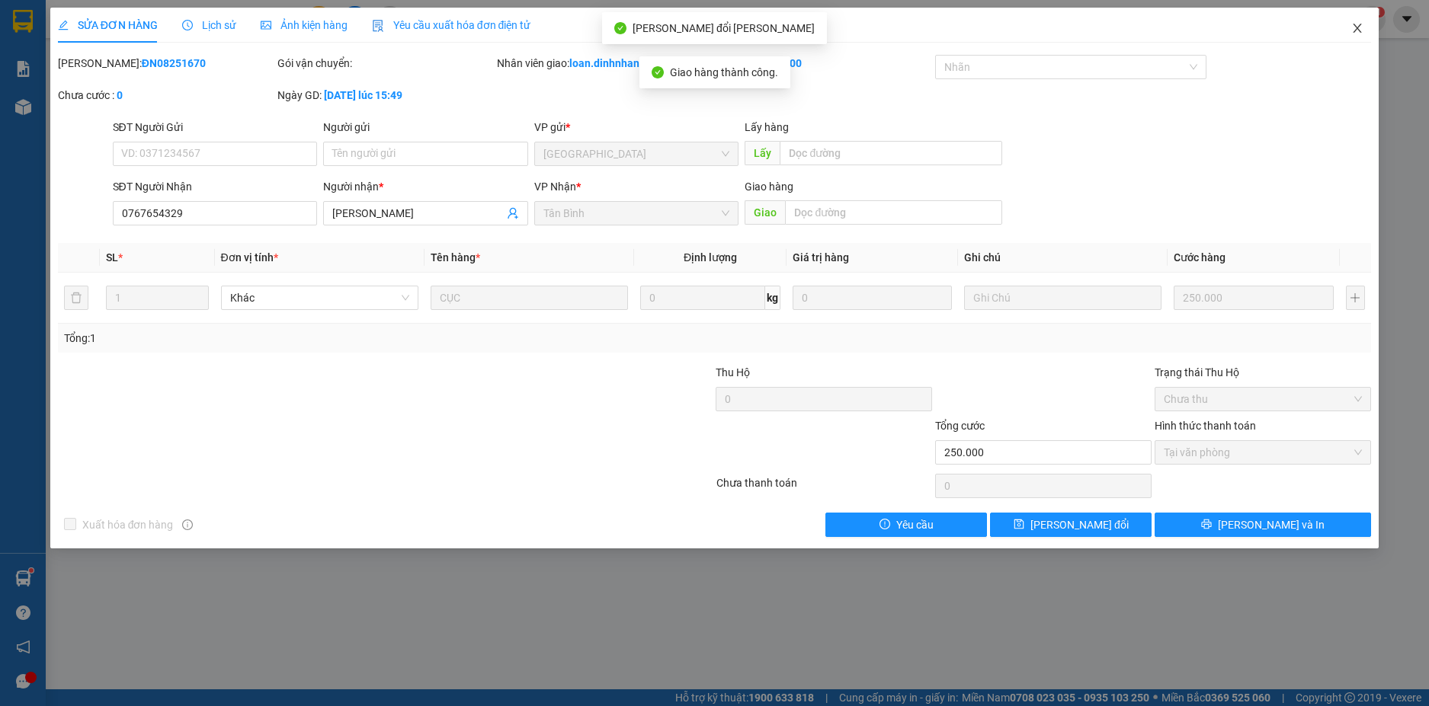
click at [1346, 16] on span "Close" at bounding box center [1357, 29] width 43 height 43
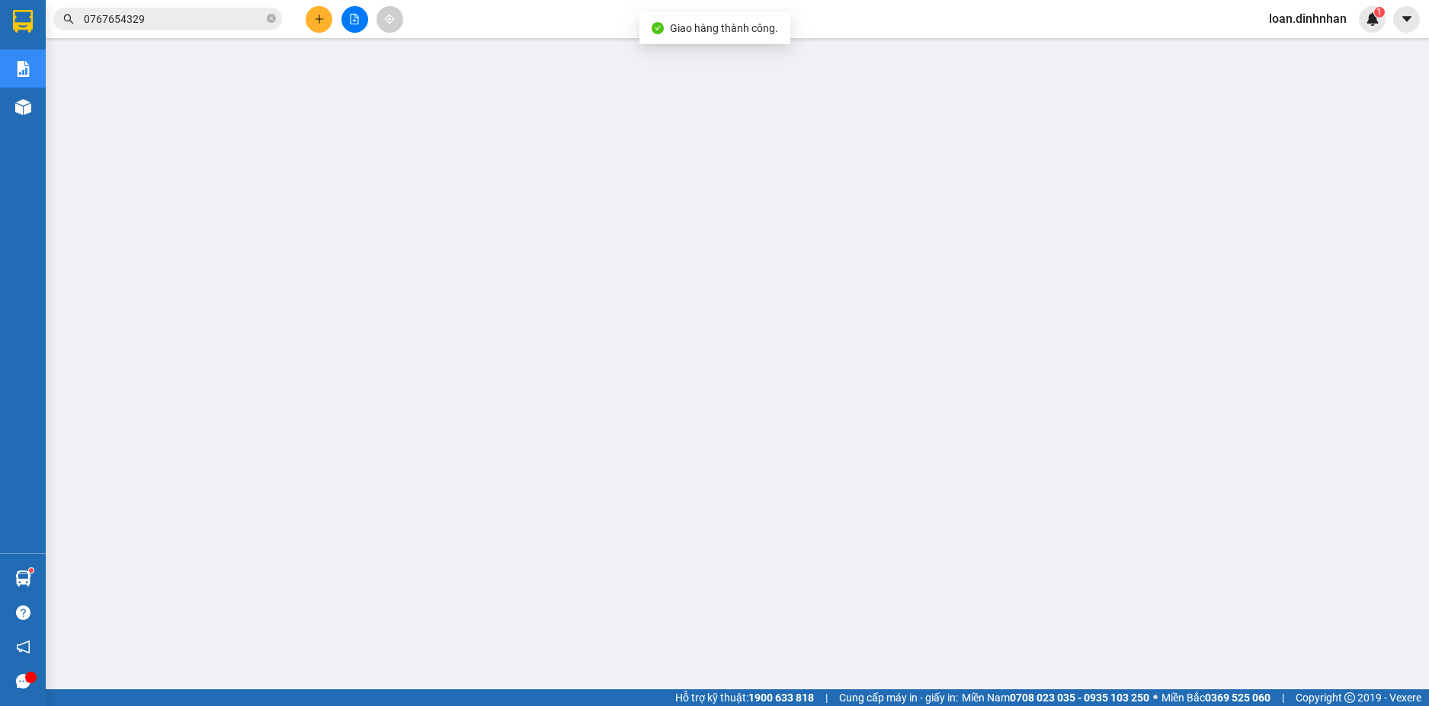
click at [168, 26] on input "0767654329" at bounding box center [174, 19] width 180 height 17
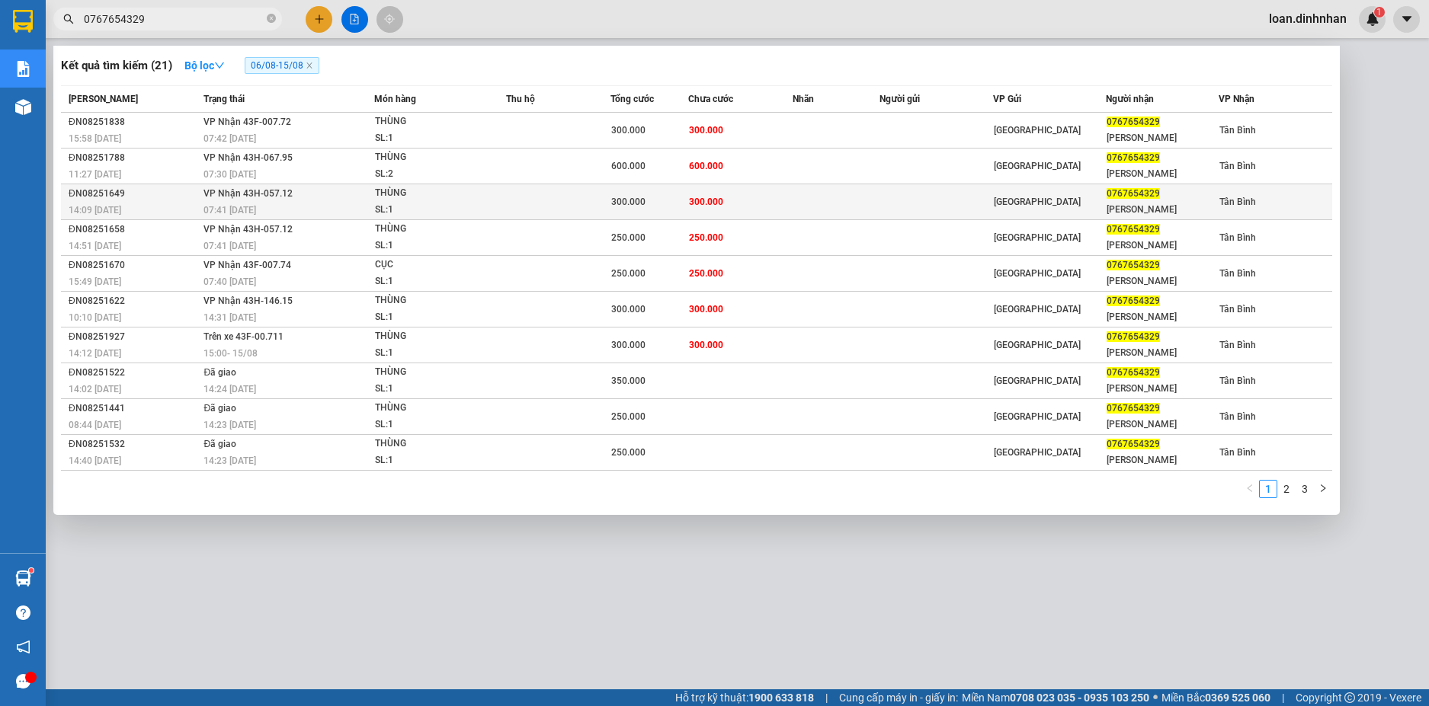
click at [598, 194] on td at bounding box center [558, 202] width 104 height 36
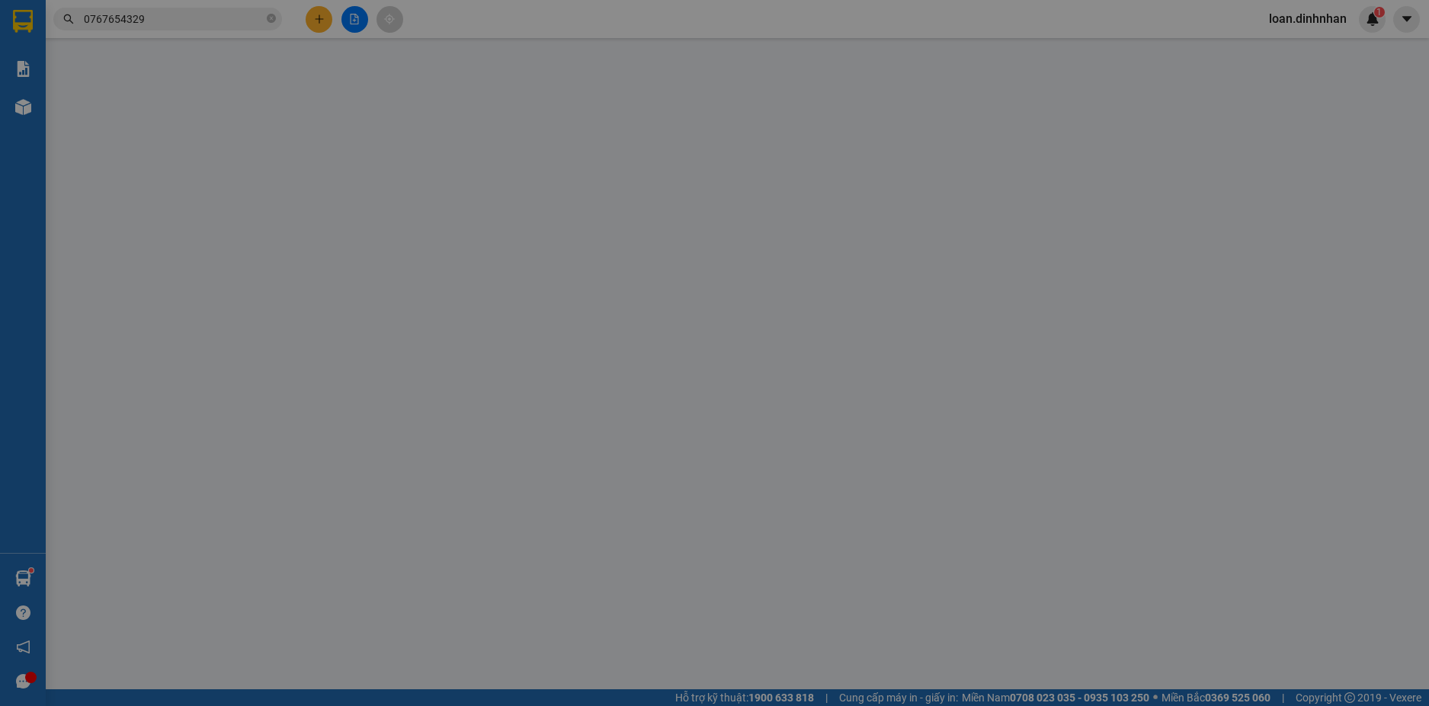
type input "0767654329"
type input "[PERSON_NAME]"
type input "300.000"
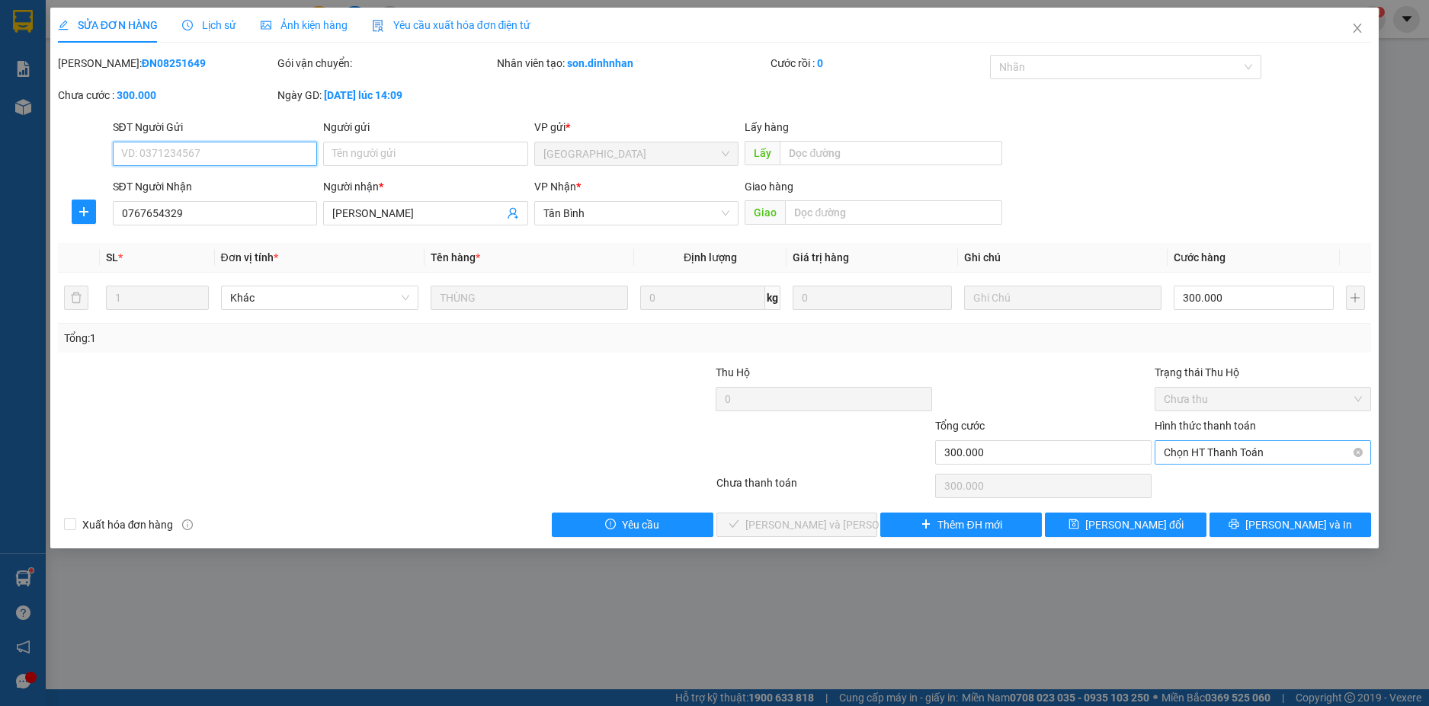
click at [1301, 461] on span "Chọn HT Thanh Toán" at bounding box center [1262, 452] width 198 height 23
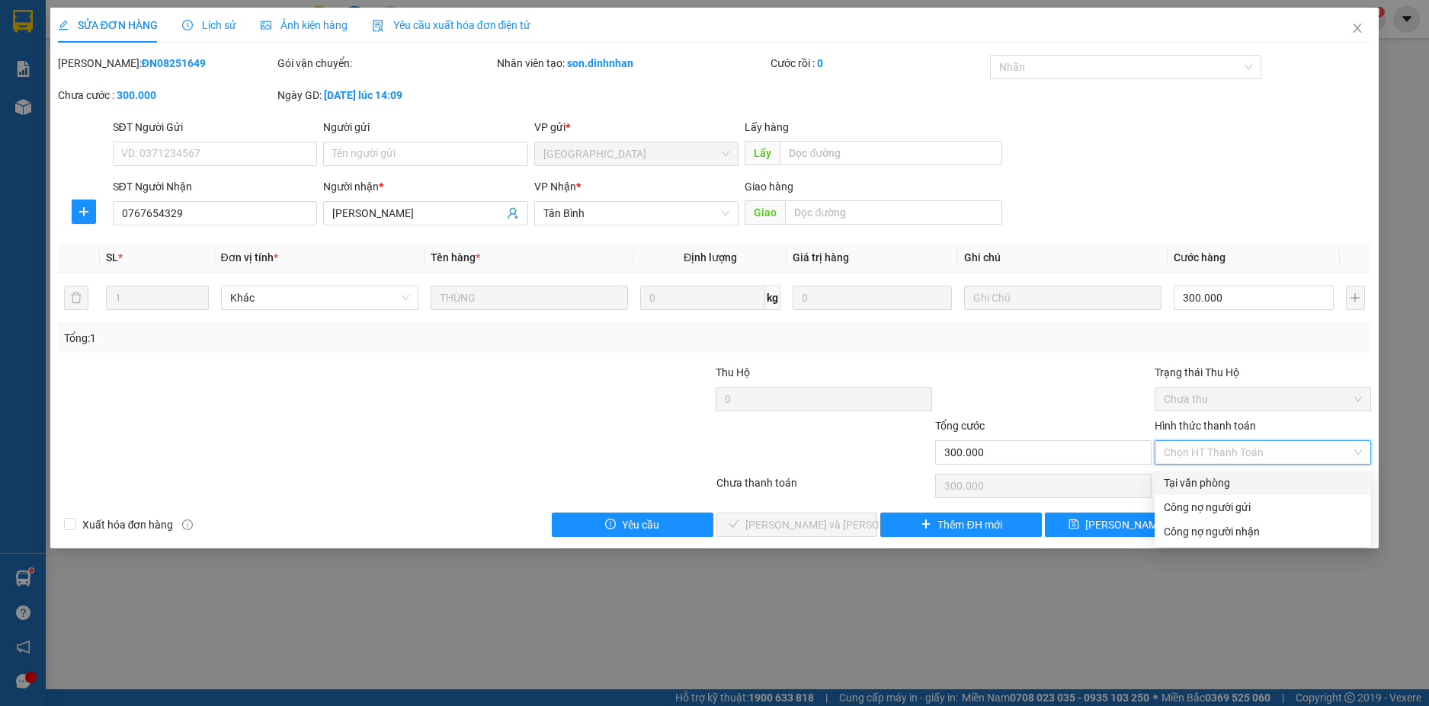
drag, startPoint x: 1243, startPoint y: 476, endPoint x: 917, endPoint y: 582, distance: 342.2
click at [1240, 478] on div "Tại văn phòng" at bounding box center [1262, 483] width 198 height 17
type input "0"
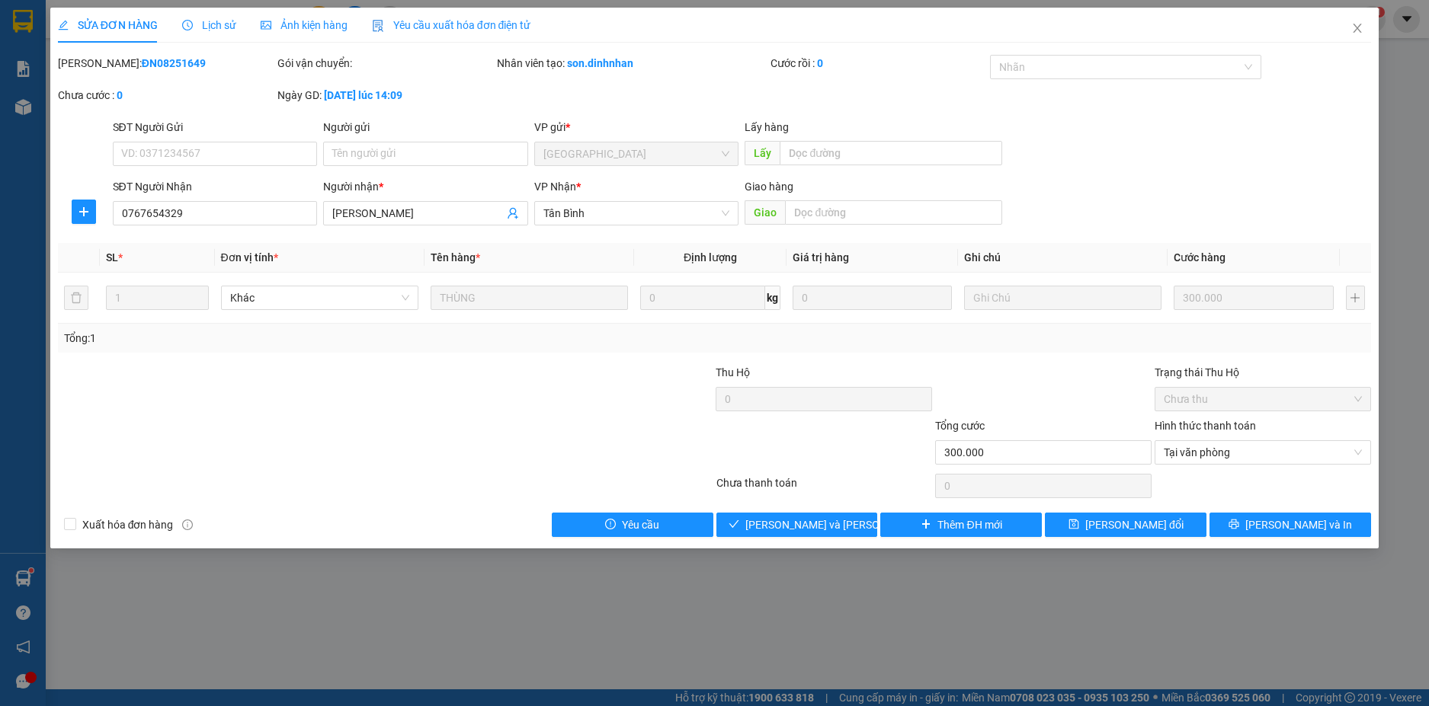
click at [799, 509] on div "Total Paid Fee 0 Total UnPaid Fee 300.000 Cash Collection Total Fee Mã ĐH: ĐN08…" at bounding box center [715, 296] width 1314 height 482
click at [799, 511] on div "Total Paid Fee 0 Total UnPaid Fee 300.000 Cash Collection Total Fee Mã ĐH: ĐN08…" at bounding box center [715, 296] width 1314 height 482
click at [801, 520] on span "[PERSON_NAME] và [PERSON_NAME] hàng" at bounding box center [848, 525] width 206 height 17
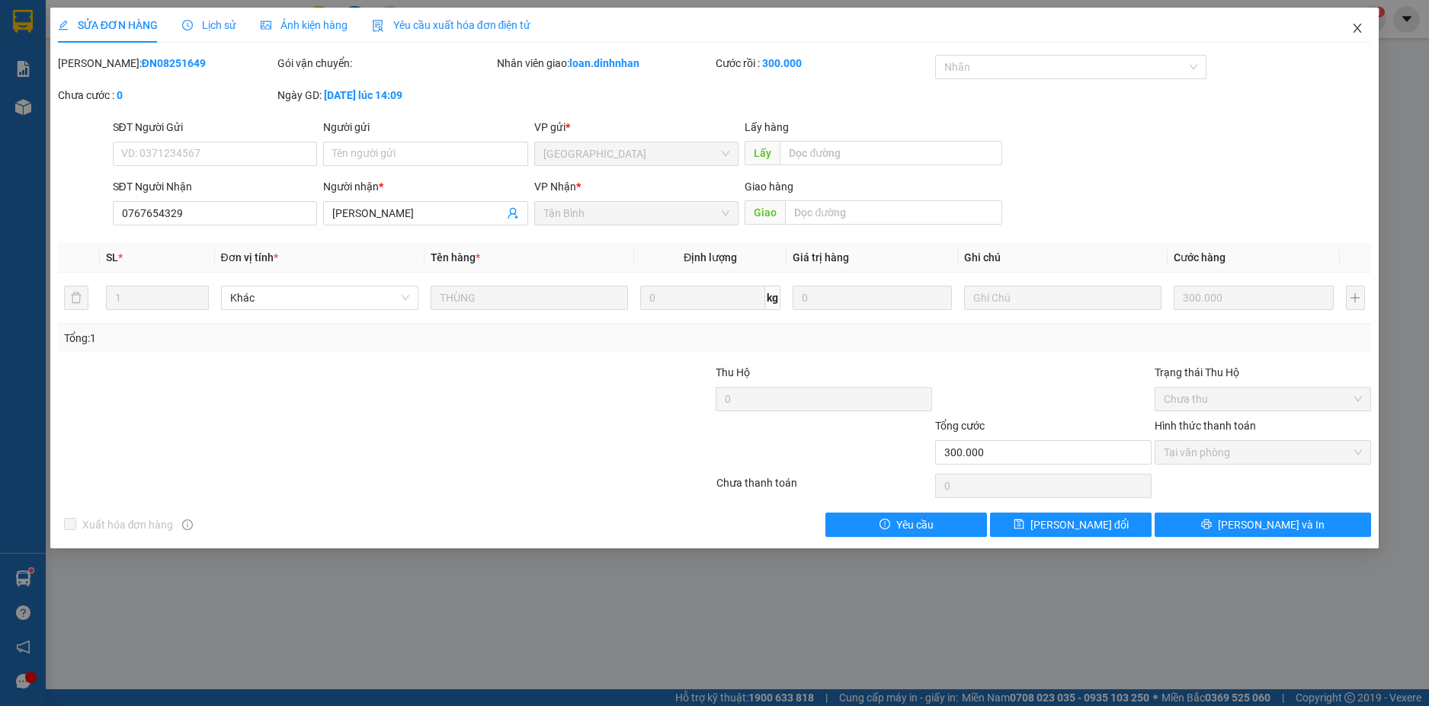
click at [1359, 25] on icon "close" at bounding box center [1357, 28] width 12 height 12
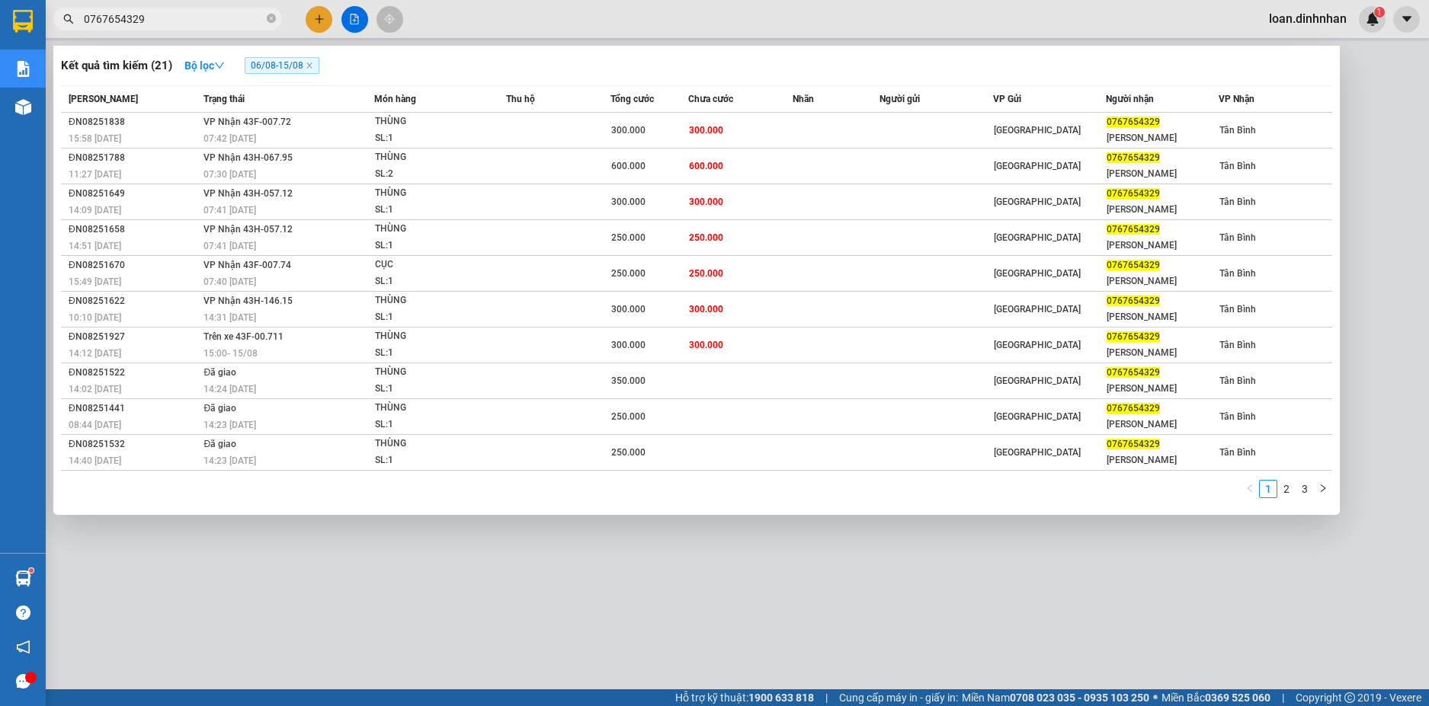
click at [276, 15] on span "0767654329" at bounding box center [167, 19] width 229 height 23
click at [264, 20] on span "0767654329" at bounding box center [167, 19] width 229 height 23
click at [273, 14] on span at bounding box center [271, 19] width 9 height 14
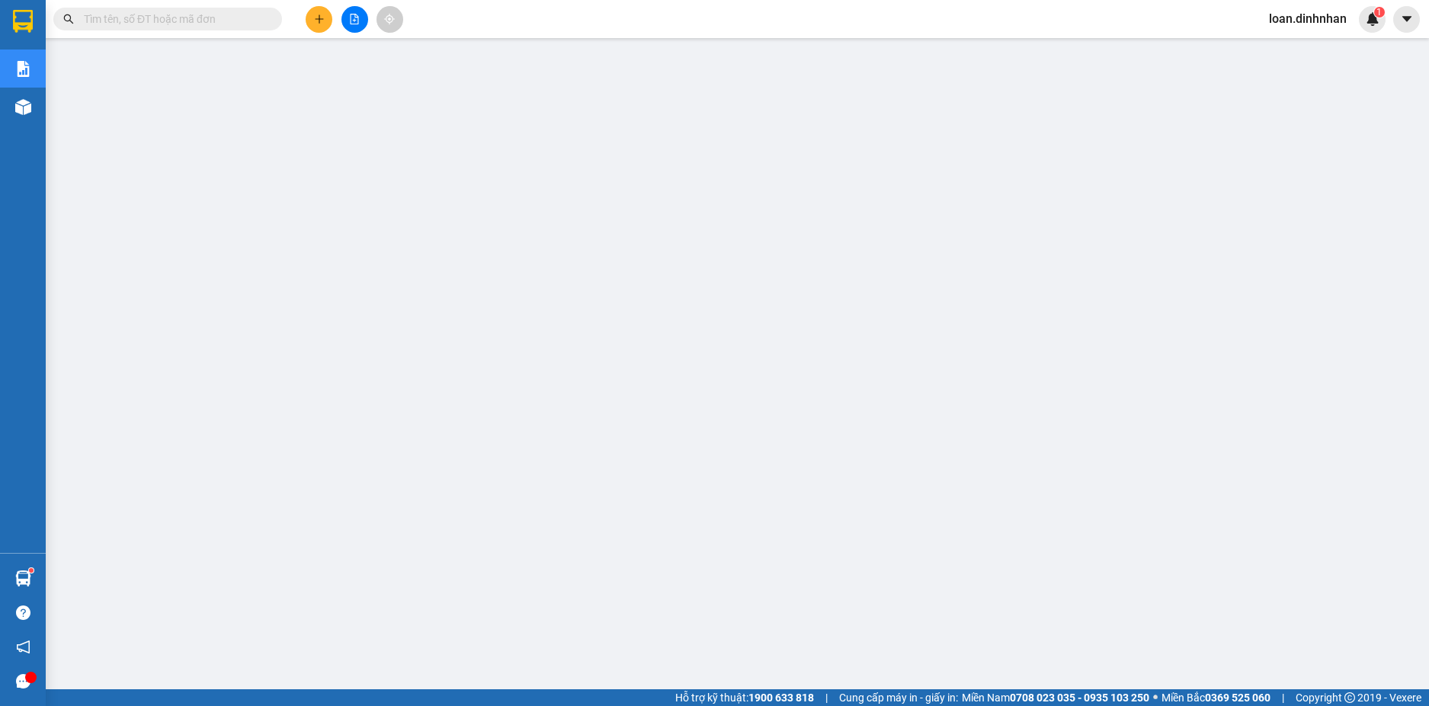
click at [263, 18] on input "text" at bounding box center [174, 19] width 180 height 17
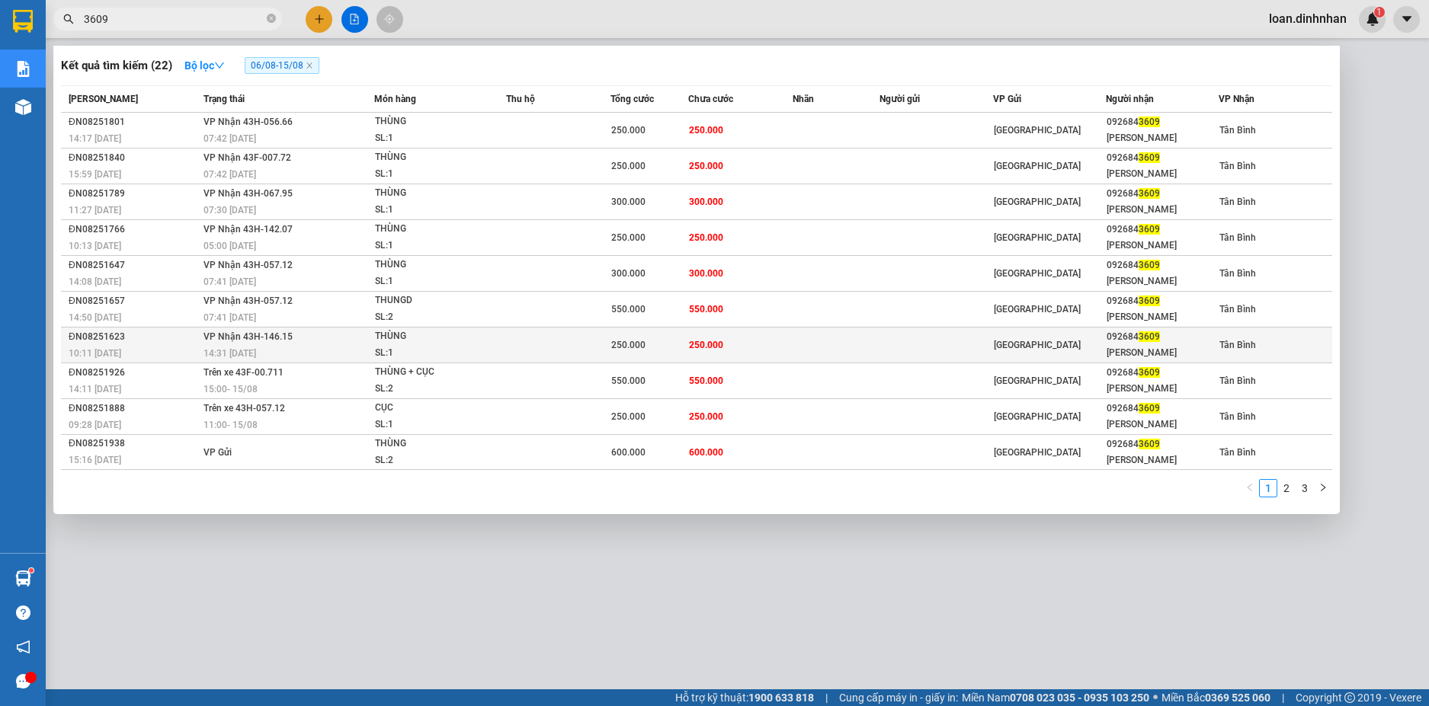
type input "3609"
drag, startPoint x: 307, startPoint y: 340, endPoint x: 338, endPoint y: 347, distance: 32.2
click at [338, 347] on td "[PERSON_NAME] 43H-146.15 14:31 [DATE]" at bounding box center [287, 346] width 174 height 36
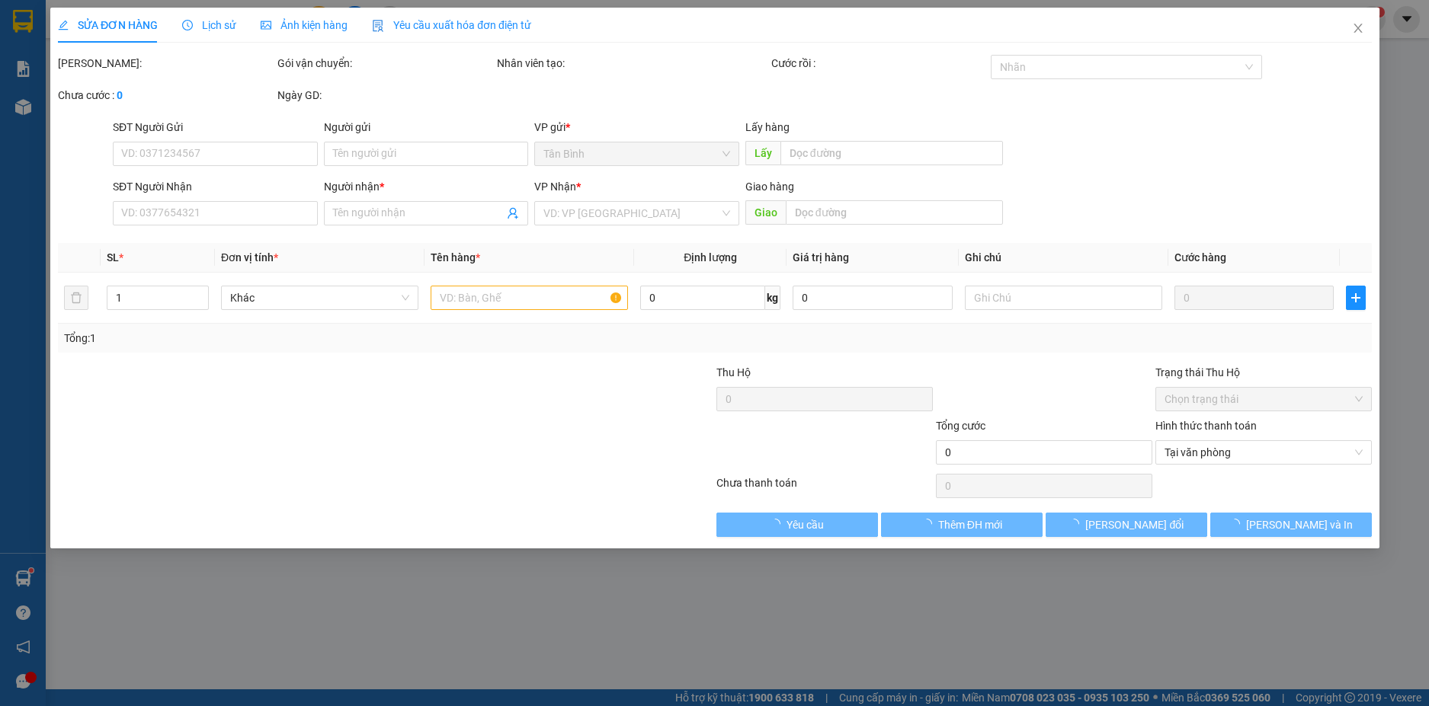
type input "0926843609"
type input "[PERSON_NAME]"
type input "250.000"
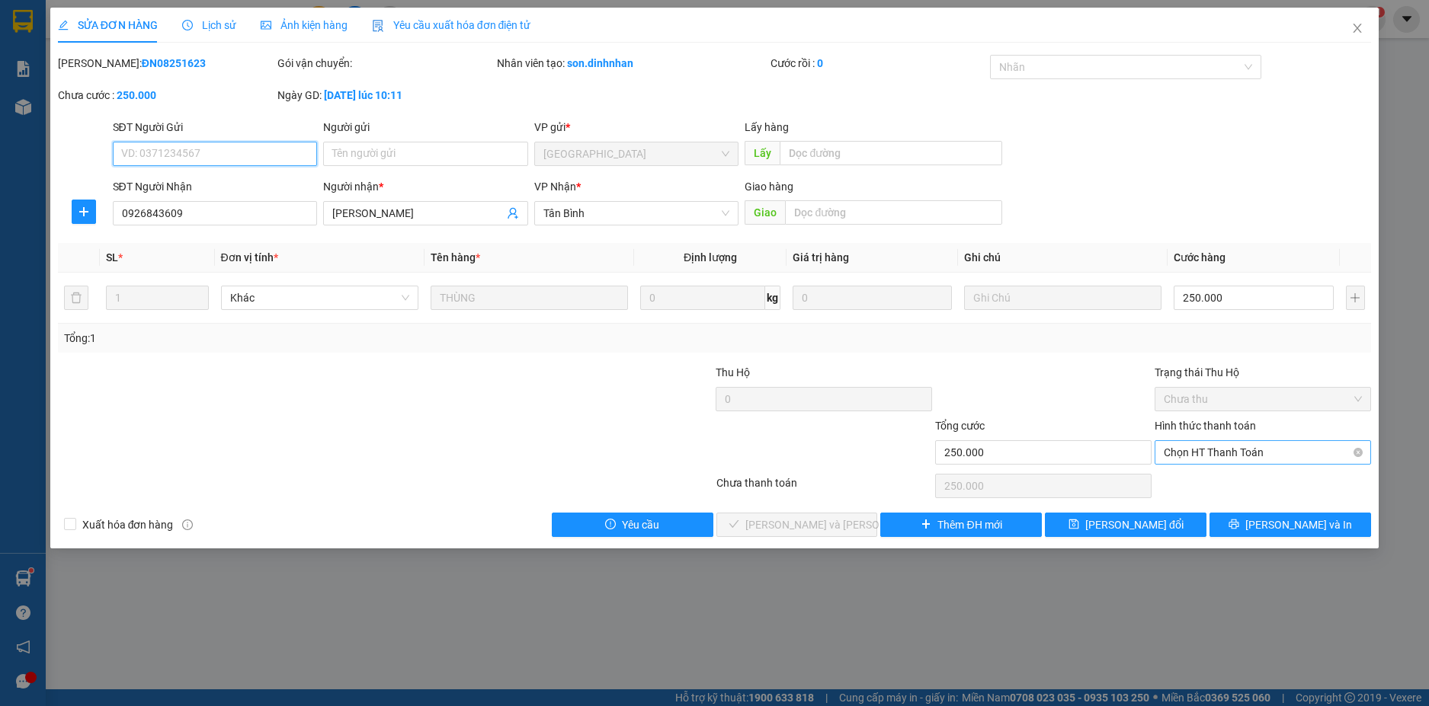
click at [1218, 462] on span "Chọn HT Thanh Toán" at bounding box center [1262, 452] width 198 height 23
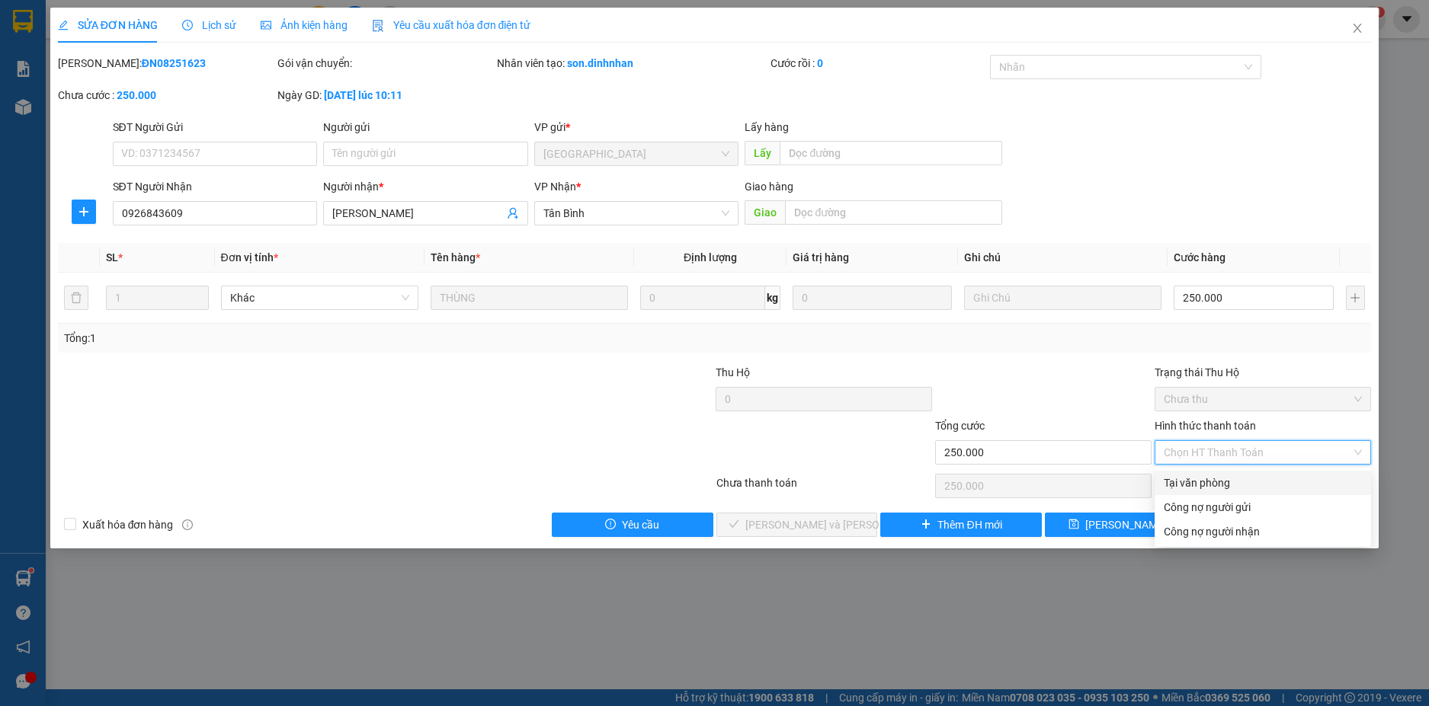
drag, startPoint x: 1184, startPoint y: 485, endPoint x: 1019, endPoint y: 539, distance: 173.2
click at [1182, 485] on div "Tại văn phòng" at bounding box center [1262, 483] width 198 height 17
type input "0"
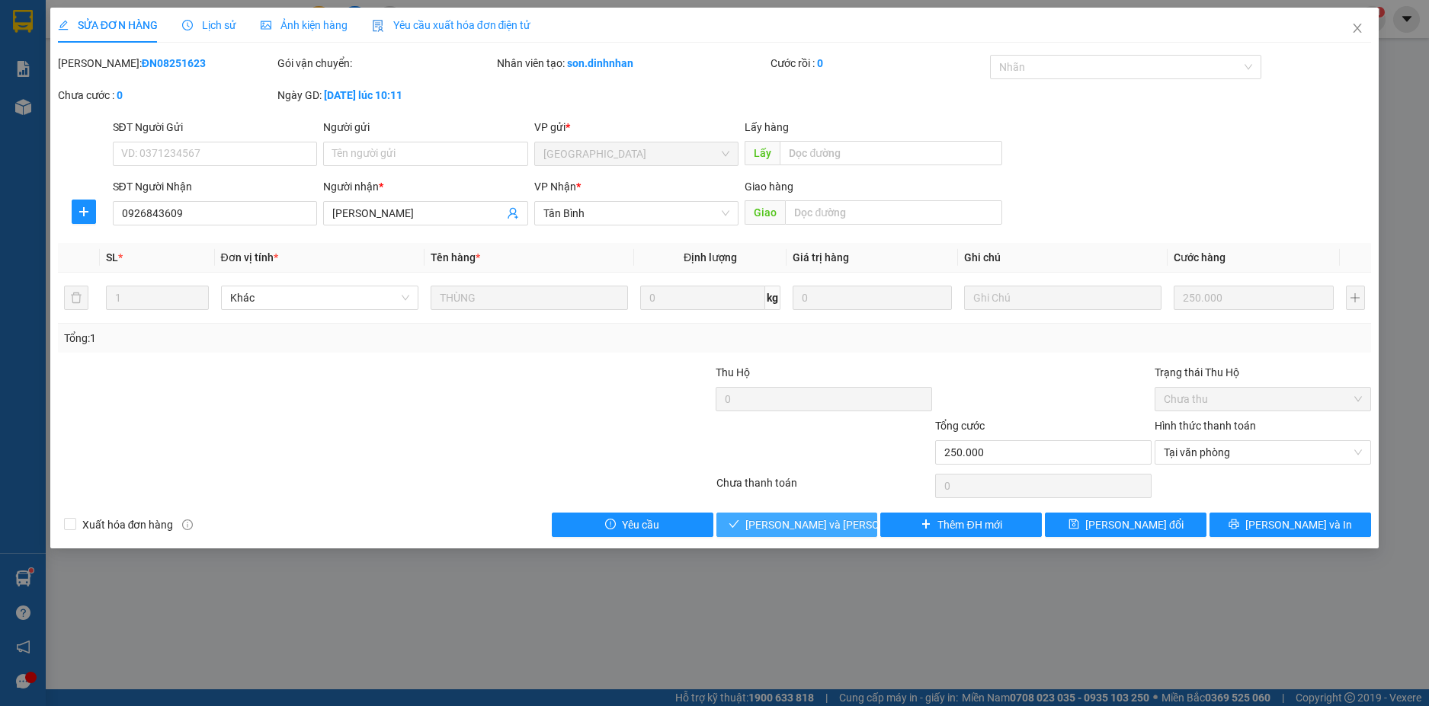
click at [835, 523] on span "[PERSON_NAME] và [PERSON_NAME] hàng" at bounding box center [848, 525] width 206 height 17
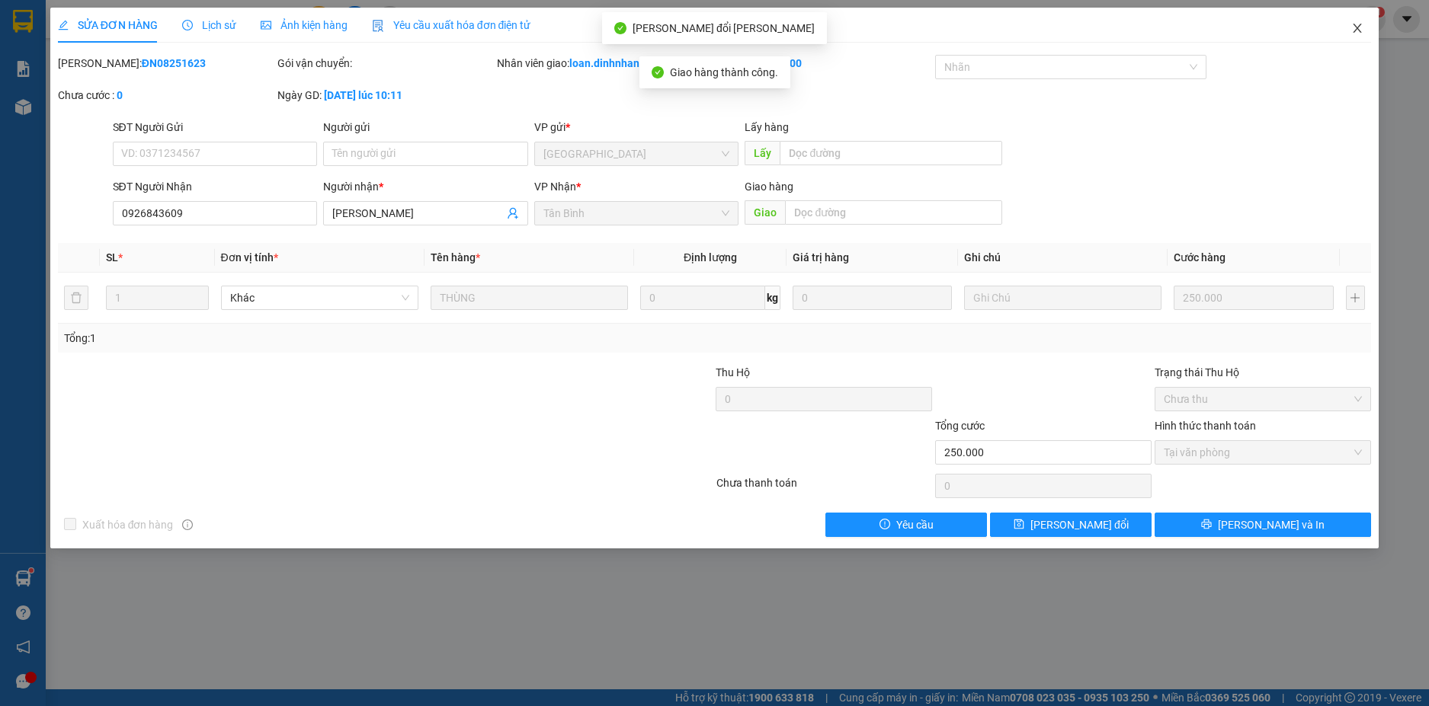
click at [1351, 27] on icon "close" at bounding box center [1357, 28] width 12 height 12
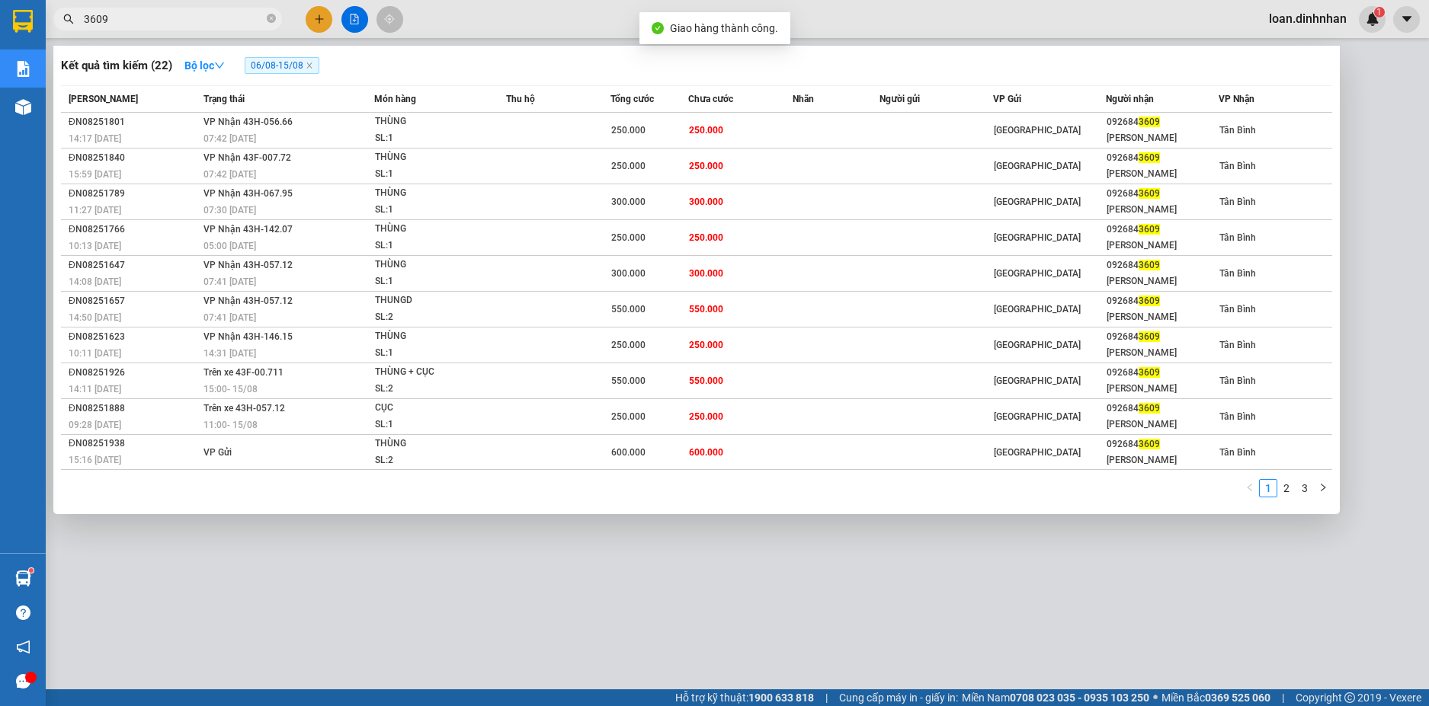
click at [146, 12] on input "3609" at bounding box center [174, 19] width 180 height 17
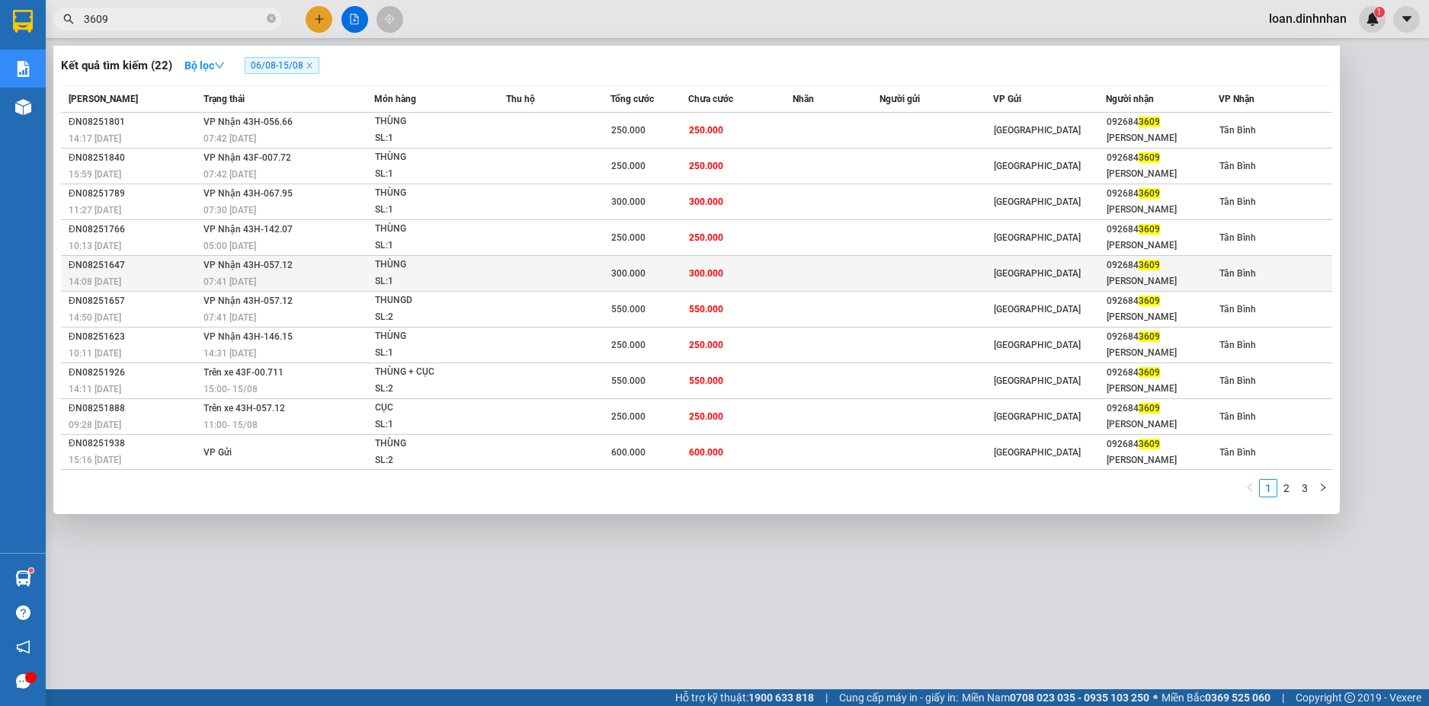
click at [663, 277] on div "300.000" at bounding box center [649, 273] width 77 height 17
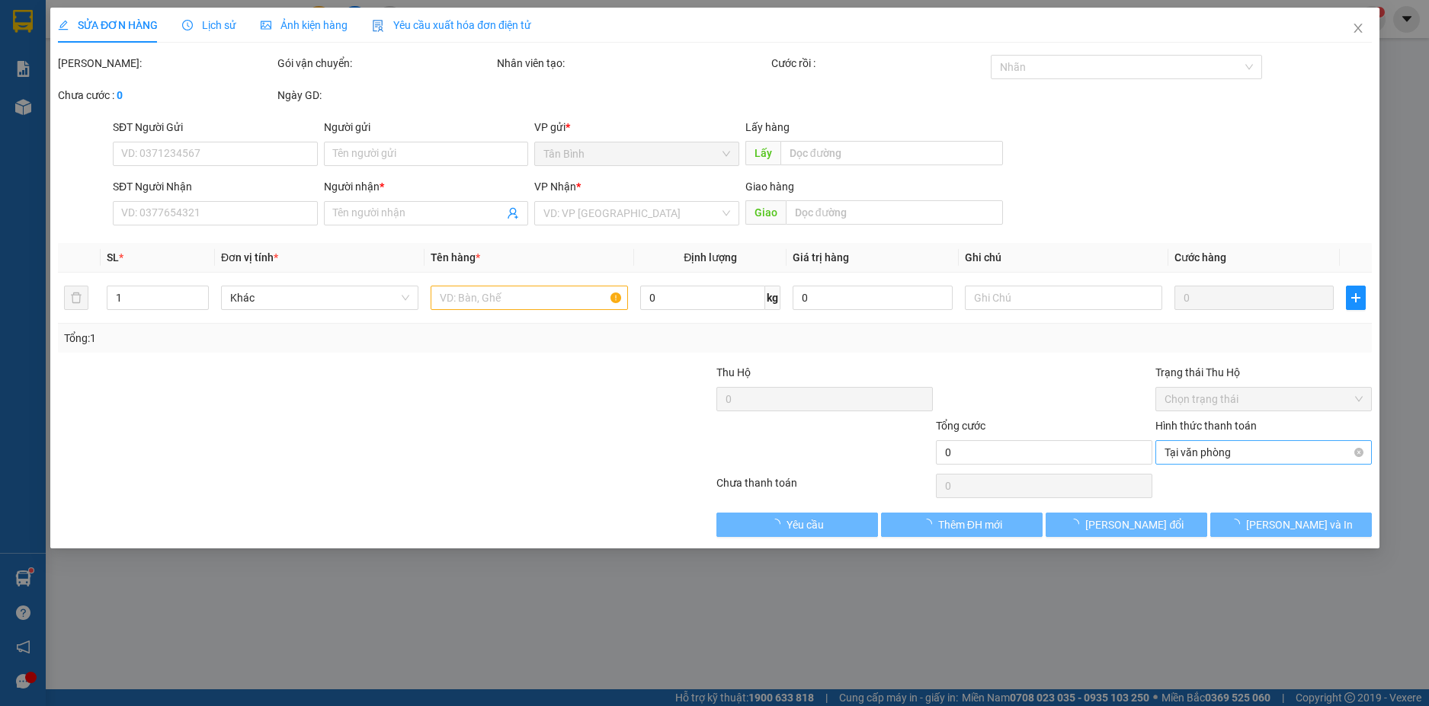
type input "0926843609"
type input "[PERSON_NAME]"
type input "300.000"
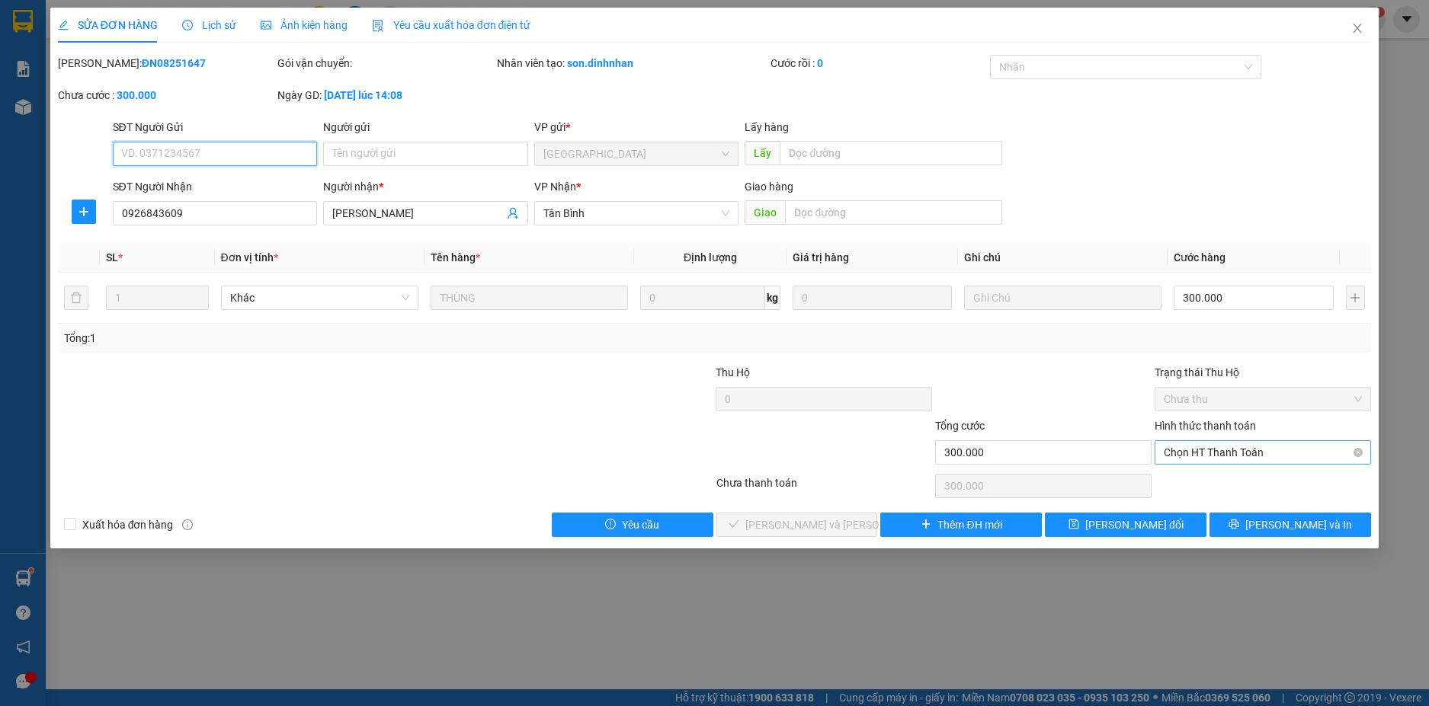
click at [1218, 444] on span "Chọn HT Thanh Toán" at bounding box center [1262, 452] width 198 height 23
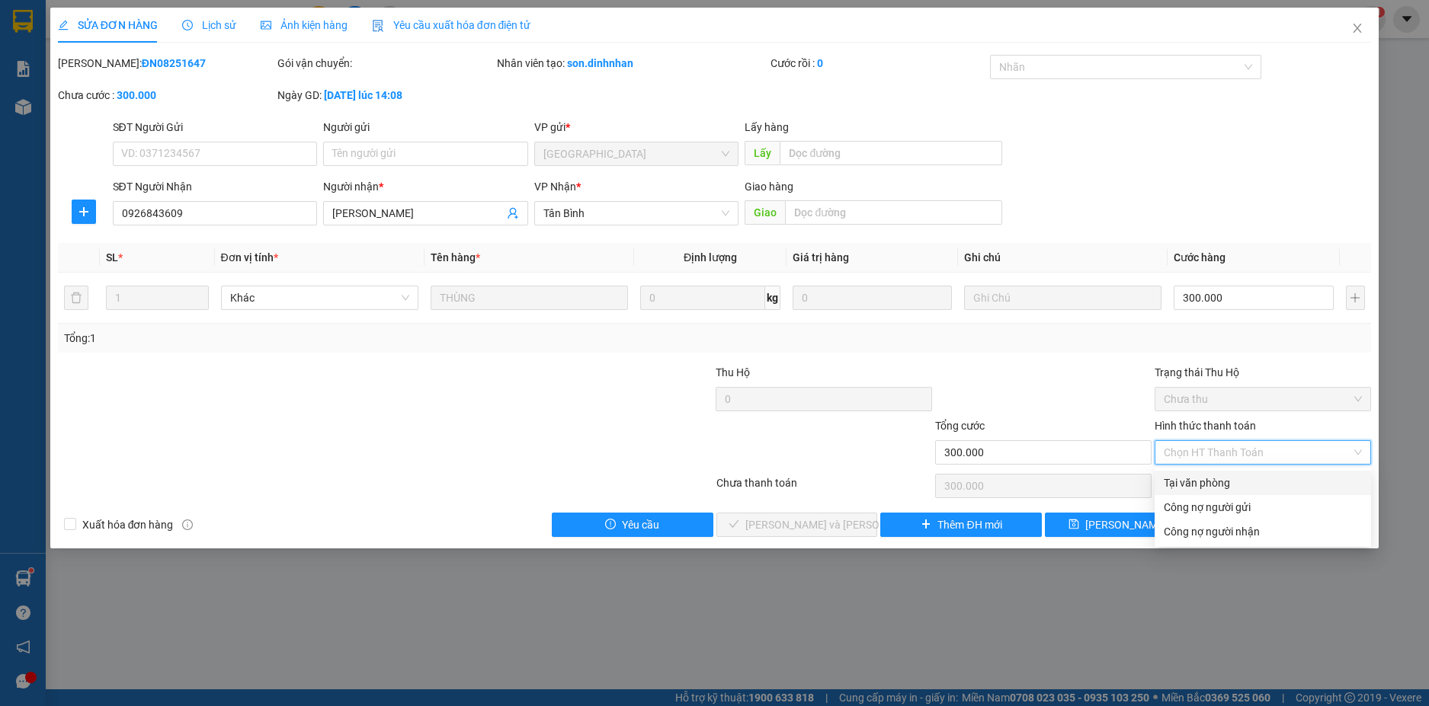
click at [1176, 472] on div "Tại văn phòng" at bounding box center [1262, 483] width 216 height 24
type input "0"
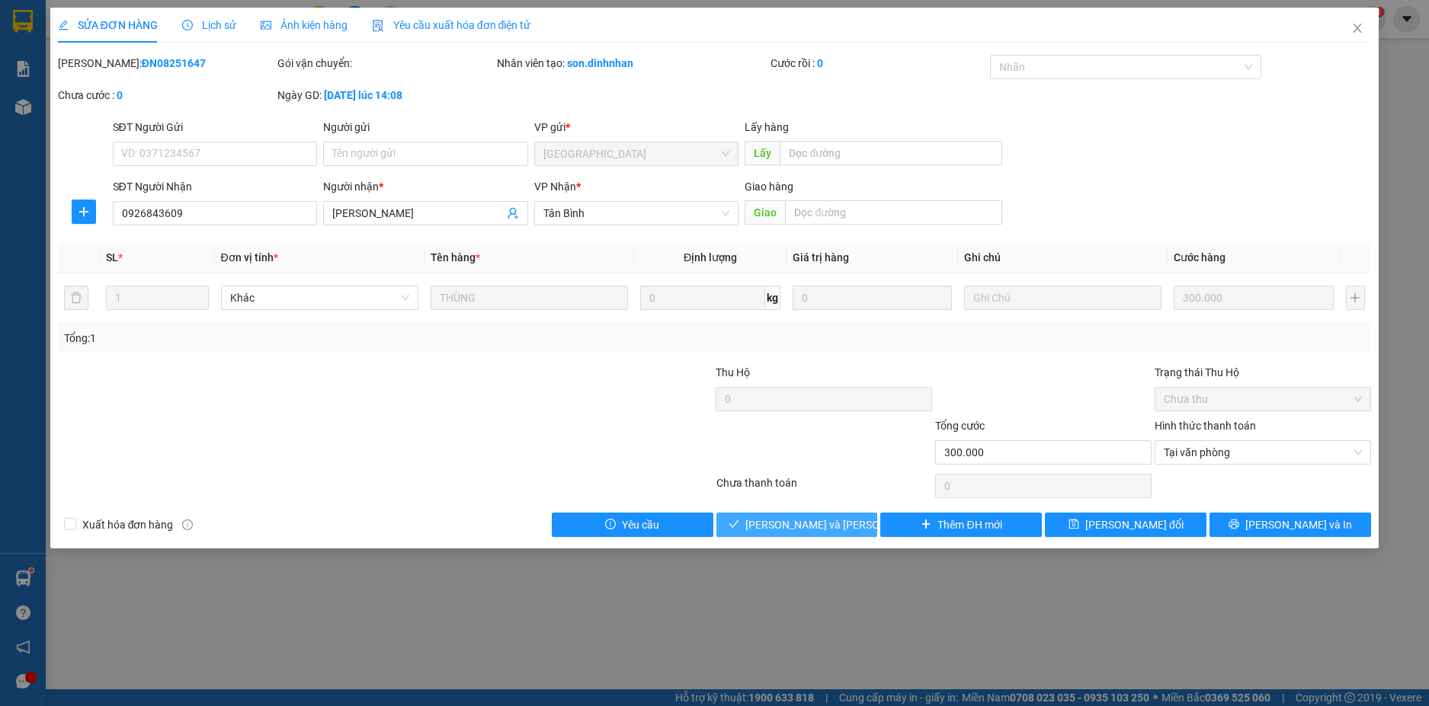
click at [775, 518] on span "[PERSON_NAME] và [PERSON_NAME] hàng" at bounding box center [848, 525] width 206 height 17
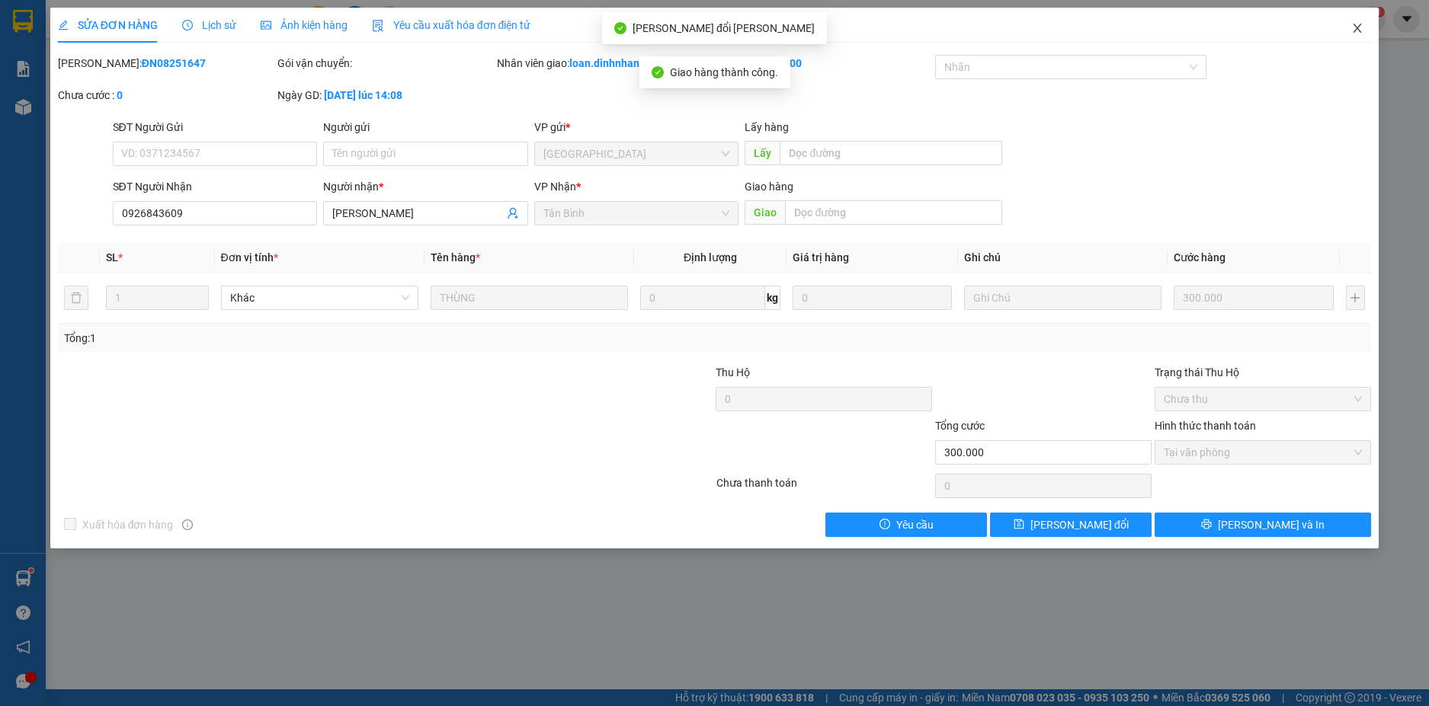
click at [1352, 27] on icon "close" at bounding box center [1357, 28] width 12 height 12
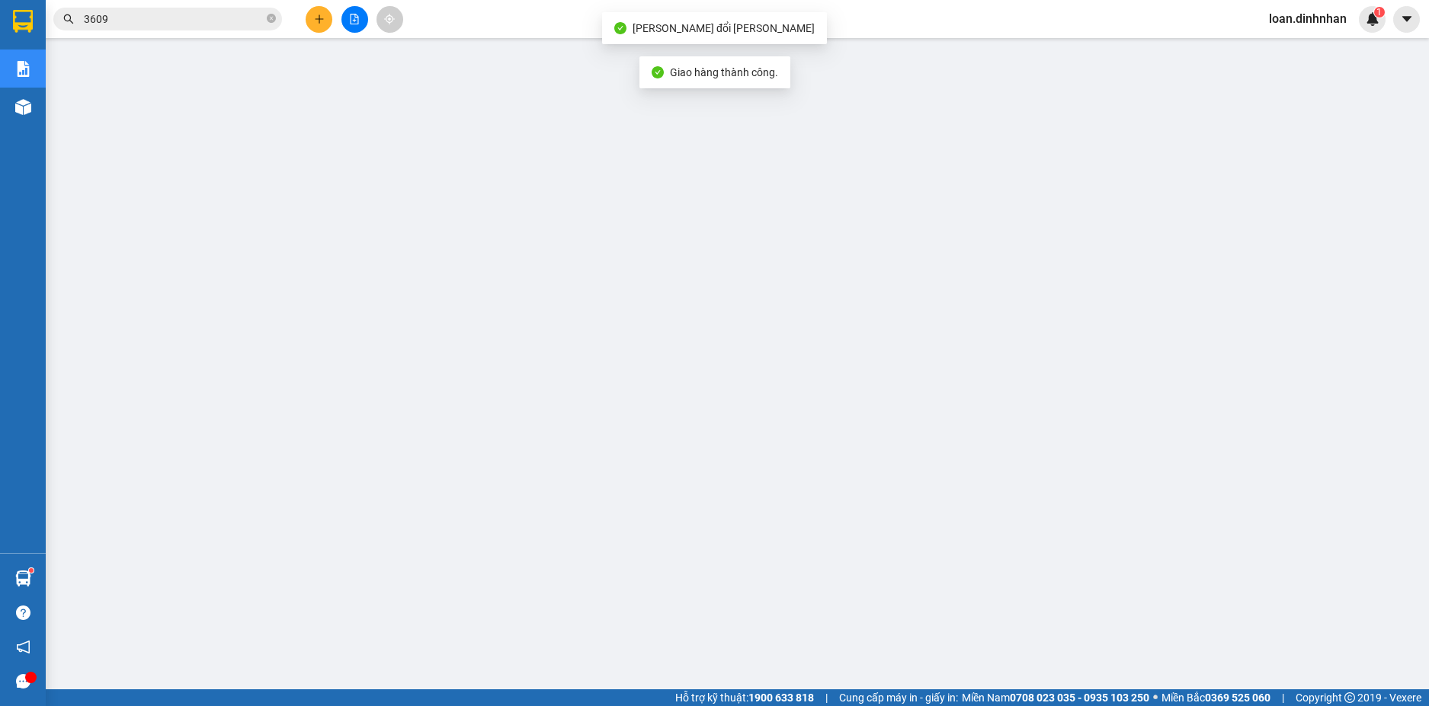
click at [213, 7] on div "Kết quả [PERSON_NAME] ( 22 ) Bộ lọc 06/08 - 15/08 Mã ĐH Trạng thái Món hàng Thu…" at bounding box center [148, 19] width 297 height 27
click at [213, 23] on input "3609" at bounding box center [174, 19] width 180 height 17
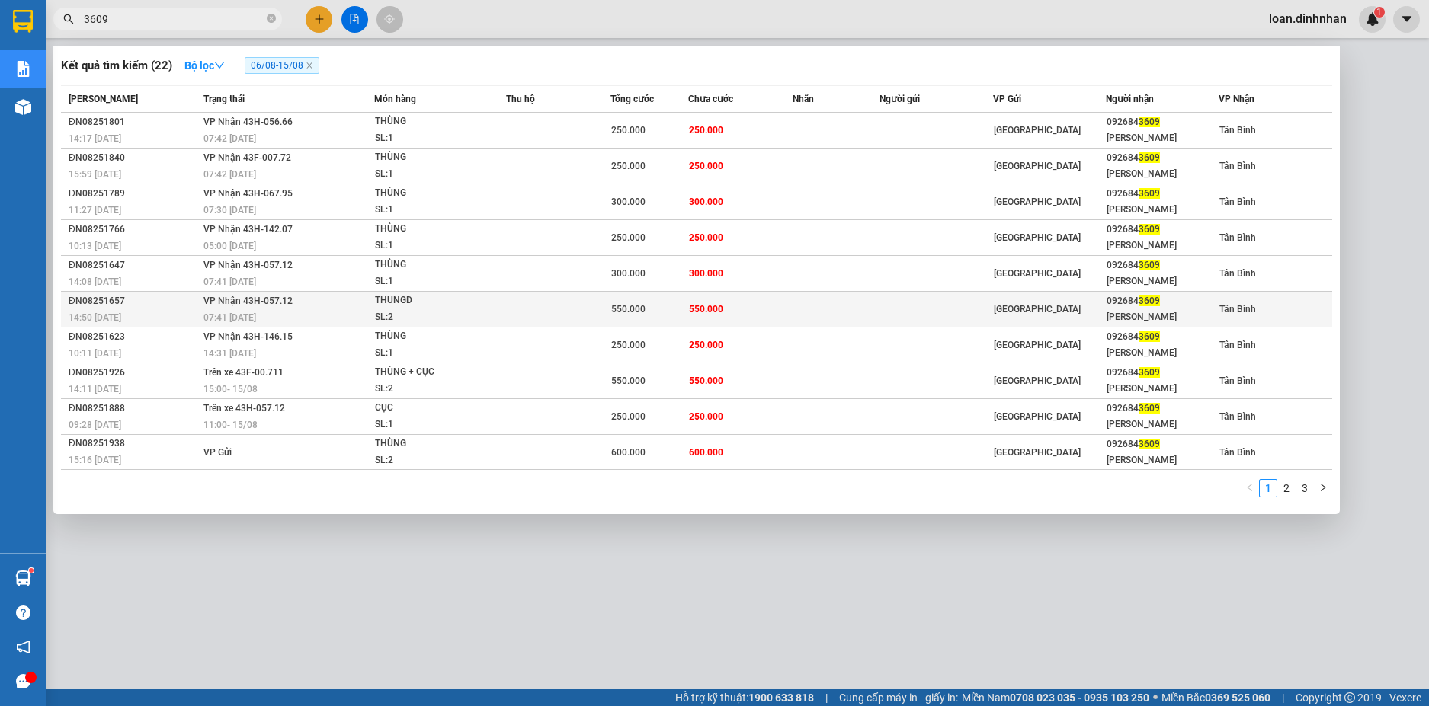
click at [400, 297] on div "THUNGD" at bounding box center [432, 301] width 114 height 17
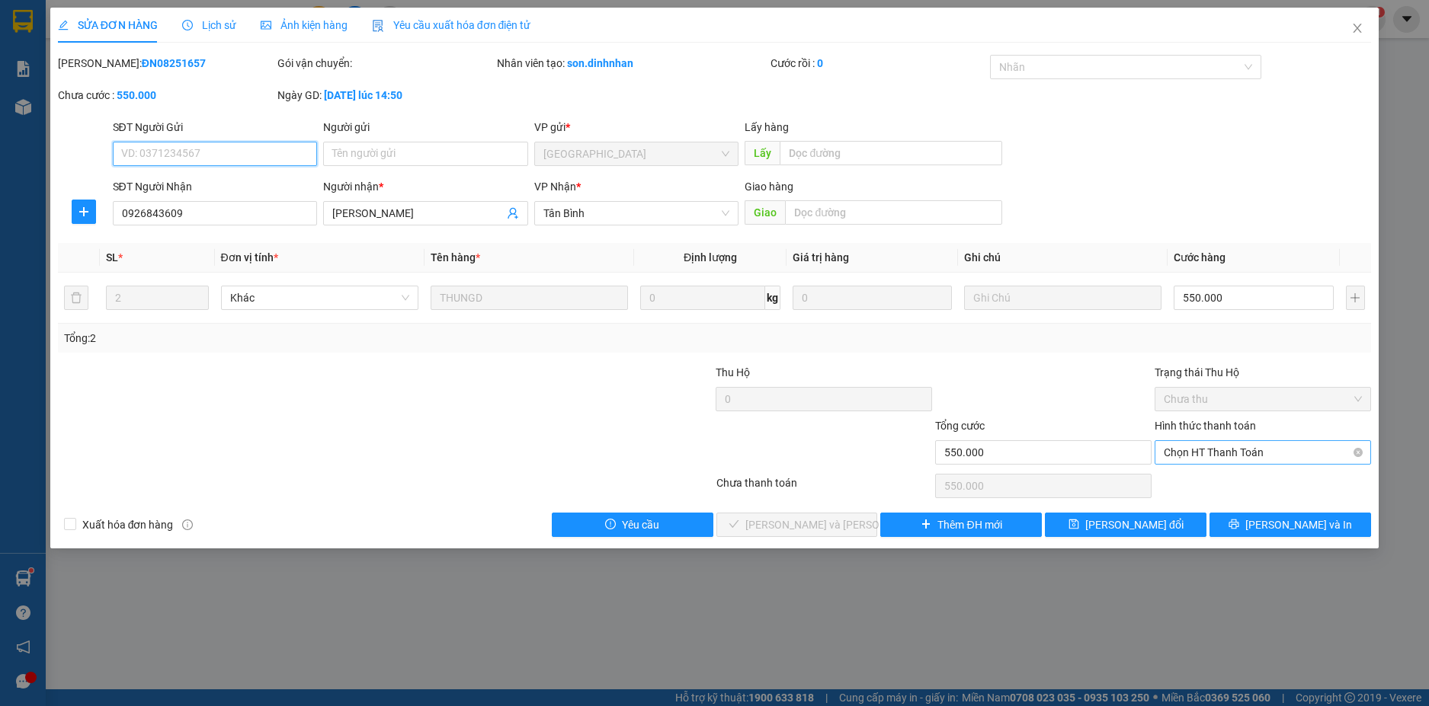
click at [1193, 444] on span "Chọn HT Thanh Toán" at bounding box center [1262, 452] width 198 height 23
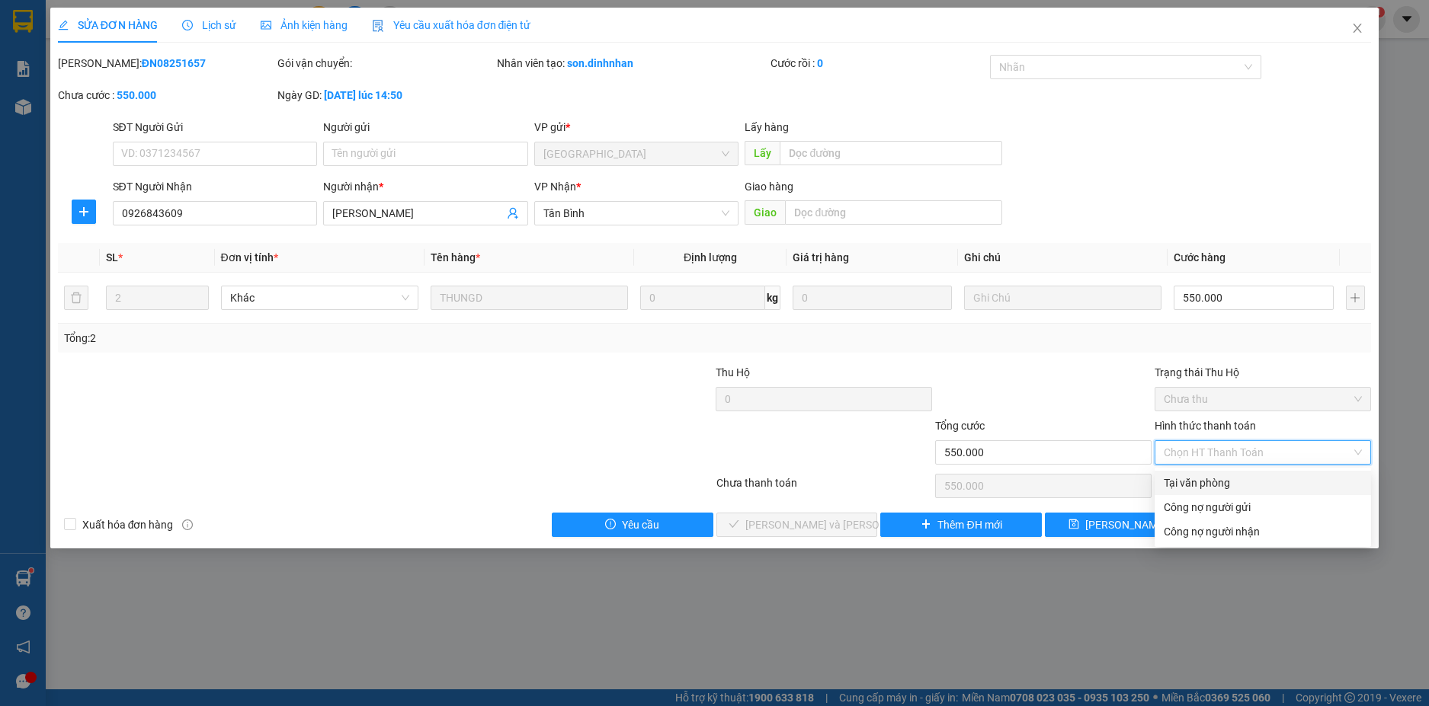
click at [1168, 473] on div "Tại văn phòng" at bounding box center [1262, 483] width 216 height 24
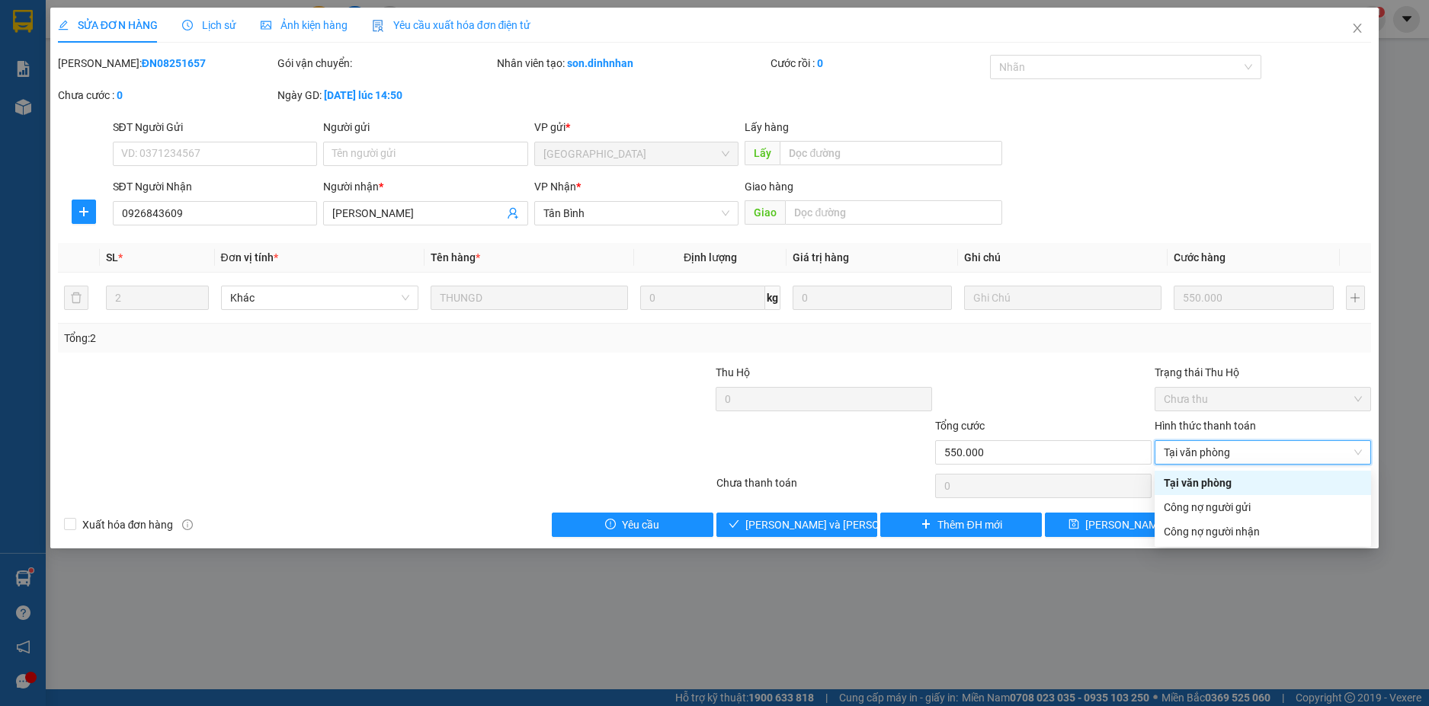
type input "0"
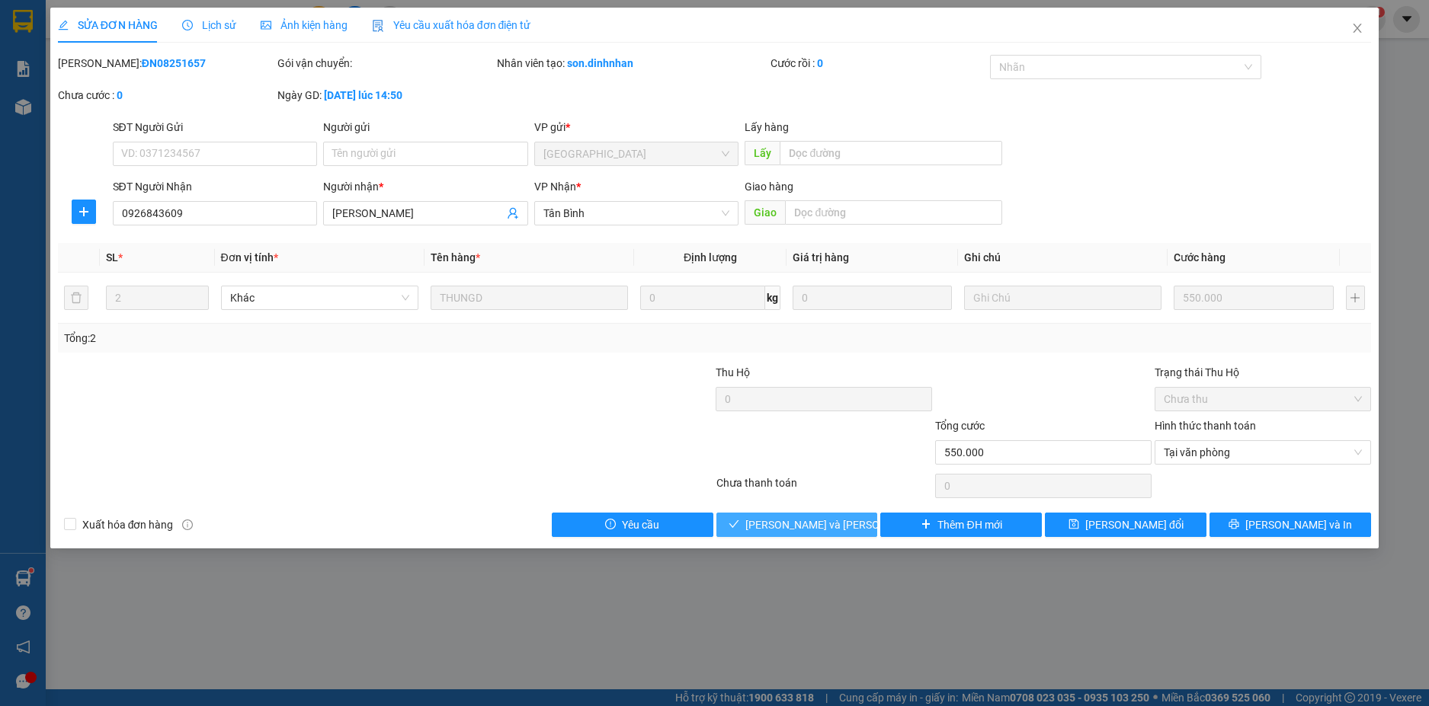
drag, startPoint x: 854, startPoint y: 520, endPoint x: 863, endPoint y: 442, distance: 78.2
click at [852, 507] on div "Total Paid Fee 0 Total UnPaid Fee 550.000 Cash Collection Total Fee Mã ĐH: ĐN08…" at bounding box center [715, 296] width 1314 height 482
click at [792, 528] on span "[PERSON_NAME] và [PERSON_NAME] hàng" at bounding box center [848, 525] width 206 height 17
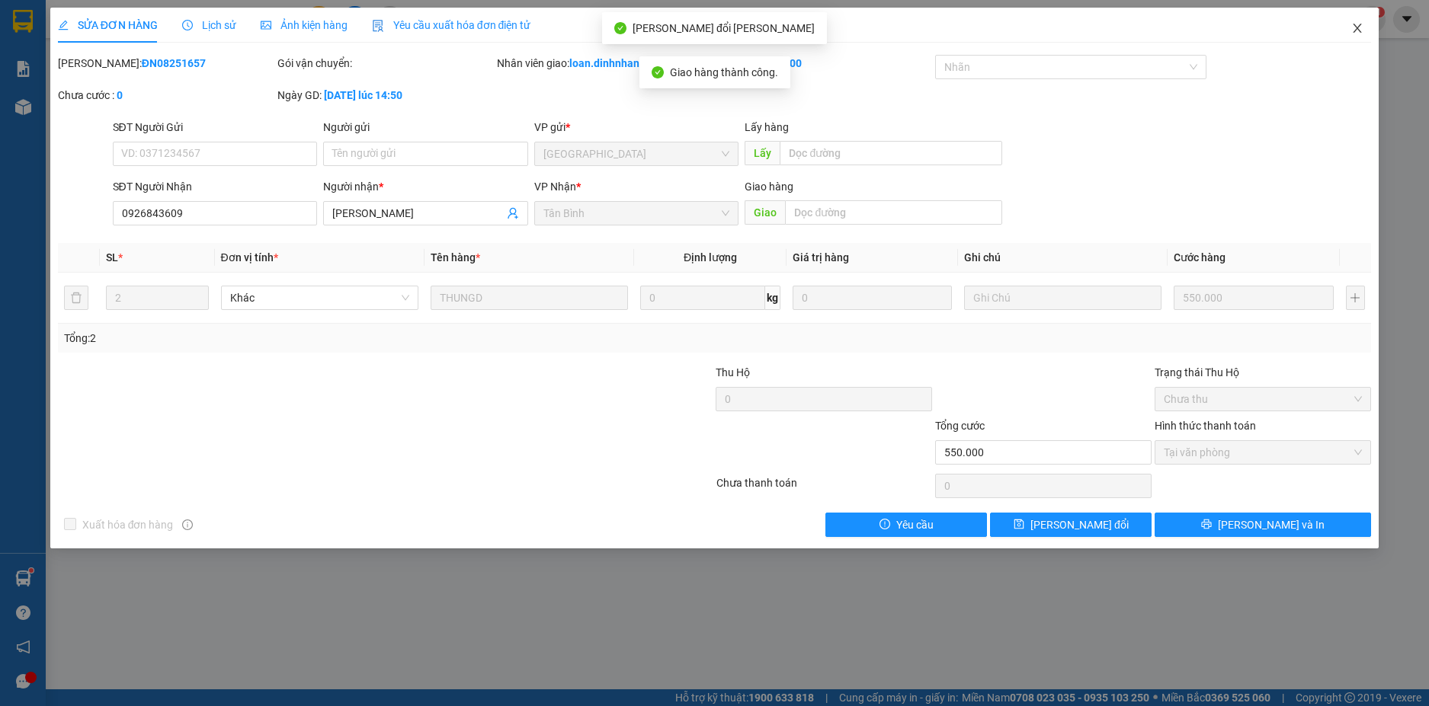
click at [1359, 27] on icon "close" at bounding box center [1357, 28] width 12 height 12
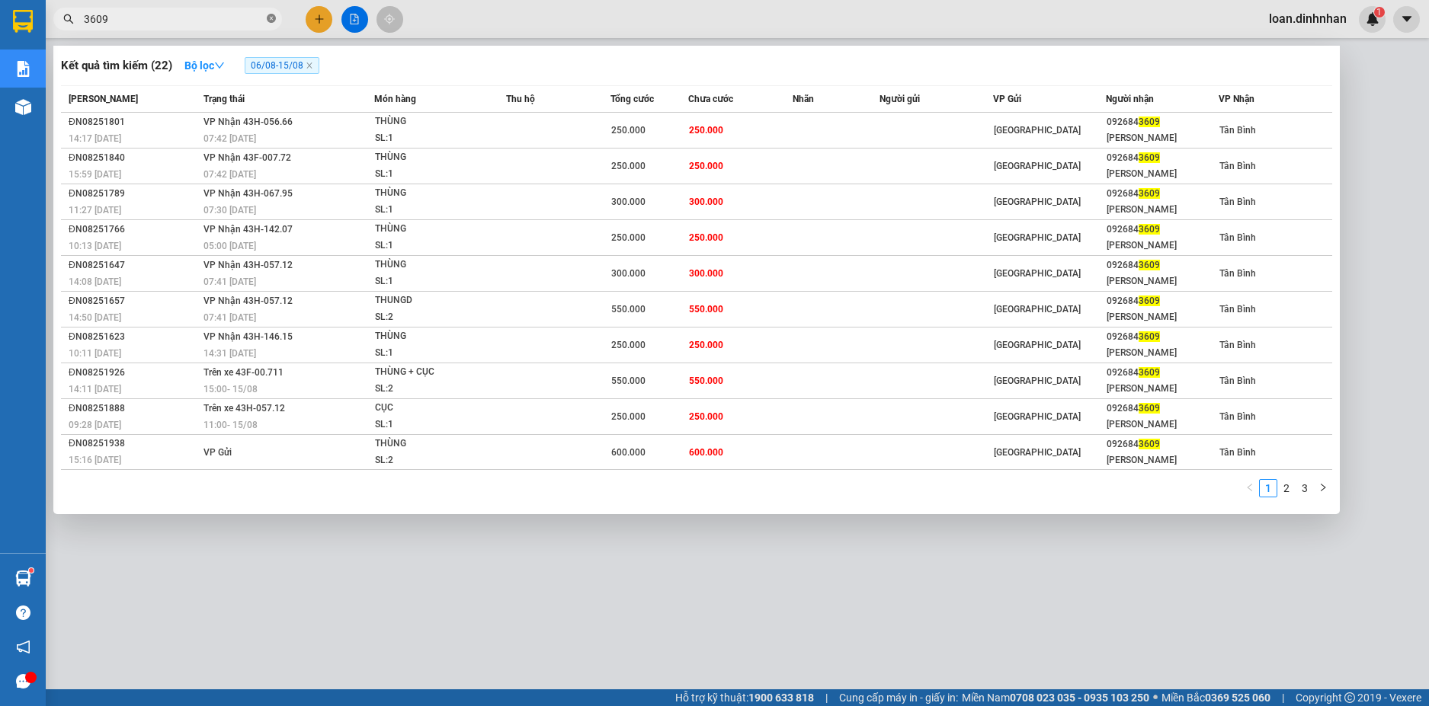
click at [272, 15] on icon "close-circle" at bounding box center [271, 18] width 9 height 9
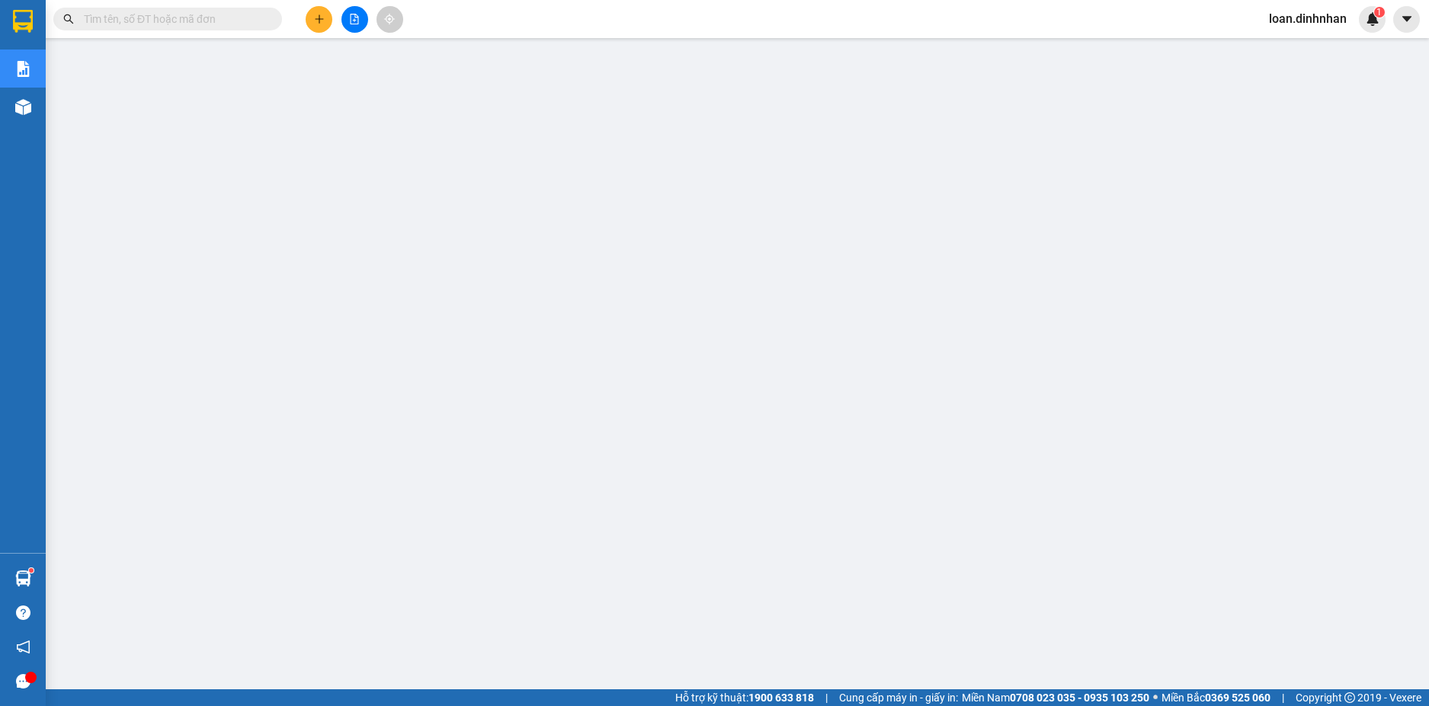
click at [273, 16] on span at bounding box center [271, 19] width 9 height 17
click at [233, 24] on input "text" at bounding box center [174, 19] width 180 height 17
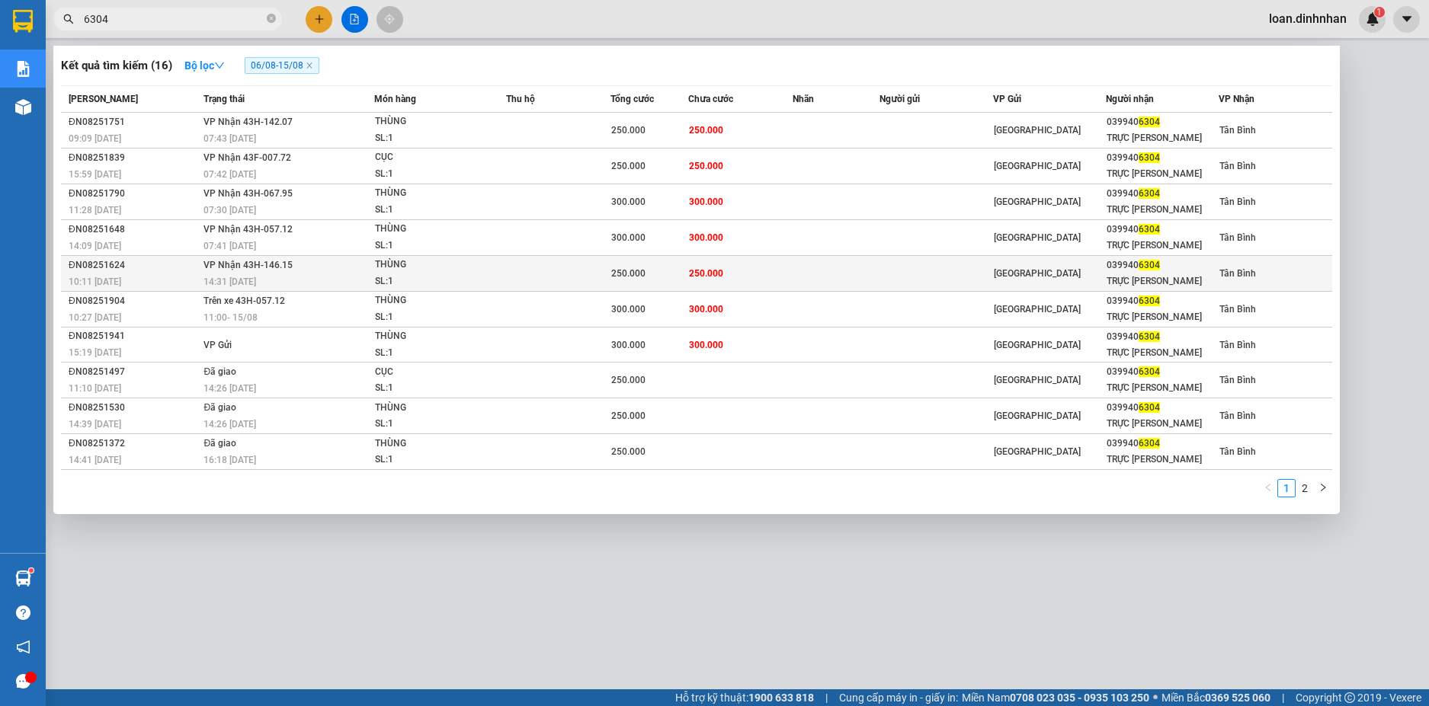
type input "6304"
click at [658, 274] on div "250.000" at bounding box center [649, 273] width 77 height 17
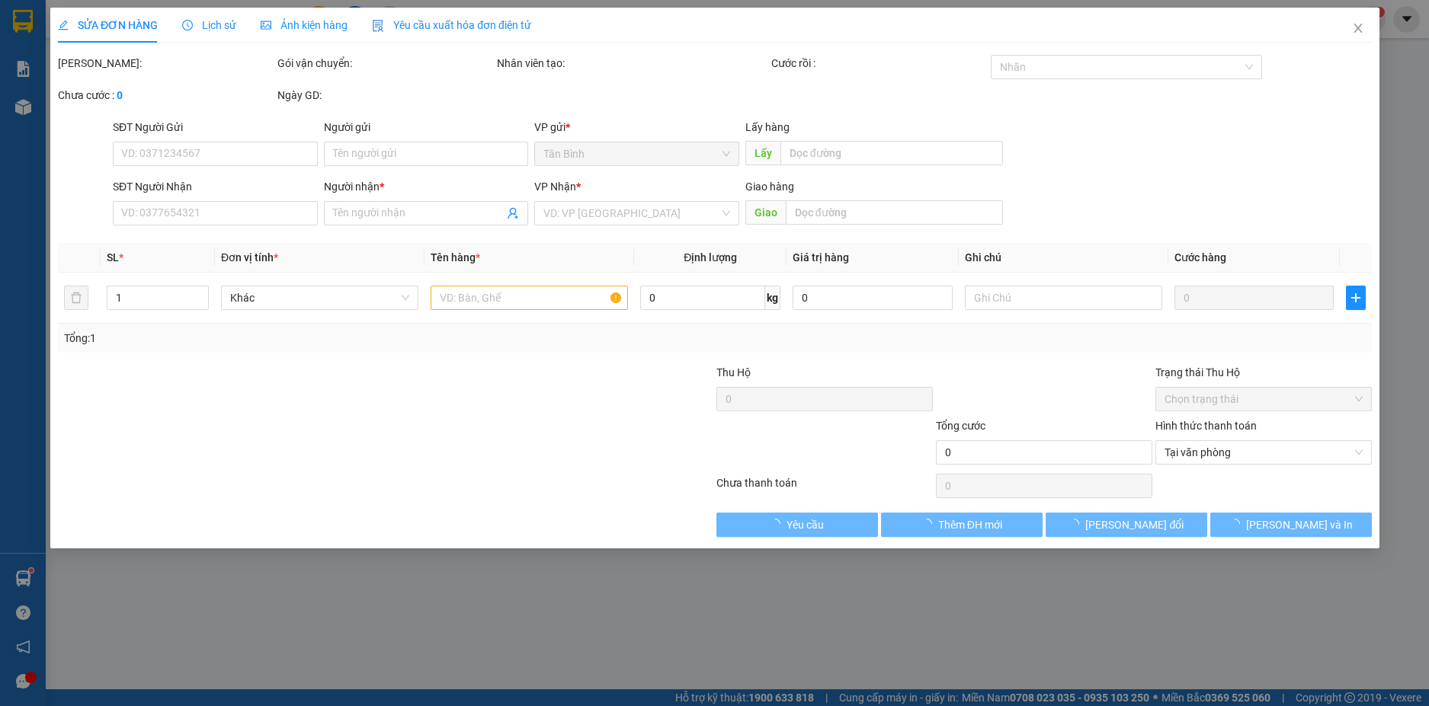
type input "0399406304"
type input "TRỰC [PERSON_NAME]"
type input "250.000"
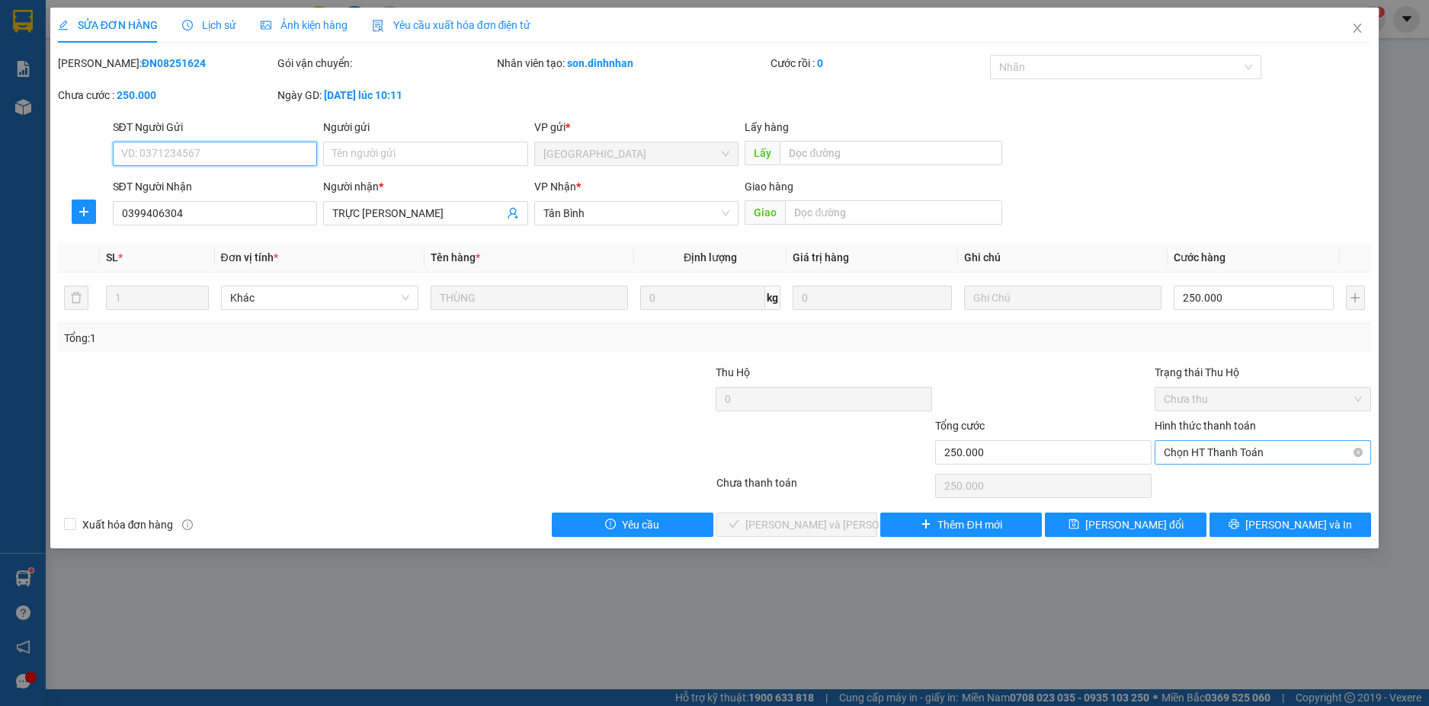
click at [1272, 456] on span "Chọn HT Thanh Toán" at bounding box center [1262, 452] width 198 height 23
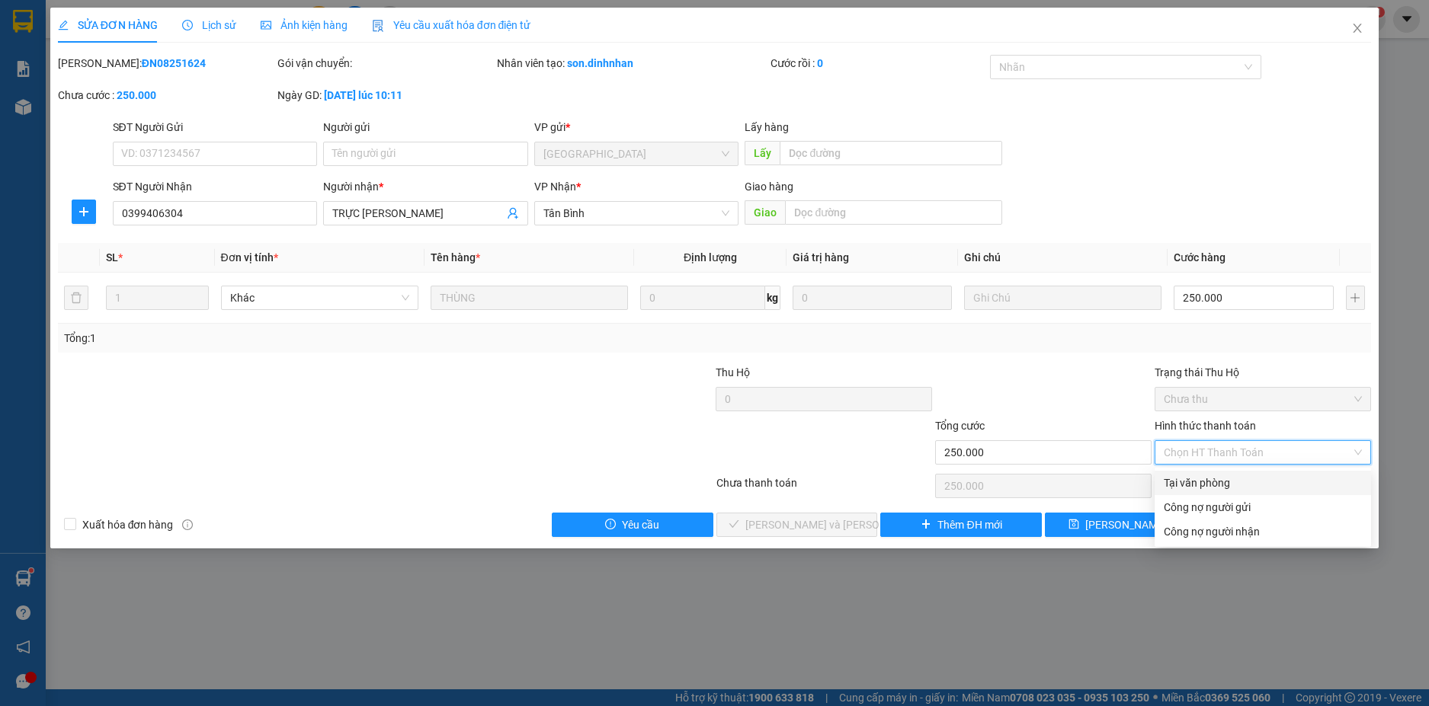
click at [1263, 475] on div "Tại văn phòng" at bounding box center [1262, 483] width 198 height 17
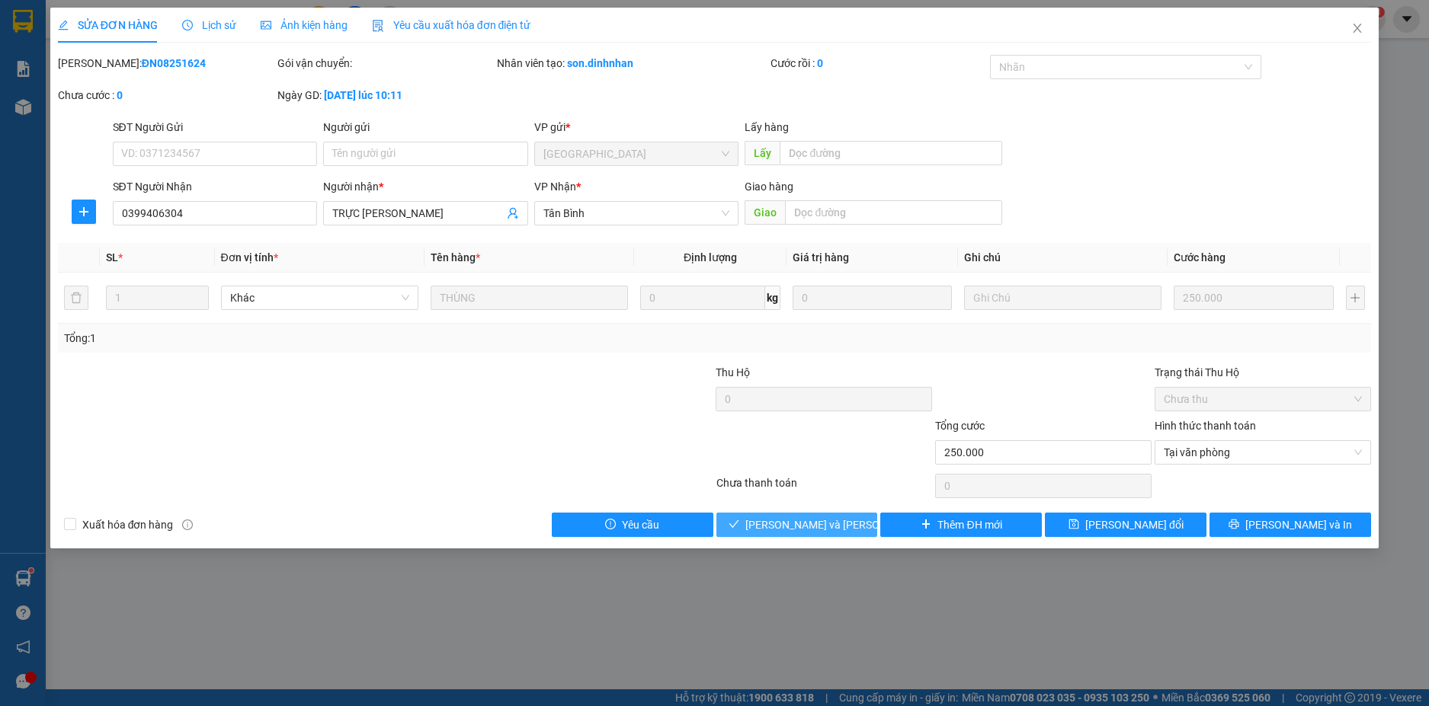
drag, startPoint x: 861, startPoint y: 520, endPoint x: 950, endPoint y: 468, distance: 103.1
click at [859, 520] on button "[PERSON_NAME] và [PERSON_NAME] hàng" at bounding box center [797, 525] width 162 height 24
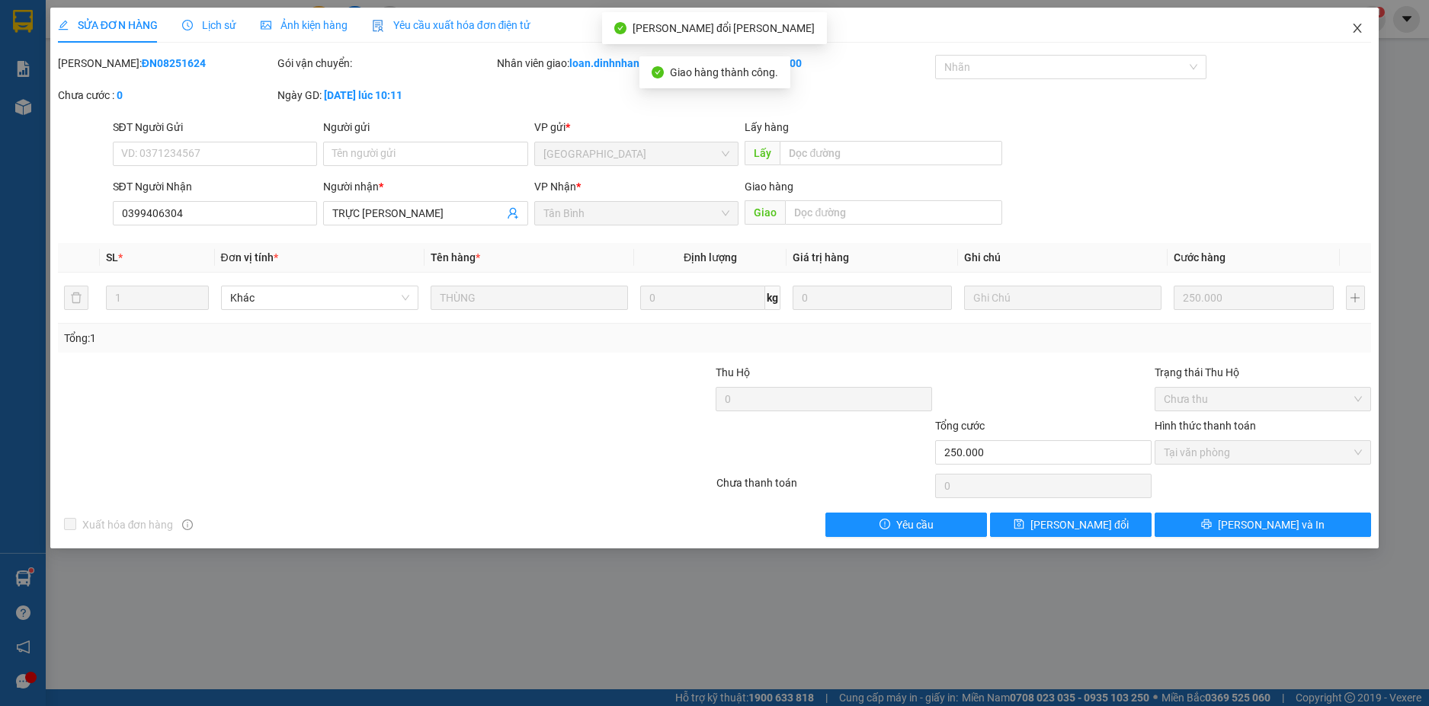
click at [1354, 34] on icon "close" at bounding box center [1357, 28] width 12 height 12
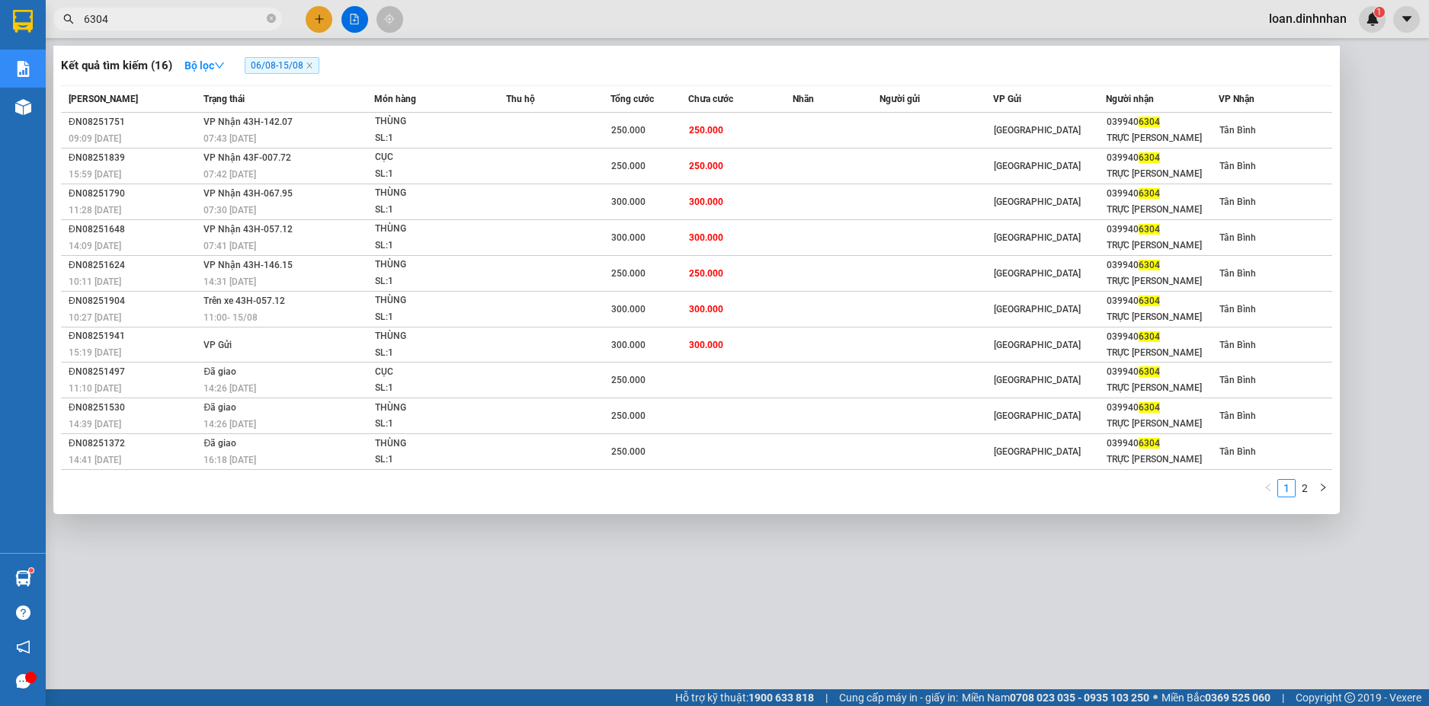
click at [224, 19] on input "6304" at bounding box center [174, 19] width 180 height 17
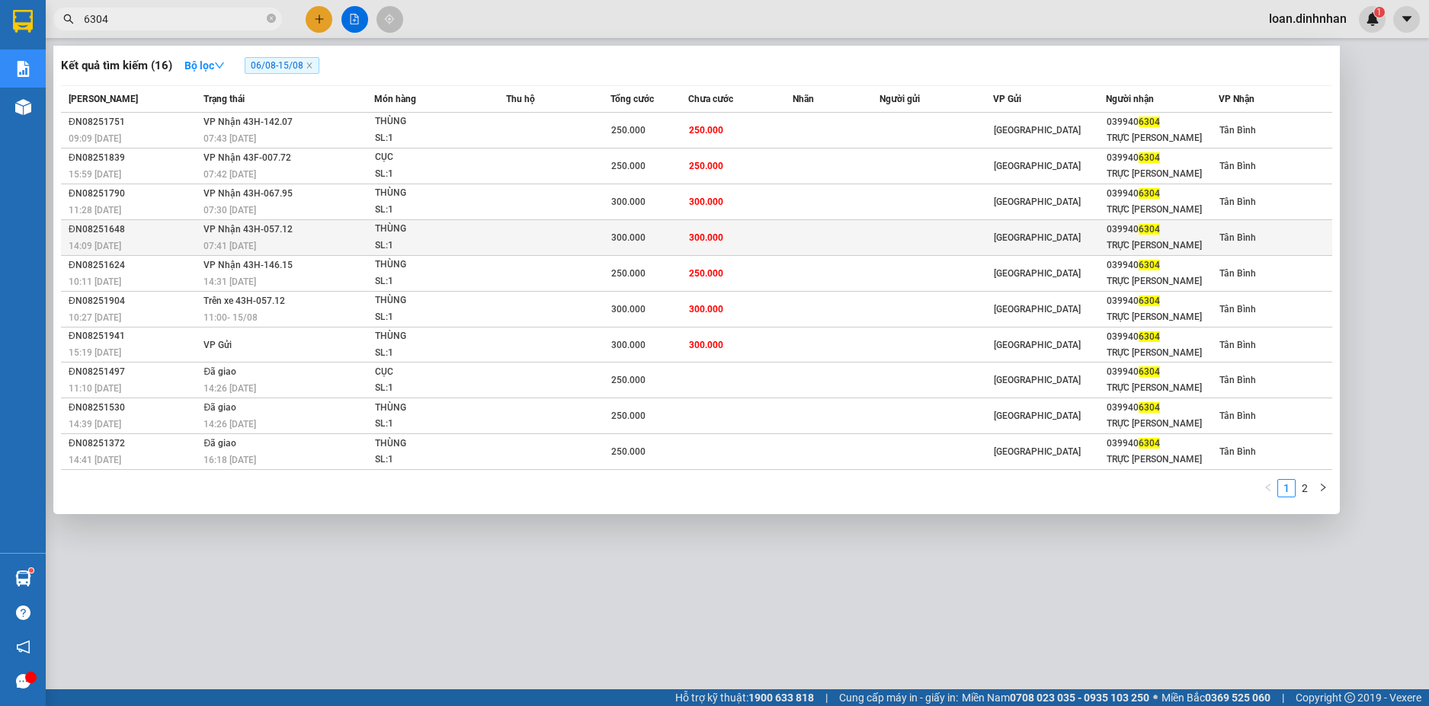
click at [300, 252] on div "07:41 [DATE]" at bounding box center [287, 246] width 169 height 17
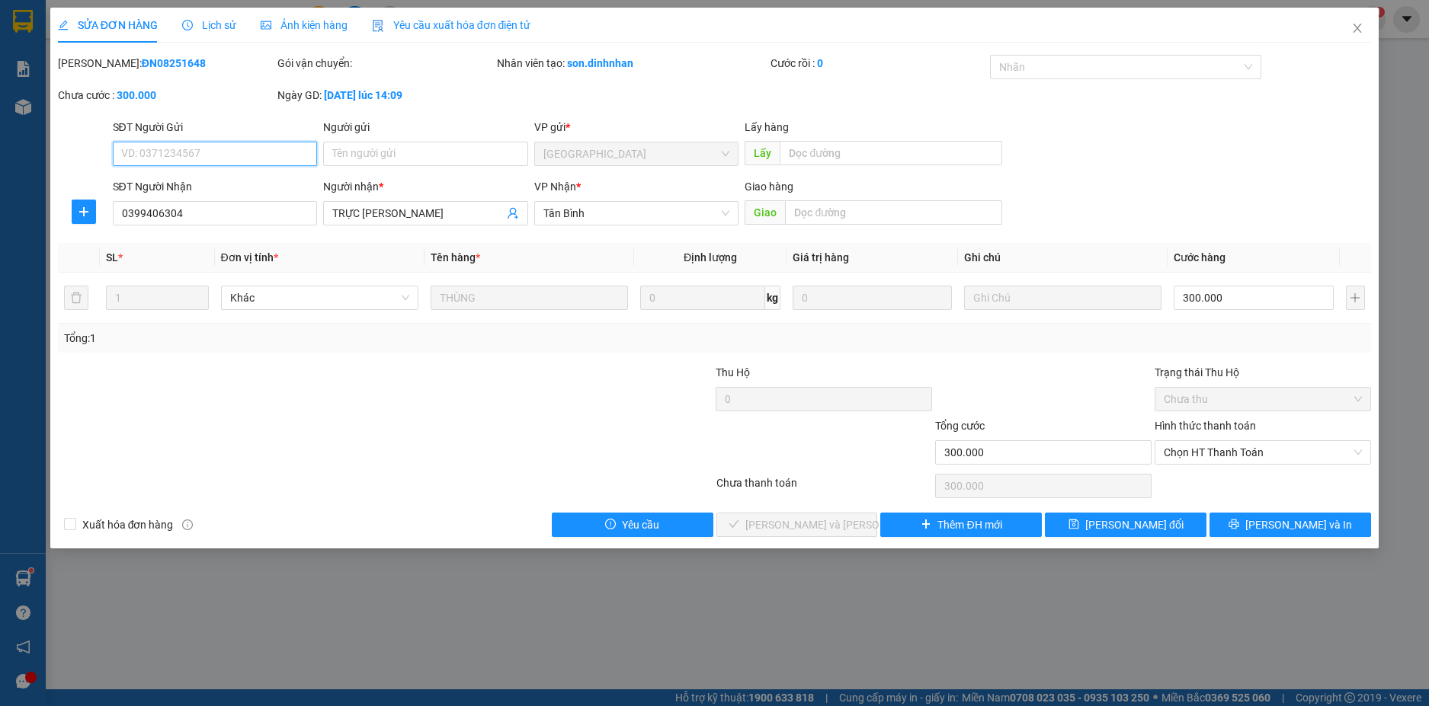
drag, startPoint x: 1302, startPoint y: 457, endPoint x: 1286, endPoint y: 467, distance: 18.8
click at [1298, 459] on span "Chọn HT Thanh Toán" at bounding box center [1262, 452] width 198 height 23
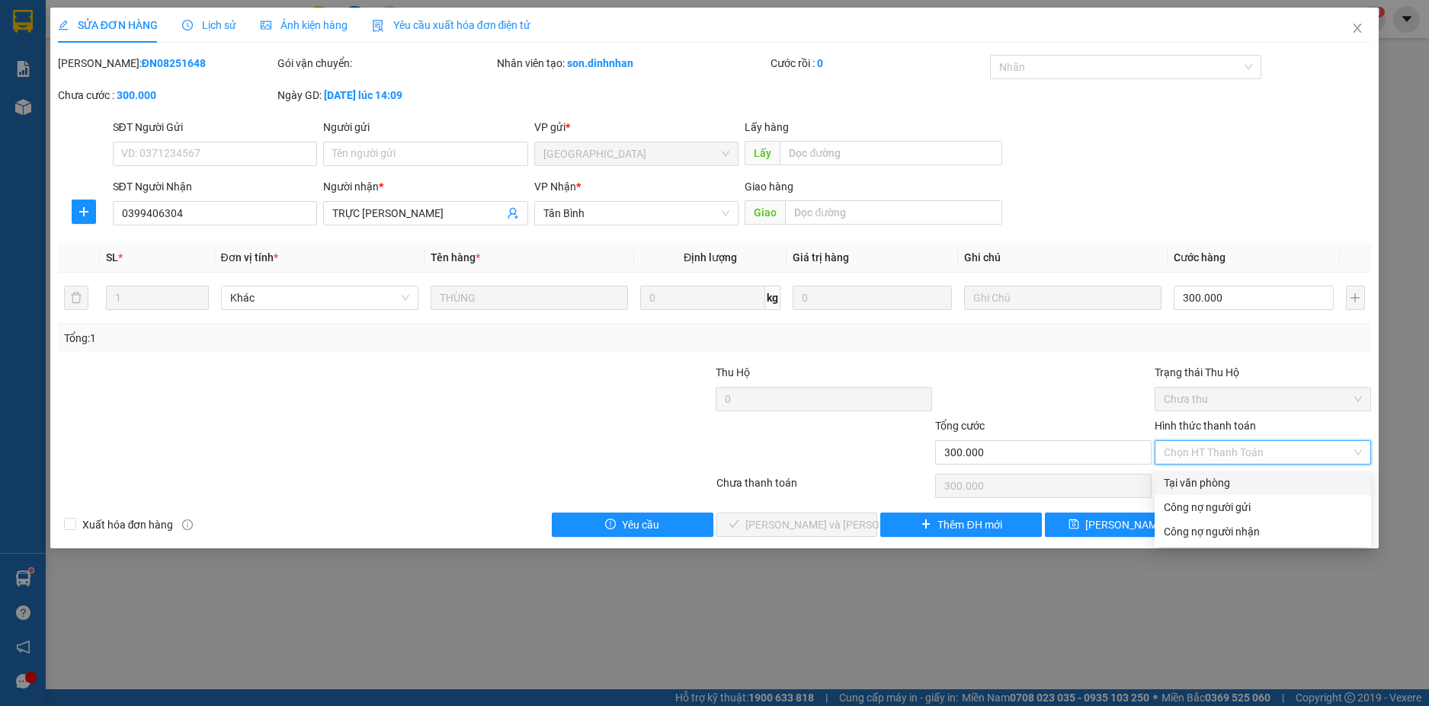
drag, startPoint x: 1264, startPoint y: 485, endPoint x: 970, endPoint y: 504, distance: 294.7
click at [1261, 488] on div "Tại văn phòng" at bounding box center [1262, 483] width 198 height 17
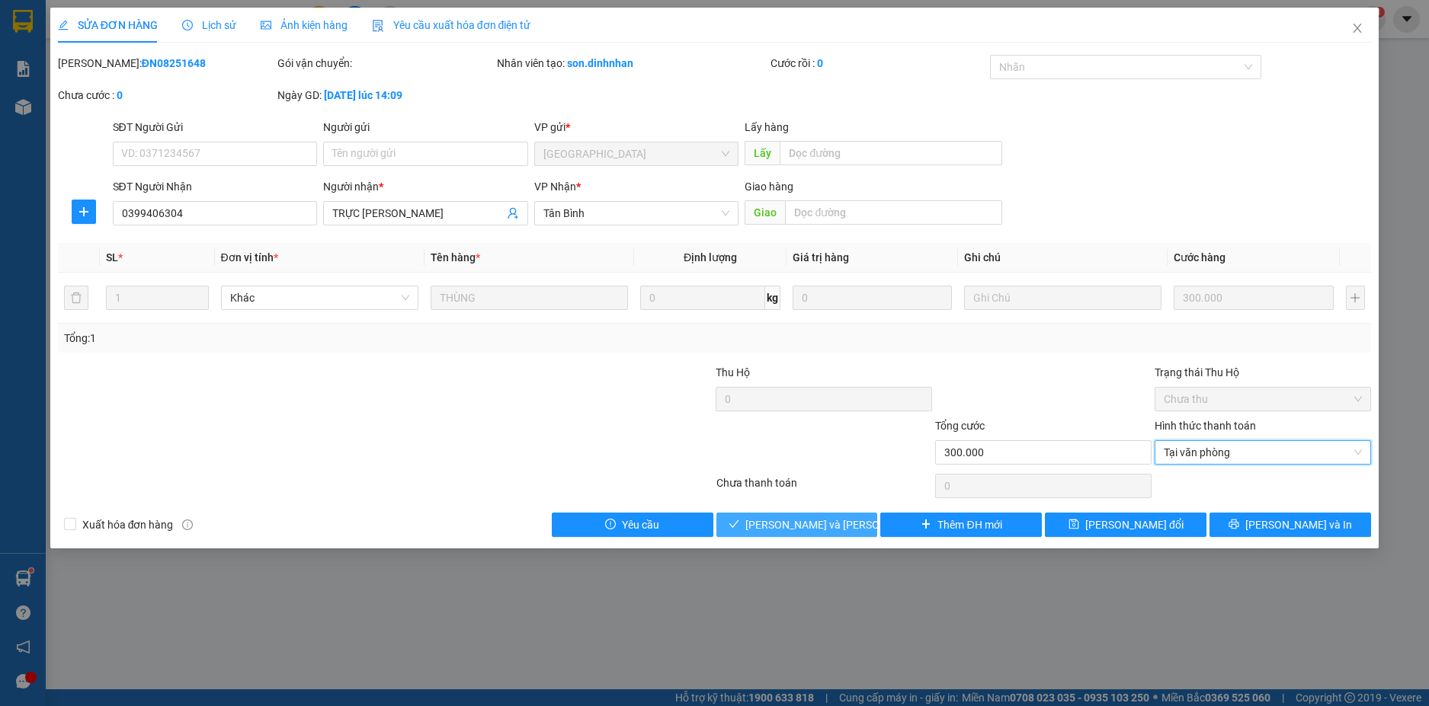
click at [779, 529] on span "[PERSON_NAME] và [PERSON_NAME] hàng" at bounding box center [848, 525] width 206 height 17
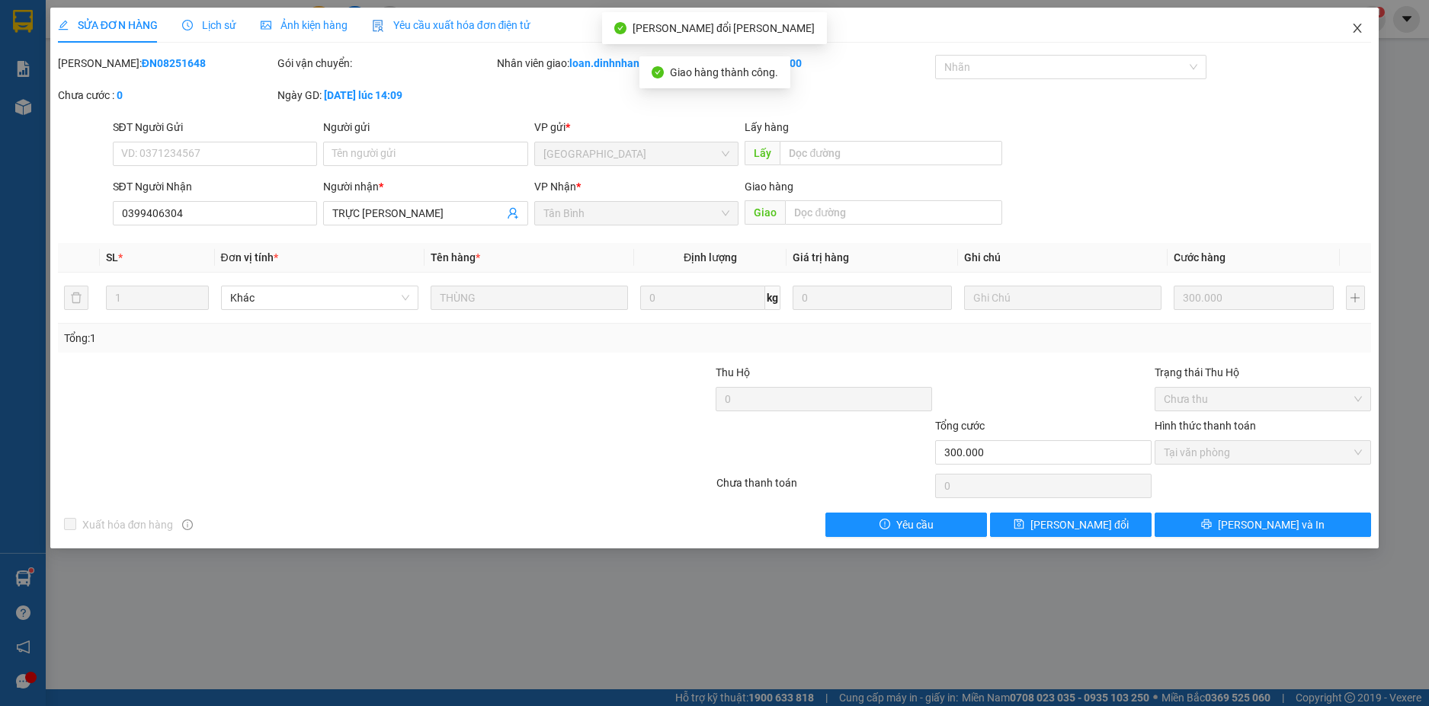
click at [1349, 23] on span "Close" at bounding box center [1357, 29] width 43 height 43
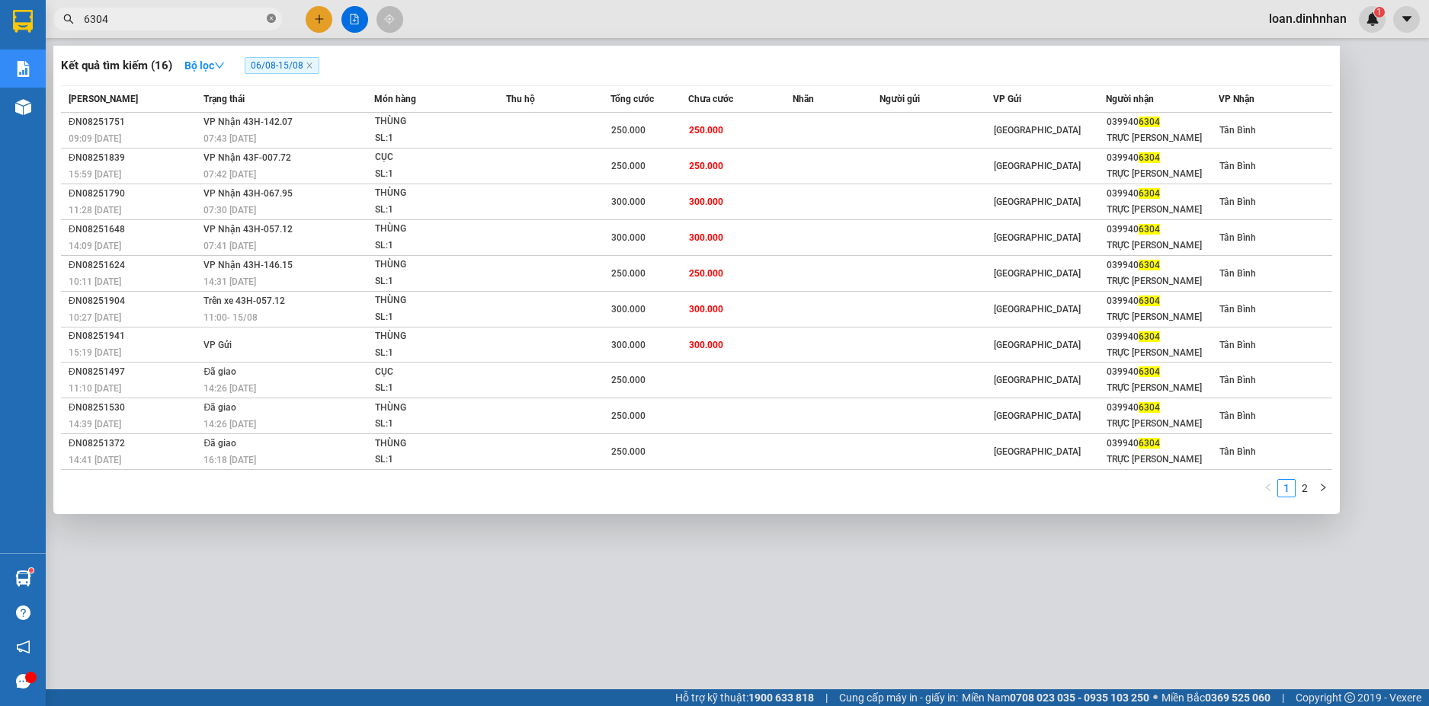
click at [269, 16] on icon "close-circle" at bounding box center [271, 18] width 9 height 9
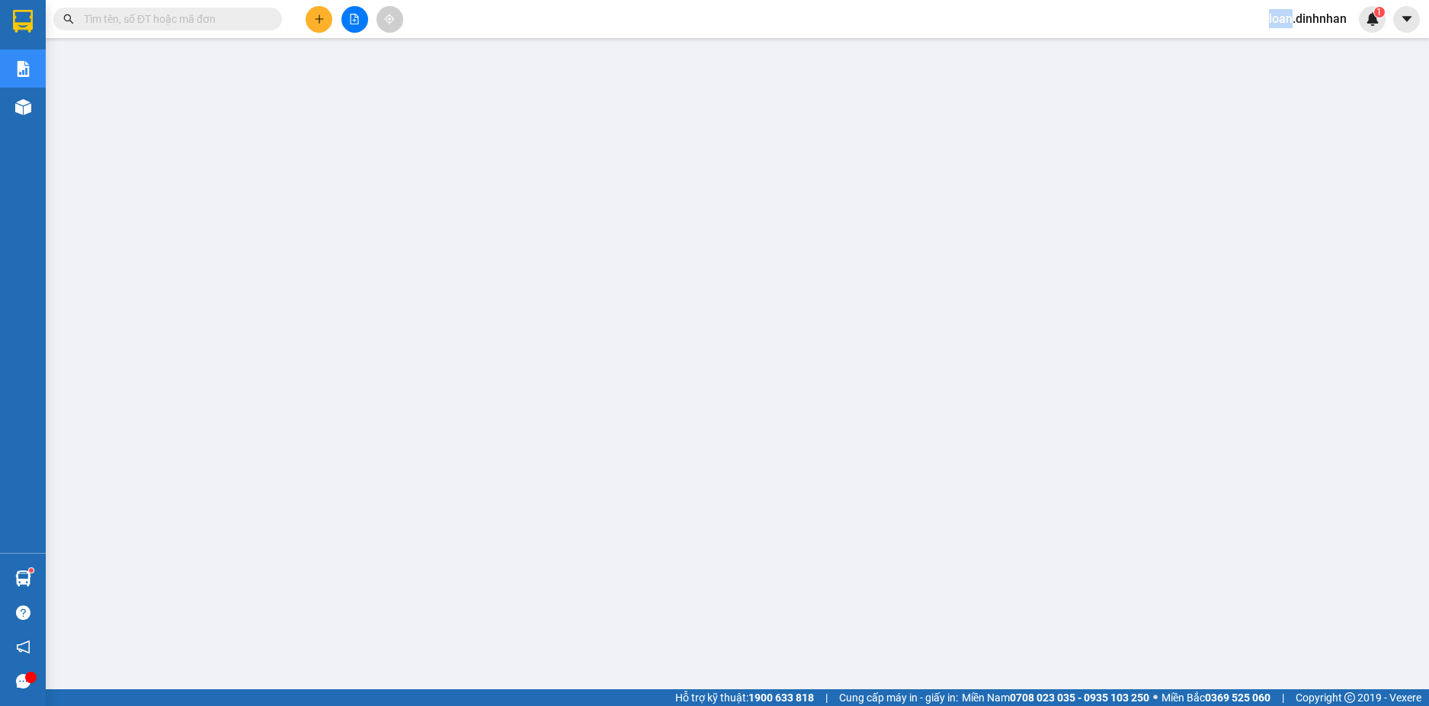
click at [269, 16] on span at bounding box center [271, 19] width 9 height 17
click at [238, 17] on input "text" at bounding box center [174, 19] width 180 height 17
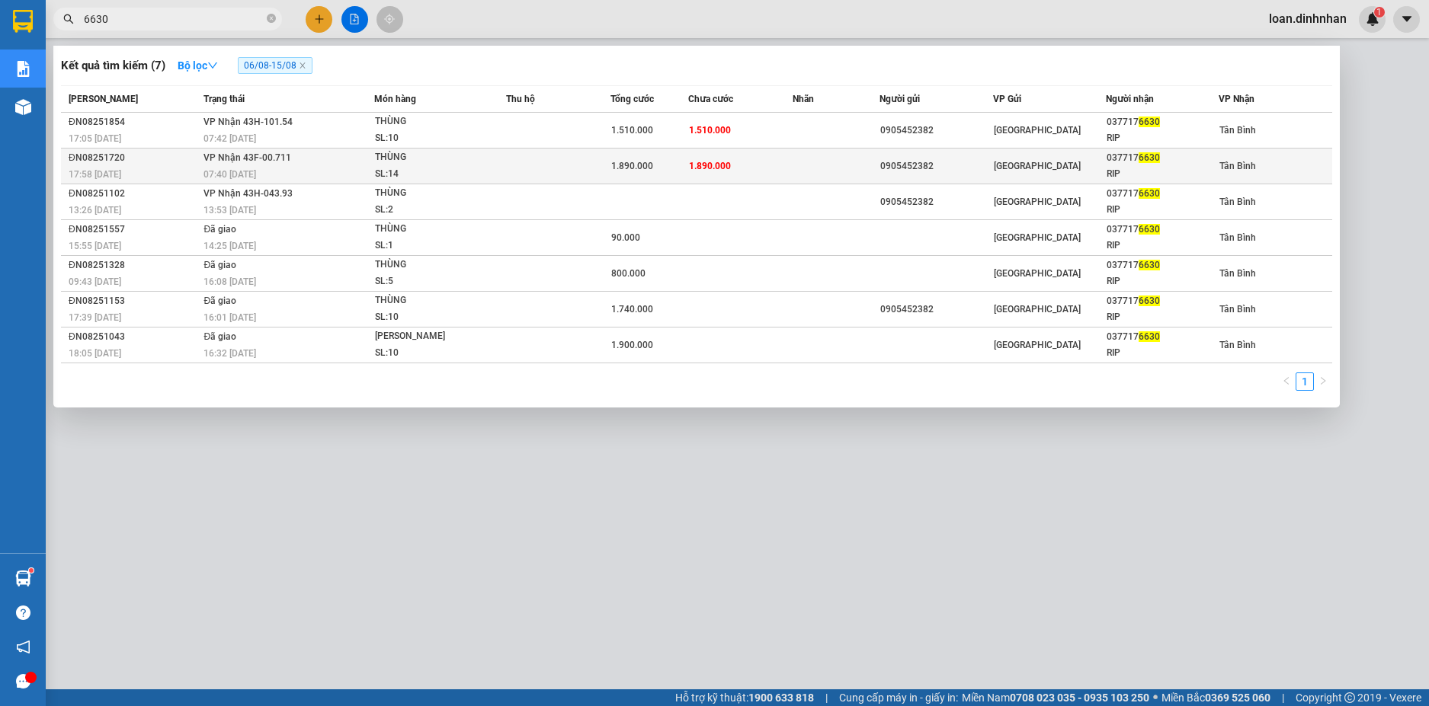
click at [296, 166] on td "[PERSON_NAME] 43F-00.711 07:40 [DATE]" at bounding box center [287, 167] width 174 height 36
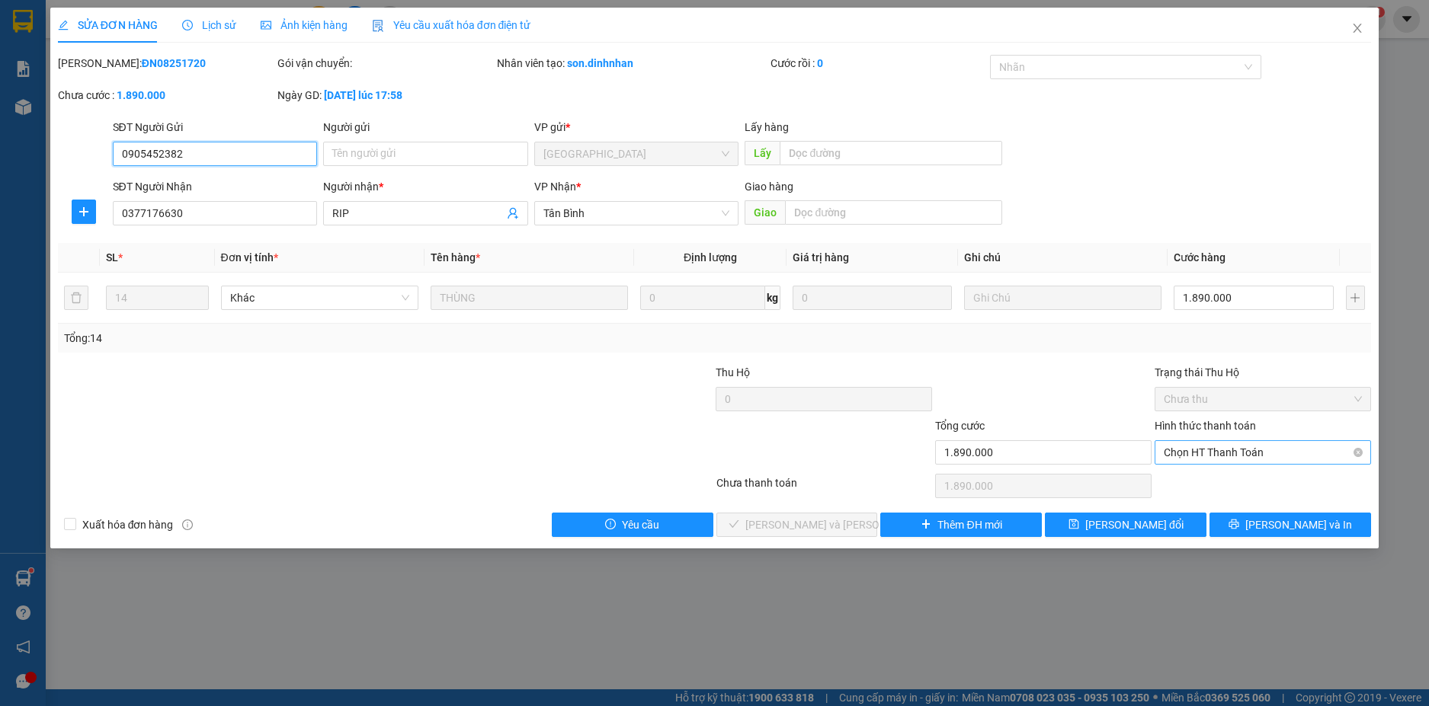
click at [1285, 456] on span "Chọn HT Thanh Toán" at bounding box center [1262, 452] width 198 height 23
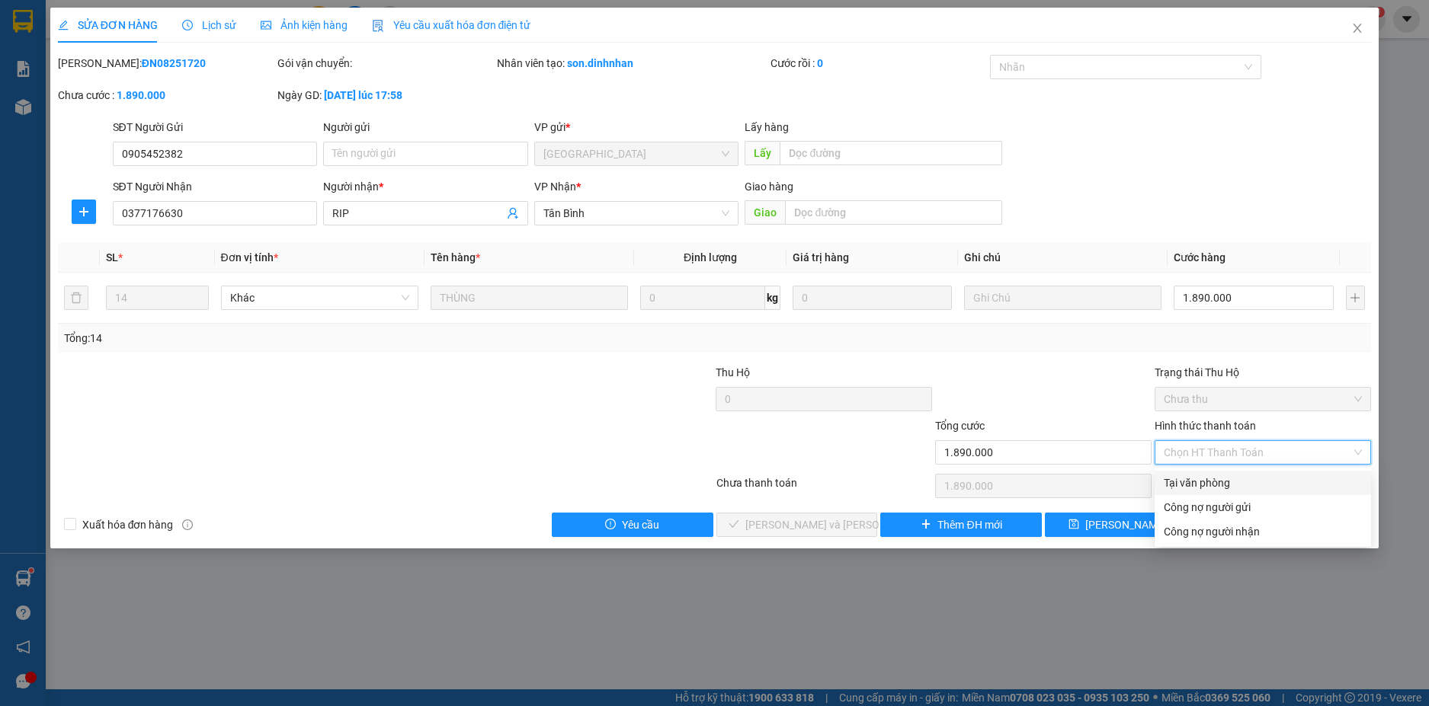
drag, startPoint x: 1267, startPoint y: 476, endPoint x: 1250, endPoint y: 487, distance: 19.9
click at [1266, 479] on div "Tại văn phòng" at bounding box center [1262, 483] width 198 height 17
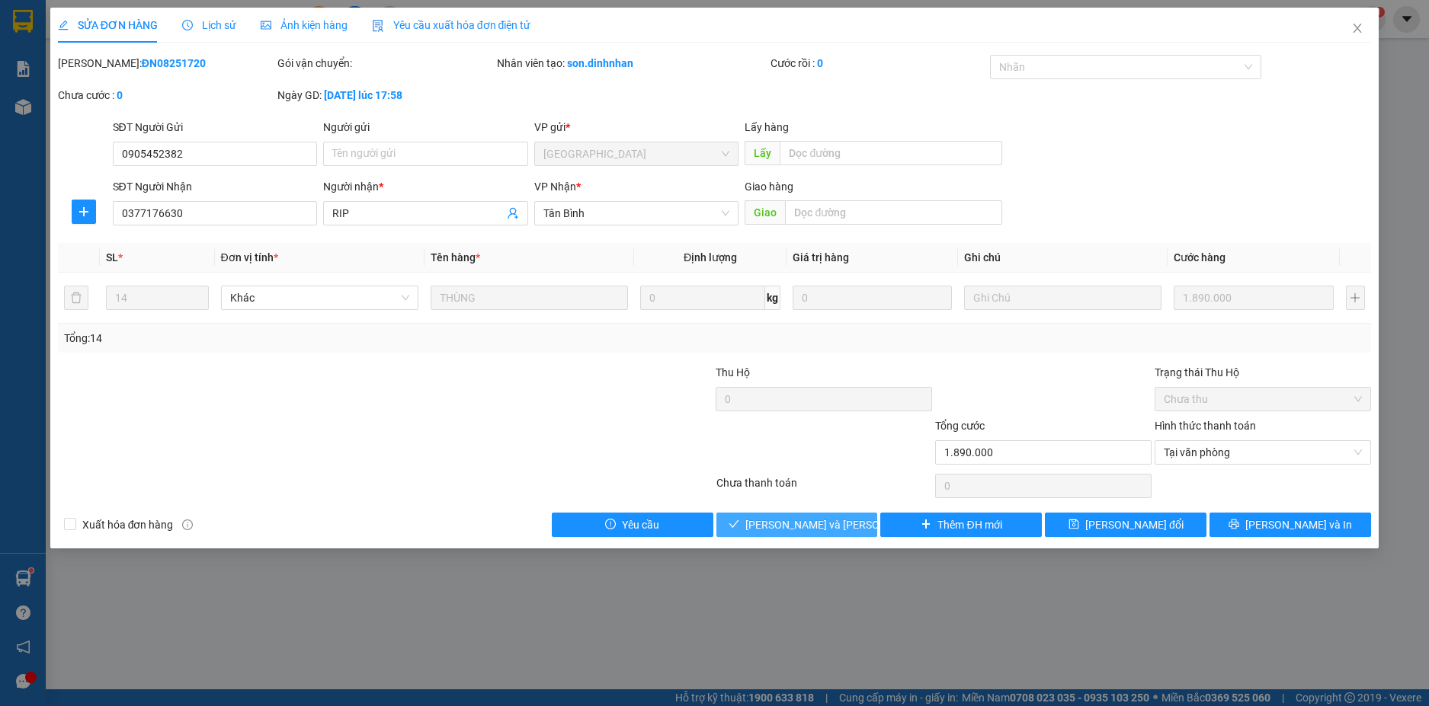
click at [809, 526] on span "[PERSON_NAME] và [PERSON_NAME] hàng" at bounding box center [848, 525] width 206 height 17
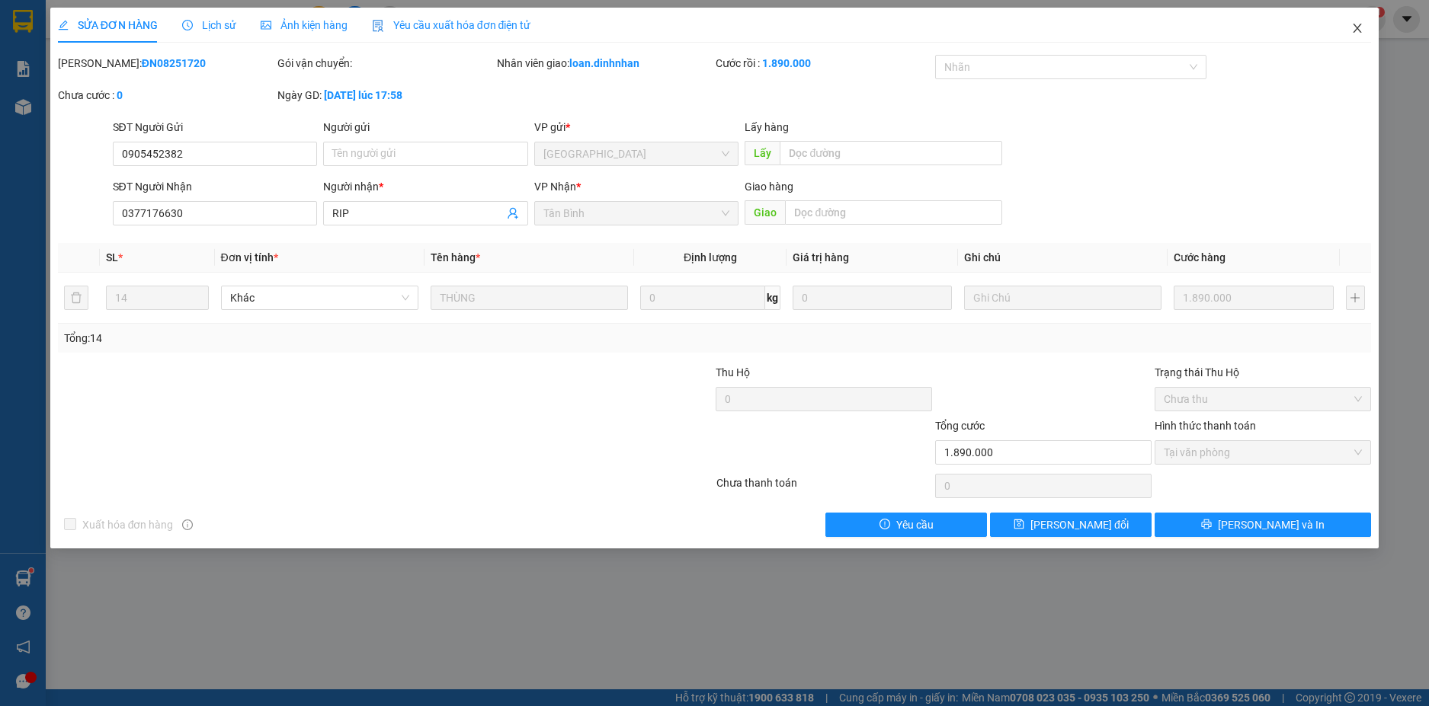
click at [1350, 26] on span "Close" at bounding box center [1357, 29] width 43 height 43
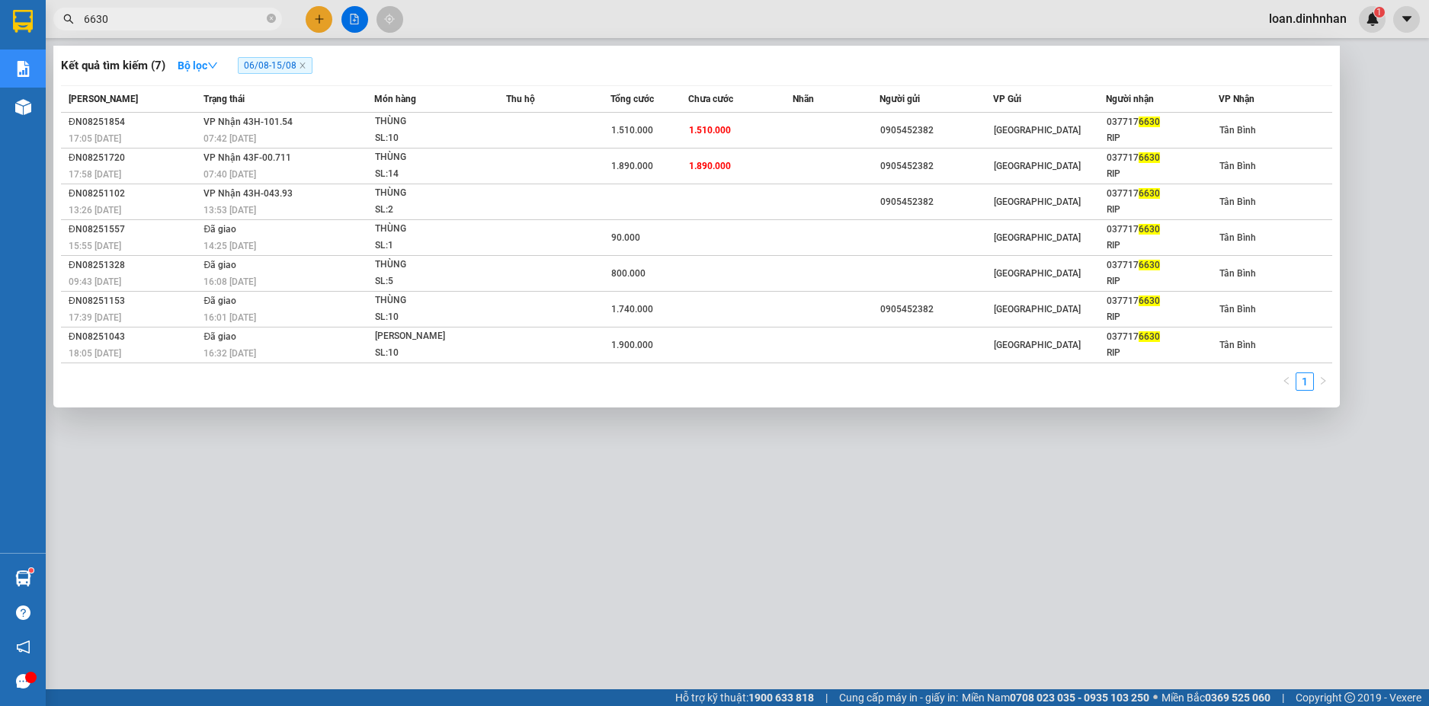
click at [267, 16] on icon "close-circle" at bounding box center [271, 18] width 9 height 9
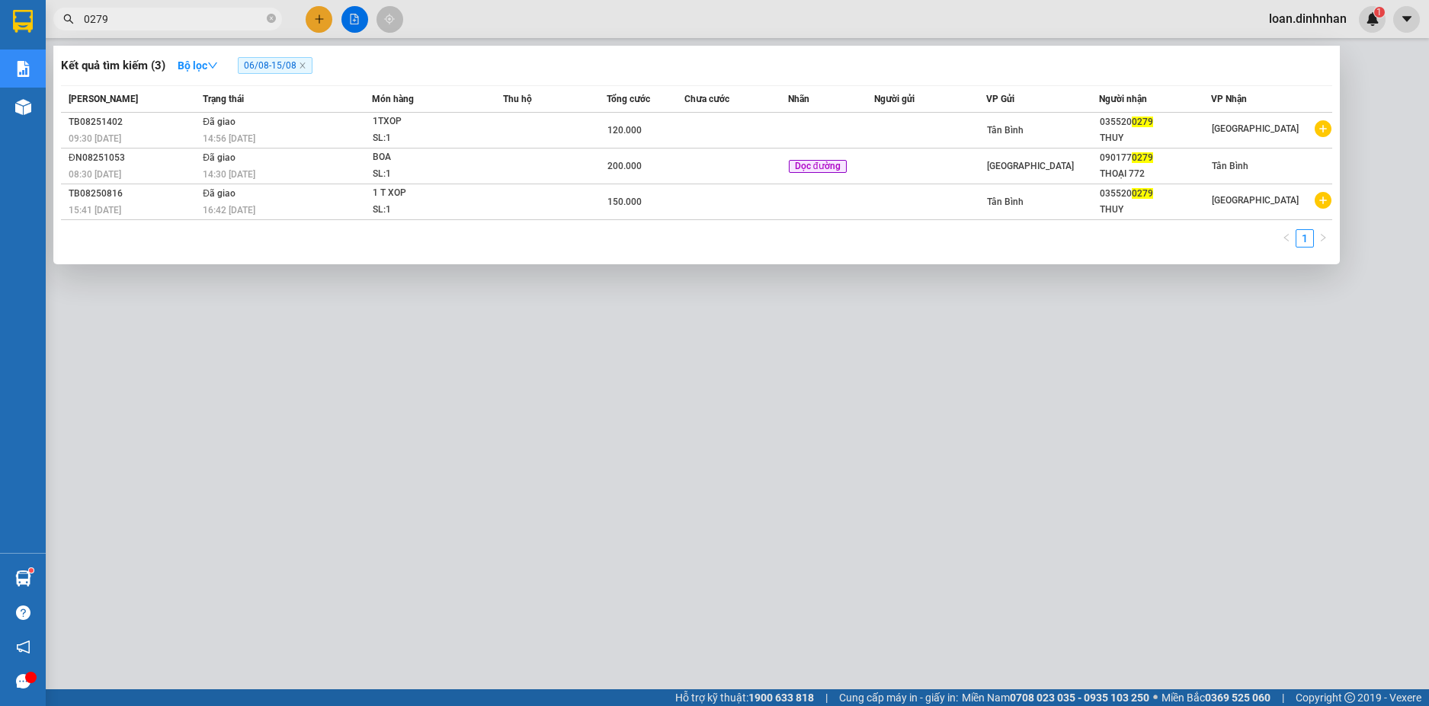
click at [267, 66] on span "06/08 - 15/08" at bounding box center [275, 65] width 75 height 17
click at [274, 21] on icon "close-circle" at bounding box center [271, 18] width 9 height 9
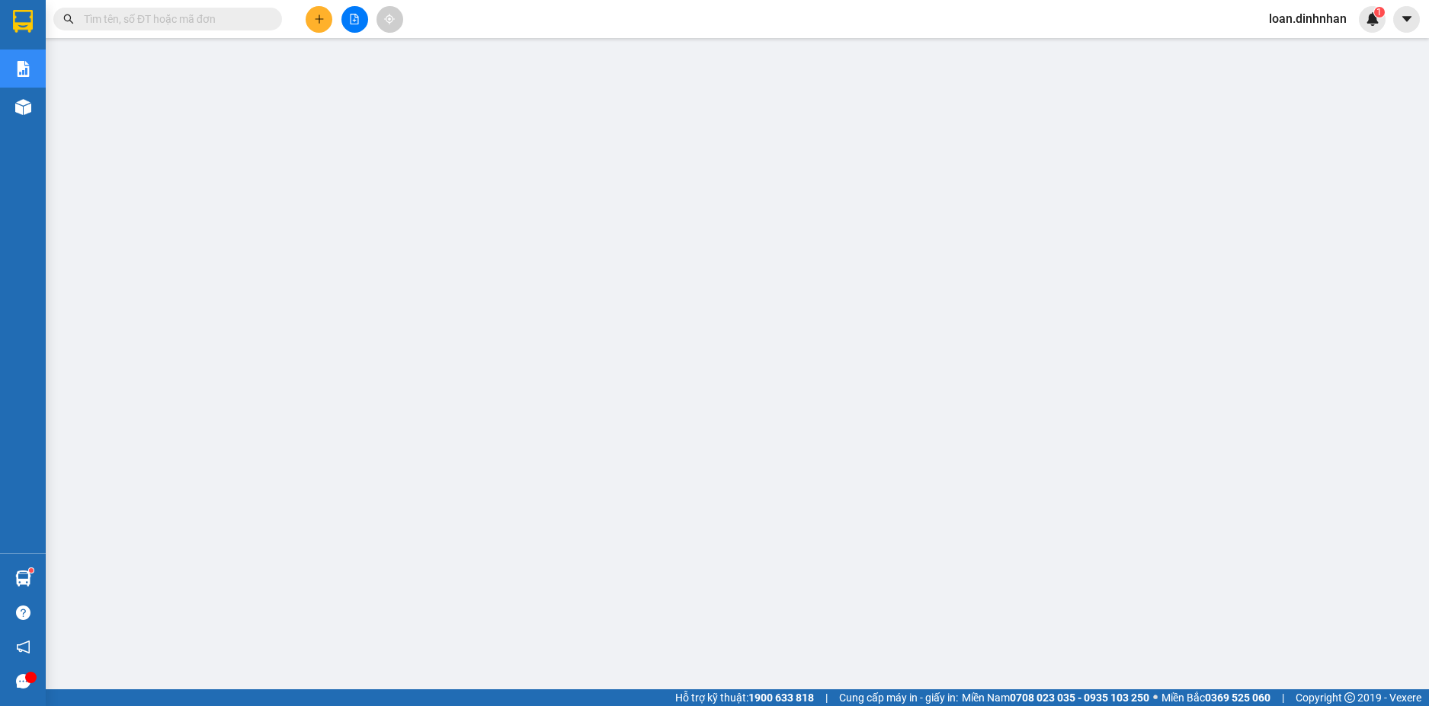
click at [253, 26] on input "text" at bounding box center [174, 19] width 180 height 17
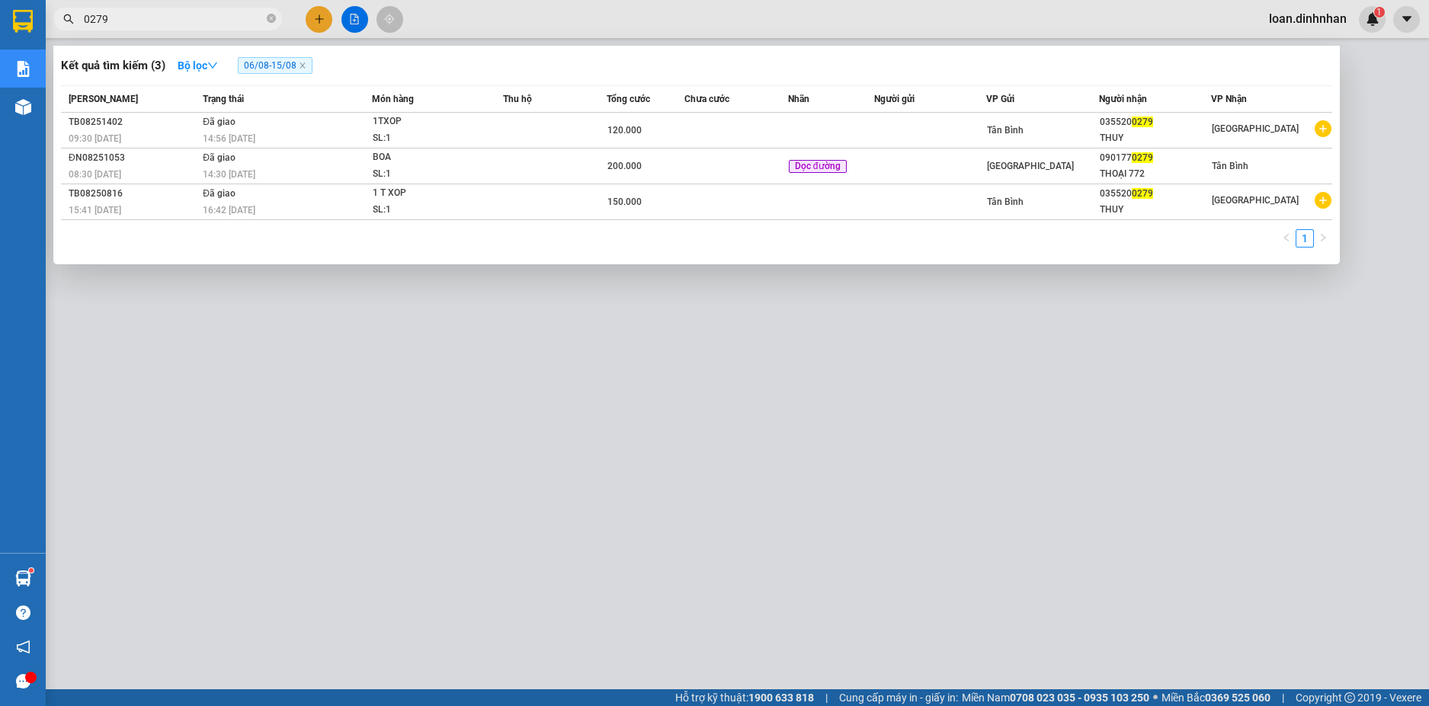
click at [257, 62] on span "06/08 - 15/08" at bounding box center [275, 65] width 75 height 17
drag, startPoint x: 251, startPoint y: 59, endPoint x: 216, endPoint y: 74, distance: 37.5
click at [221, 72] on div "Kết quả [PERSON_NAME] ( 3 ) Bộ lọc 06/08 - 15/08" at bounding box center [696, 65] width 1271 height 24
click at [218, 64] on icon "down" at bounding box center [212, 65] width 11 height 11
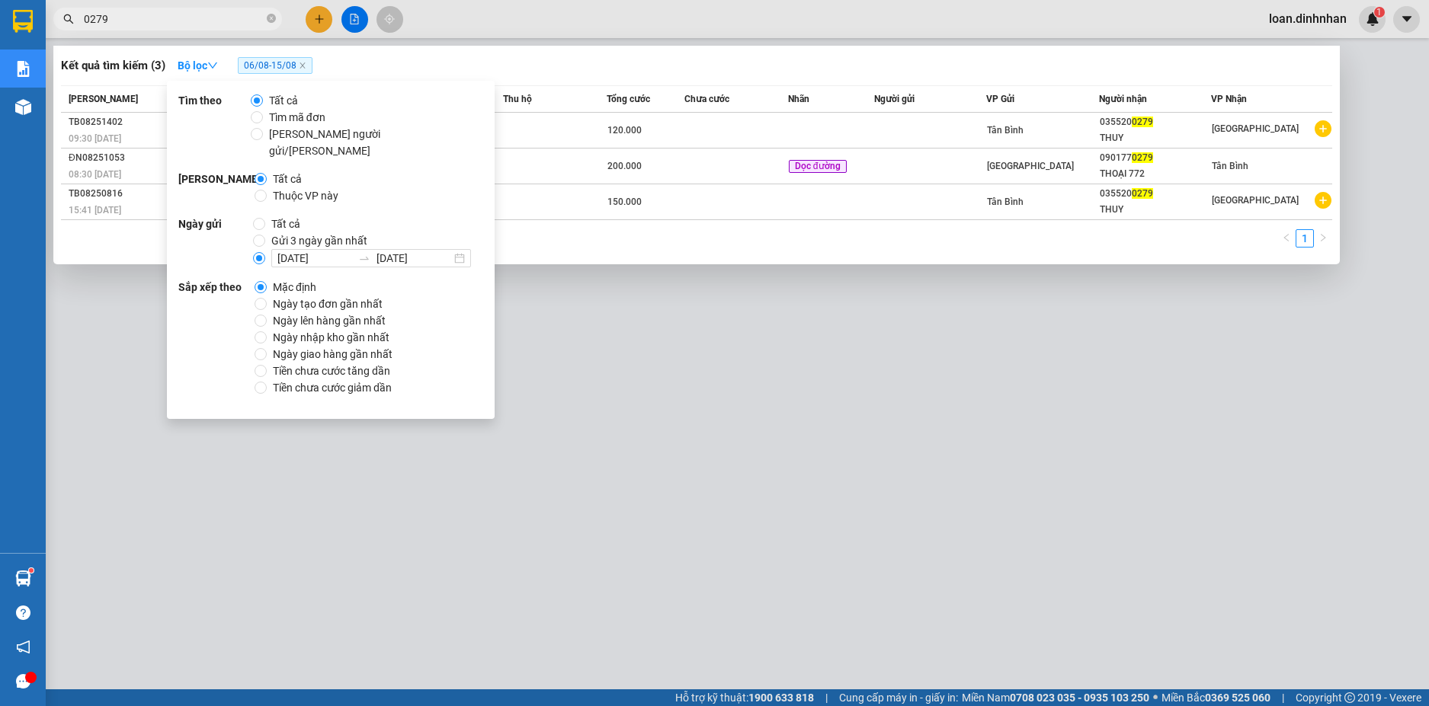
click at [302, 187] on span "Thuộc VP này" at bounding box center [306, 195] width 78 height 17
click at [267, 190] on input "Thuộc VP này" at bounding box center [260, 196] width 12 height 12
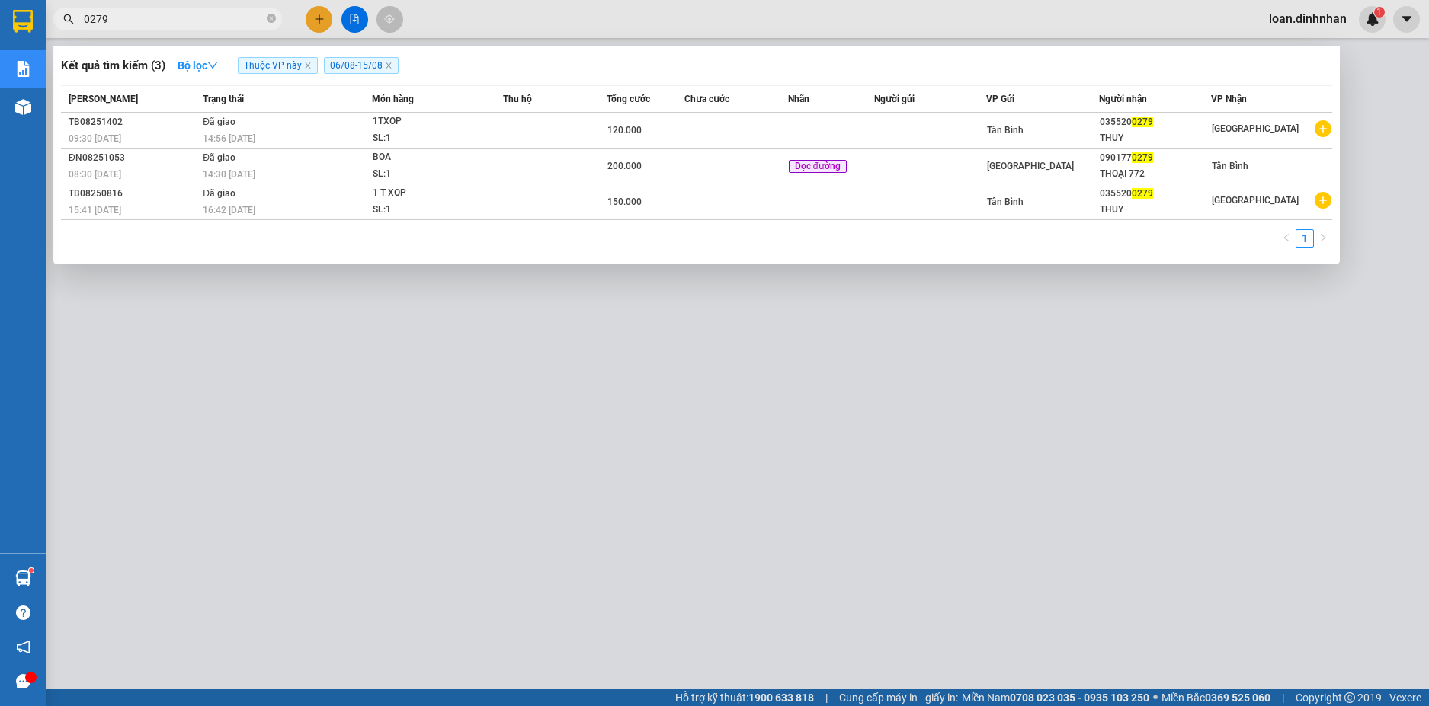
click at [151, 27] on span "0279" at bounding box center [167, 19] width 229 height 23
click at [274, 12] on span at bounding box center [271, 19] width 9 height 14
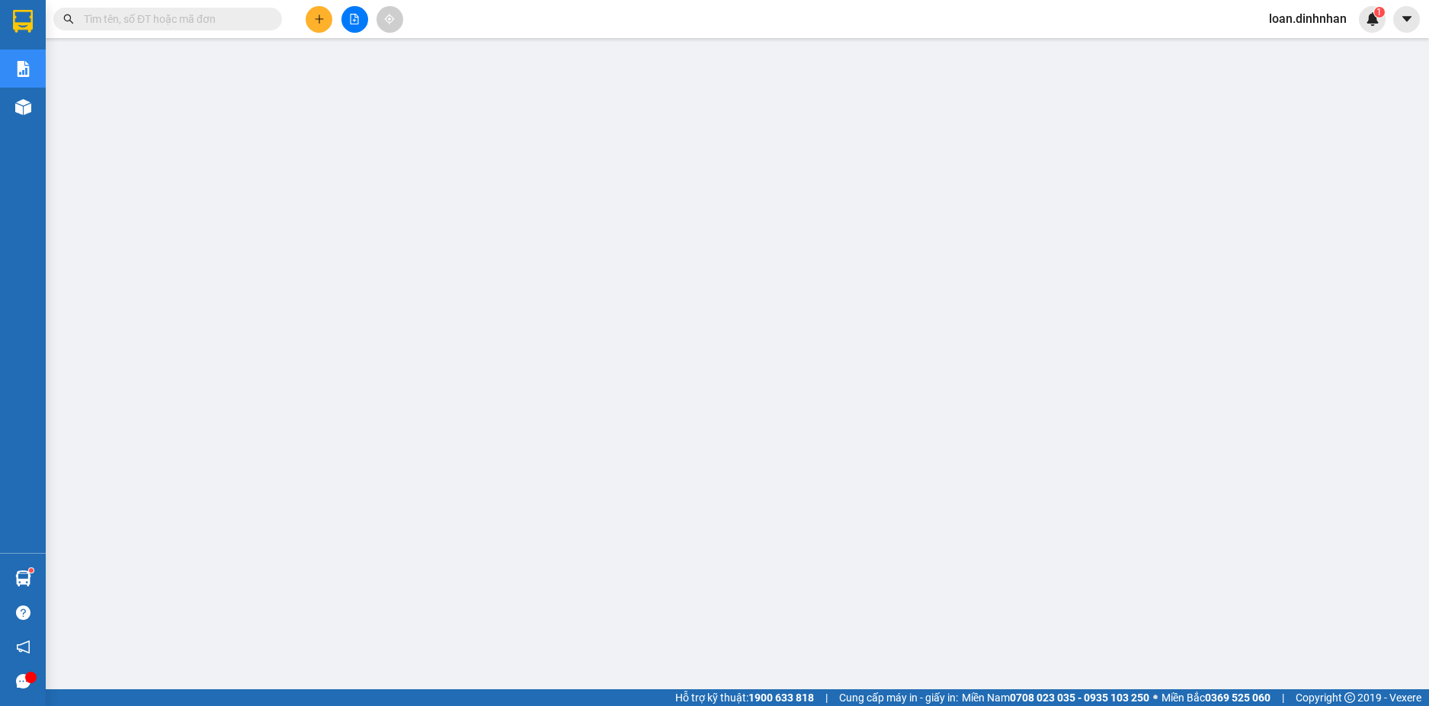
drag, startPoint x: 174, startPoint y: 20, endPoint x: 174, endPoint y: 30, distance: 9.9
click at [174, 23] on input "text" at bounding box center [174, 19] width 180 height 17
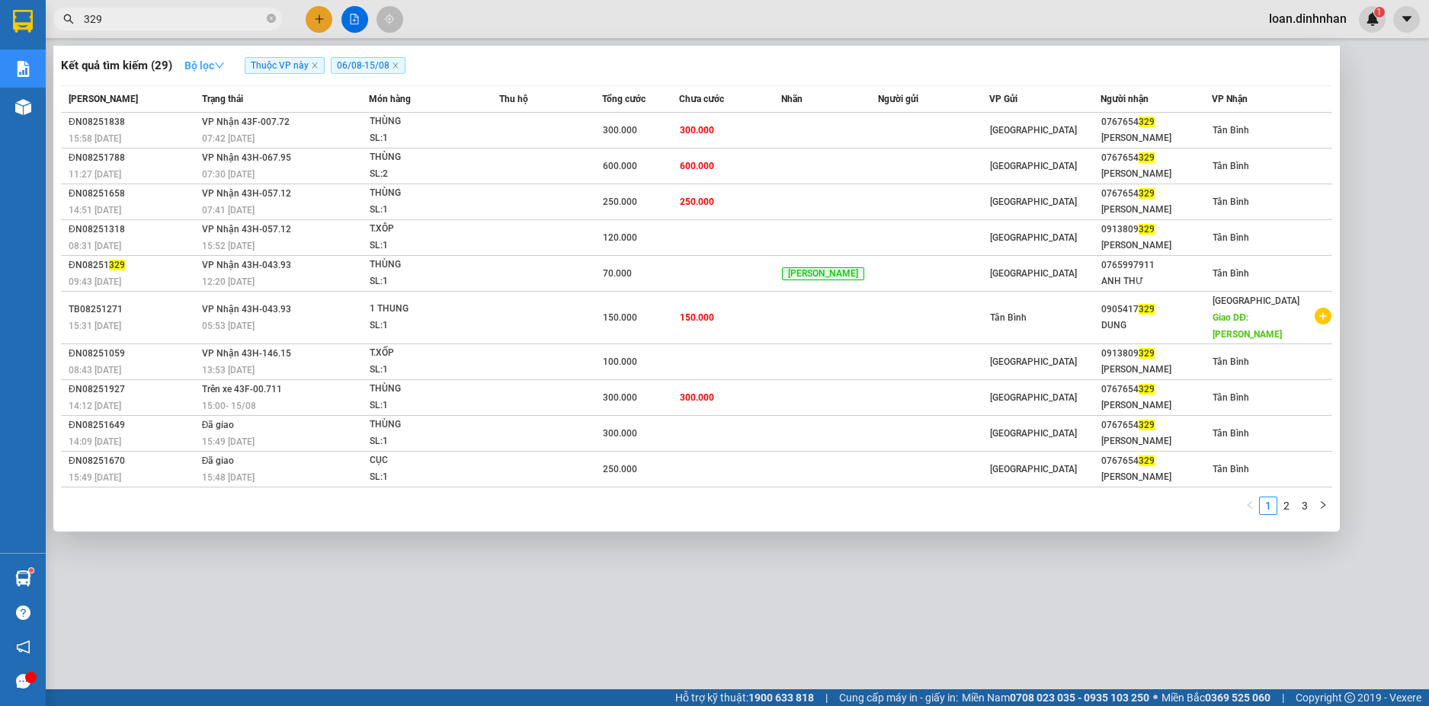
click at [199, 62] on strong "Bộ lọc" at bounding box center [204, 65] width 40 height 12
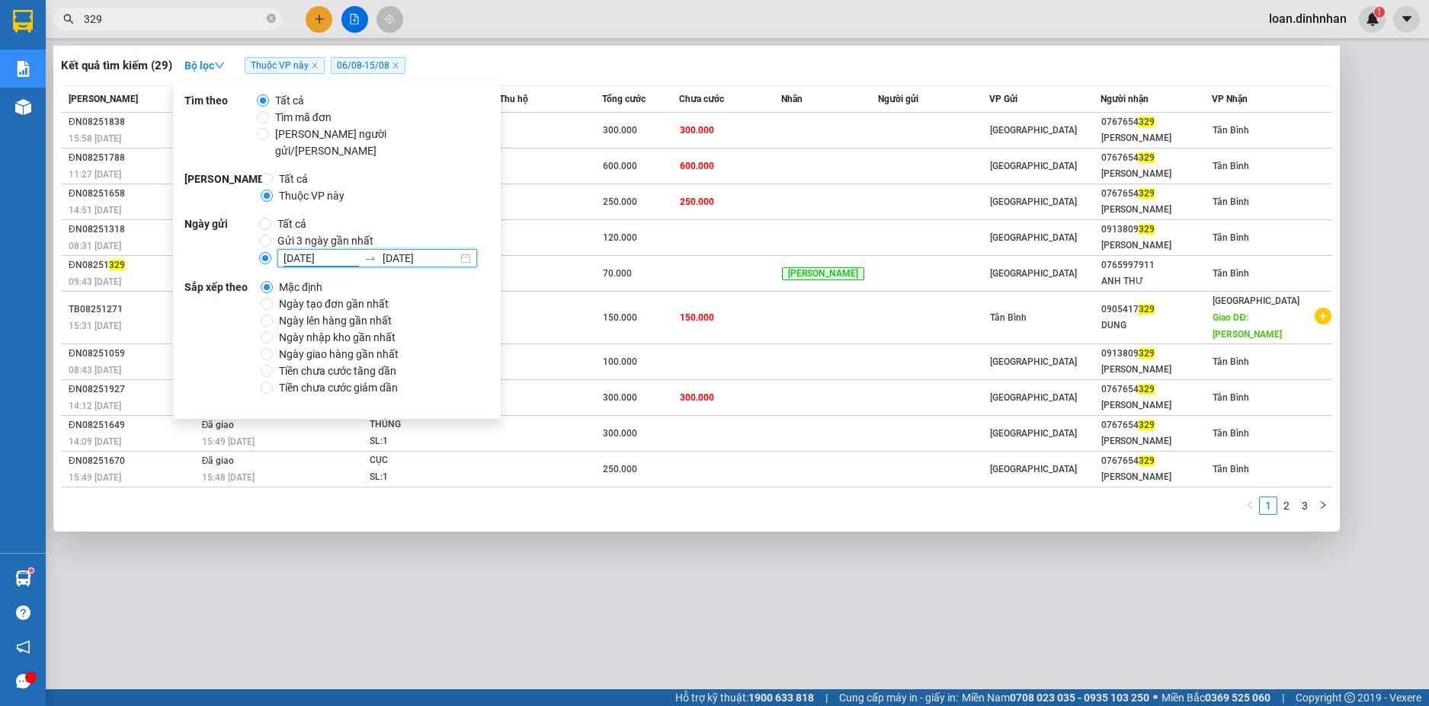
click at [345, 250] on input "[DATE]" at bounding box center [320, 258] width 75 height 17
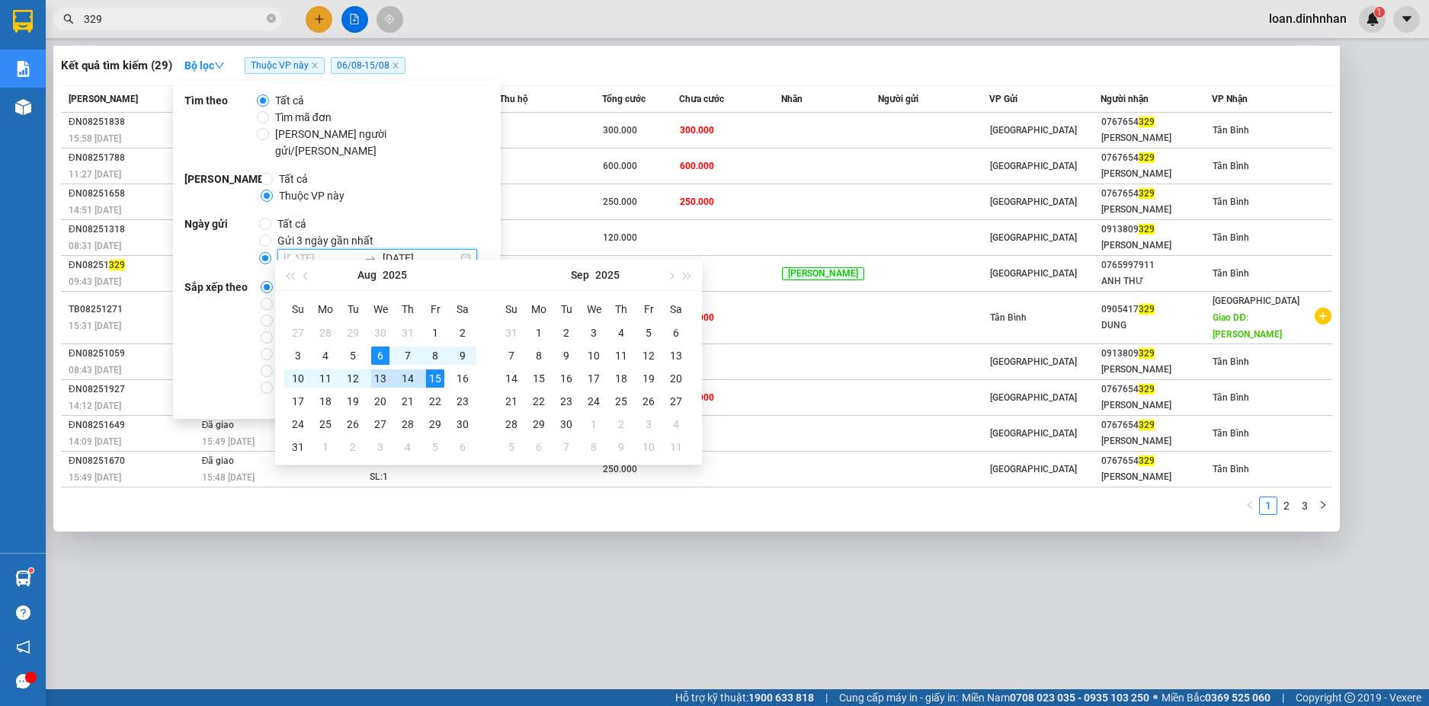
click at [379, 373] on div "13" at bounding box center [380, 379] width 18 height 18
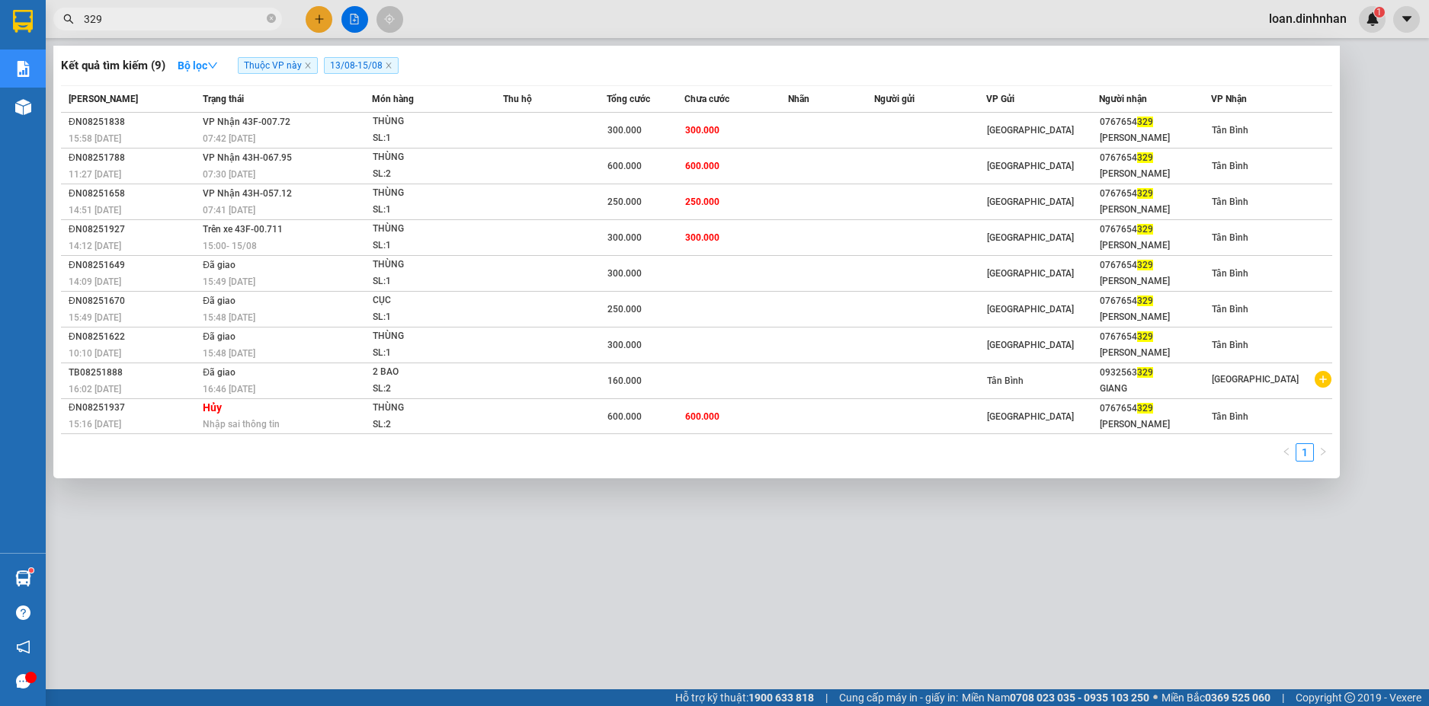
drag, startPoint x: 238, startPoint y: 11, endPoint x: 231, endPoint y: 14, distance: 8.5
click at [237, 12] on input "329" at bounding box center [174, 19] width 180 height 17
click at [268, 18] on icon "close-circle" at bounding box center [271, 18] width 9 height 9
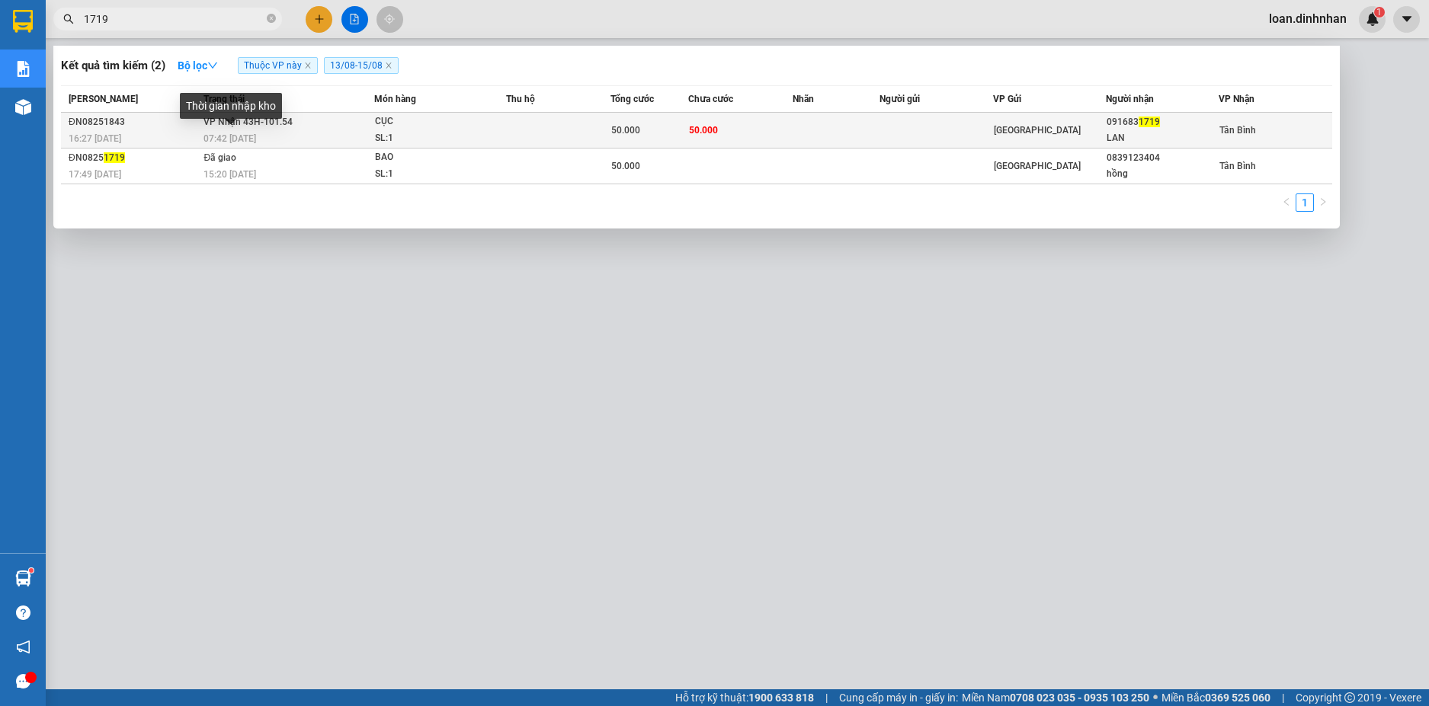
click at [247, 138] on span "07:42 [DATE]" at bounding box center [229, 138] width 53 height 11
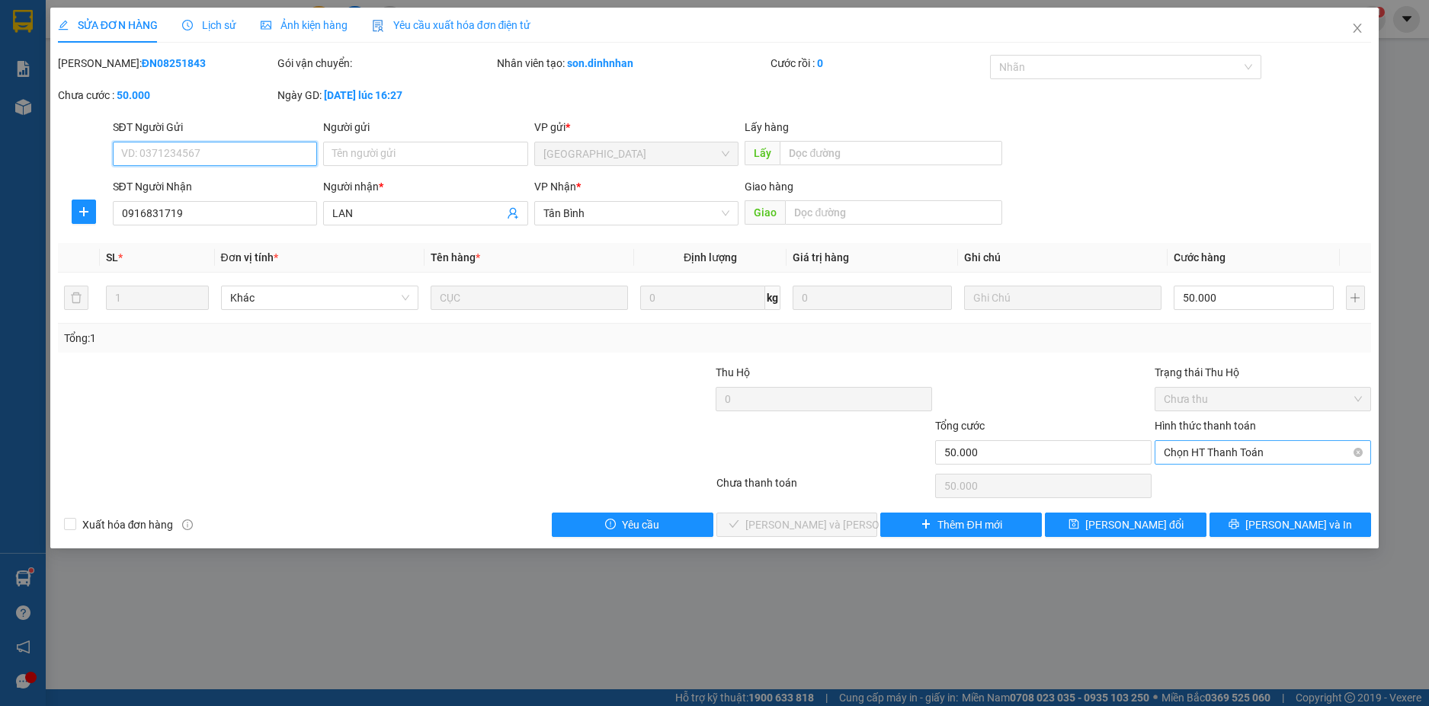
click at [1185, 456] on span "Chọn HT Thanh Toán" at bounding box center [1262, 452] width 198 height 23
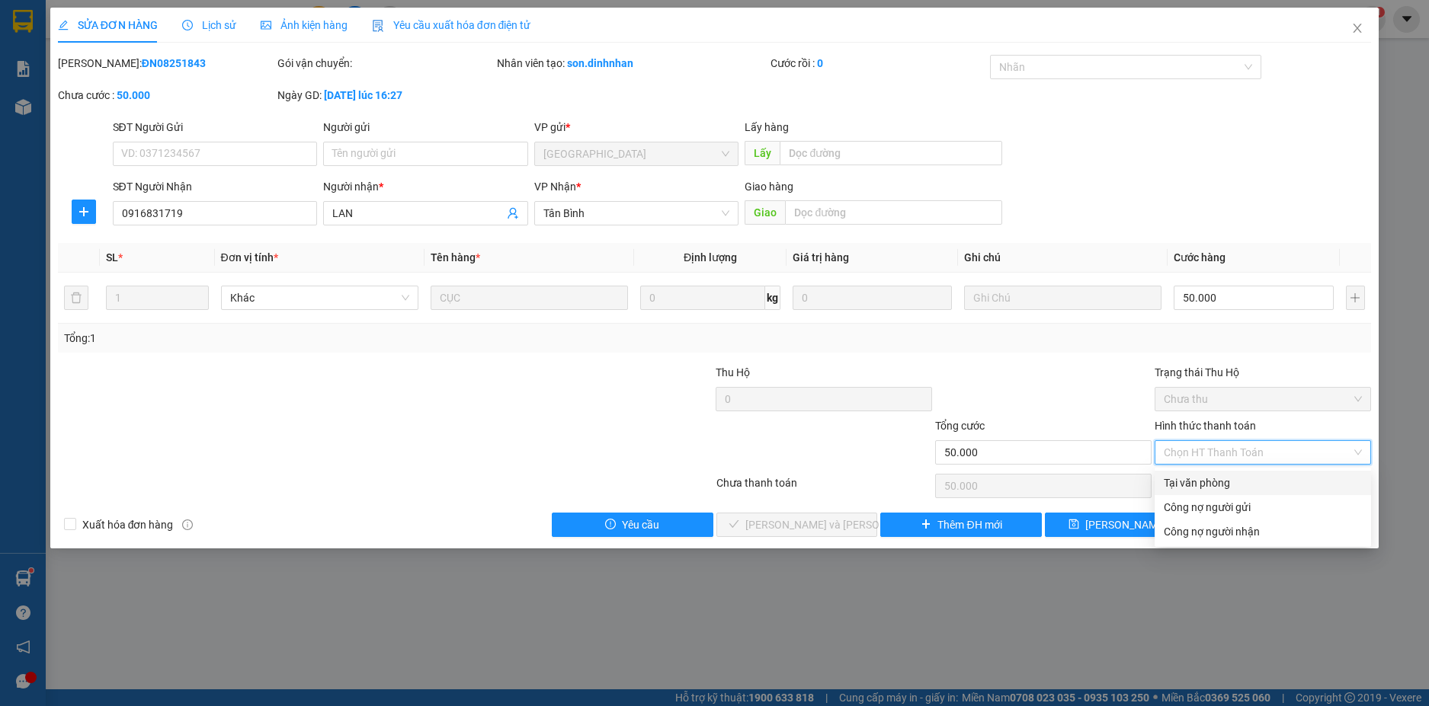
click at [1178, 479] on div "Tại văn phòng" at bounding box center [1262, 483] width 198 height 17
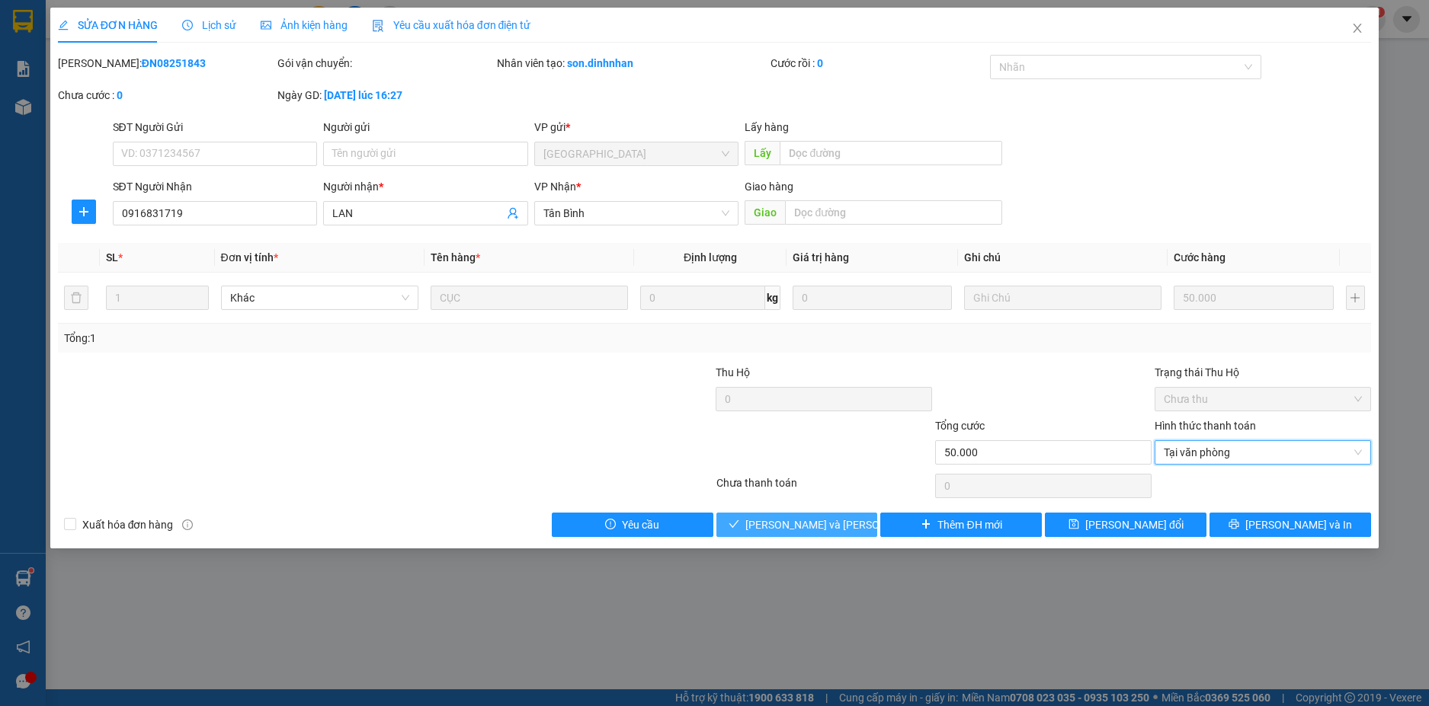
click at [817, 527] on span "[PERSON_NAME] và [PERSON_NAME] hàng" at bounding box center [848, 525] width 206 height 17
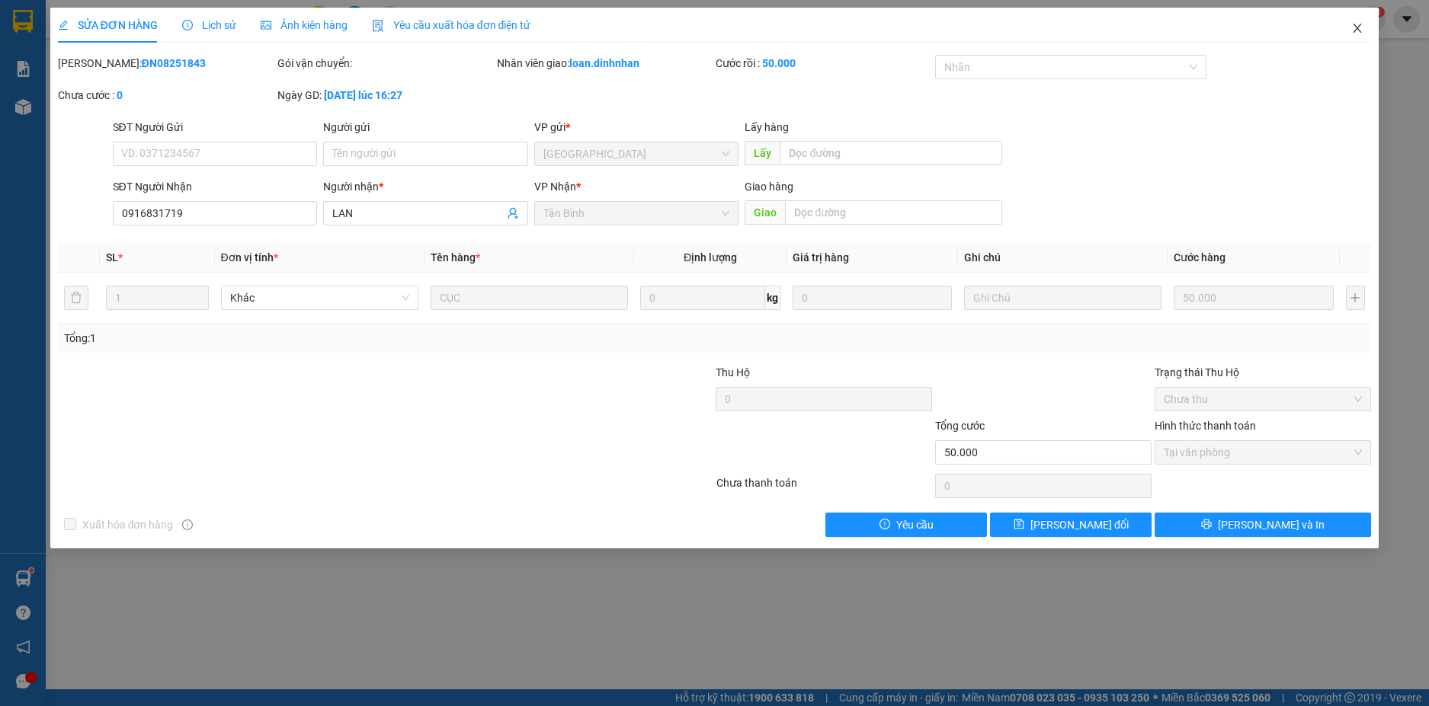
click at [1356, 35] on span "Close" at bounding box center [1357, 29] width 43 height 43
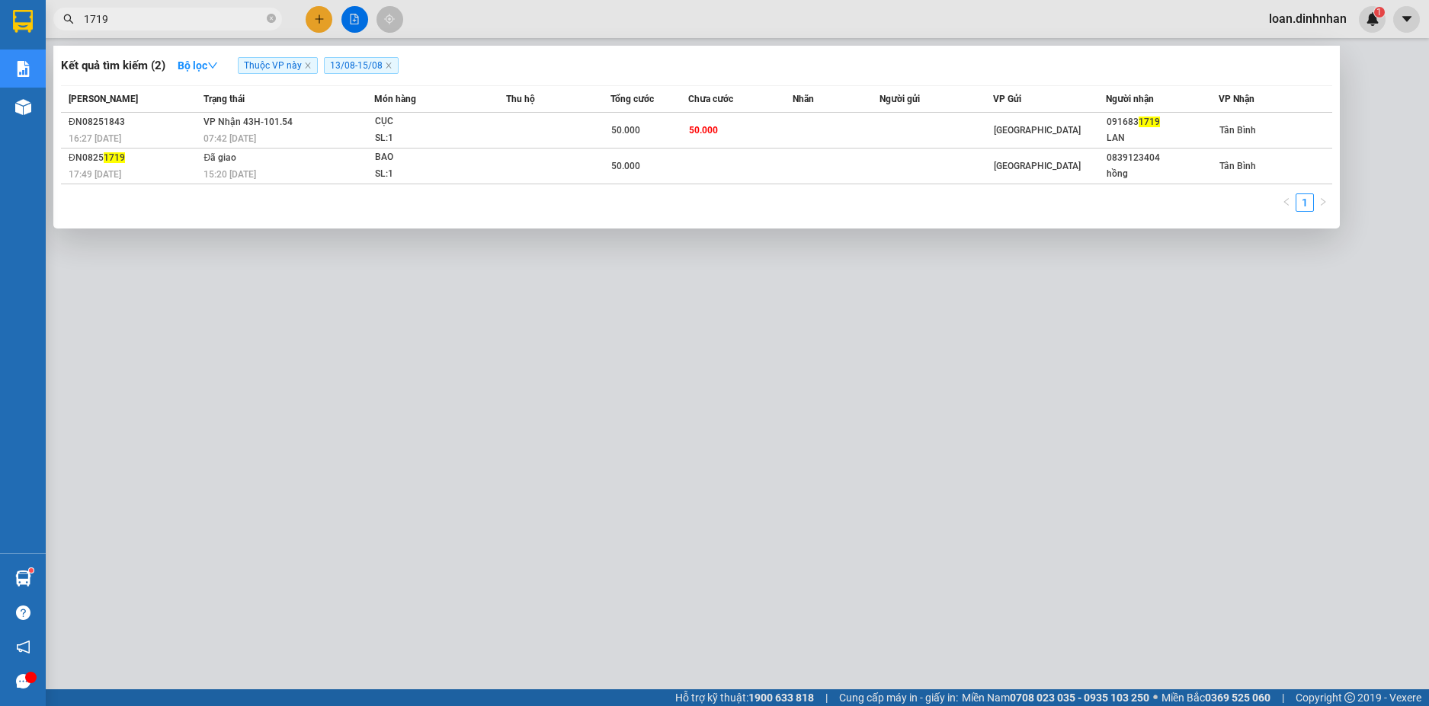
click at [276, 15] on span "1719" at bounding box center [167, 19] width 229 height 23
click at [265, 17] on span "1719" at bounding box center [167, 19] width 229 height 23
click at [272, 21] on icon "close-circle" at bounding box center [271, 18] width 9 height 9
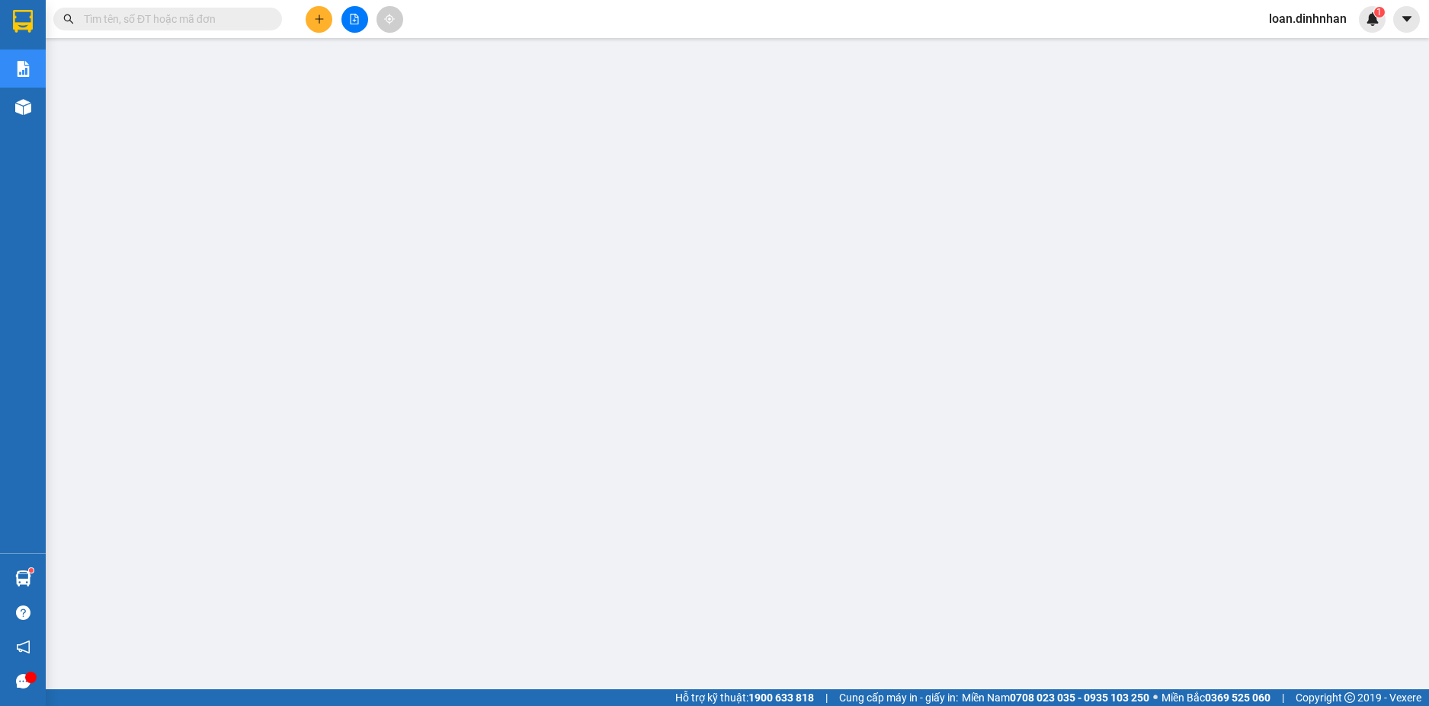
click at [254, 21] on input "text" at bounding box center [174, 19] width 180 height 17
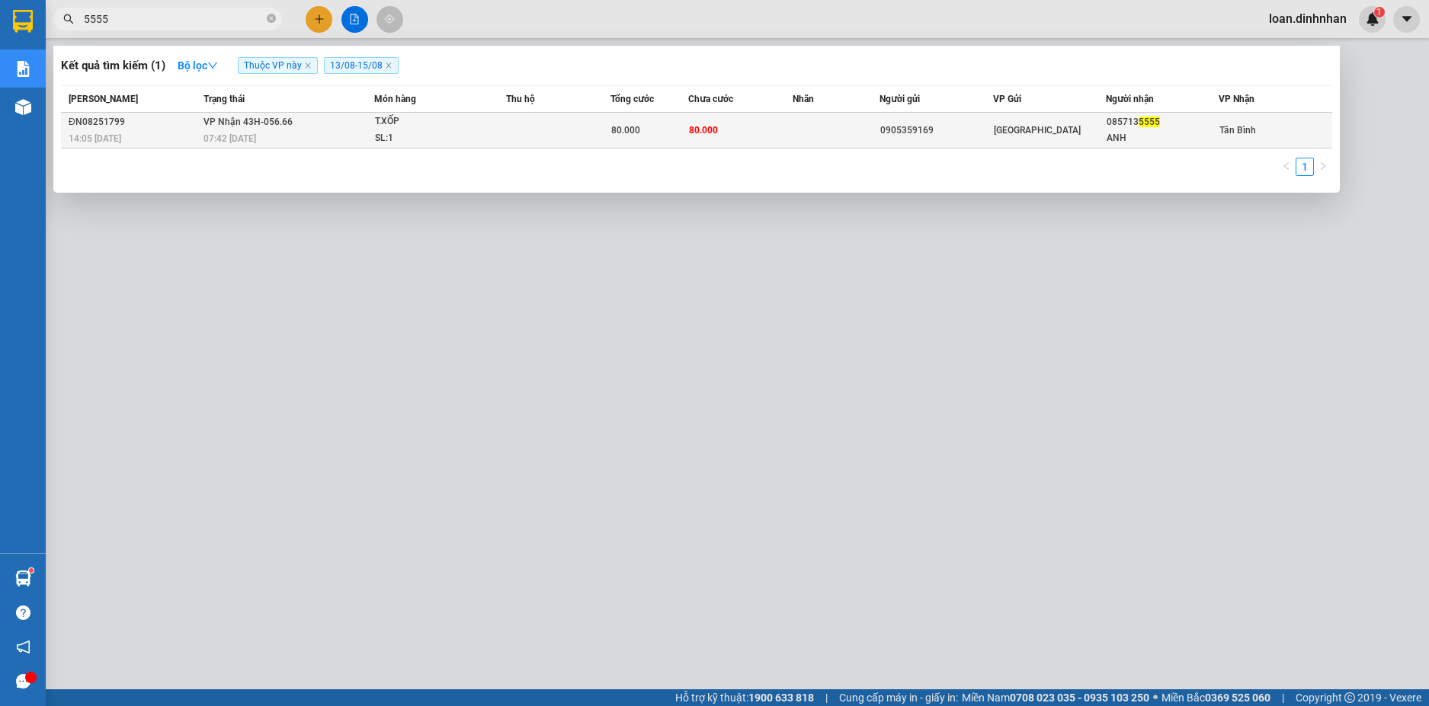
click at [322, 115] on td "[PERSON_NAME] 43H-056.66 07:42 [DATE]" at bounding box center [287, 131] width 174 height 36
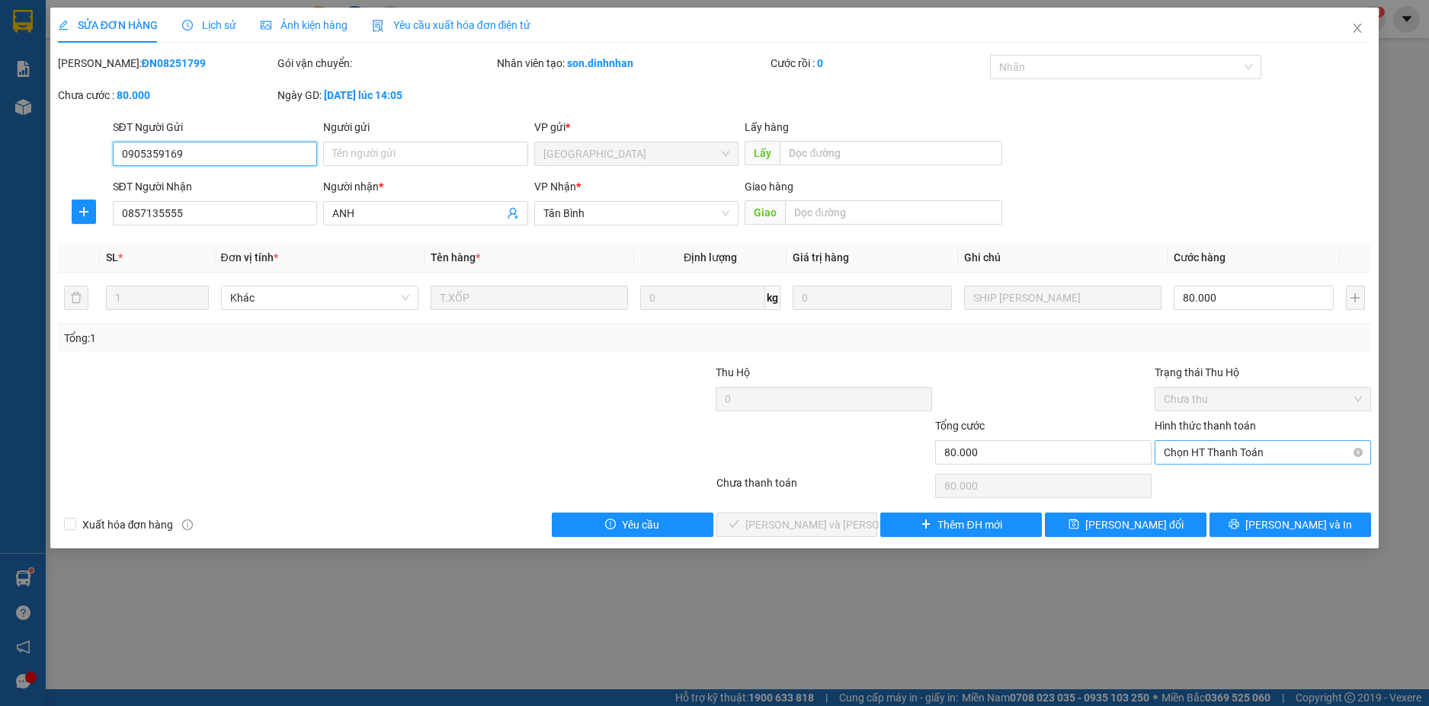
drag, startPoint x: 1224, startPoint y: 443, endPoint x: 1238, endPoint y: 443, distance: 14.5
click at [1228, 443] on span "Chọn HT Thanh Toán" at bounding box center [1262, 452] width 198 height 23
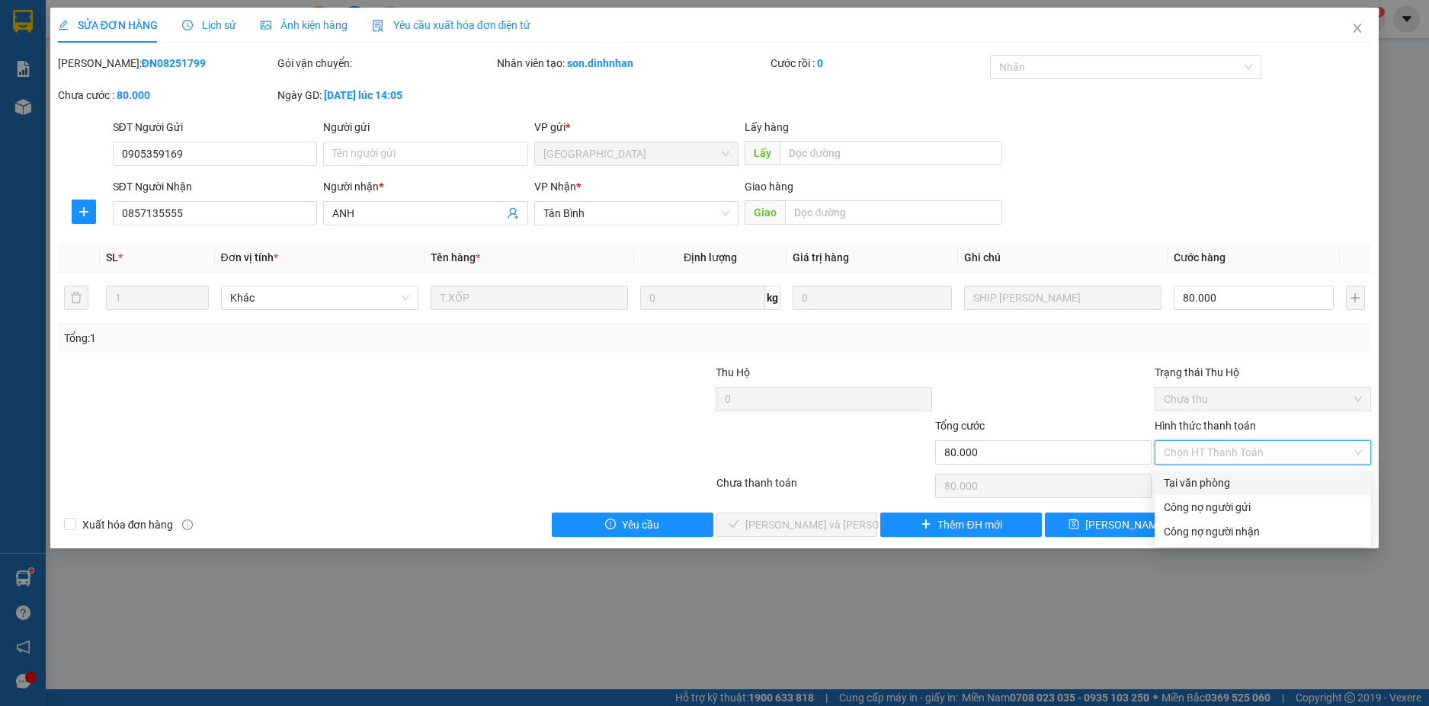
click at [1264, 479] on div "Tại văn phòng" at bounding box center [1262, 483] width 198 height 17
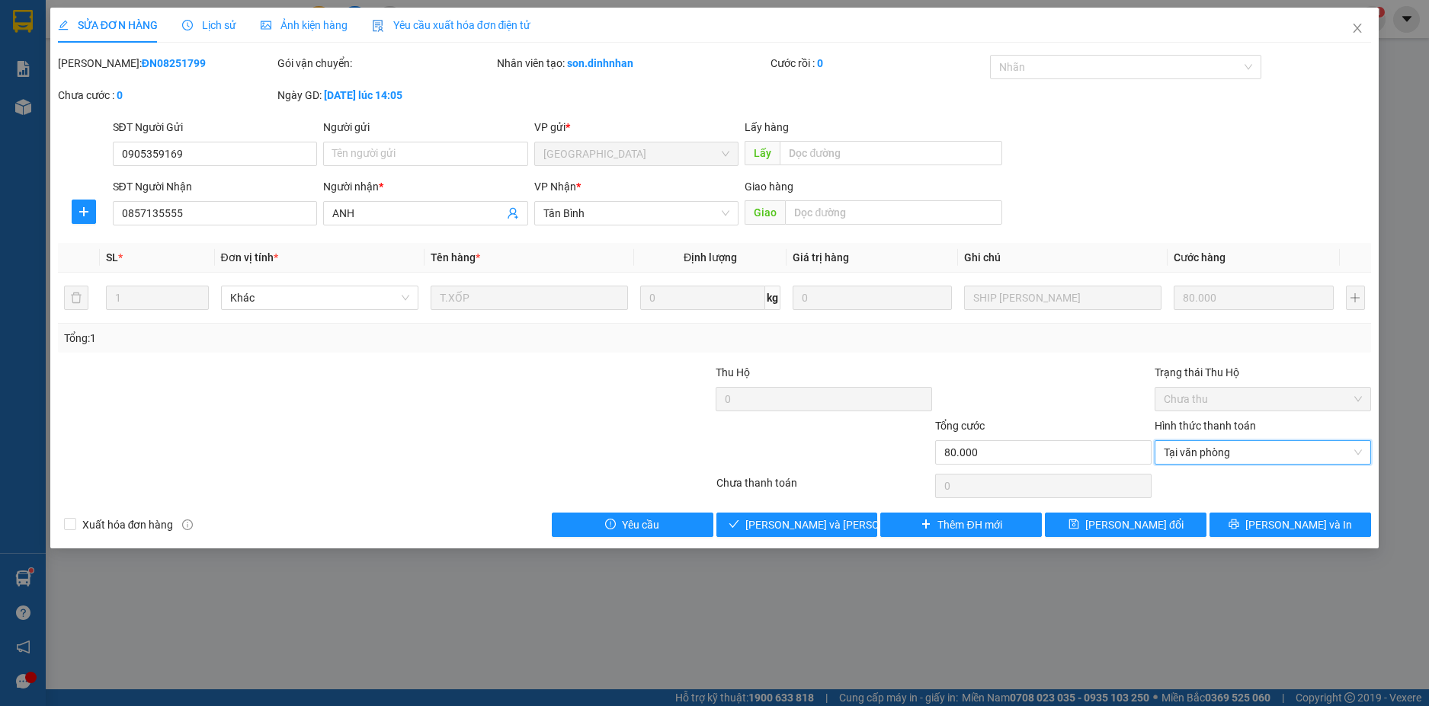
click at [717, 644] on div "SỬA ĐƠN HÀNG Lịch sử [PERSON_NAME] hàng Yêu cầu xuất [PERSON_NAME] điện tử Tota…" at bounding box center [714, 353] width 1429 height 706
click at [787, 513] on button "[PERSON_NAME] và [PERSON_NAME] hàng" at bounding box center [797, 525] width 162 height 24
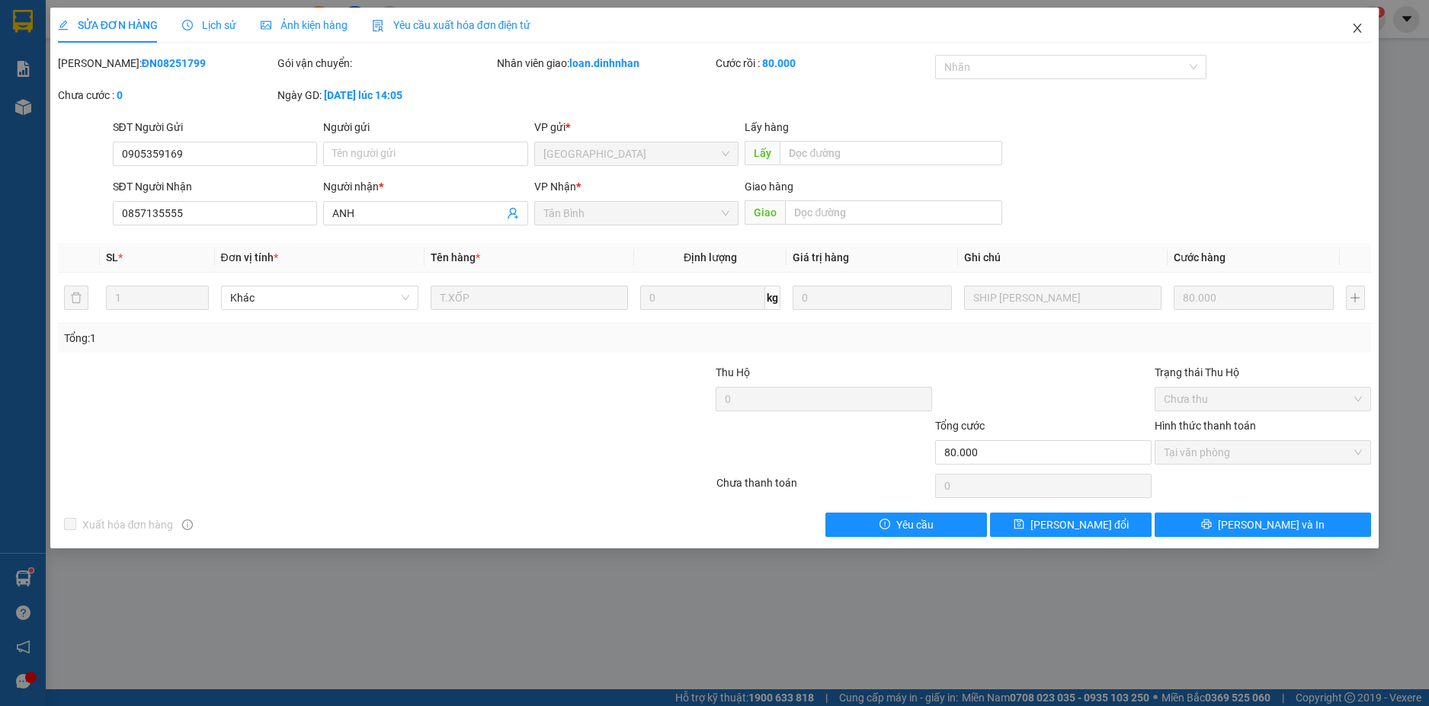
click at [1356, 25] on icon "close" at bounding box center [1357, 28] width 12 height 12
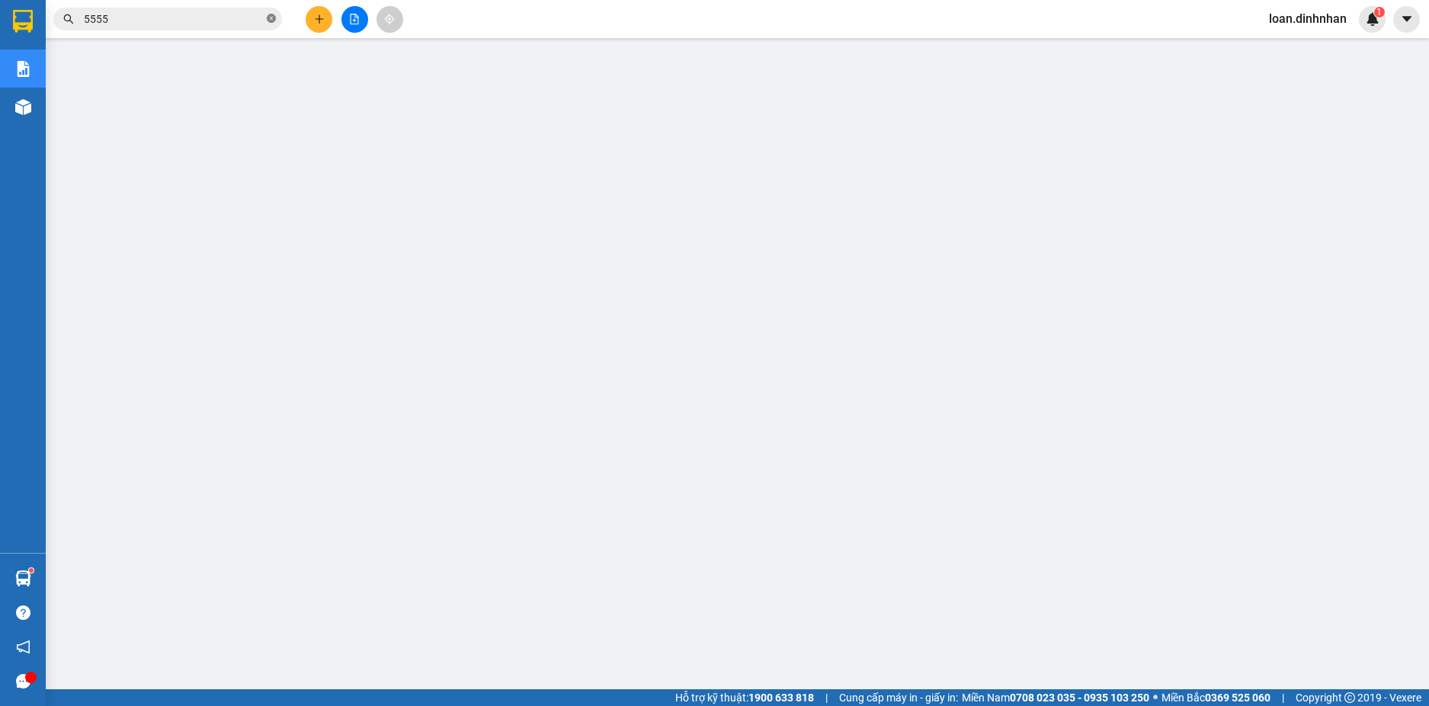
click at [270, 18] on icon "close-circle" at bounding box center [271, 18] width 9 height 9
click at [265, 18] on span at bounding box center [167, 19] width 229 height 23
click at [235, 18] on input "text" at bounding box center [174, 19] width 180 height 17
click at [234, 34] on div "Kết quả [PERSON_NAME] ( 1 ) Bộ lọc Thuộc VP này 13/08 - 15/08 Mã ĐH Trạng thái …" at bounding box center [714, 19] width 1429 height 38
click at [213, 18] on input "text" at bounding box center [174, 19] width 180 height 17
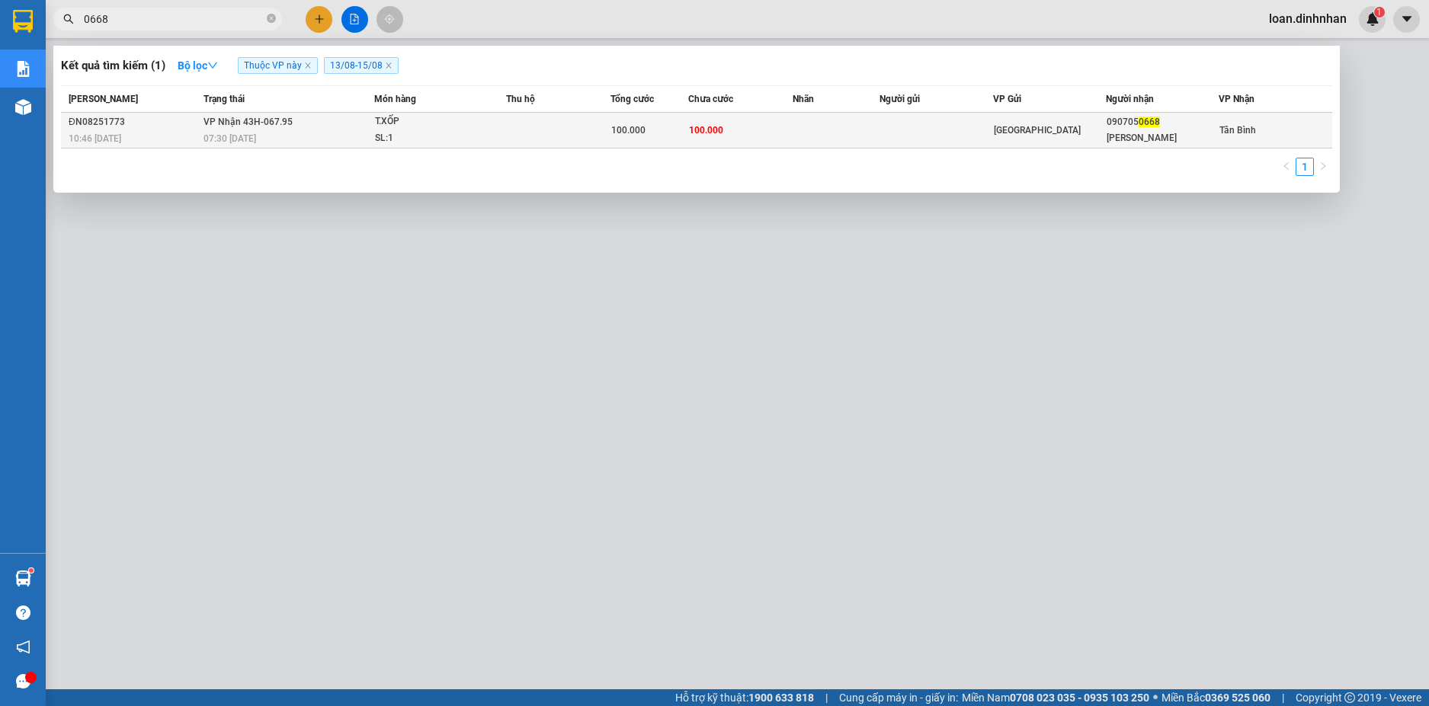
click at [310, 140] on div "07:30 [DATE]" at bounding box center [287, 138] width 169 height 17
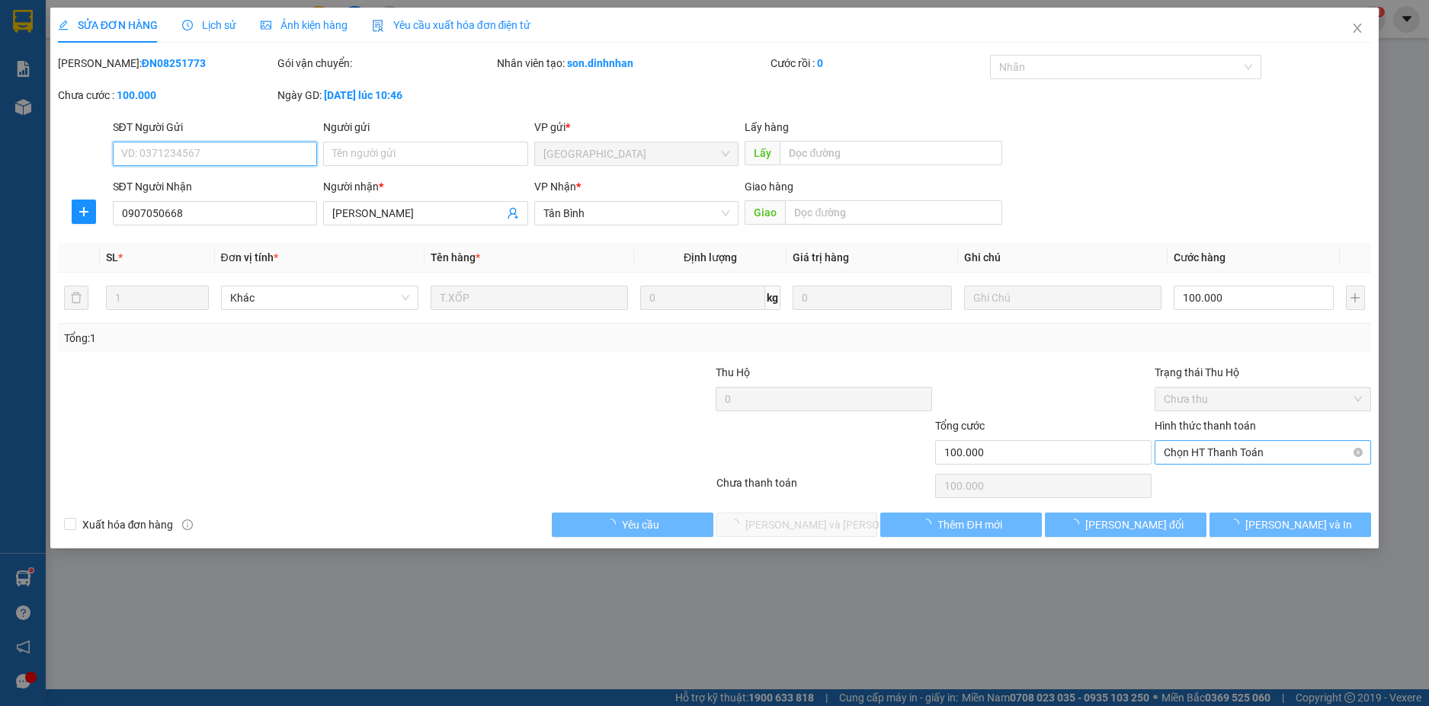
click at [1248, 451] on span "Chọn HT Thanh Toán" at bounding box center [1262, 452] width 198 height 23
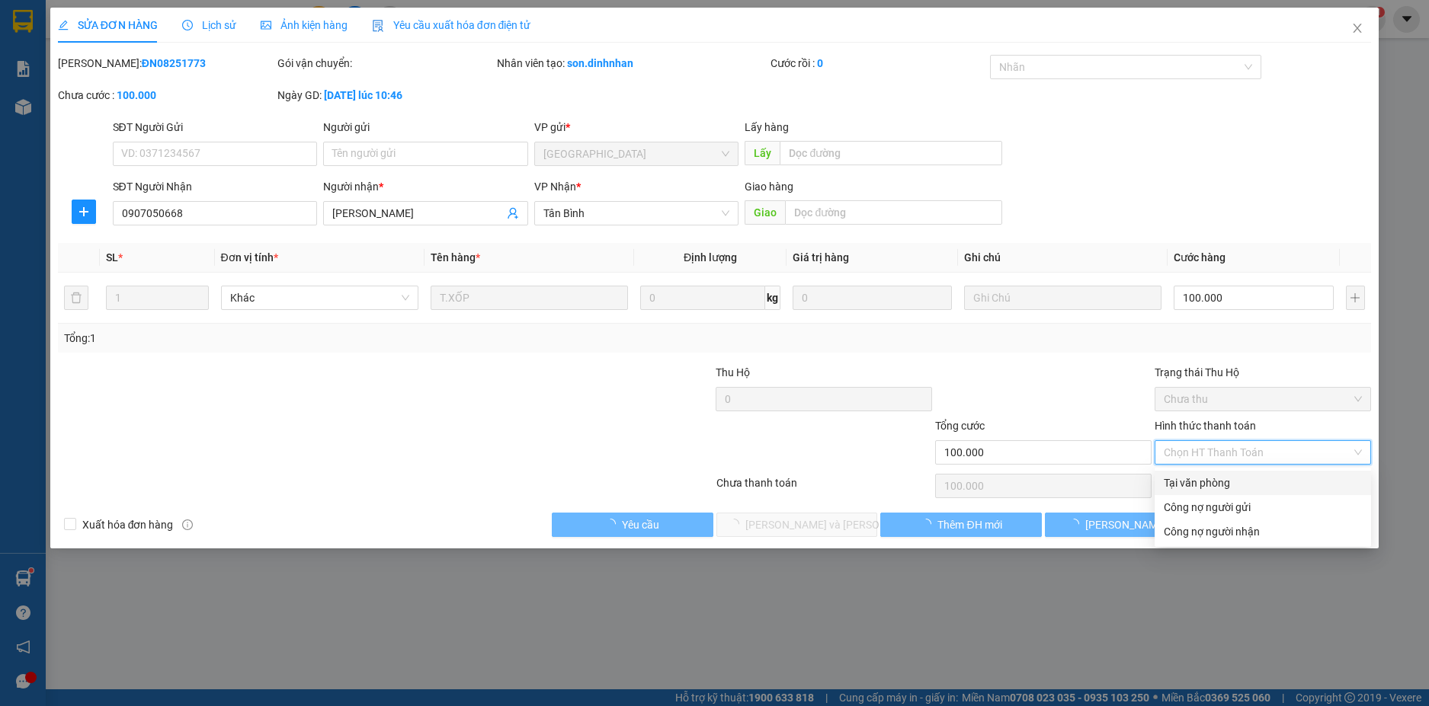
drag, startPoint x: 1240, startPoint y: 475, endPoint x: 1189, endPoint y: 514, distance: 64.6
click at [1240, 477] on div "Tại văn phòng" at bounding box center [1262, 483] width 198 height 17
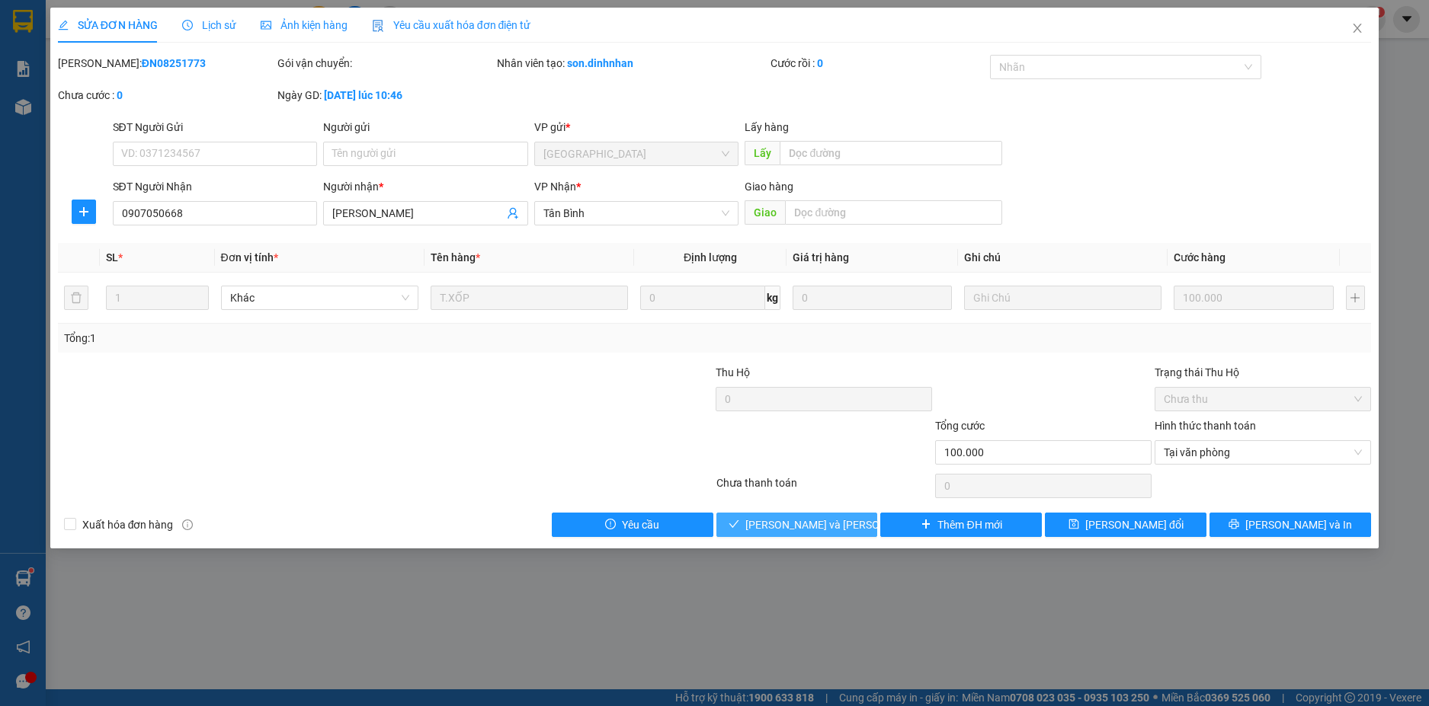
drag, startPoint x: 759, startPoint y: 525, endPoint x: 758, endPoint y: 516, distance: 9.2
click at [760, 520] on button "[PERSON_NAME] và [PERSON_NAME] hàng" at bounding box center [797, 525] width 162 height 24
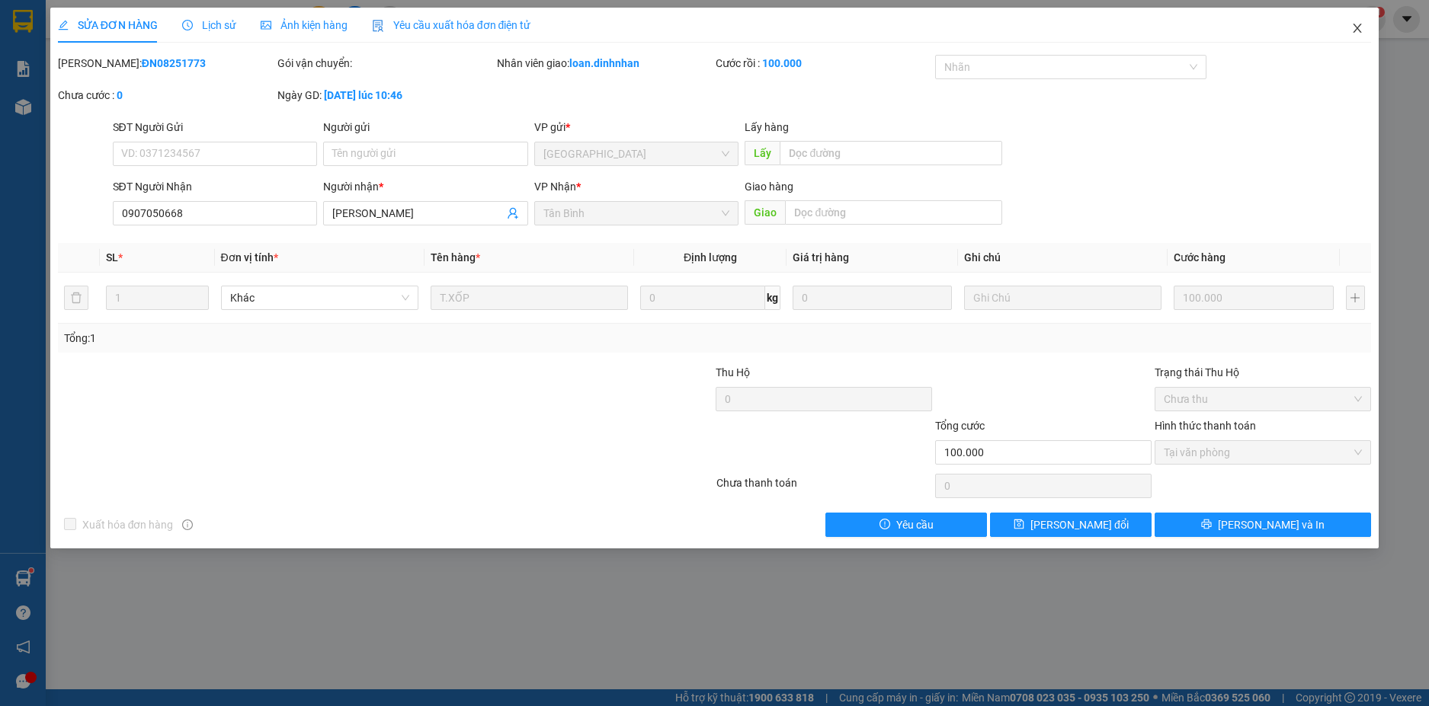
click at [1353, 31] on icon "close" at bounding box center [1357, 28] width 12 height 12
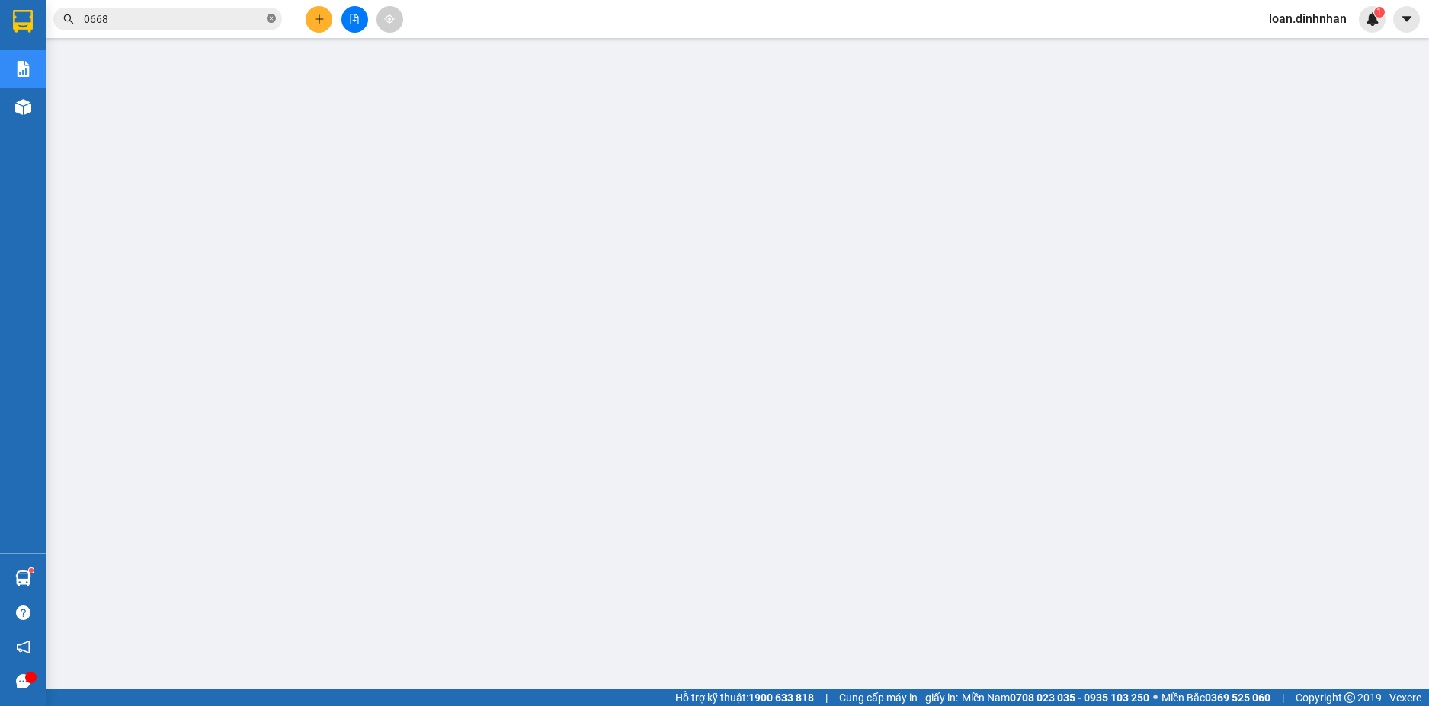
click at [269, 21] on icon "close-circle" at bounding box center [271, 18] width 9 height 9
click at [269, 21] on span at bounding box center [271, 19] width 9 height 17
click at [228, 25] on input "text" at bounding box center [174, 19] width 180 height 17
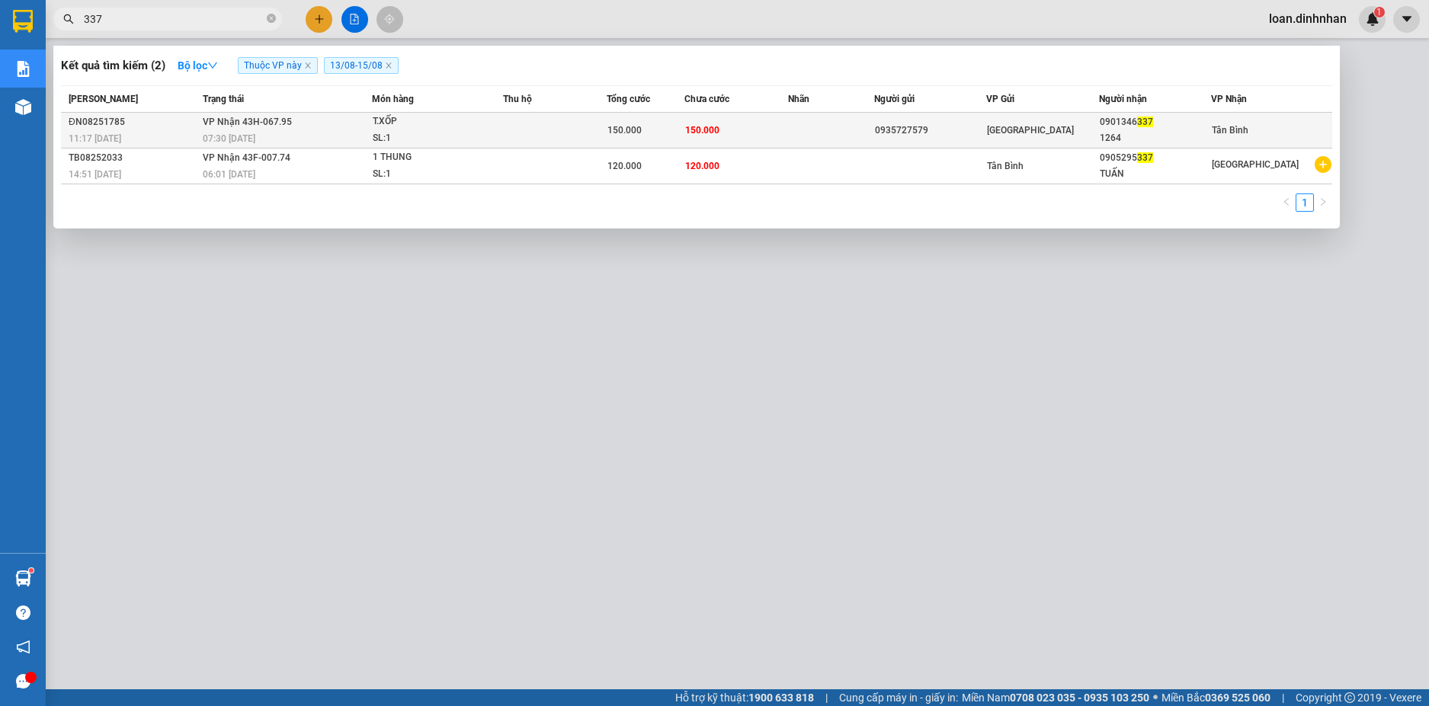
click at [684, 123] on td "150.000" at bounding box center [646, 131] width 78 height 36
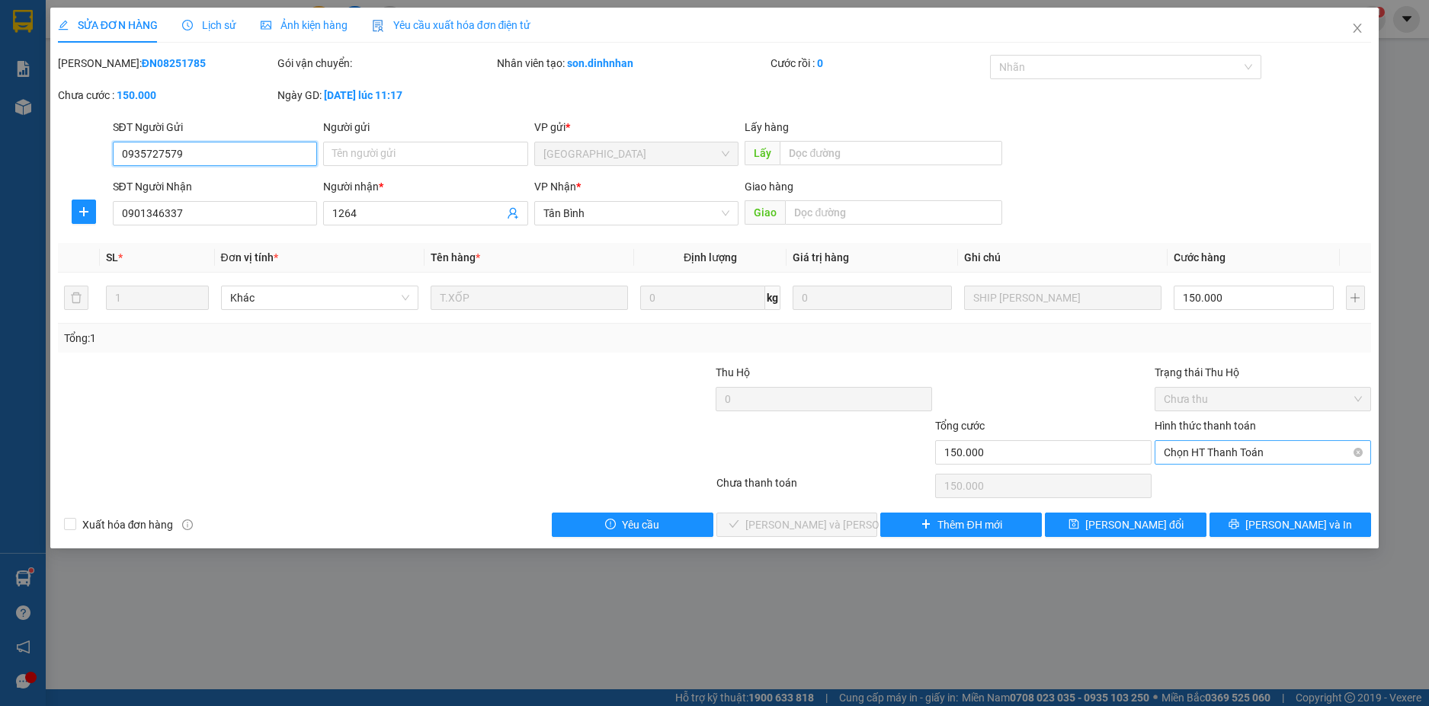
click at [1228, 458] on span "Chọn HT Thanh Toán" at bounding box center [1262, 452] width 198 height 23
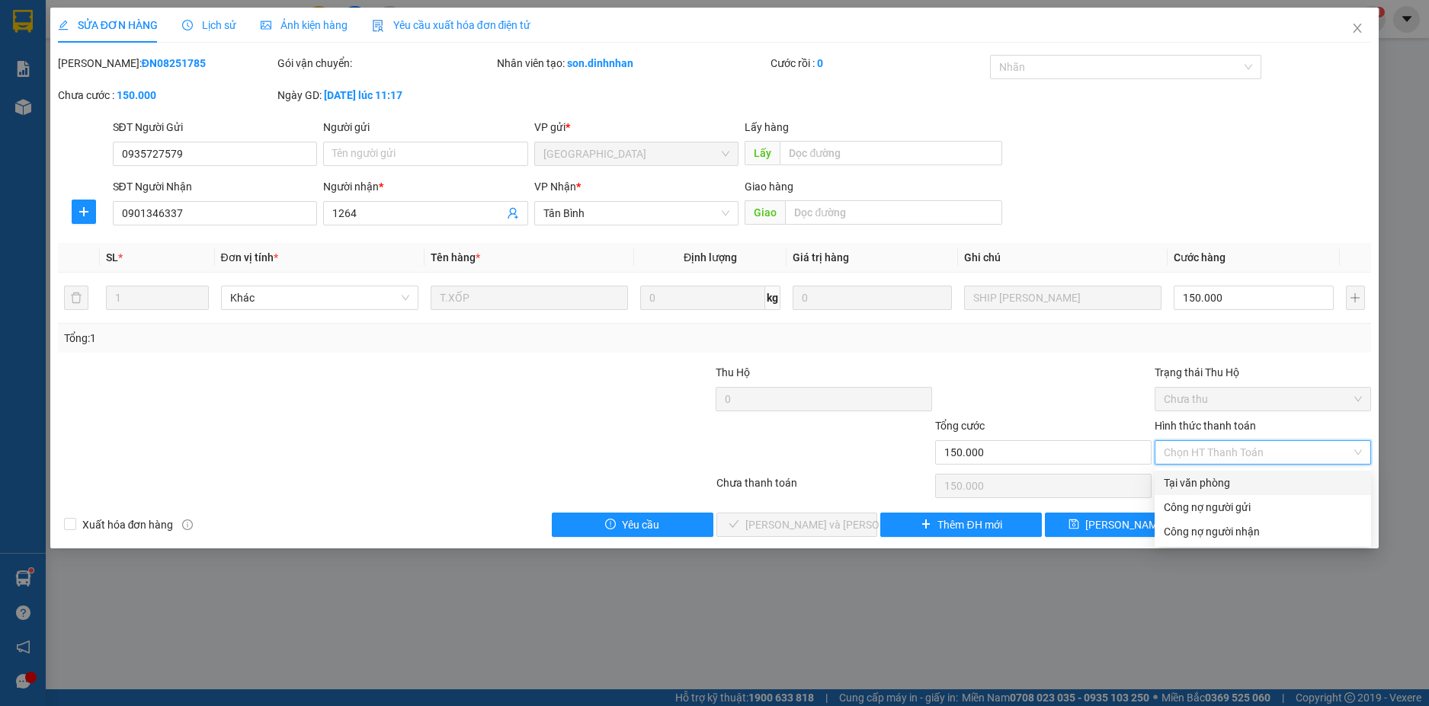
drag, startPoint x: 1242, startPoint y: 488, endPoint x: 1050, endPoint y: 536, distance: 197.9
click at [1241, 492] on div "Tại văn phòng" at bounding box center [1262, 483] width 216 height 24
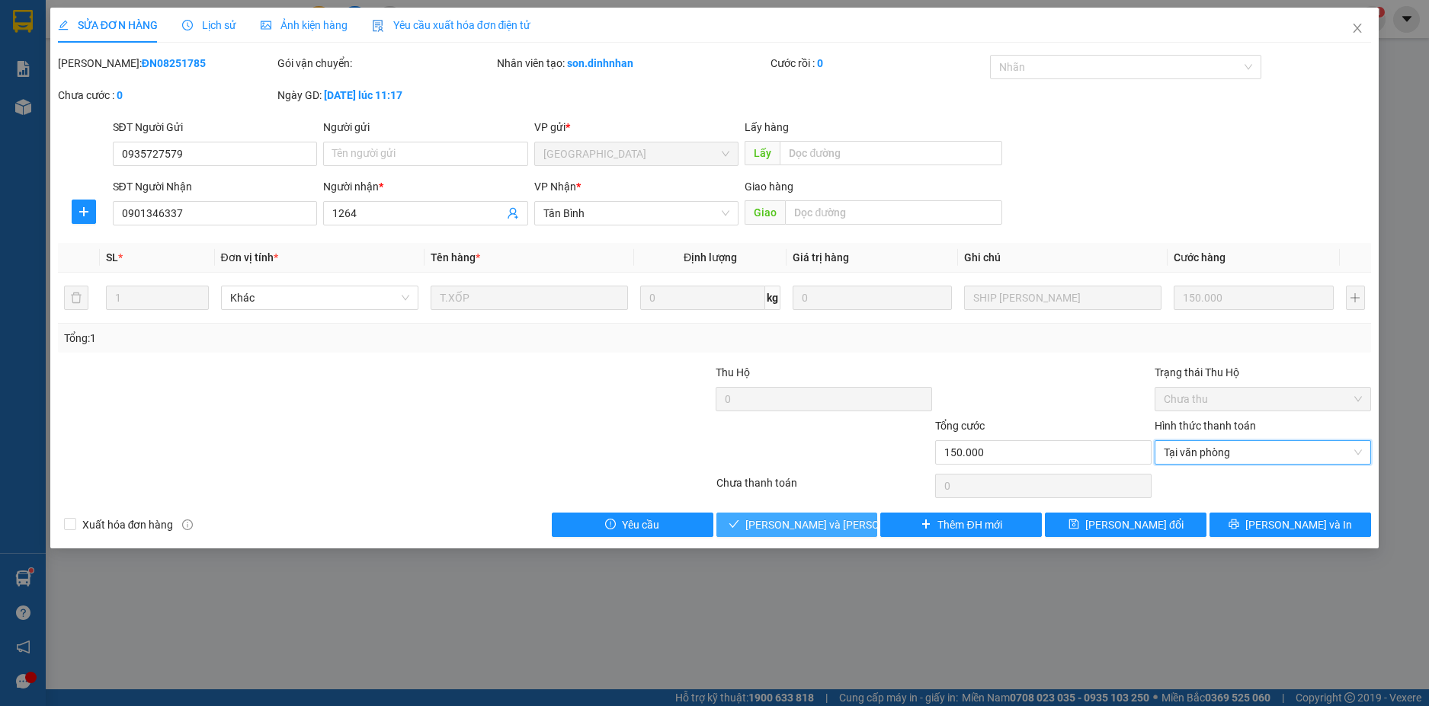
click at [798, 530] on span "[PERSON_NAME] và [PERSON_NAME] hàng" at bounding box center [848, 525] width 206 height 17
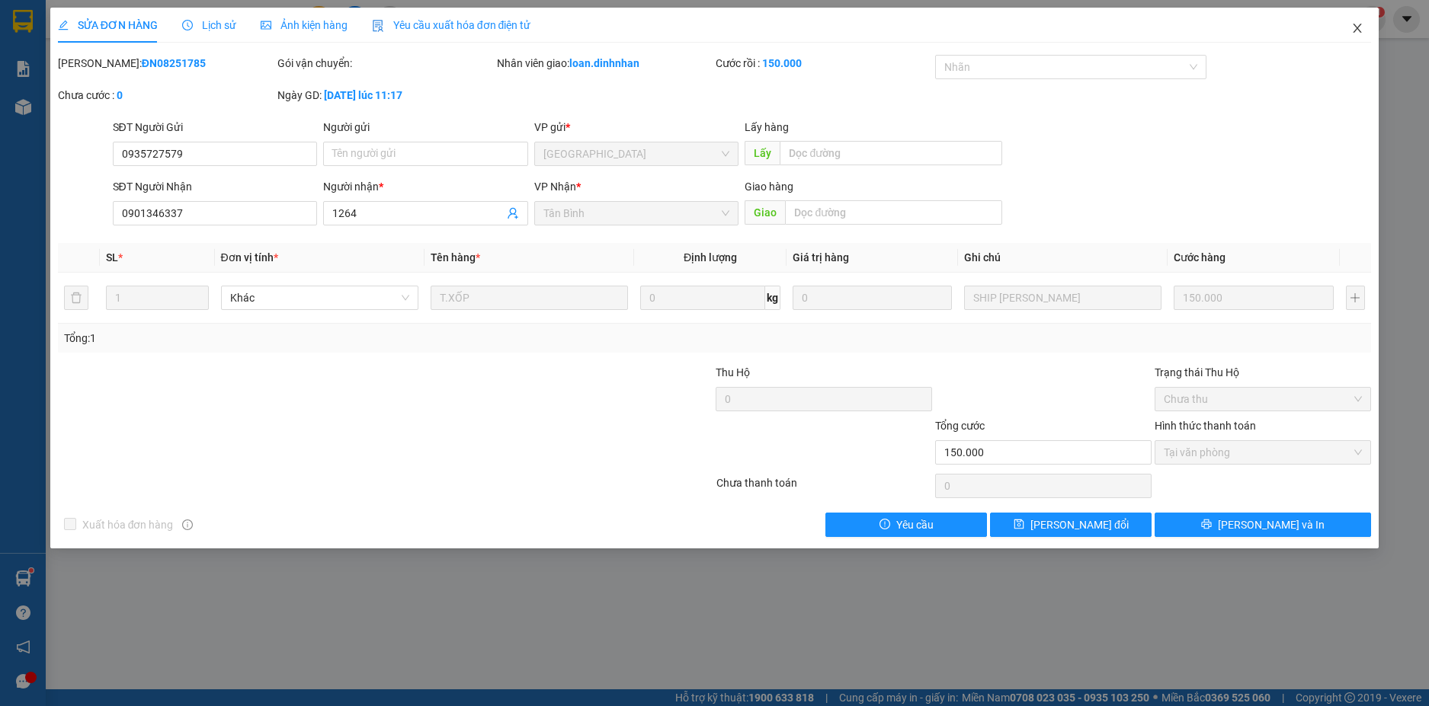
click at [1355, 21] on span "Close" at bounding box center [1357, 29] width 43 height 43
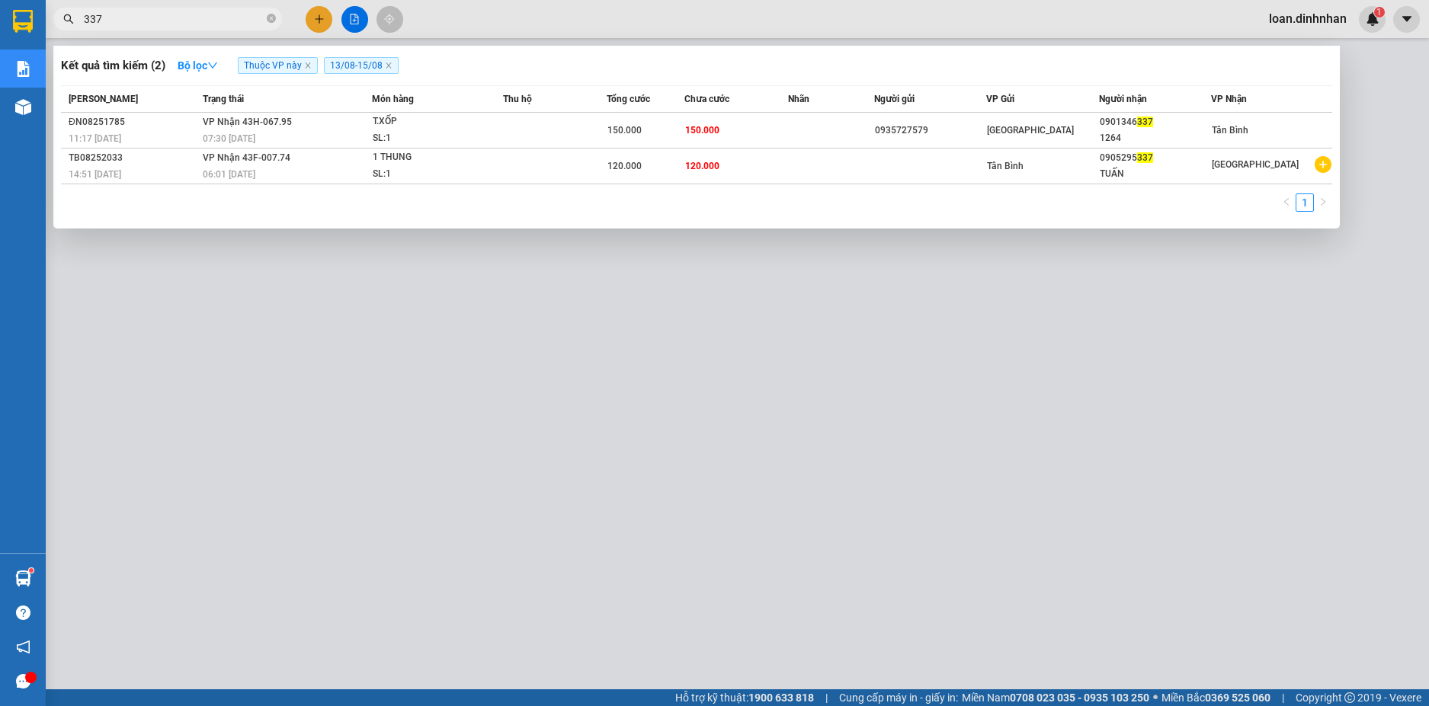
click at [266, 14] on span "337" at bounding box center [167, 19] width 229 height 23
click at [273, 21] on icon "close-circle" at bounding box center [271, 18] width 9 height 9
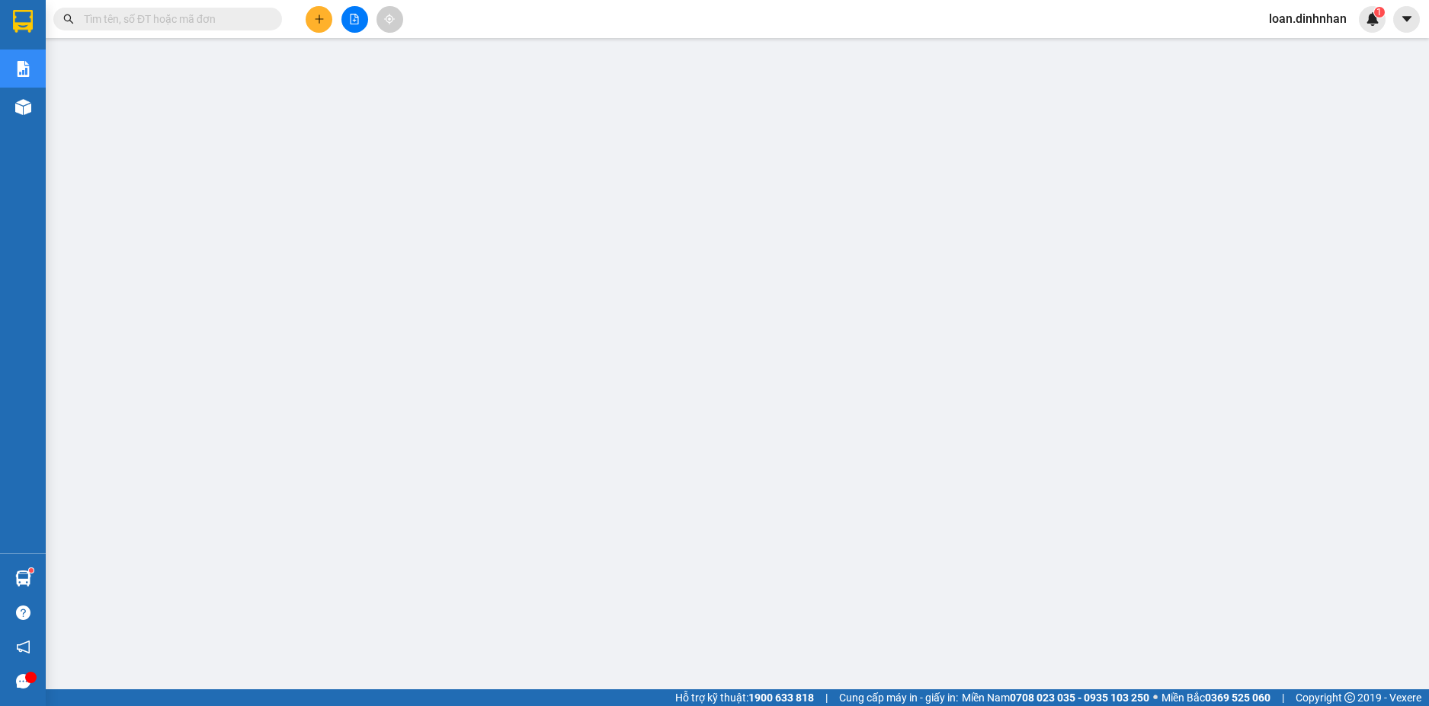
click at [273, 20] on span at bounding box center [271, 19] width 9 height 17
click at [242, 27] on input "text" at bounding box center [174, 19] width 180 height 17
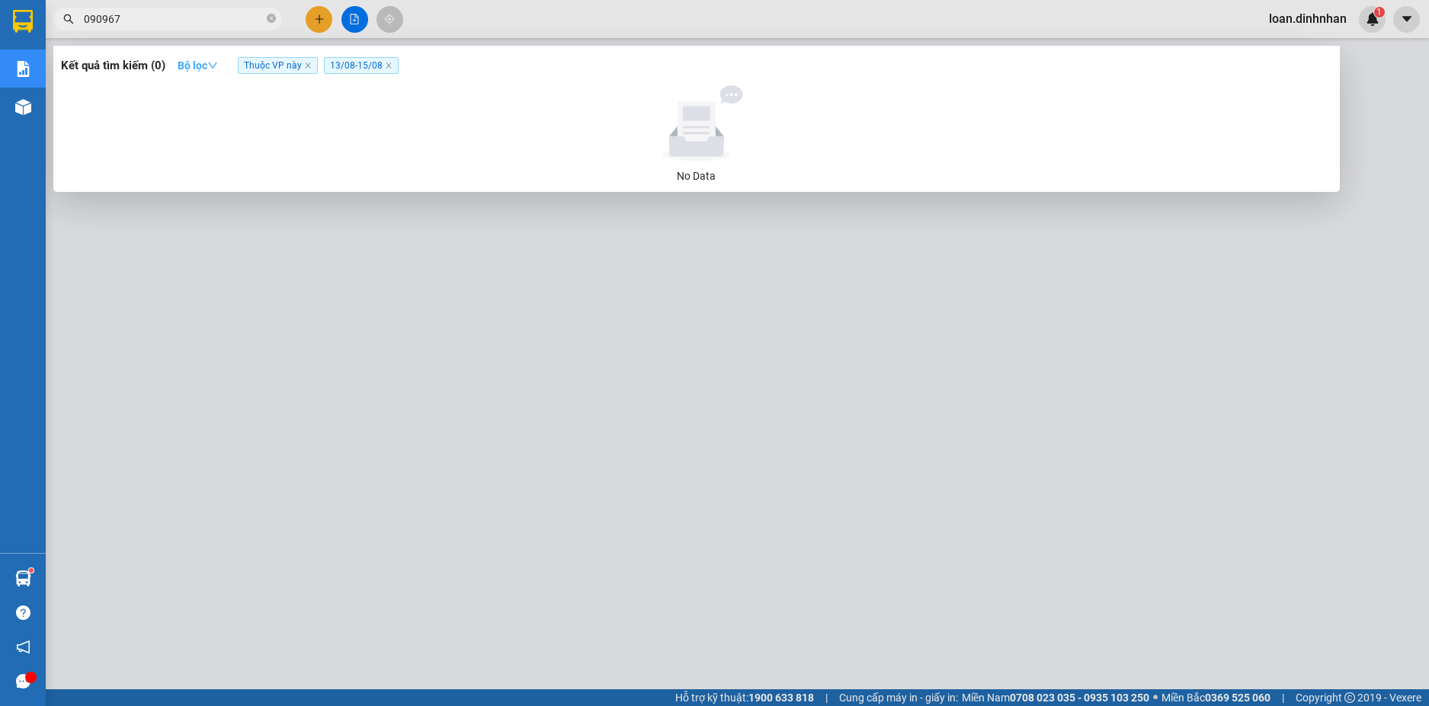
click at [194, 66] on strong "Bộ lọc" at bounding box center [198, 65] width 40 height 12
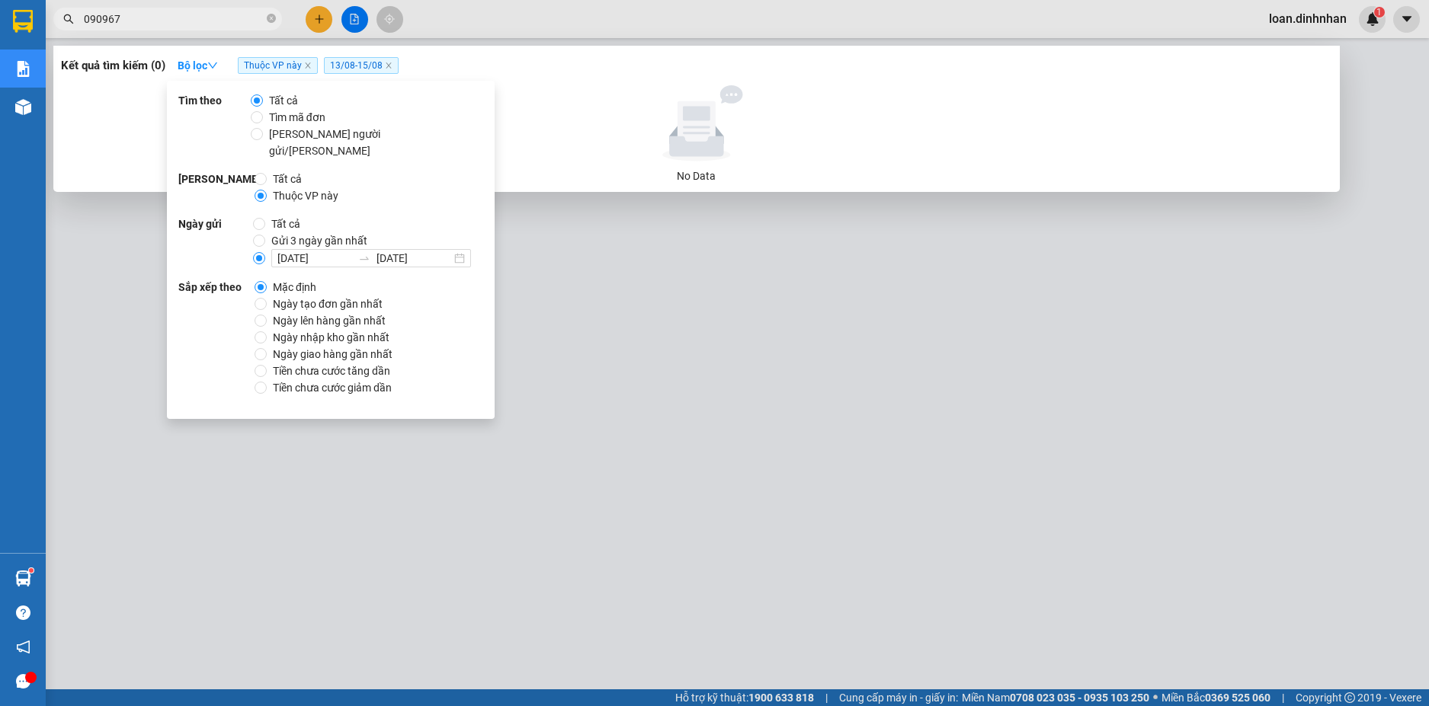
click at [265, 216] on span "Tất cả" at bounding box center [285, 224] width 41 height 17
click at [265, 218] on input "Tất cả" at bounding box center [259, 224] width 12 height 12
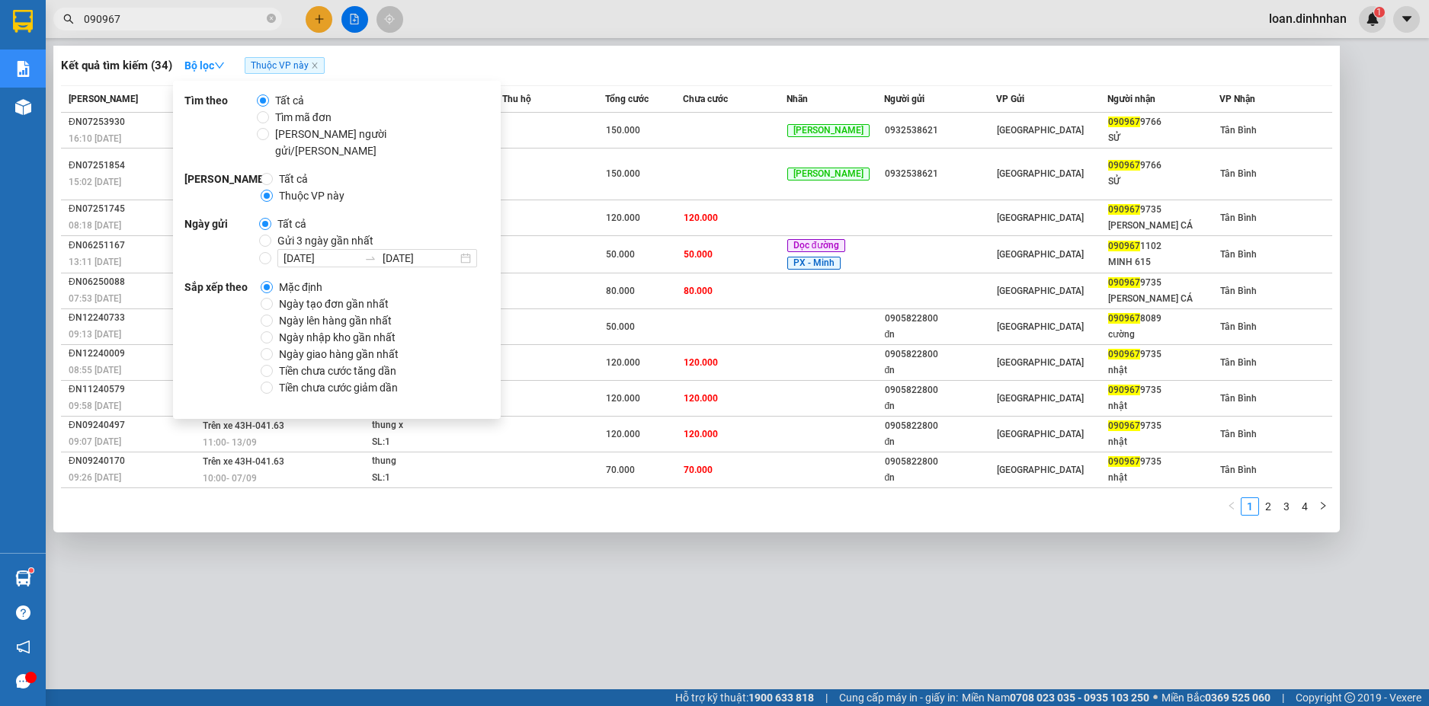
click at [171, 24] on input "090967" at bounding box center [174, 19] width 180 height 17
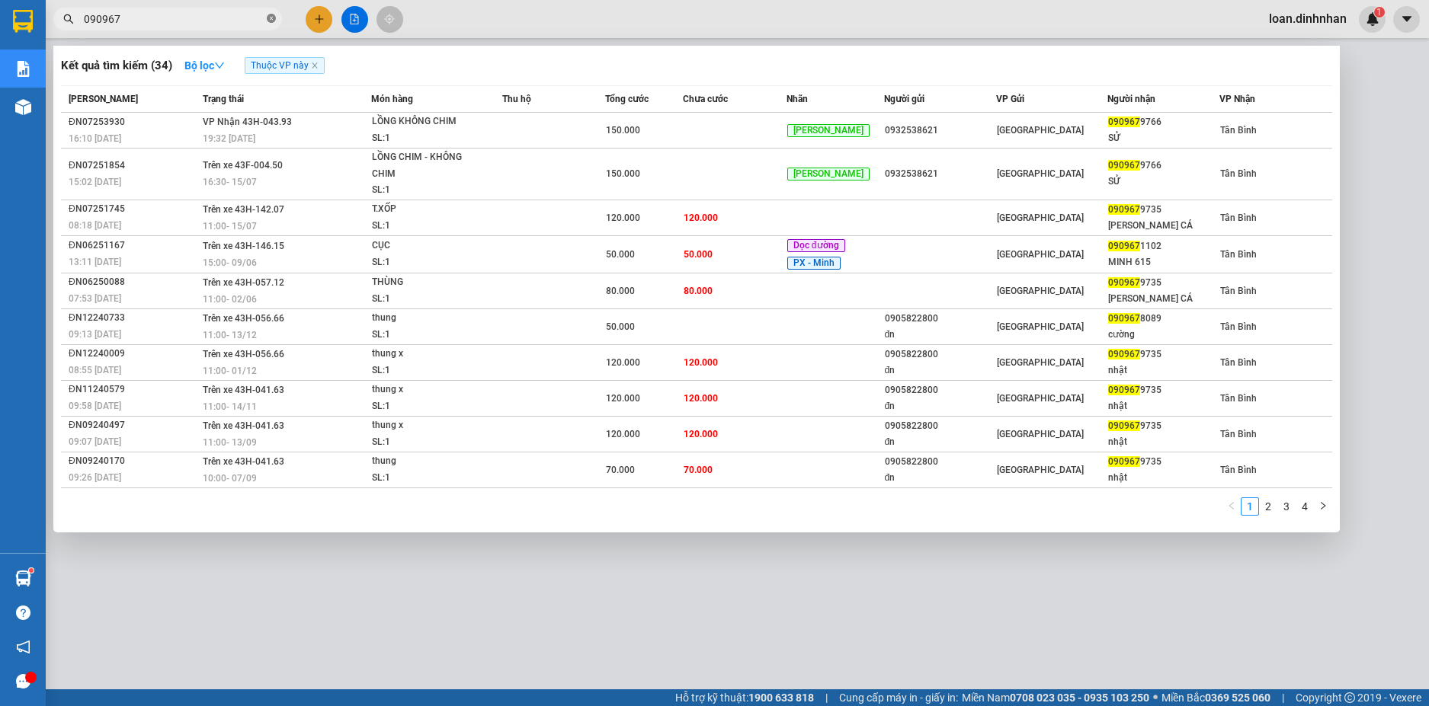
click at [267, 18] on icon "close-circle" at bounding box center [271, 18] width 9 height 9
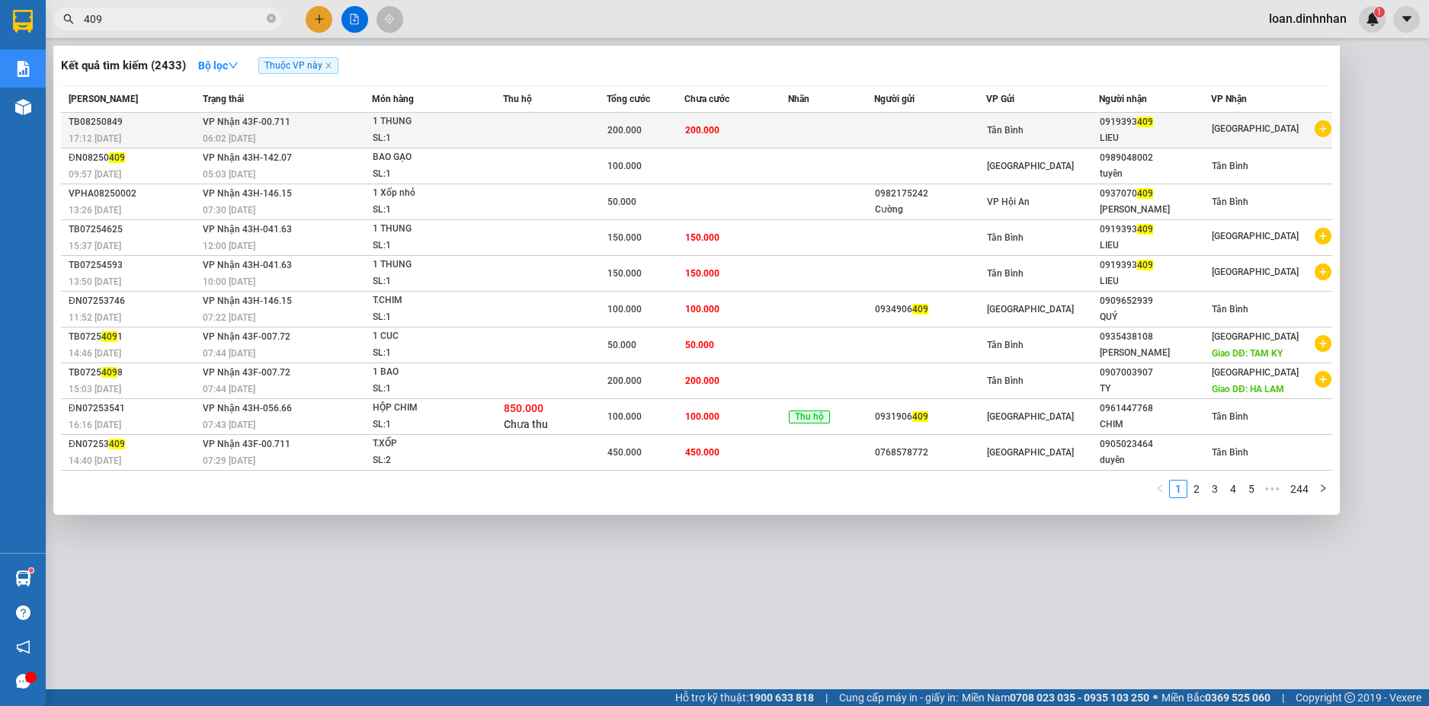
click at [702, 137] on td "200.000" at bounding box center [736, 131] width 104 height 36
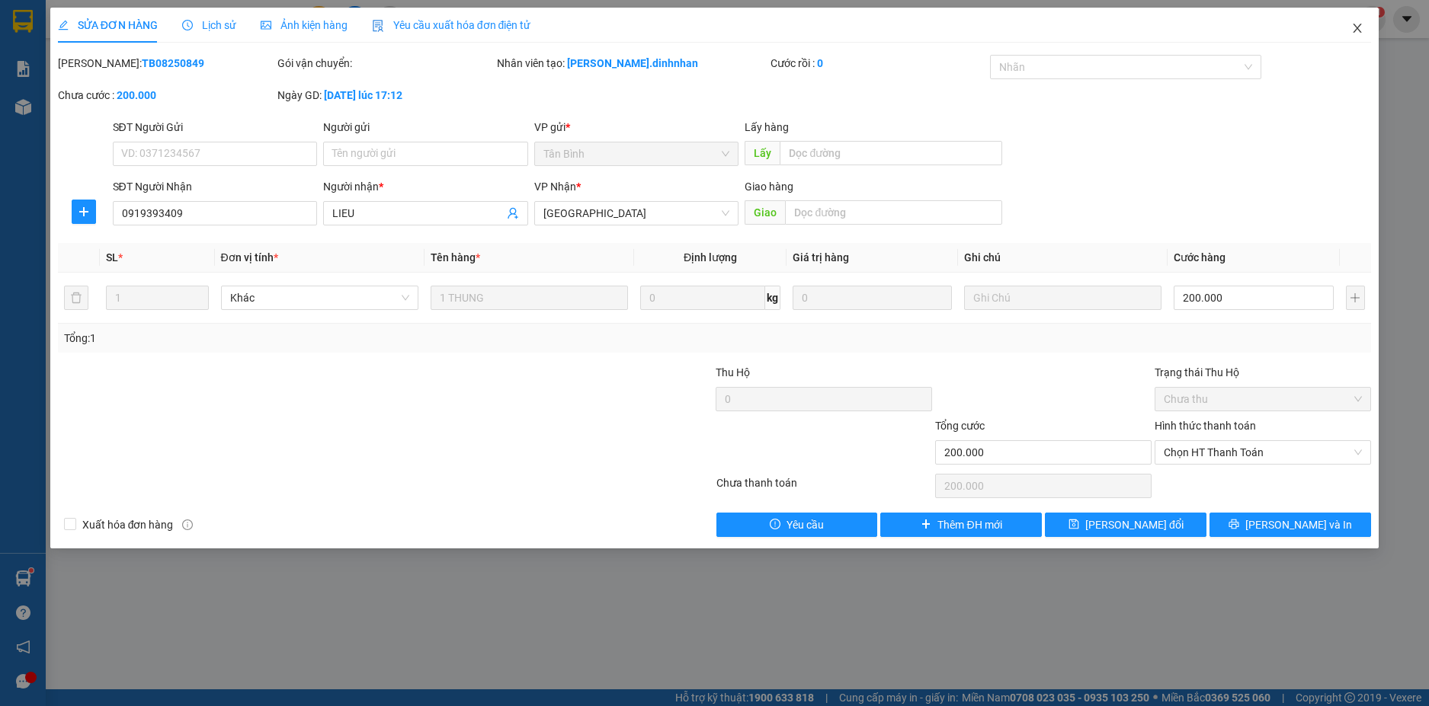
click at [1362, 33] on icon "close" at bounding box center [1357, 28] width 12 height 12
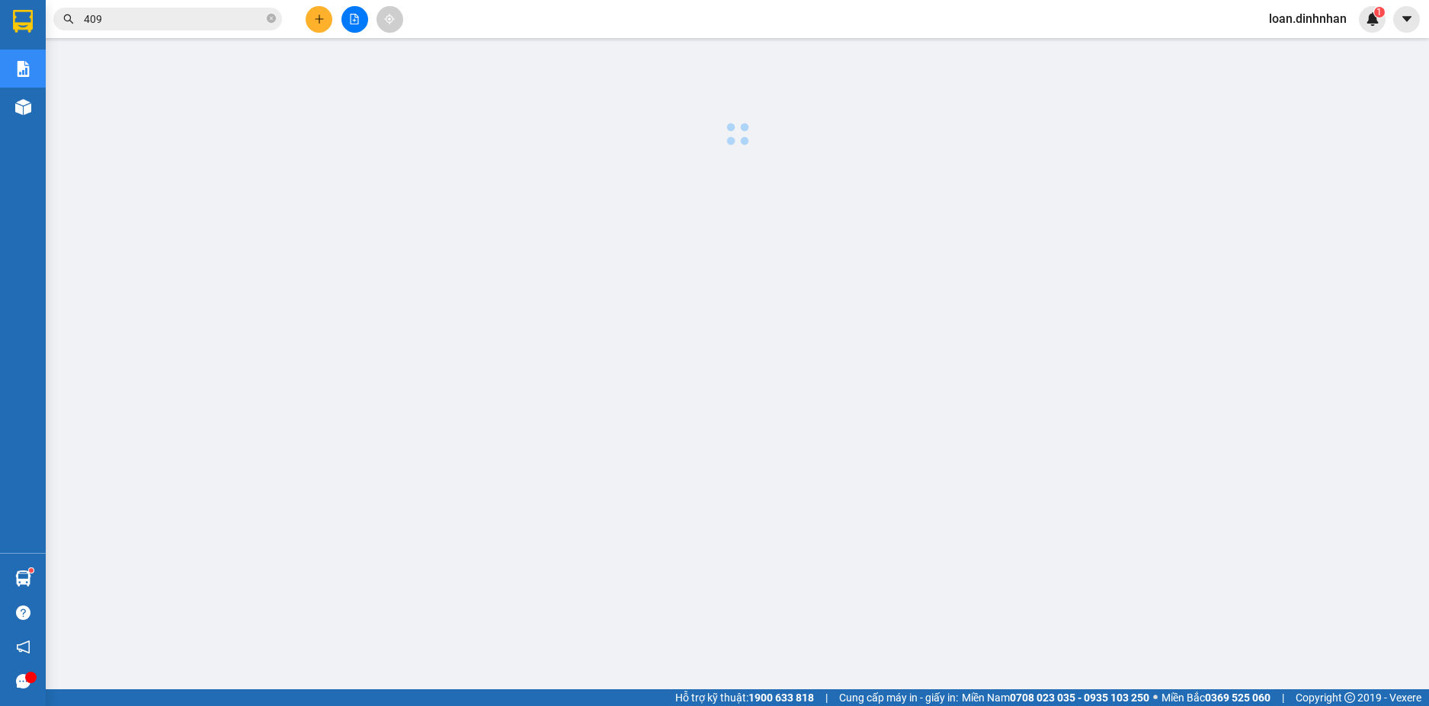
click at [276, 13] on span "409" at bounding box center [167, 19] width 229 height 23
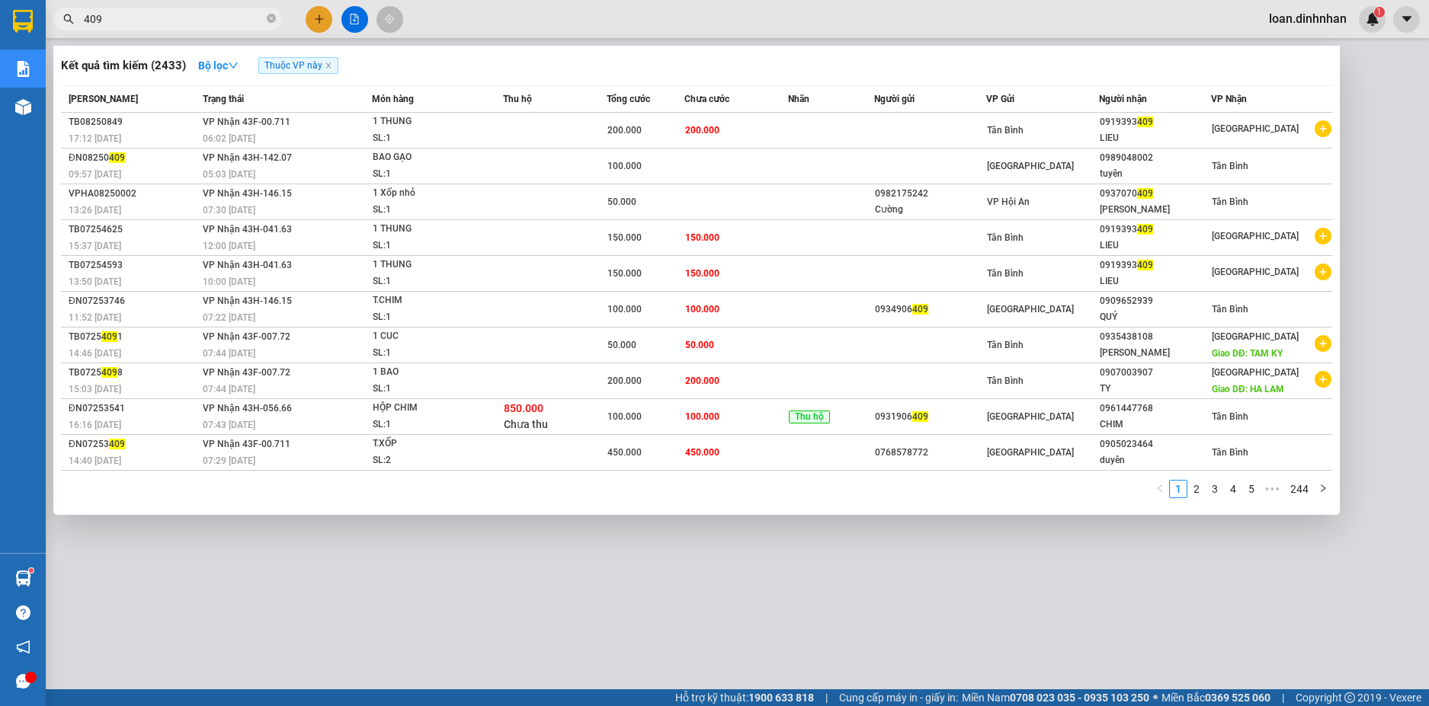
click at [277, 14] on span "409" at bounding box center [167, 19] width 229 height 23
click at [273, 18] on icon "close-circle" at bounding box center [271, 18] width 9 height 9
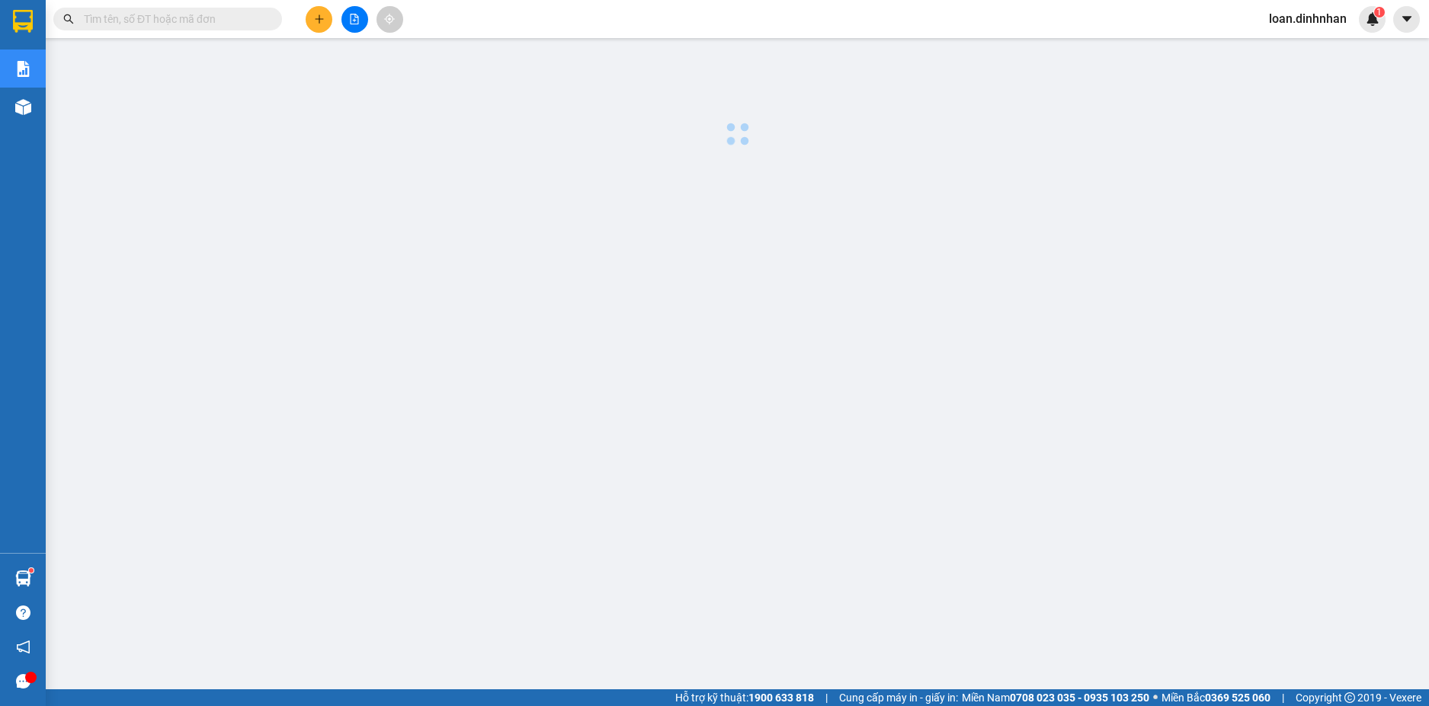
drag, startPoint x: 266, startPoint y: 21, endPoint x: 258, endPoint y: 2, distance: 21.2
click at [265, 18] on span at bounding box center [167, 19] width 229 height 23
click at [258, 19] on input "text" at bounding box center [174, 19] width 180 height 17
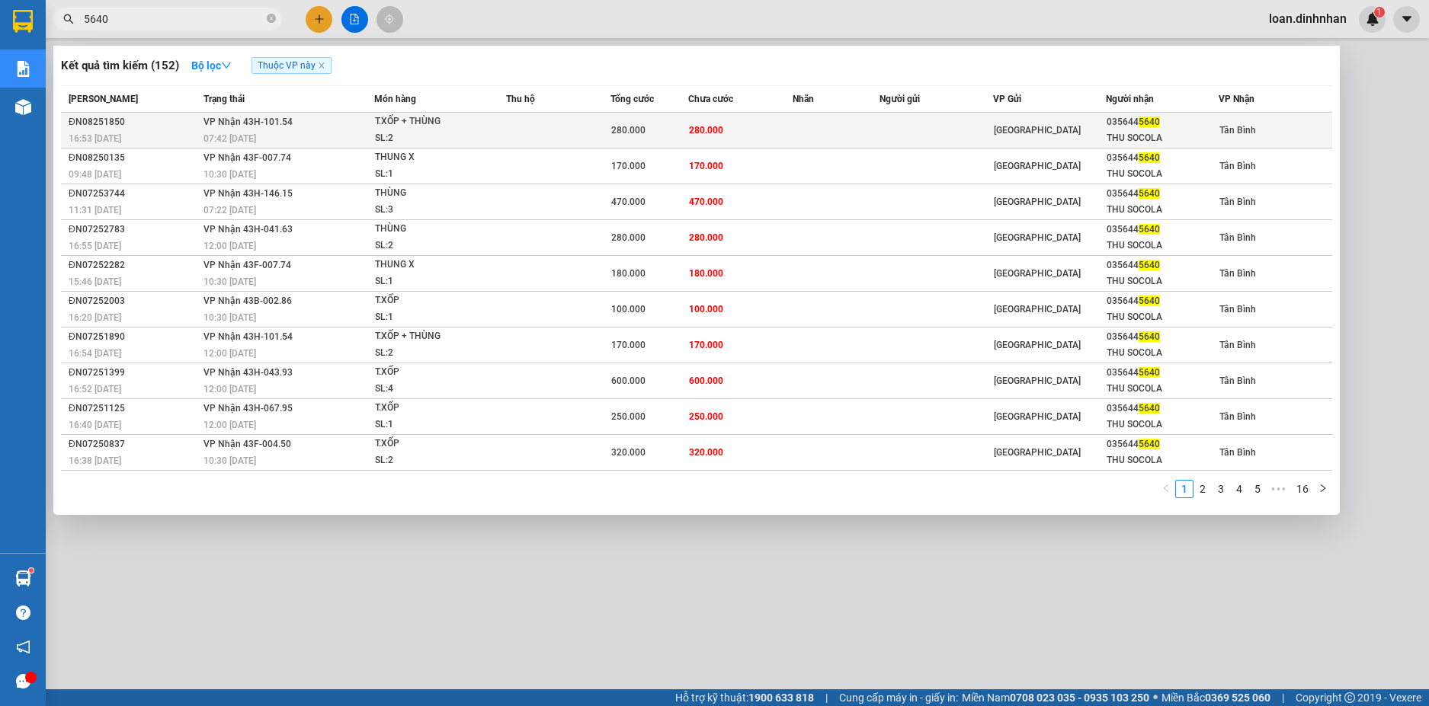
click at [351, 129] on td "[PERSON_NAME] 43H-101.54 07:42 [DATE]" at bounding box center [287, 131] width 174 height 36
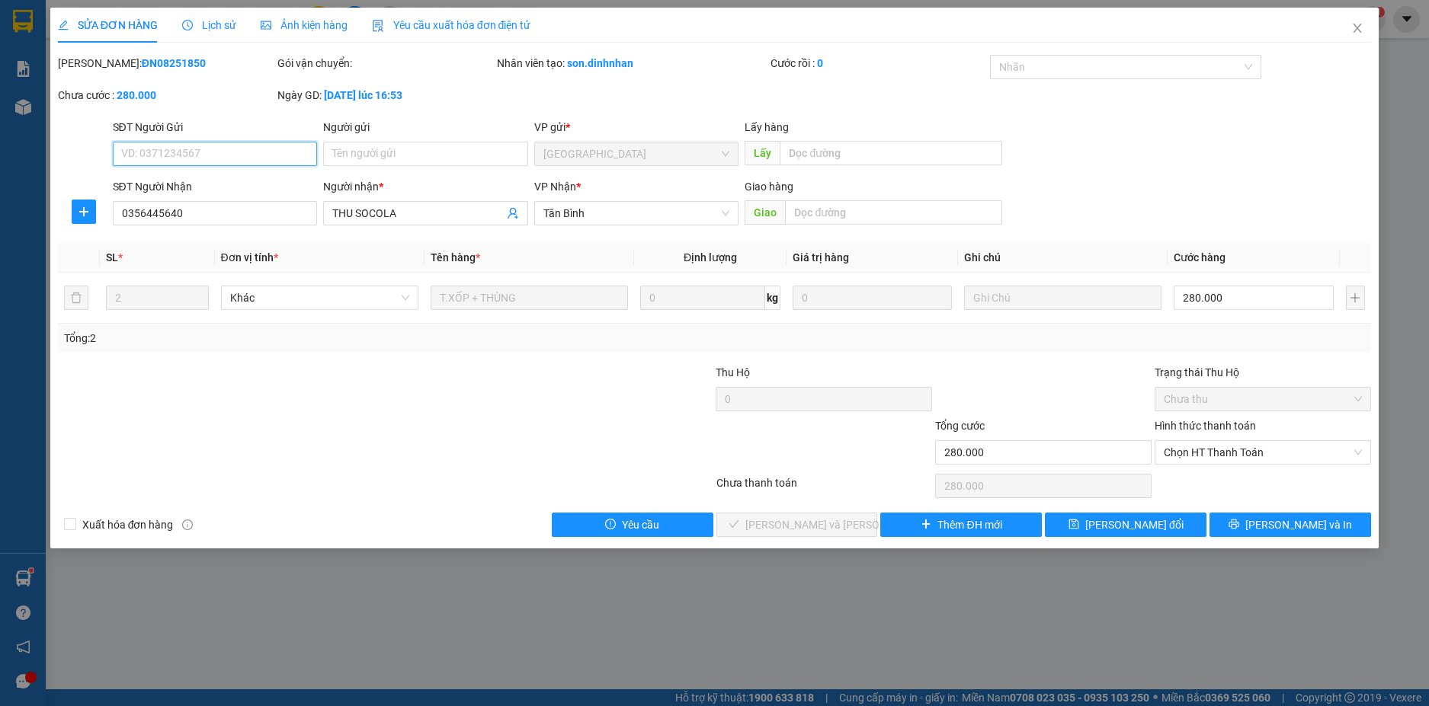
drag, startPoint x: 1223, startPoint y: 448, endPoint x: 1218, endPoint y: 465, distance: 17.6
click at [1223, 447] on span "Chọn HT Thanh Toán" at bounding box center [1262, 452] width 198 height 23
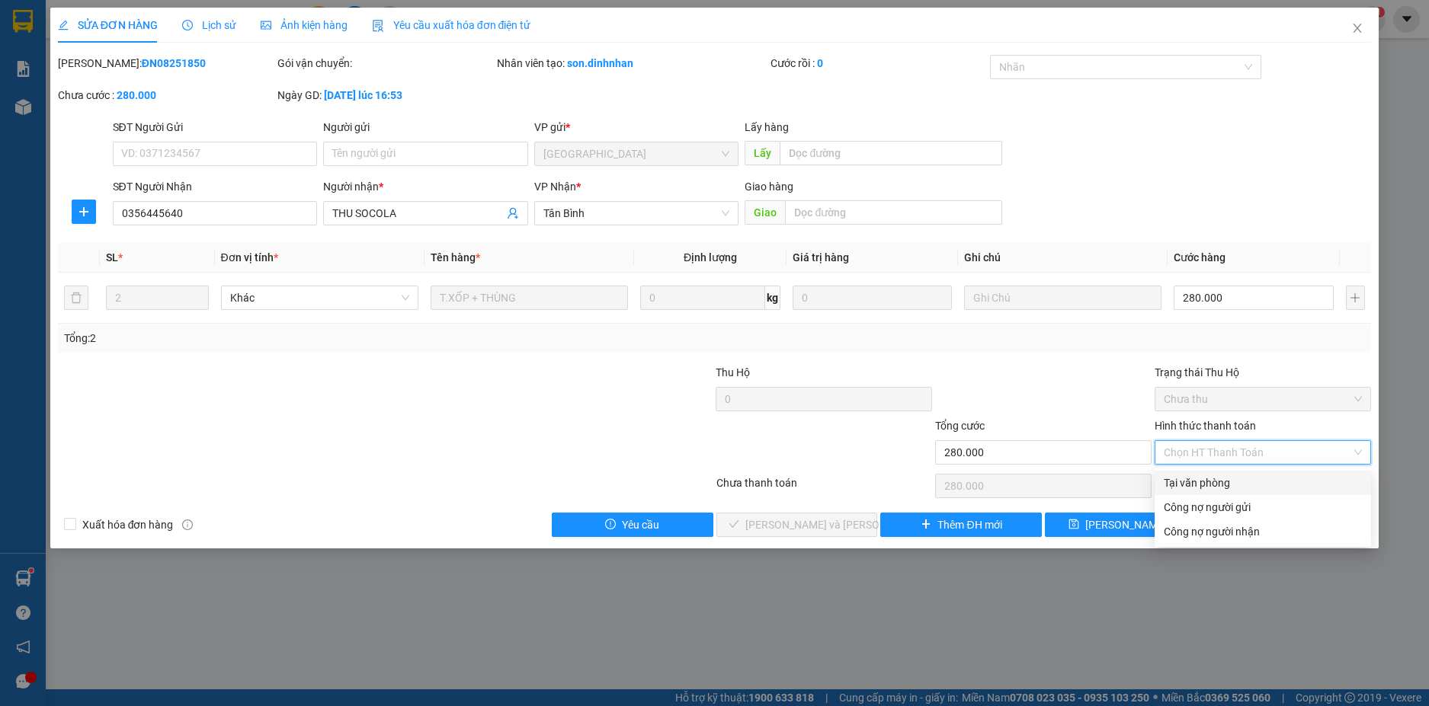
click at [1211, 476] on div "Tại văn phòng" at bounding box center [1262, 483] width 198 height 17
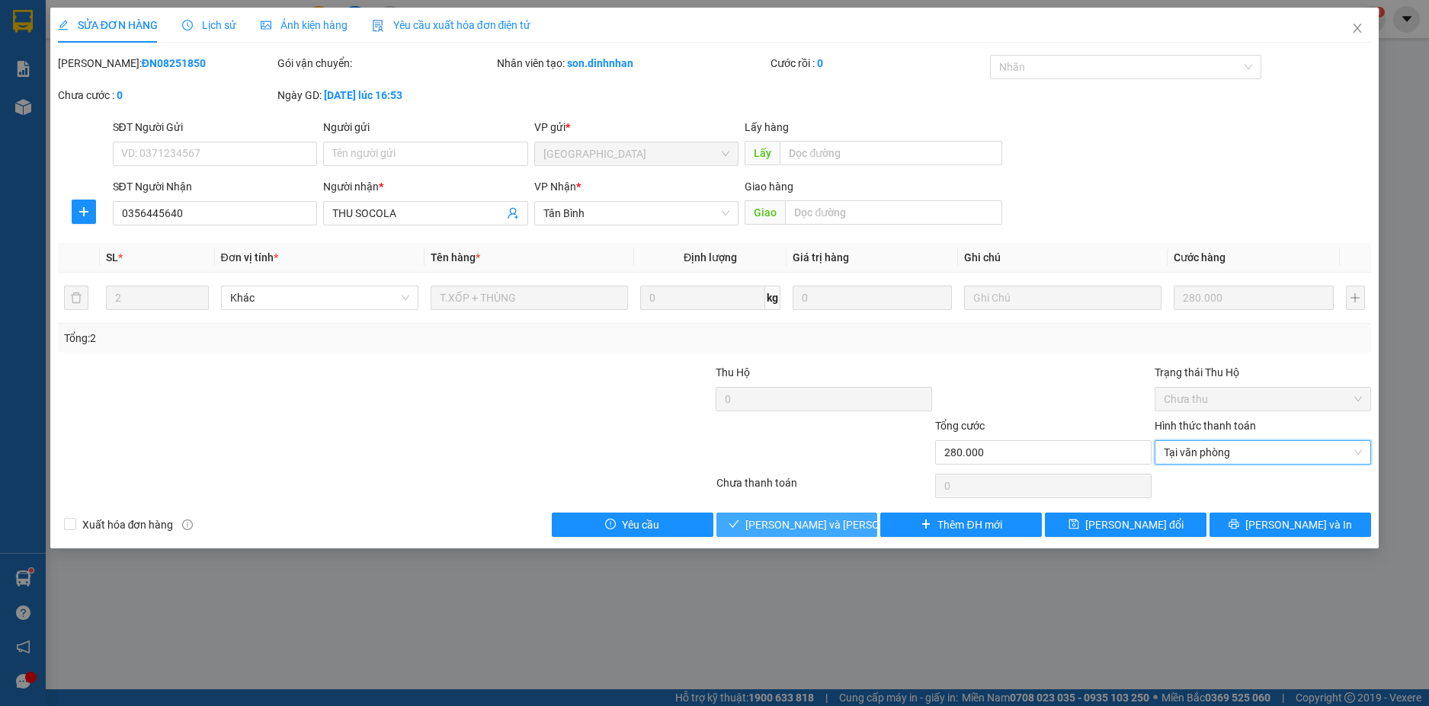
click at [820, 523] on span "[PERSON_NAME] và [PERSON_NAME] hàng" at bounding box center [848, 525] width 206 height 17
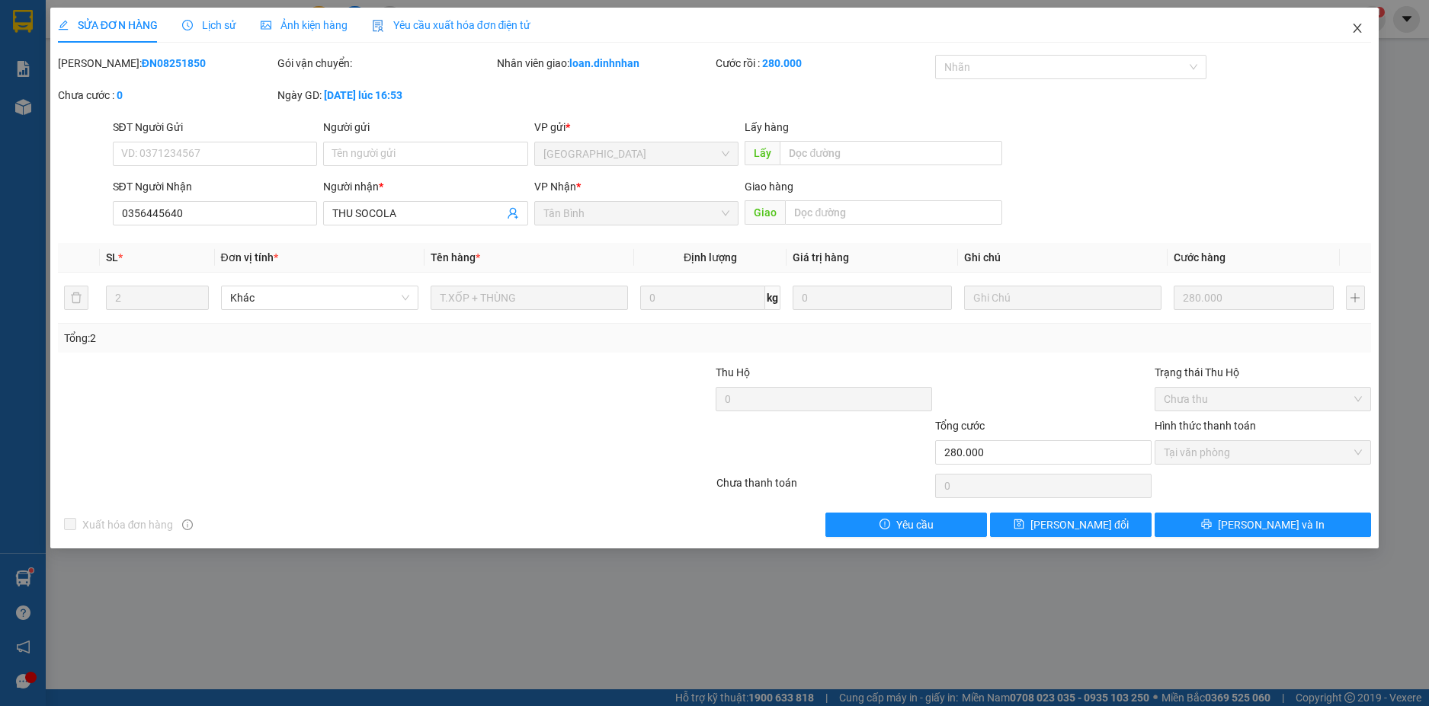
drag, startPoint x: 1359, startPoint y: 24, endPoint x: 1330, endPoint y: 42, distance: 33.8
click at [1358, 25] on icon "close" at bounding box center [1357, 28] width 12 height 12
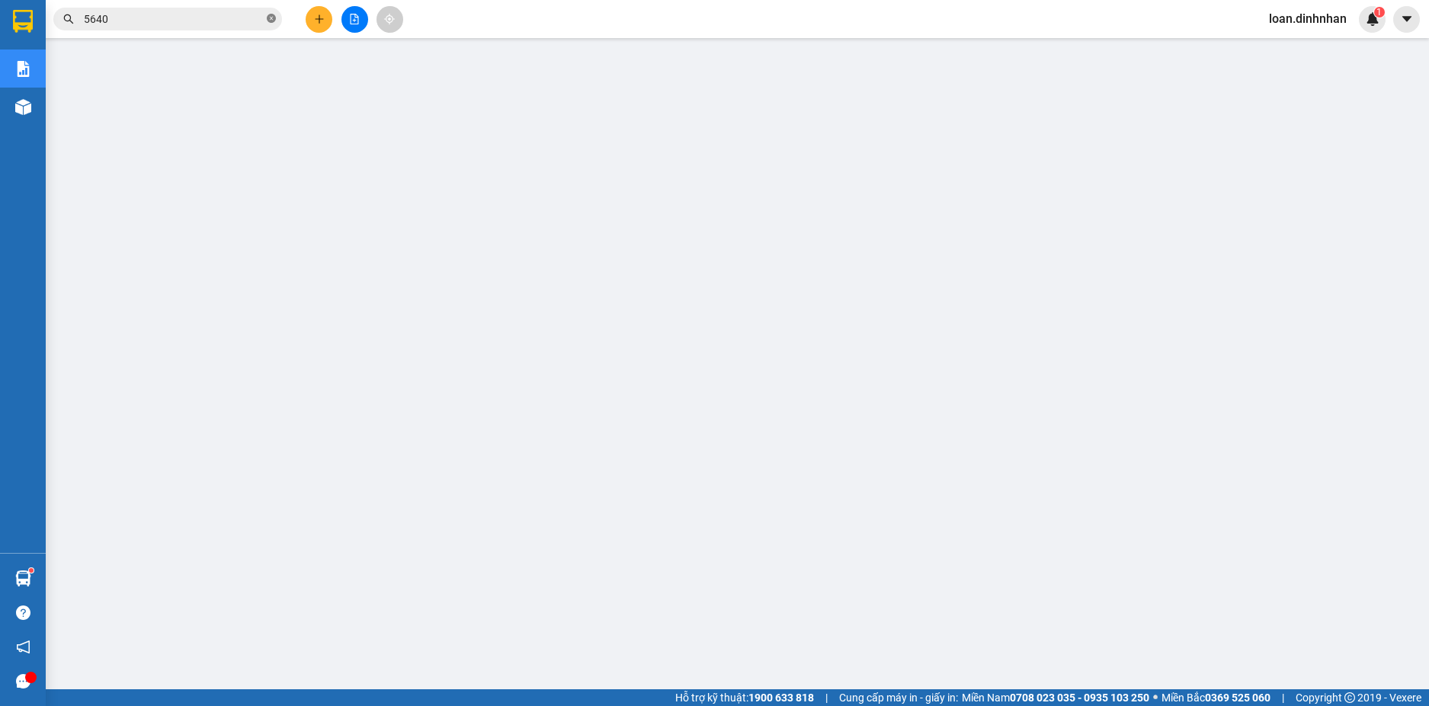
click at [273, 14] on icon "close-circle" at bounding box center [271, 18] width 9 height 9
drag, startPoint x: 264, startPoint y: 24, endPoint x: 230, endPoint y: 2, distance: 39.7
click at [257, 10] on span at bounding box center [167, 19] width 229 height 23
click at [251, 18] on input "text" at bounding box center [174, 19] width 180 height 17
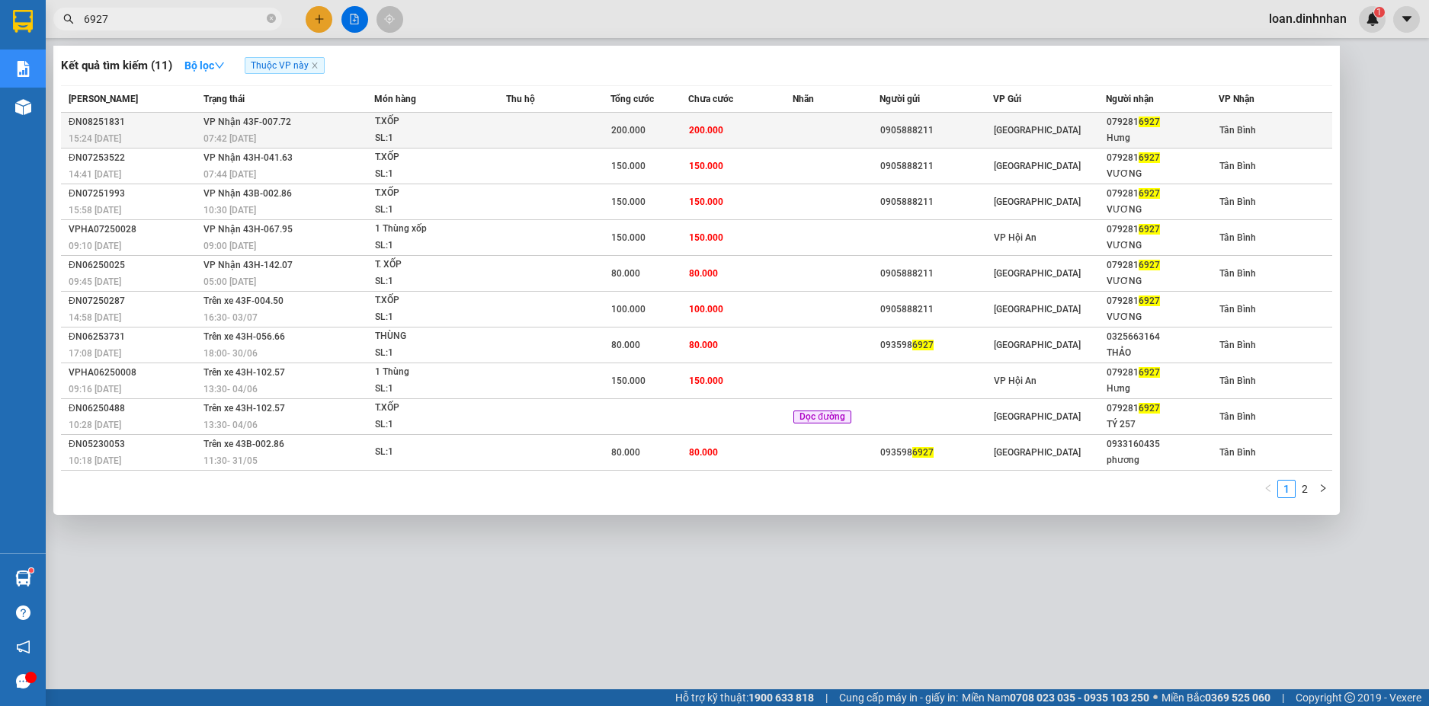
click at [299, 123] on td "[PERSON_NAME] 43F-007.72 07:42 [DATE]" at bounding box center [287, 131] width 174 height 36
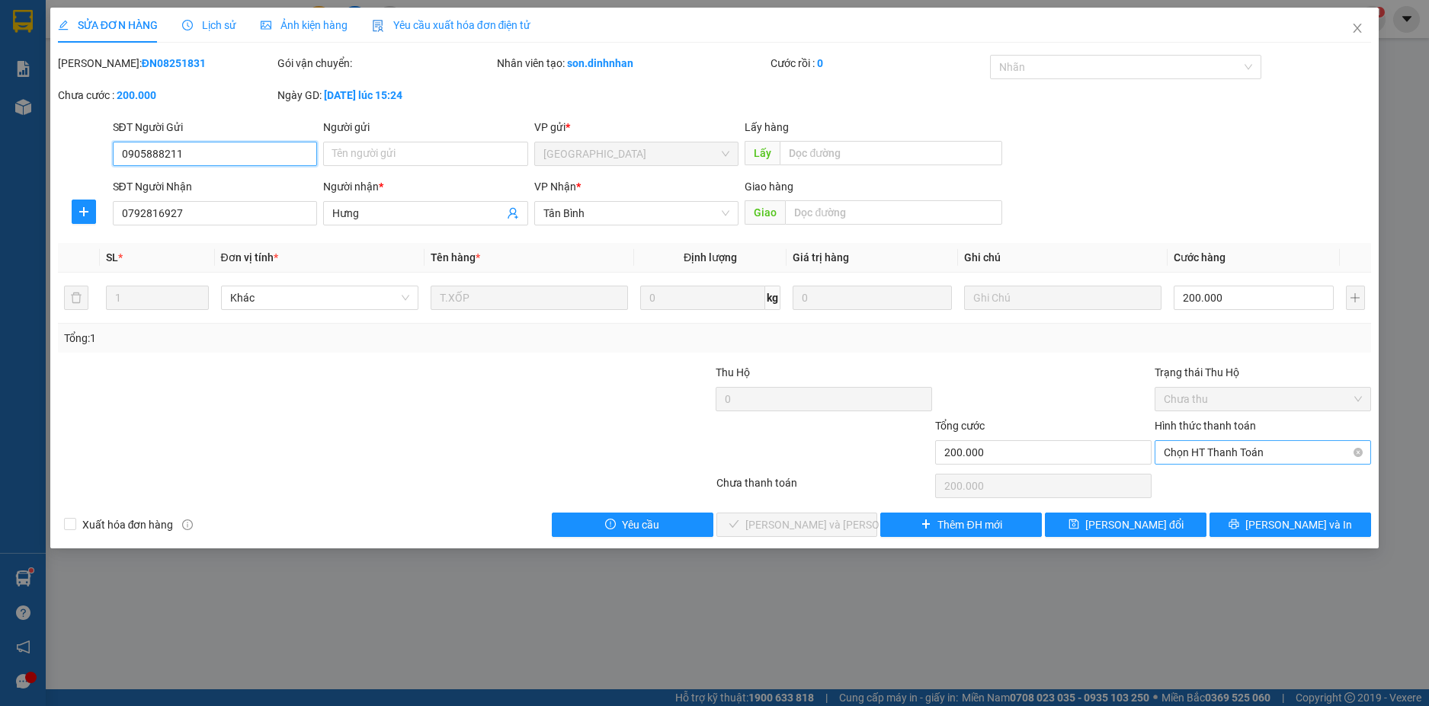
click at [1208, 453] on span "Chọn HT Thanh Toán" at bounding box center [1262, 452] width 198 height 23
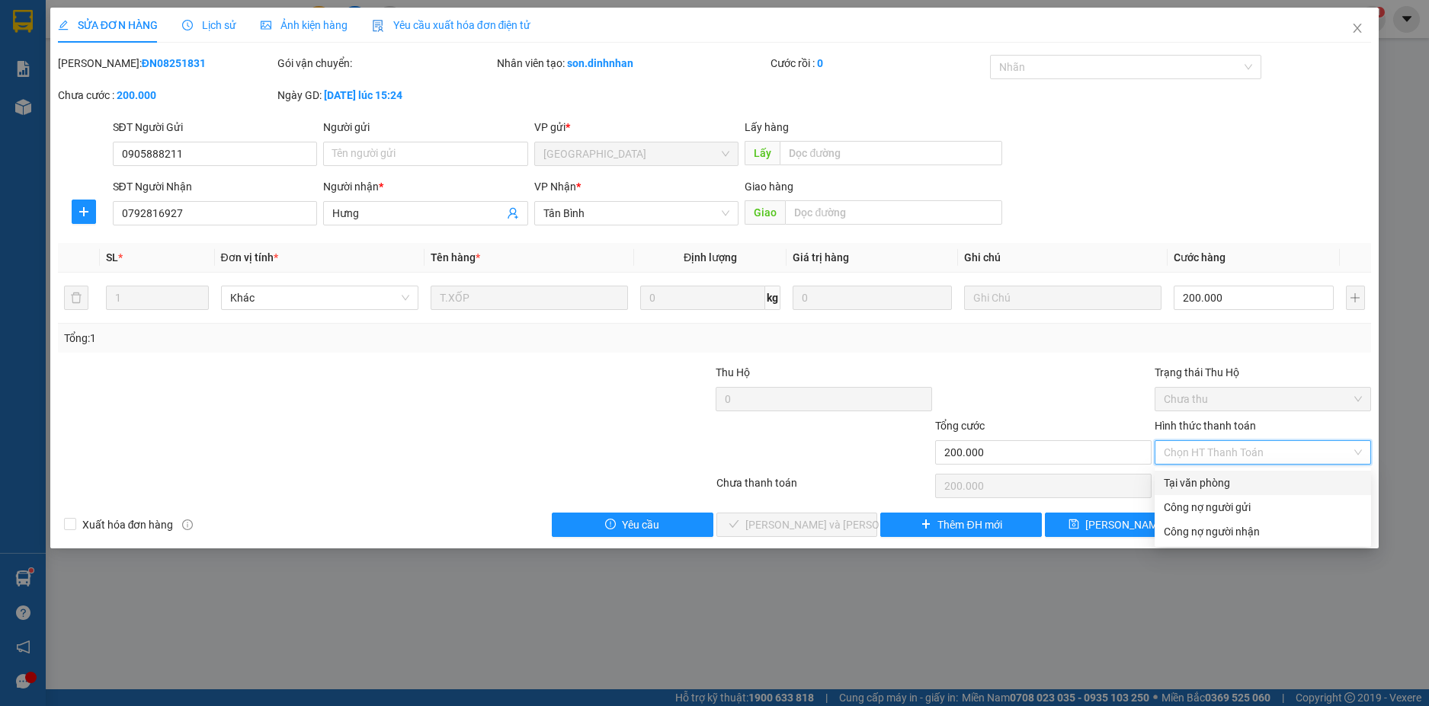
click at [1213, 480] on div "Tại văn phòng" at bounding box center [1262, 483] width 198 height 17
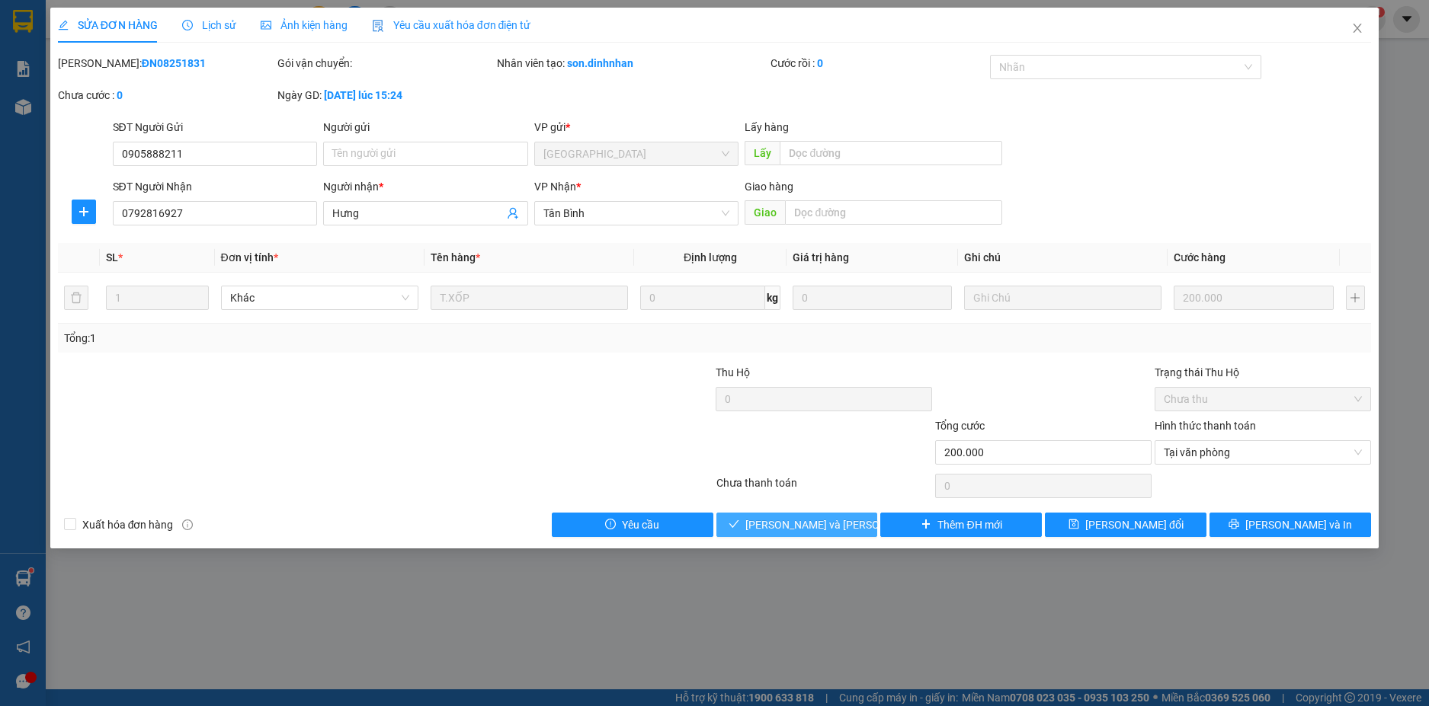
drag, startPoint x: 796, startPoint y: 523, endPoint x: 815, endPoint y: 488, distance: 38.9
click at [799, 515] on button "[PERSON_NAME] và [PERSON_NAME] hàng" at bounding box center [797, 525] width 162 height 24
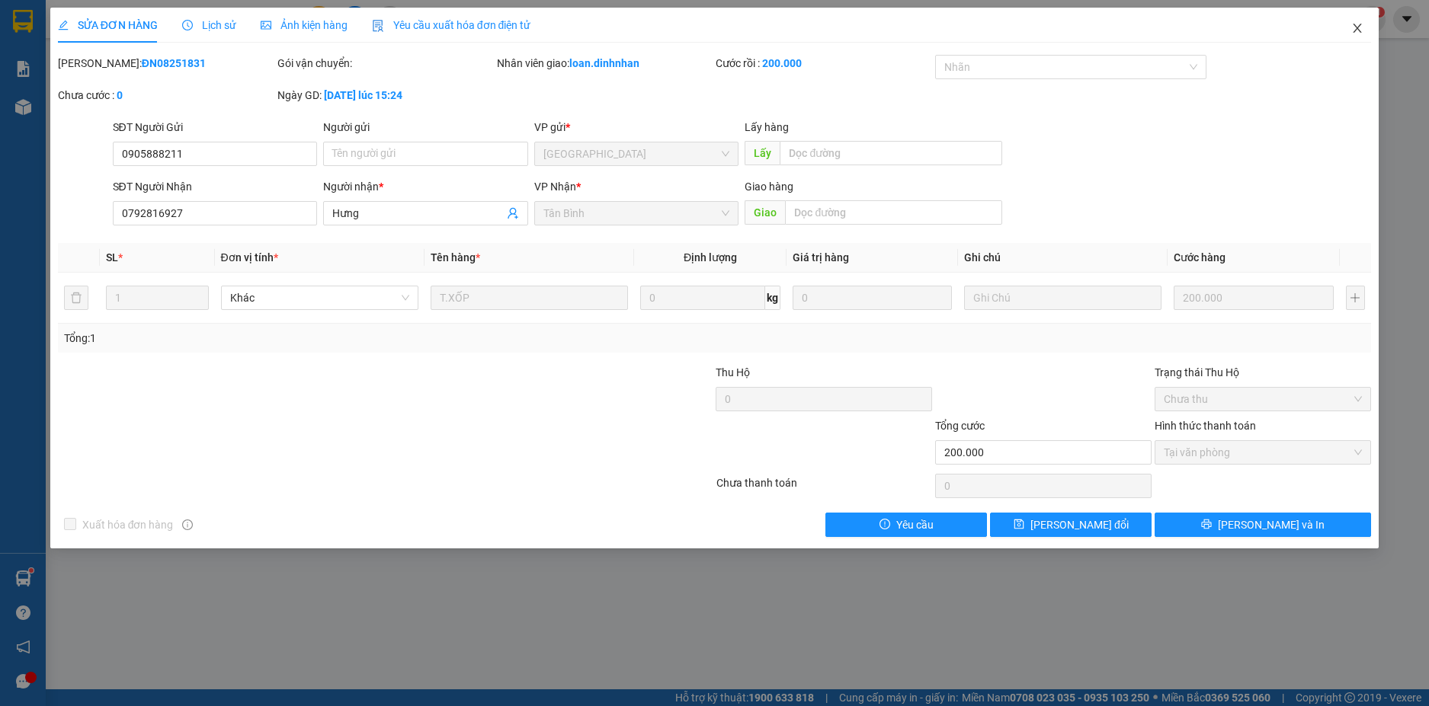
drag, startPoint x: 1359, startPoint y: 30, endPoint x: 1355, endPoint y: 37, distance: 7.8
click at [1355, 35] on span "Close" at bounding box center [1357, 29] width 43 height 43
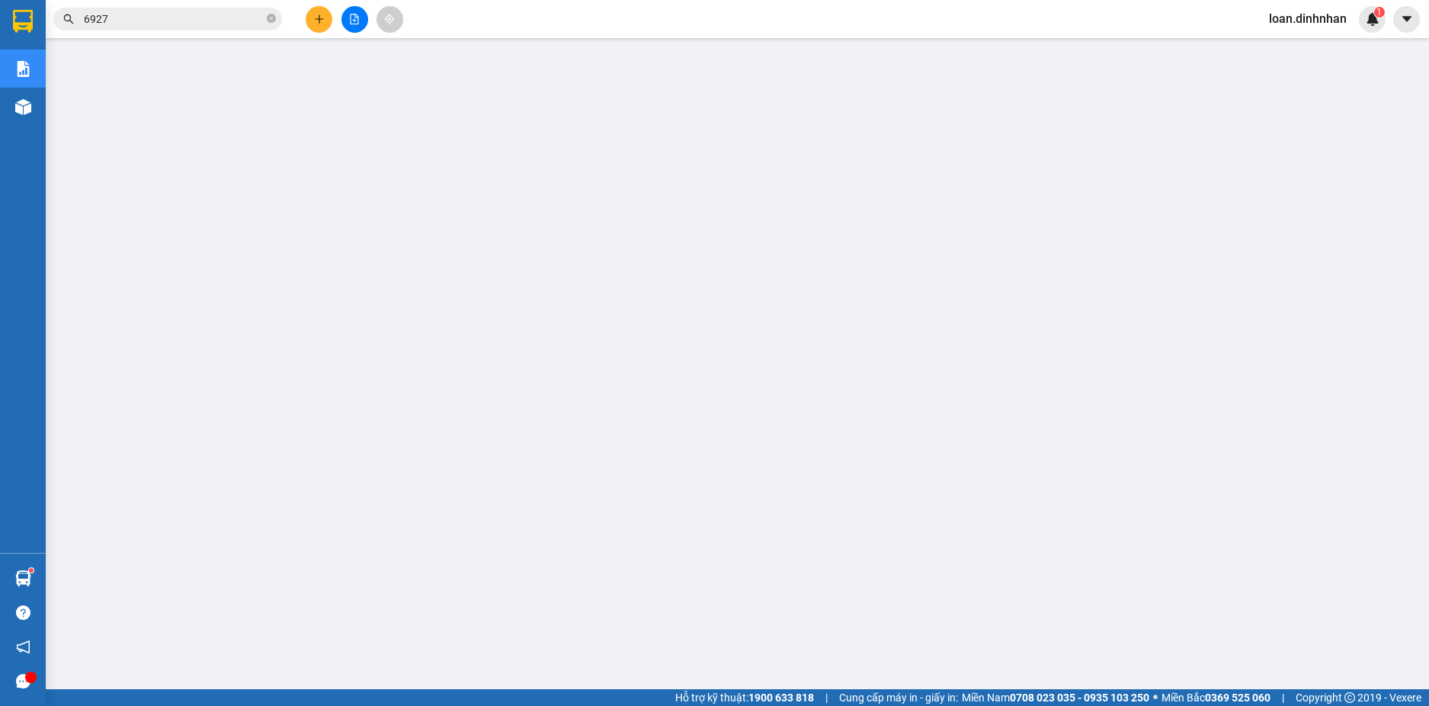
click at [271, 19] on icon "close-circle" at bounding box center [271, 18] width 9 height 9
click at [268, 21] on span at bounding box center [271, 19] width 9 height 17
